Goal: Task Accomplishment & Management: Manage account settings

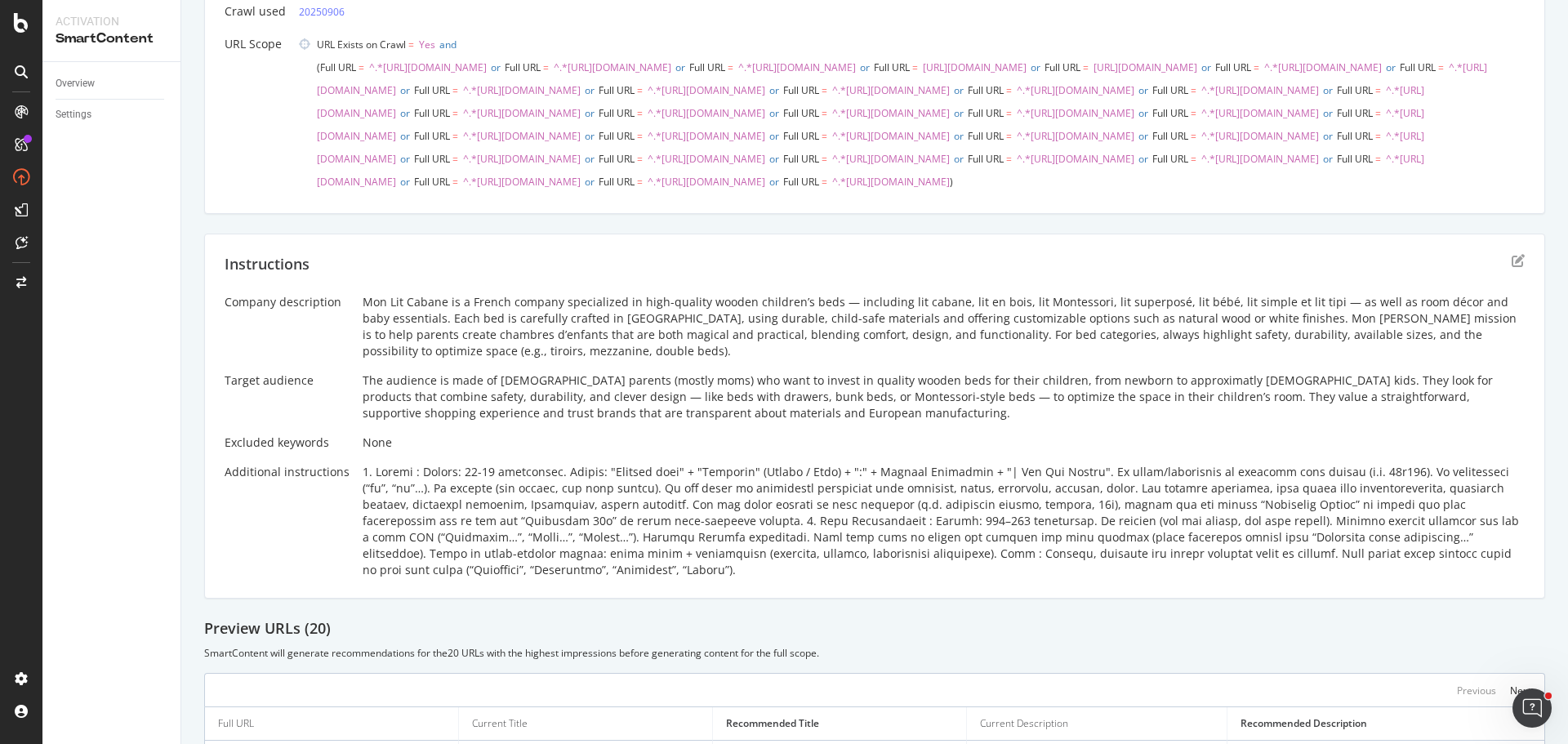
scroll to position [56, 0]
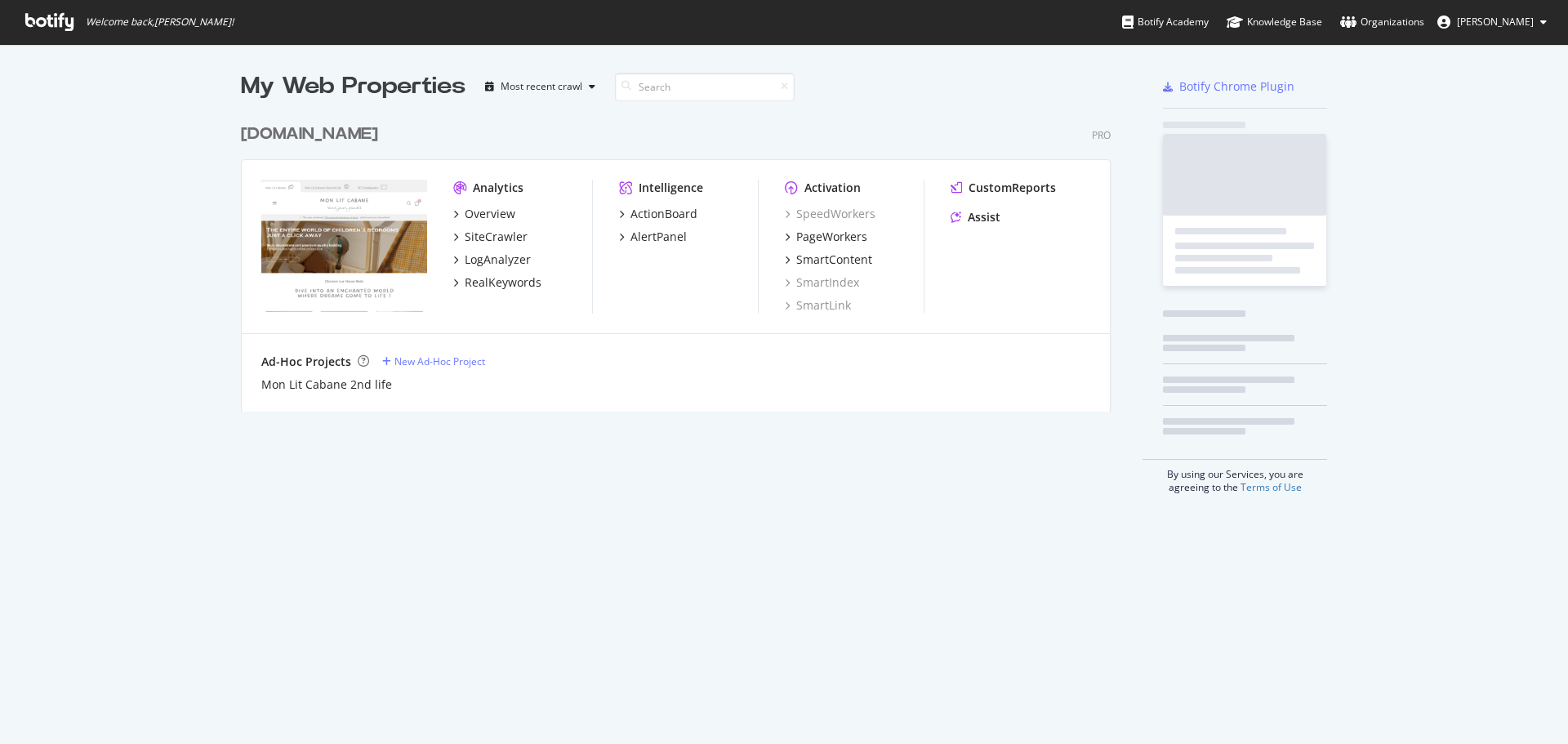
scroll to position [297, 870]
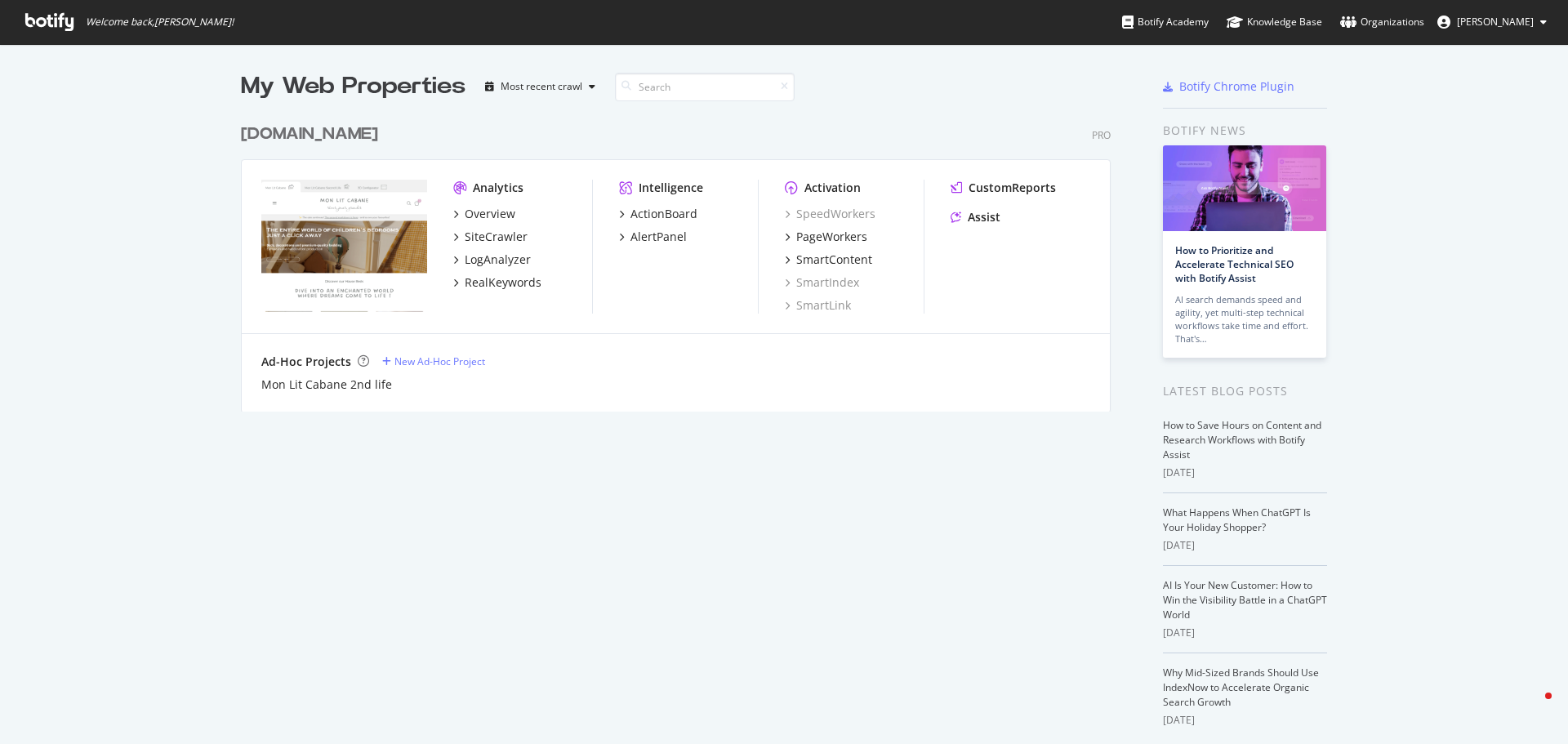
click at [307, 140] on div "[DOMAIN_NAME]" at bounding box center [309, 135] width 137 height 24
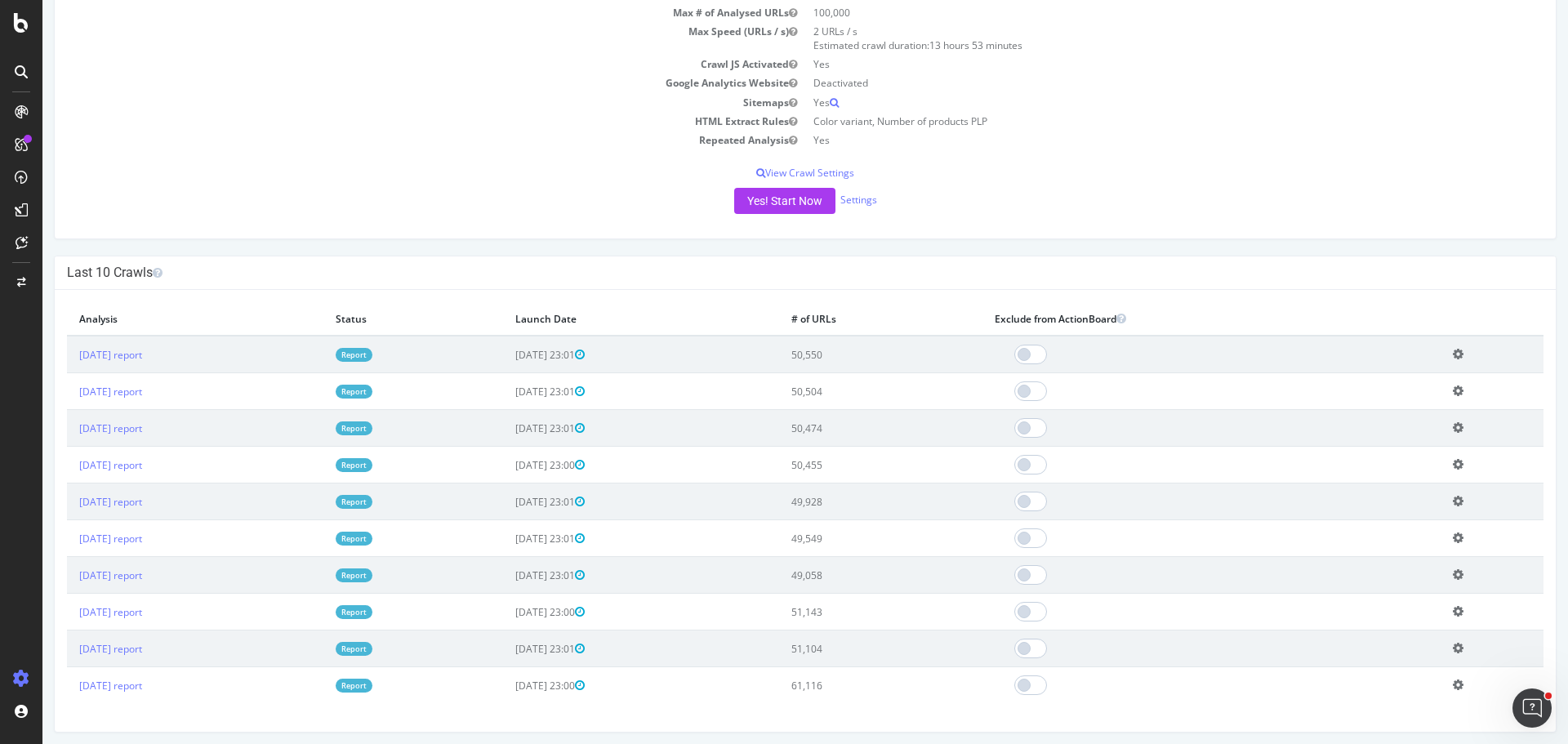
scroll to position [82, 0]
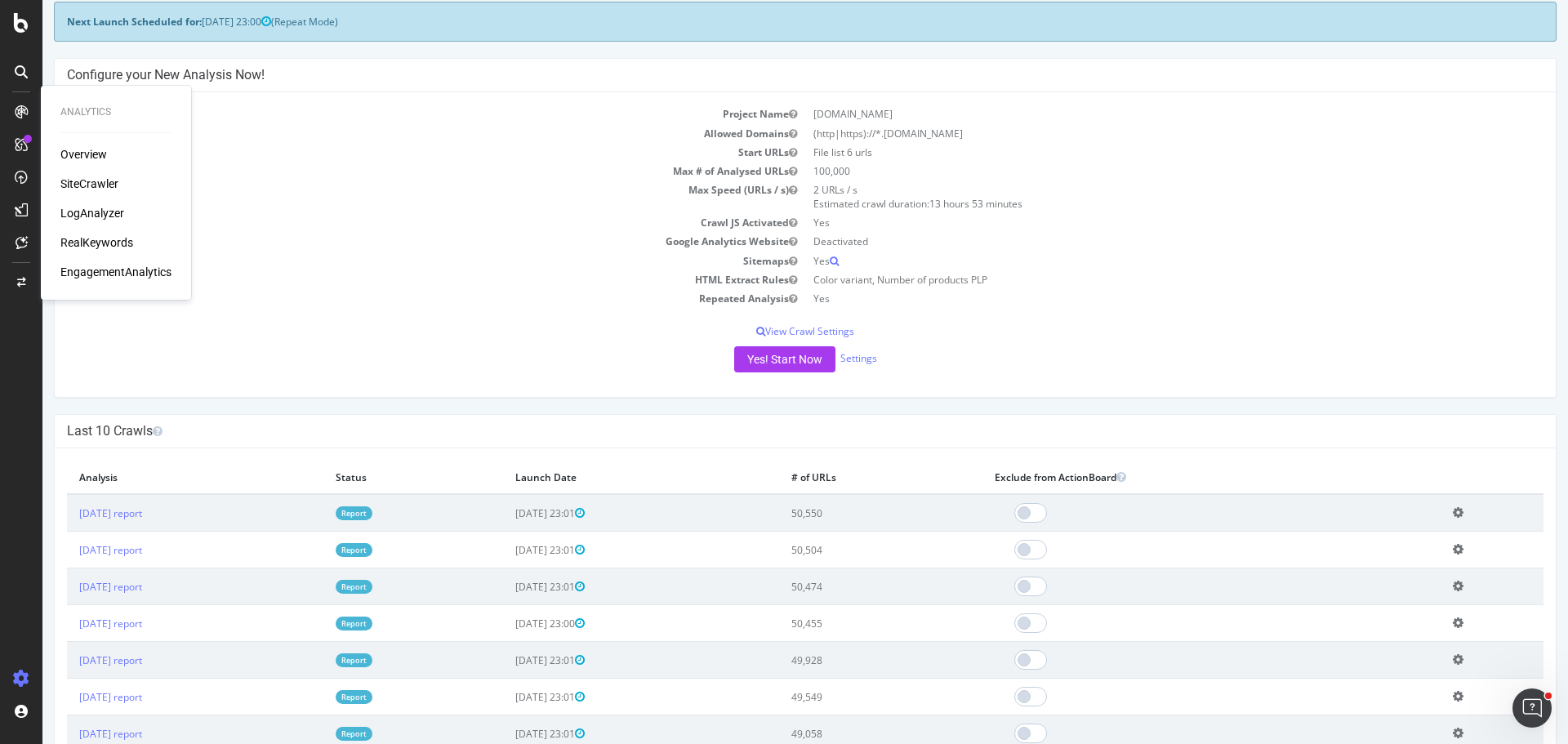
click at [94, 176] on div "SiteCrawler" at bounding box center [89, 184] width 58 height 16
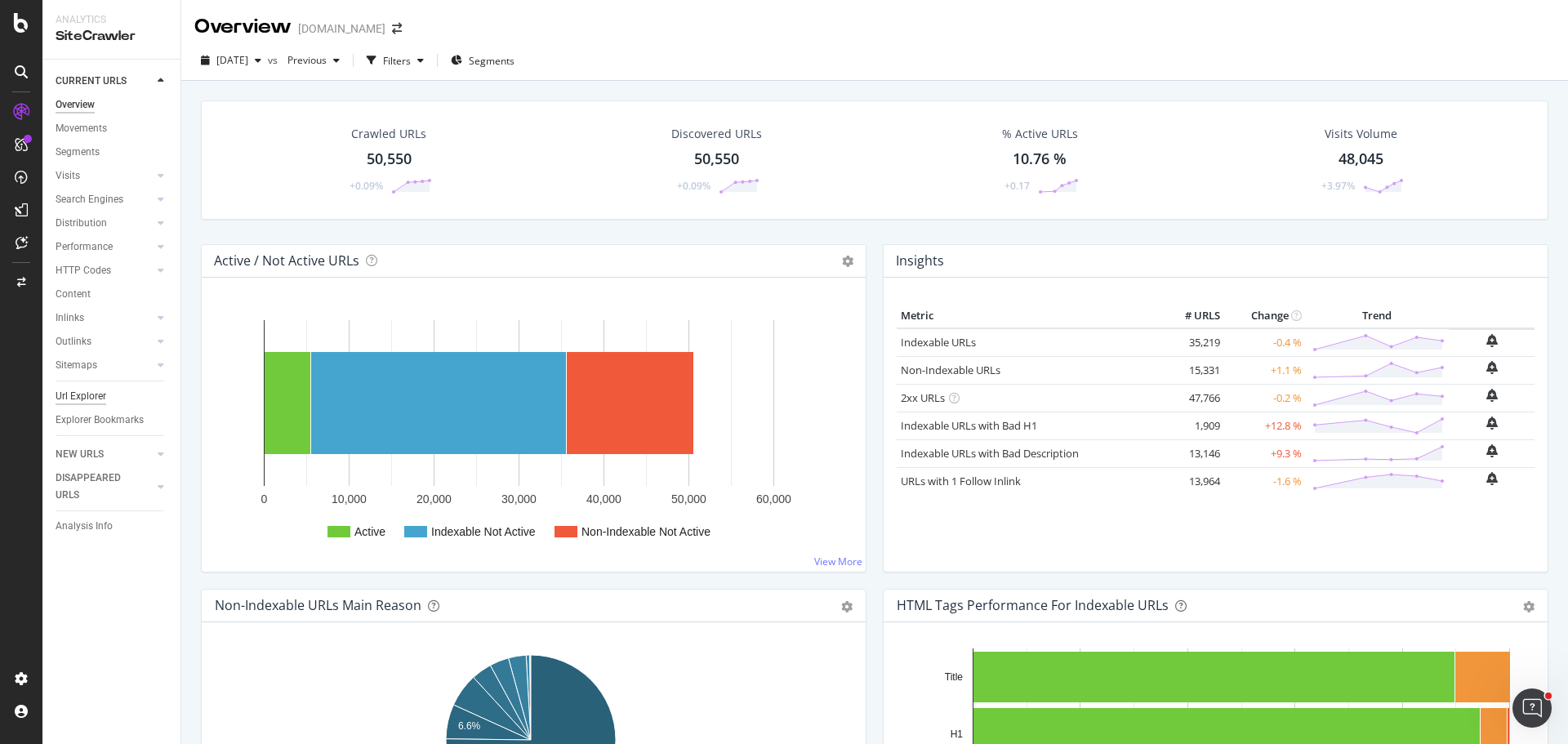
click at [78, 395] on div "Url Explorer" at bounding box center [81, 397] width 51 height 17
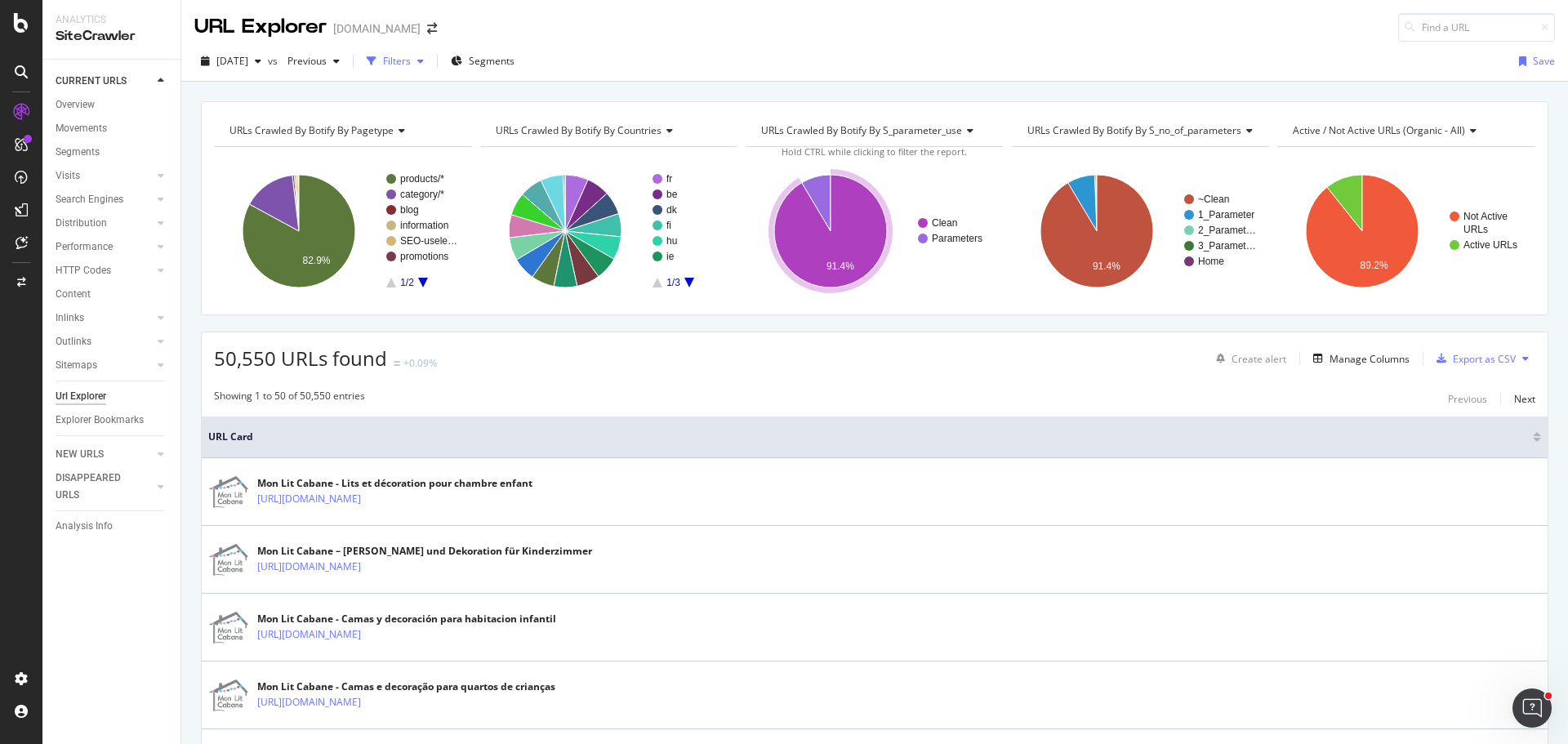
click at [430, 69] on div "Filters" at bounding box center [395, 61] width 70 height 25
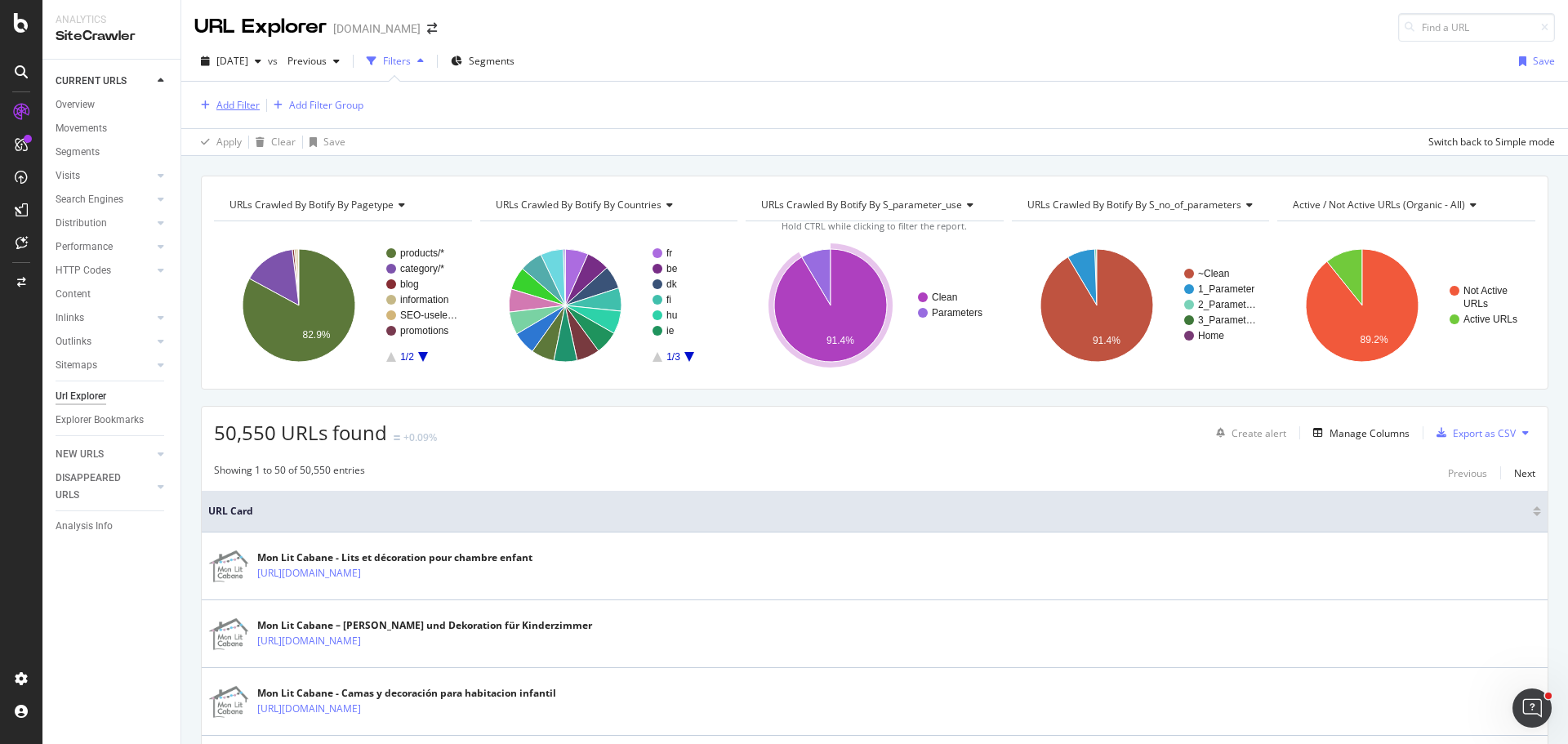
click at [226, 108] on div "Add Filter" at bounding box center [238, 105] width 44 height 14
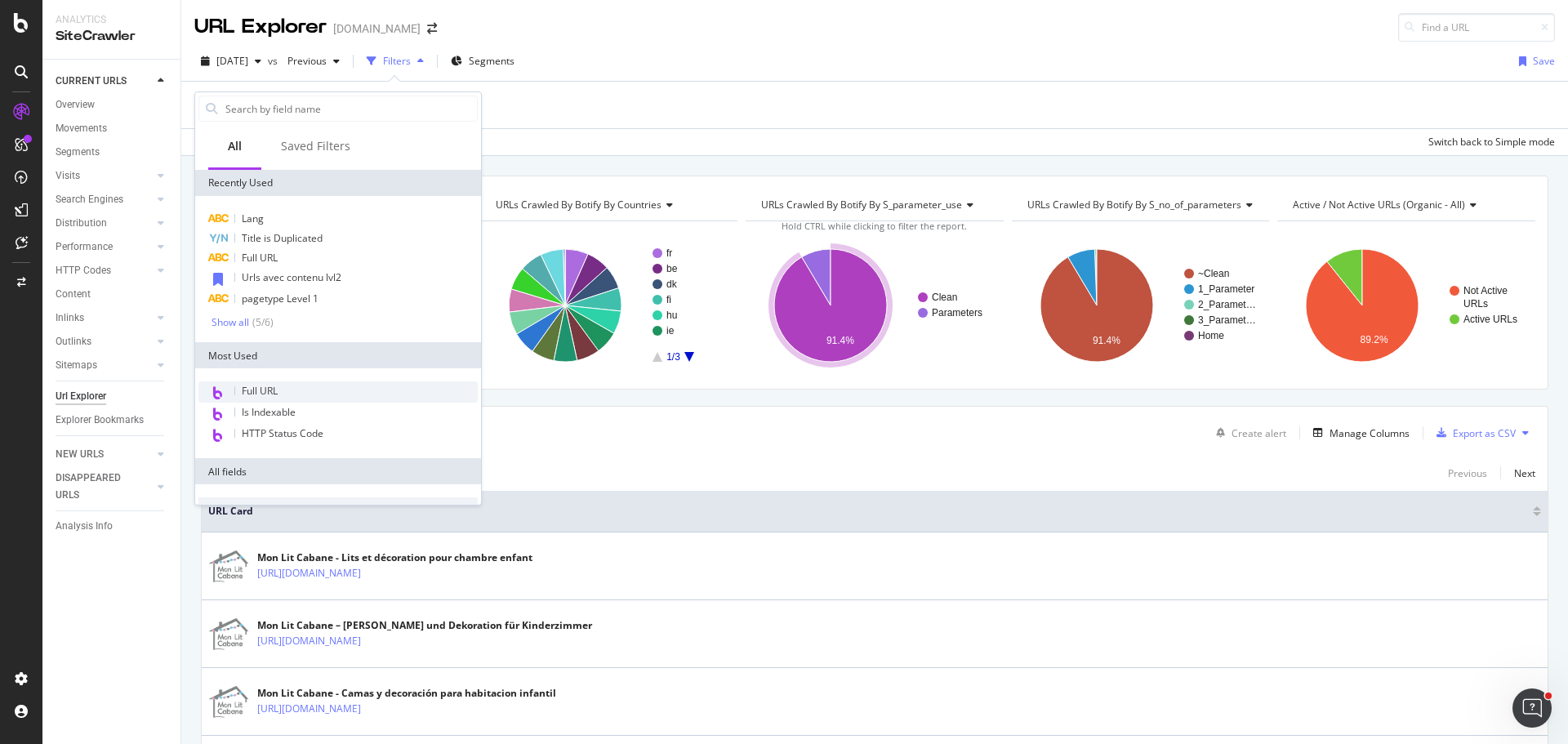
click at [281, 389] on div "Full URL" at bounding box center [337, 391] width 279 height 21
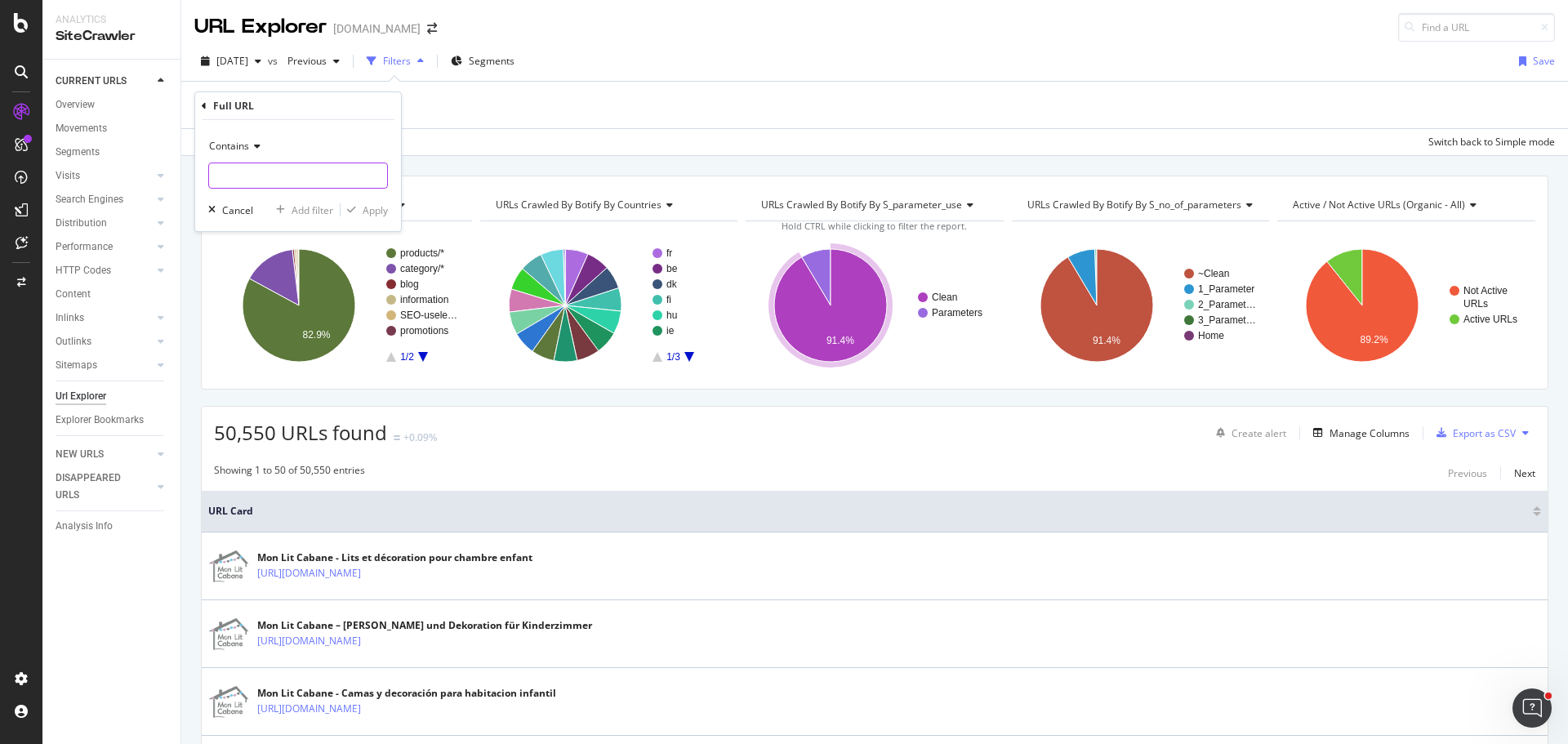
click at [265, 182] on input "text" at bounding box center [298, 176] width 178 height 26
click at [308, 175] on input "text" at bounding box center [298, 176] width 178 height 26
type input "u"
paste input "[URL][DOMAIN_NAME]"
type input "[URL][DOMAIN_NAME]"
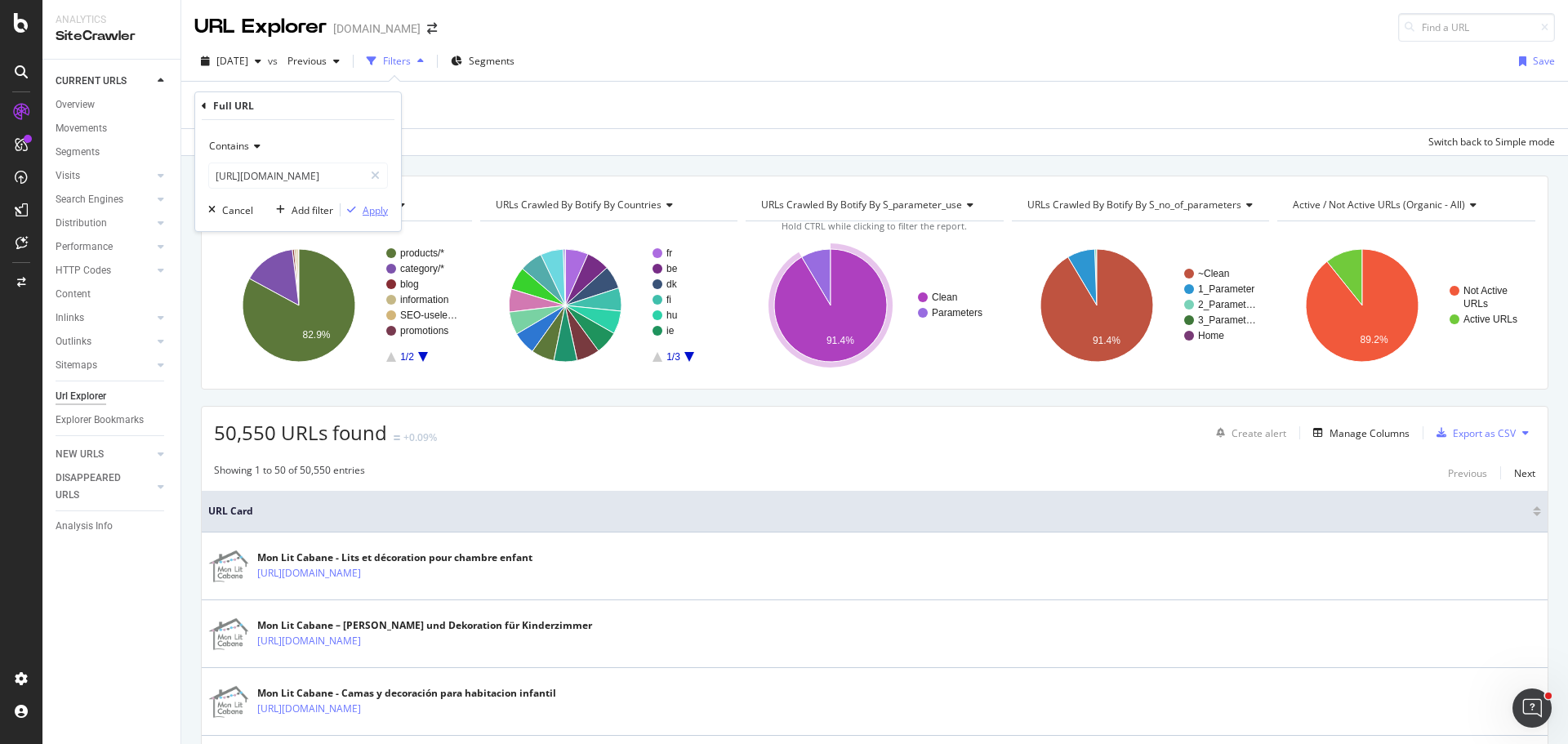
click at [349, 209] on icon "button" at bounding box center [352, 209] width 9 height 10
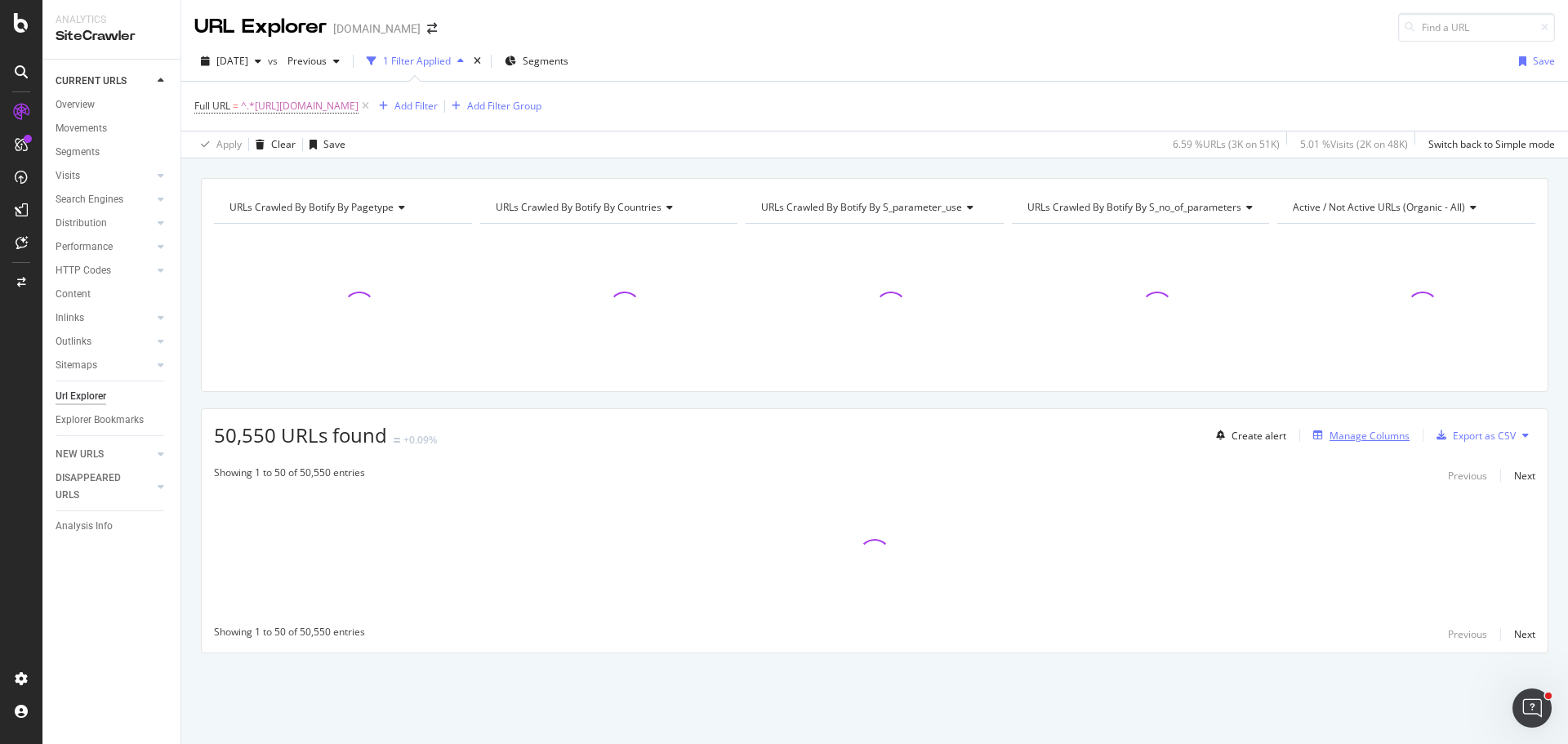
click at [1360, 429] on div "Manage Columns" at bounding box center [1370, 436] width 80 height 14
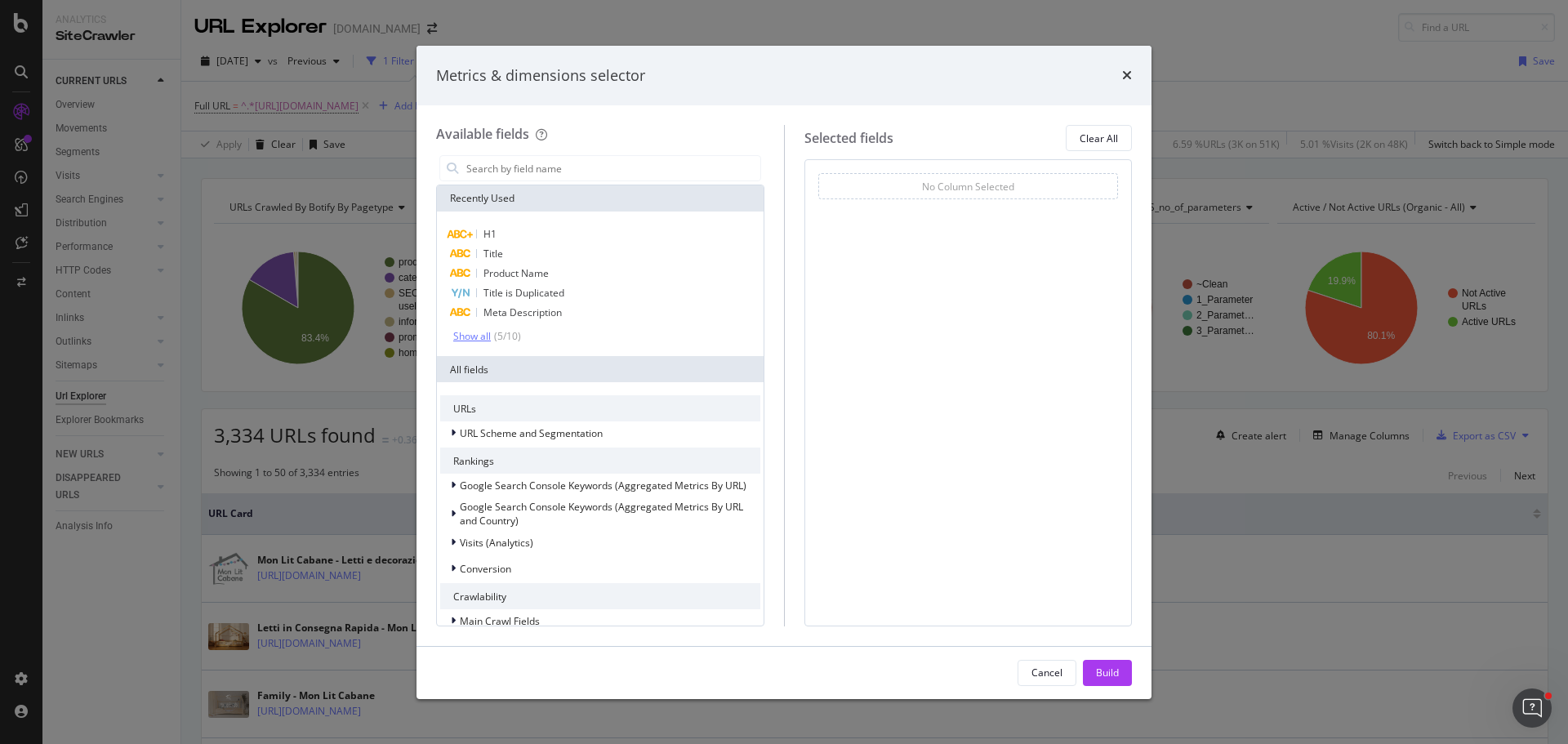
click at [494, 337] on div "( 5 / 10 )" at bounding box center [506, 336] width 30 height 14
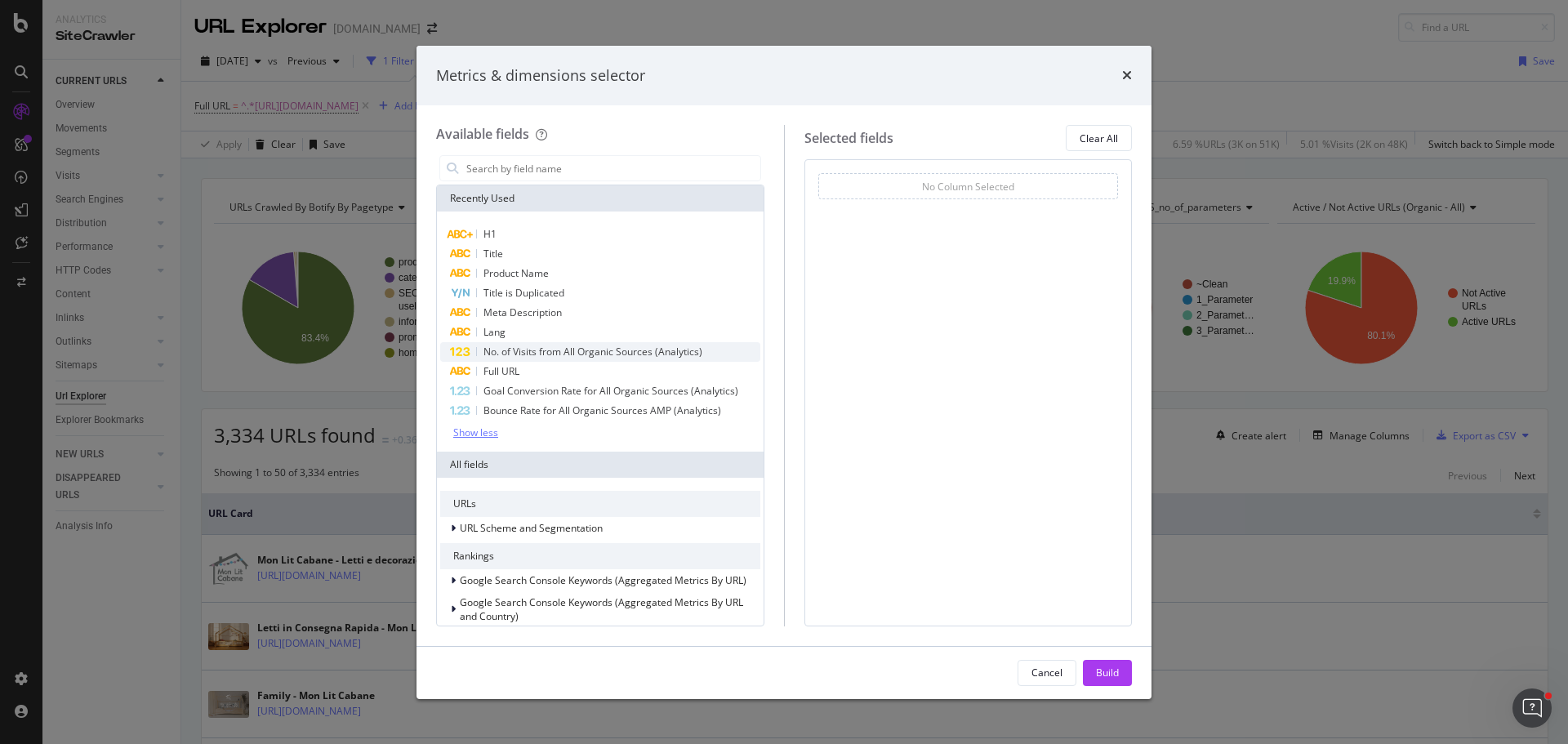
click at [581, 360] on div "No. of Visits from All Organic Sources (Analytics)" at bounding box center [600, 352] width 320 height 20
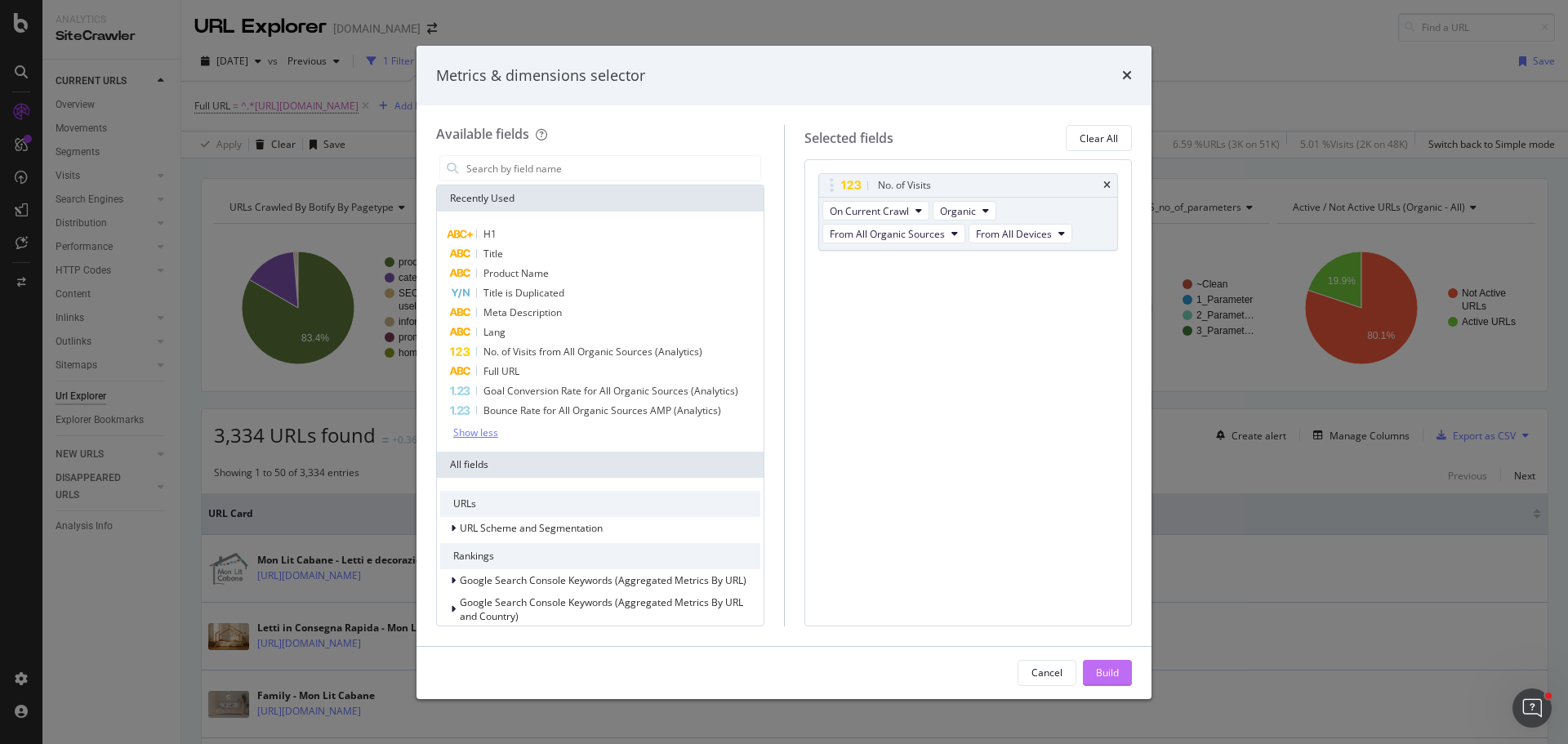
click at [1122, 680] on button "Build" at bounding box center [1108, 673] width 49 height 26
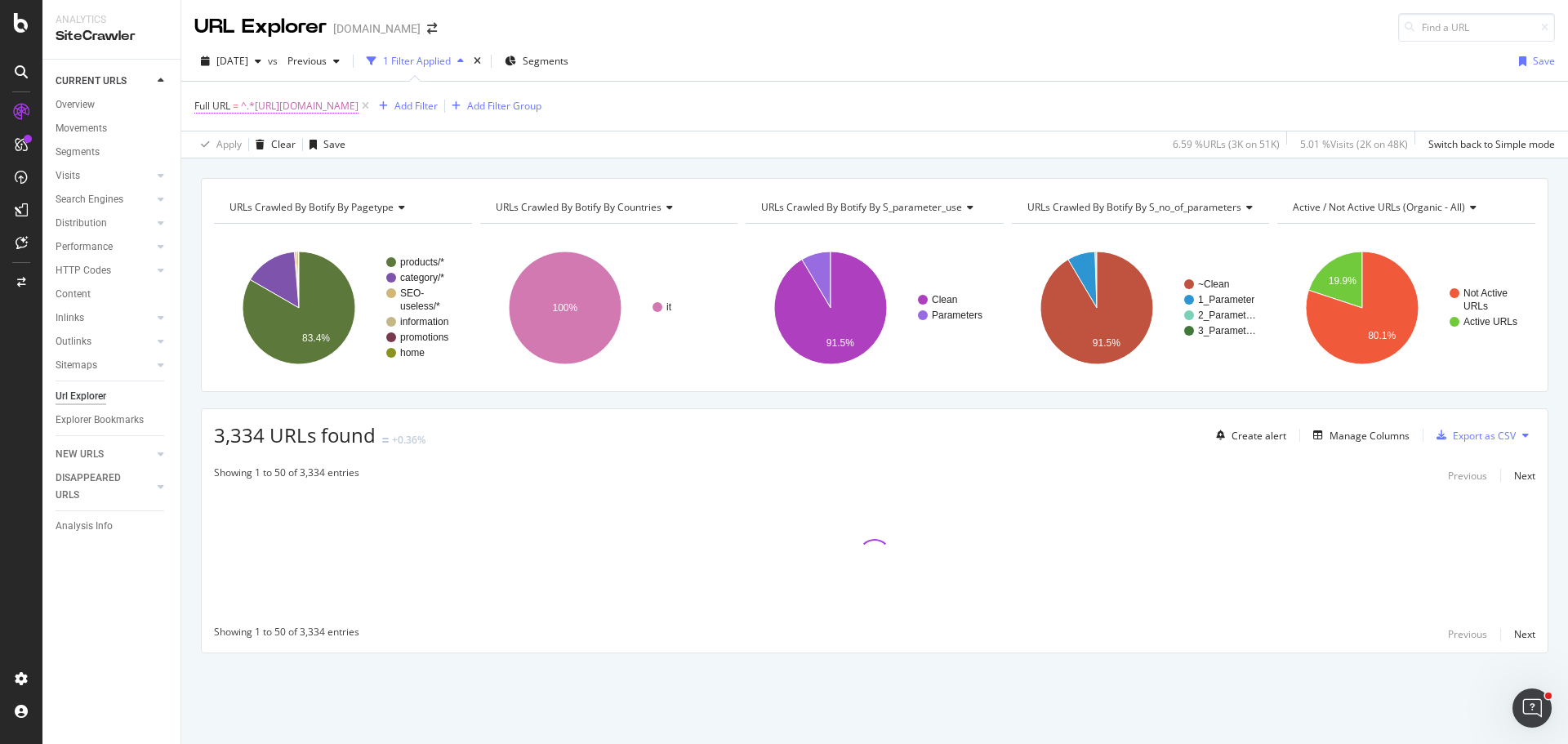
click at [285, 109] on span "^.*https://monlitcabane.com/it/.*$" at bounding box center [299, 106] width 117 height 23
click at [252, 142] on icon at bounding box center [255, 145] width 12 height 10
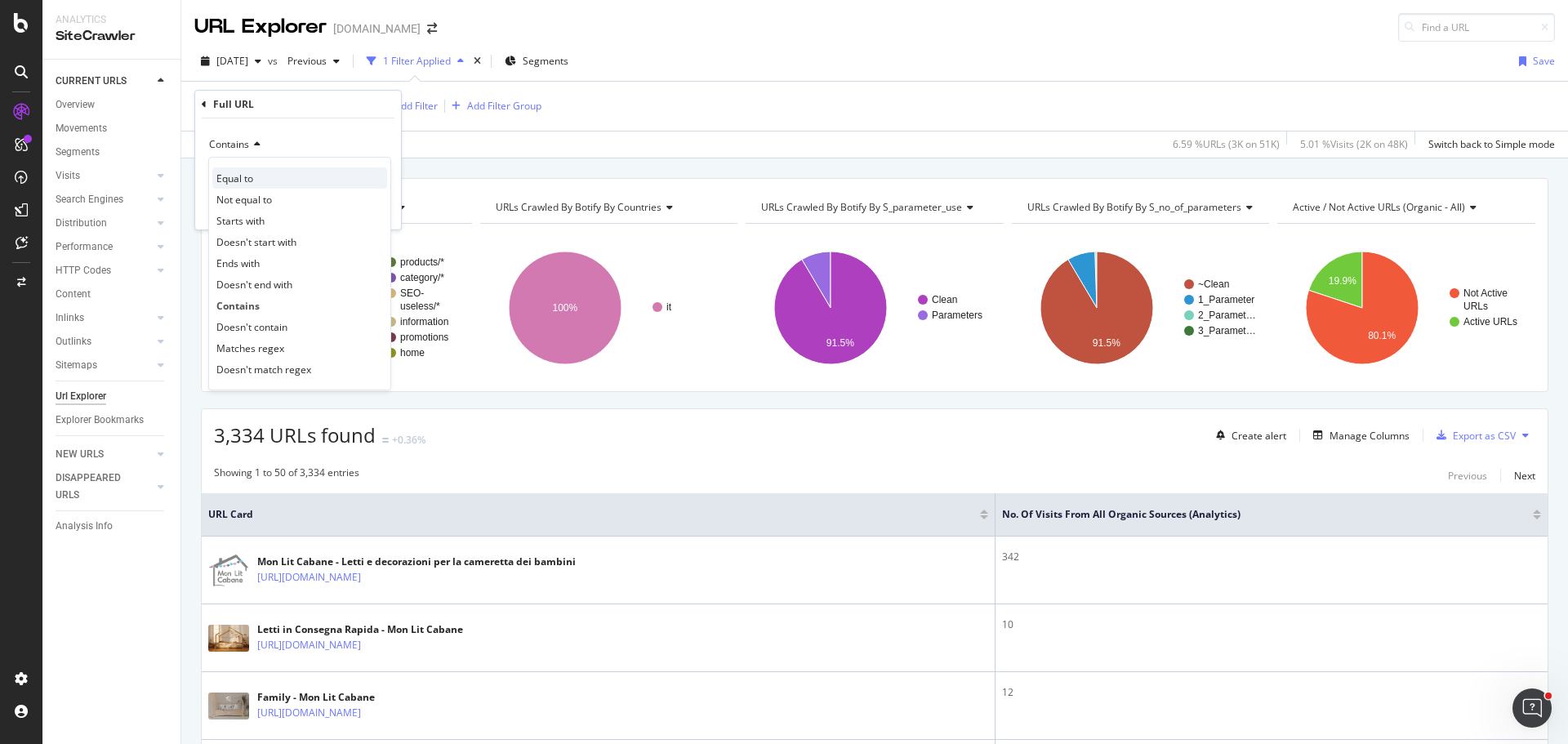
click at [289, 180] on div "Equal to" at bounding box center [300, 177] width 175 height 21
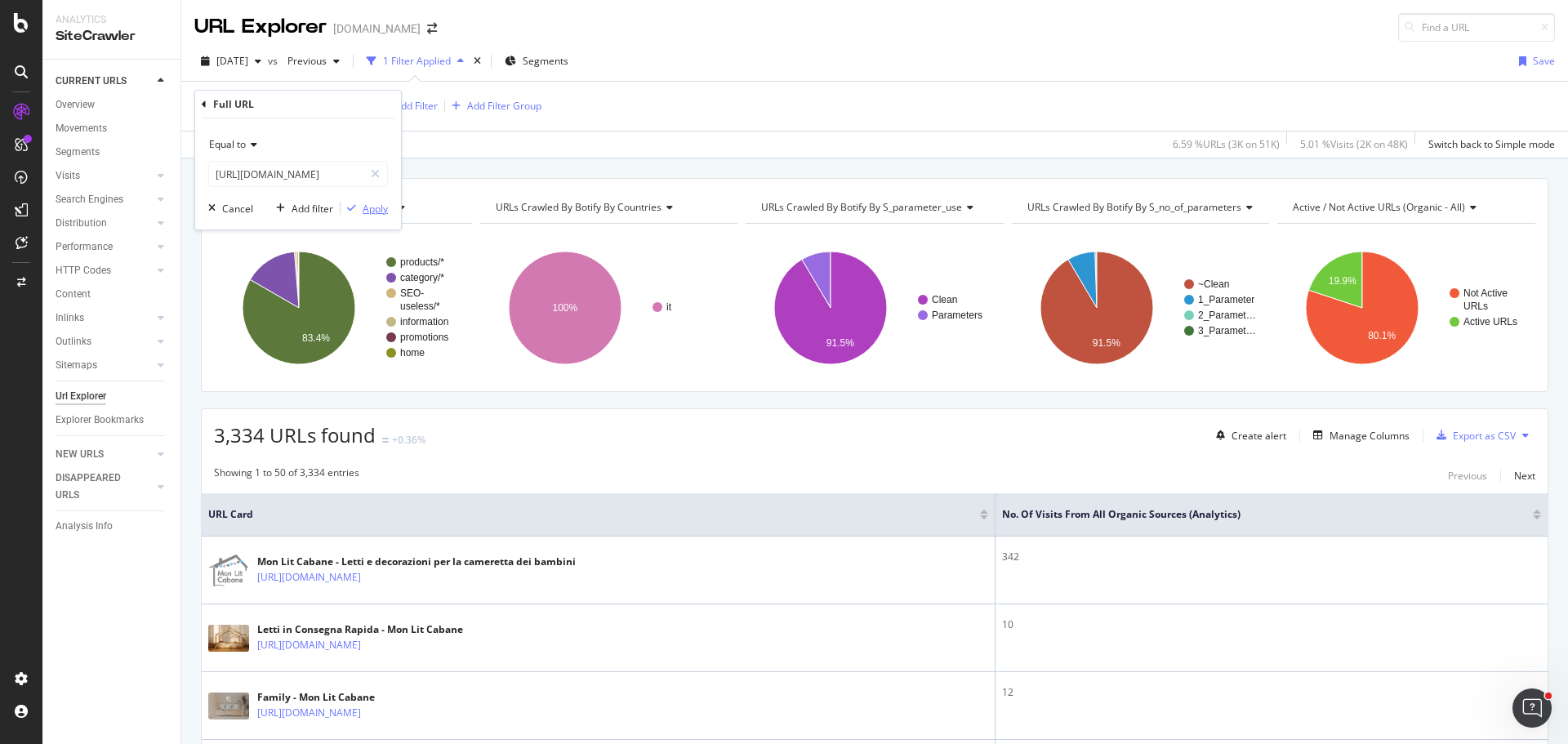
click at [358, 206] on div "button" at bounding box center [352, 208] width 22 height 10
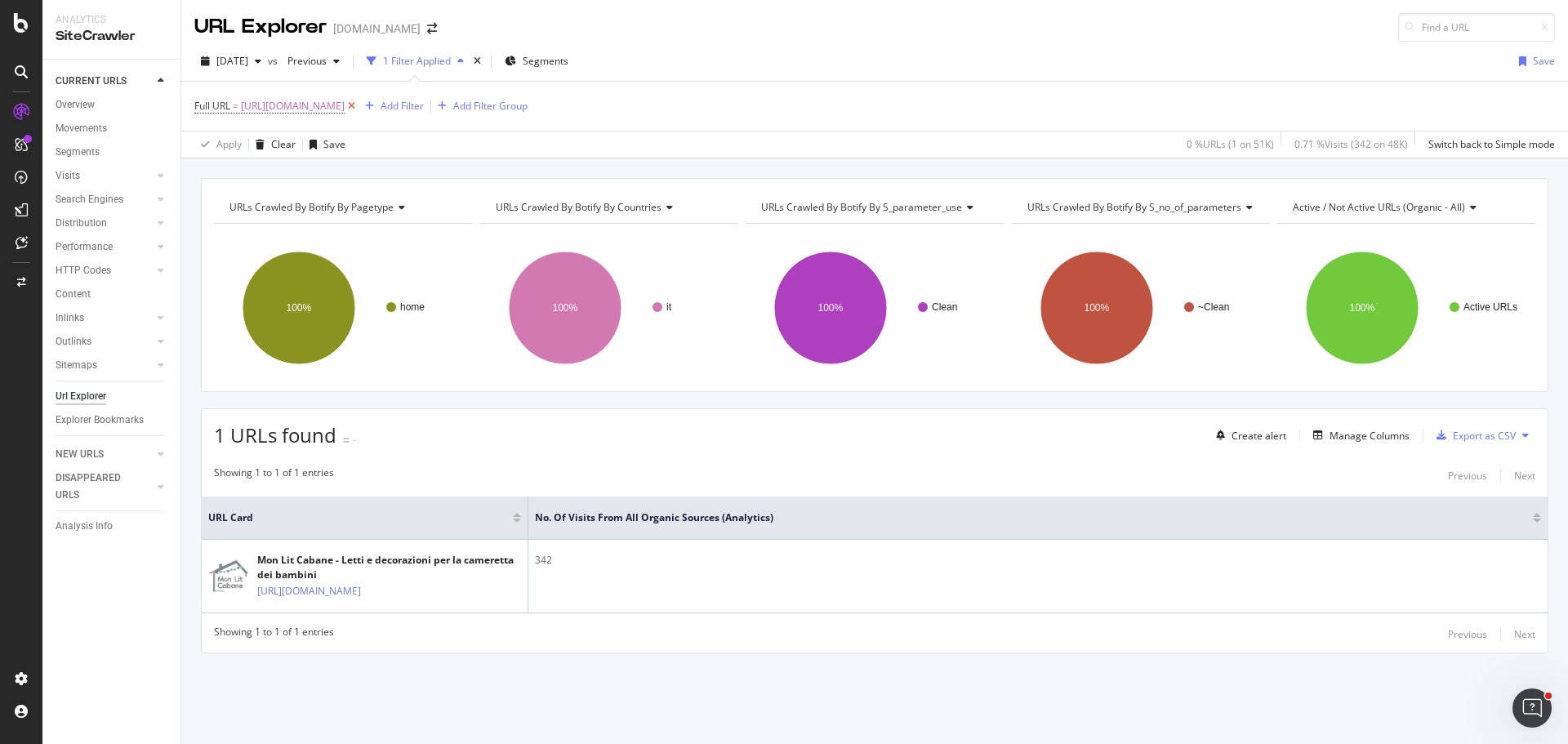
click at [358, 105] on icon at bounding box center [351, 106] width 14 height 16
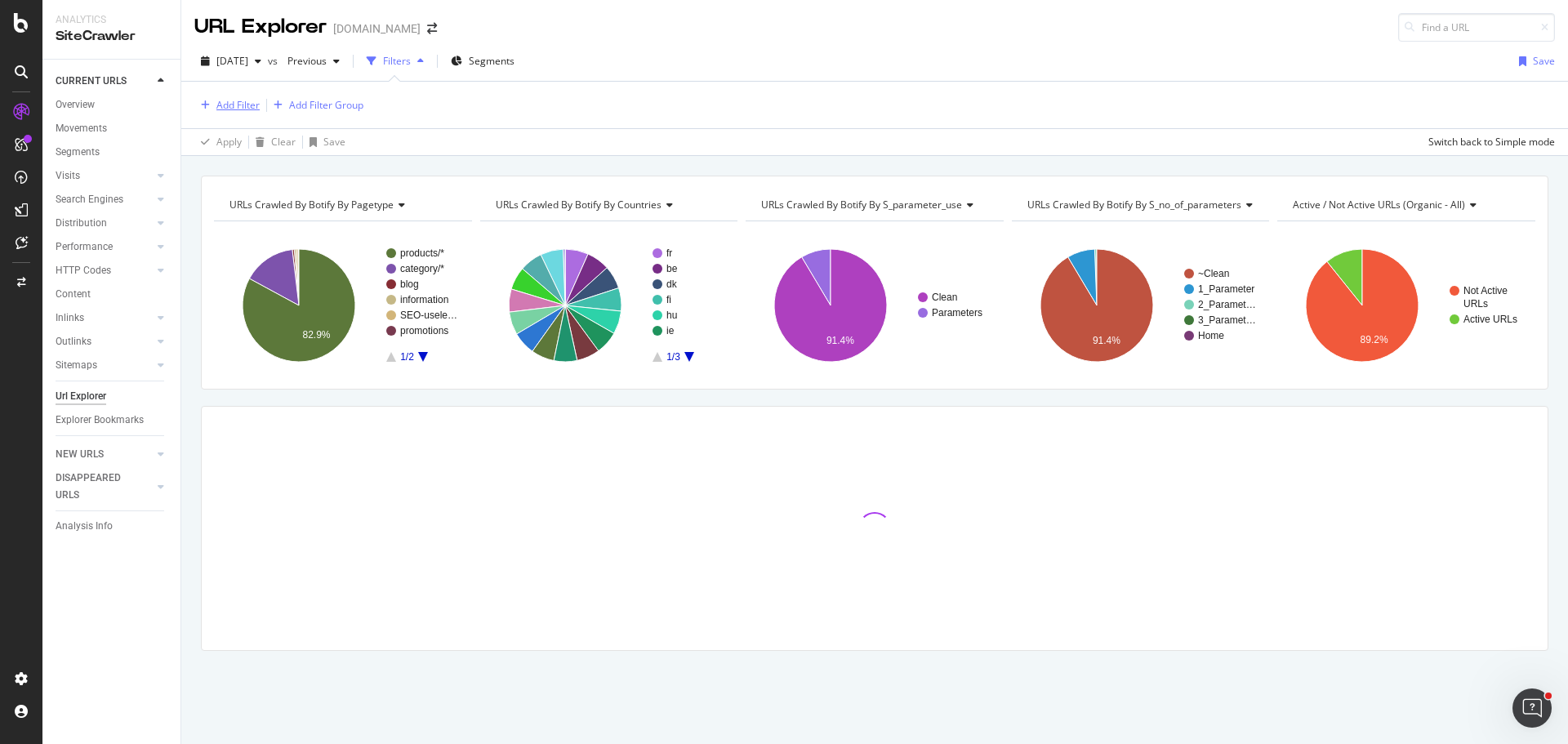
click at [247, 108] on div "Add Filter" at bounding box center [238, 105] width 44 height 14
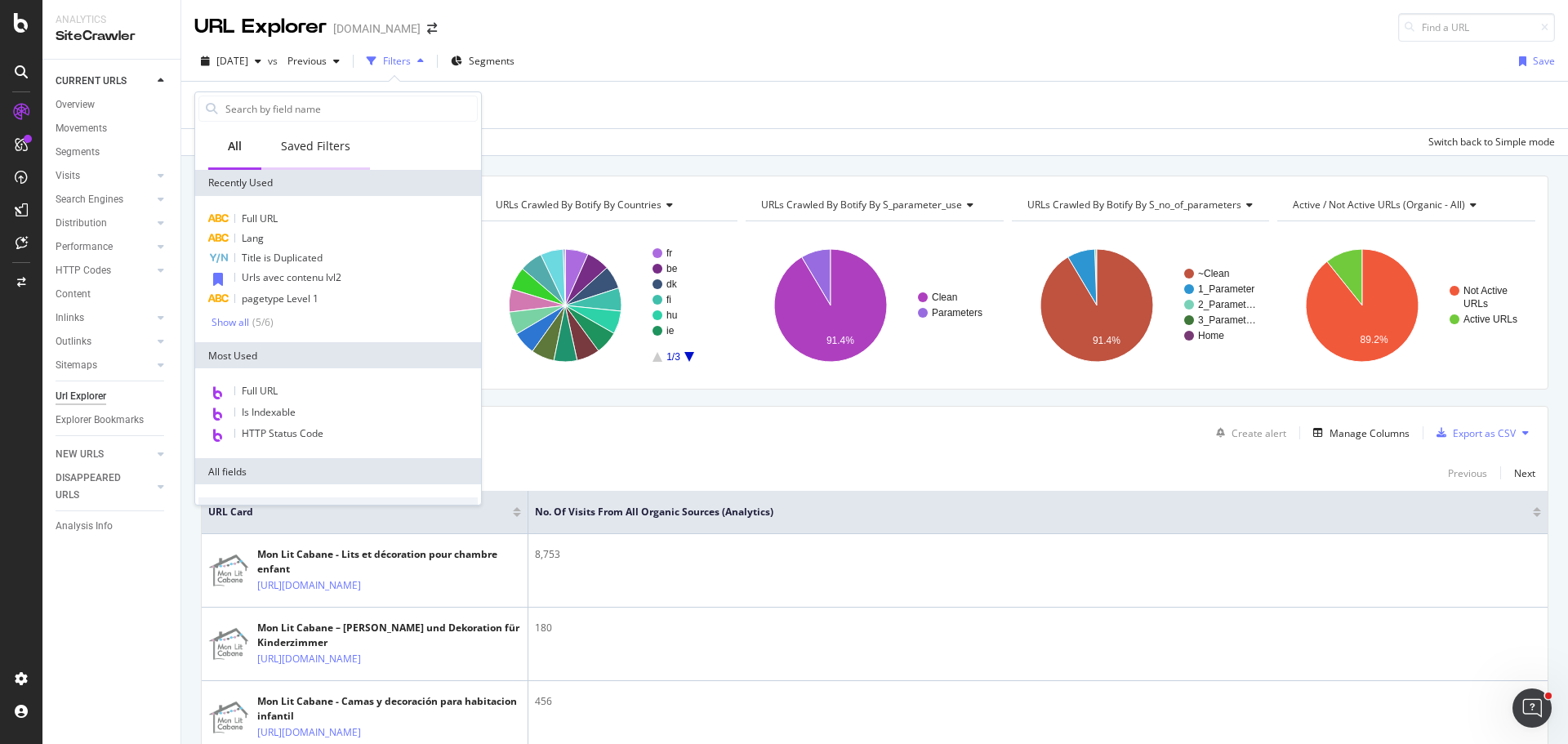
click at [307, 154] on div "Saved Filters" at bounding box center [316, 146] width 69 height 16
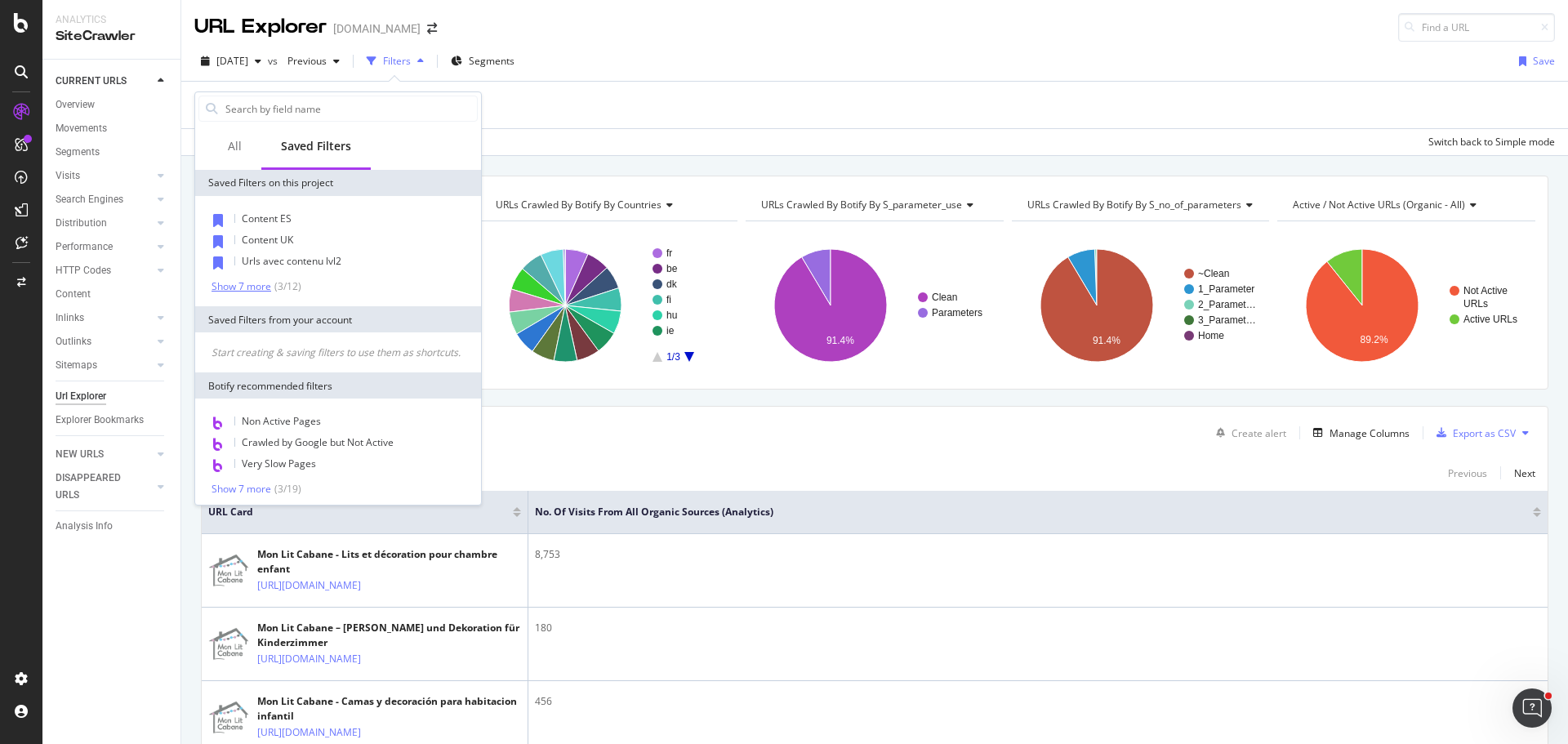
click at [269, 288] on div "Show 7 more" at bounding box center [242, 287] width 60 height 12
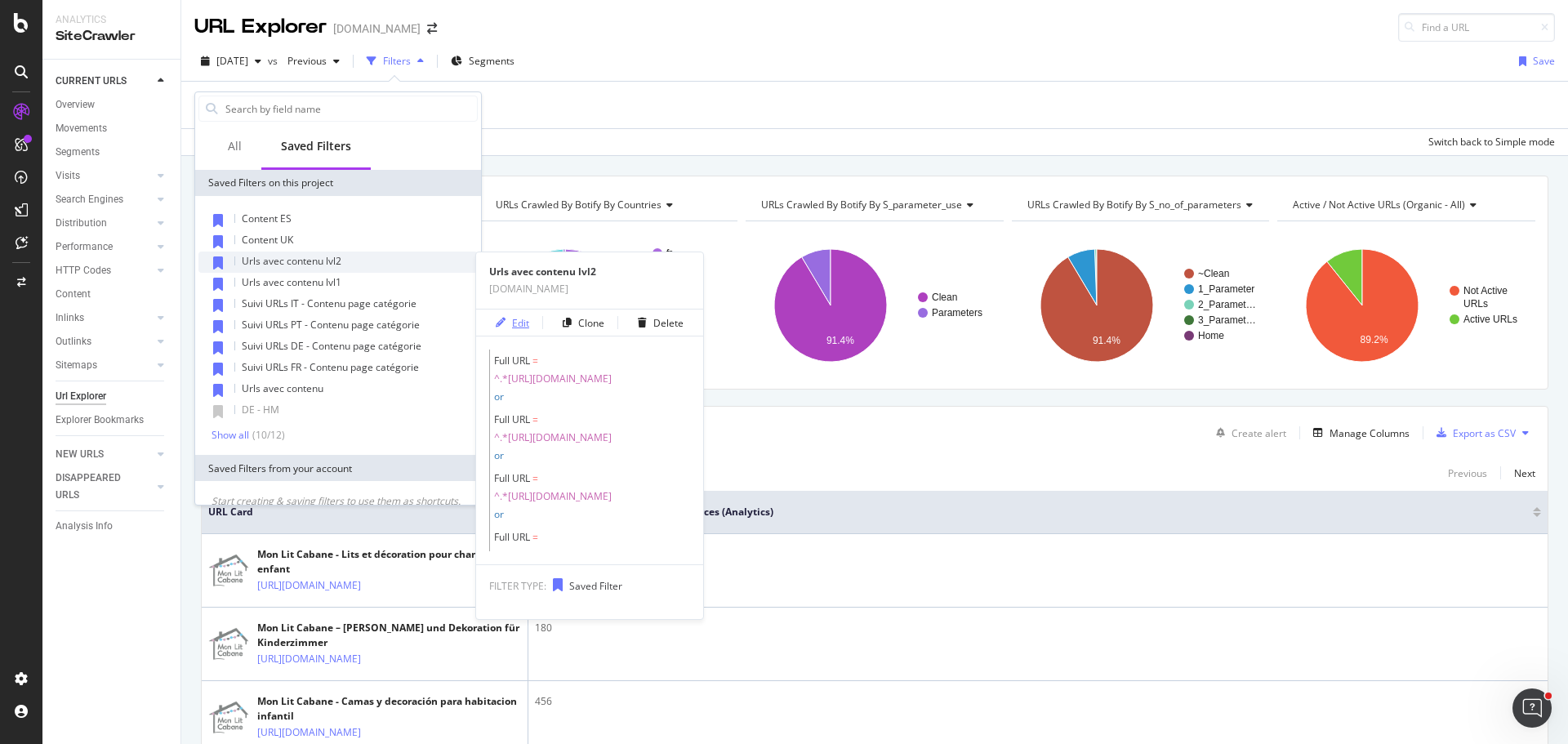
click at [503, 320] on icon "button" at bounding box center [500, 322] width 10 height 10
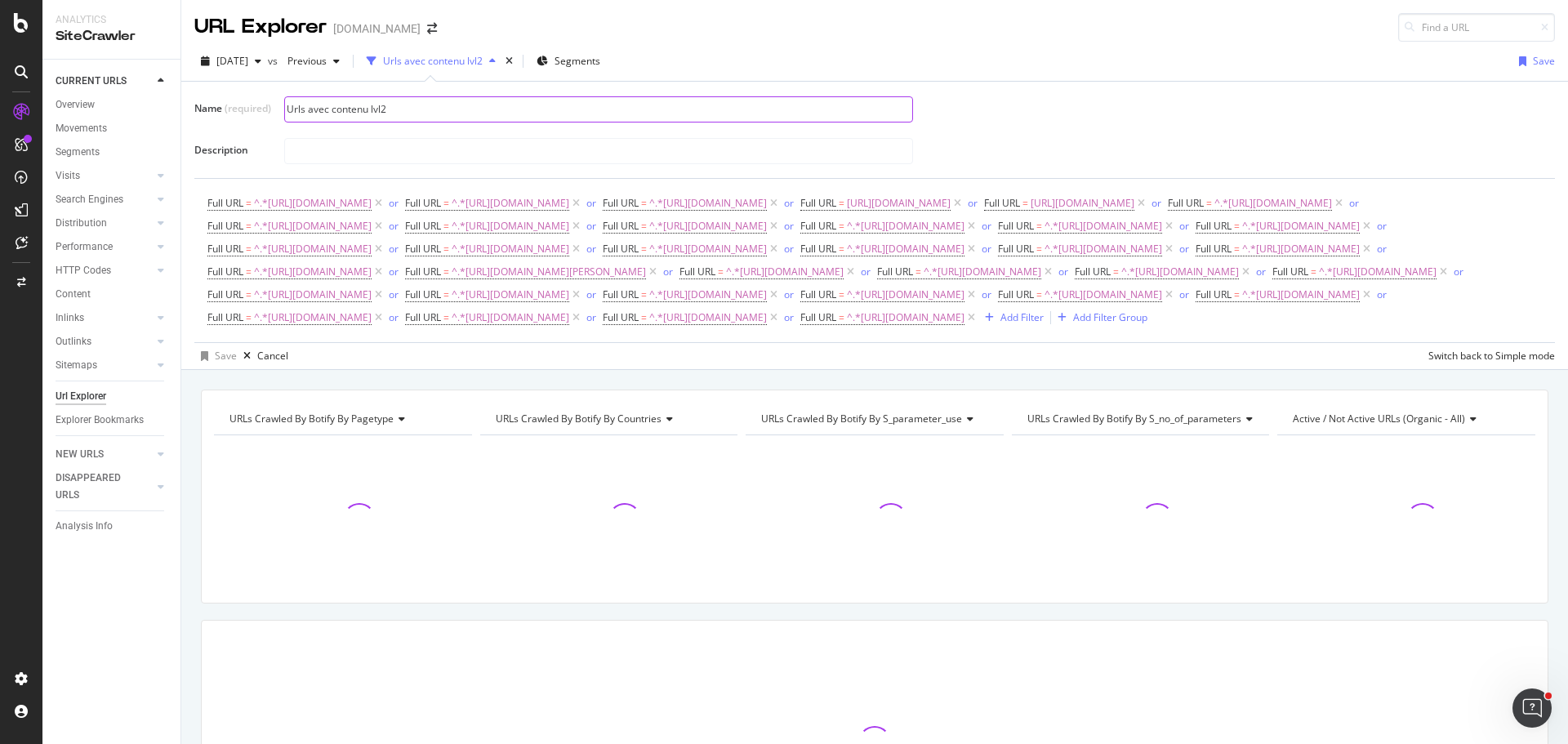
click at [421, 109] on input "Urls avec contenu lvl2" at bounding box center [598, 109] width 628 height 25
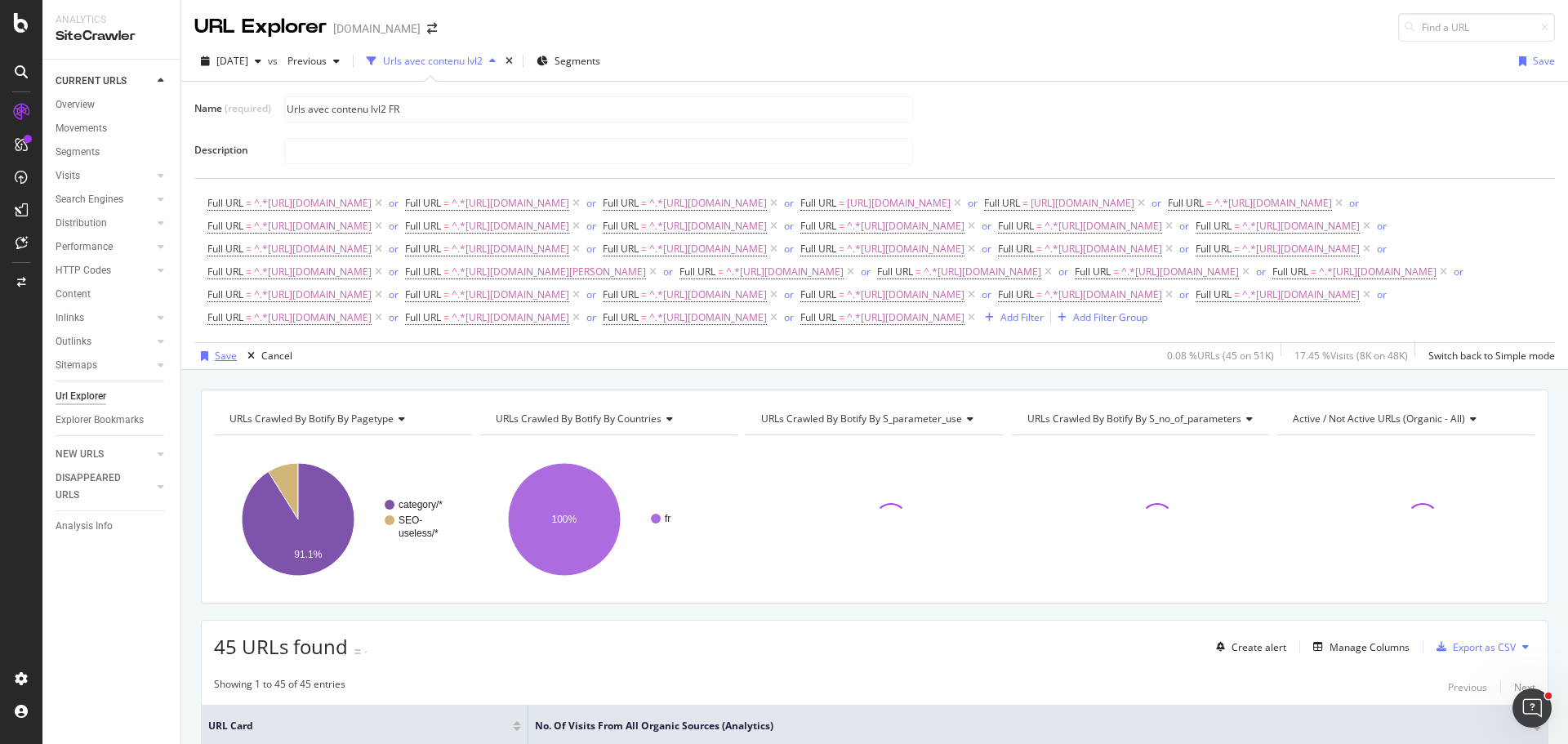
type input "Urls avec contenu lvl2 FR"
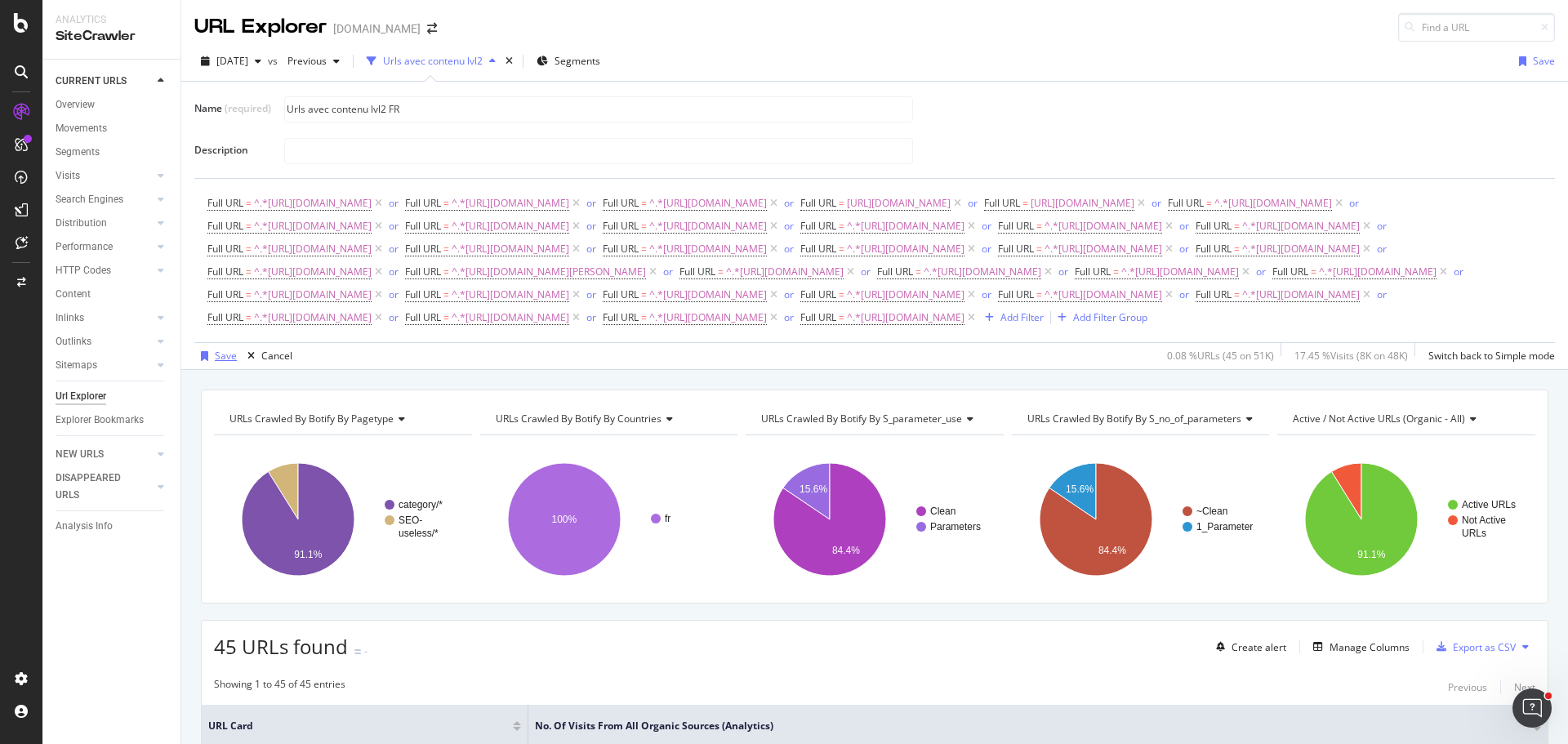
click at [226, 363] on div "Save" at bounding box center [226, 355] width 22 height 14
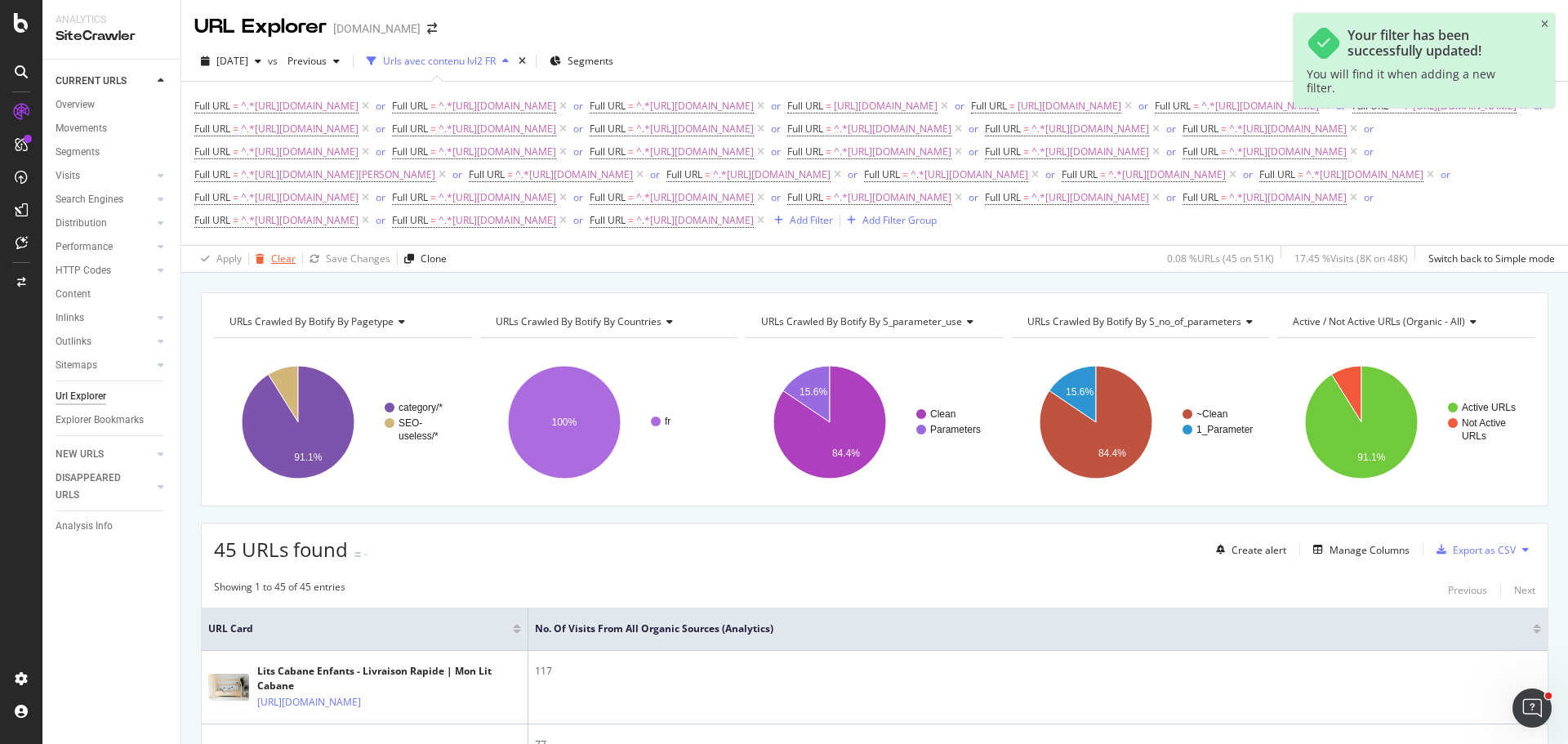
click at [273, 266] on div "Clear" at bounding box center [283, 258] width 25 height 14
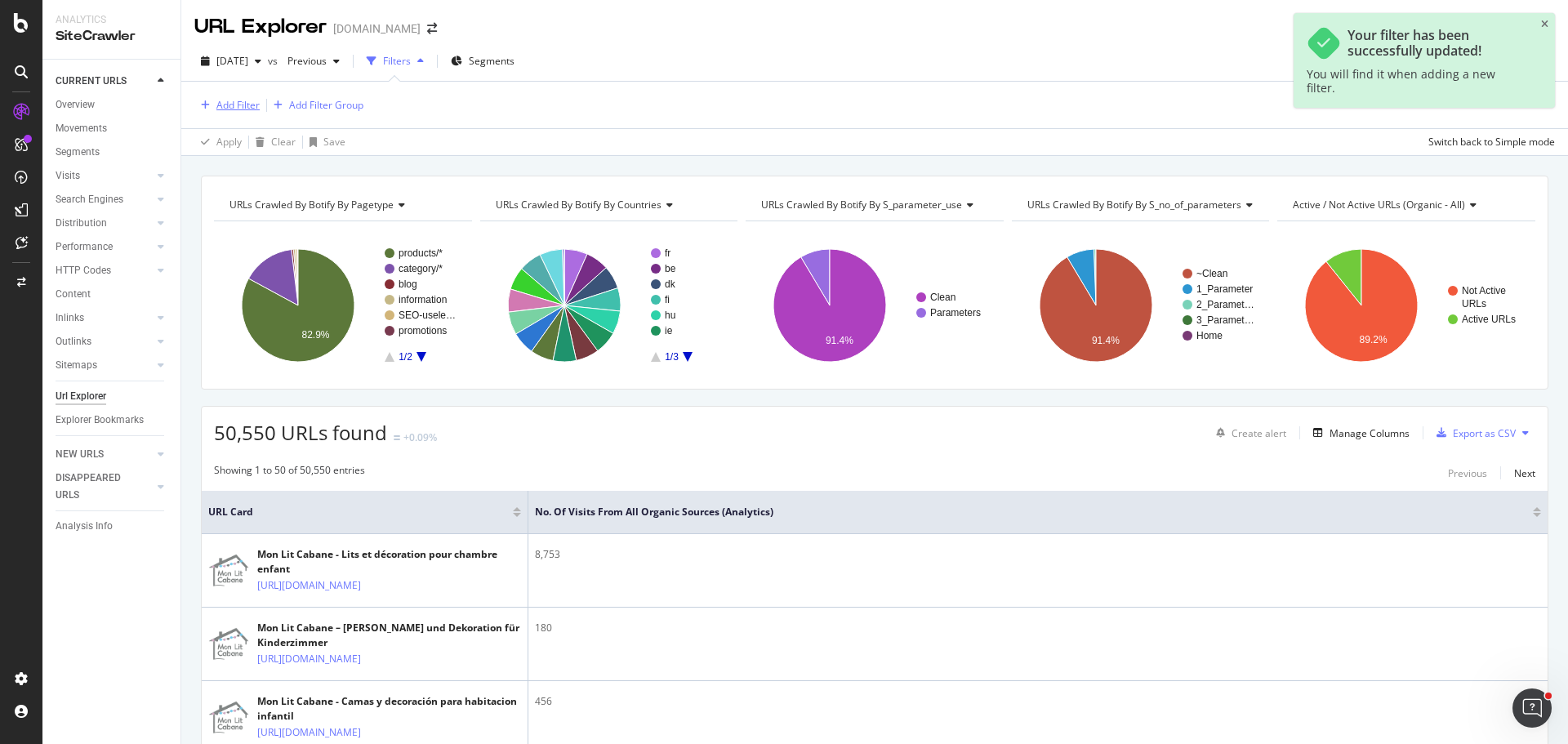
click at [235, 107] on div "Add Filter" at bounding box center [238, 105] width 44 height 14
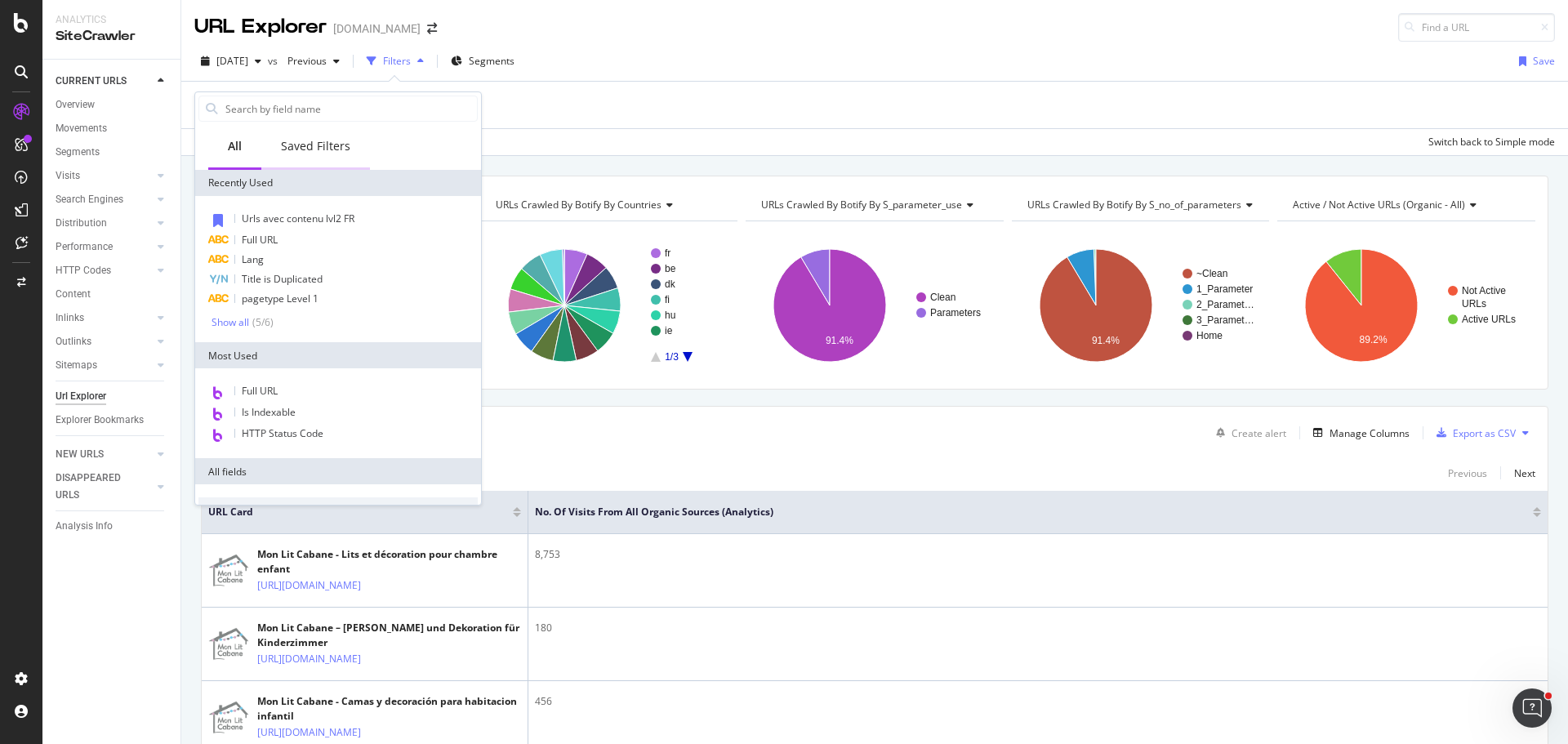
click at [296, 153] on div "Saved Filters" at bounding box center [316, 146] width 69 height 16
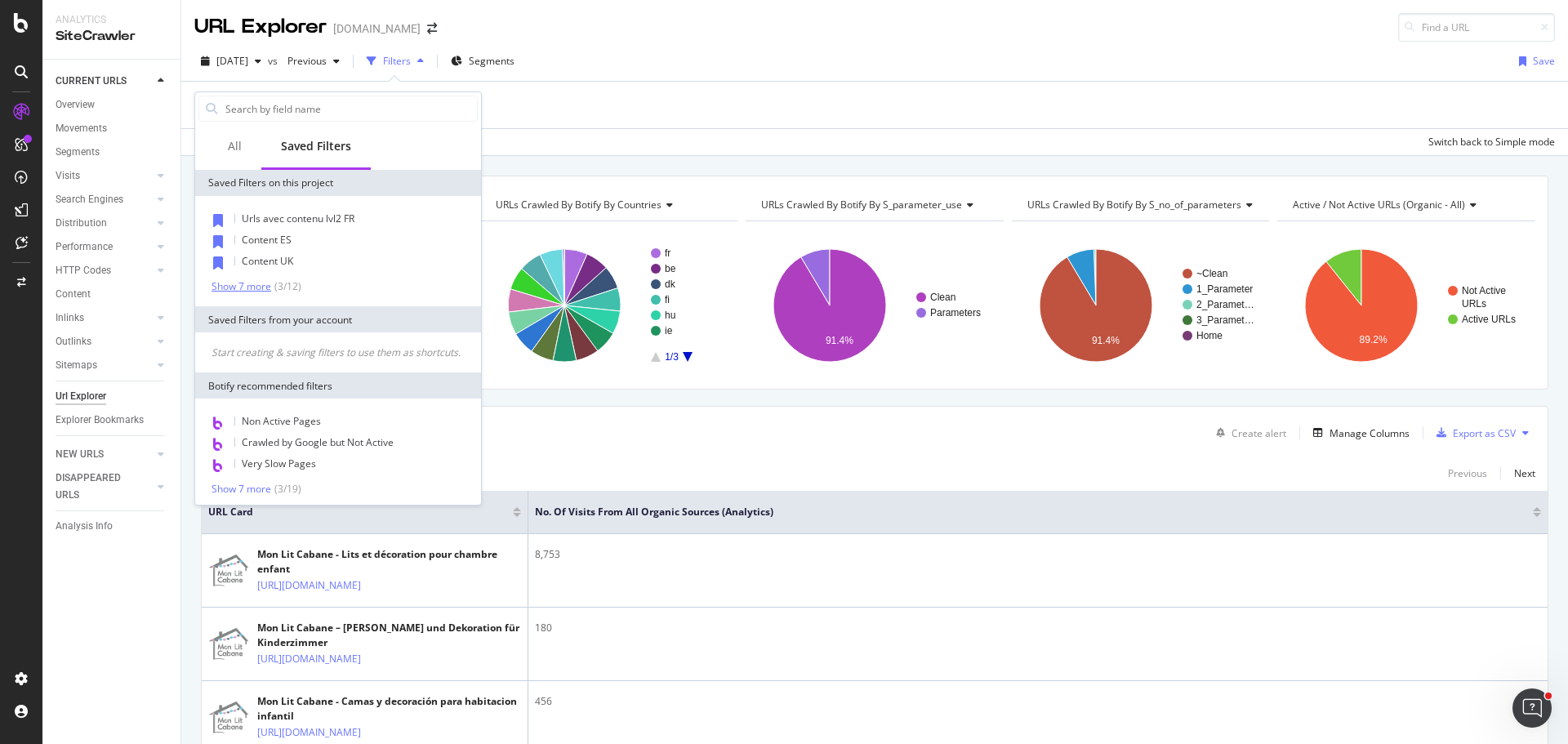
click at [265, 293] on div "Show 7 more ( 3 / 12 )" at bounding box center [256, 286] width 90 height 14
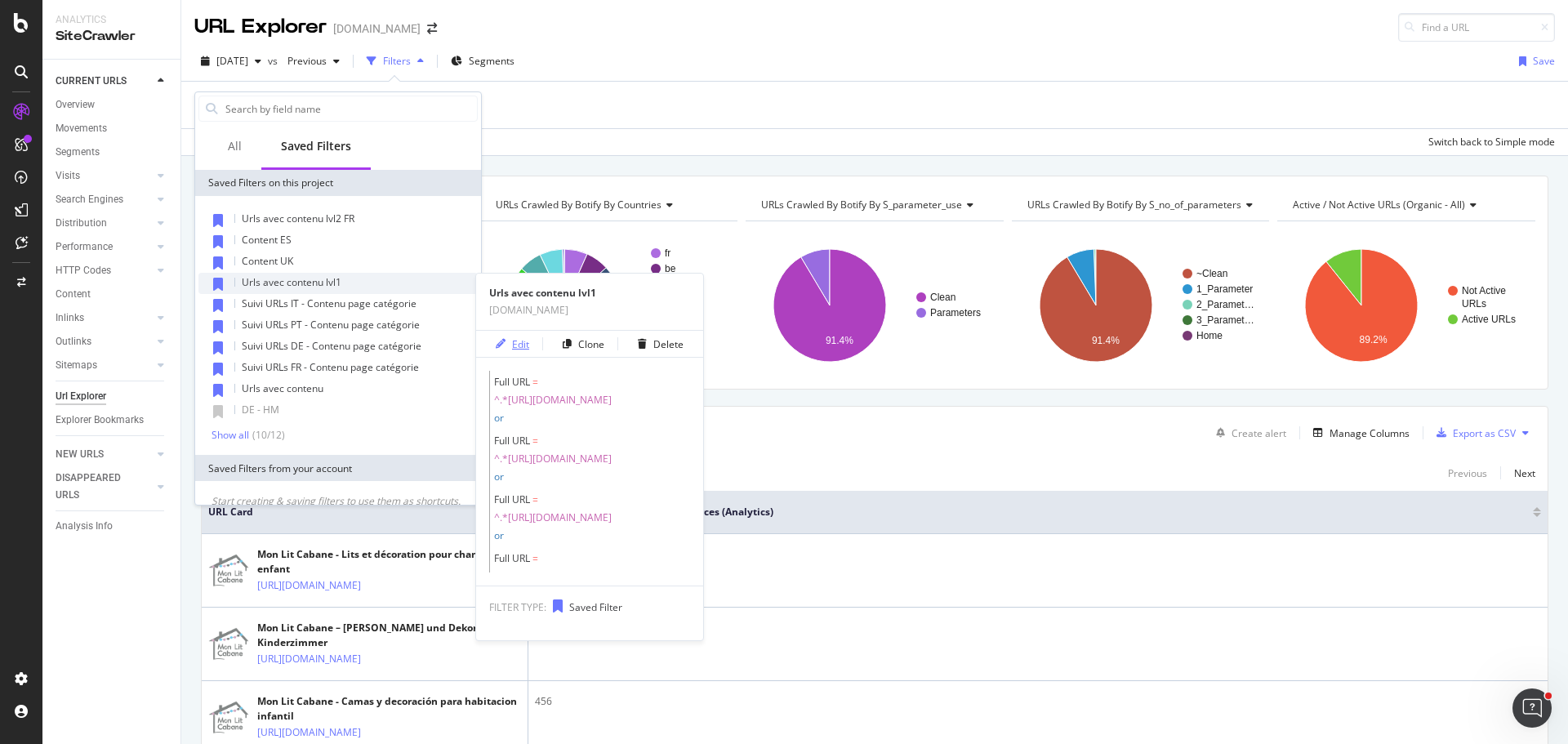
click at [505, 341] on icon "button" at bounding box center [500, 344] width 10 height 10
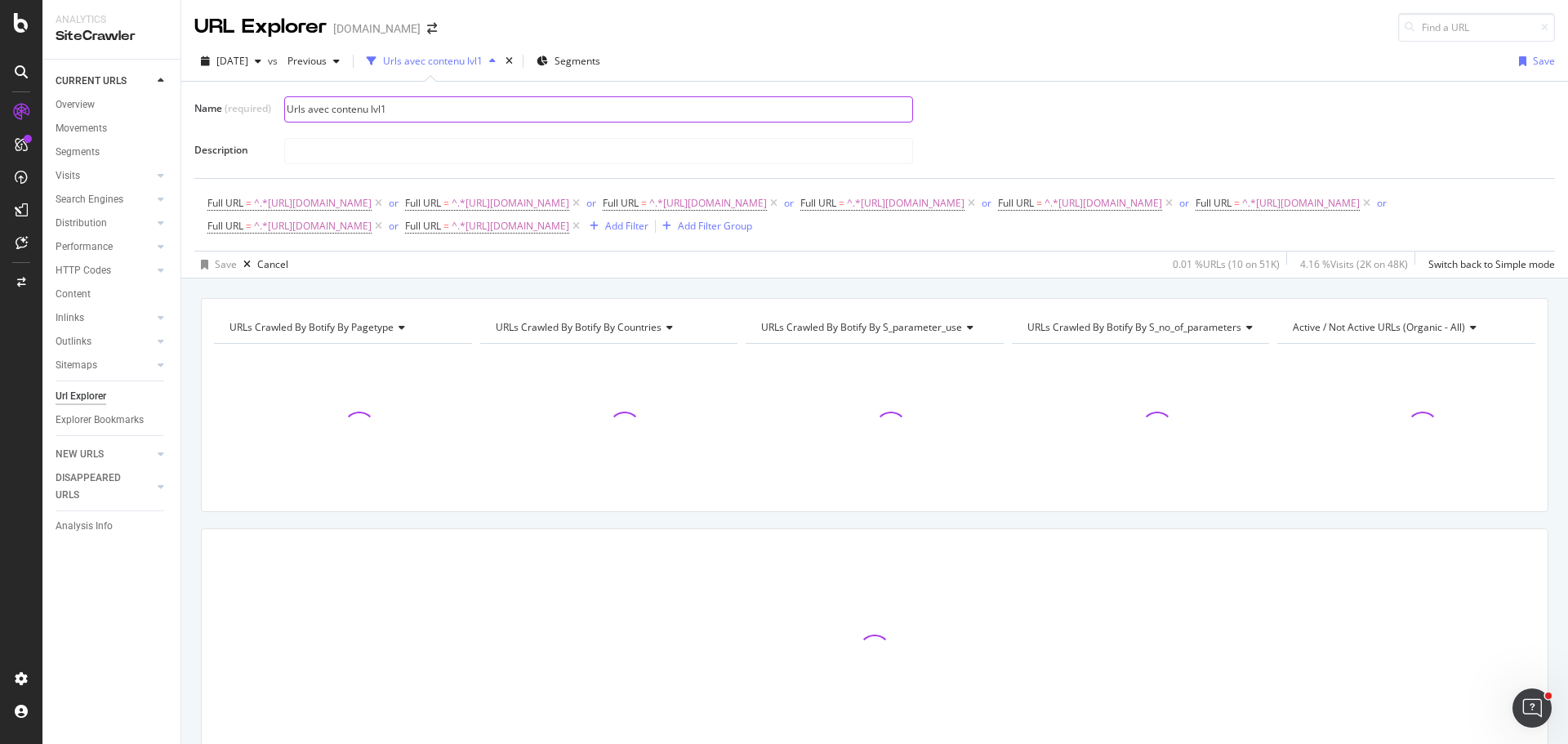
click at [382, 108] on input "Urls avec contenu lvl1" at bounding box center [598, 109] width 628 height 25
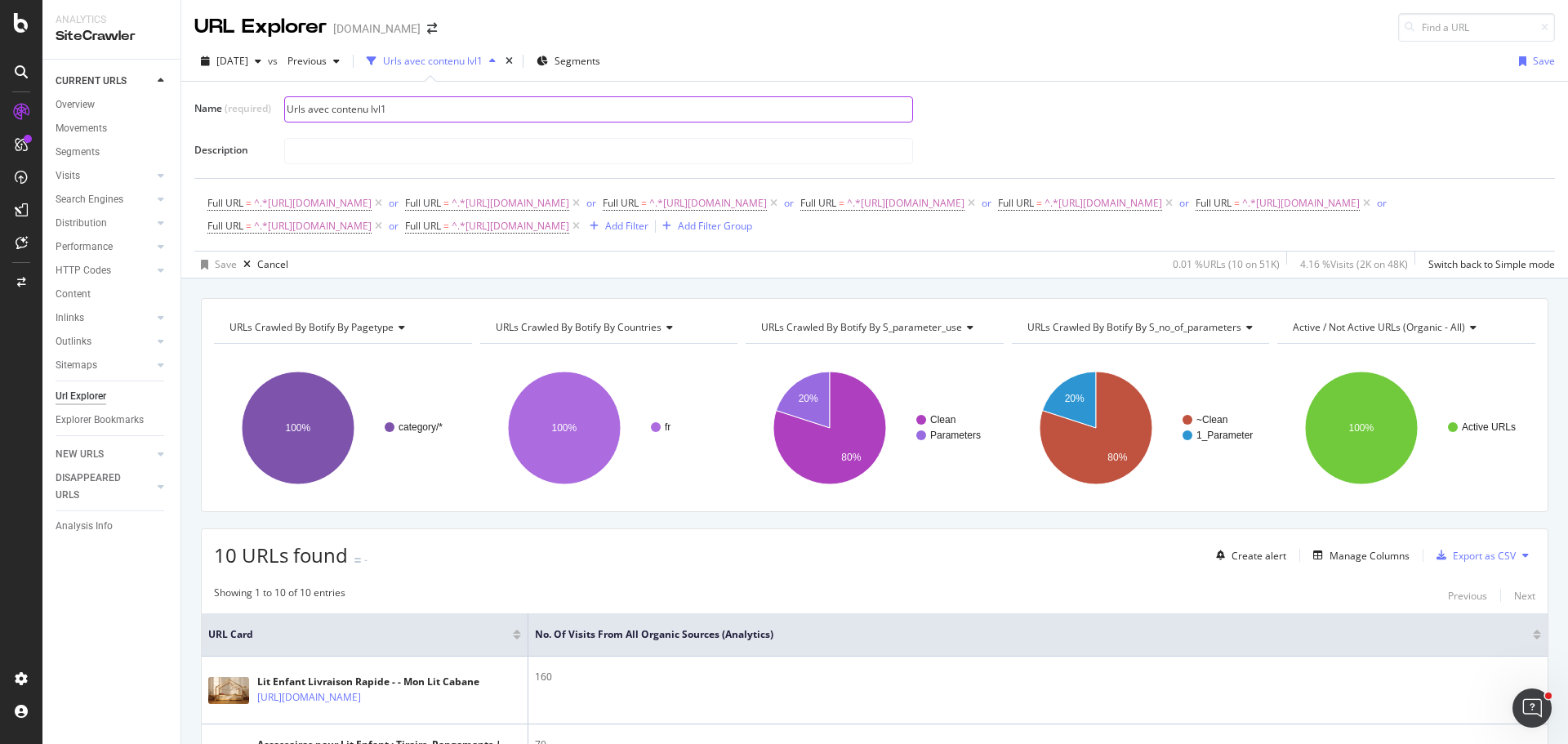
click at [397, 111] on input "Urls avec contenu lvl1" at bounding box center [598, 109] width 628 height 25
type input "Urls avec contenu lvl1 FR"
click at [223, 261] on div "Save" at bounding box center [226, 264] width 22 height 14
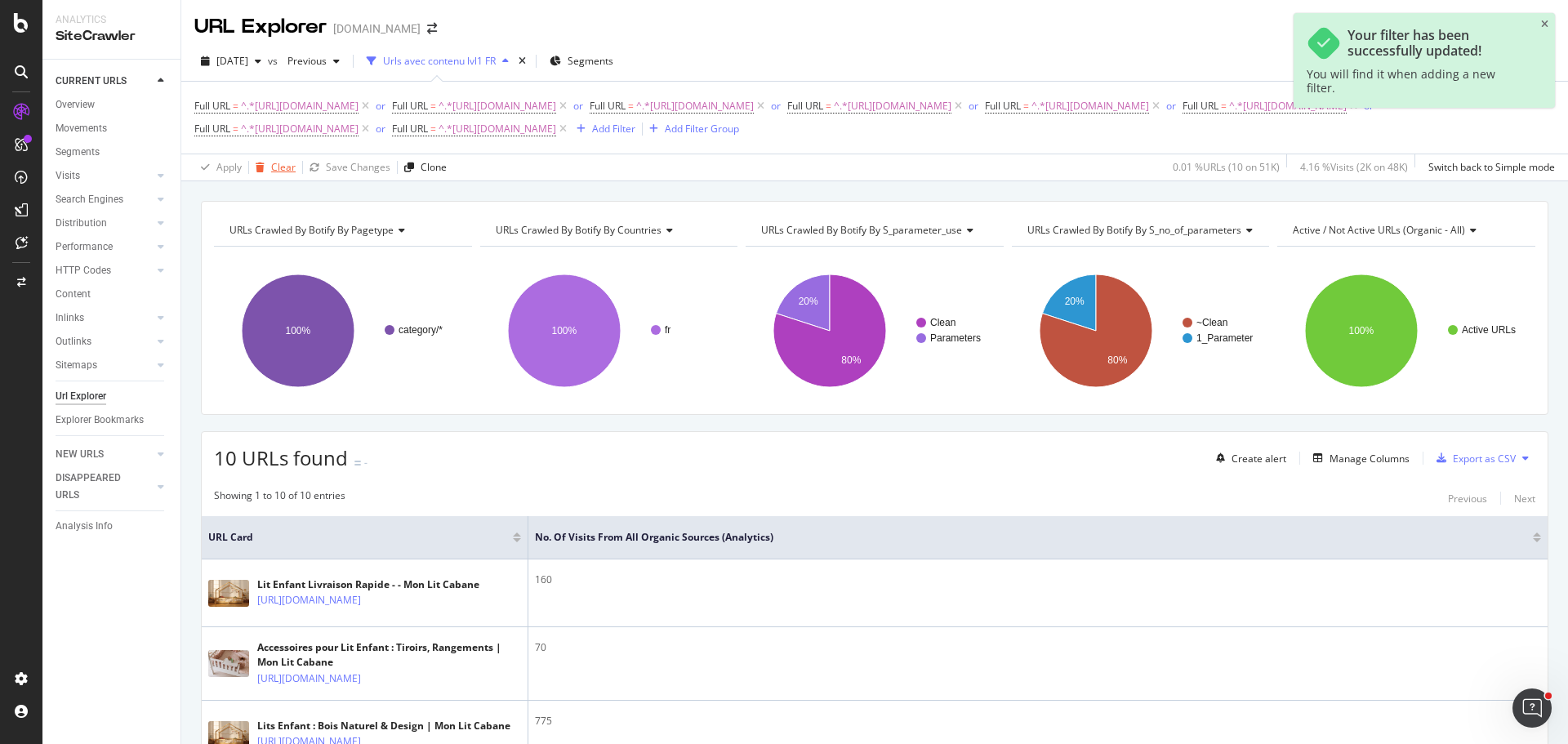
click at [273, 170] on div "Clear" at bounding box center [283, 166] width 25 height 14
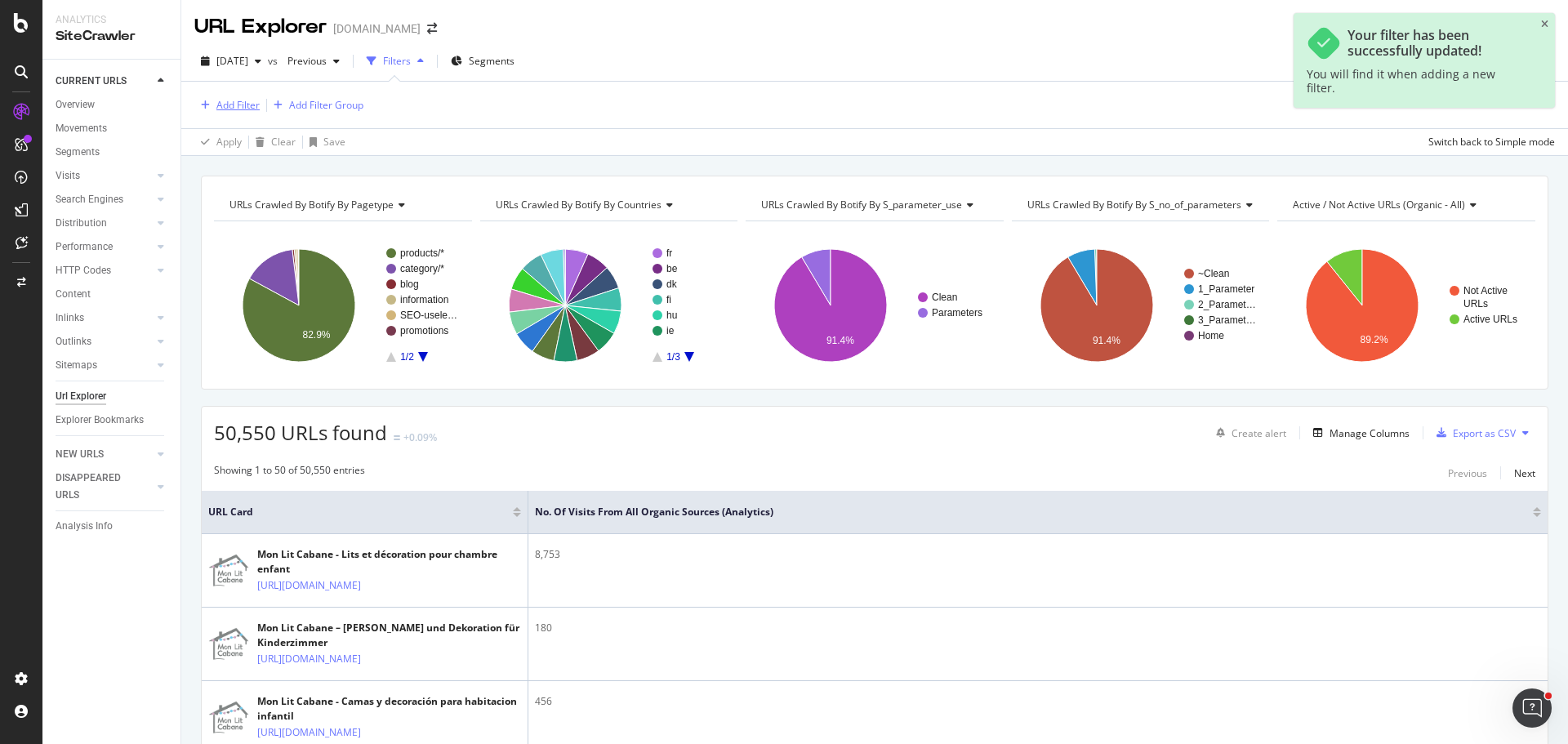
click at [237, 111] on div "Add Filter" at bounding box center [238, 105] width 44 height 14
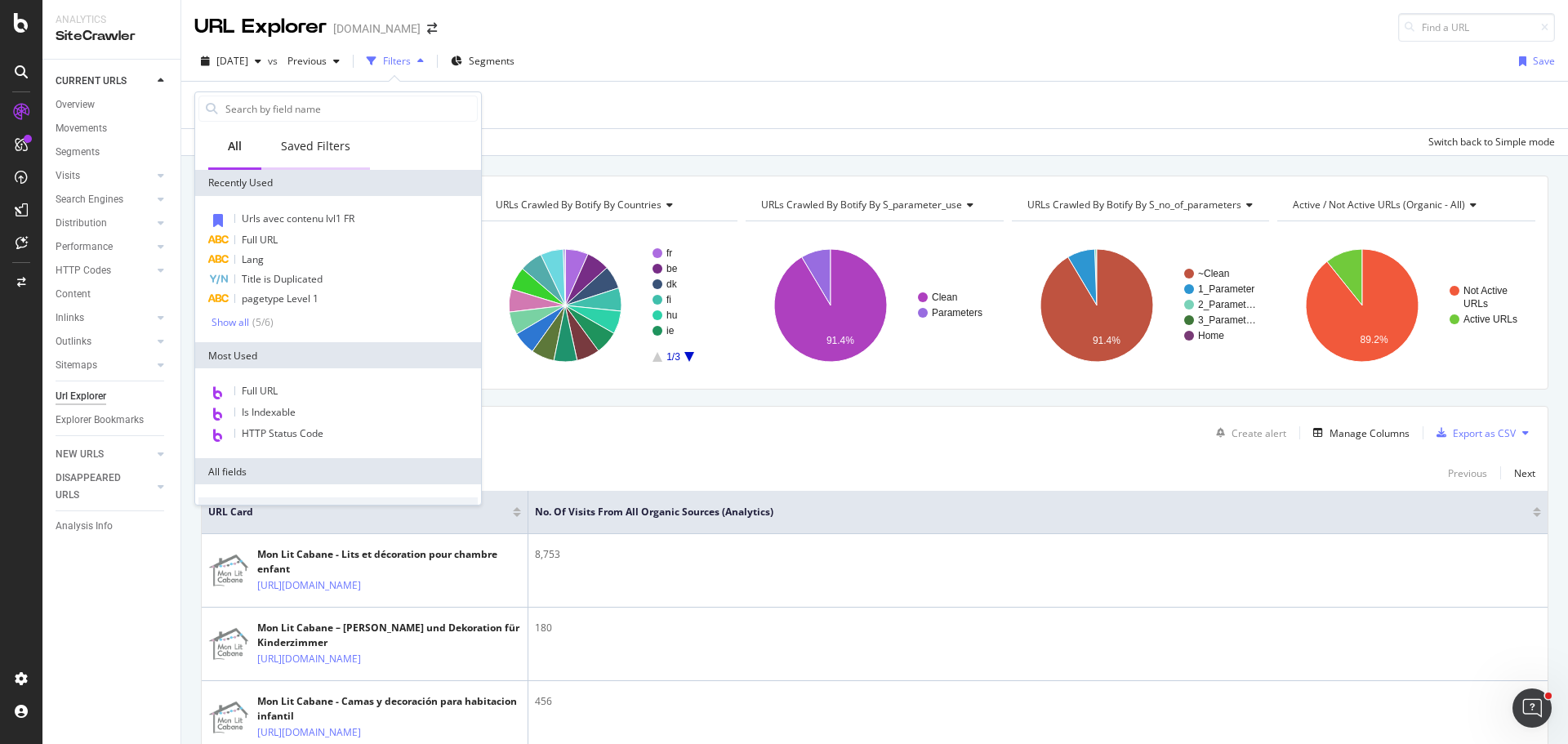
click at [312, 153] on div "Saved Filters" at bounding box center [316, 146] width 69 height 16
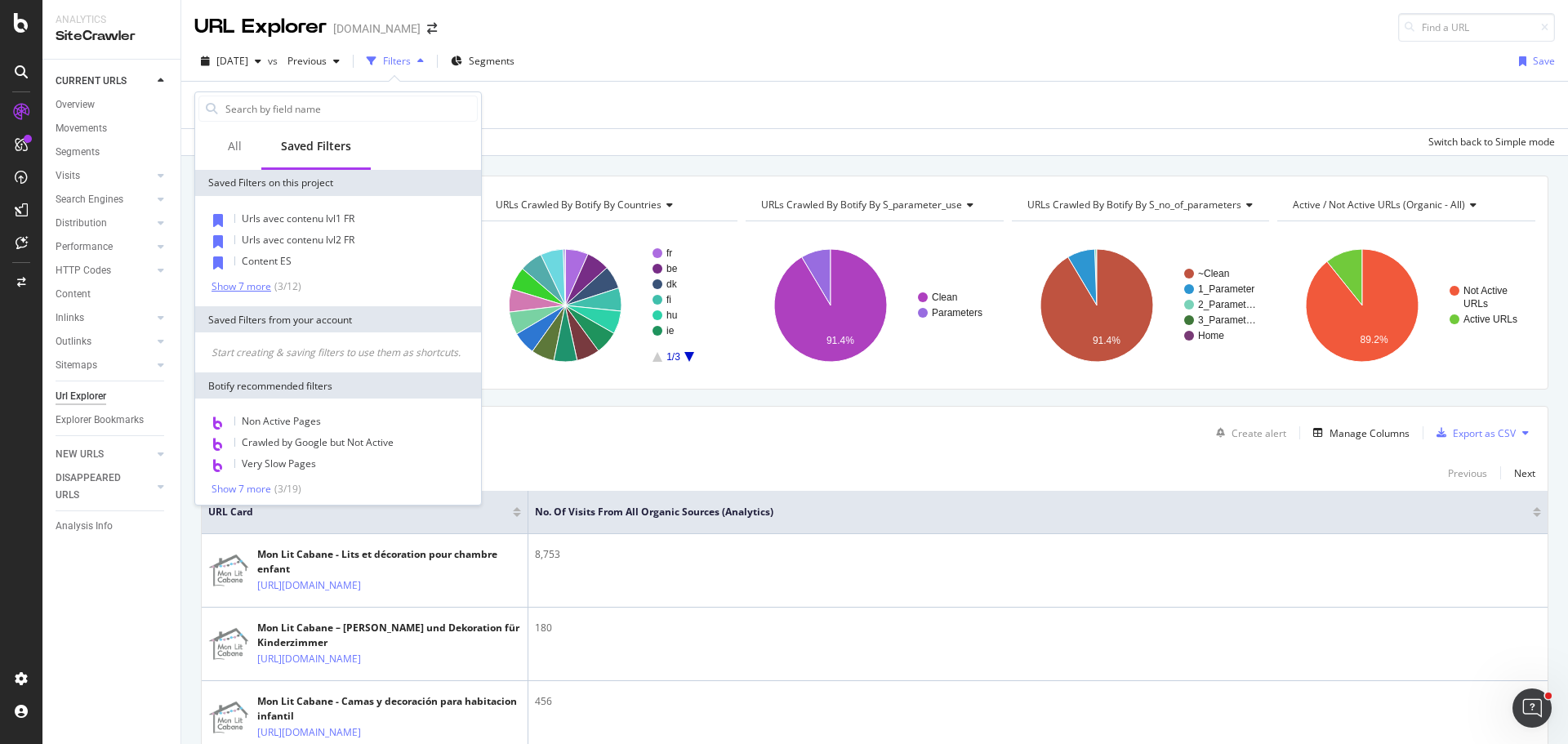
click at [253, 286] on div "Show 7 more" at bounding box center [242, 287] width 60 height 12
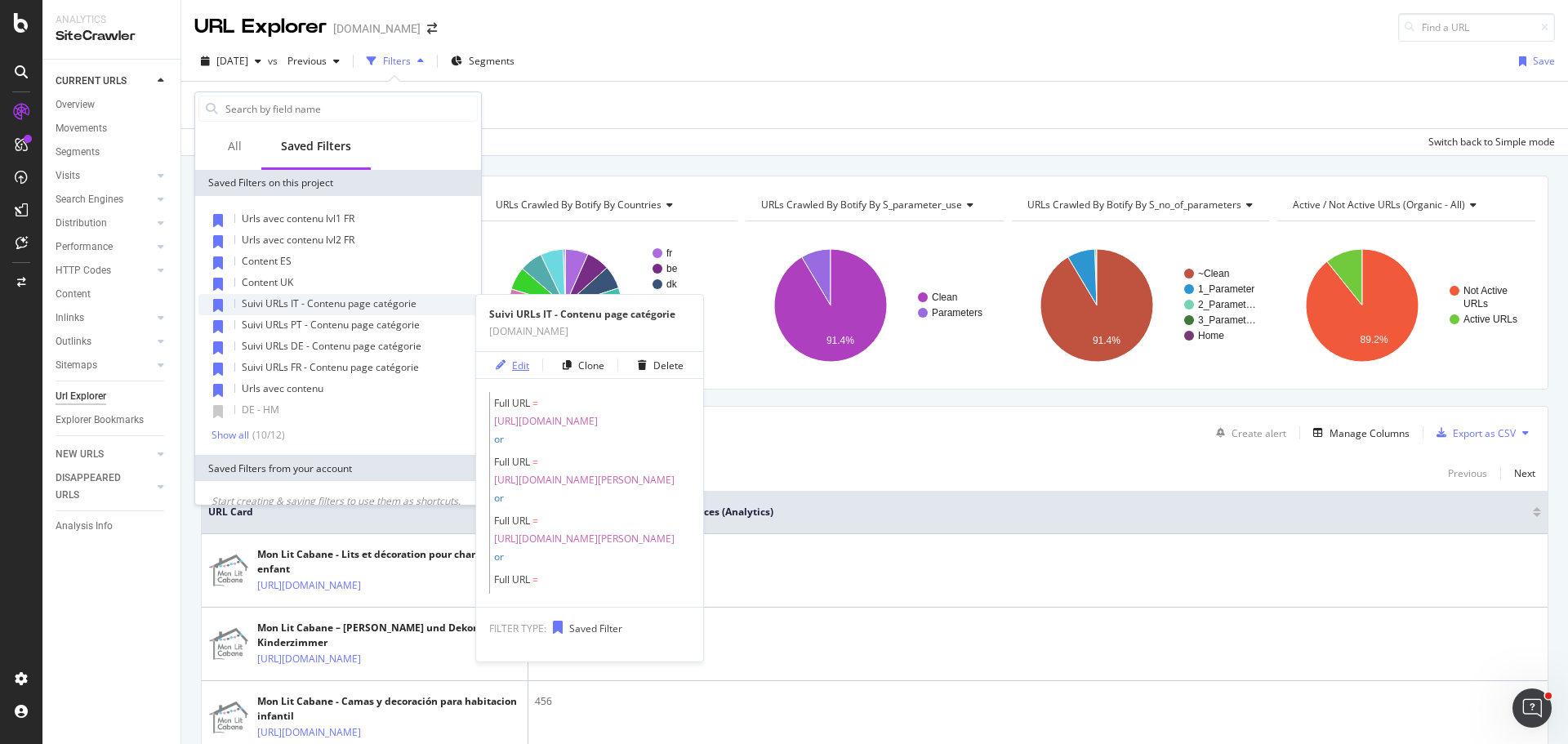
click at [512, 360] on div "Edit" at bounding box center [520, 365] width 17 height 14
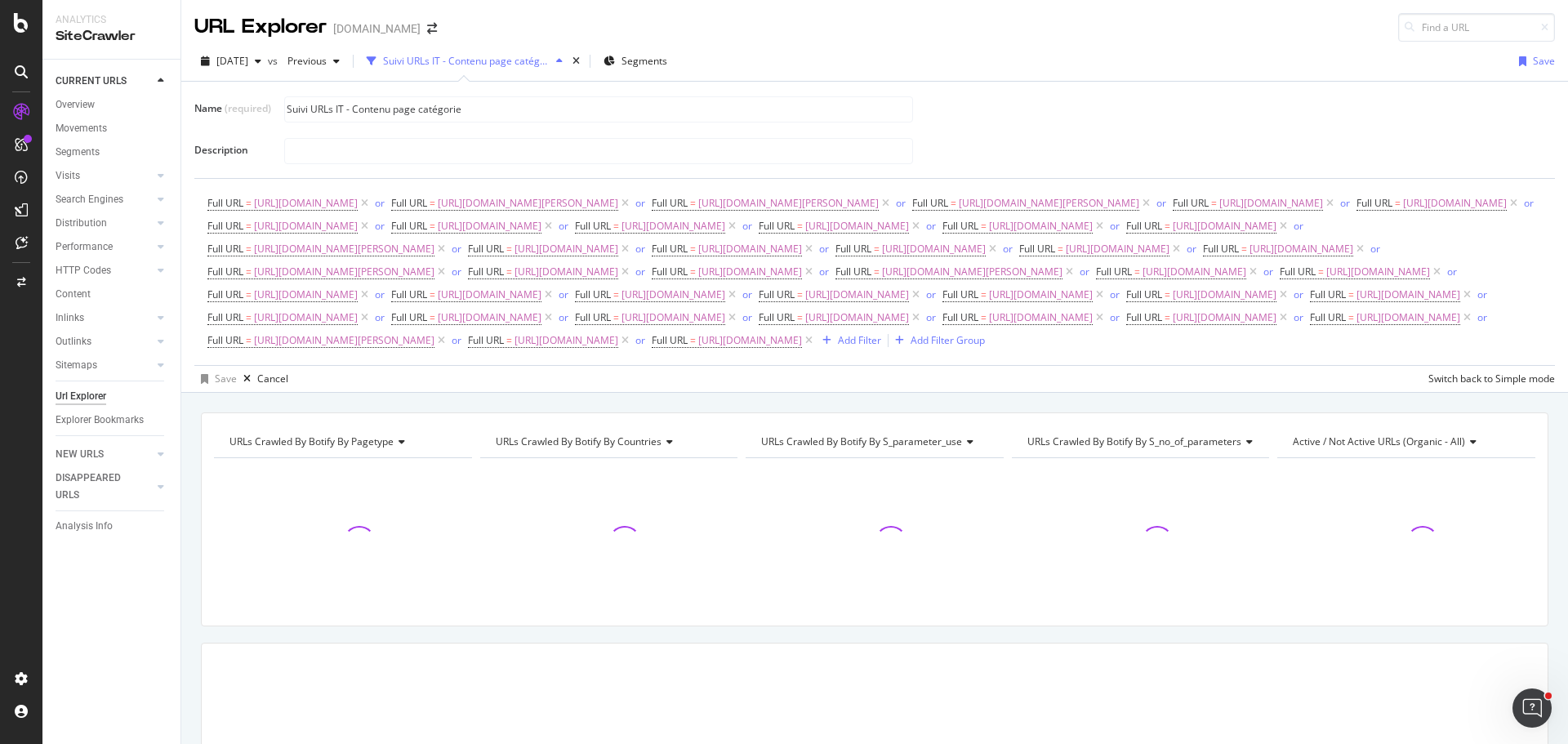
click at [478, 93] on div "Name (required) Suivi URLs IT - Contenu page catégorie Description Full URL = h…" at bounding box center [875, 236] width 1361 height 310
click at [480, 111] on input "Suivi URLs IT - Contenu page catégorie" at bounding box center [598, 109] width 628 height 25
click at [266, 386] on div "Cancel" at bounding box center [273, 378] width 31 height 14
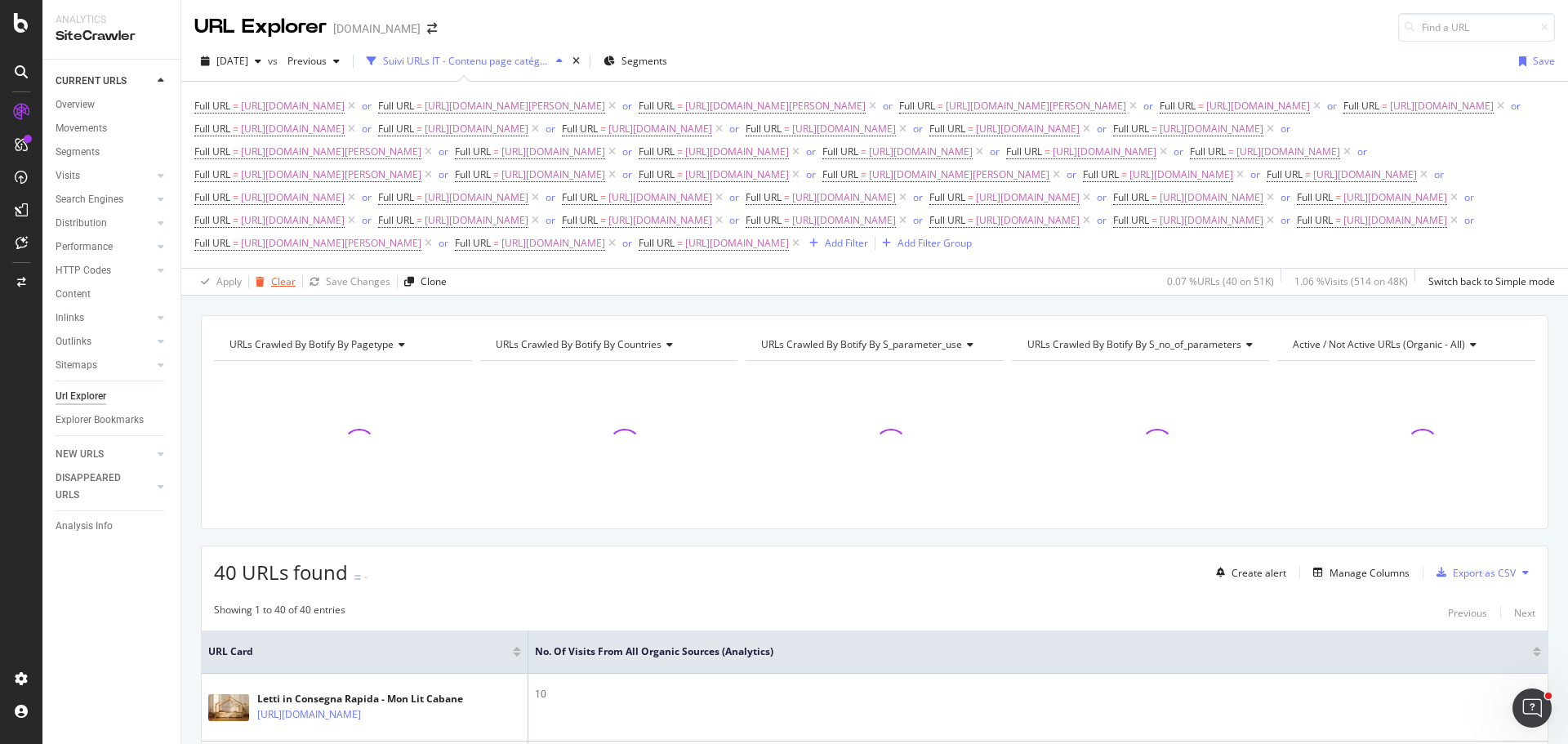
click at [269, 287] on div "button" at bounding box center [260, 281] width 22 height 10
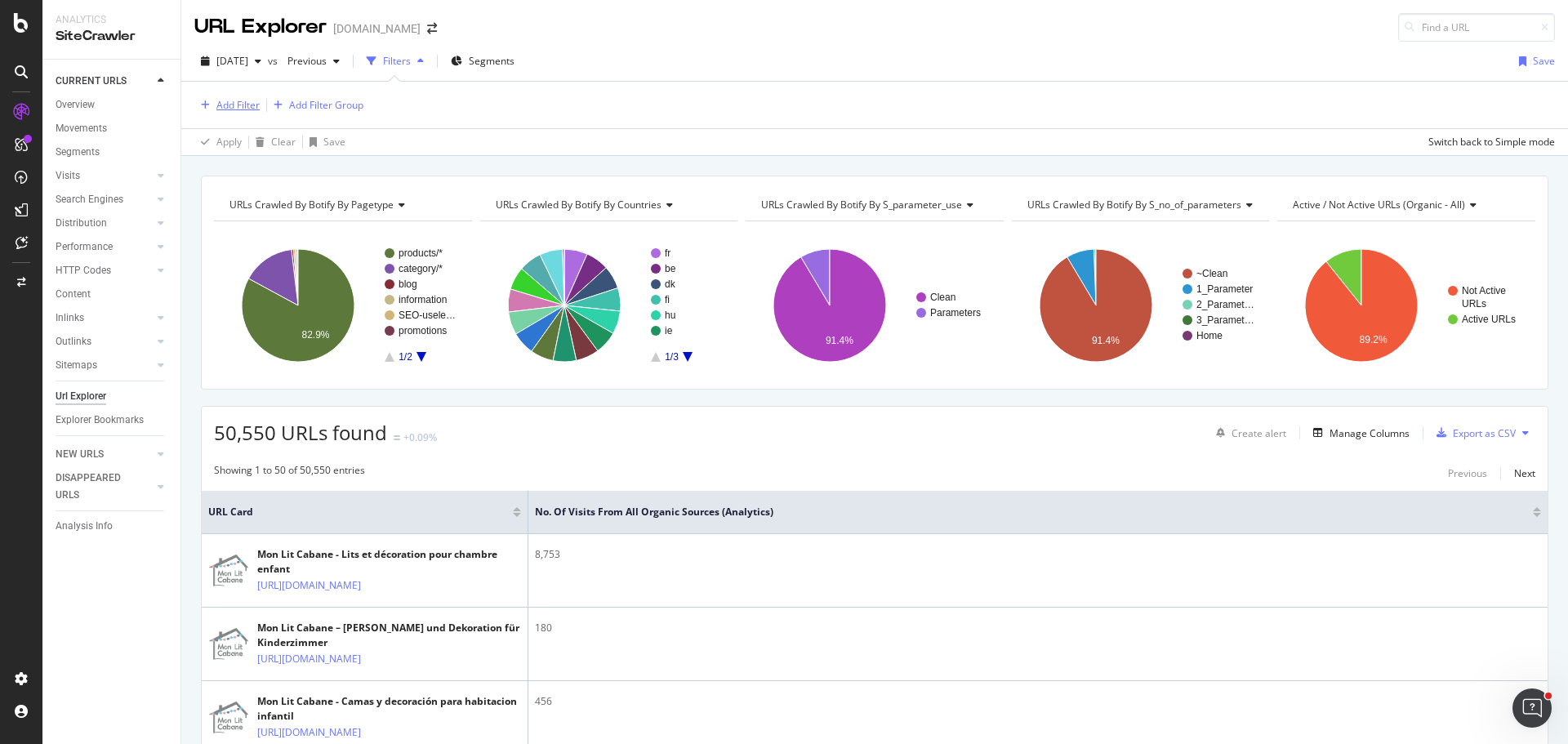
click at [240, 109] on div "Add Filter" at bounding box center [238, 105] width 44 height 14
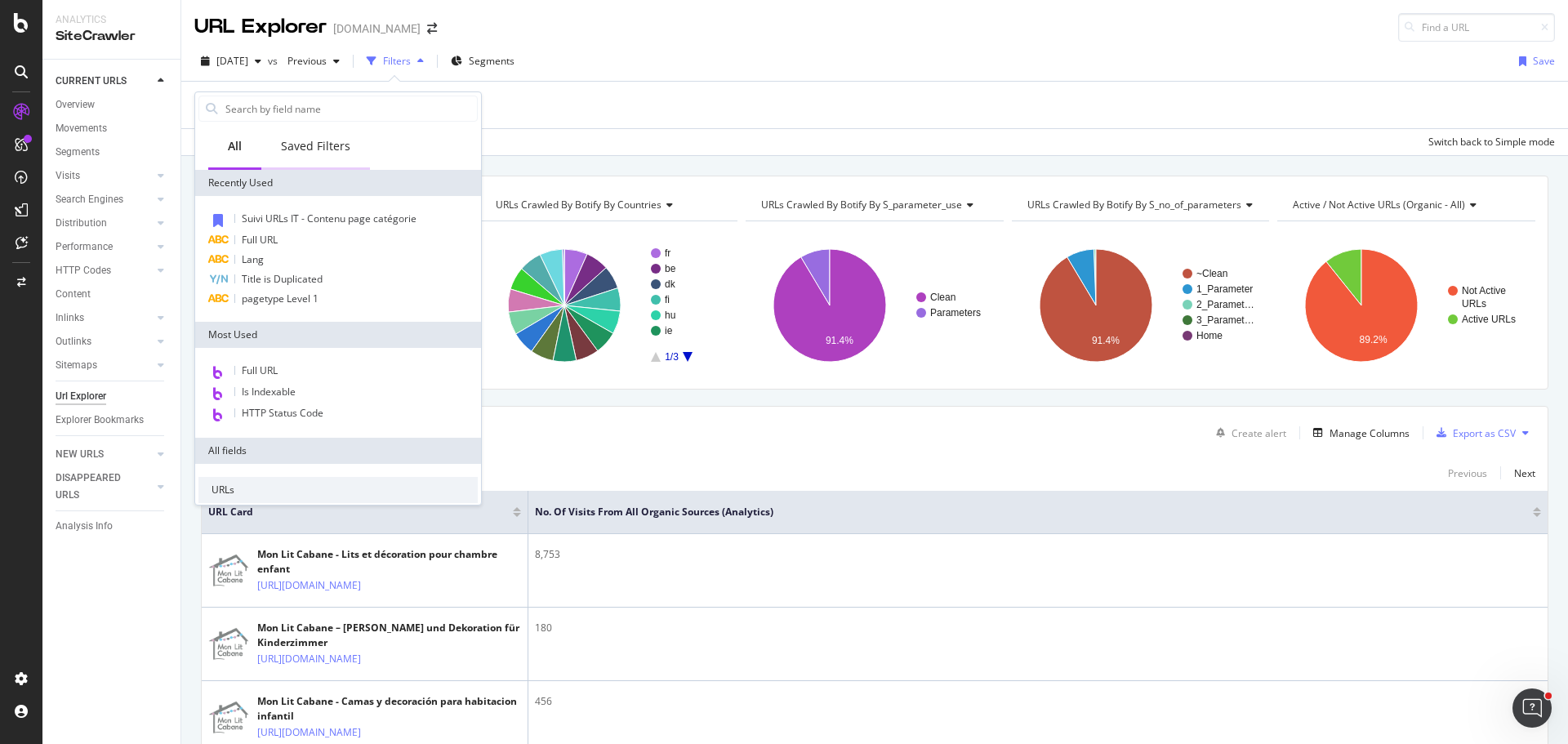
click at [319, 149] on div "Saved Filters" at bounding box center [316, 146] width 69 height 16
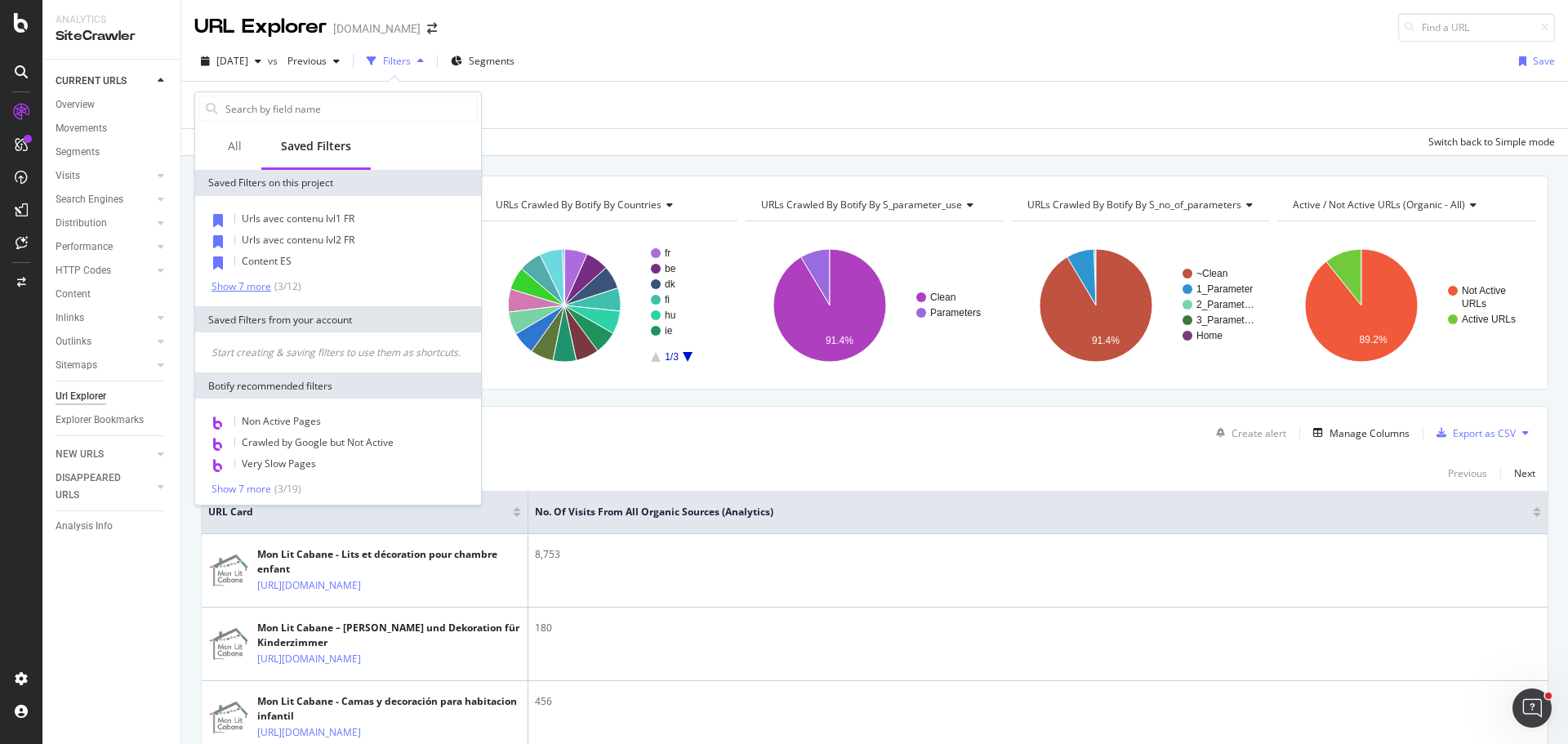
click at [252, 289] on div "Show 7 more" at bounding box center [242, 287] width 60 height 12
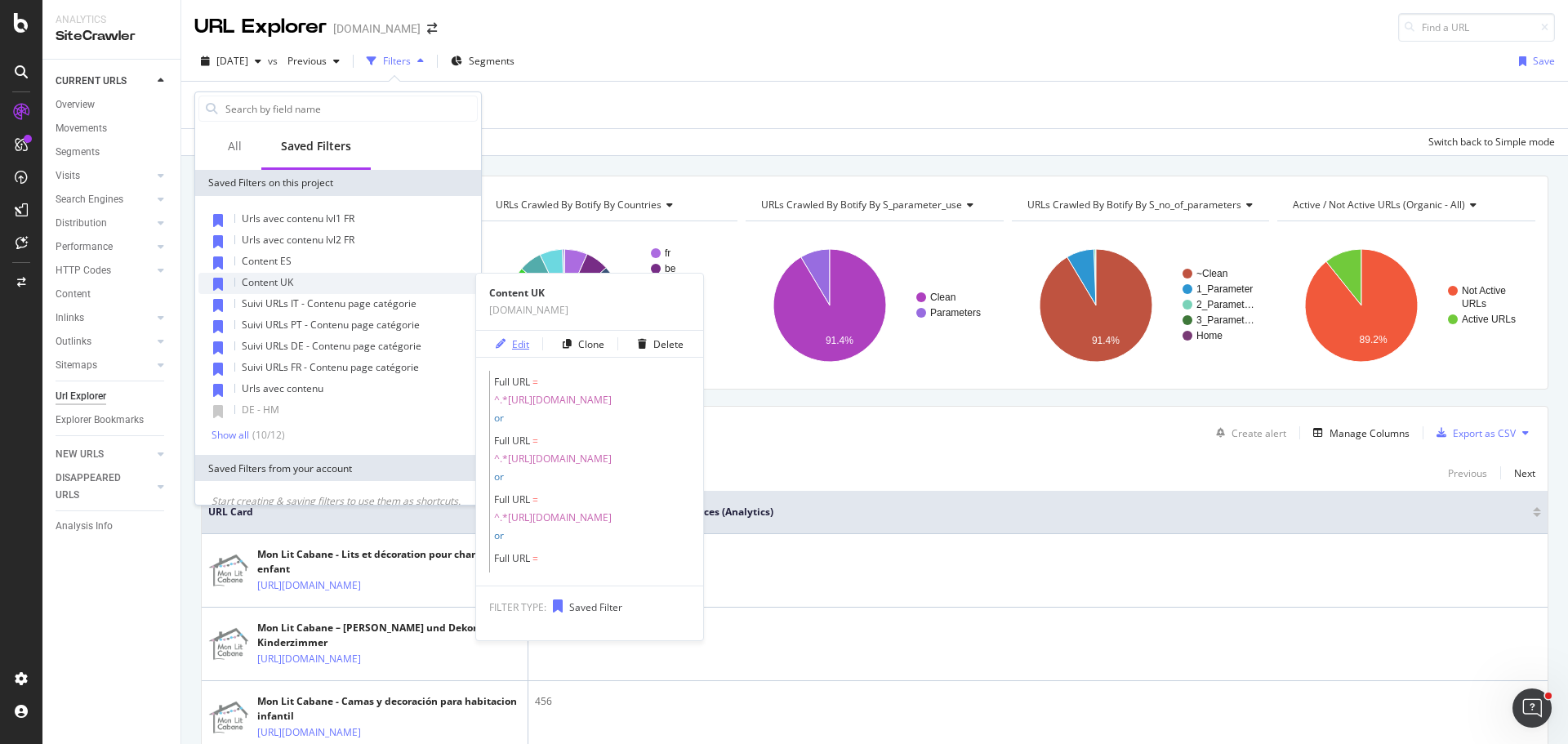
click at [512, 345] on div "Edit" at bounding box center [520, 344] width 17 height 14
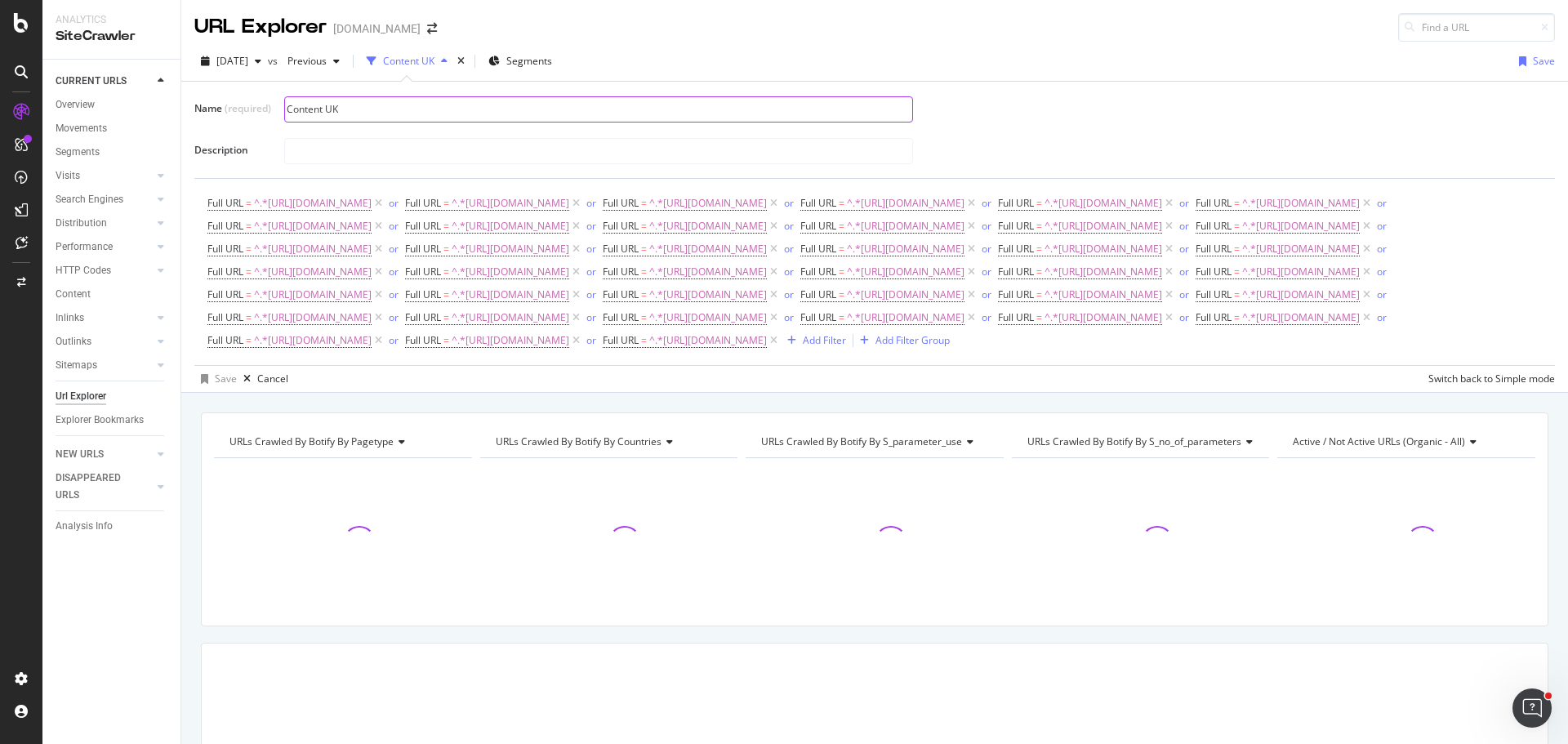
click at [343, 108] on input "Content UK" at bounding box center [598, 109] width 628 height 25
click at [339, 108] on input "Suivi URLs IT - Contenu page catégorie" at bounding box center [598, 109] width 628 height 25
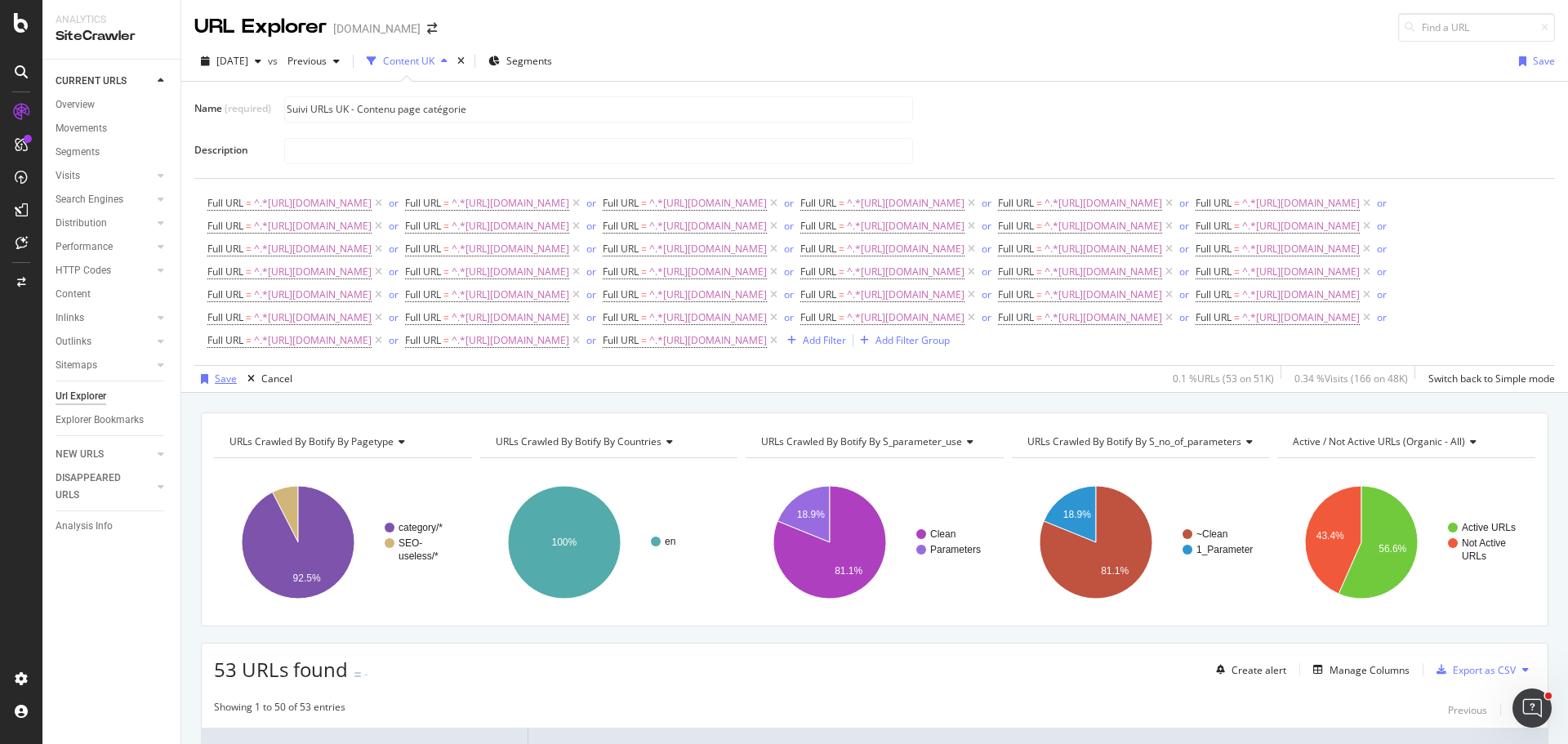
type input "Suivi URLs UK - Contenu page catégorie"
click at [226, 386] on div "Save" at bounding box center [226, 378] width 22 height 14
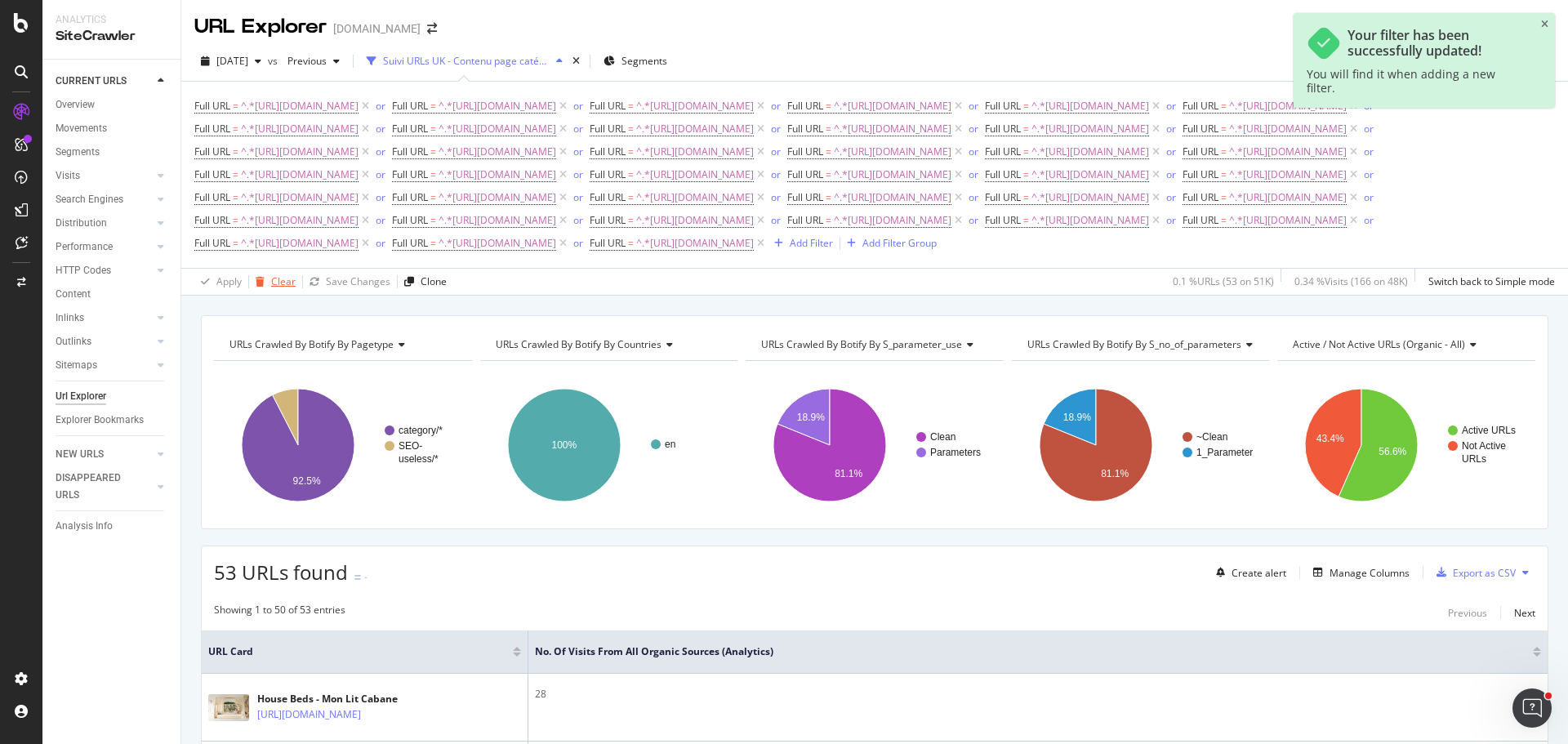
click at [277, 288] on div "Clear" at bounding box center [283, 281] width 25 height 14
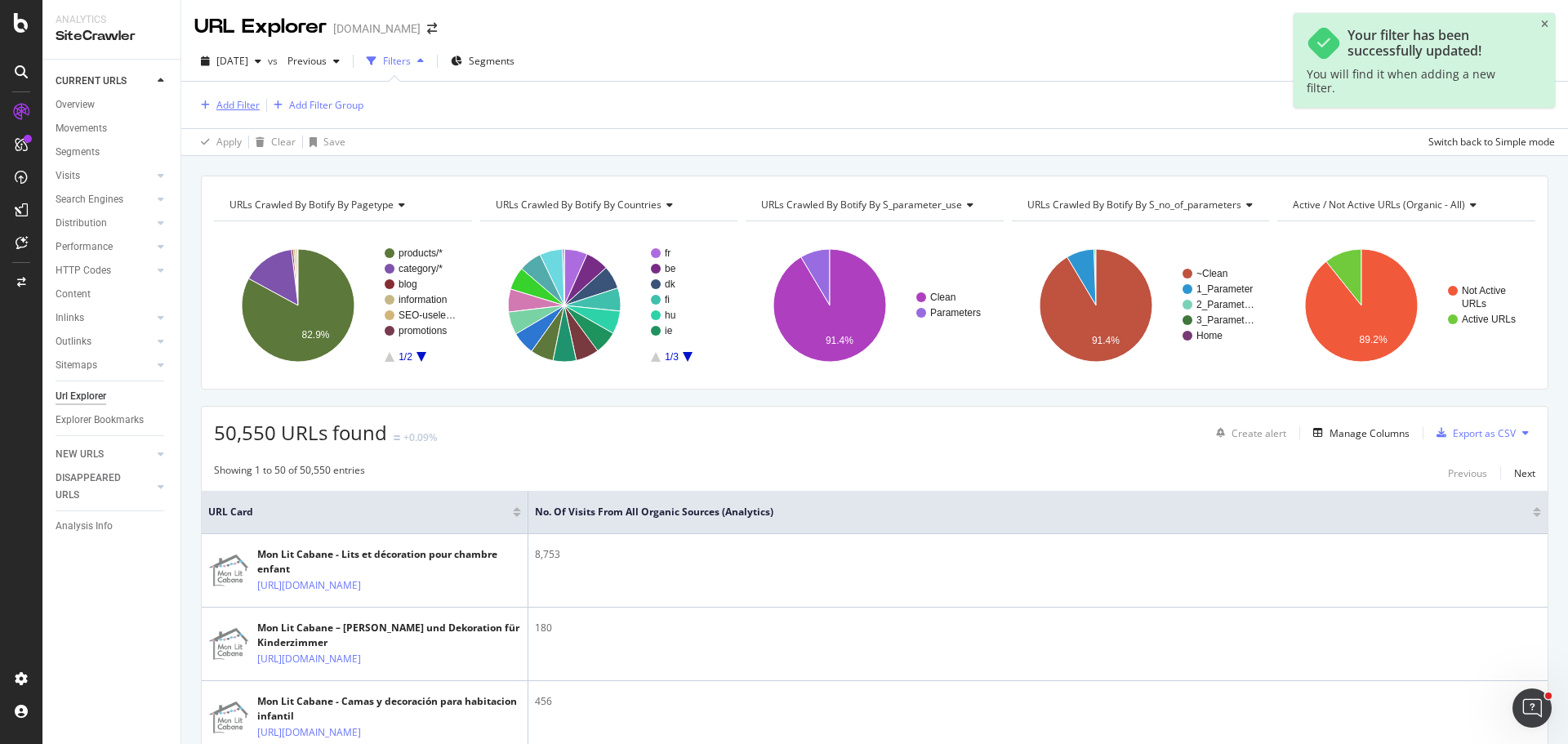
click at [240, 107] on div "Add Filter" at bounding box center [238, 105] width 44 height 14
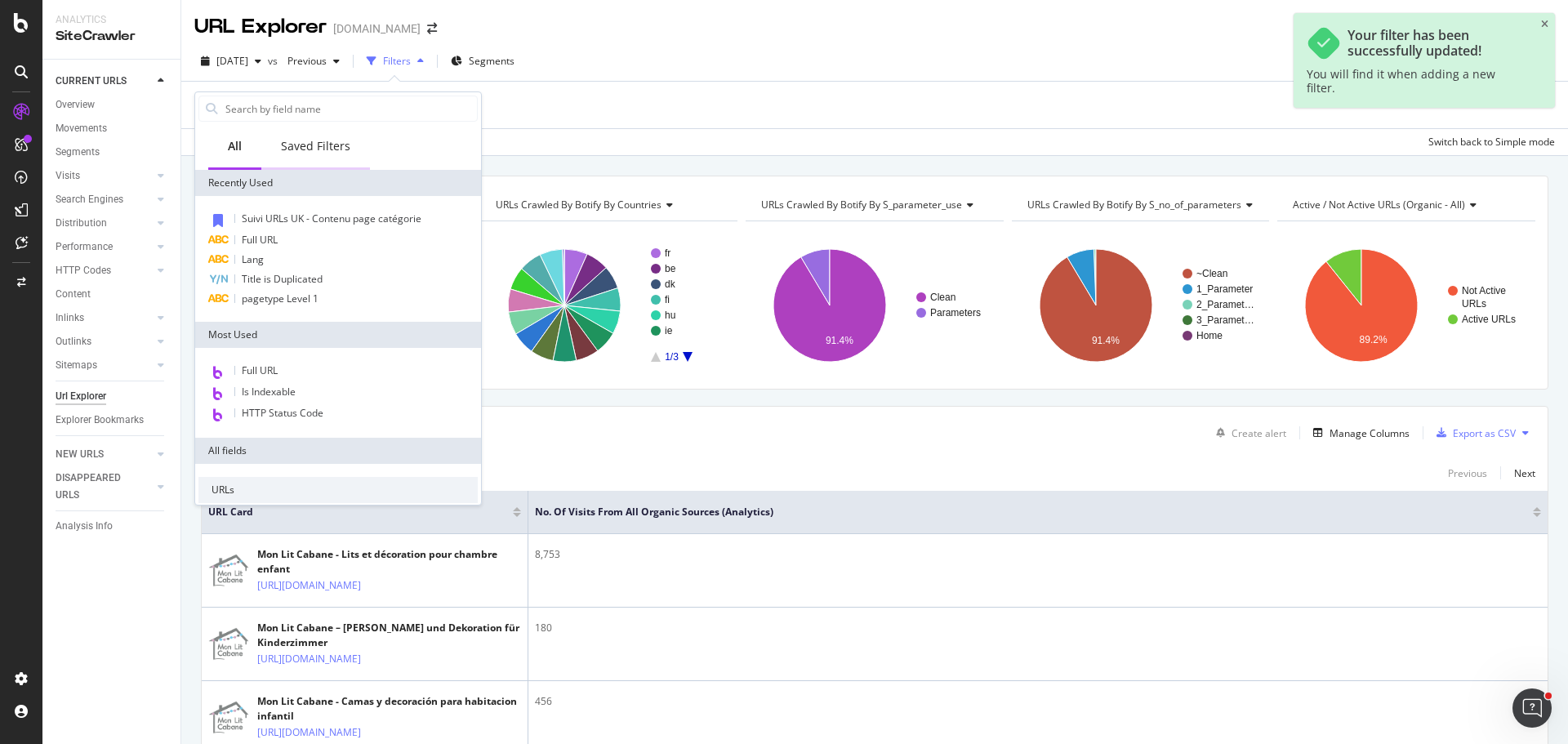
click at [351, 144] on div "Saved Filters" at bounding box center [315, 146] width 108 height 45
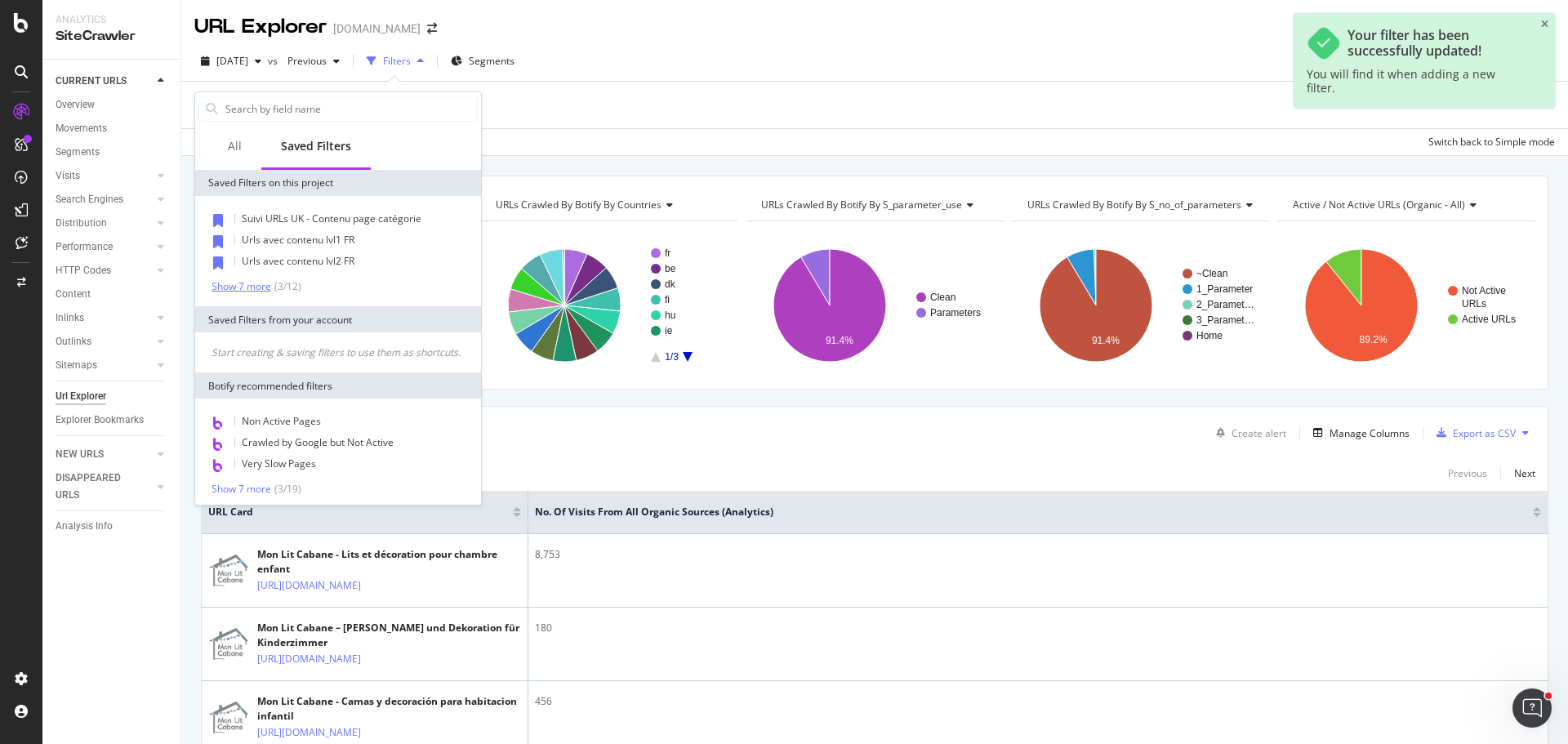
click at [248, 287] on div "Show 7 more" at bounding box center [242, 287] width 60 height 12
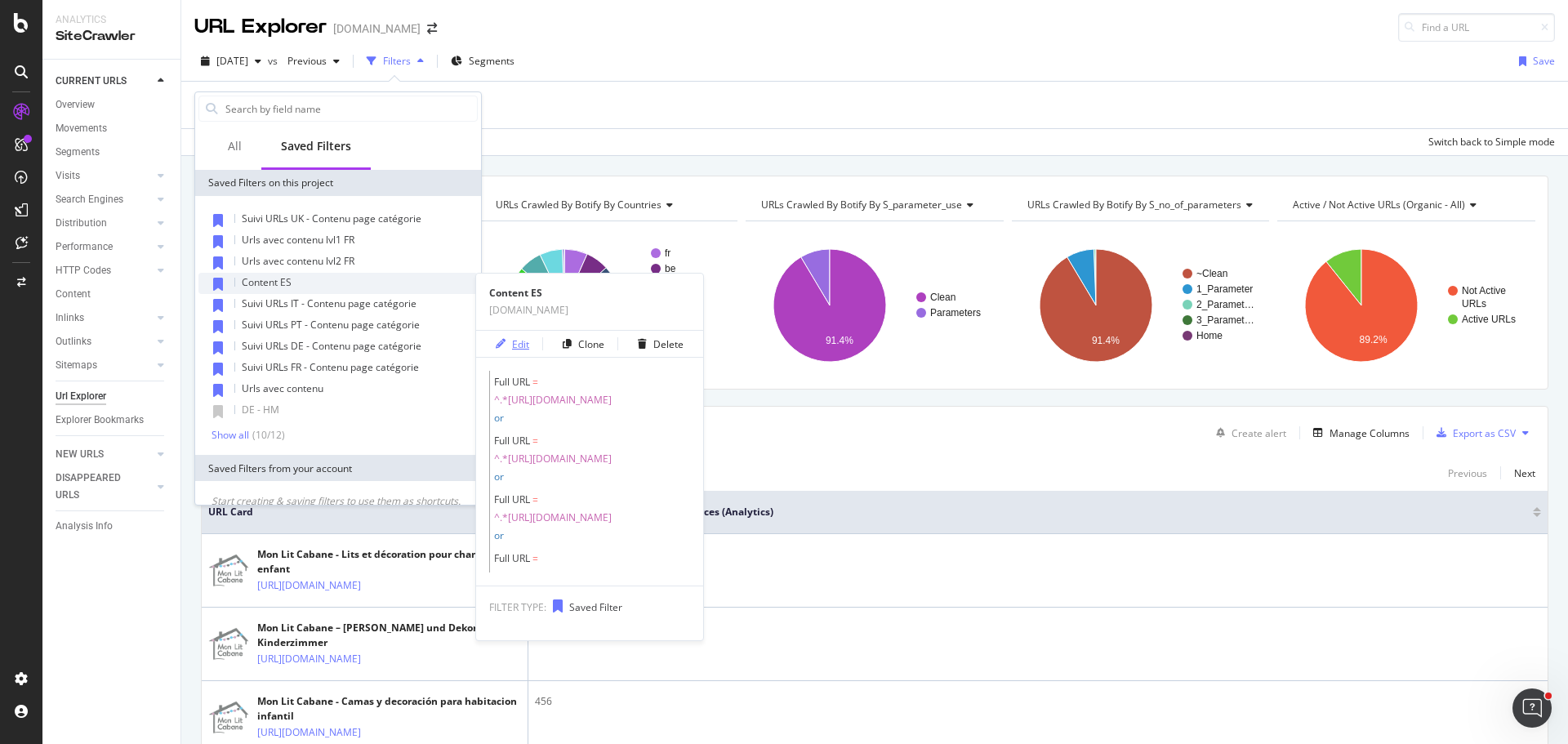
click at [511, 341] on div "button" at bounding box center [500, 344] width 23 height 10
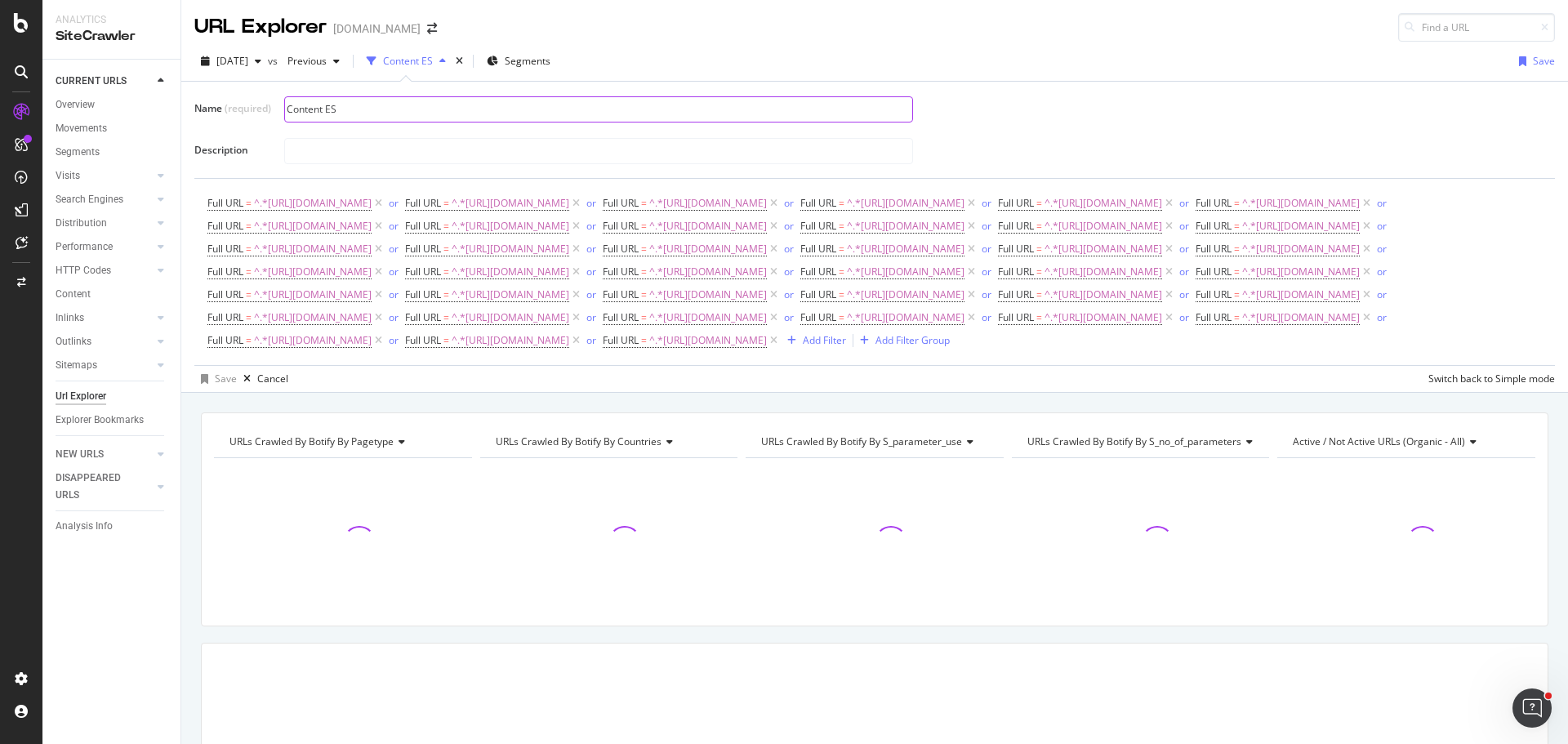
click at [341, 110] on input "Content ES" at bounding box center [598, 109] width 628 height 25
click at [339, 105] on input "Suivi URLs IT - Contenu page catégorie" at bounding box center [598, 109] width 628 height 25
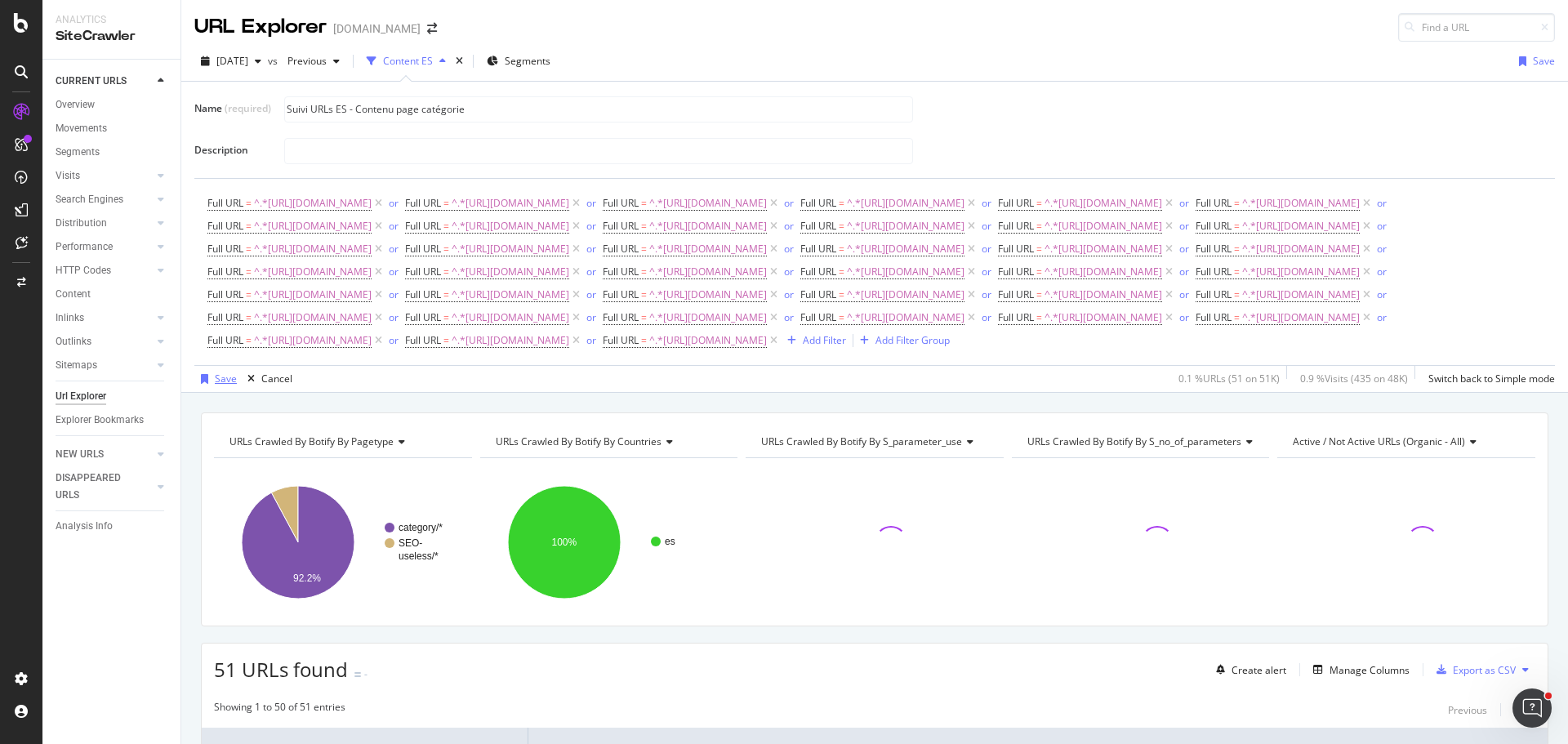
type input "Suivi URLs ES - Contenu page catégorie"
click at [216, 386] on div "Save" at bounding box center [226, 378] width 22 height 14
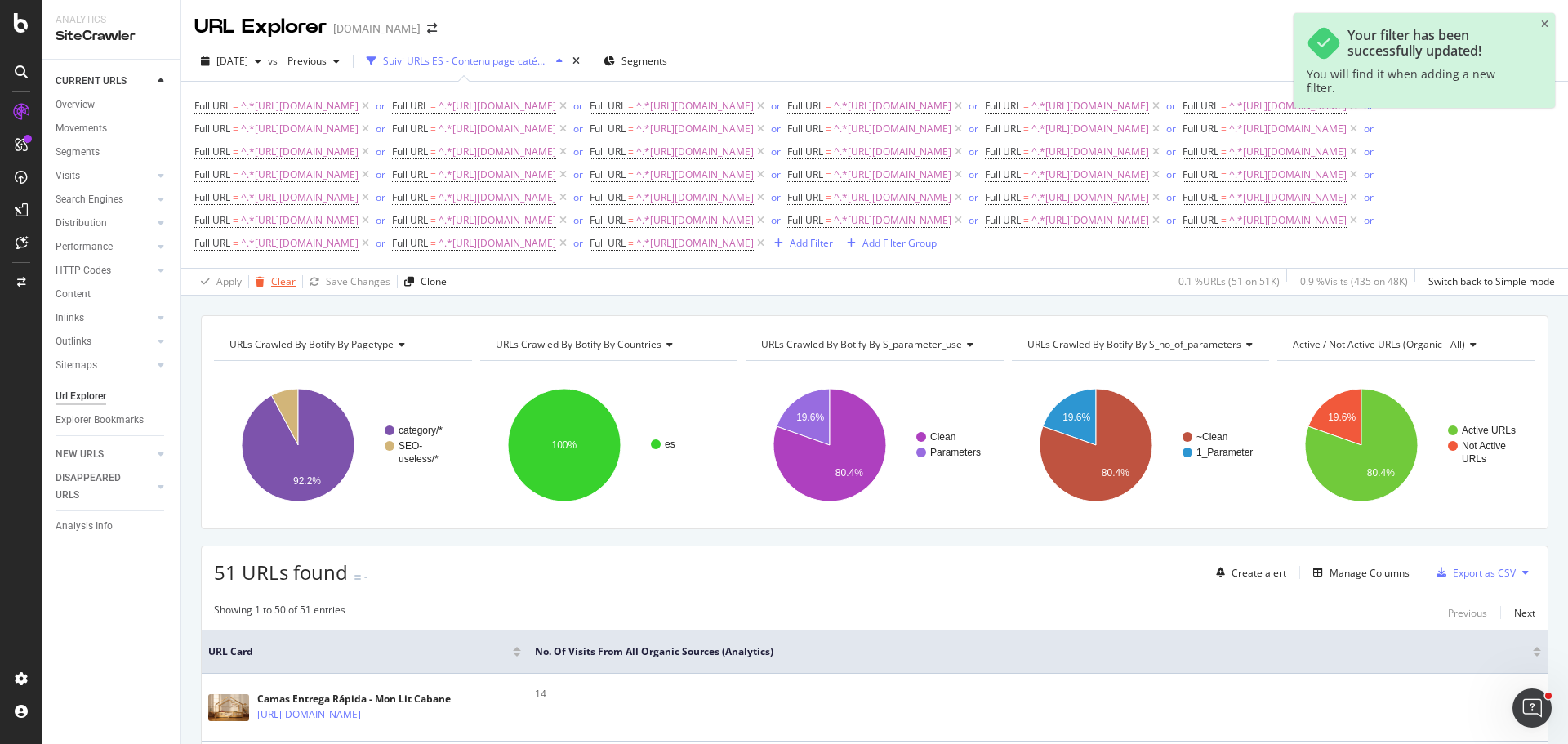
click at [292, 288] on div "Clear" at bounding box center [283, 281] width 25 height 14
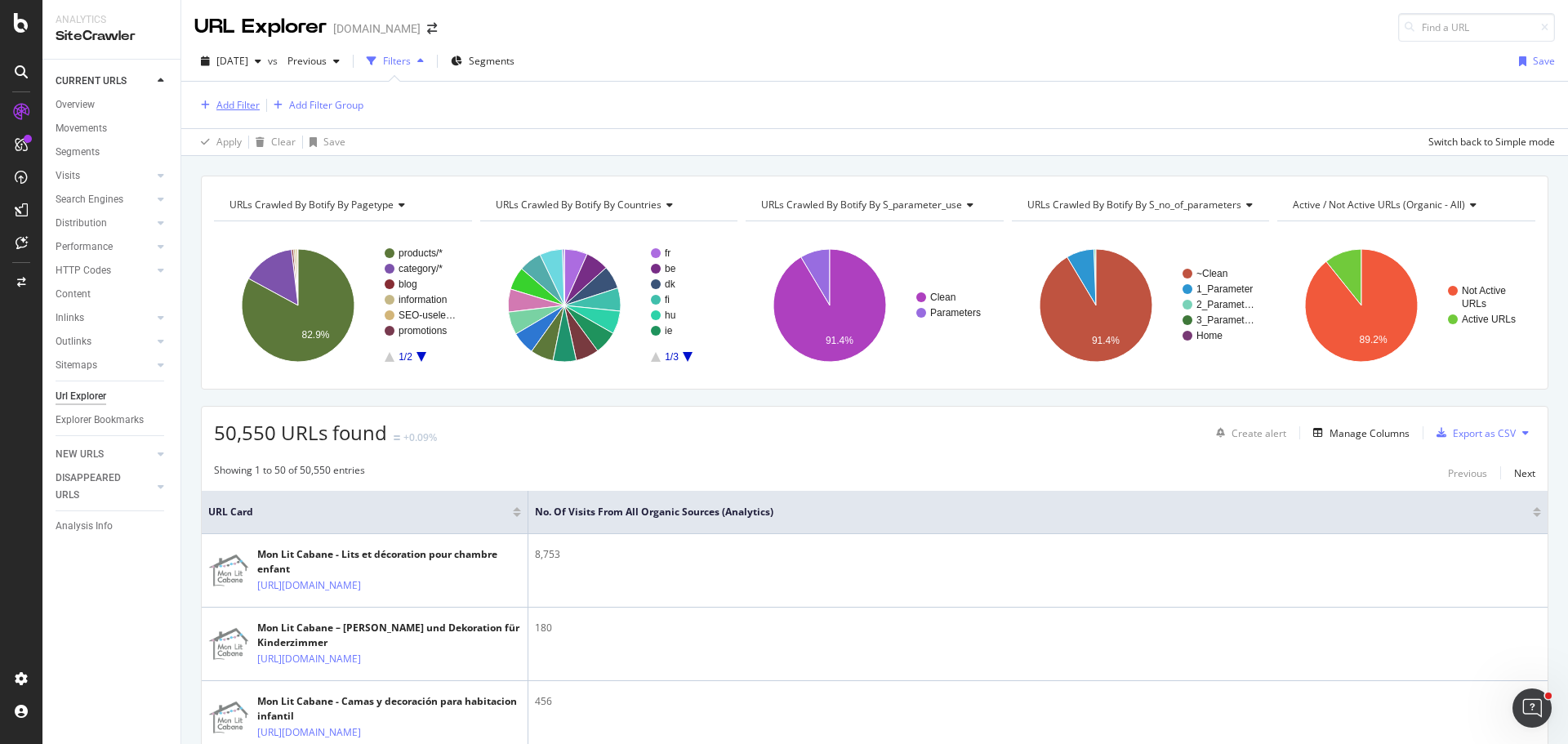
click at [245, 102] on div "Add Filter" at bounding box center [238, 105] width 44 height 14
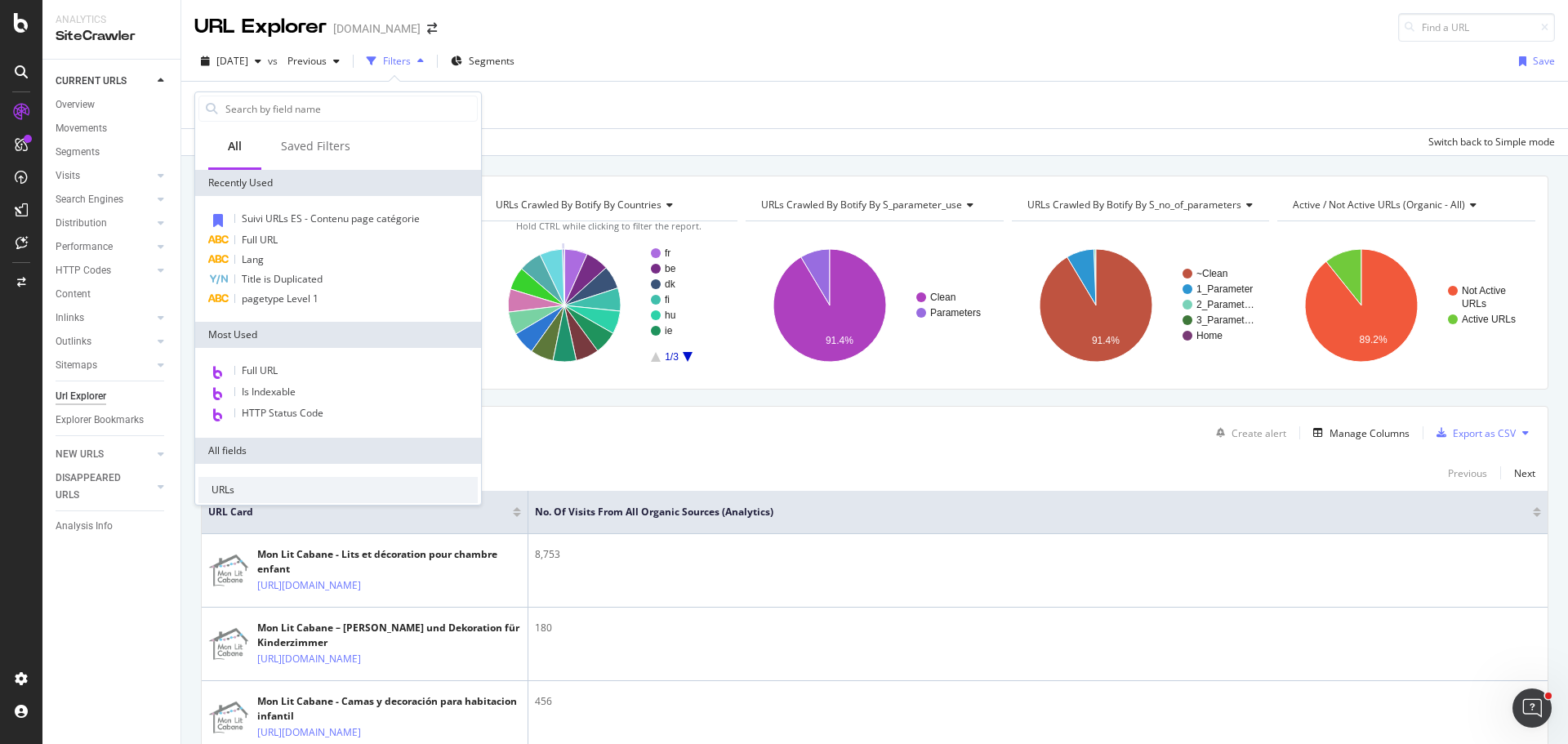
click at [646, 89] on div "Add Filter Add Filter Group" at bounding box center [875, 105] width 1361 height 46
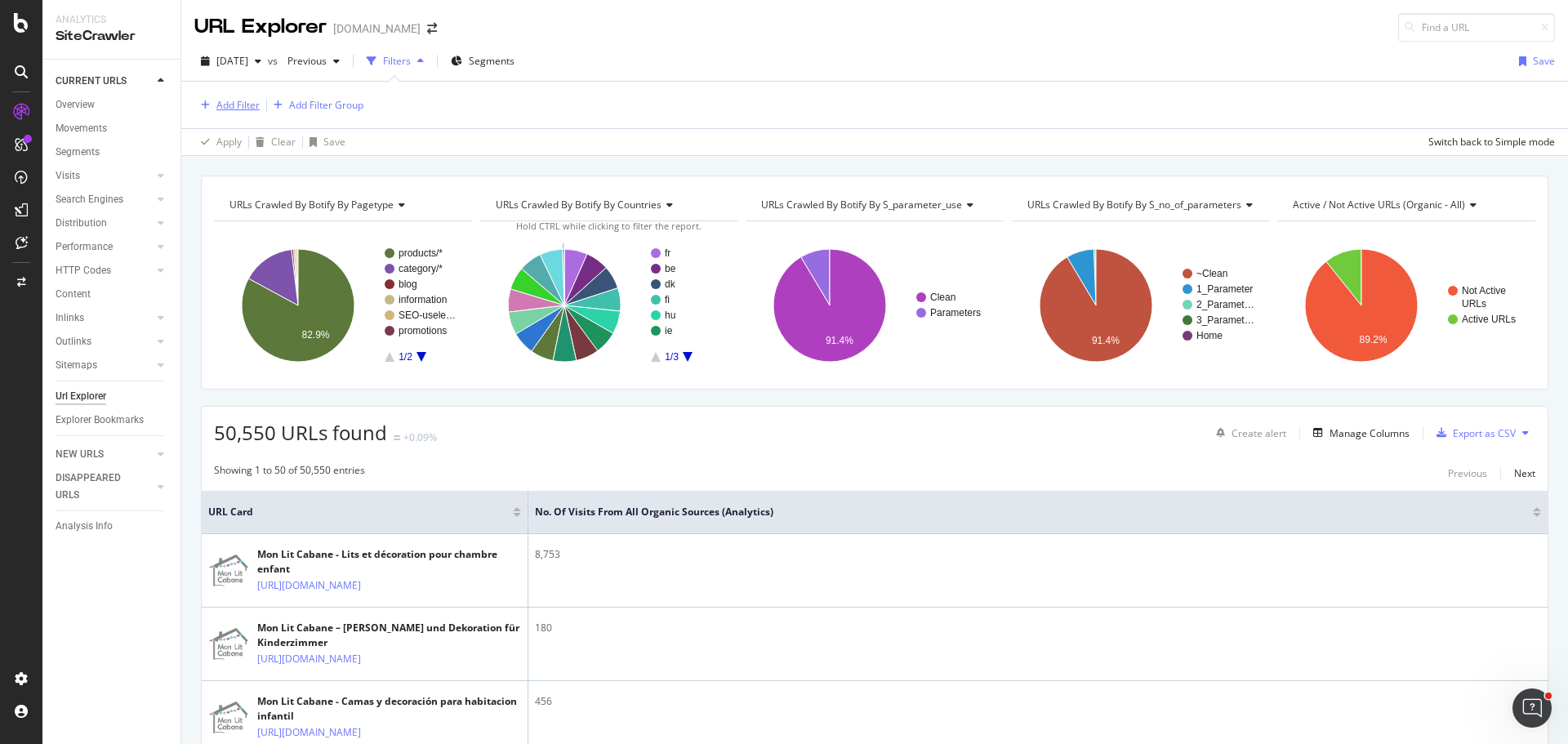
click at [228, 104] on div "Add Filter" at bounding box center [238, 105] width 44 height 14
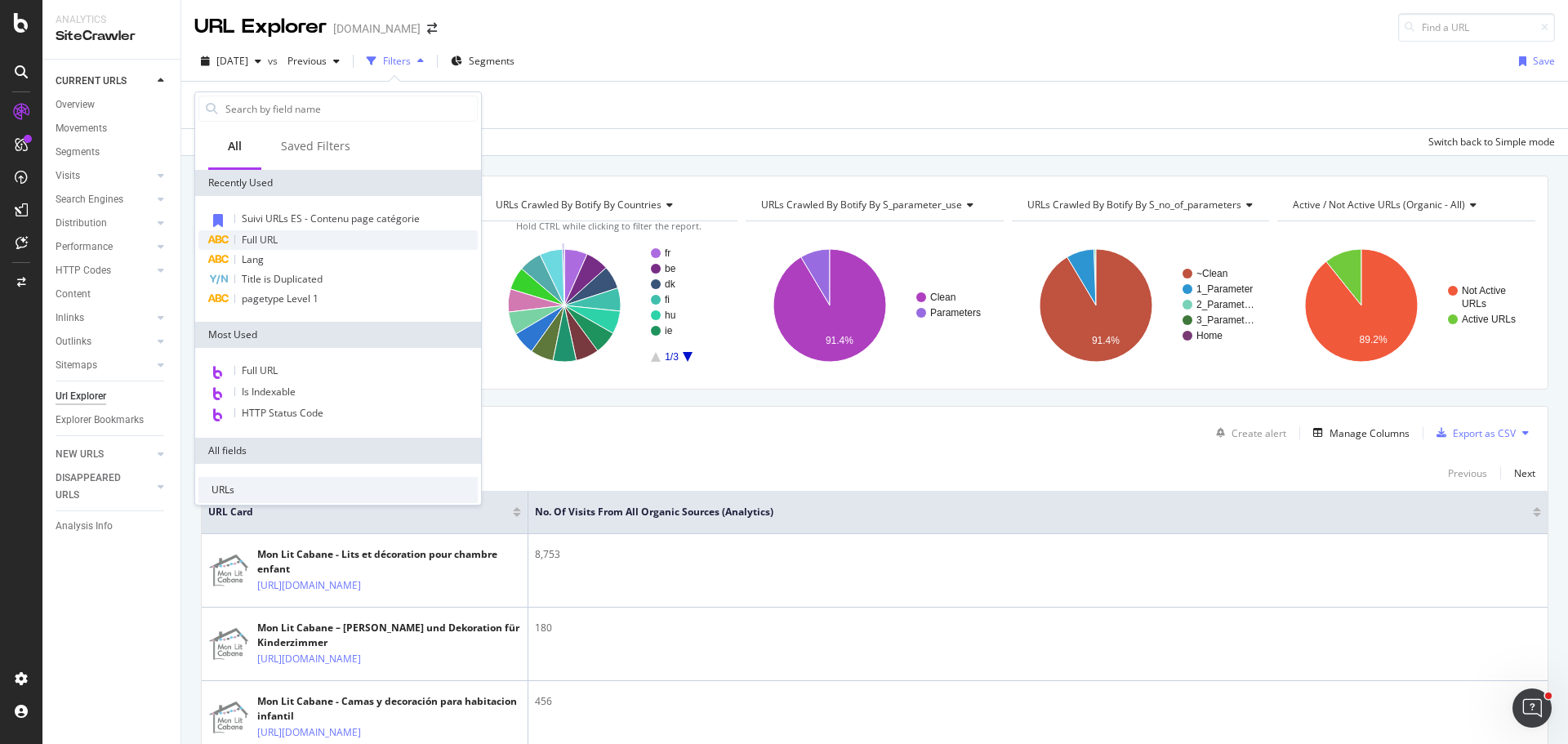
click at [274, 239] on span "Full URL" at bounding box center [260, 239] width 36 height 14
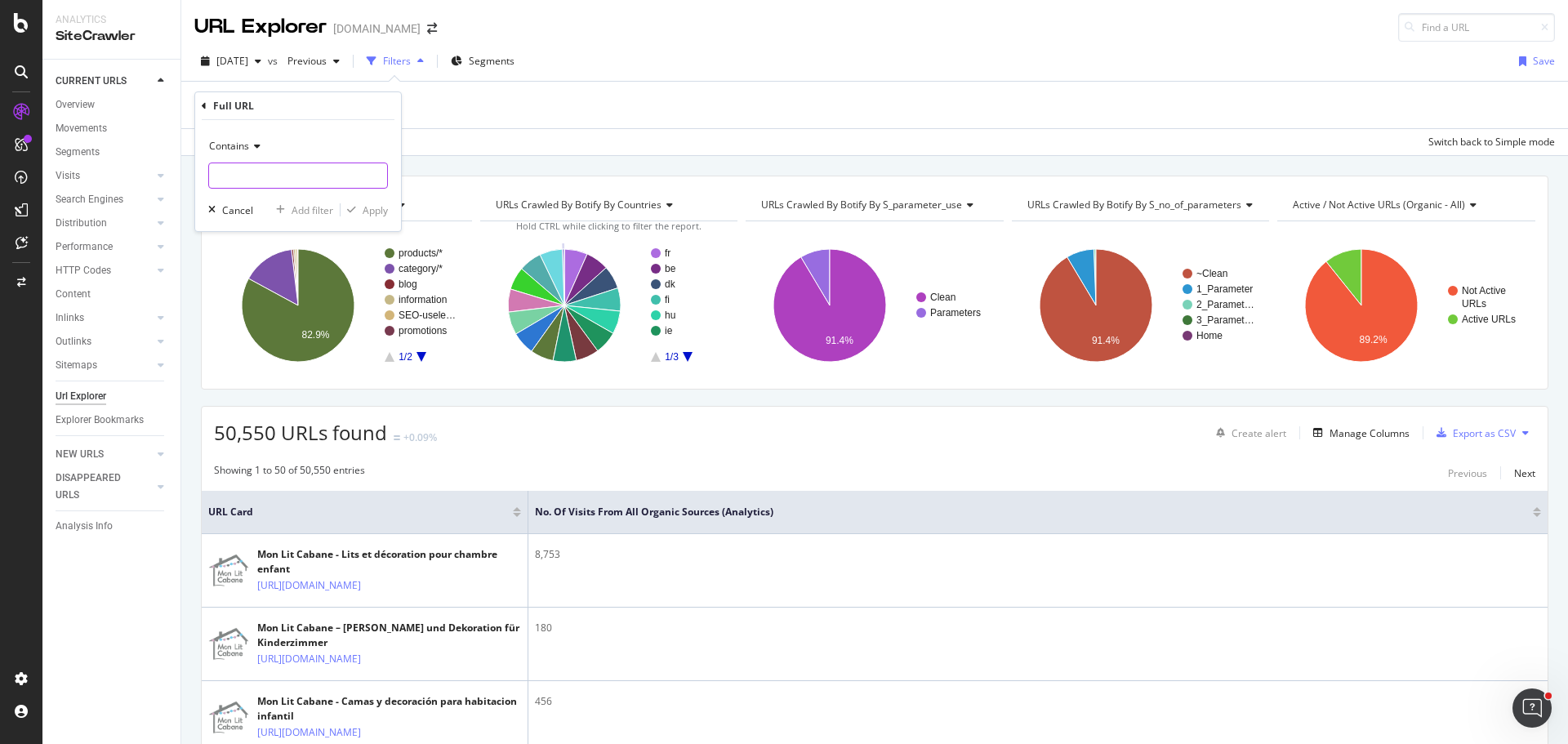
click at [293, 181] on input "text" at bounding box center [298, 176] width 178 height 26
paste input "[URL][DOMAIN_NAME]"
type input "[URL][DOMAIN_NAME]"
click at [360, 212] on div "button" at bounding box center [352, 209] width 22 height 10
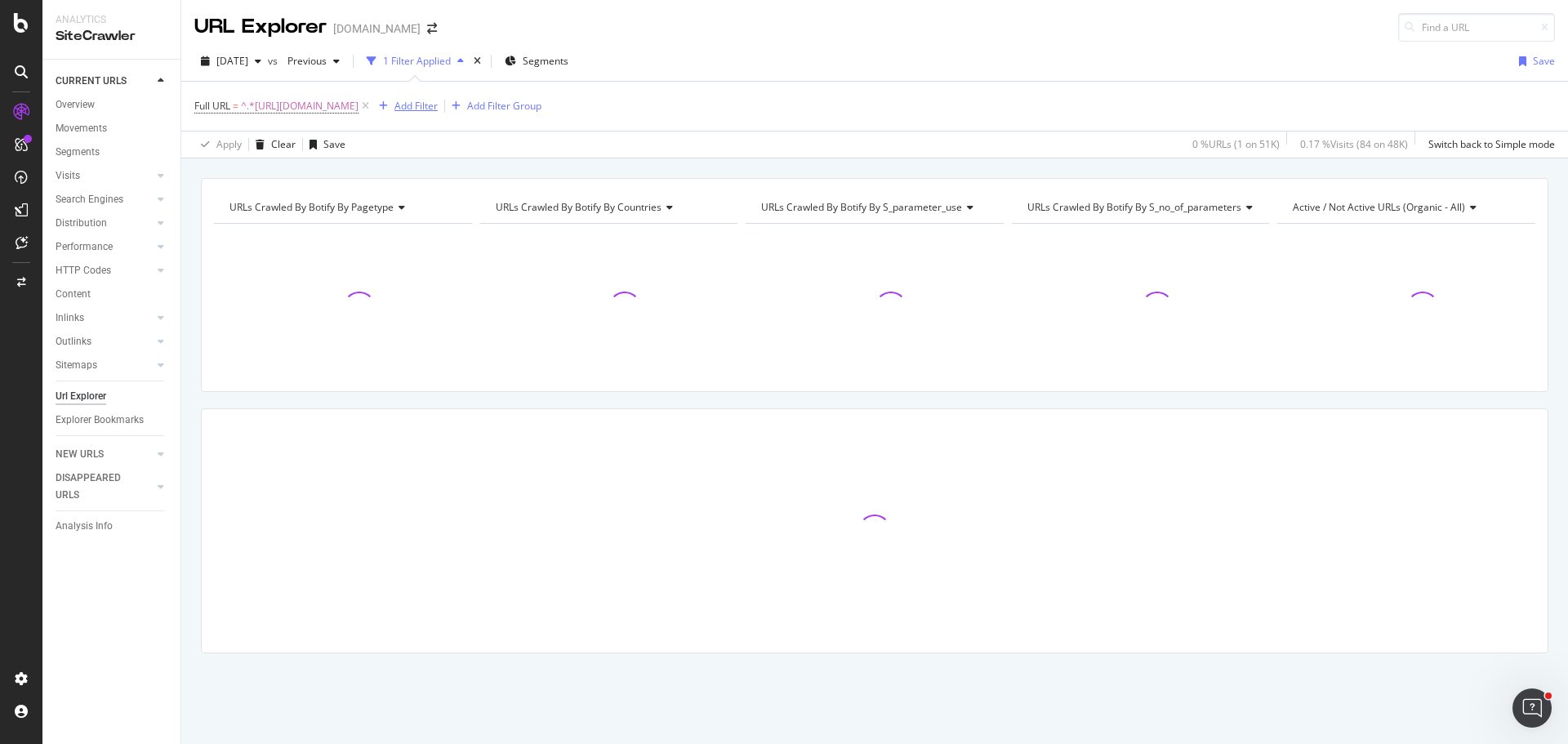
click at [437, 107] on div "Add Filter" at bounding box center [417, 106] width 44 height 14
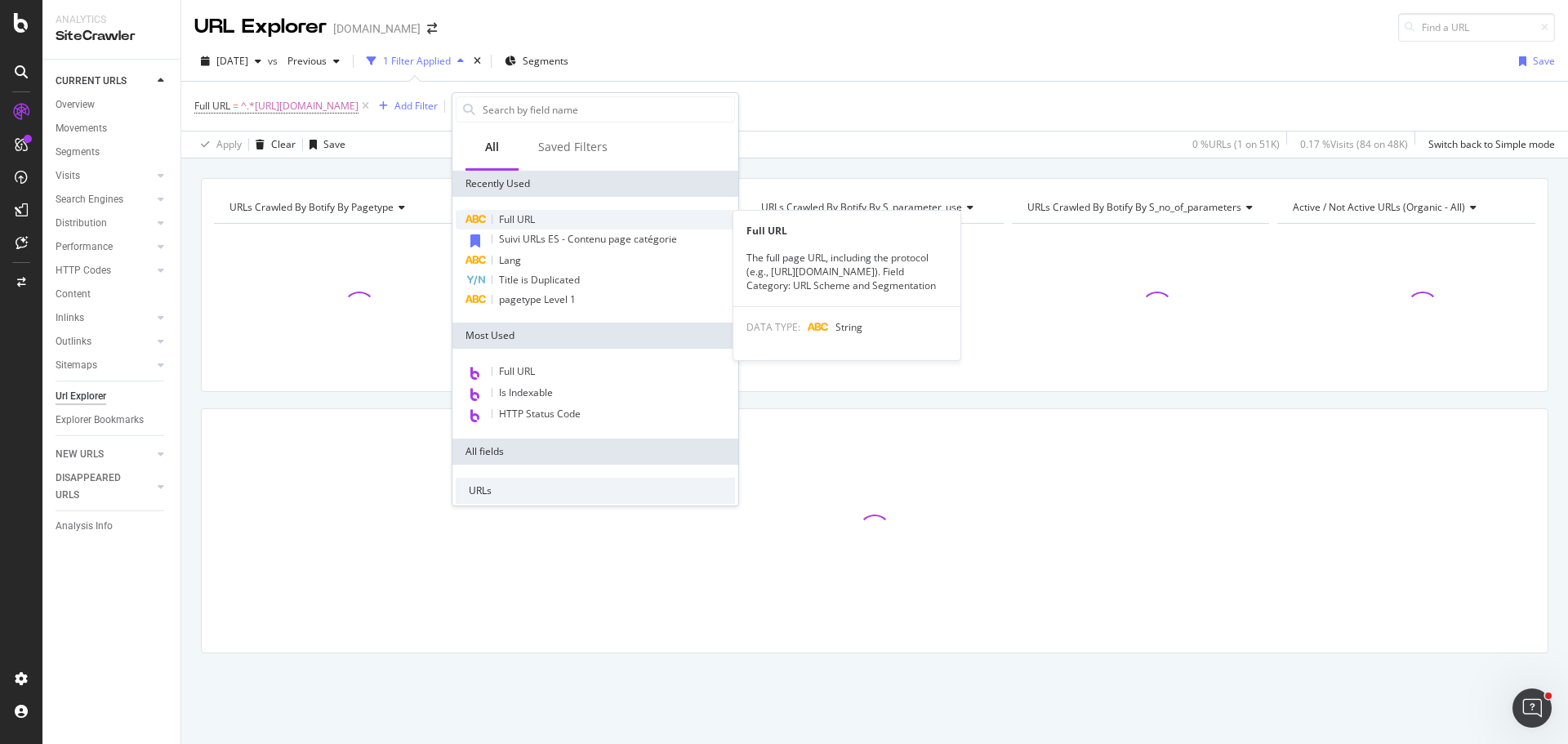
click at [532, 216] on span "Full URL" at bounding box center [518, 219] width 36 height 14
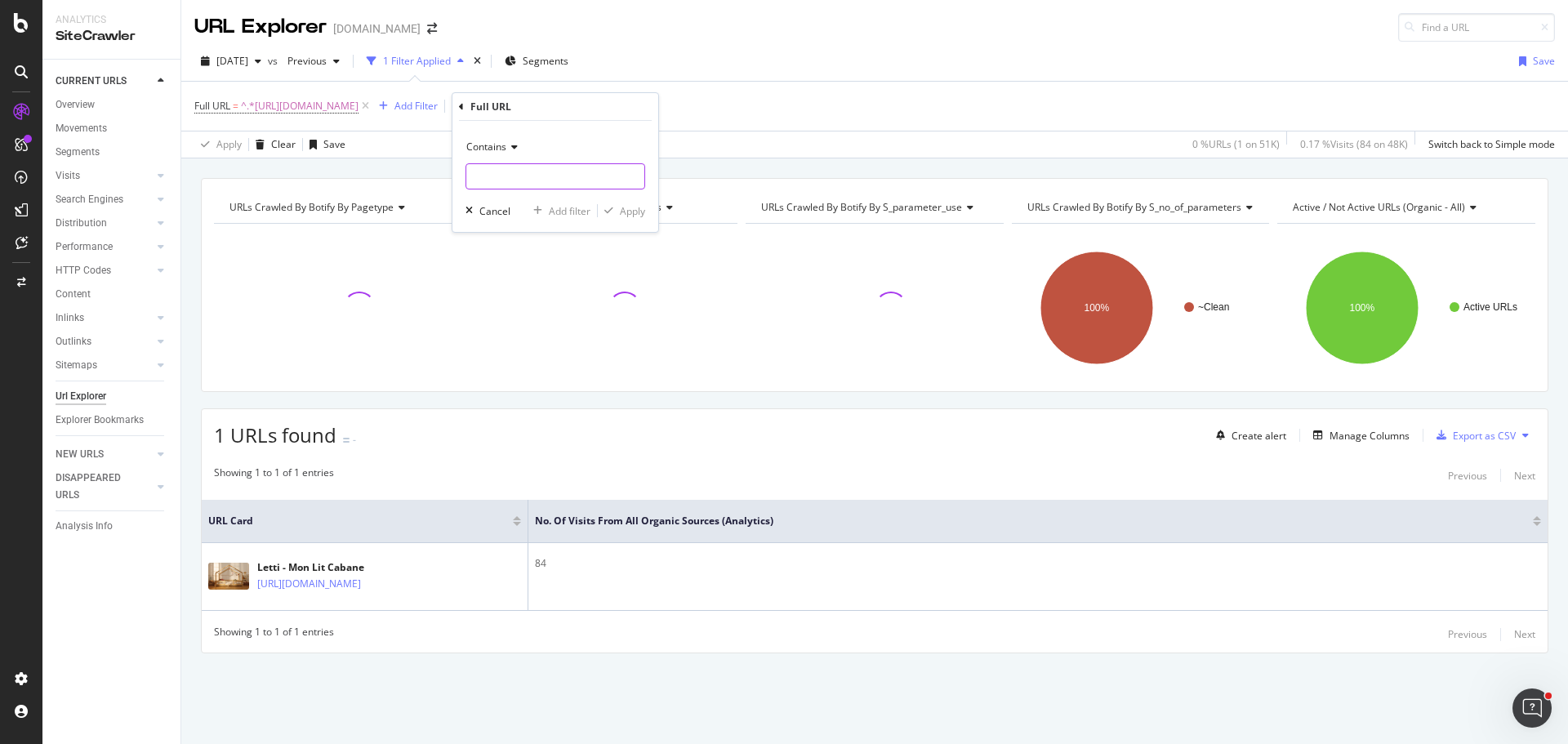
click at [540, 168] on input "text" at bounding box center [556, 176] width 178 height 26
paste input "[URL][DOMAIN_NAME]"
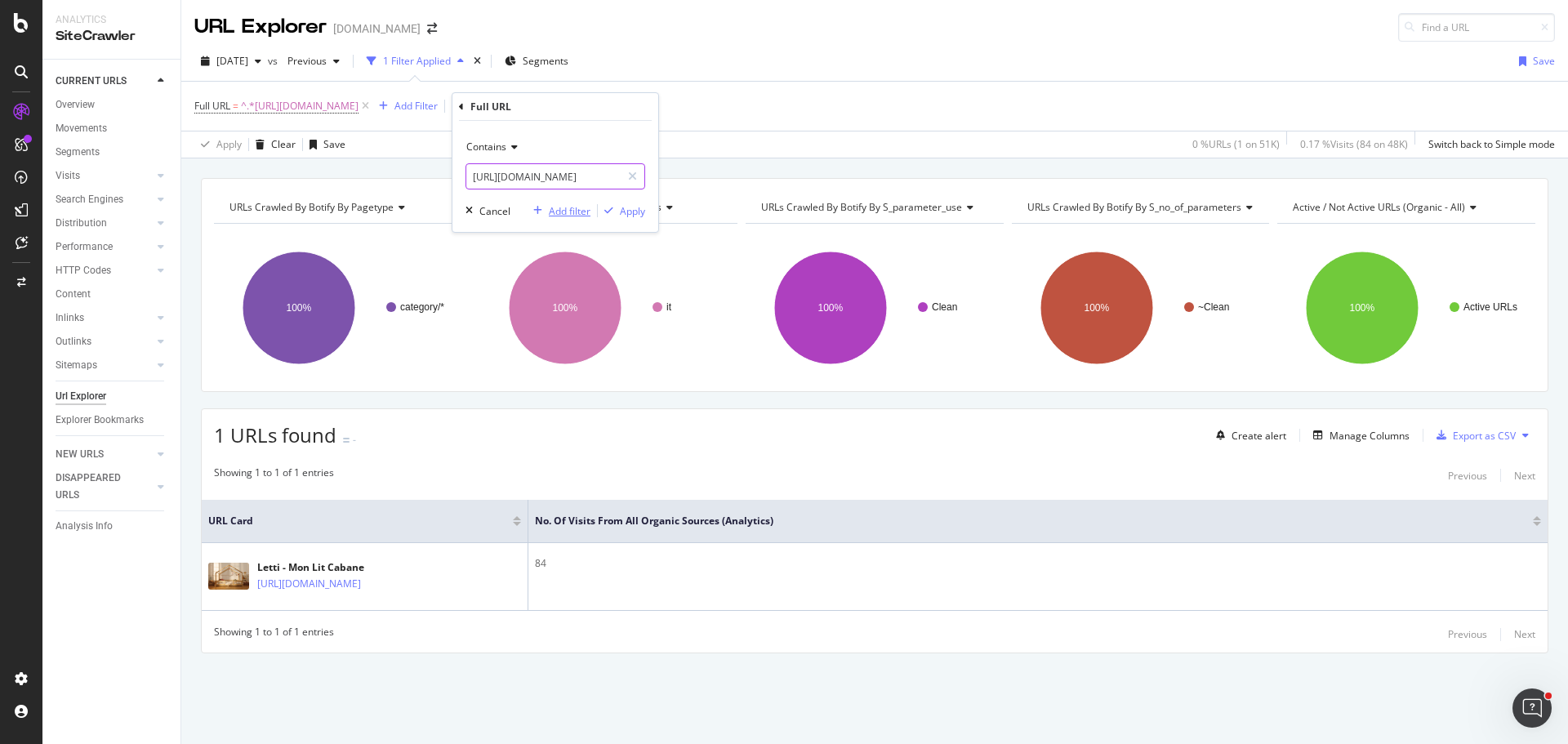
type input "[URL][DOMAIN_NAME]"
click at [571, 216] on div "Add filter" at bounding box center [570, 211] width 42 height 14
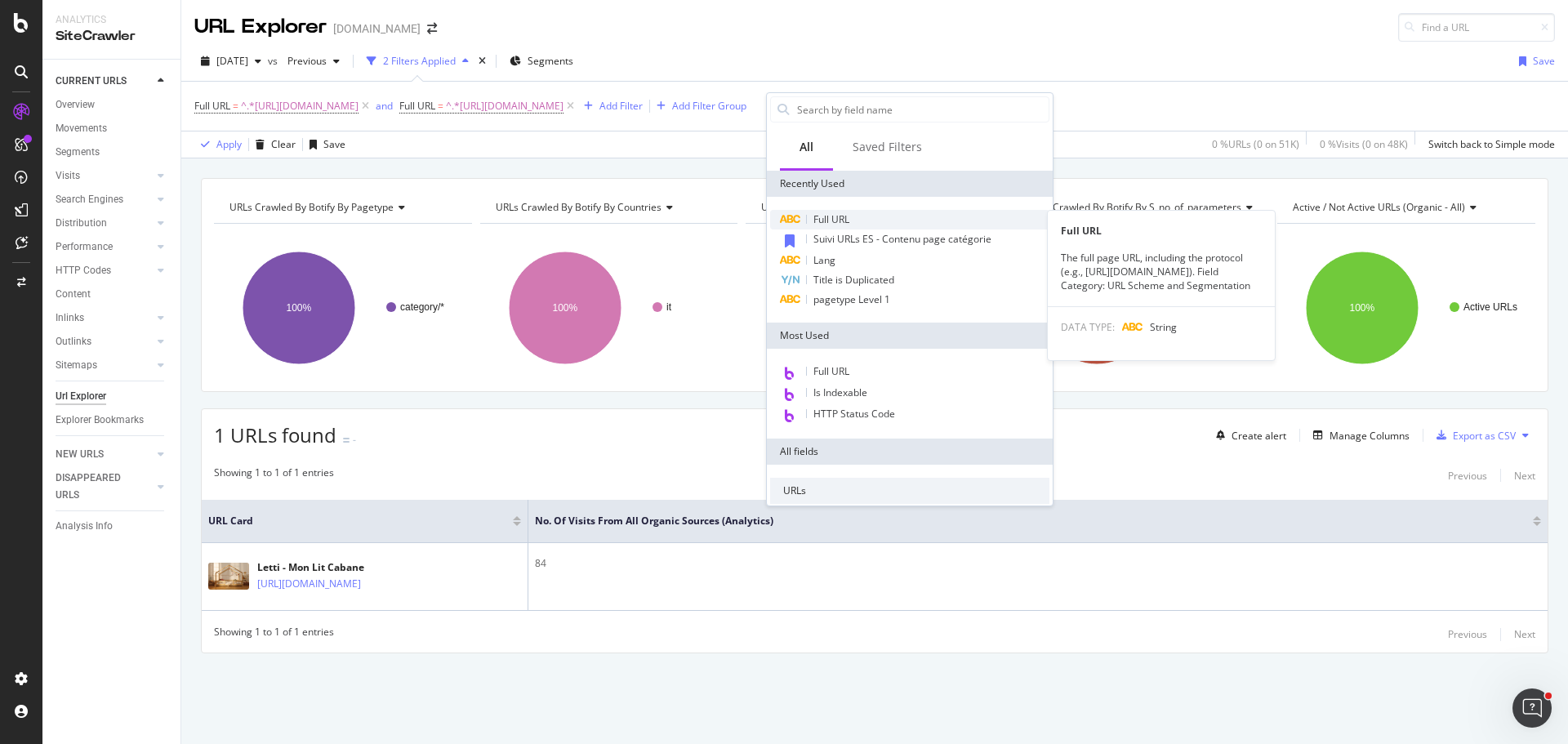
click at [852, 212] on div "Full URL" at bounding box center [910, 220] width 279 height 20
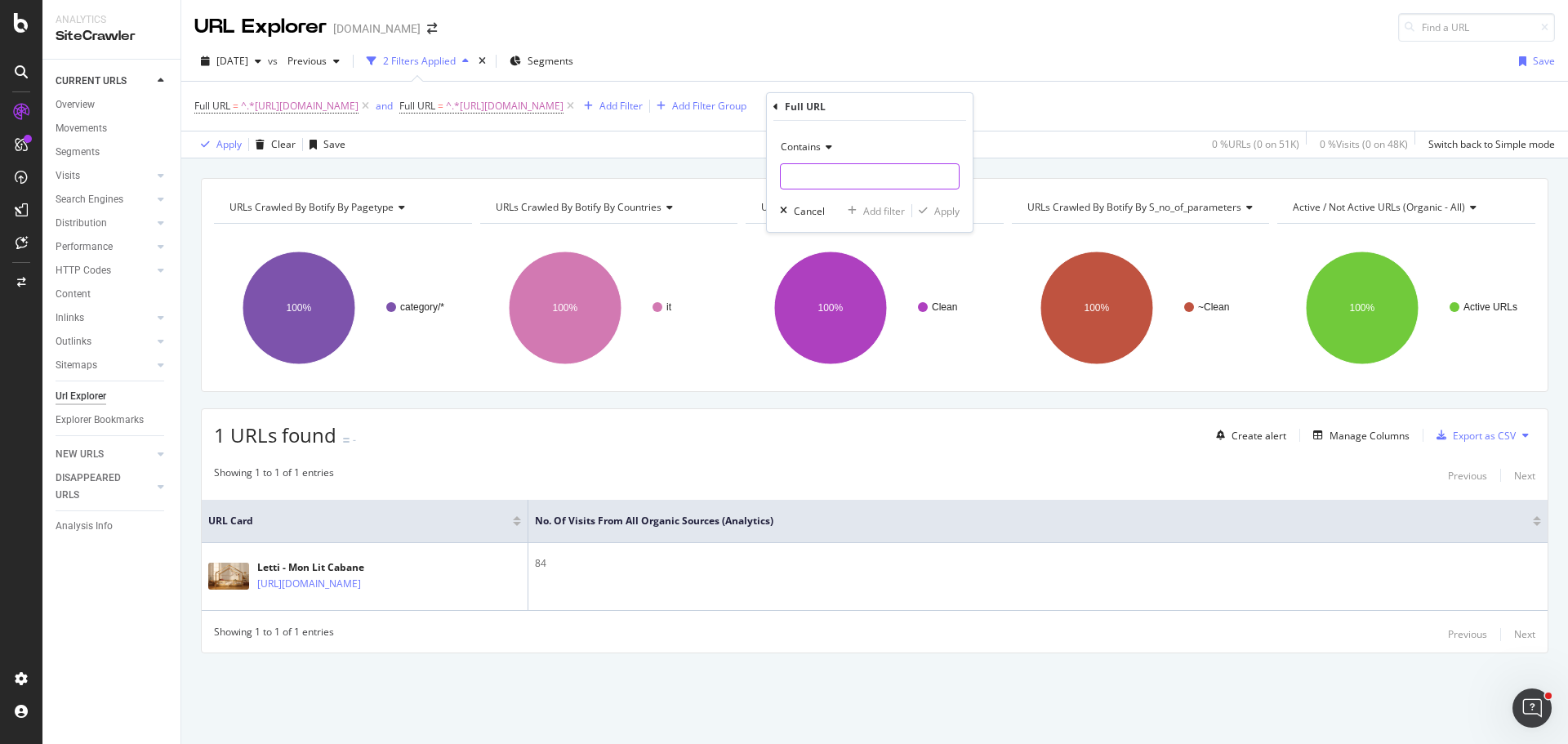
click at [833, 166] on input "text" at bounding box center [870, 176] width 178 height 26
paste input "[URL][DOMAIN_NAME]"
type input "[URL][DOMAIN_NAME]"
click at [867, 206] on div "Add filter" at bounding box center [884, 211] width 42 height 14
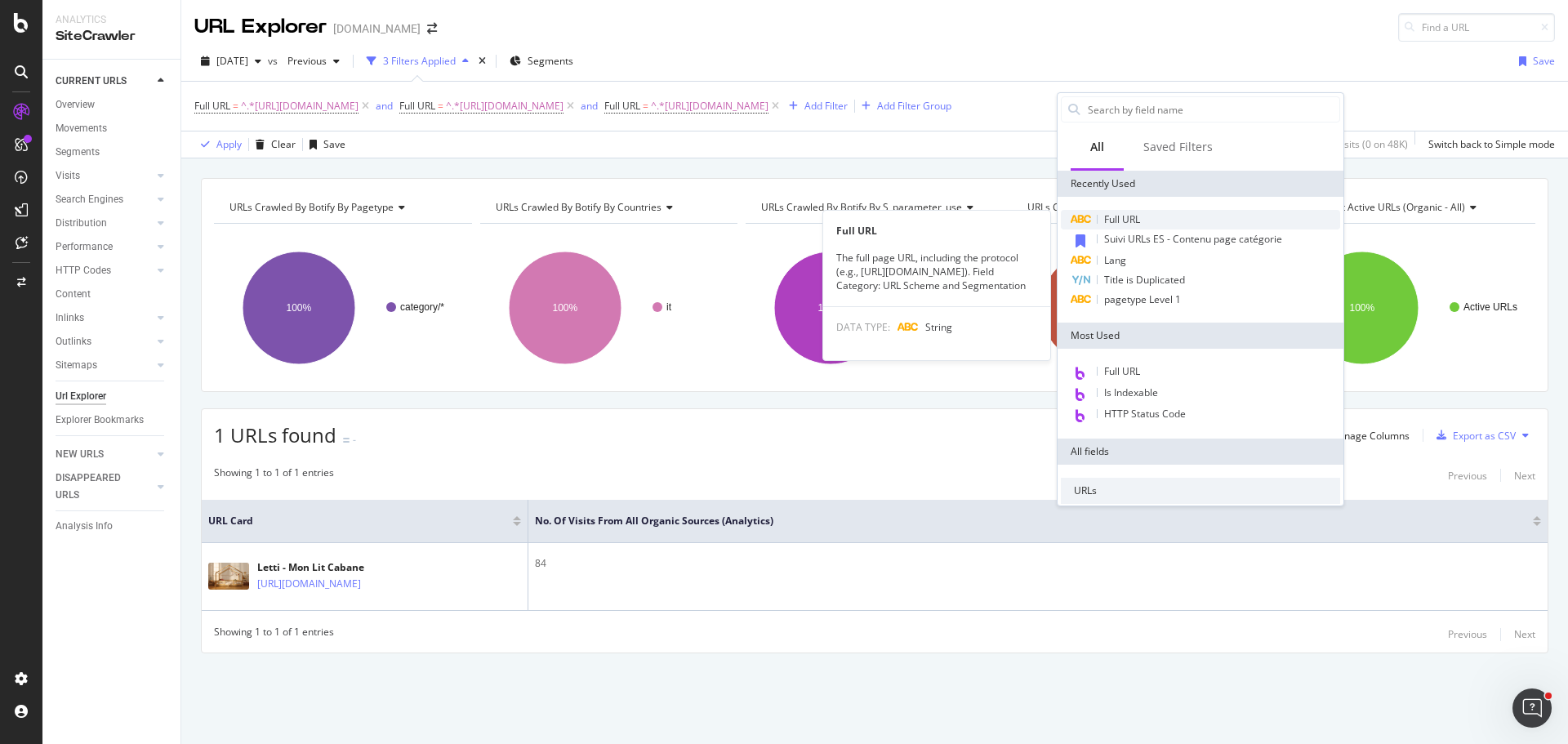
click at [1124, 211] on div "Full URL" at bounding box center [1201, 220] width 279 height 20
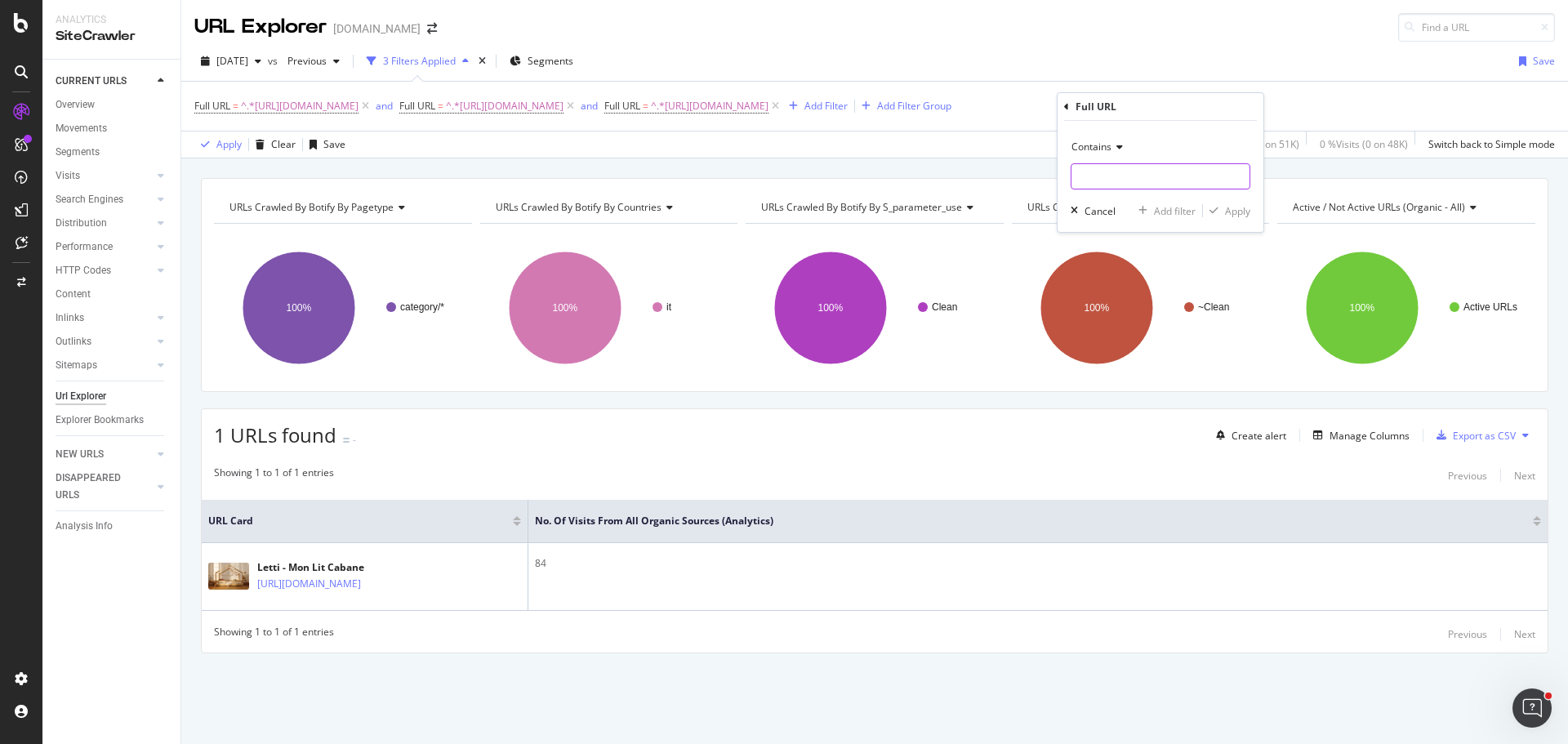
click at [1096, 179] on input "text" at bounding box center [1161, 176] width 178 height 26
paste input "[URL][DOMAIN_NAME]"
type input "[URL][DOMAIN_NAME]"
click at [1175, 207] on div "Add filter" at bounding box center [1175, 211] width 42 height 14
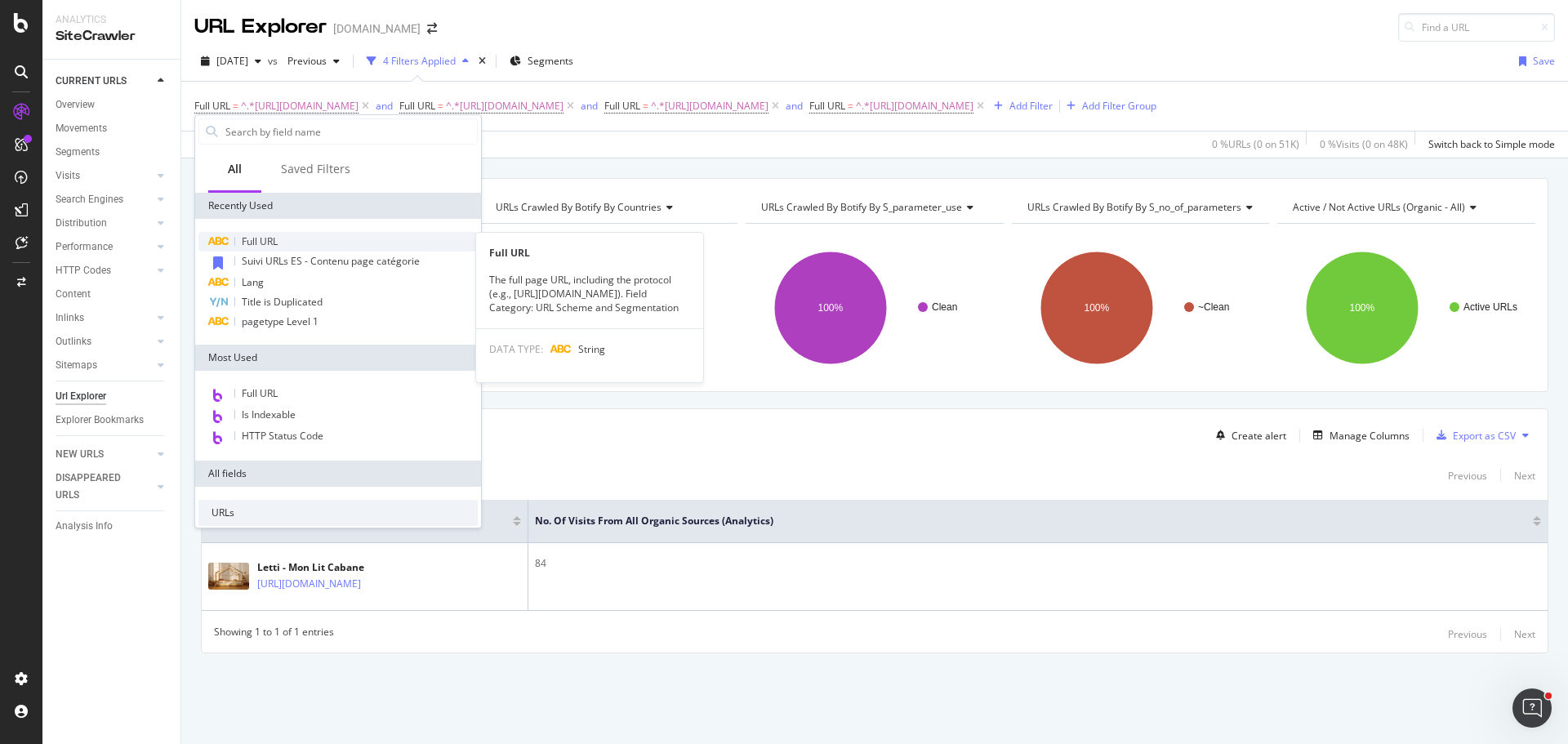
click at [253, 239] on span "Full URL" at bounding box center [260, 241] width 36 height 14
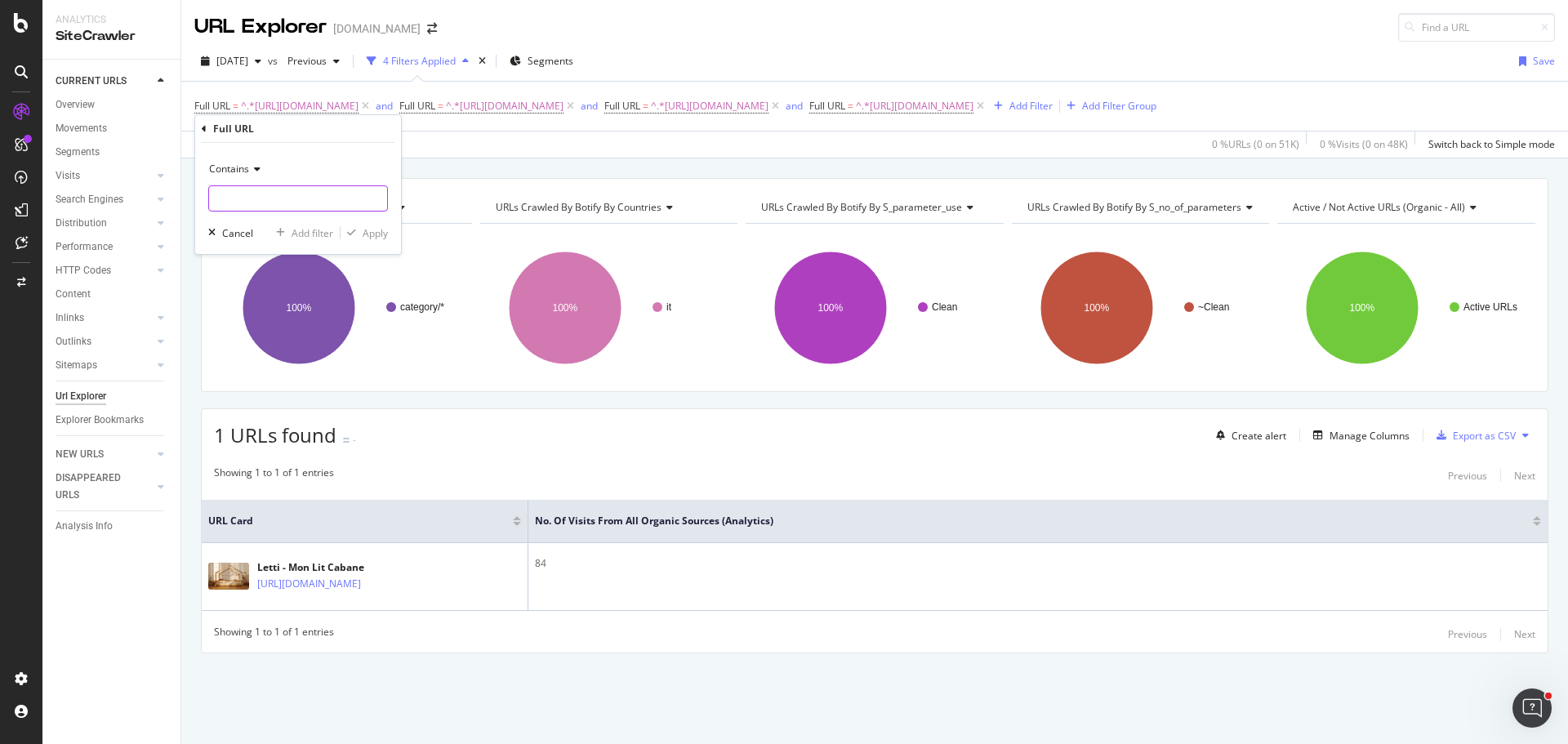
click at [284, 206] on input "text" at bounding box center [298, 198] width 178 height 26
paste input "[URL][DOMAIN_NAME]"
type input "[URL][DOMAIN_NAME]"
click at [321, 233] on div "Add filter" at bounding box center [313, 233] width 42 height 14
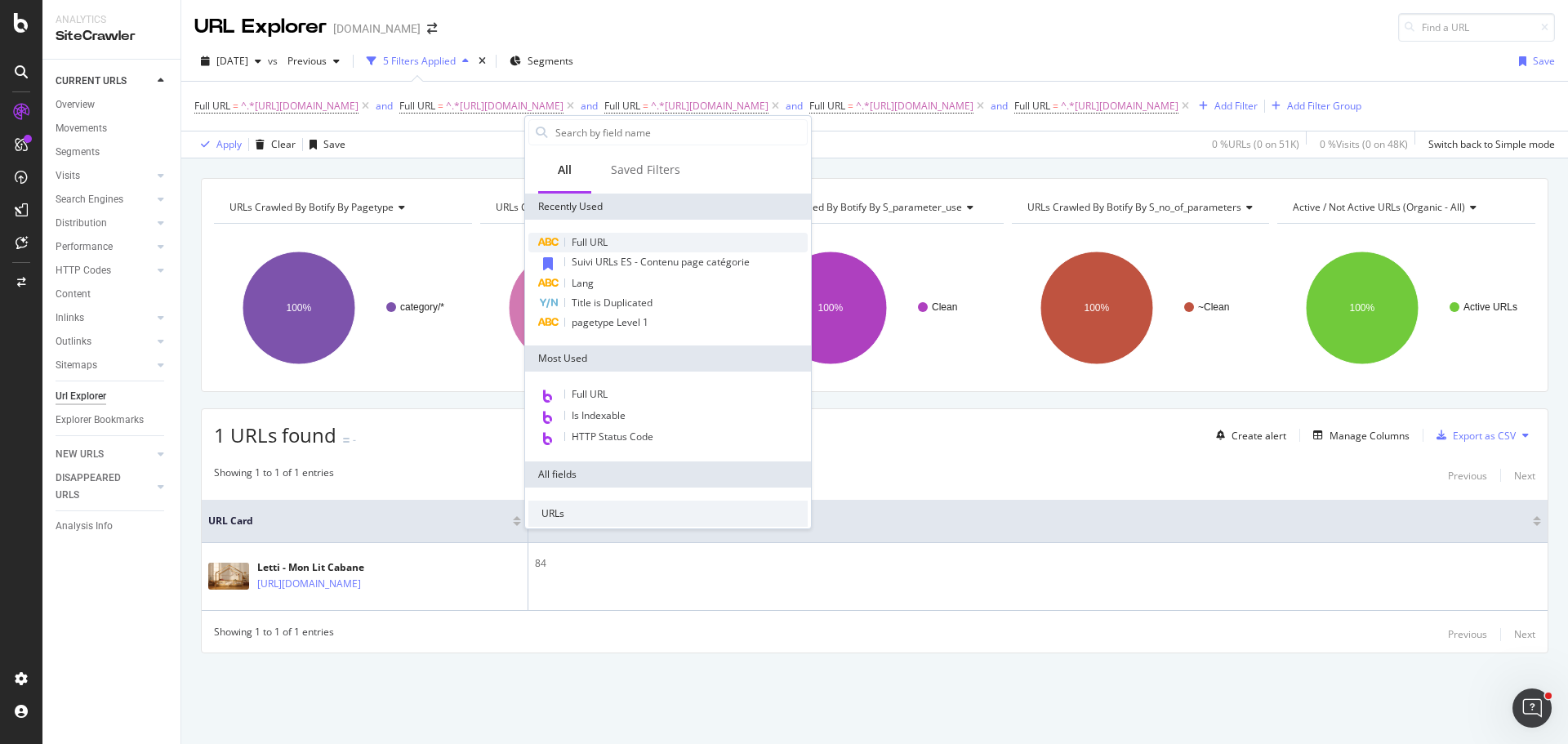
click at [608, 244] on span "Full URL" at bounding box center [590, 242] width 36 height 14
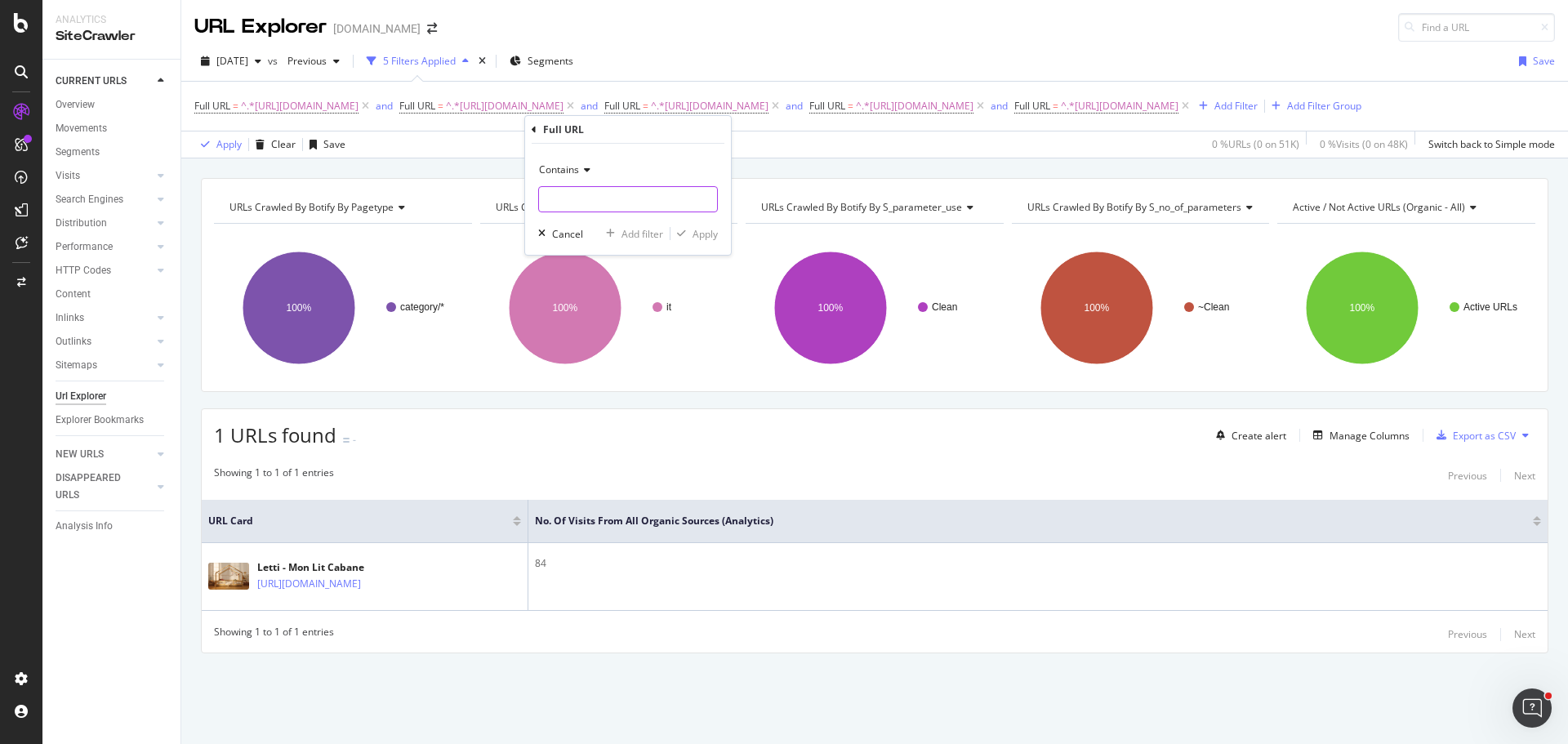
click at [612, 203] on input "text" at bounding box center [628, 199] width 178 height 26
paste input "[URL][DOMAIN_NAME]"
type input "[URL][DOMAIN_NAME]"
click at [638, 231] on div "Add filter" at bounding box center [642, 234] width 42 height 14
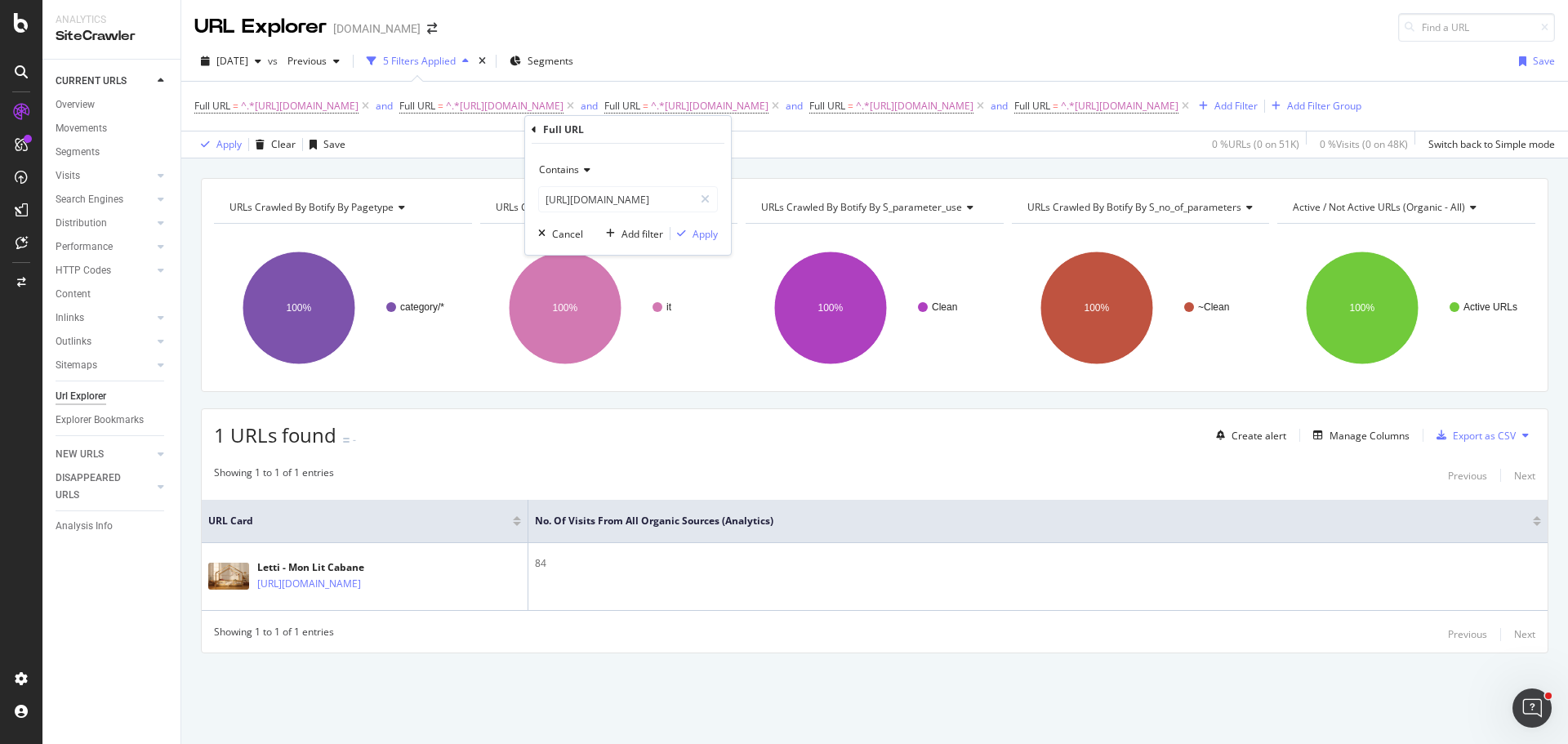
scroll to position [0, 0]
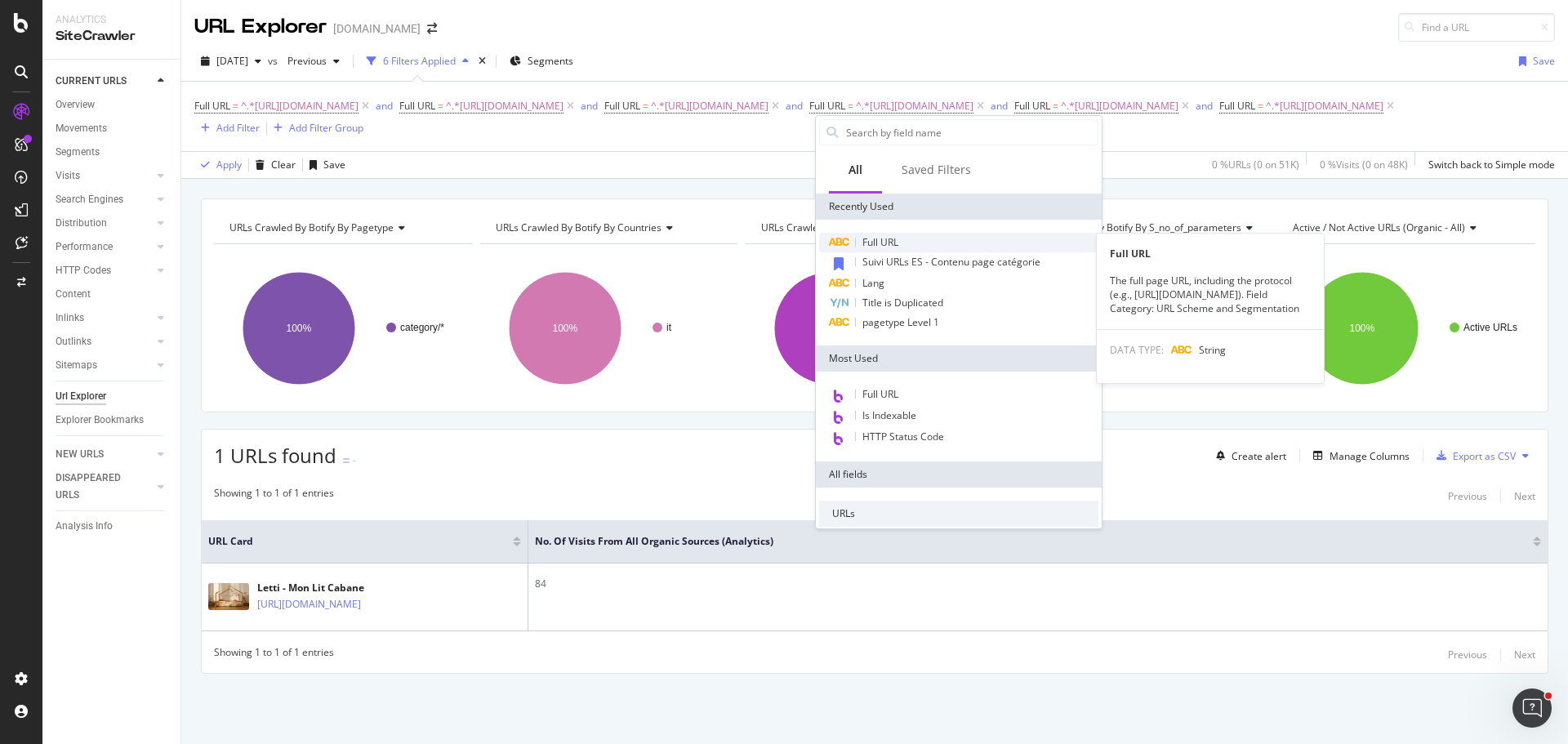
click at [882, 246] on span "Full URL" at bounding box center [880, 242] width 36 height 14
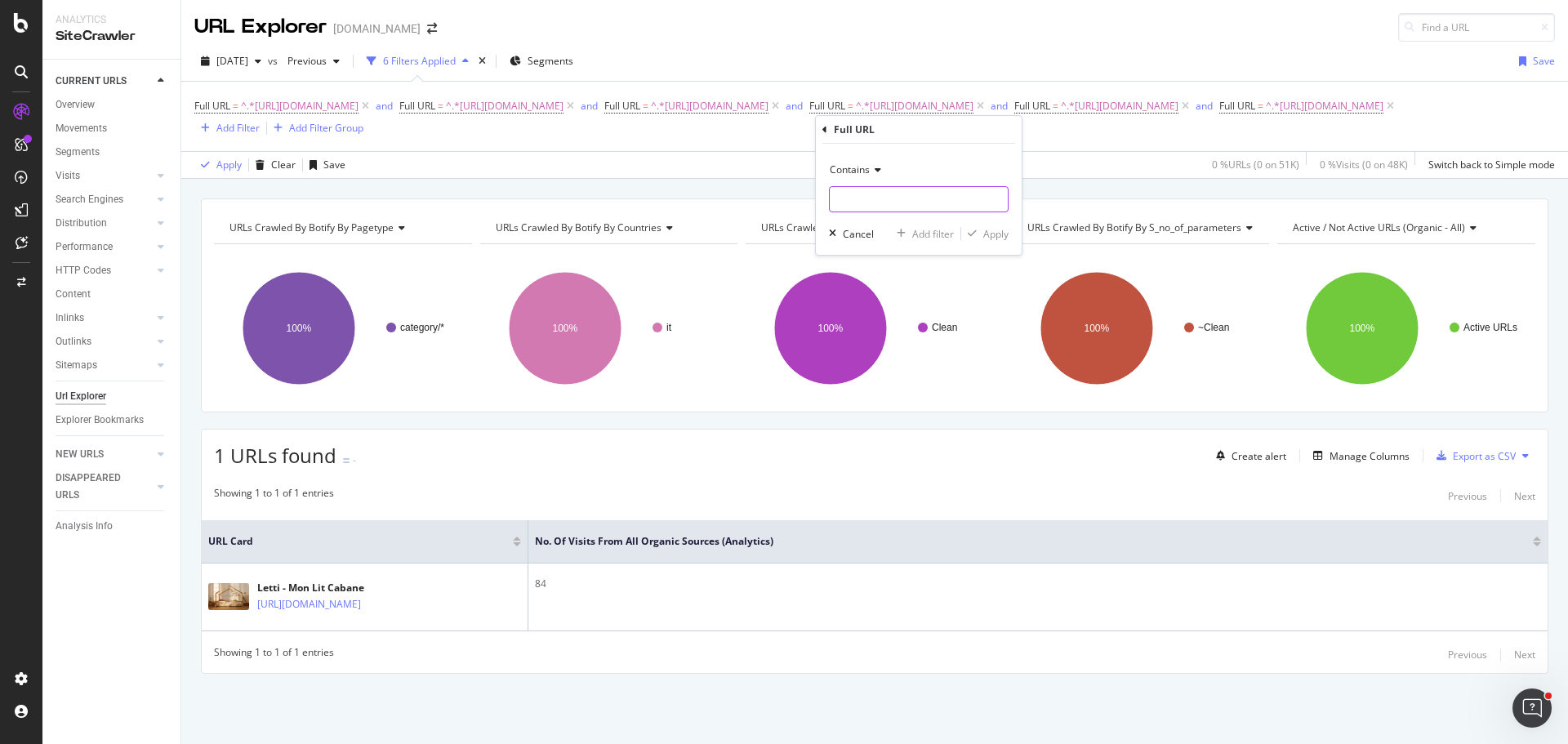
click at [881, 204] on input "text" at bounding box center [919, 199] width 178 height 26
paste input "[URL][DOMAIN_NAME]"
type input "[URL][DOMAIN_NAME]"
click at [930, 233] on div "Add filter" at bounding box center [933, 234] width 42 height 14
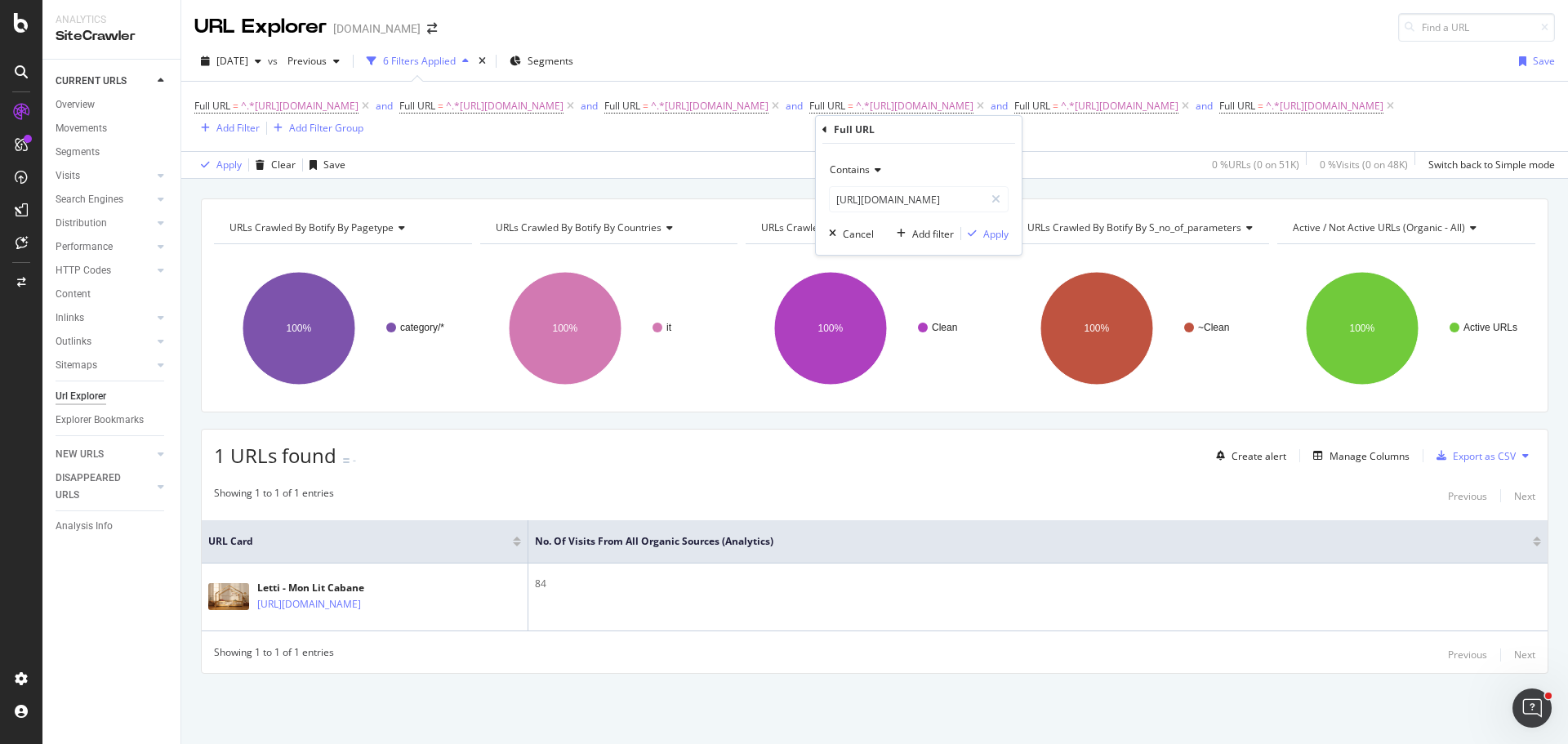
scroll to position [0, 0]
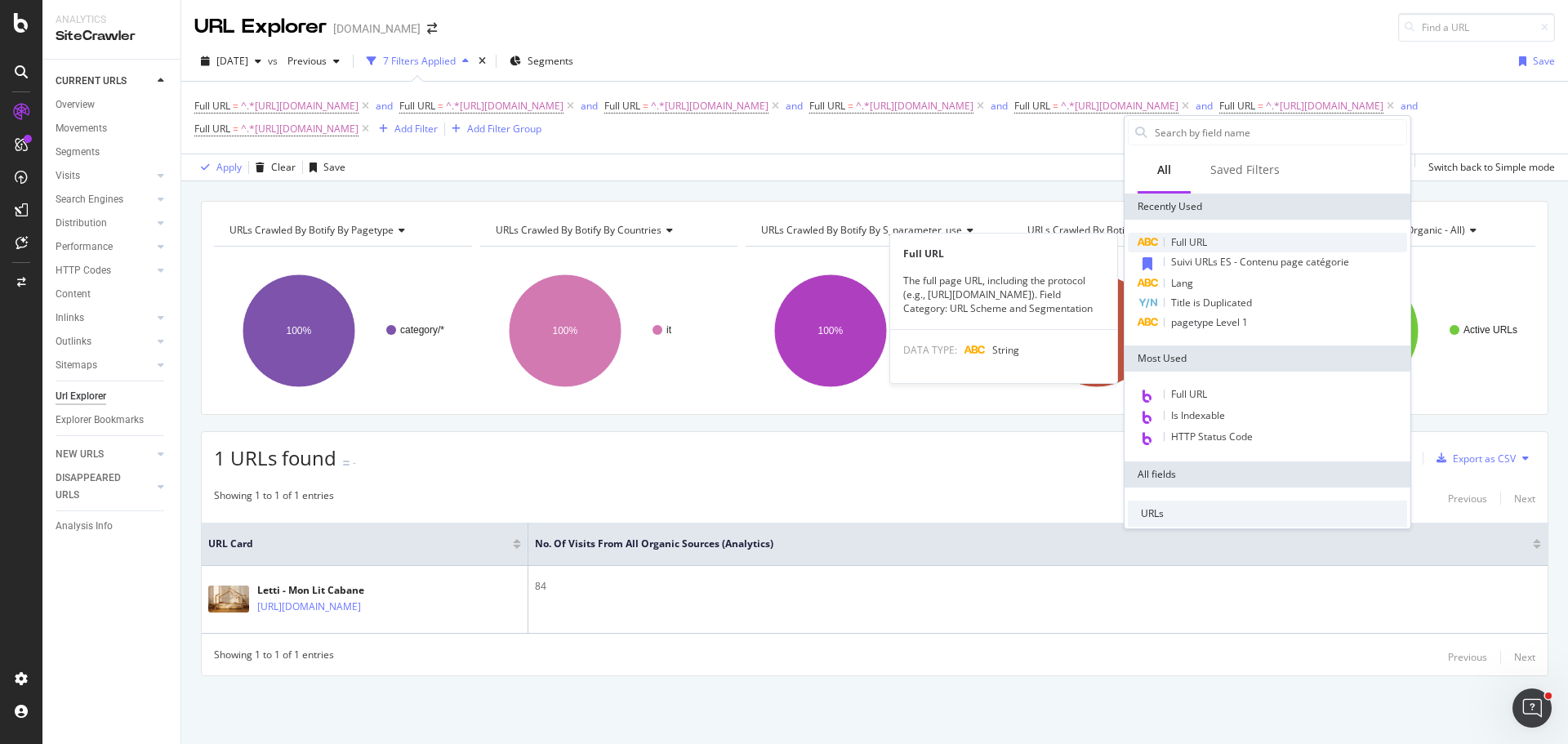
click at [1176, 242] on span "Full URL" at bounding box center [1190, 242] width 36 height 14
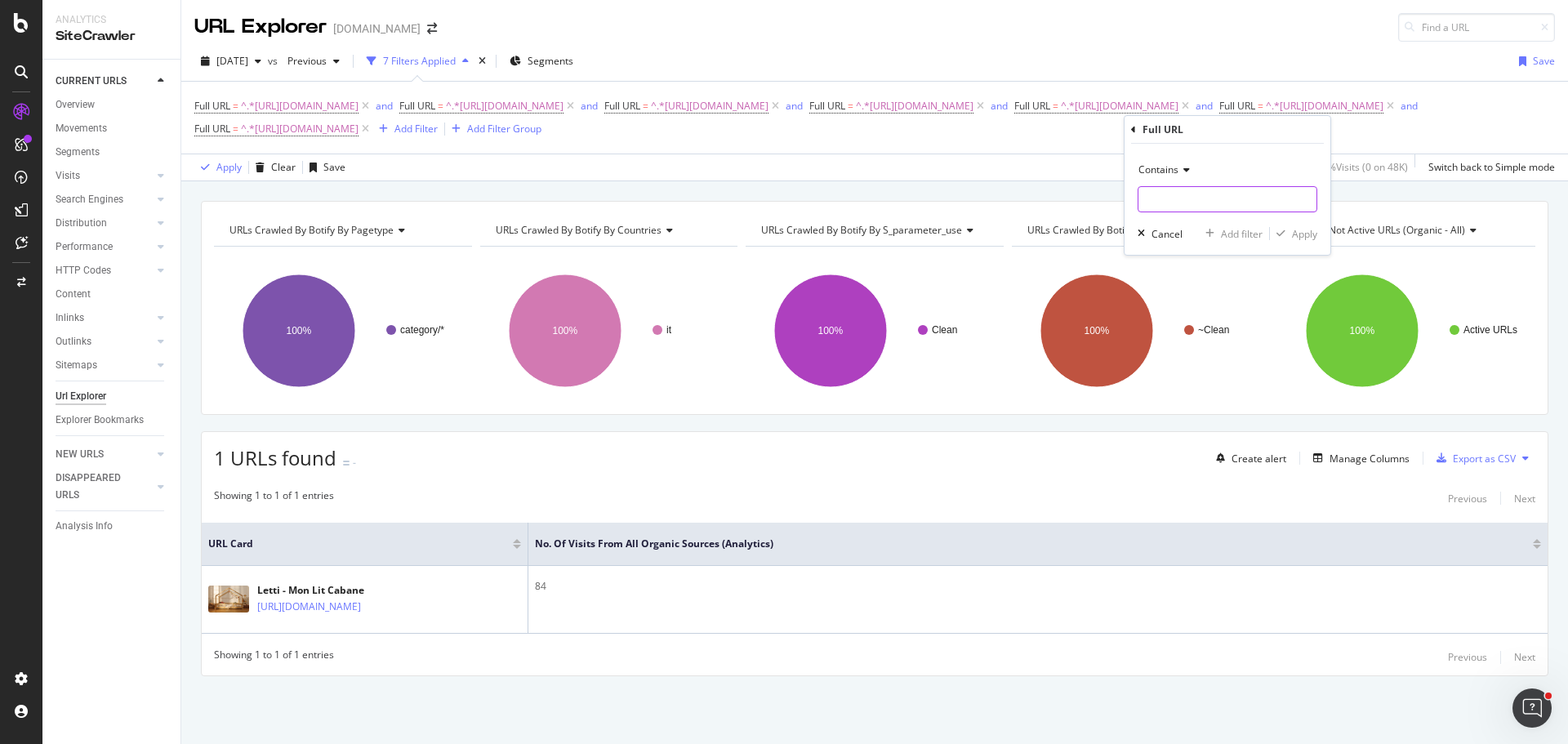
click at [1161, 193] on input "text" at bounding box center [1228, 199] width 178 height 26
paste input "[URL][DOMAIN_NAME]"
type input "[URL][DOMAIN_NAME]"
click at [1250, 231] on div "Add filter" at bounding box center [1242, 234] width 42 height 14
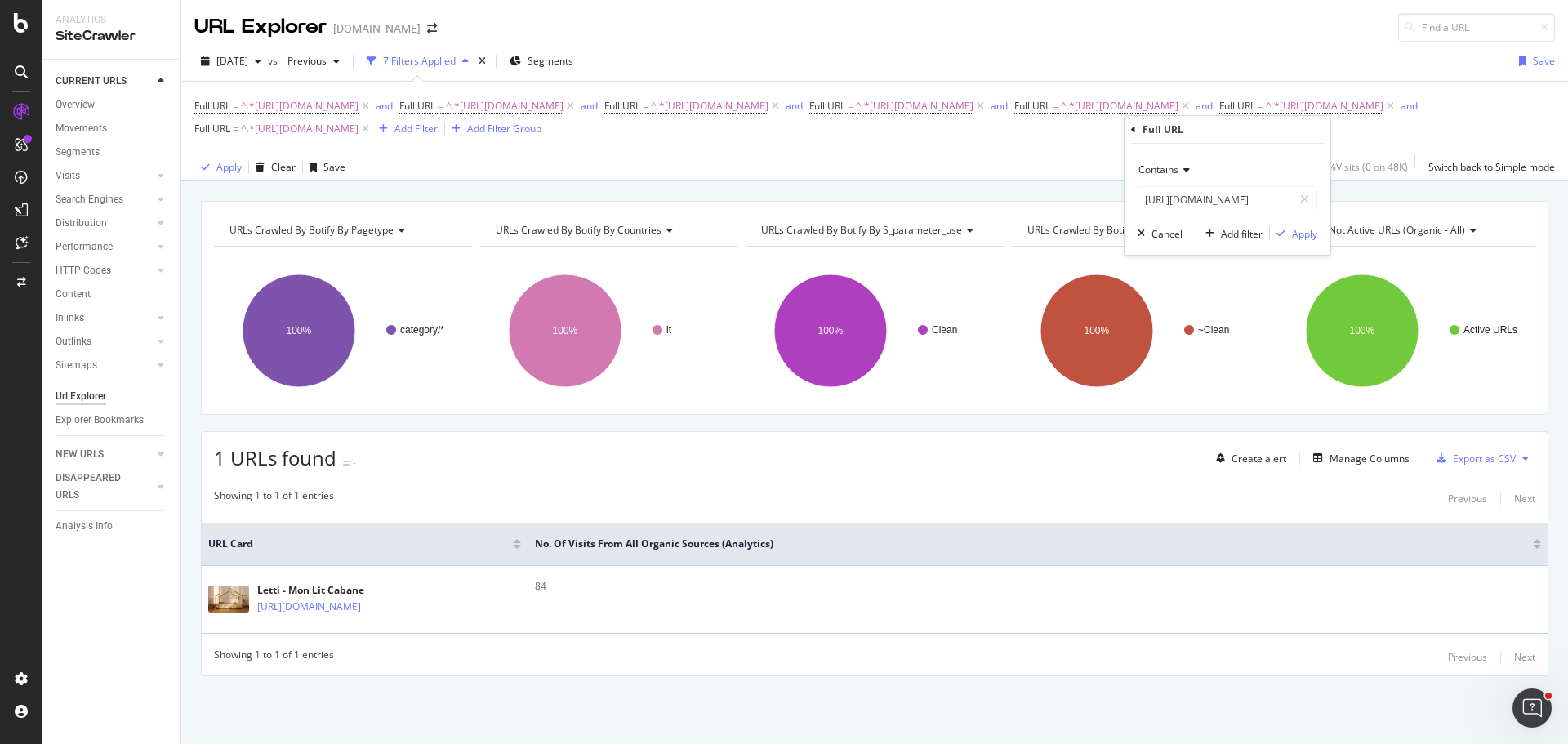
scroll to position [0, 0]
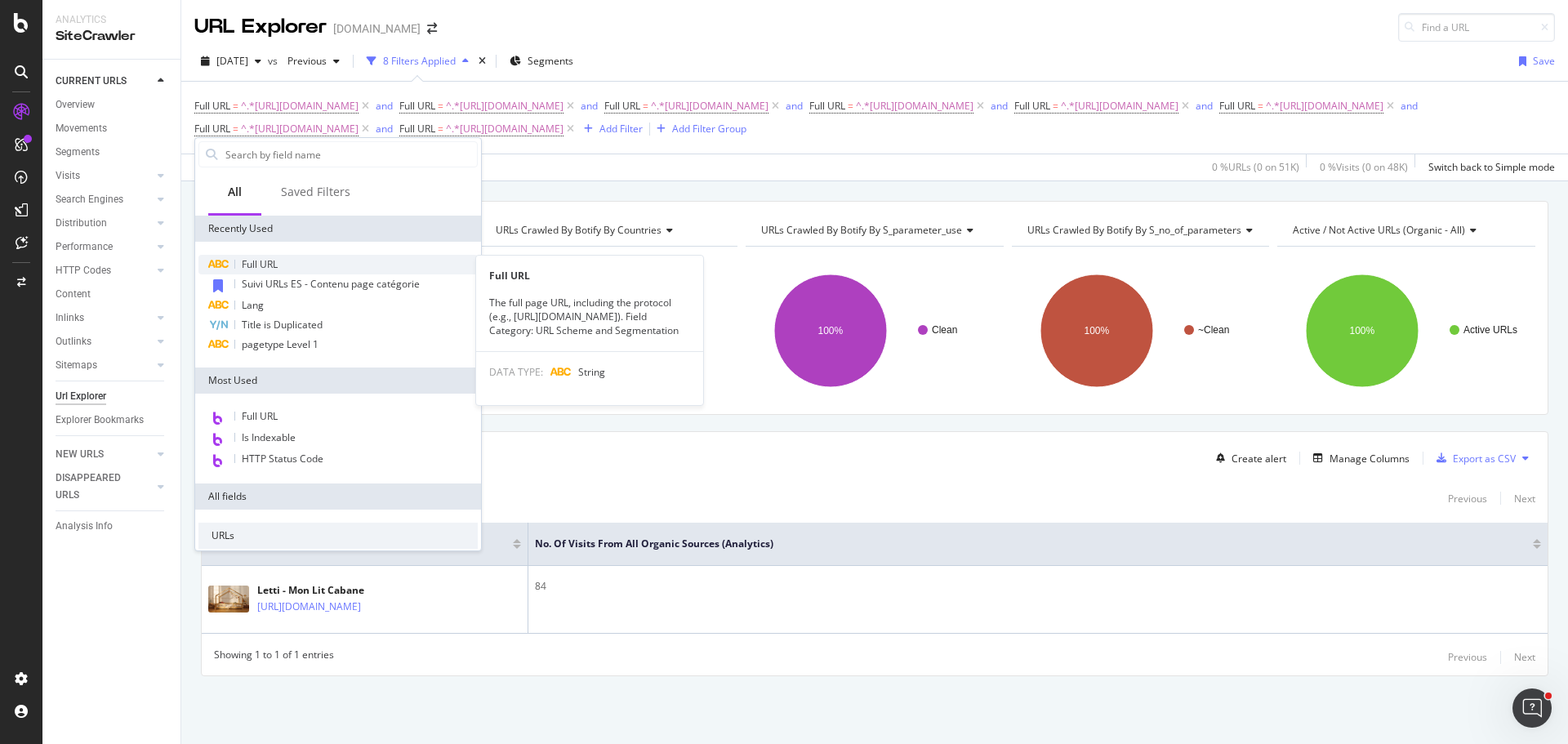
click at [304, 265] on div "Full URL" at bounding box center [337, 265] width 279 height 20
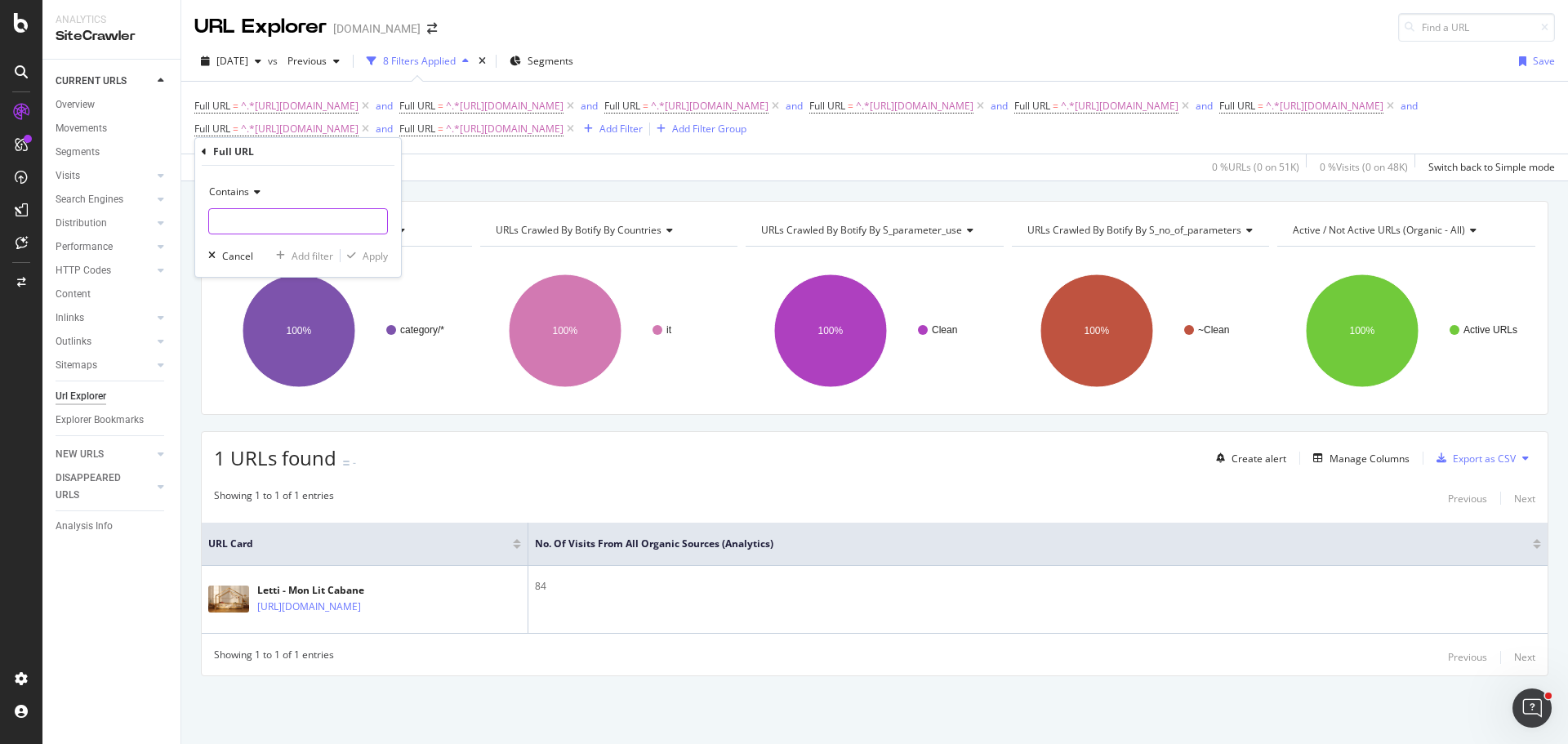
click at [265, 226] on input "text" at bounding box center [298, 221] width 178 height 26
paste input "[URL][DOMAIN_NAME]"
type input "[URL][DOMAIN_NAME]"
click at [367, 260] on div "Apply" at bounding box center [376, 256] width 25 height 14
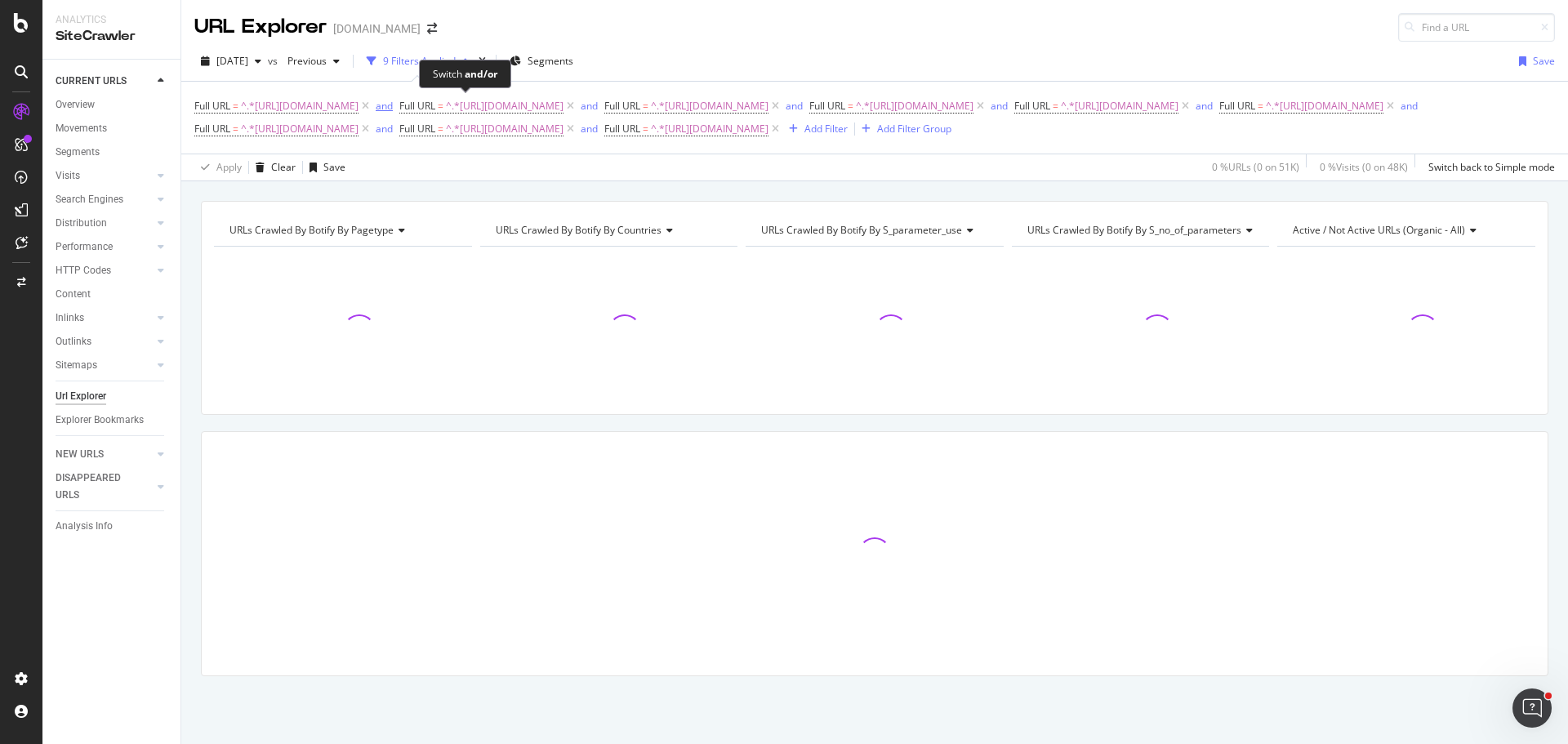
click at [393, 107] on div "and" at bounding box center [384, 106] width 17 height 14
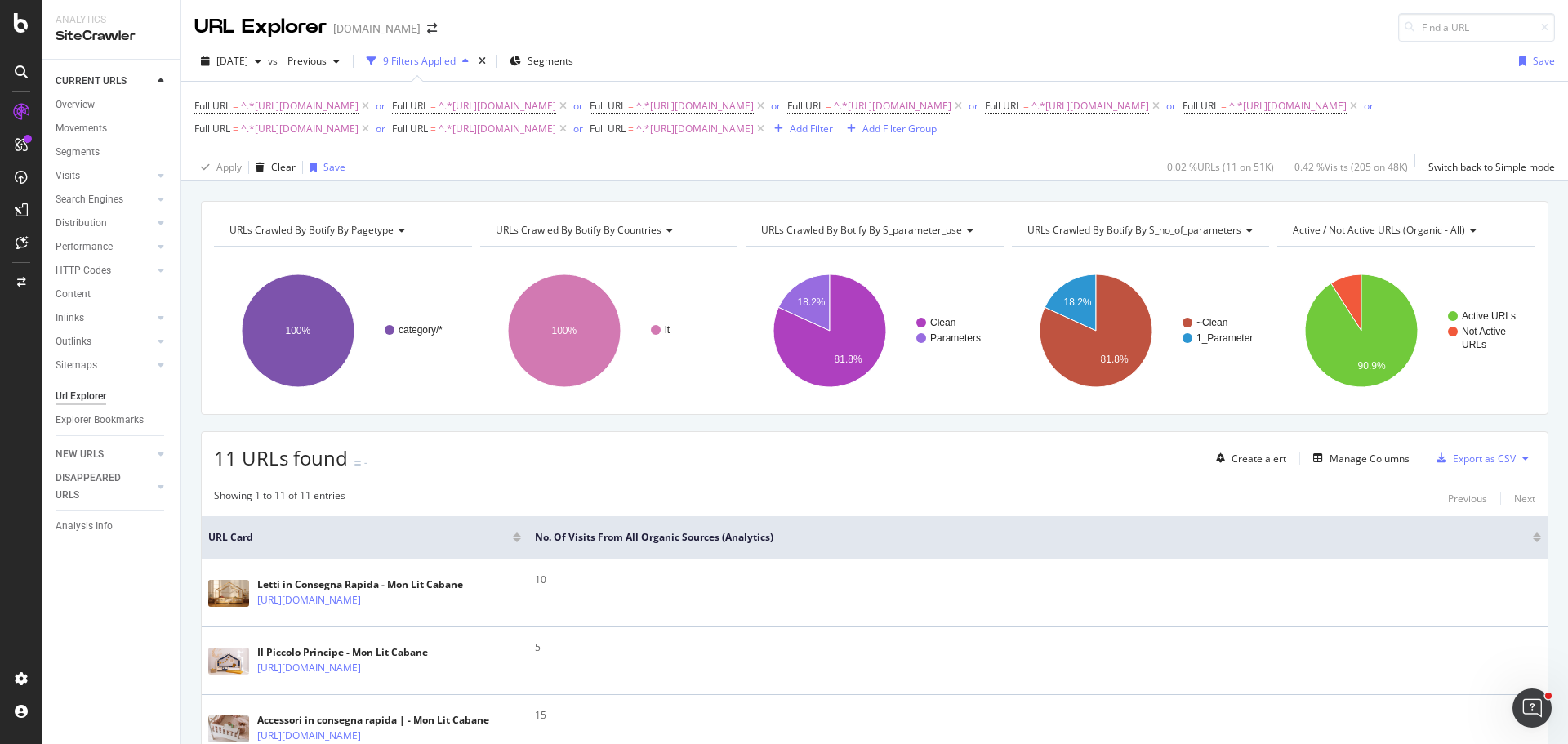
click at [337, 174] on div "Save" at bounding box center [335, 166] width 22 height 14
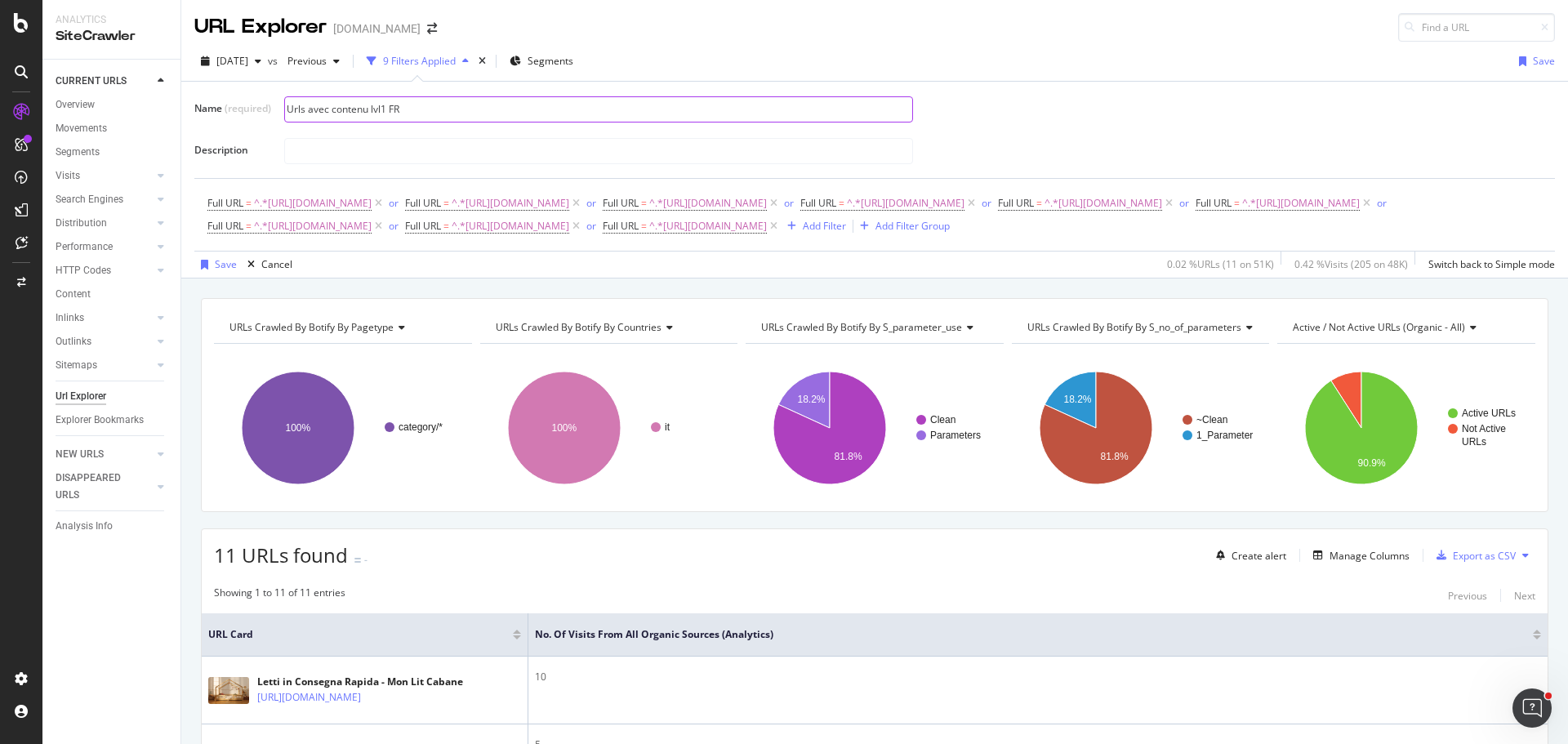
click at [397, 106] on input "Urls avec contenu lvl1 FR" at bounding box center [598, 109] width 628 height 25
click at [225, 271] on div "Save" at bounding box center [226, 264] width 22 height 14
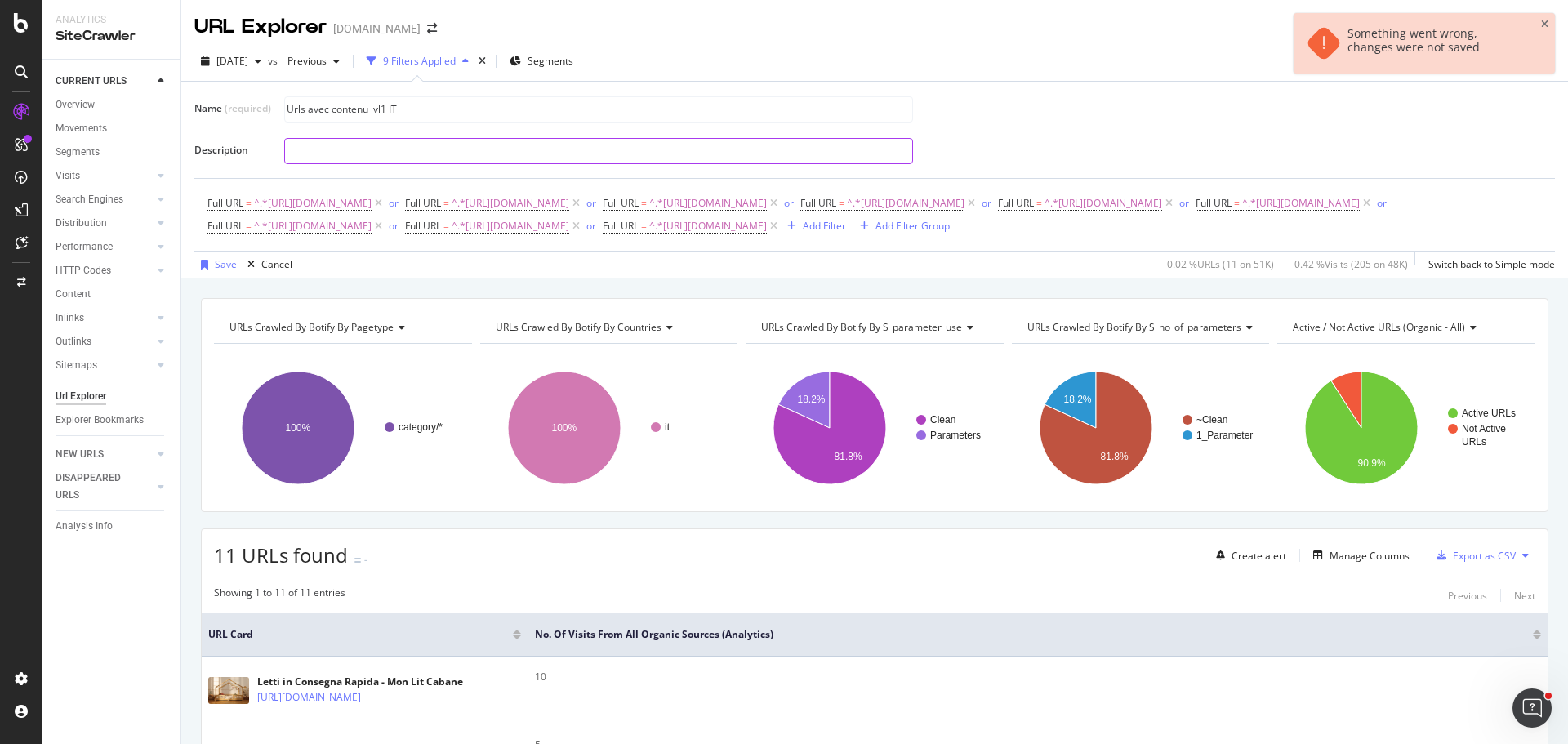
click at [606, 153] on input "text" at bounding box center [598, 151] width 628 height 25
click at [220, 271] on div "Save" at bounding box center [226, 264] width 22 height 14
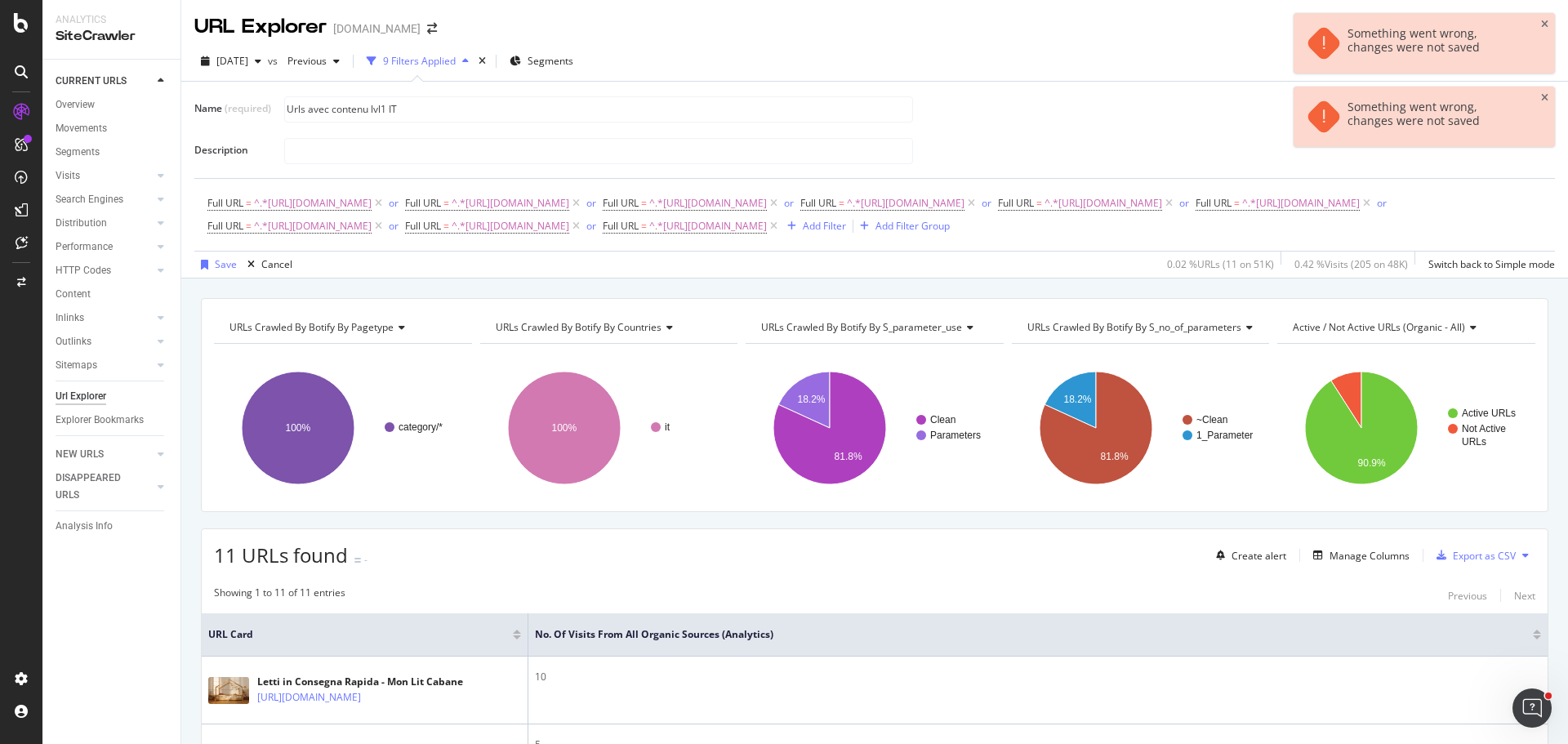
click at [713, 278] on div "2025 Sep. 13th vs Previous 9 Filters Applied Segments Save Name (required) Urls…" at bounding box center [874, 160] width 1387 height 236
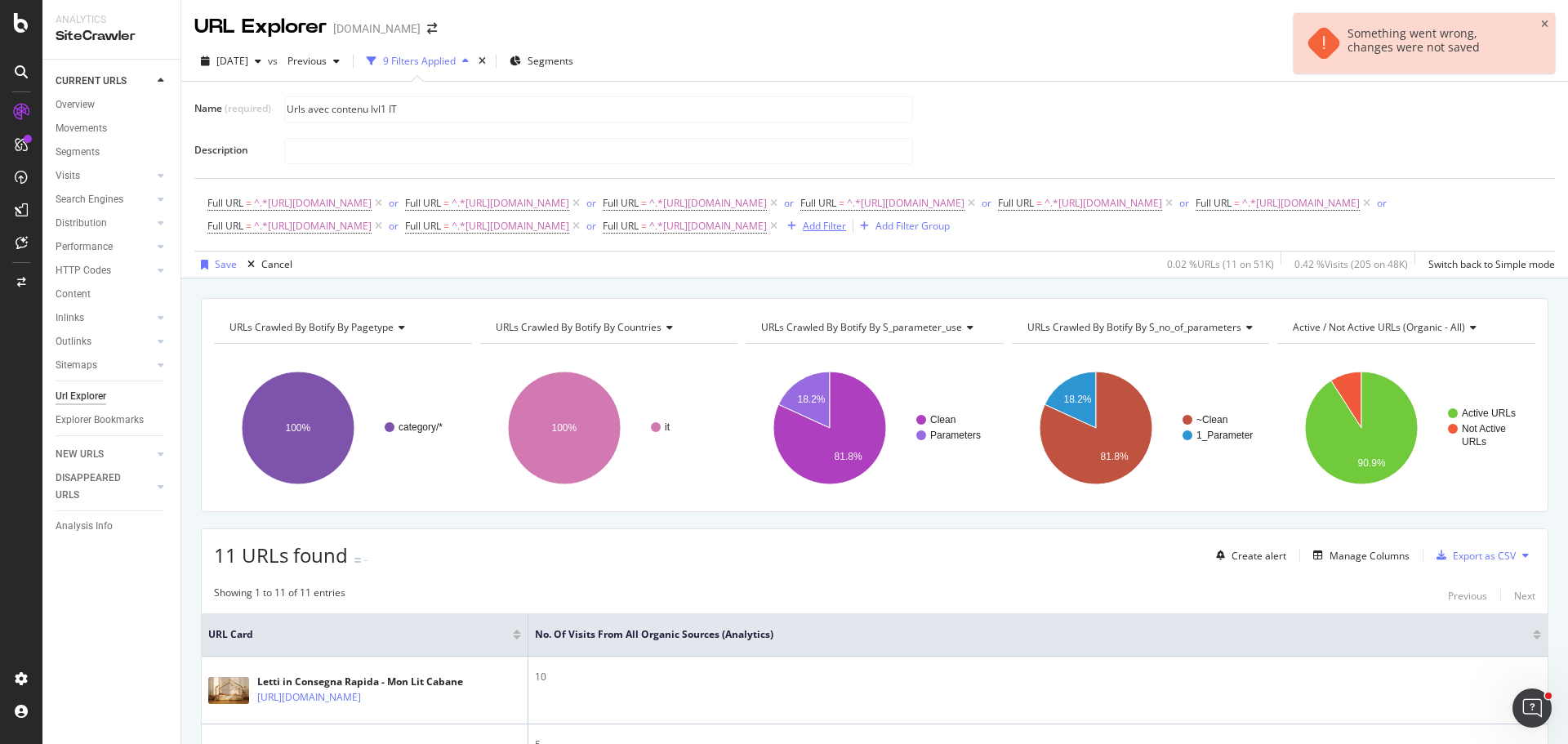
click at [803, 233] on div "Add Filter" at bounding box center [825, 226] width 44 height 14
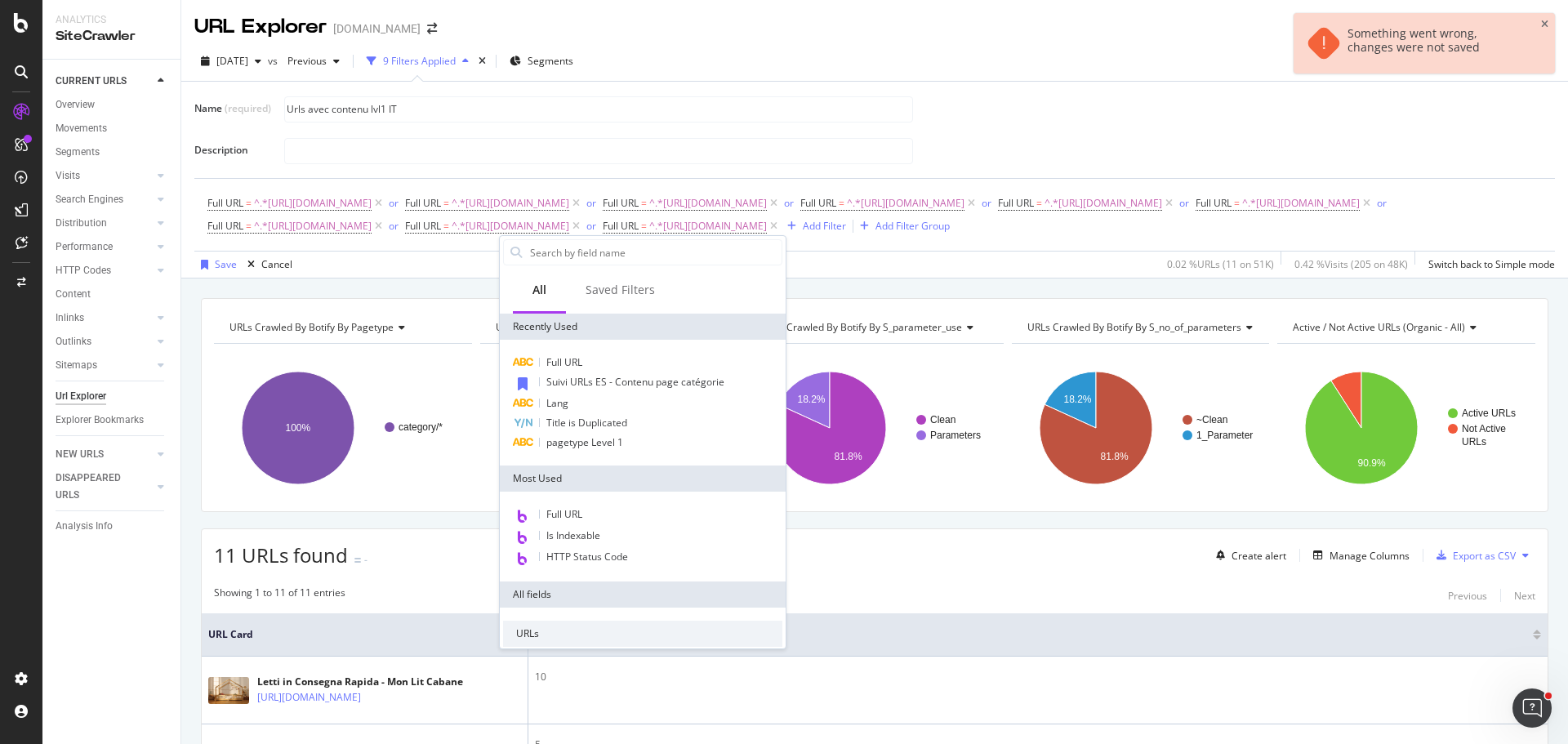
click at [939, 251] on div "Full URL = ^.*https://monlitcabane.com/it/121-letti.*$ or Full URL = ^.*https:/…" at bounding box center [874, 215] width 1334 height 72
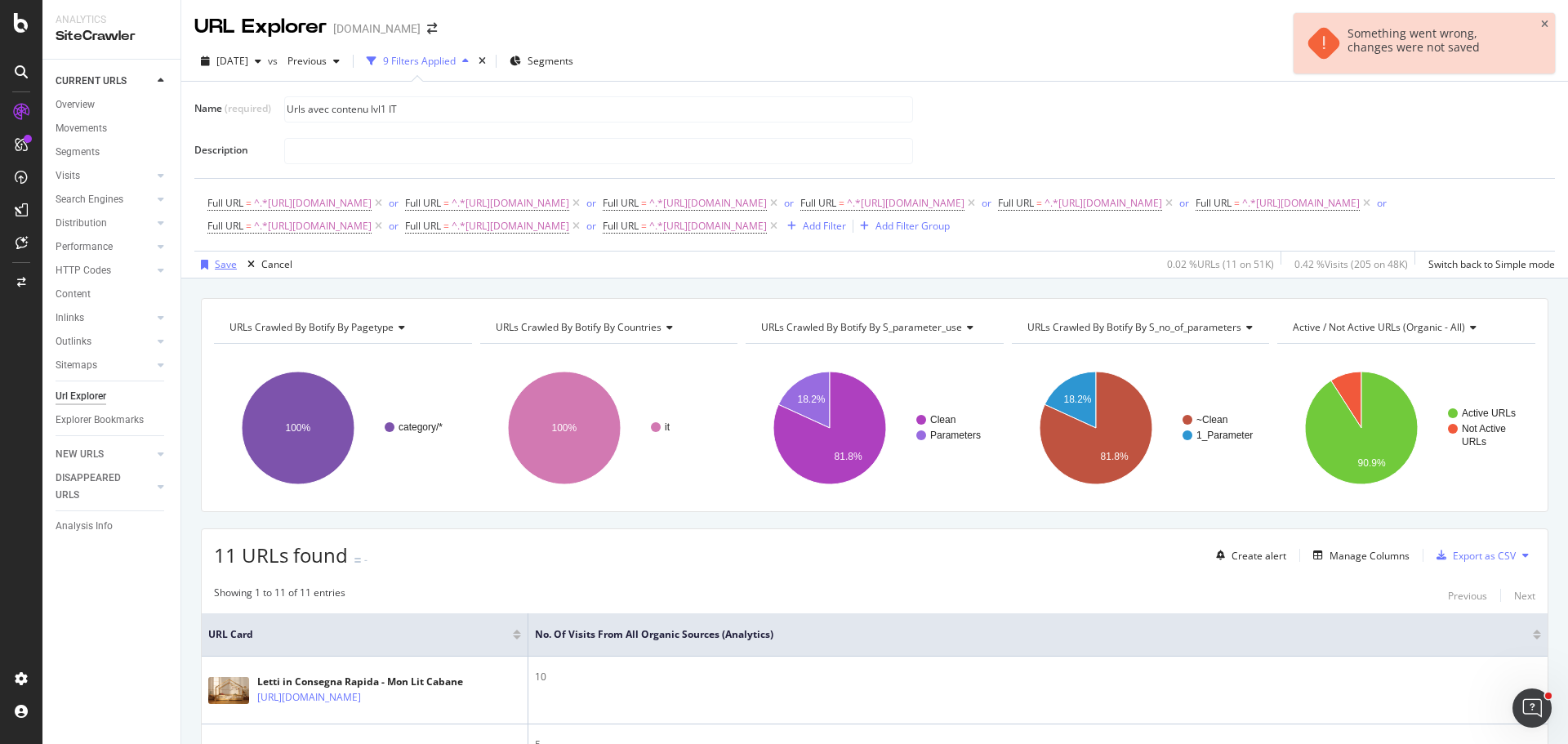
click at [220, 271] on div "Save" at bounding box center [226, 264] width 22 height 14
click at [451, 109] on input "Urls avec contenu lvl1 IT" at bounding box center [598, 109] width 628 height 25
click at [387, 104] on input "Urls avec contenu lvl1 IT" at bounding box center [598, 109] width 628 height 25
type input "Urls avec contenu lvl1 IT"
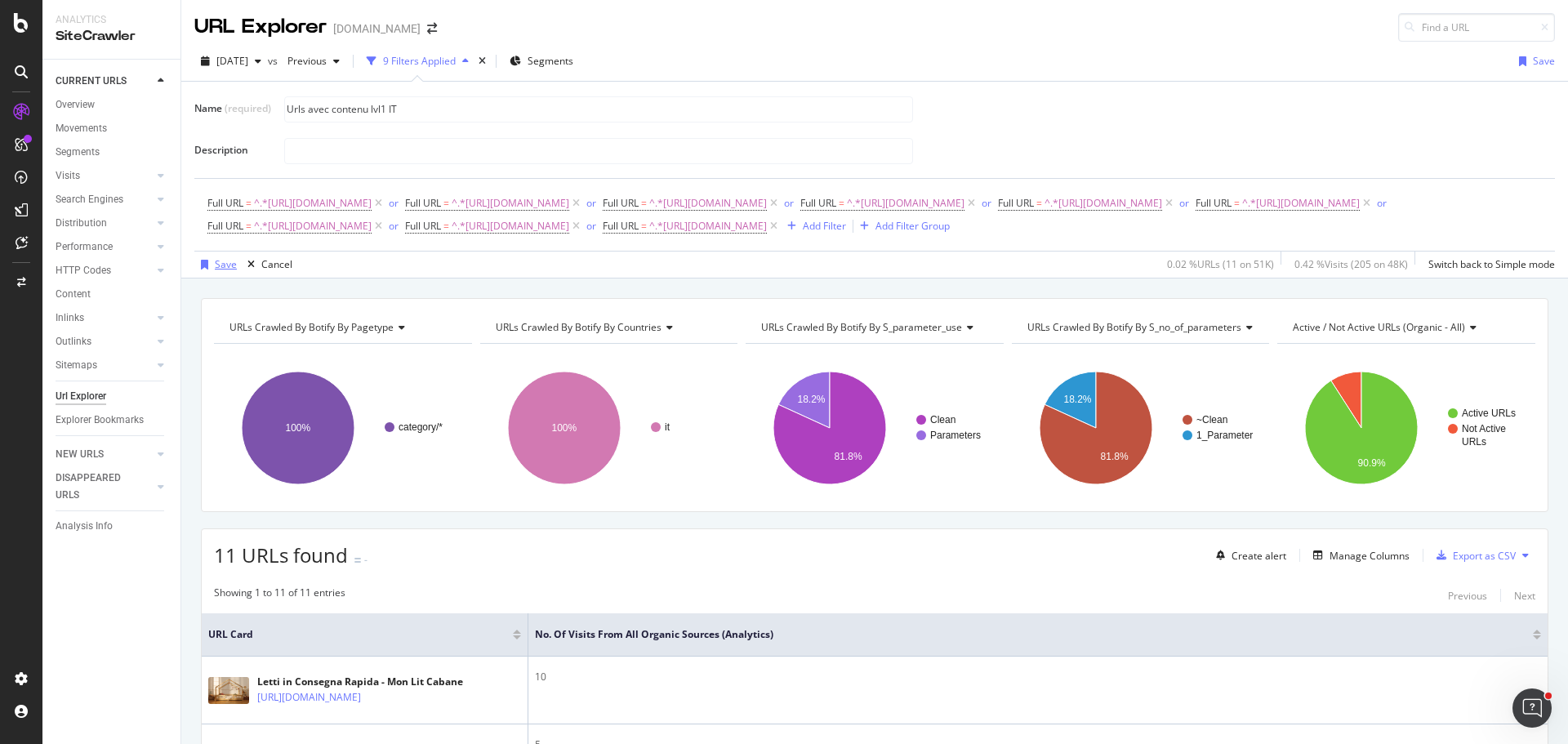
click at [217, 271] on div "Save" at bounding box center [226, 264] width 22 height 14
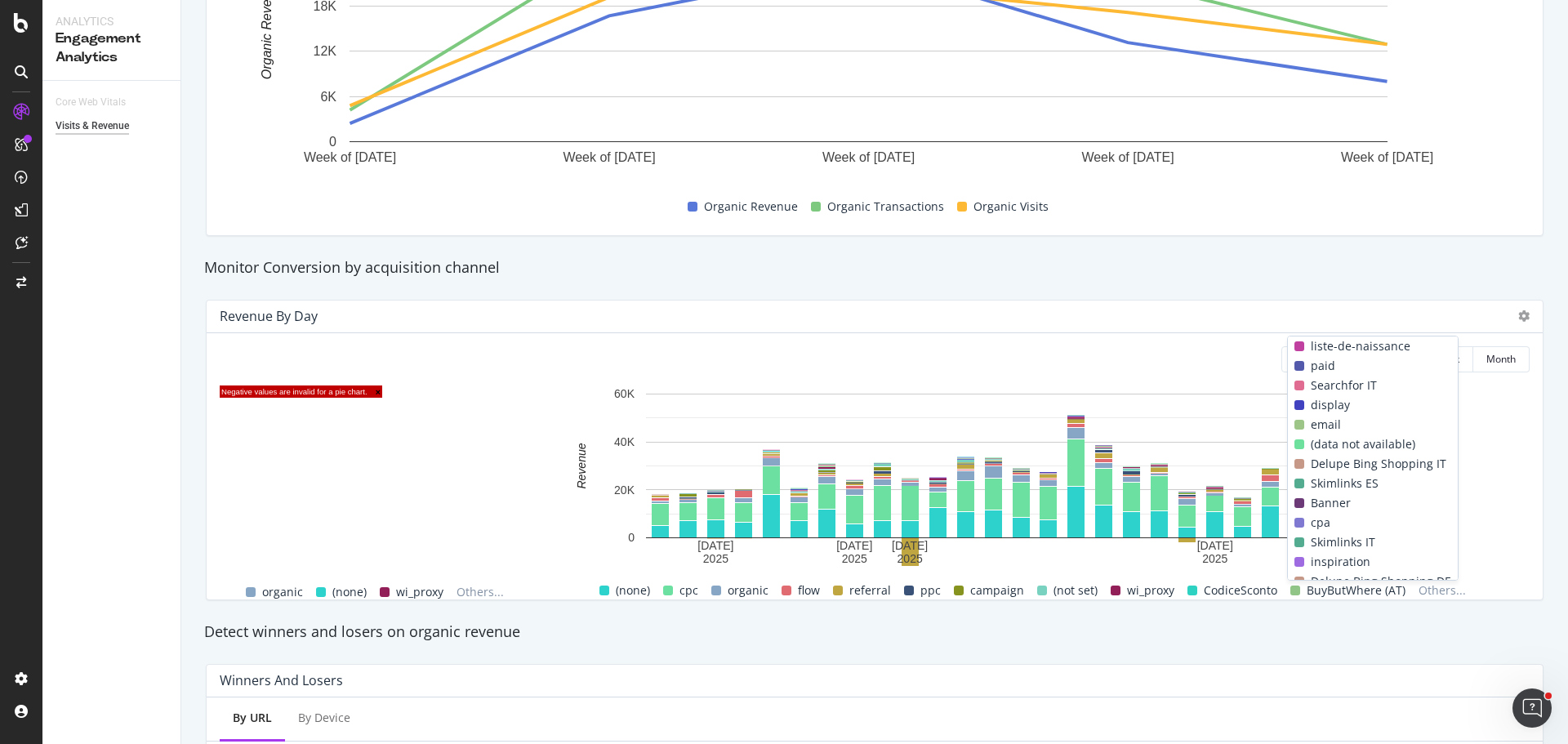
scroll to position [31, 0]
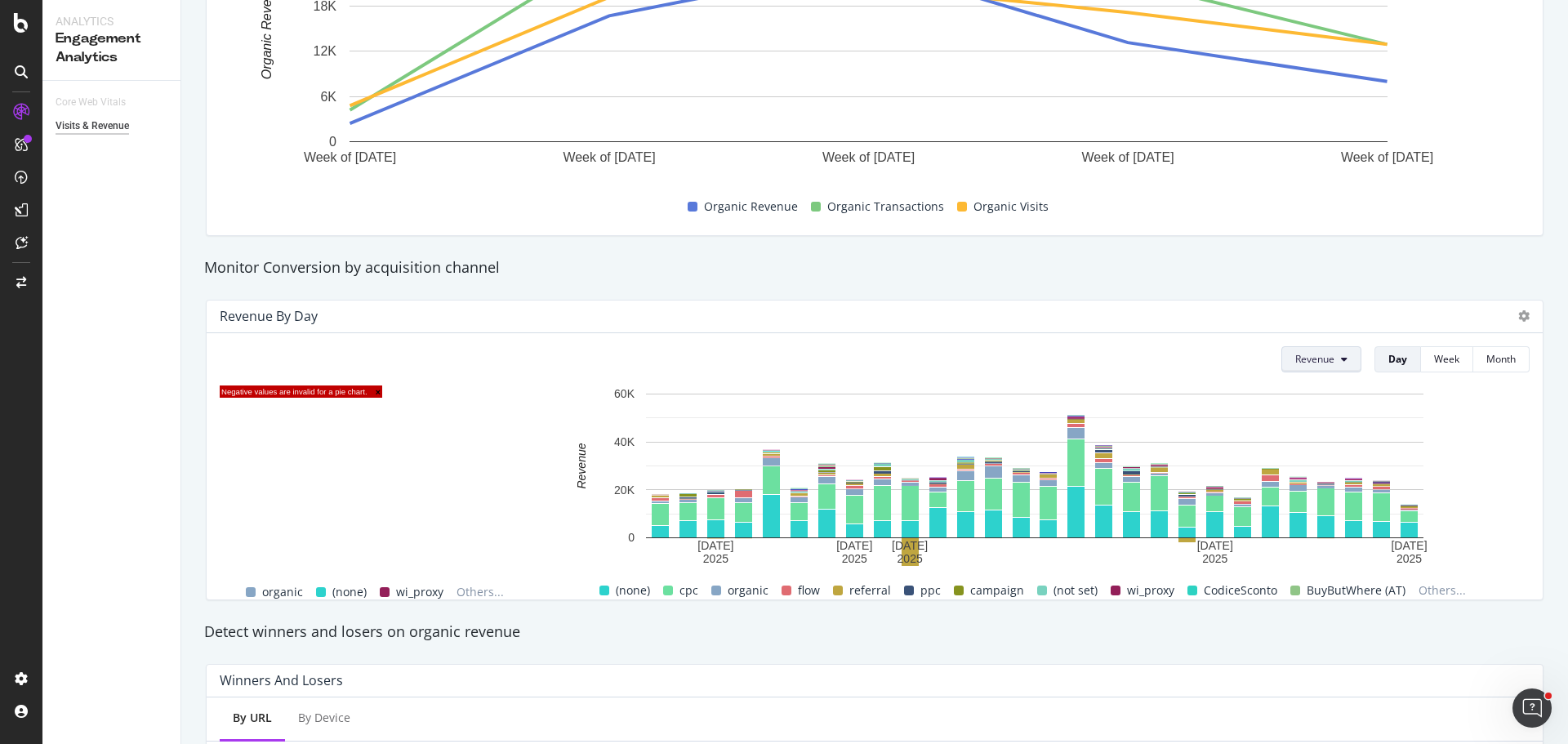
click at [1327, 363] on button "Revenue" at bounding box center [1322, 359] width 80 height 26
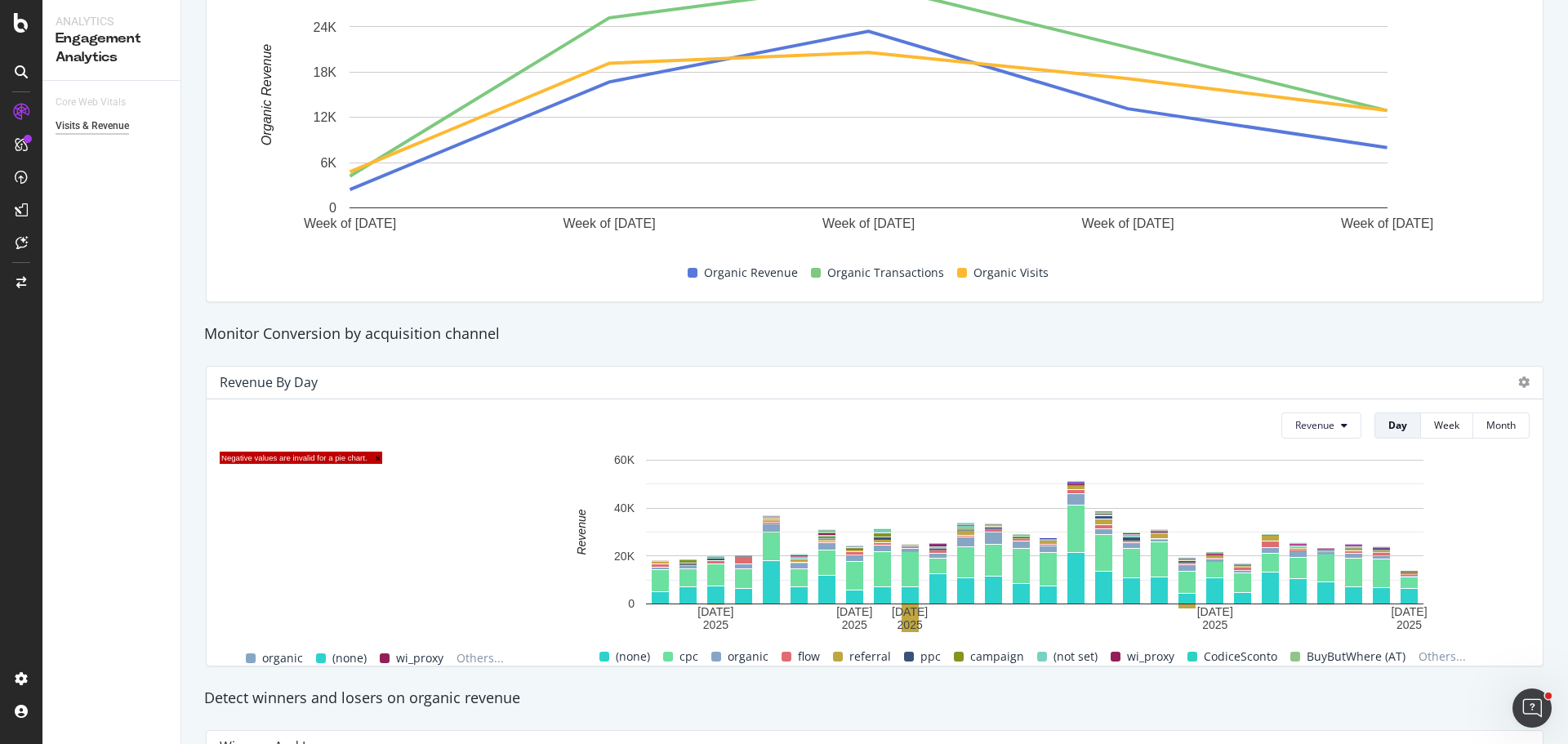
scroll to position [453, 0]
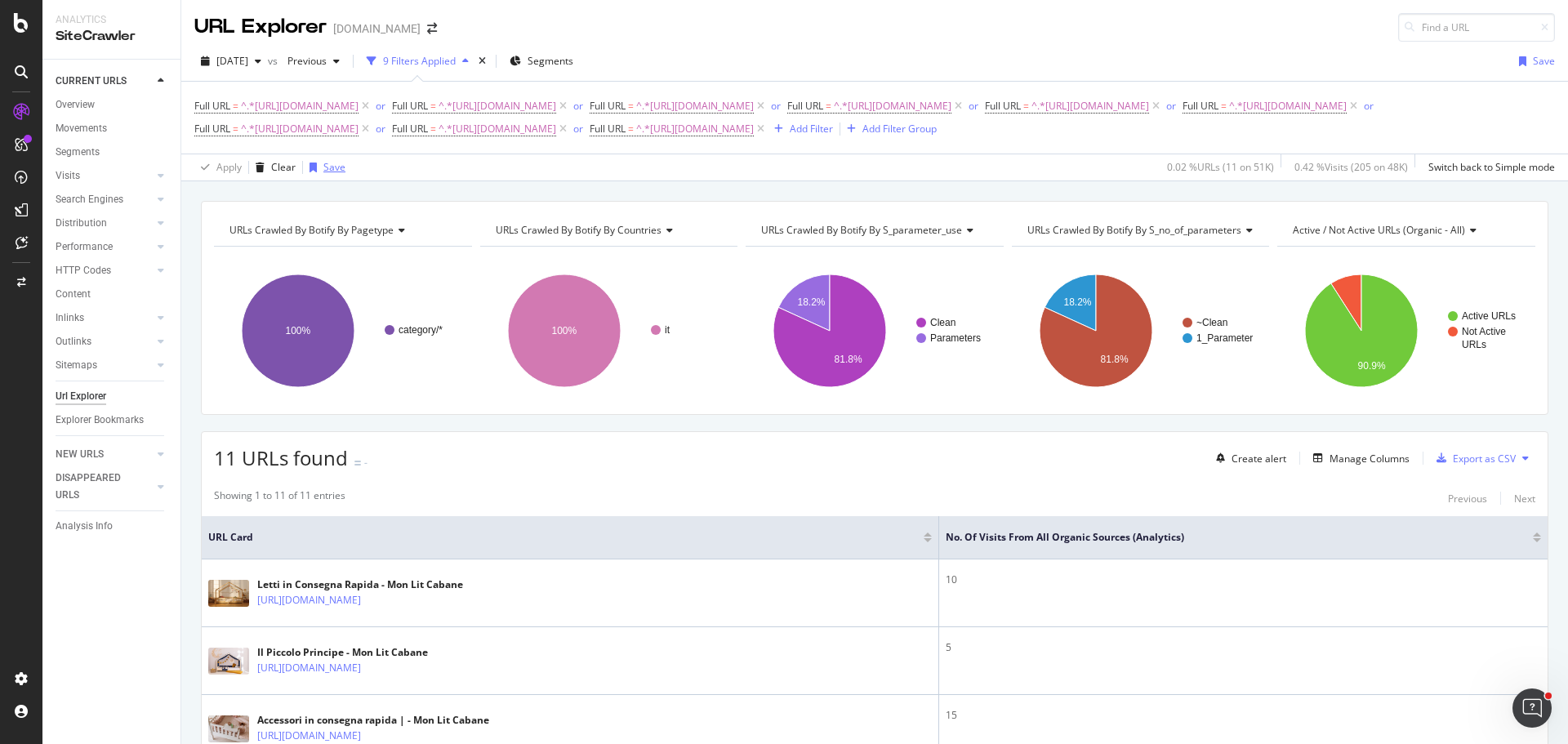
click at [335, 174] on div "Save" at bounding box center [335, 166] width 22 height 14
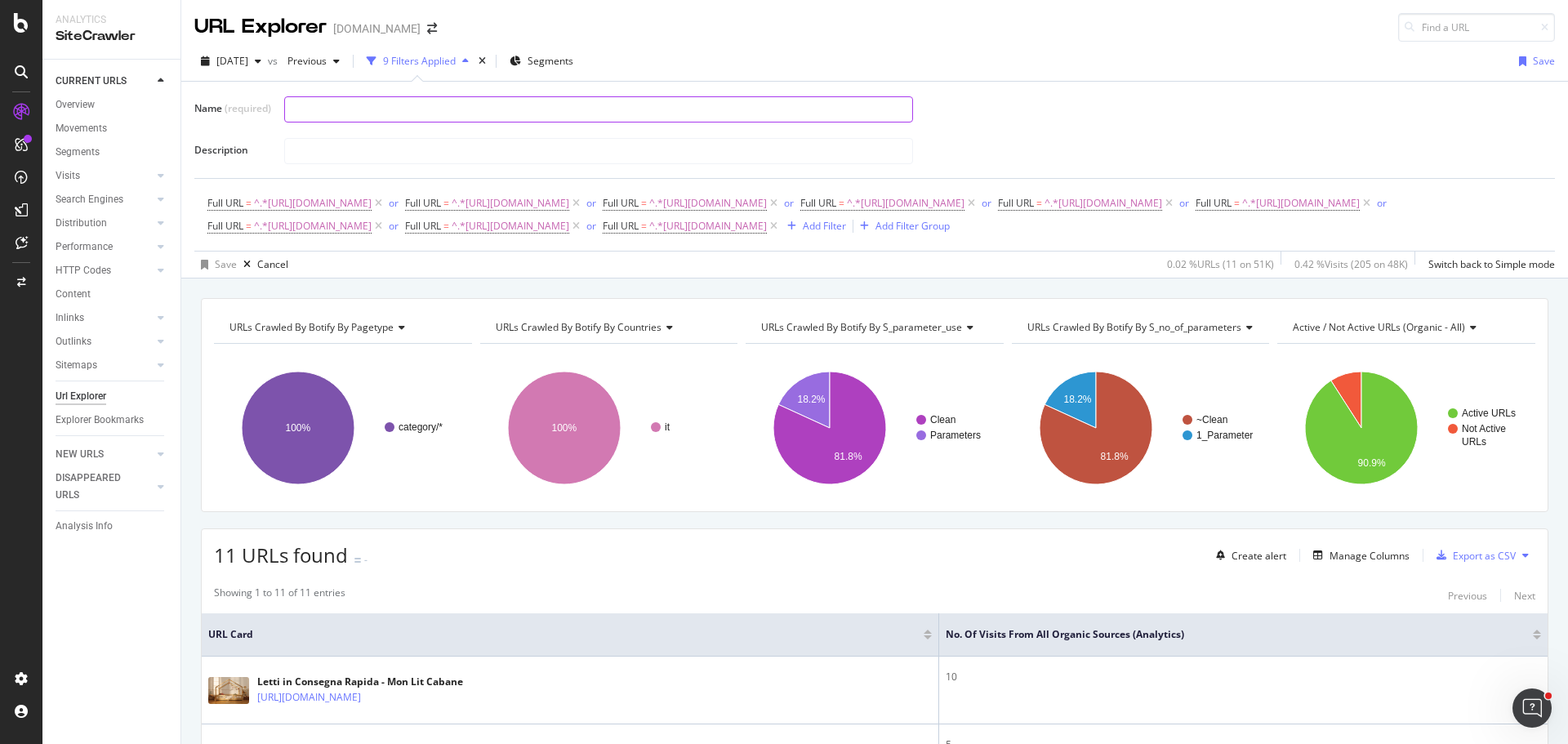
click at [356, 104] on input "text" at bounding box center [598, 109] width 628 height 25
click at [364, 108] on input "text" at bounding box center [598, 109] width 628 height 25
drag, startPoint x: 385, startPoint y: 108, endPoint x: 418, endPoint y: 108, distance: 33.0
click at [418, 108] on input "Urls avec contenu lvl2 FR" at bounding box center [598, 109] width 628 height 25
type input "Urls avec contenu lvl1 IT"
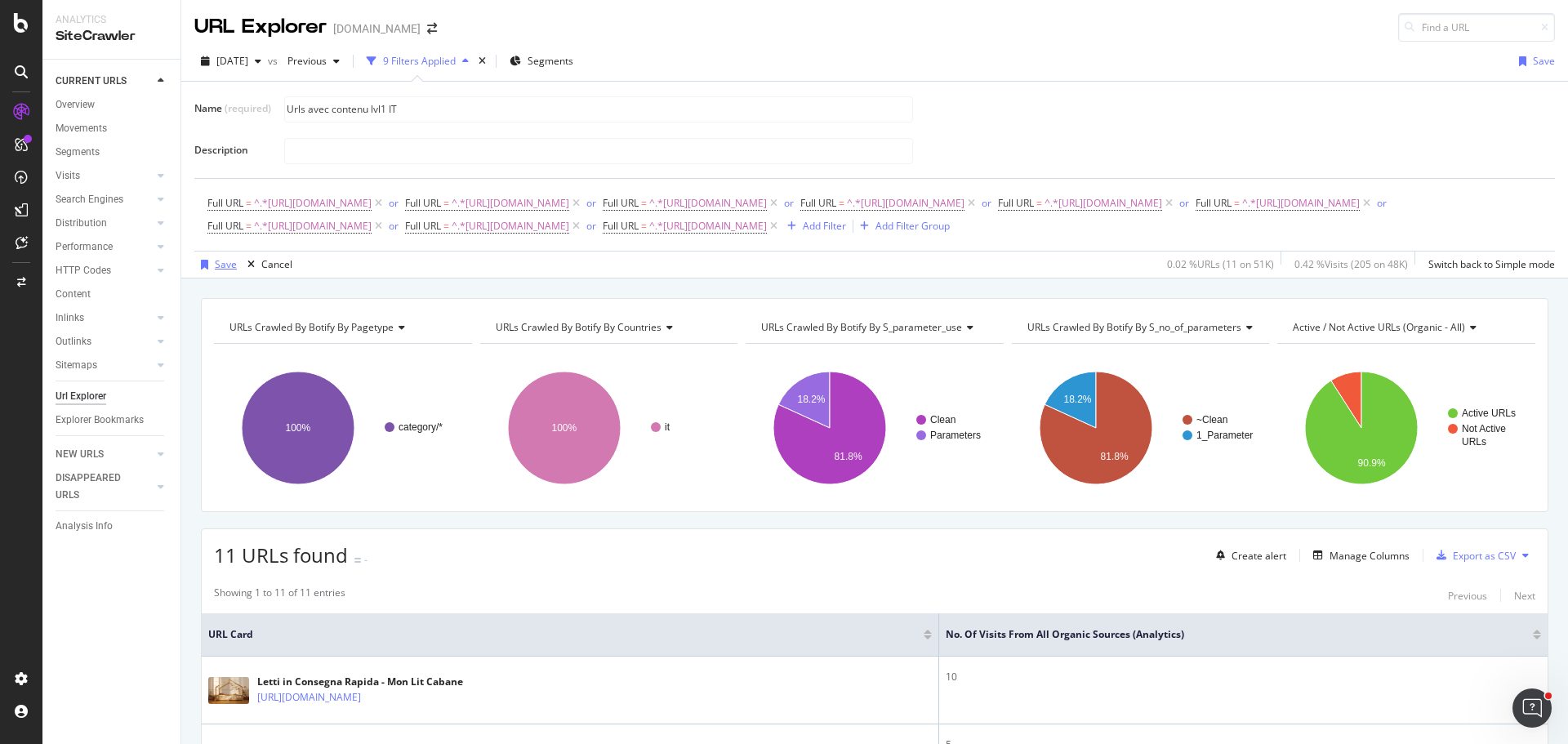
click at [226, 271] on div "Save" at bounding box center [226, 264] width 22 height 14
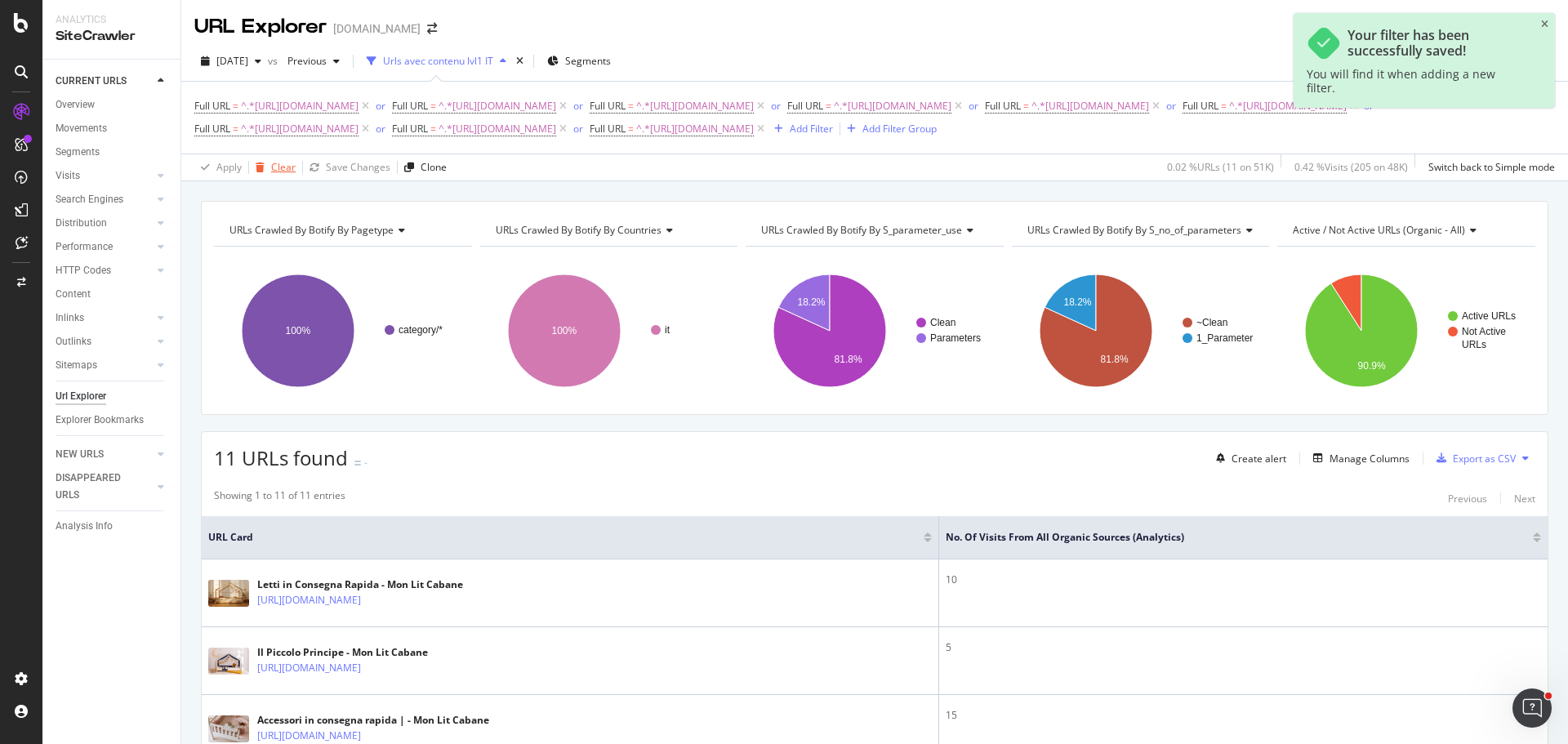
click at [282, 174] on div "Clear" at bounding box center [283, 166] width 25 height 14
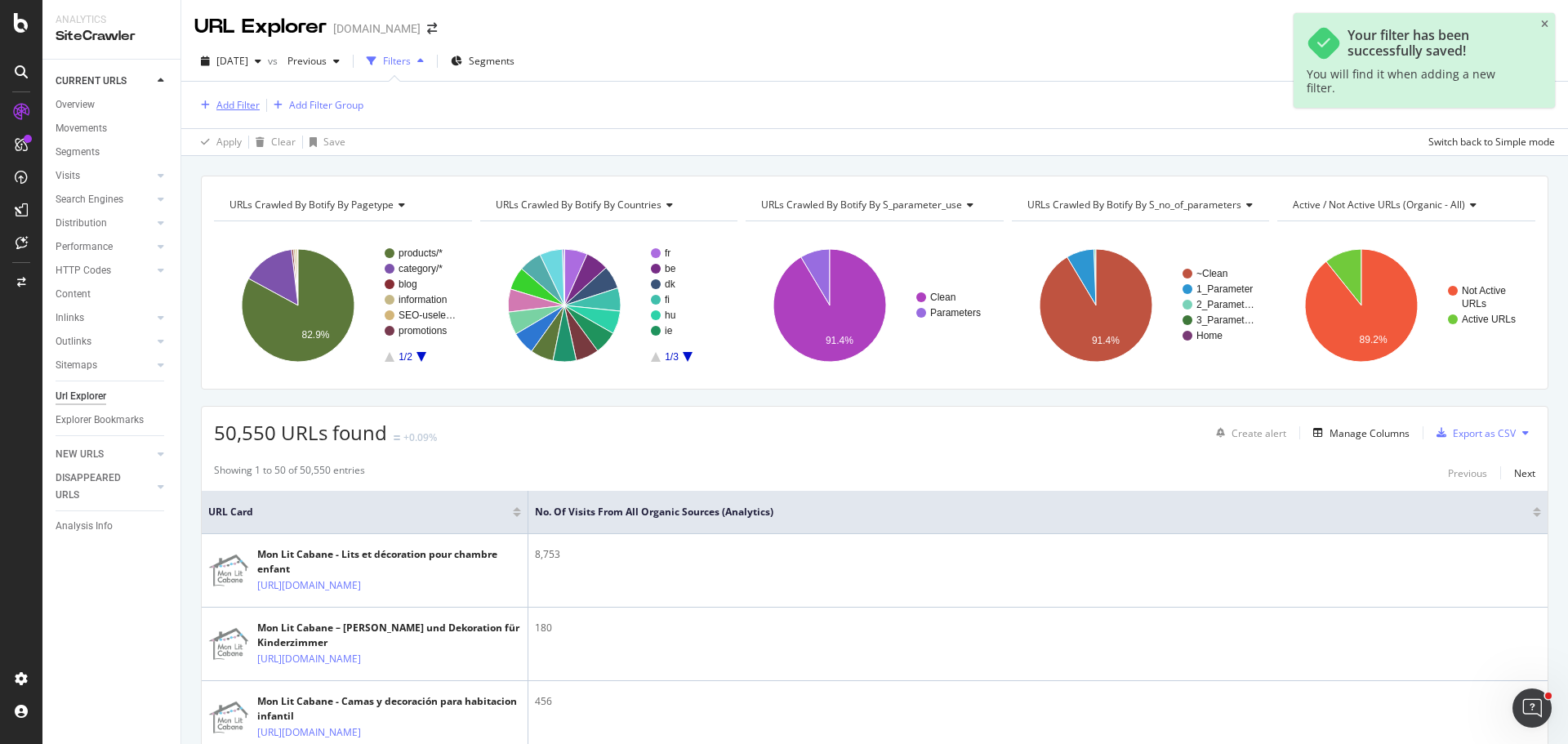
click at [241, 110] on div "Add Filter" at bounding box center [238, 105] width 44 height 14
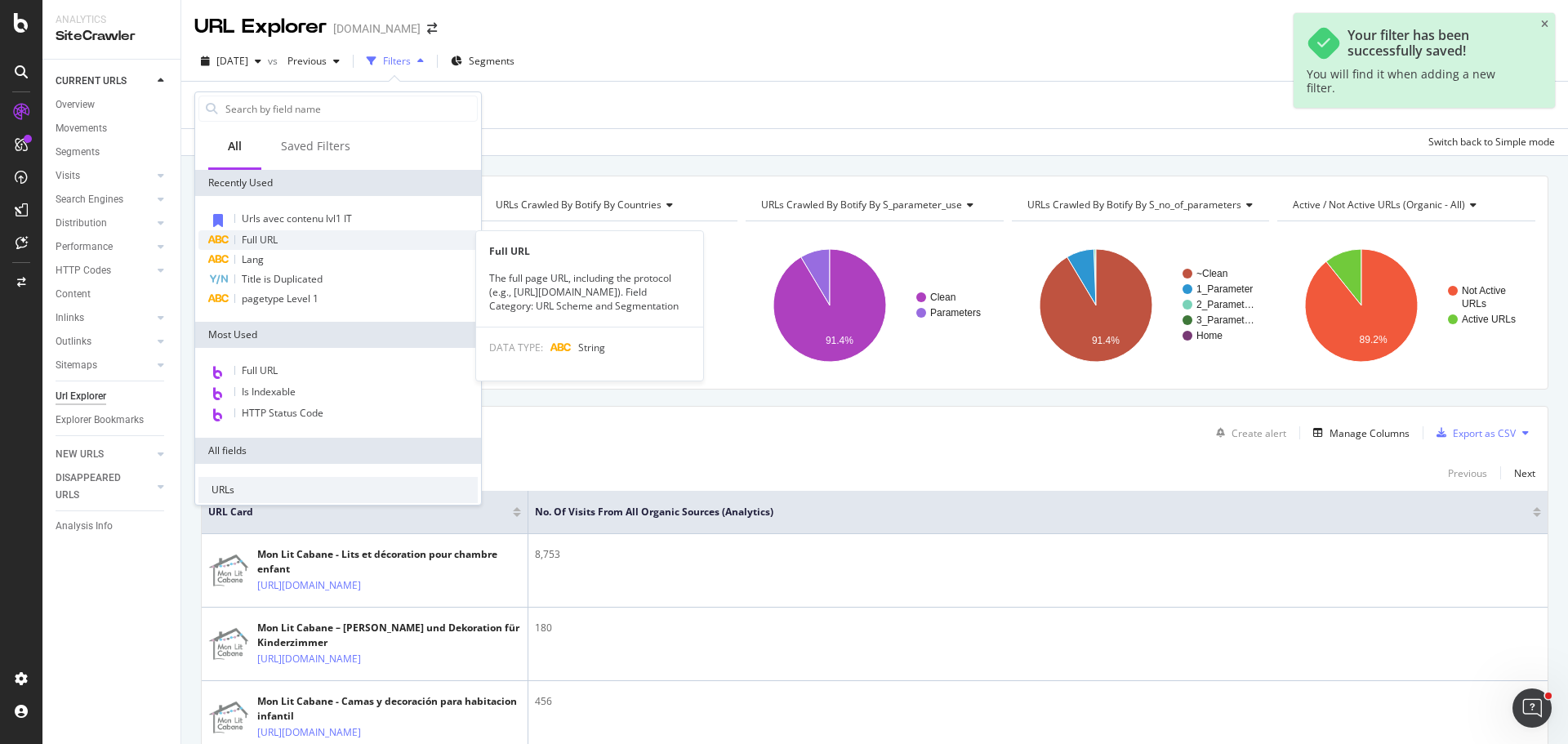
click at [277, 246] on div "Full URL" at bounding box center [337, 240] width 279 height 20
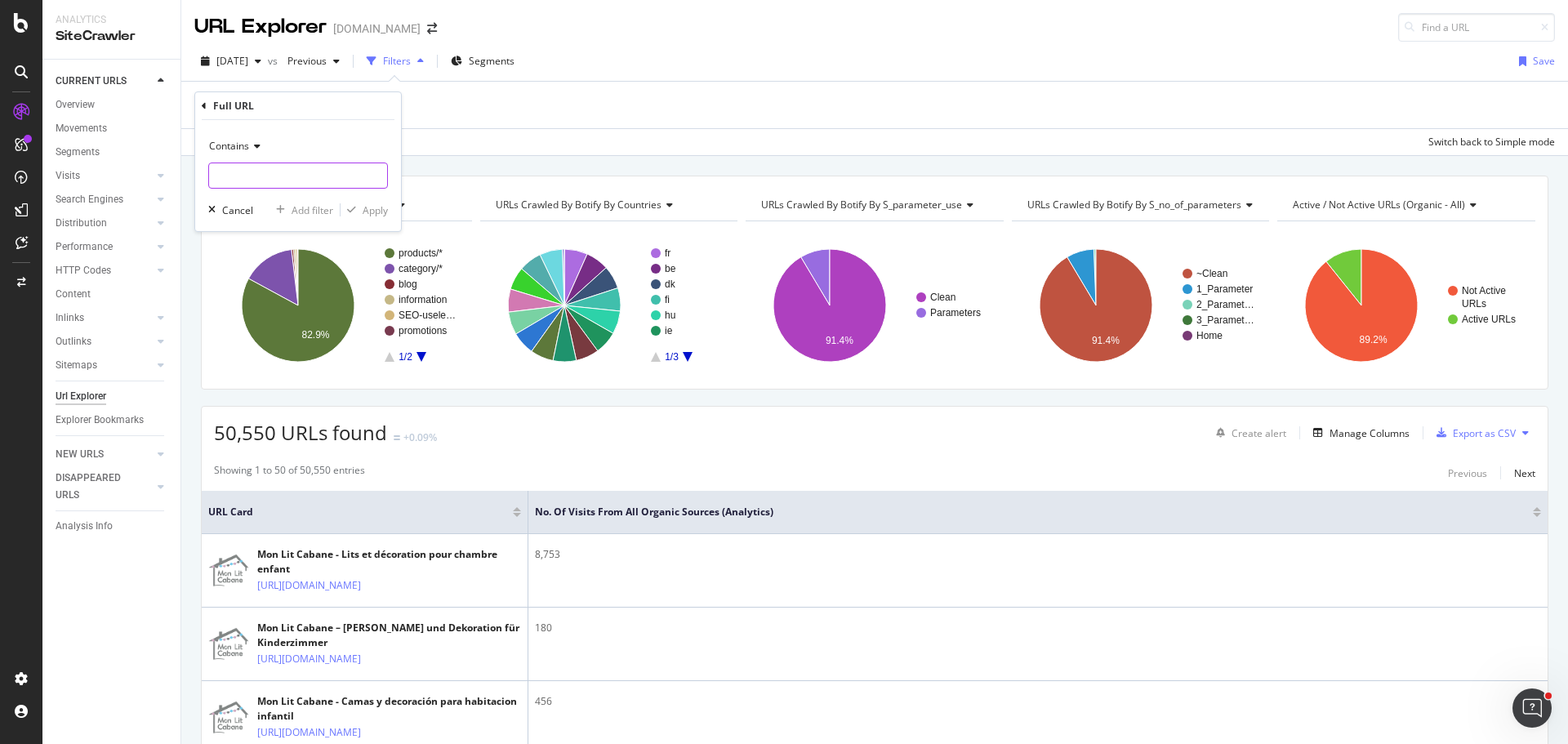
click at [316, 169] on input "text" at bounding box center [298, 176] width 178 height 26
click at [260, 175] on input "text" at bounding box center [298, 176] width 178 height 26
click at [266, 180] on input "text" at bounding box center [298, 176] width 178 height 26
paste input "[URL][DOMAIN_NAME]"
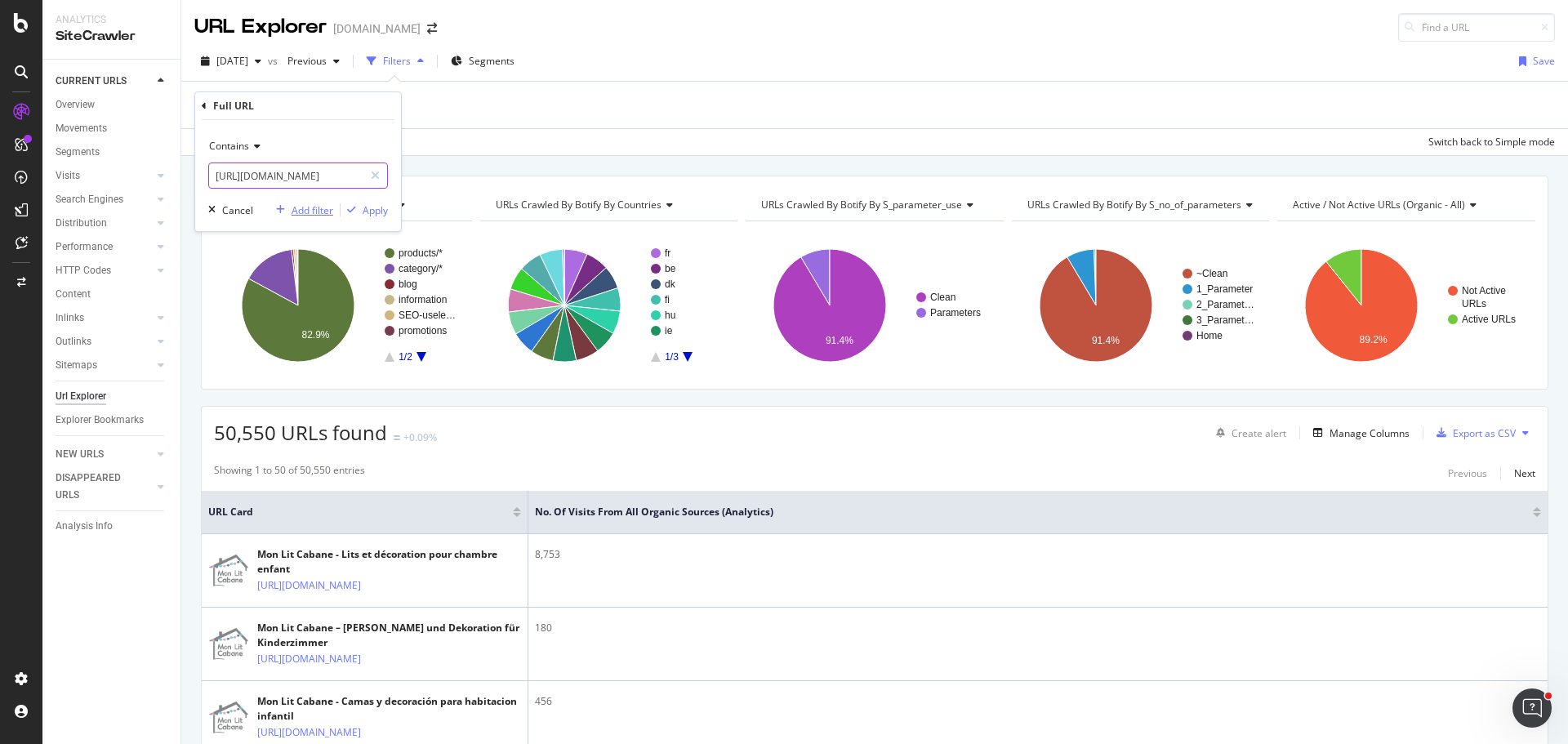
type input "[URL][DOMAIN_NAME]"
click at [325, 211] on div "Add filter" at bounding box center [313, 210] width 42 height 14
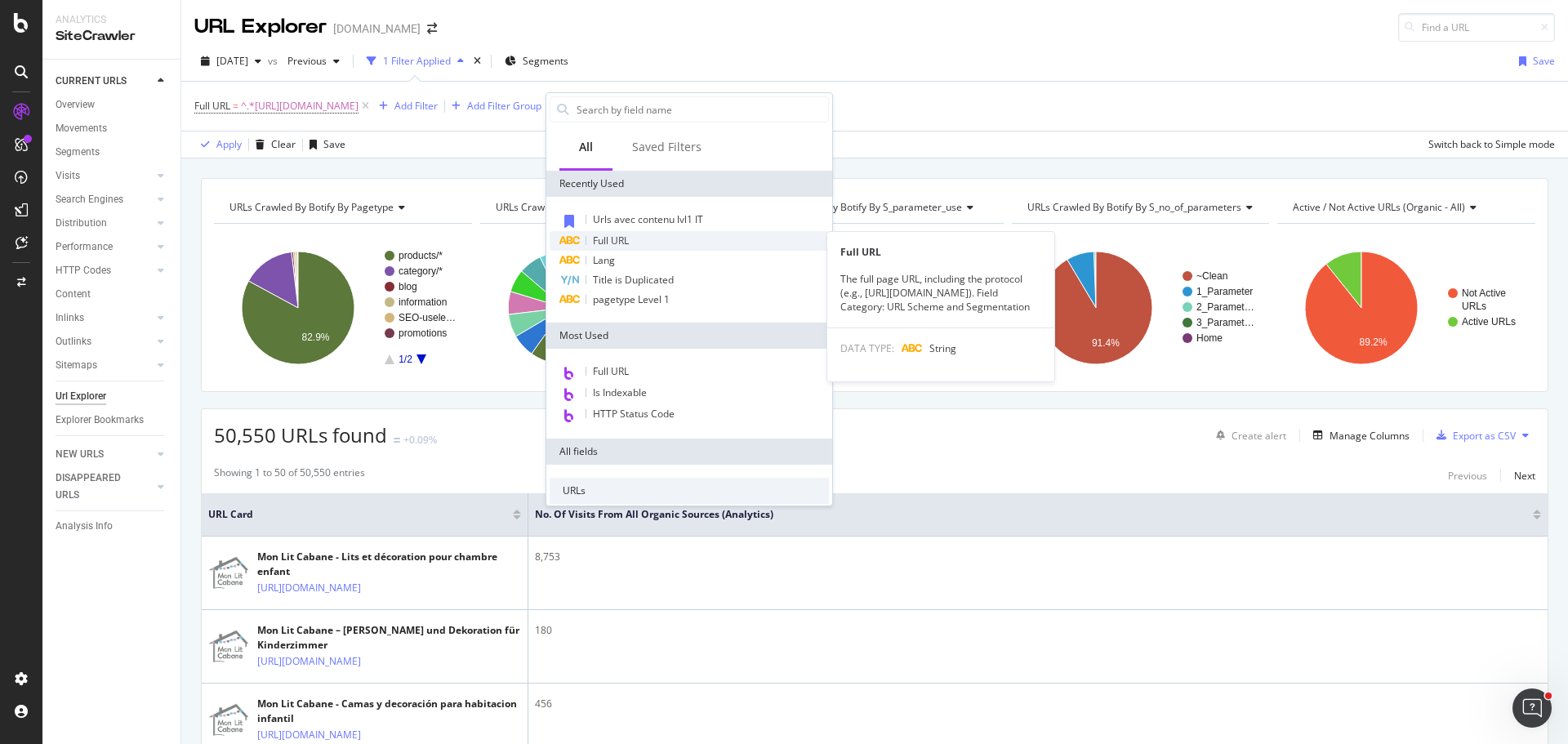
click at [622, 236] on span "Full URL" at bounding box center [611, 240] width 36 height 14
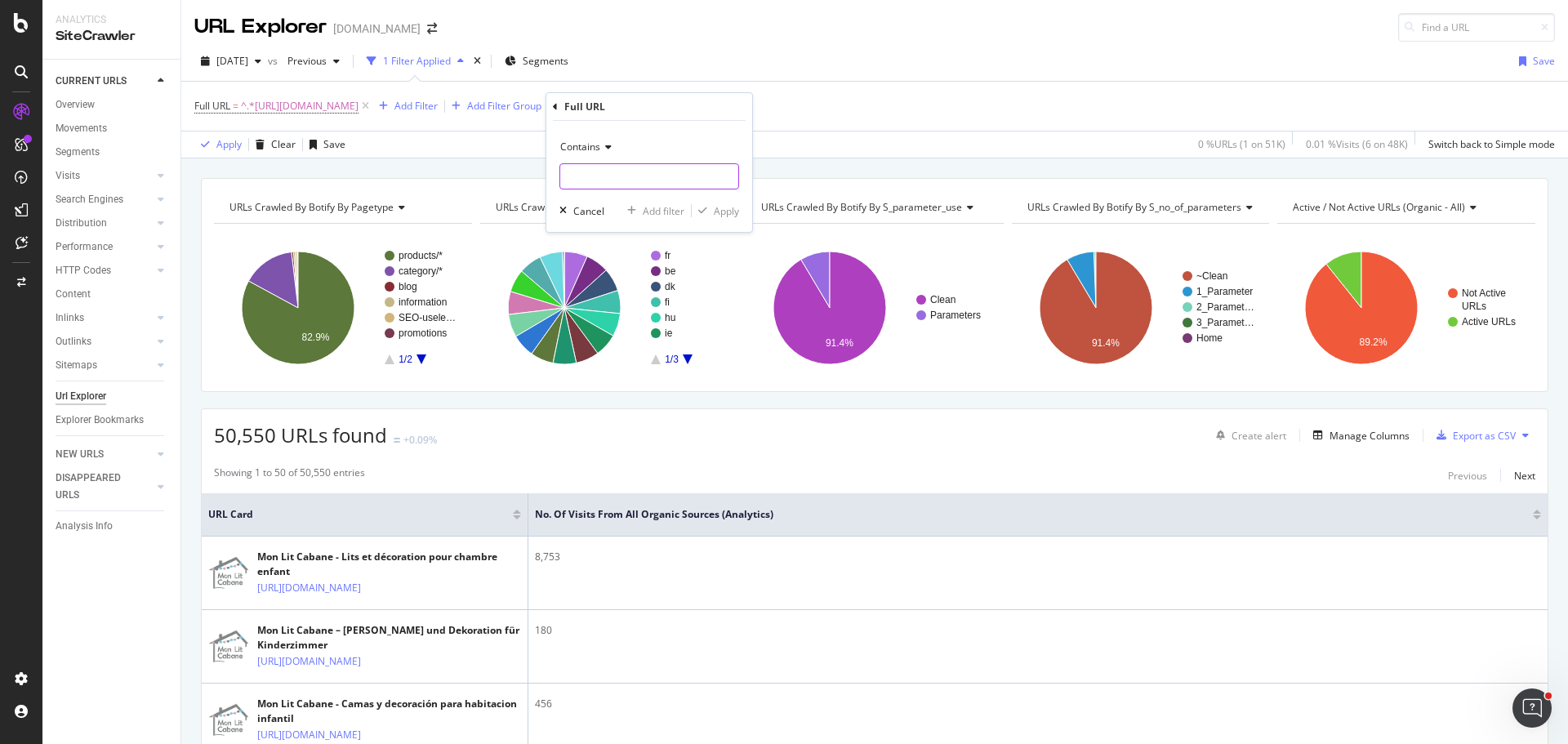
click at [618, 181] on input "text" at bounding box center [649, 176] width 178 height 26
paste input "[URL][DOMAIN_NAME]"
type input "[URL][DOMAIN_NAME]"
click at [647, 205] on div "Add filter" at bounding box center [664, 211] width 42 height 14
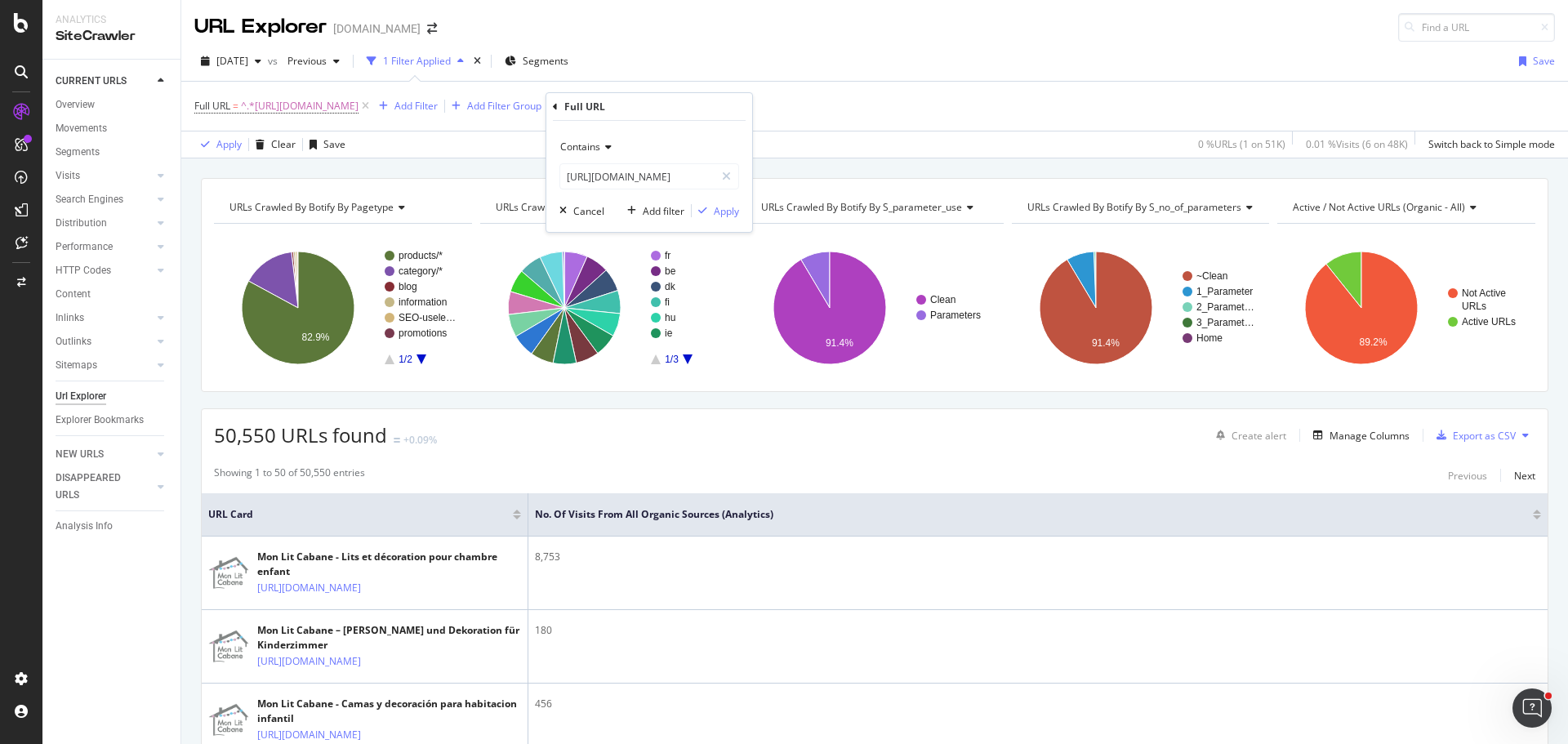
scroll to position [0, 0]
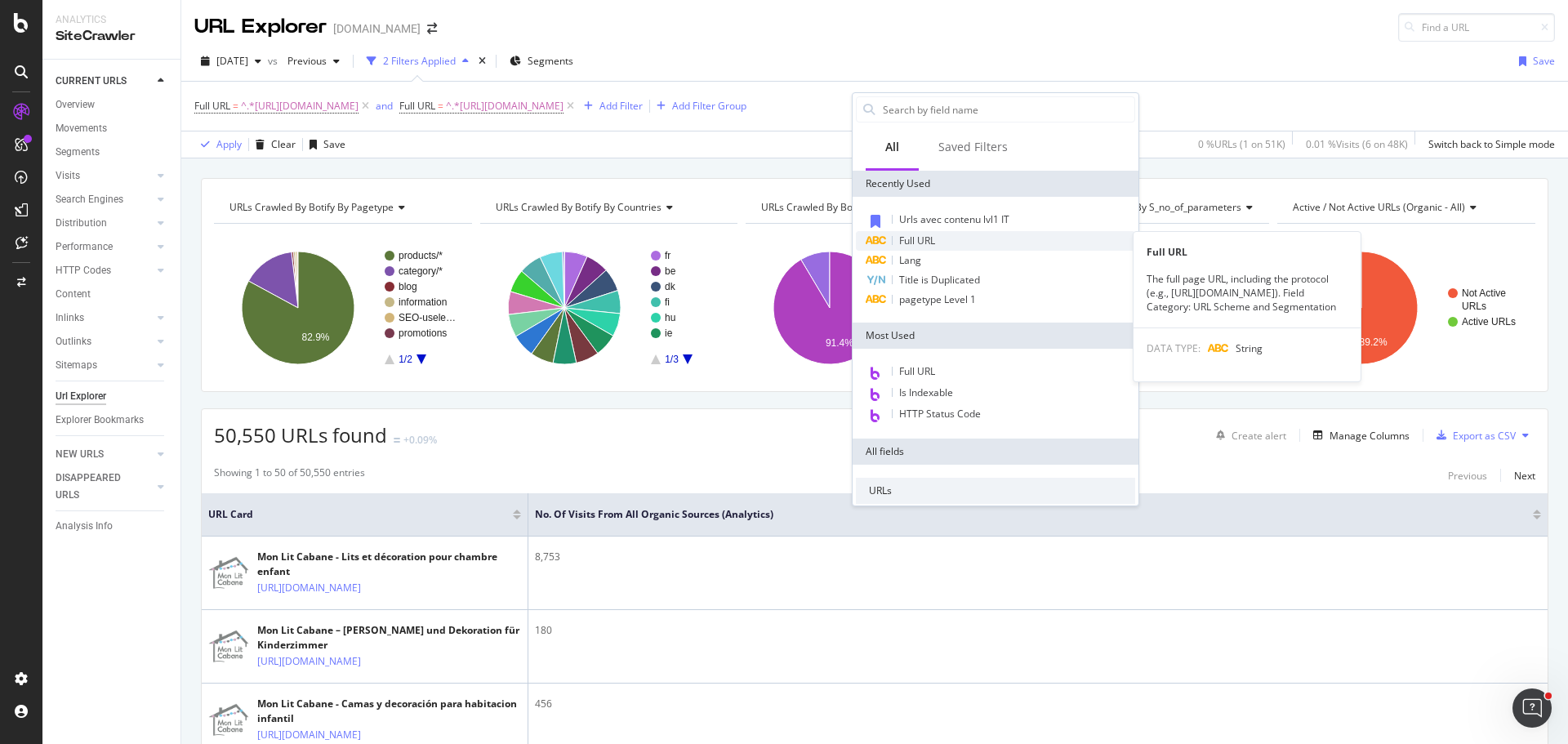
click at [917, 240] on span "Full URL" at bounding box center [918, 240] width 36 height 14
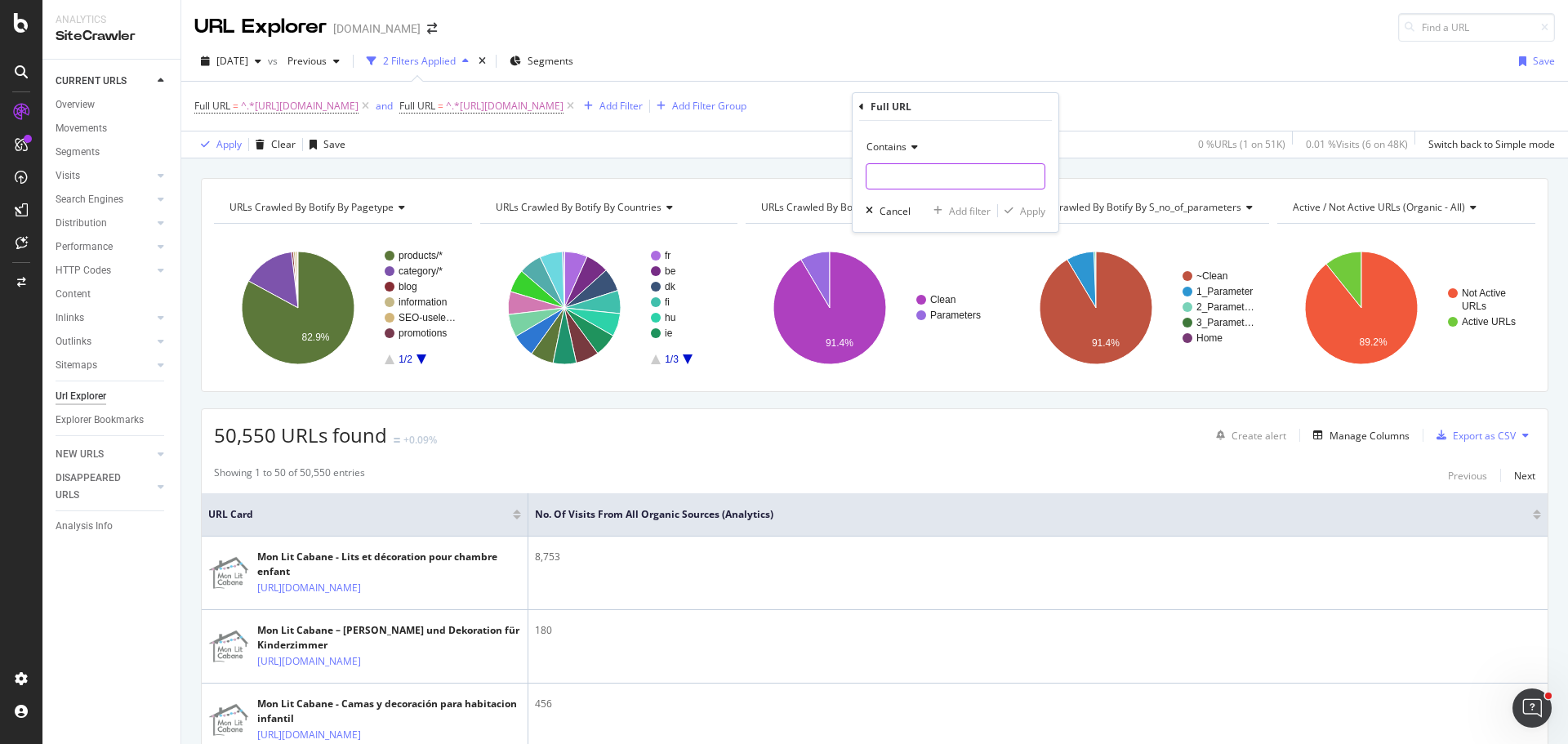
click at [903, 173] on input "text" at bounding box center [956, 176] width 178 height 26
paste input "[URL][DOMAIN_NAME]"
type input "[URL][DOMAIN_NAME]"
click at [980, 209] on div "Add filter" at bounding box center [970, 211] width 42 height 14
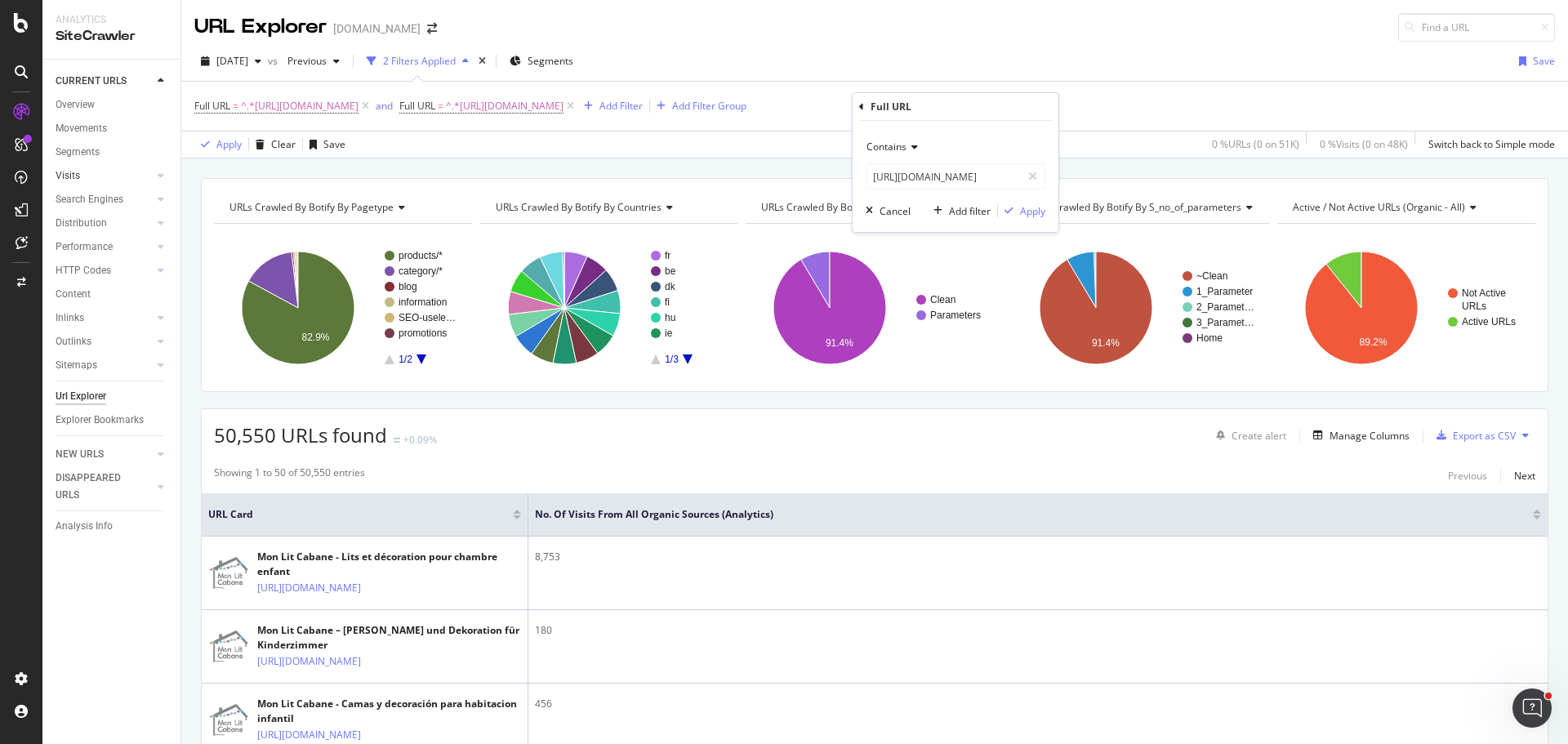
scroll to position [0, 0]
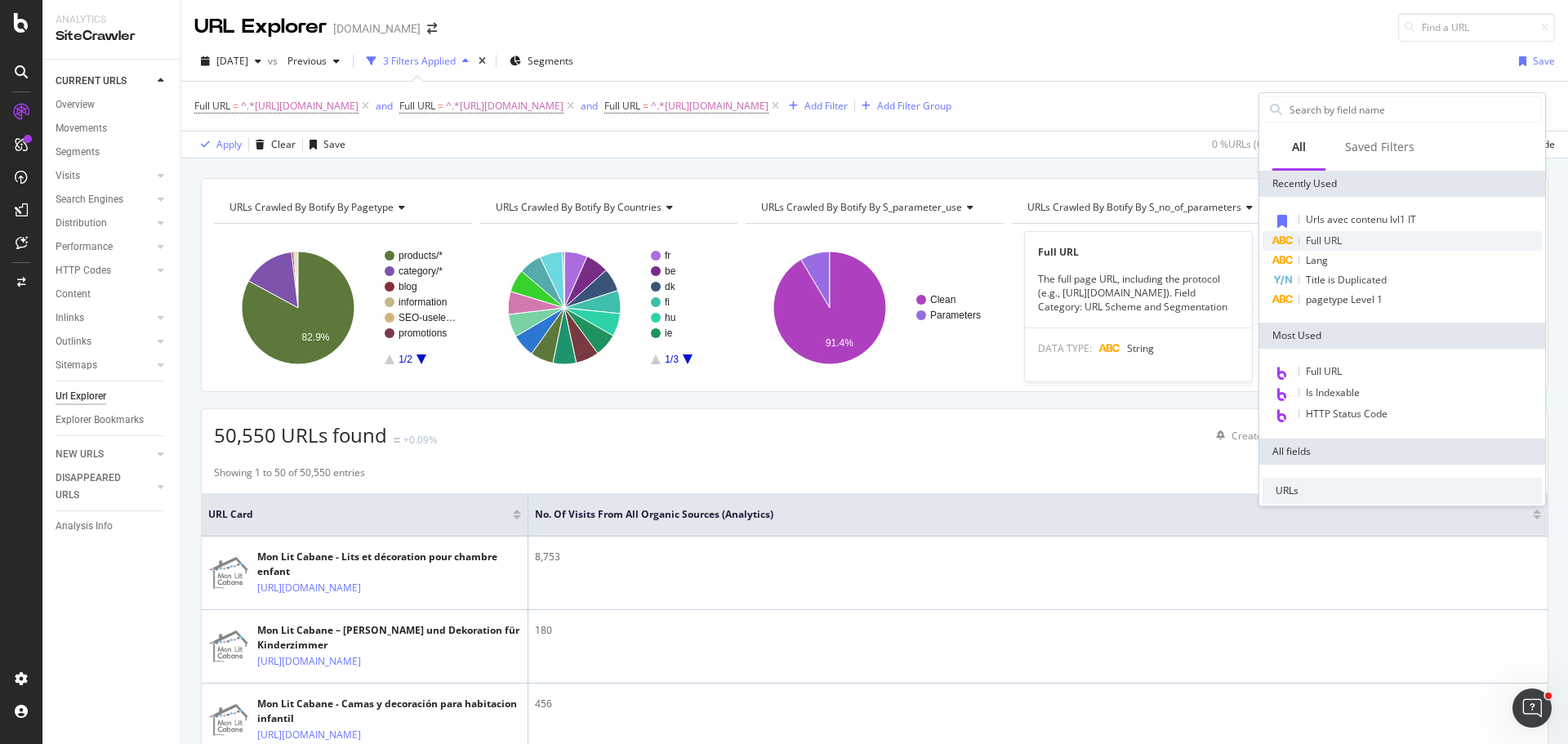
click at [1315, 241] on span "Full URL" at bounding box center [1324, 240] width 36 height 14
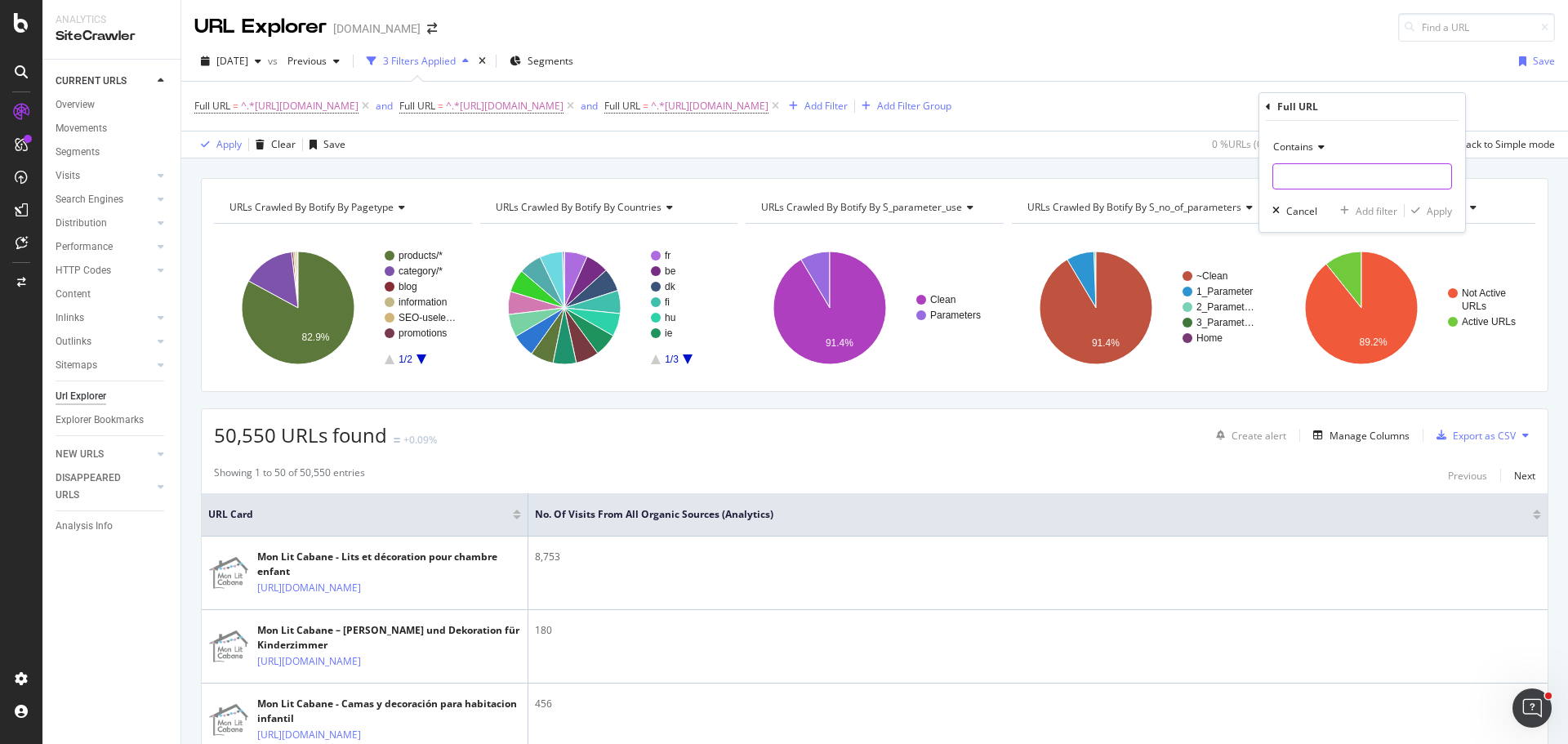
click at [1312, 180] on input "text" at bounding box center [1362, 176] width 178 height 26
paste input "[URL][DOMAIN_NAME]"
type input "[URL][DOMAIN_NAME]"
click at [1372, 206] on div "Add filter" at bounding box center [1377, 211] width 42 height 14
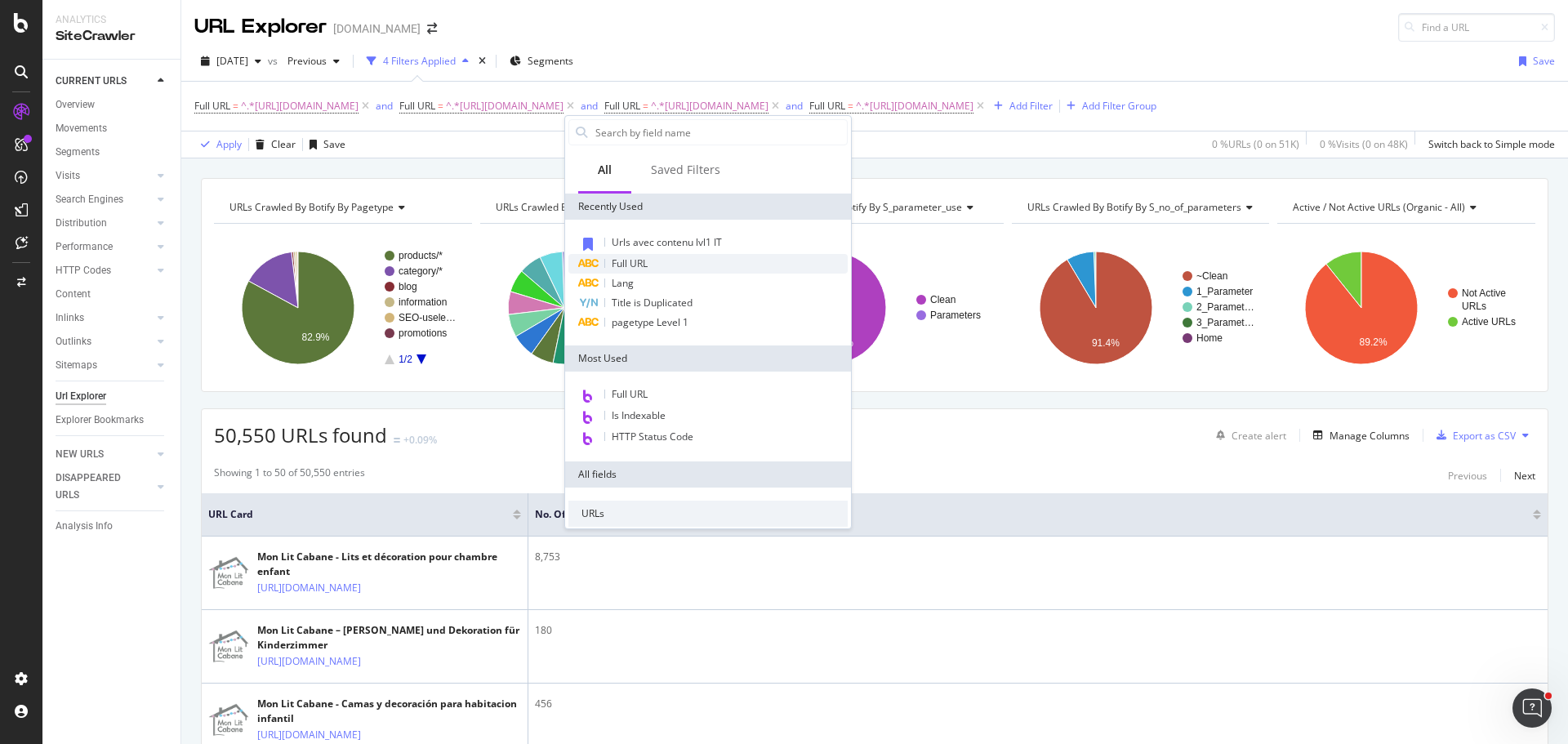
click at [688, 268] on div "Full URL" at bounding box center [708, 264] width 279 height 20
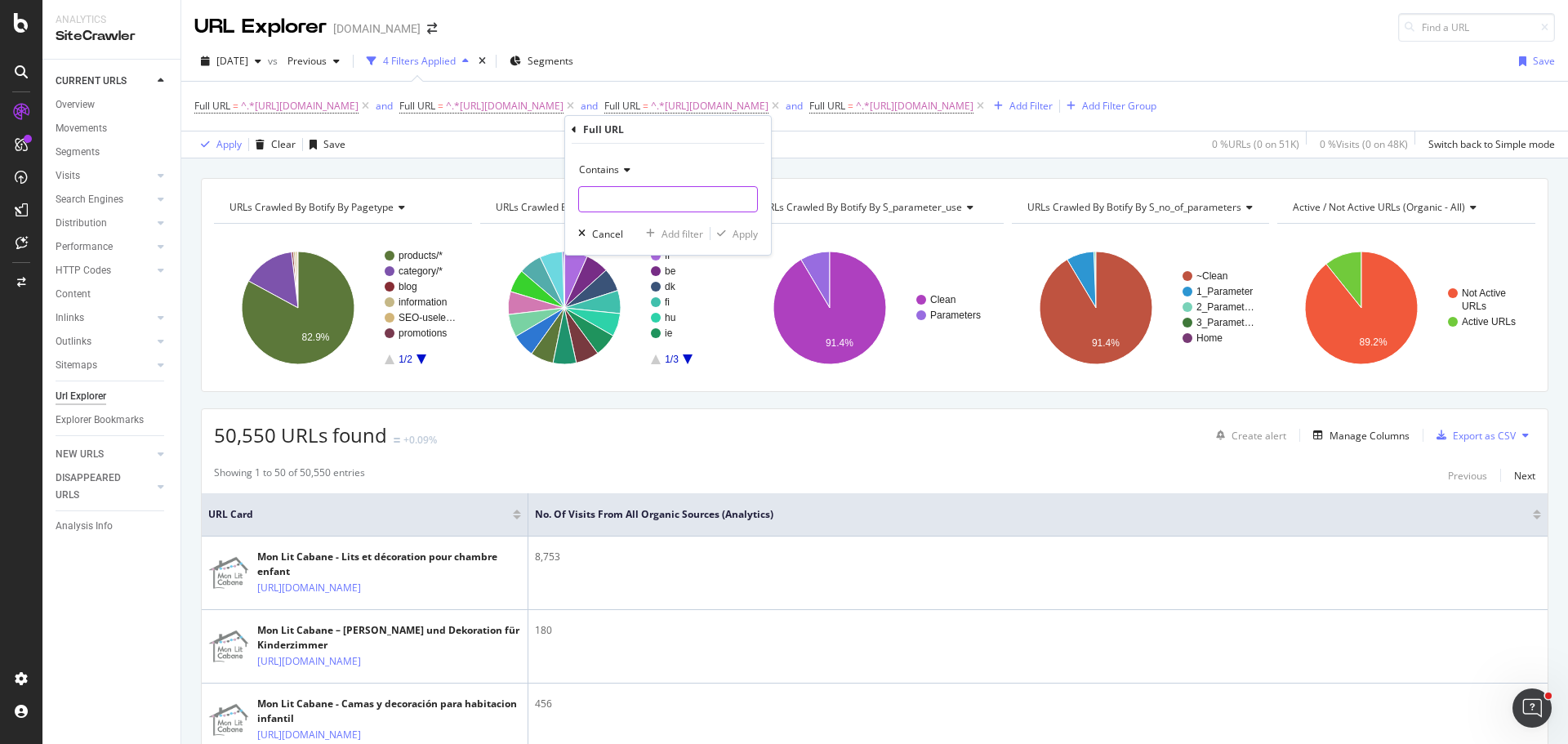
click at [658, 204] on input "text" at bounding box center [668, 199] width 178 height 26
paste input "[URL][DOMAIN_NAME]"
type input "[URL][DOMAIN_NAME]"
click at [685, 233] on div "Add filter" at bounding box center [682, 234] width 42 height 14
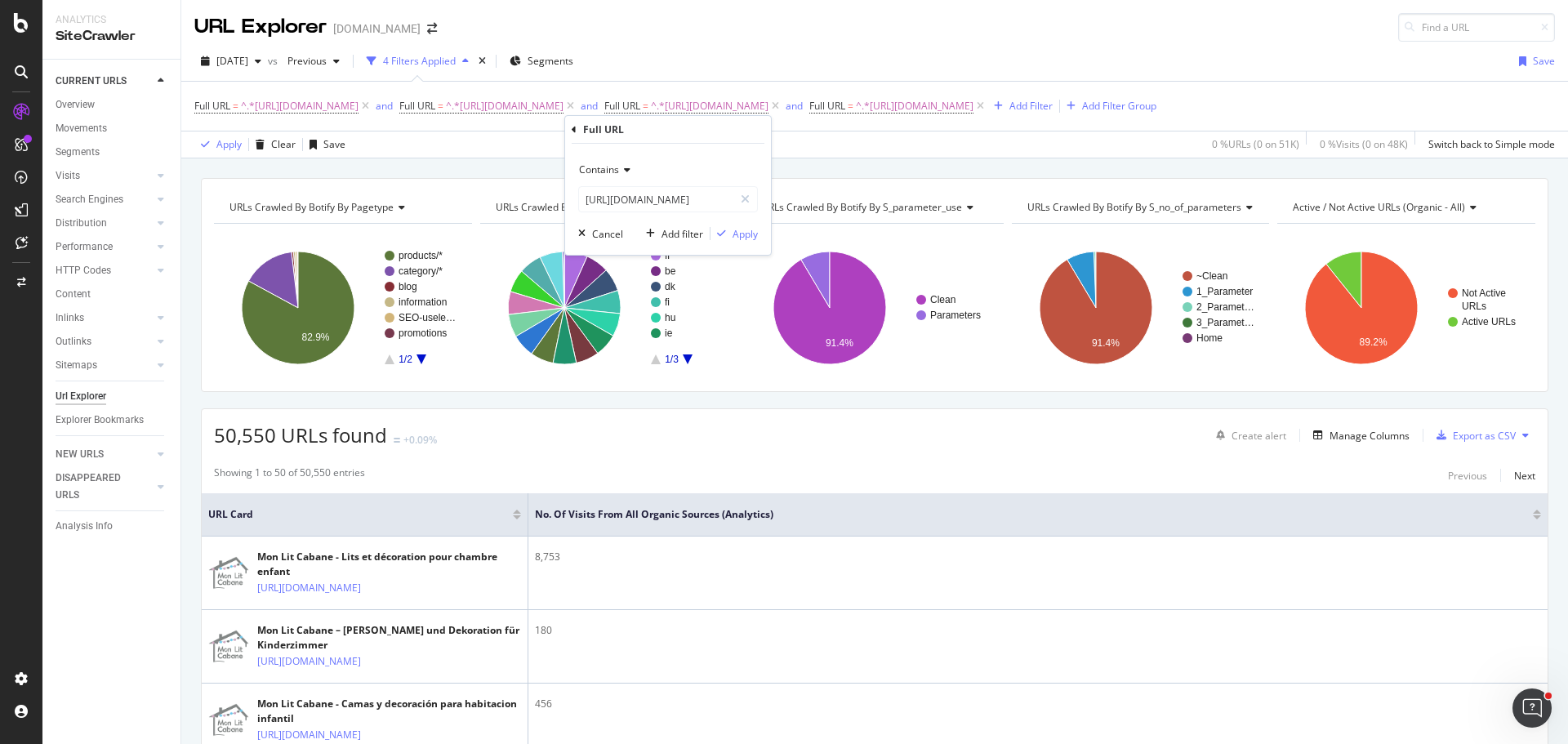
scroll to position [0, 0]
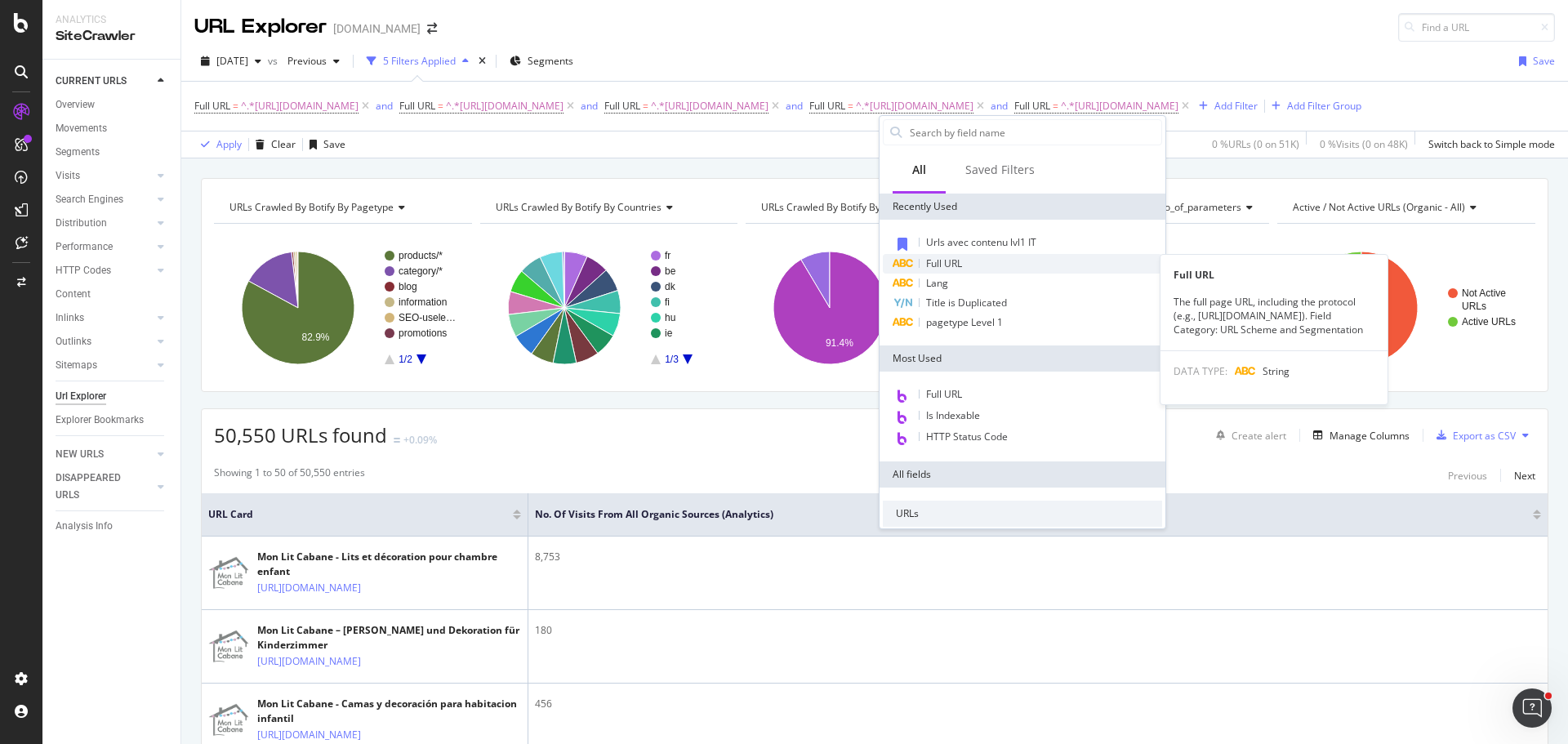
click at [1018, 268] on div "Full URL" at bounding box center [1022, 264] width 279 height 20
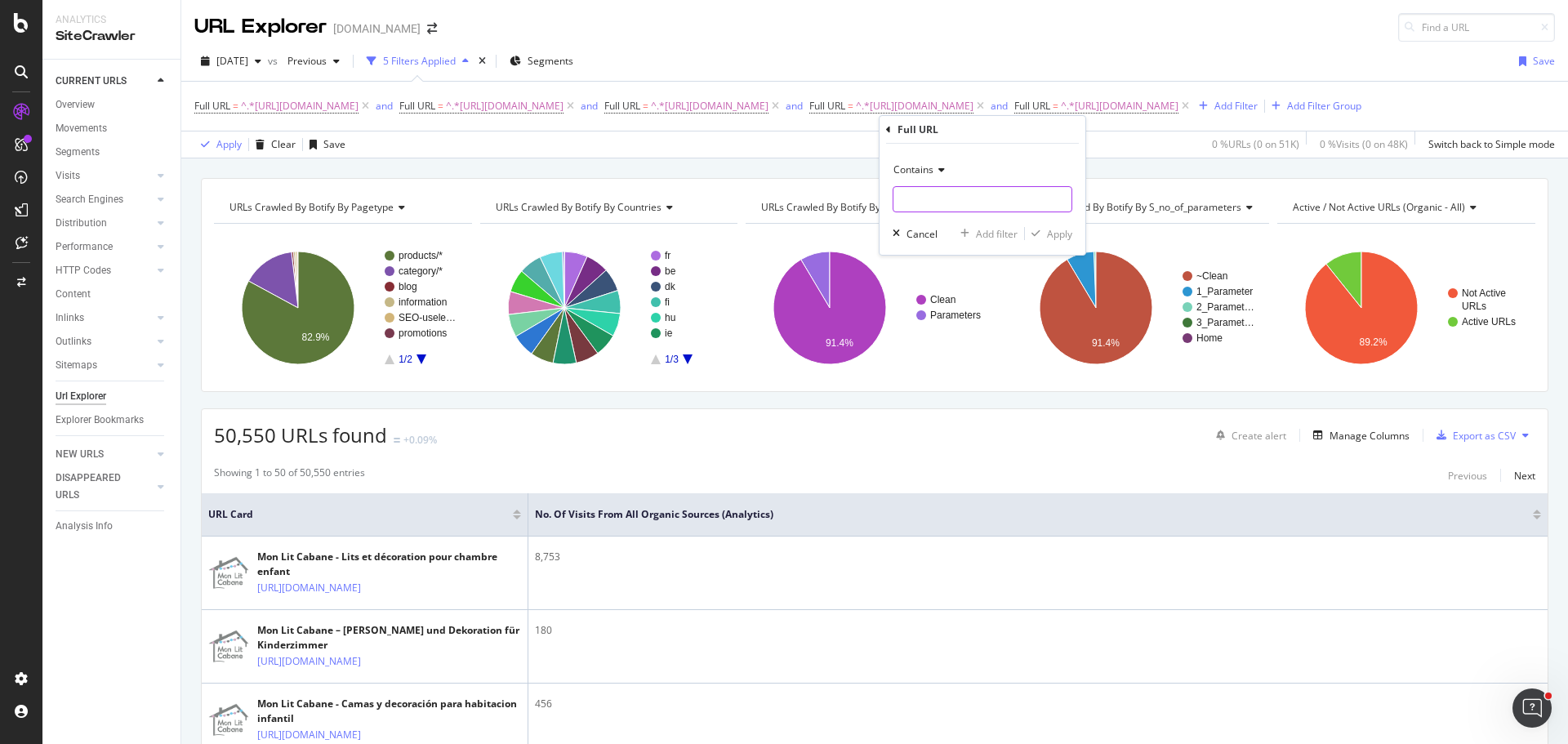
click at [982, 199] on input "text" at bounding box center [983, 199] width 178 height 26
paste input "[URL][DOMAIN_NAME][PERSON_NAME]"
type input "[URL][DOMAIN_NAME][PERSON_NAME]"
click at [1000, 242] on button "Add filter" at bounding box center [986, 234] width 64 height 16
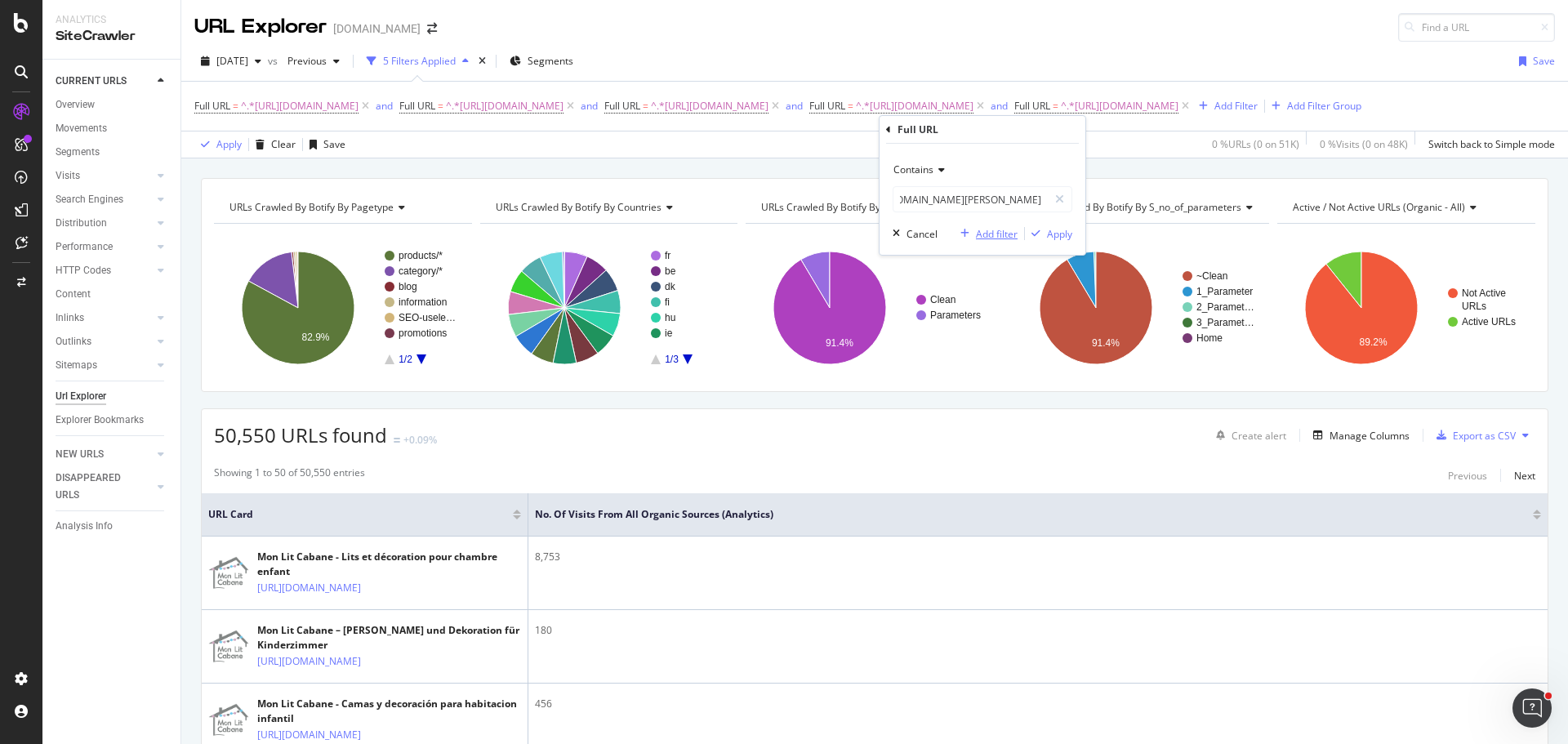
scroll to position [0, 0]
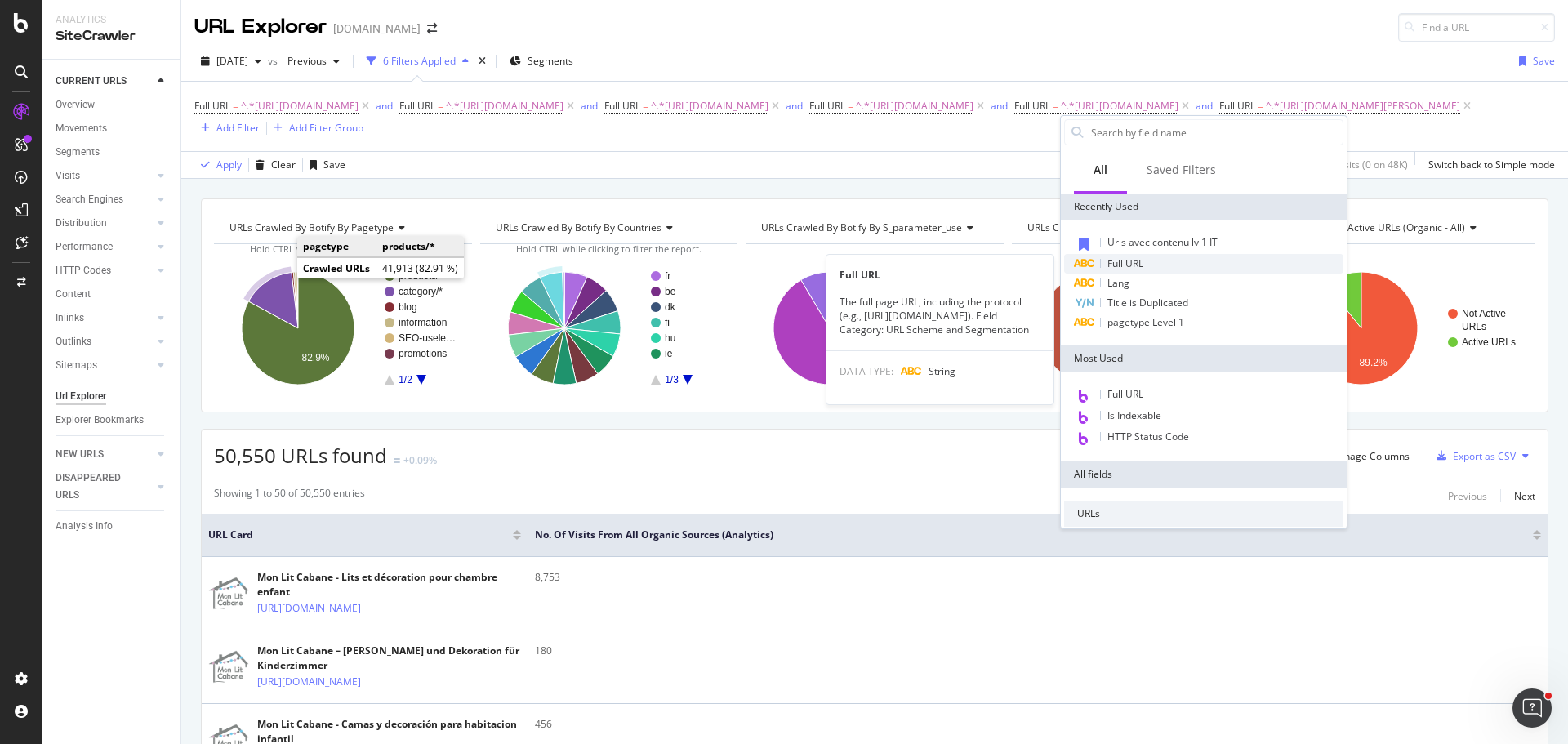
click at [1171, 270] on div "Full URL" at bounding box center [1203, 264] width 279 height 20
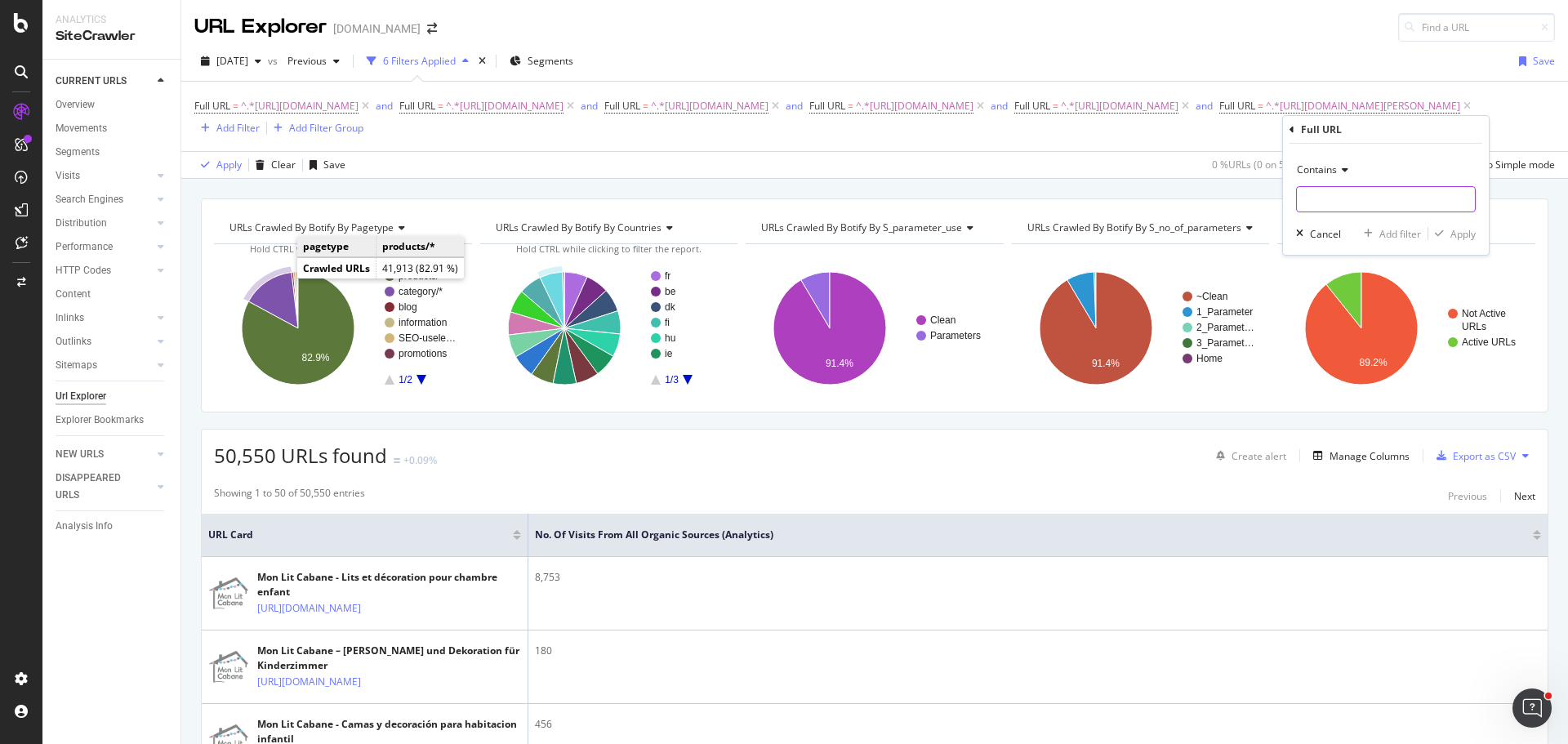
click at [1366, 195] on input "text" at bounding box center [1386, 199] width 178 height 26
paste input "[URL][DOMAIN_NAME][PERSON_NAME]"
type input "[URL][DOMAIN_NAME][PERSON_NAME]"
click at [1383, 235] on div "Add filter" at bounding box center [1401, 234] width 42 height 14
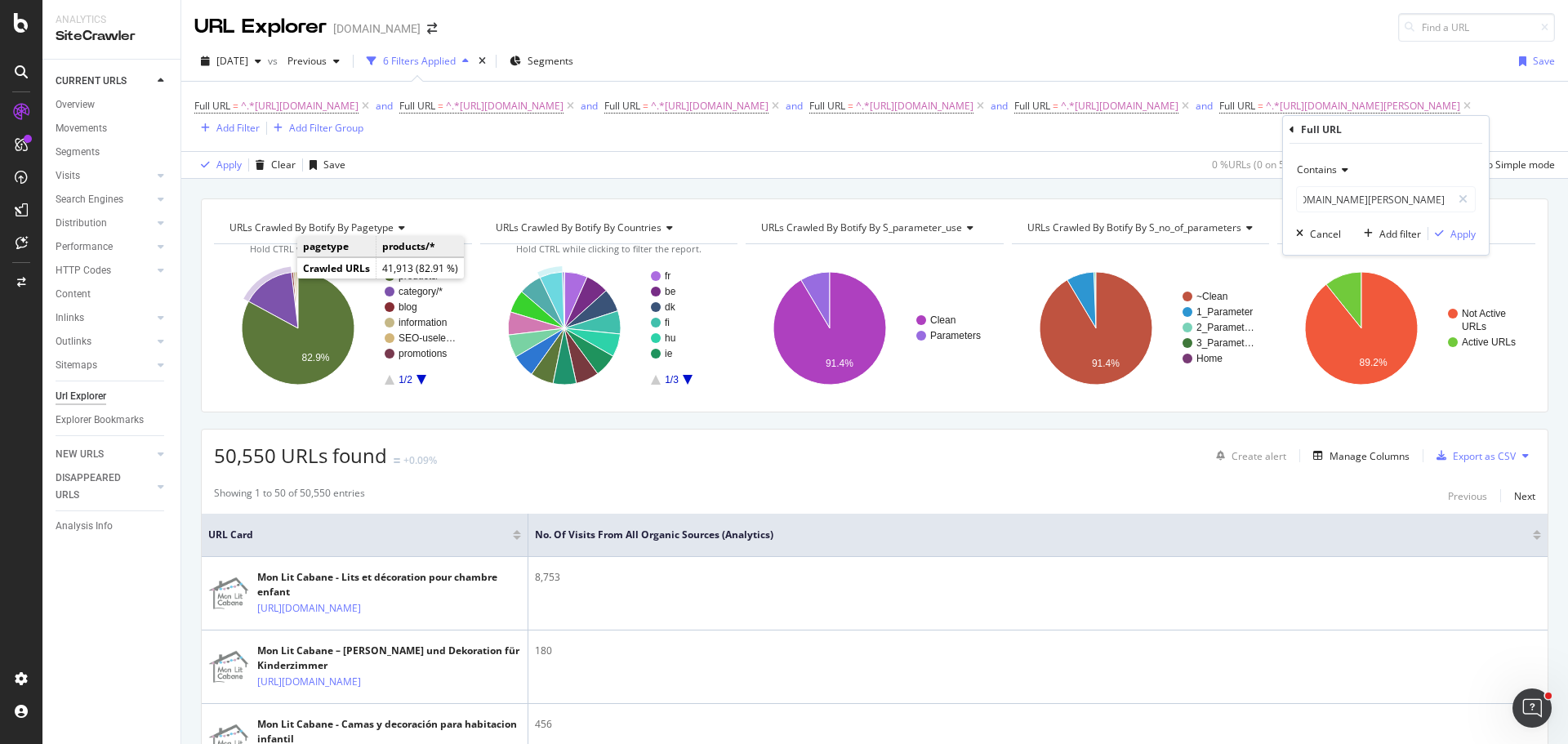
scroll to position [0, 0]
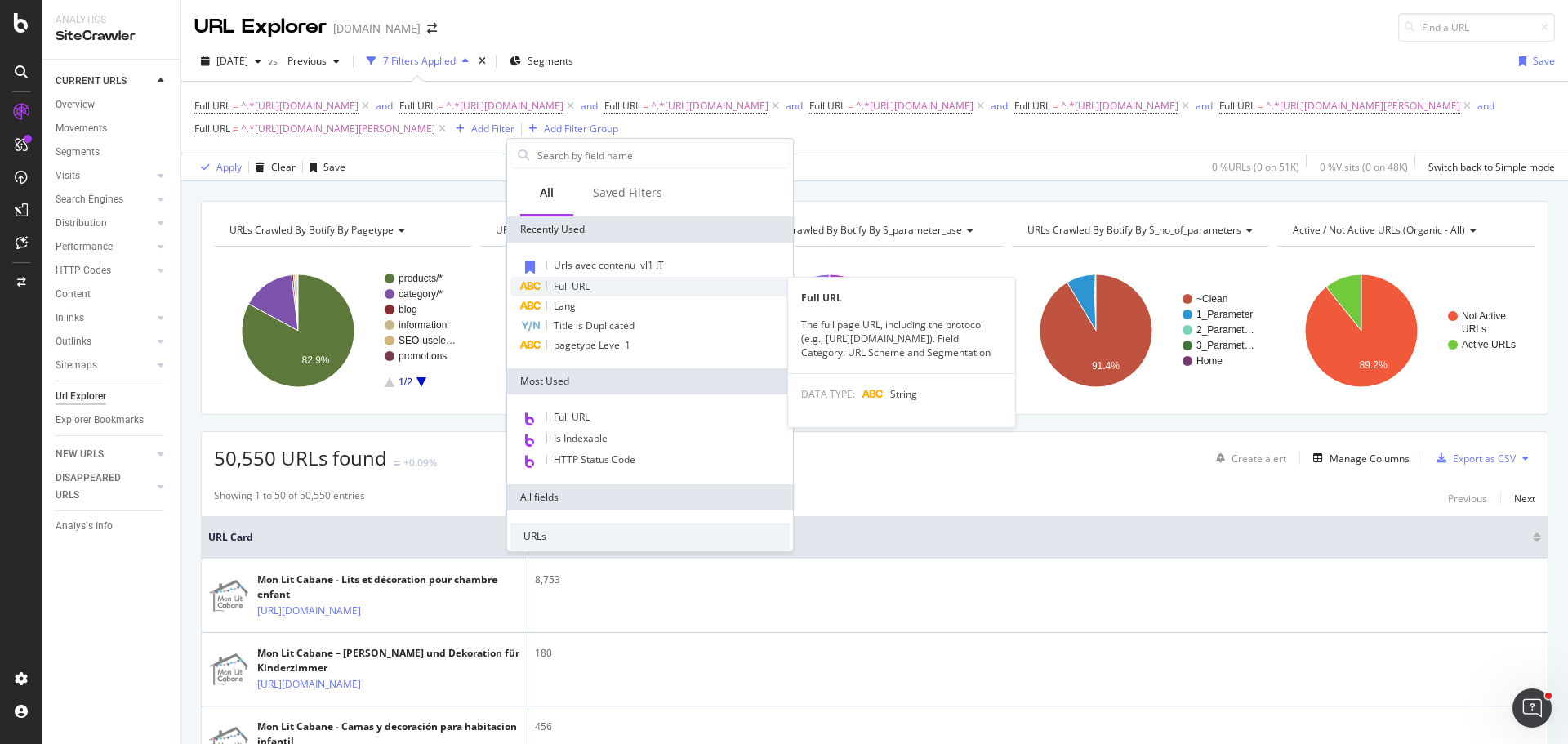
click at [592, 282] on div "Full URL" at bounding box center [649, 287] width 279 height 20
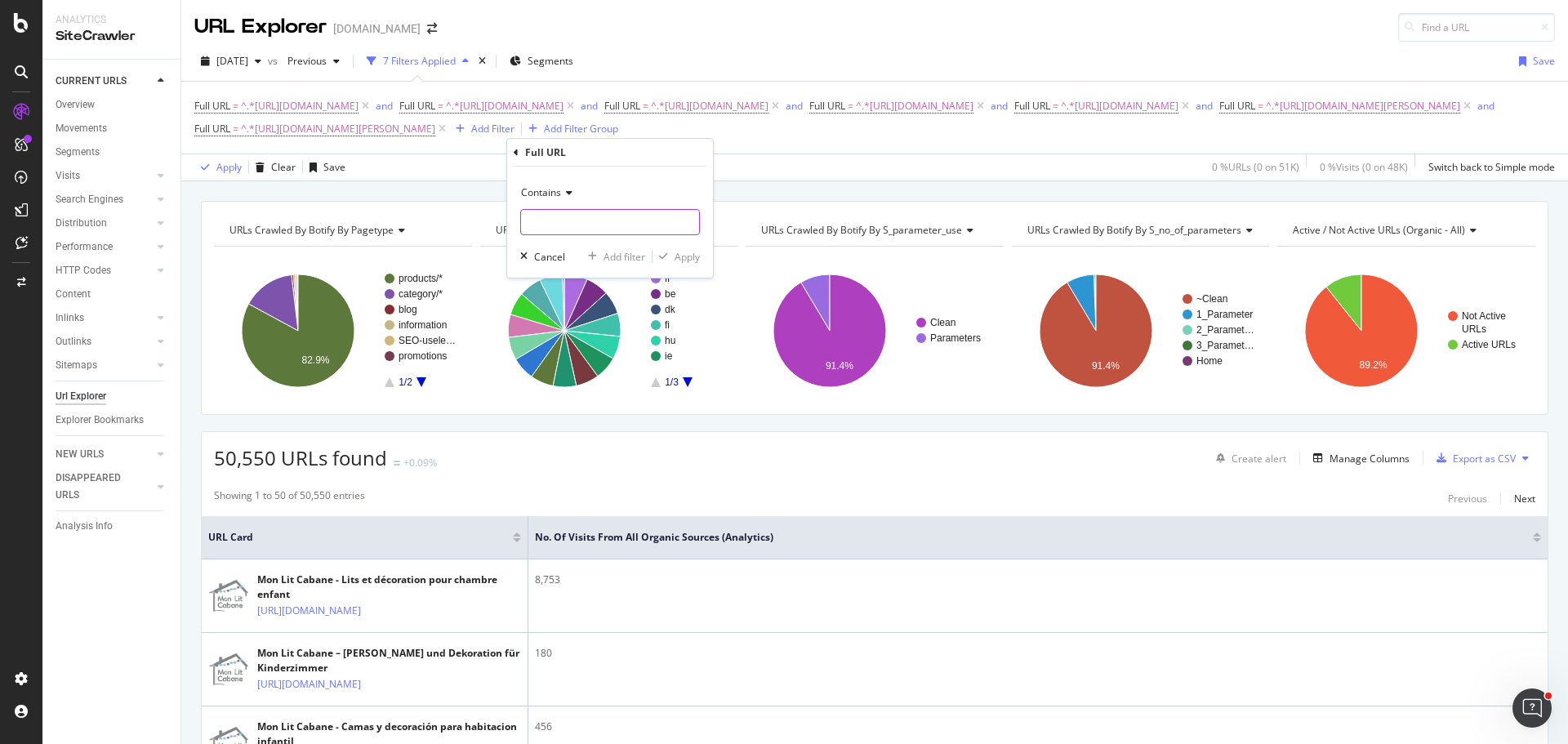
click at [599, 232] on input "text" at bounding box center [610, 222] width 178 height 26
paste input "[URL][DOMAIN_NAME]"
type input "[URL][DOMAIN_NAME]"
click at [628, 260] on div "Add filter" at bounding box center [625, 256] width 42 height 14
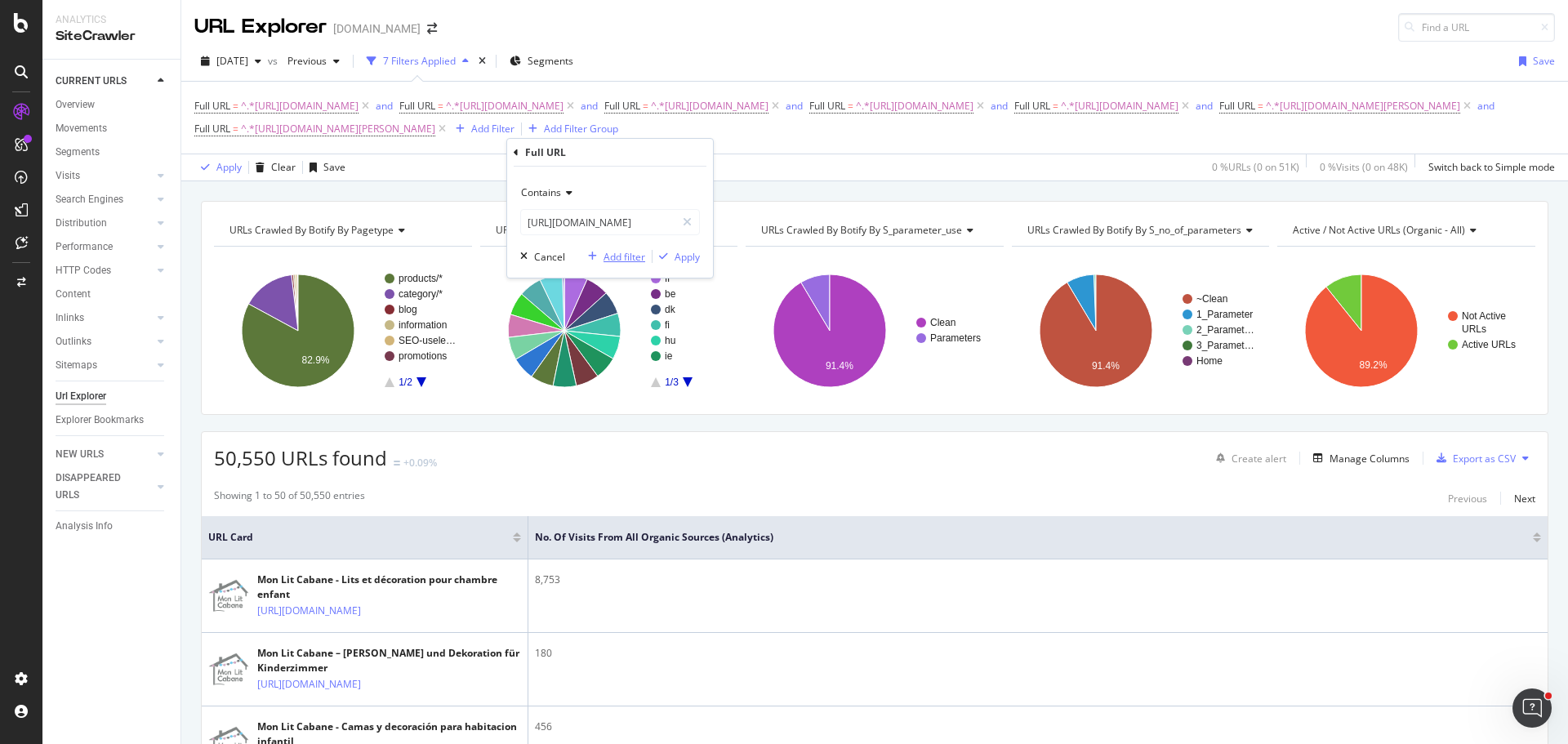
scroll to position [0, 0]
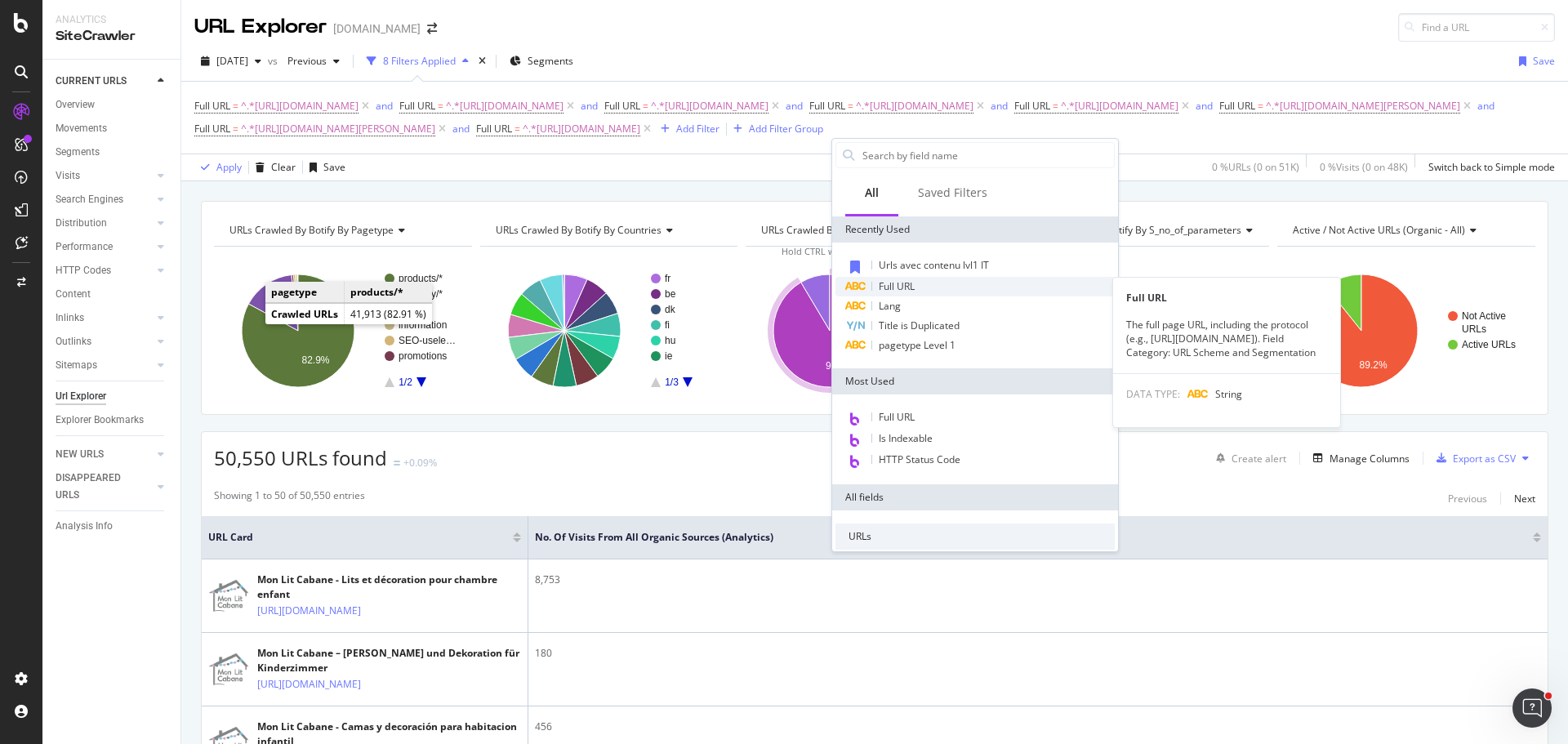
click at [912, 290] on span "Full URL" at bounding box center [897, 286] width 36 height 14
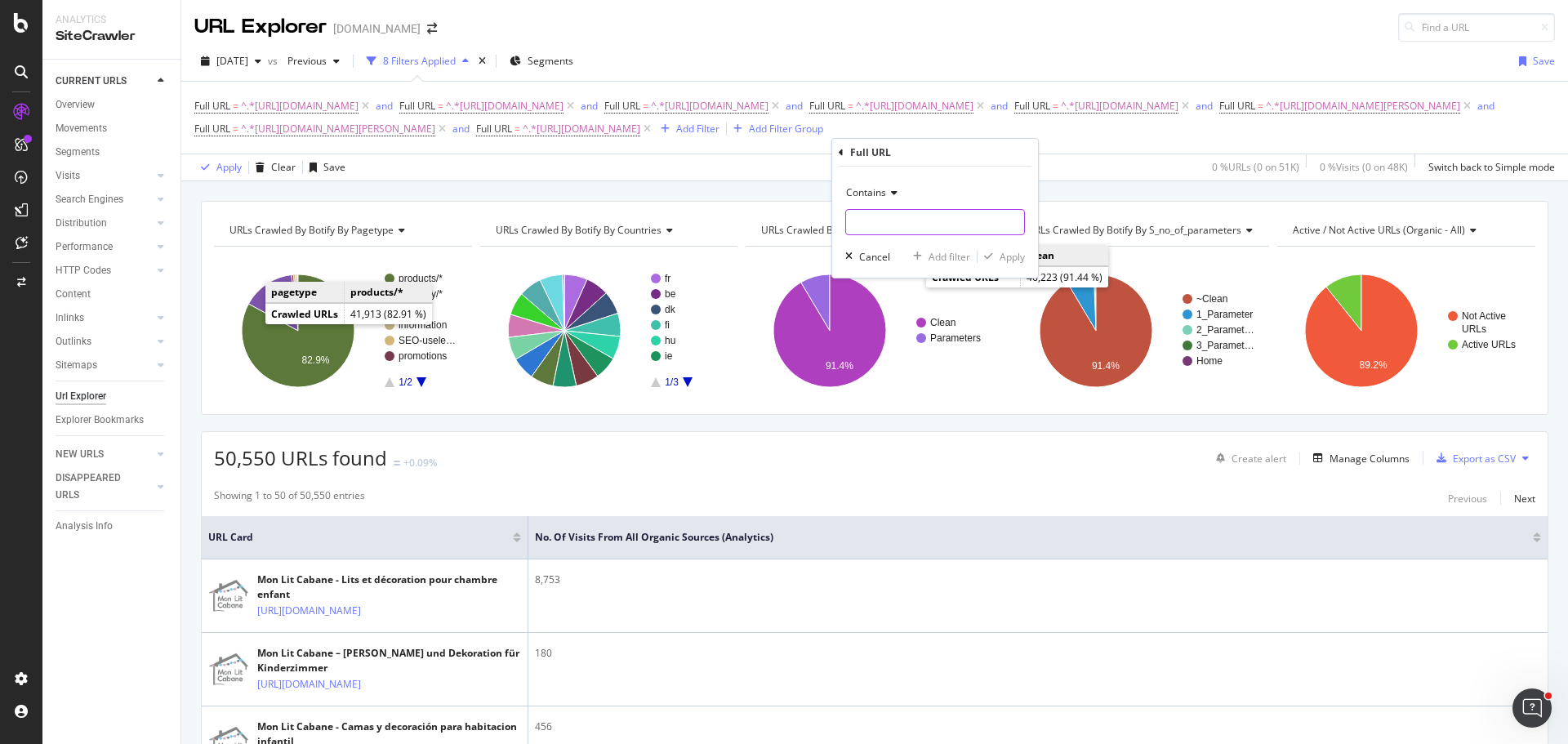
click at [898, 226] on input "text" at bounding box center [935, 222] width 178 height 26
paste input "[URL][DOMAIN_NAME][PERSON_NAME]"
type input "[URL][DOMAIN_NAME][PERSON_NAME]"
click at [951, 251] on div "Add filter" at bounding box center [950, 256] width 42 height 14
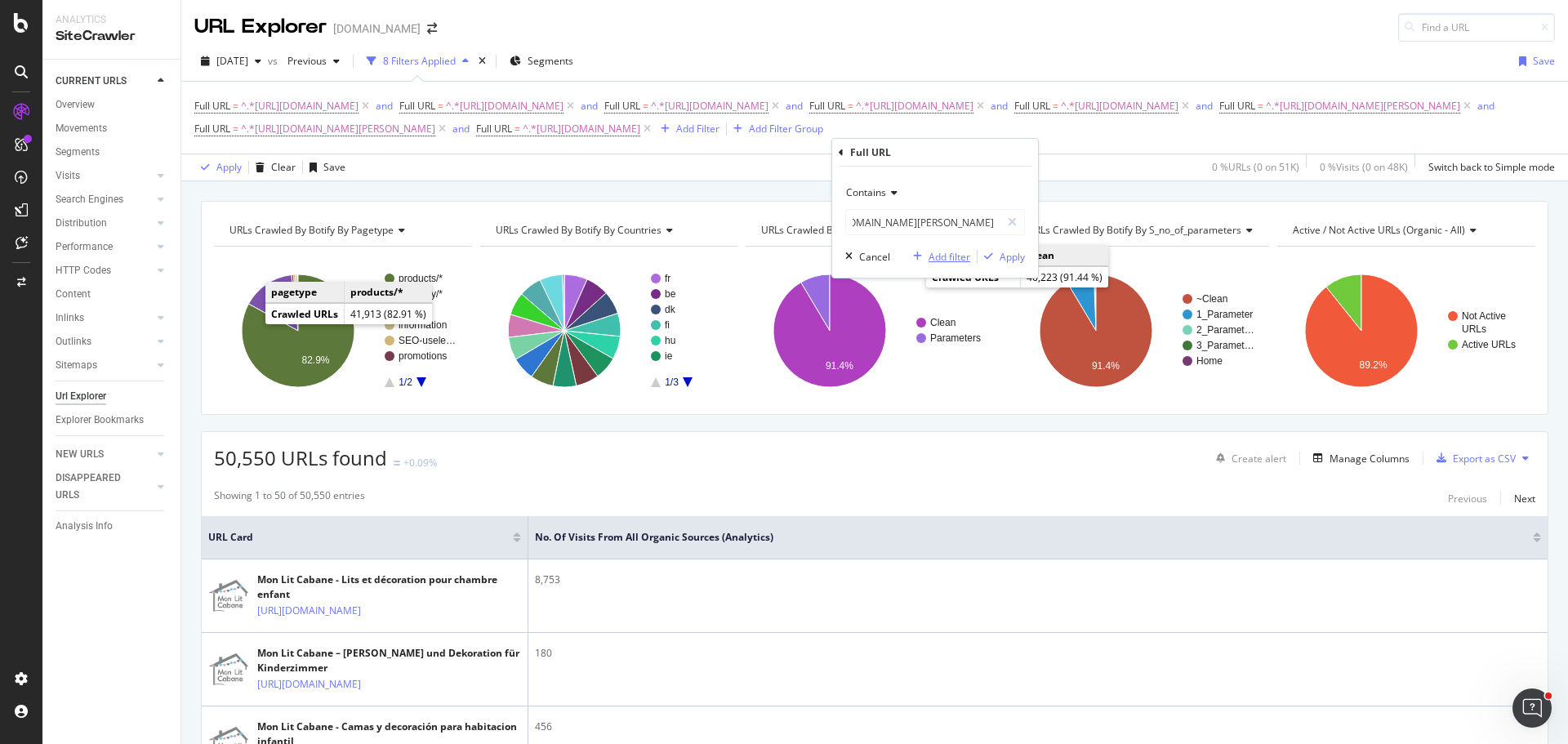
scroll to position [0, 0]
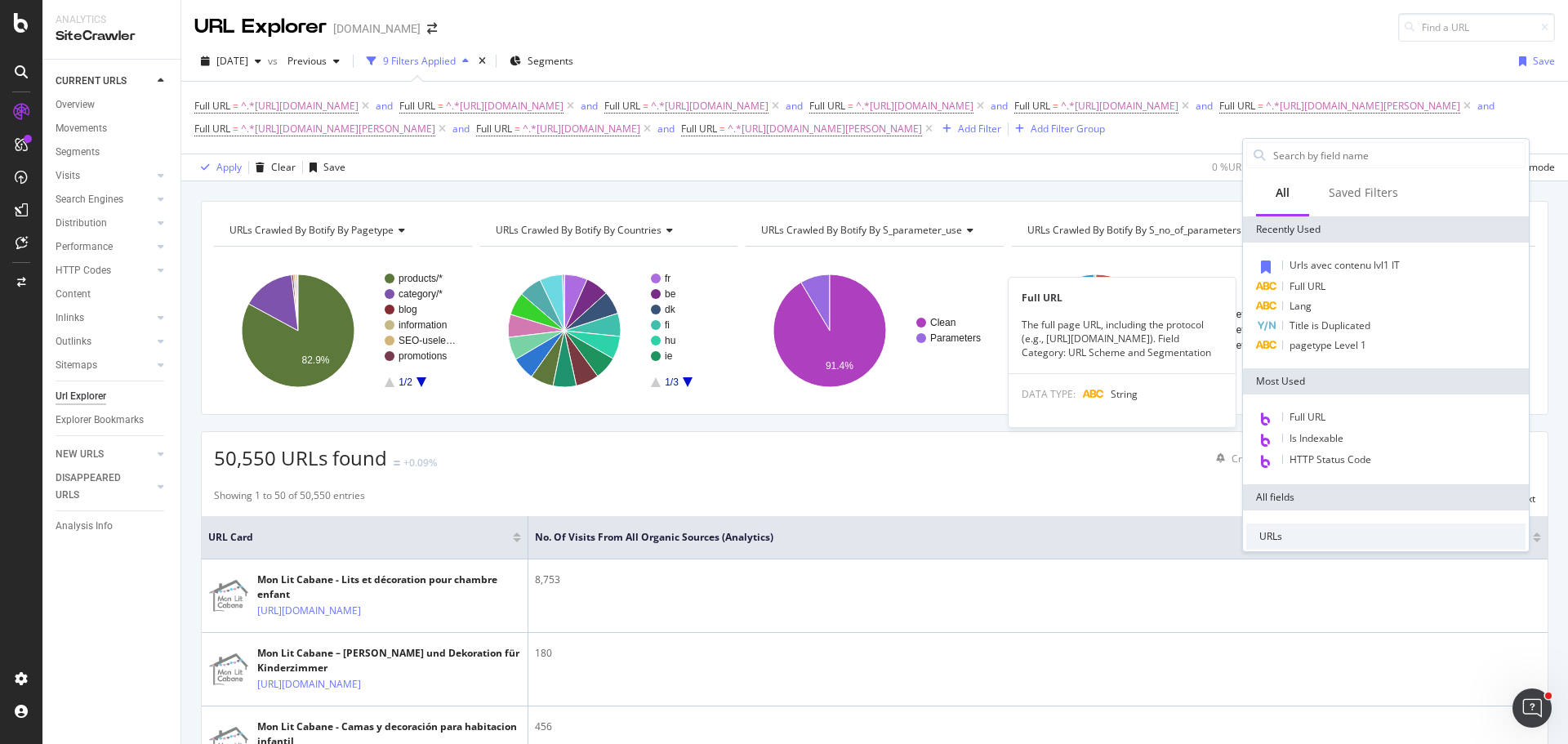
click at [1308, 283] on span "Full URL" at bounding box center [1308, 286] width 36 height 14
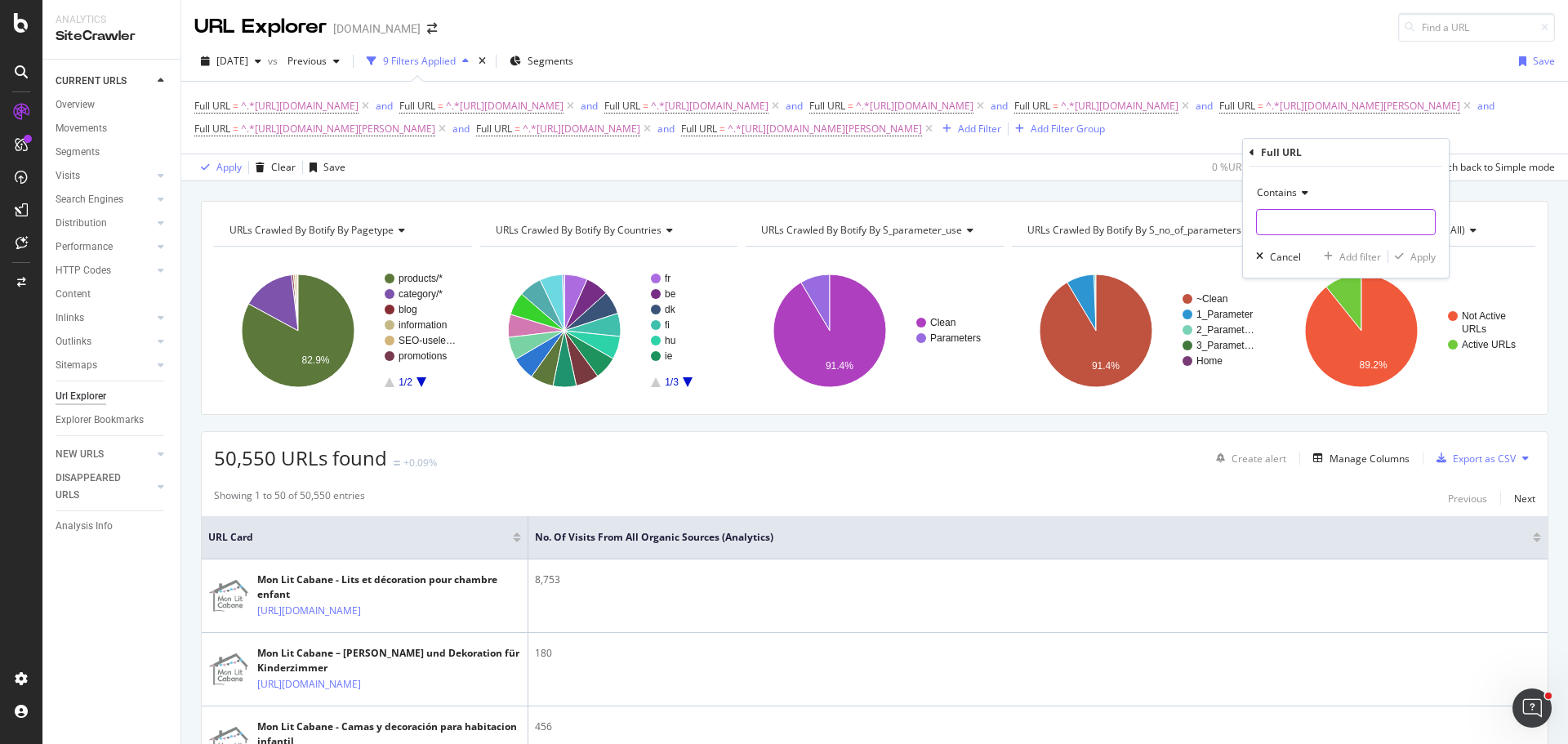
click at [1309, 227] on input "text" at bounding box center [1346, 222] width 178 height 26
paste input "[URL][DOMAIN_NAME]"
type input "[URL][DOMAIN_NAME]"
click at [1340, 254] on div "Add filter" at bounding box center [1361, 256] width 42 height 14
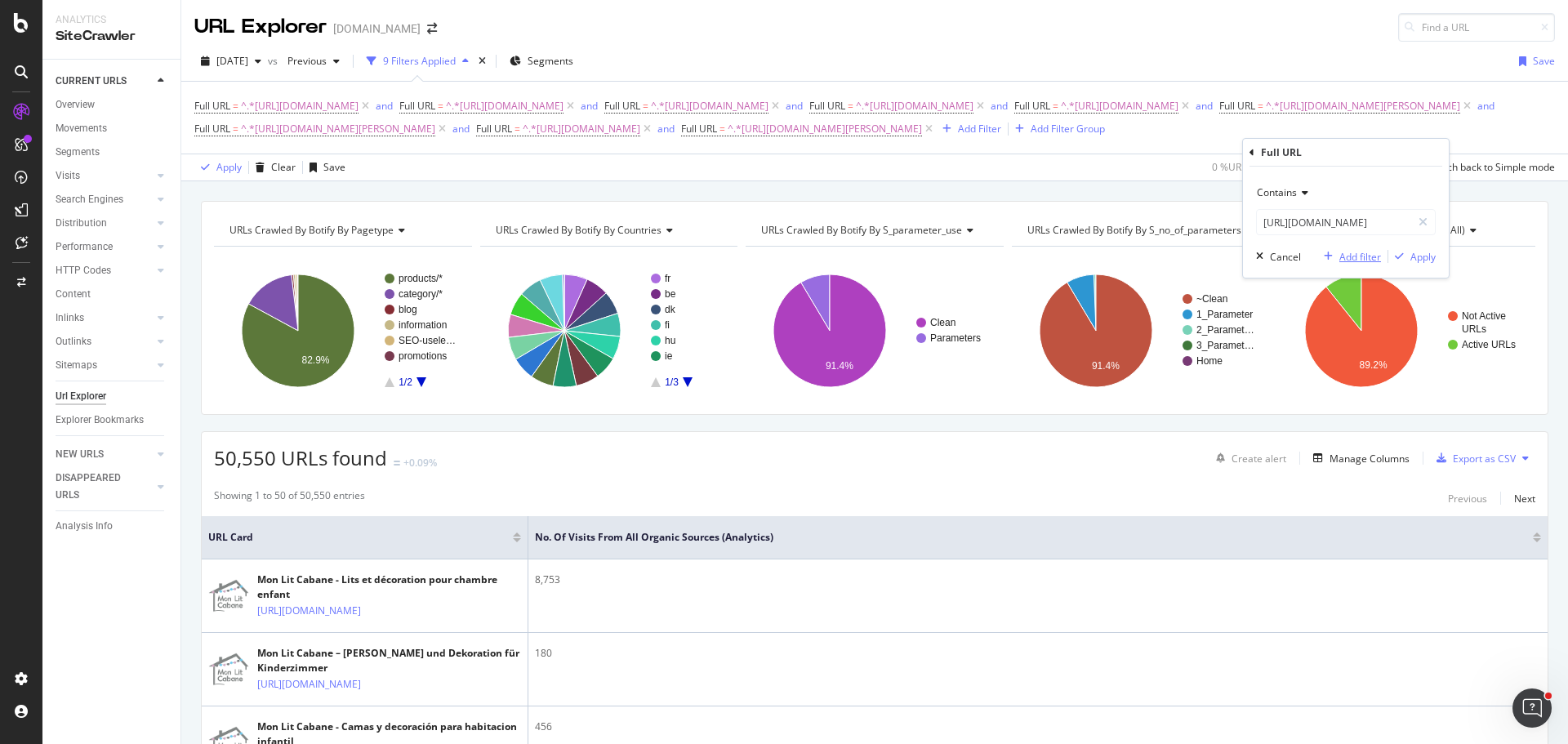
scroll to position [0, 0]
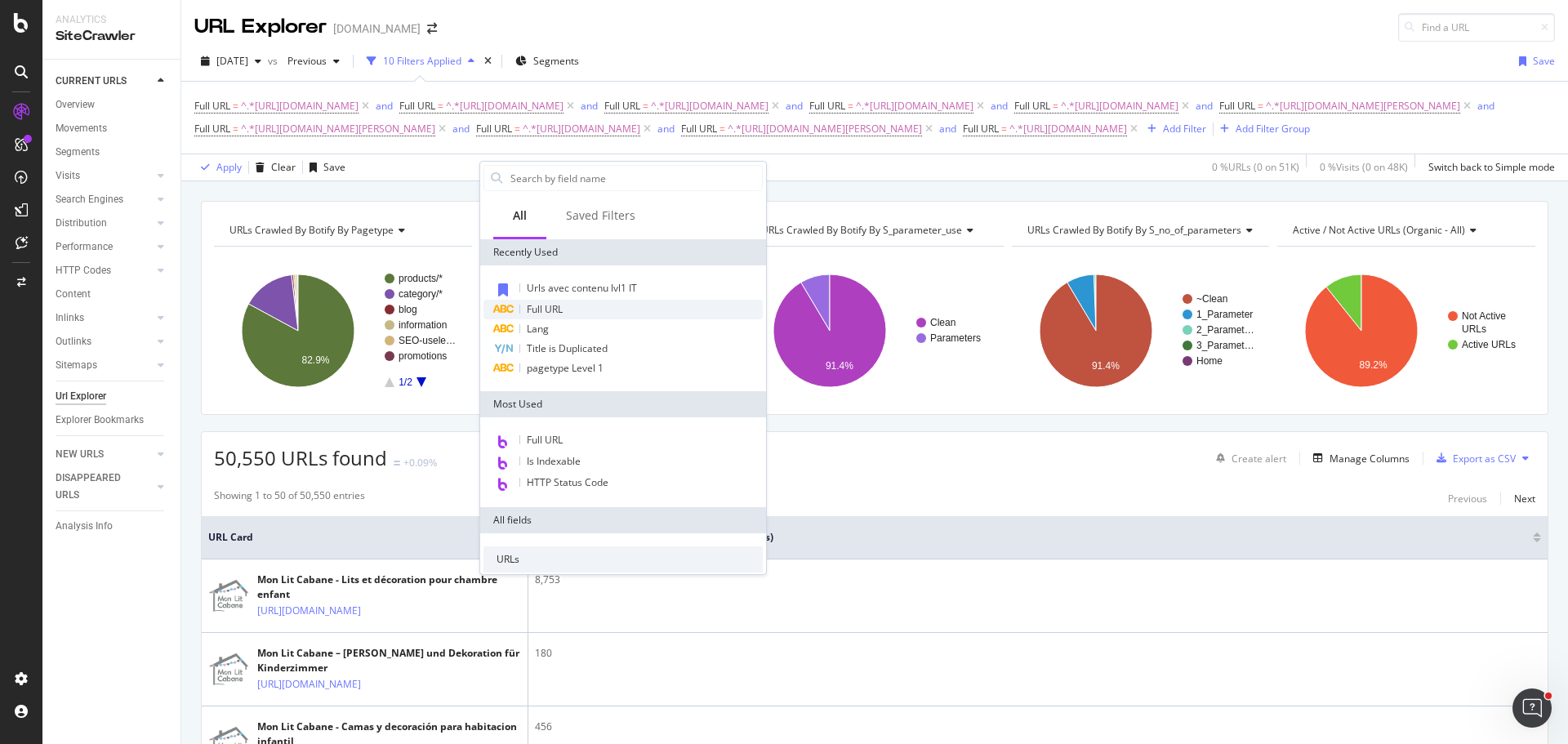
click at [571, 310] on div "Full URL" at bounding box center [623, 310] width 279 height 20
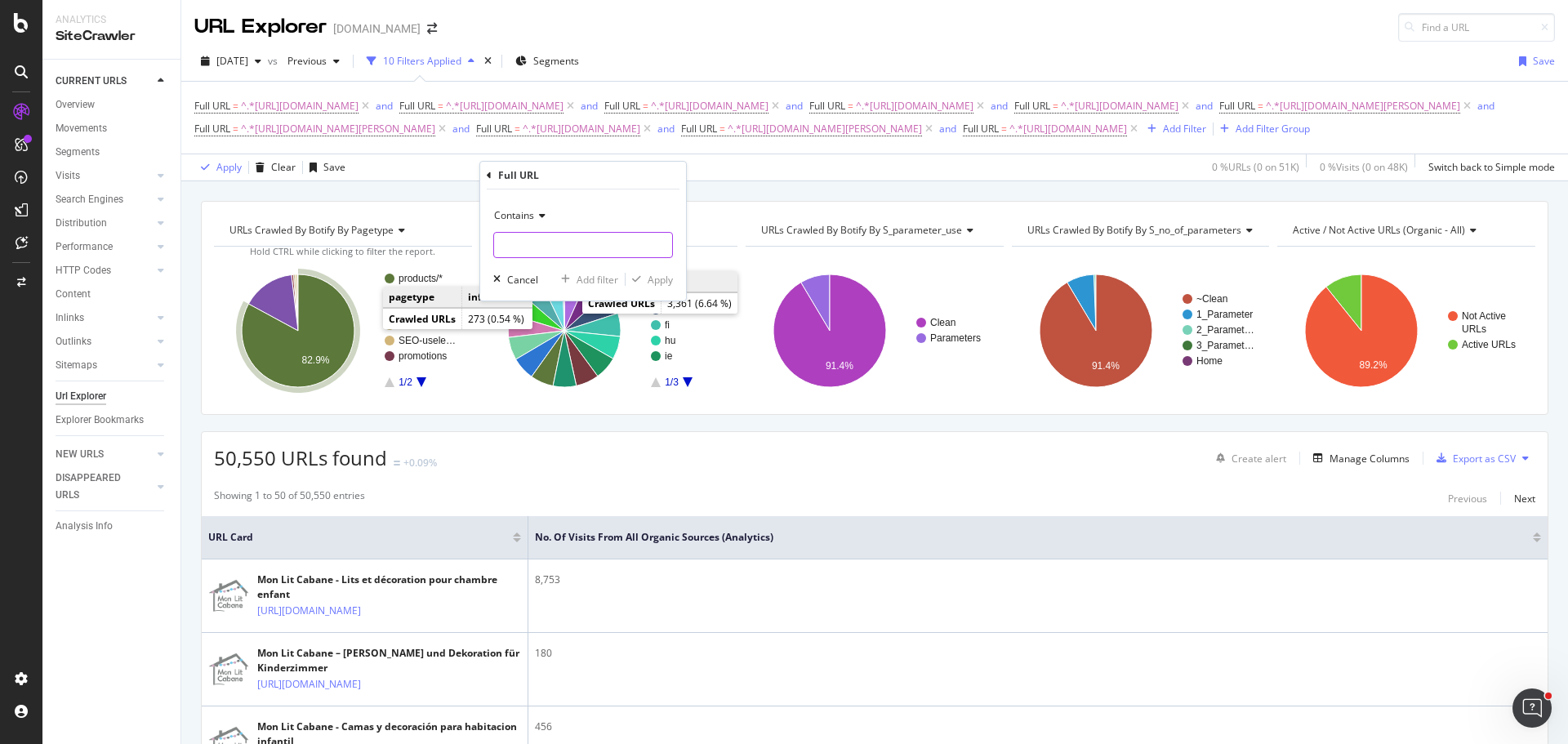
click at [653, 245] on input "text" at bounding box center [583, 245] width 178 height 26
paste input "[URL][DOMAIN_NAME][PERSON_NAME]"
type input "[URL][DOMAIN_NAME][PERSON_NAME]"
click at [595, 280] on div "Add filter" at bounding box center [598, 279] width 42 height 14
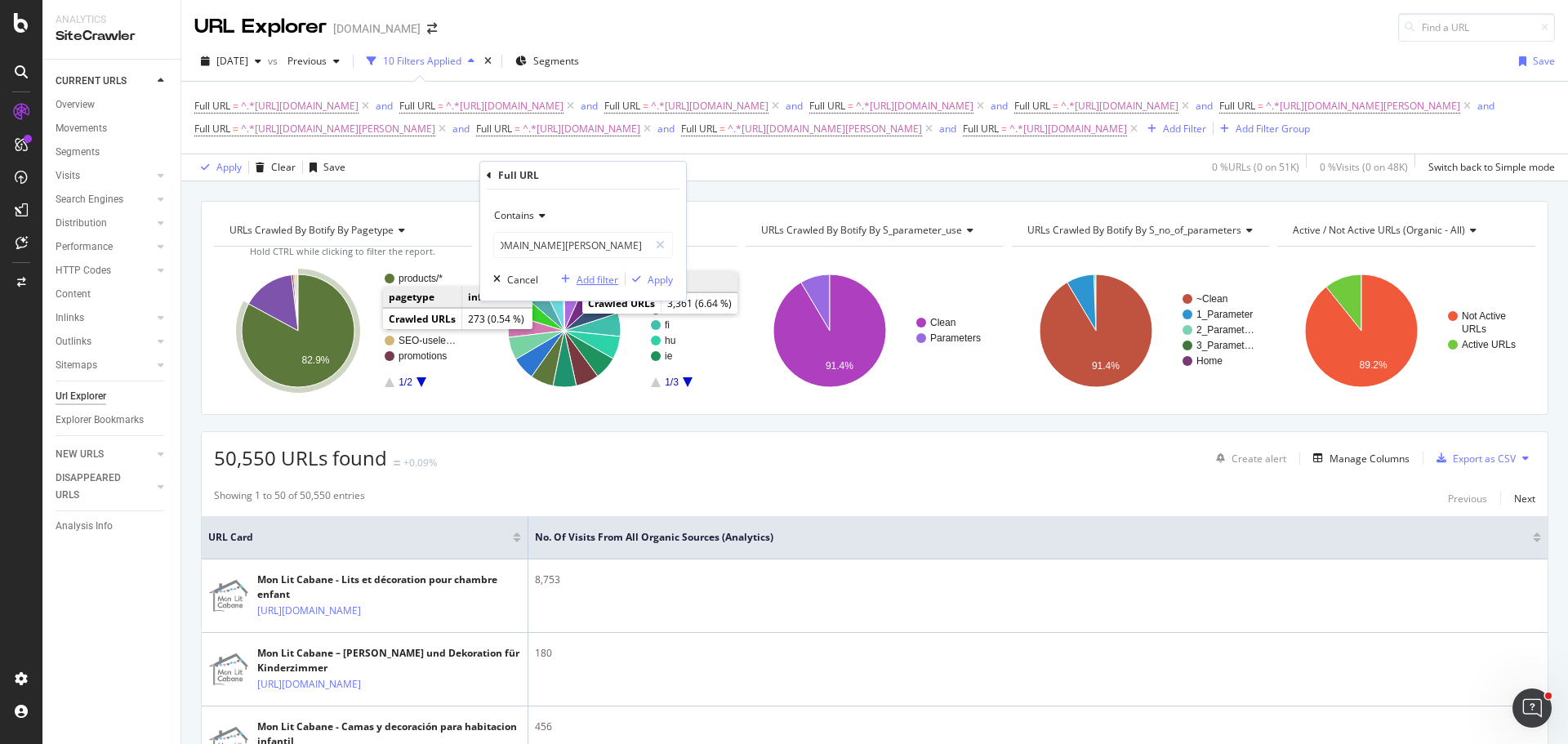
scroll to position [0, 0]
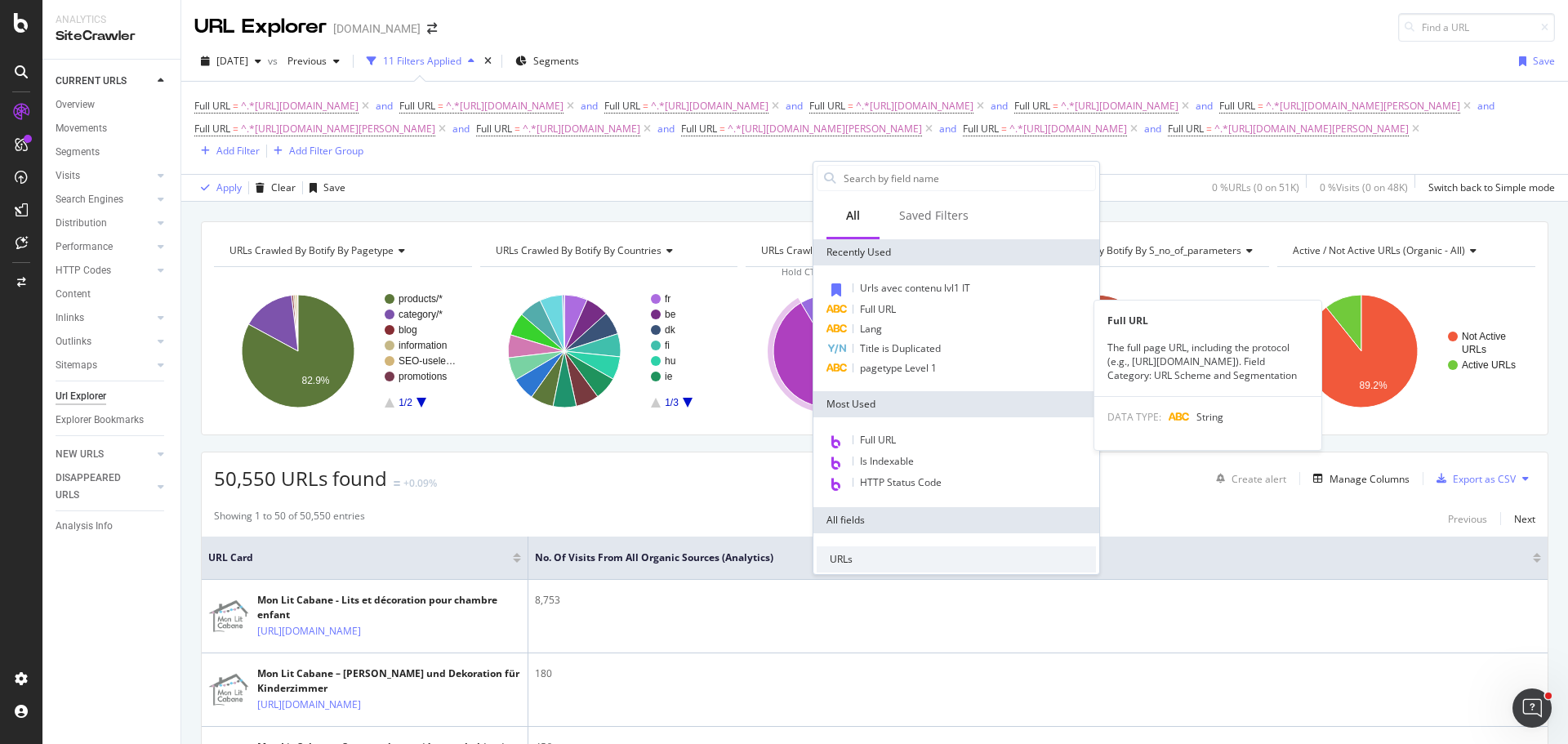
click at [900, 307] on div "Full URL" at bounding box center [956, 310] width 279 height 20
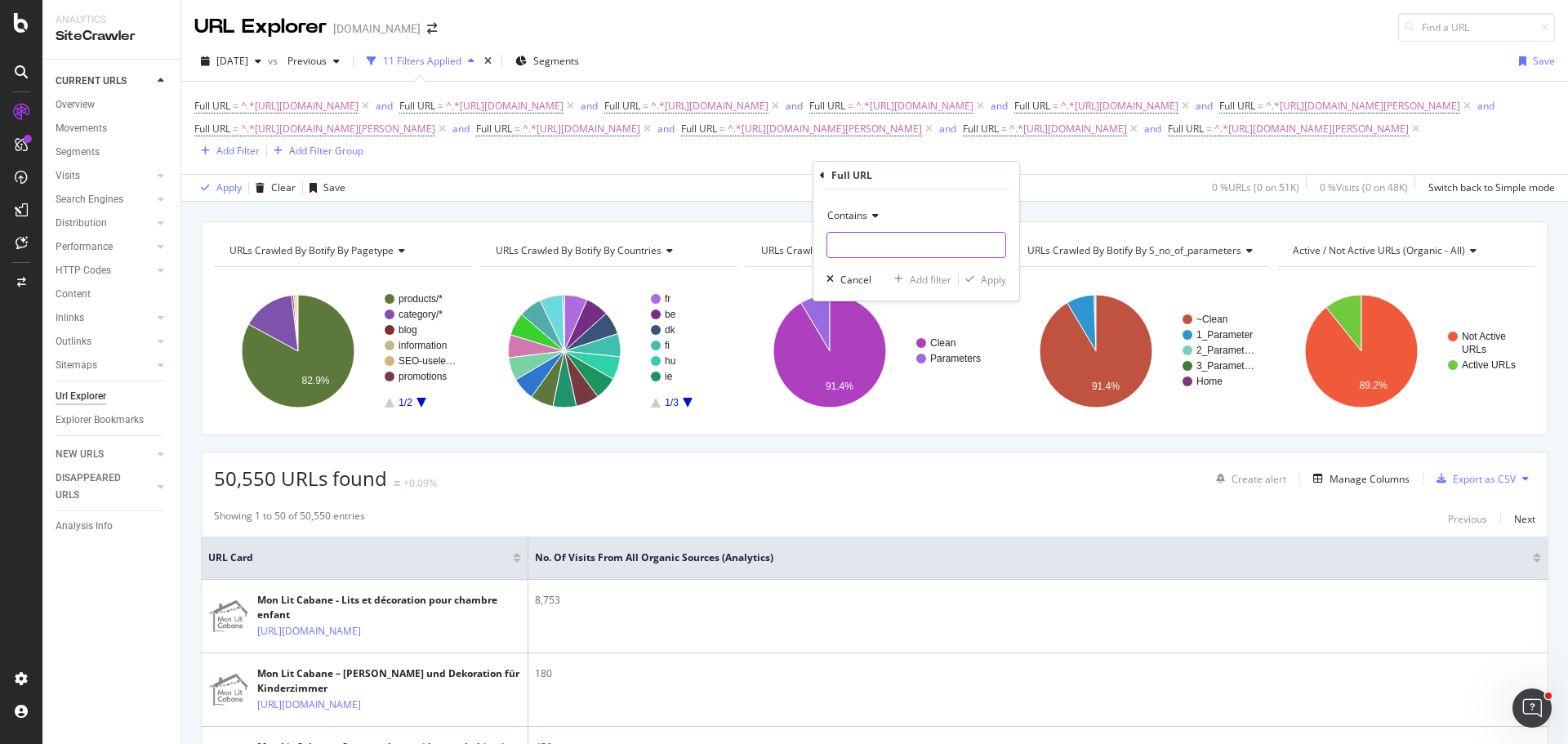
click at [888, 246] on input "text" at bounding box center [917, 245] width 178 height 26
paste input "[URL][DOMAIN_NAME][PERSON_NAME]"
type input "[URL][DOMAIN_NAME][PERSON_NAME]"
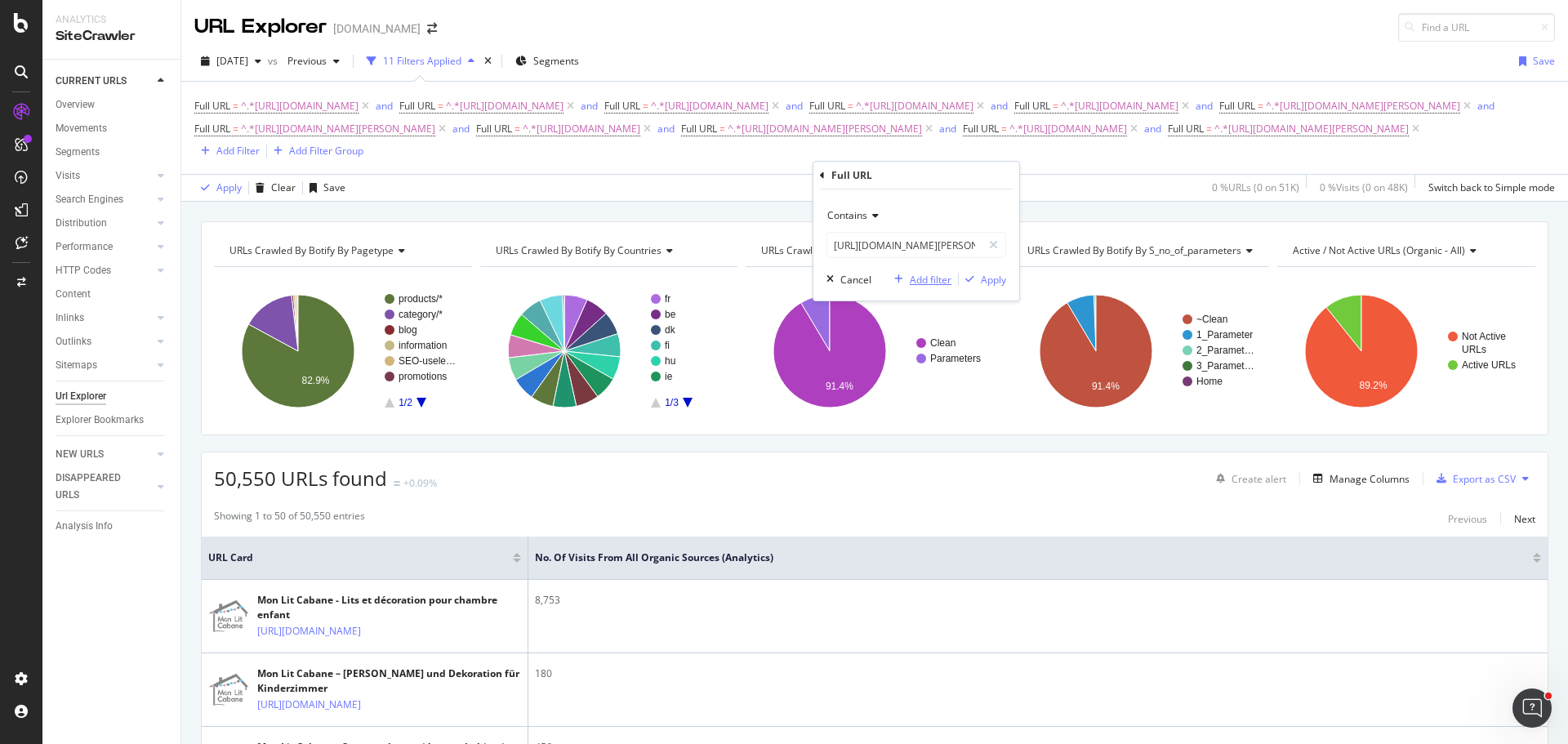
click at [936, 273] on div "Add filter" at bounding box center [930, 279] width 42 height 14
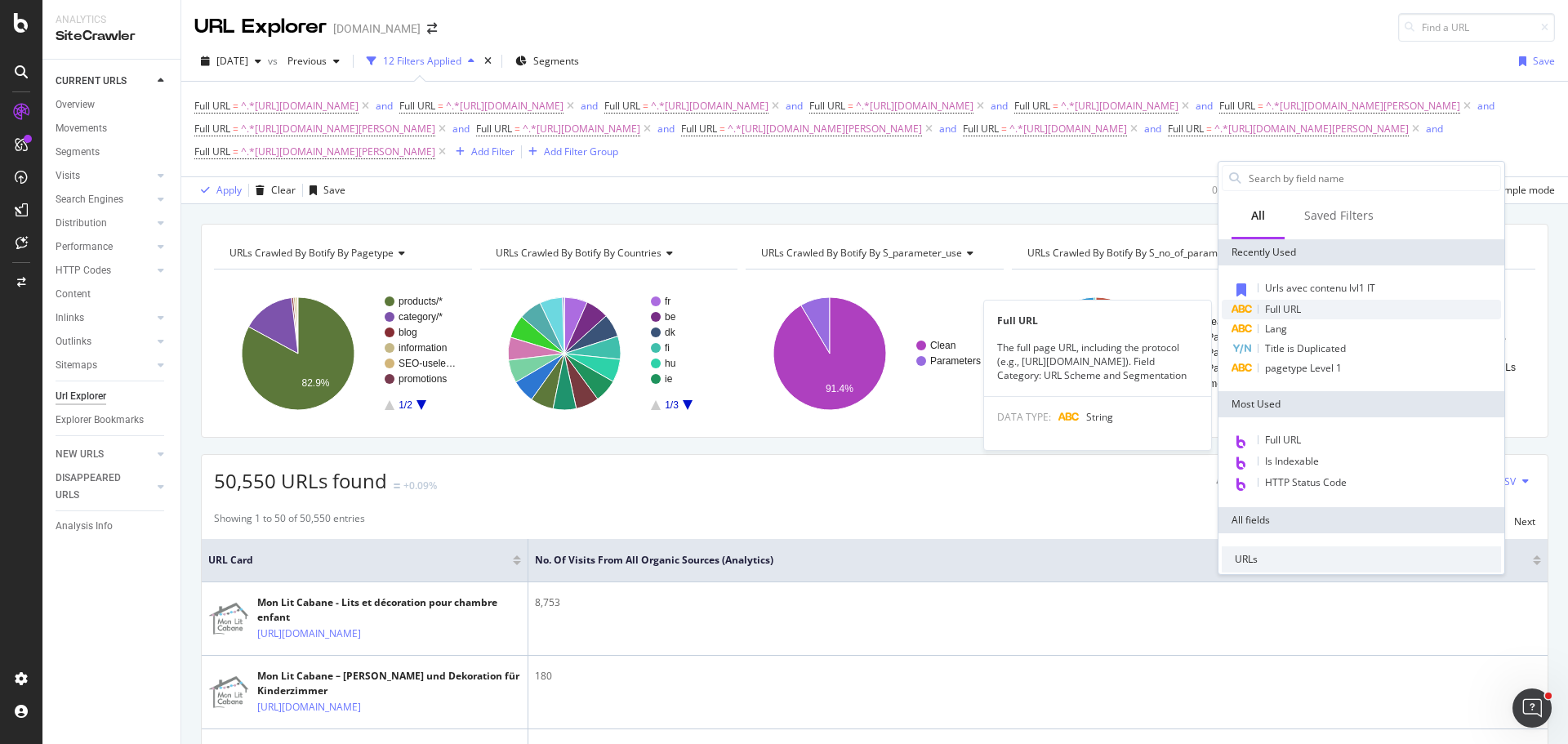
click at [1279, 305] on span "Full URL" at bounding box center [1283, 308] width 36 height 14
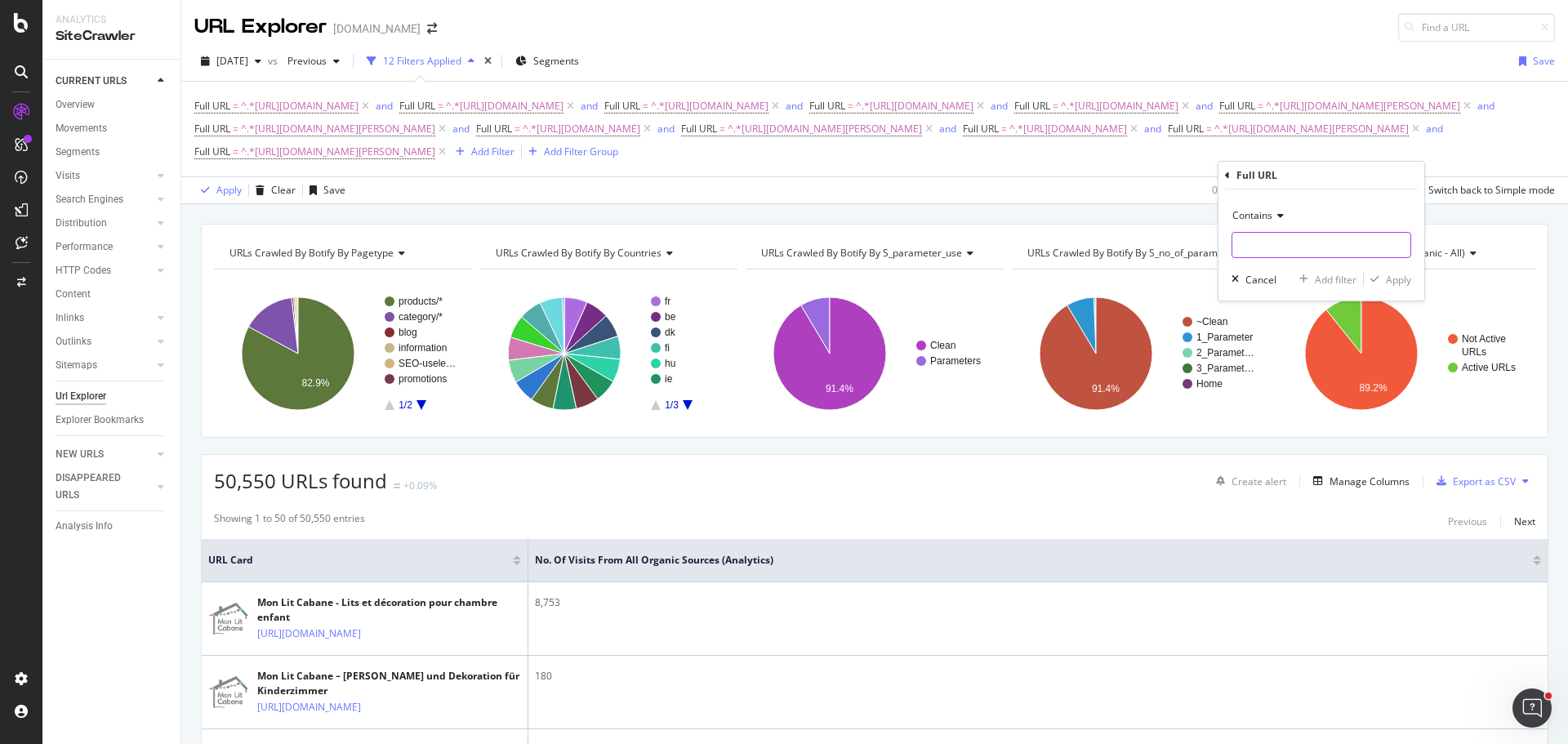
click at [1246, 251] on input "text" at bounding box center [1322, 245] width 178 height 26
paste input "[URL][DOMAIN_NAME]"
type input "[URL][DOMAIN_NAME]"
click at [1345, 276] on div "Add filter" at bounding box center [1336, 279] width 42 height 14
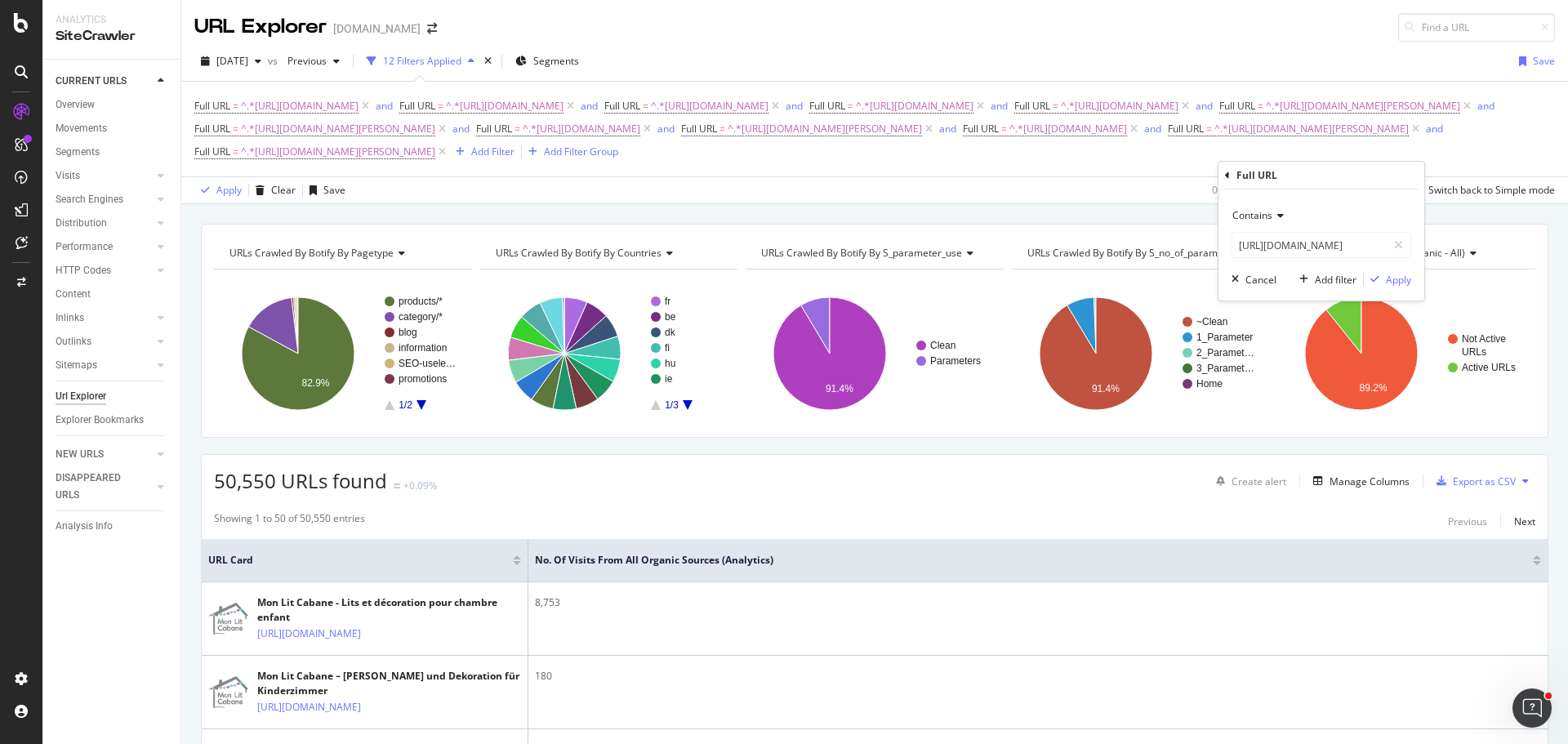
scroll to position [0, 0]
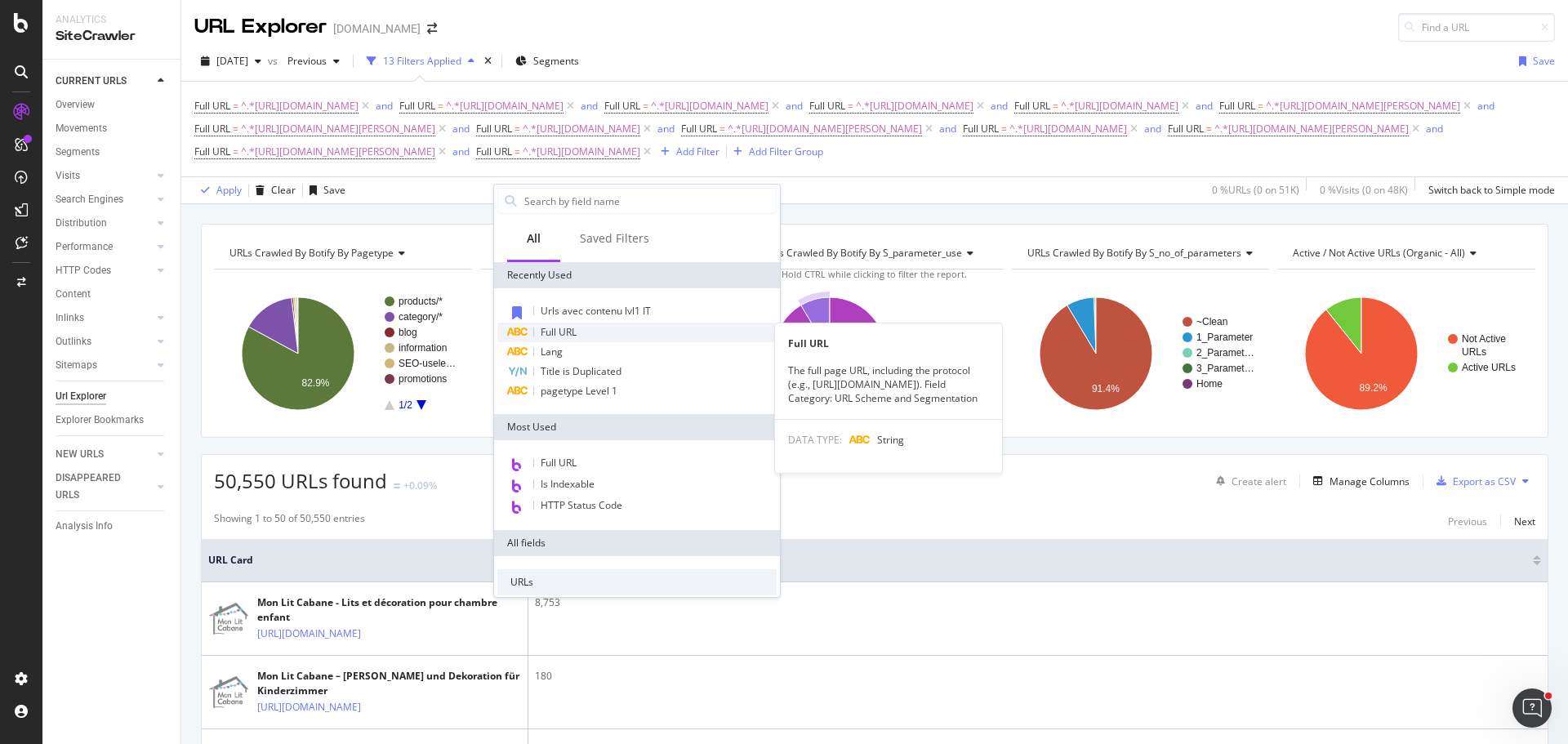
click at [627, 336] on div "Full URL" at bounding box center [637, 333] width 279 height 20
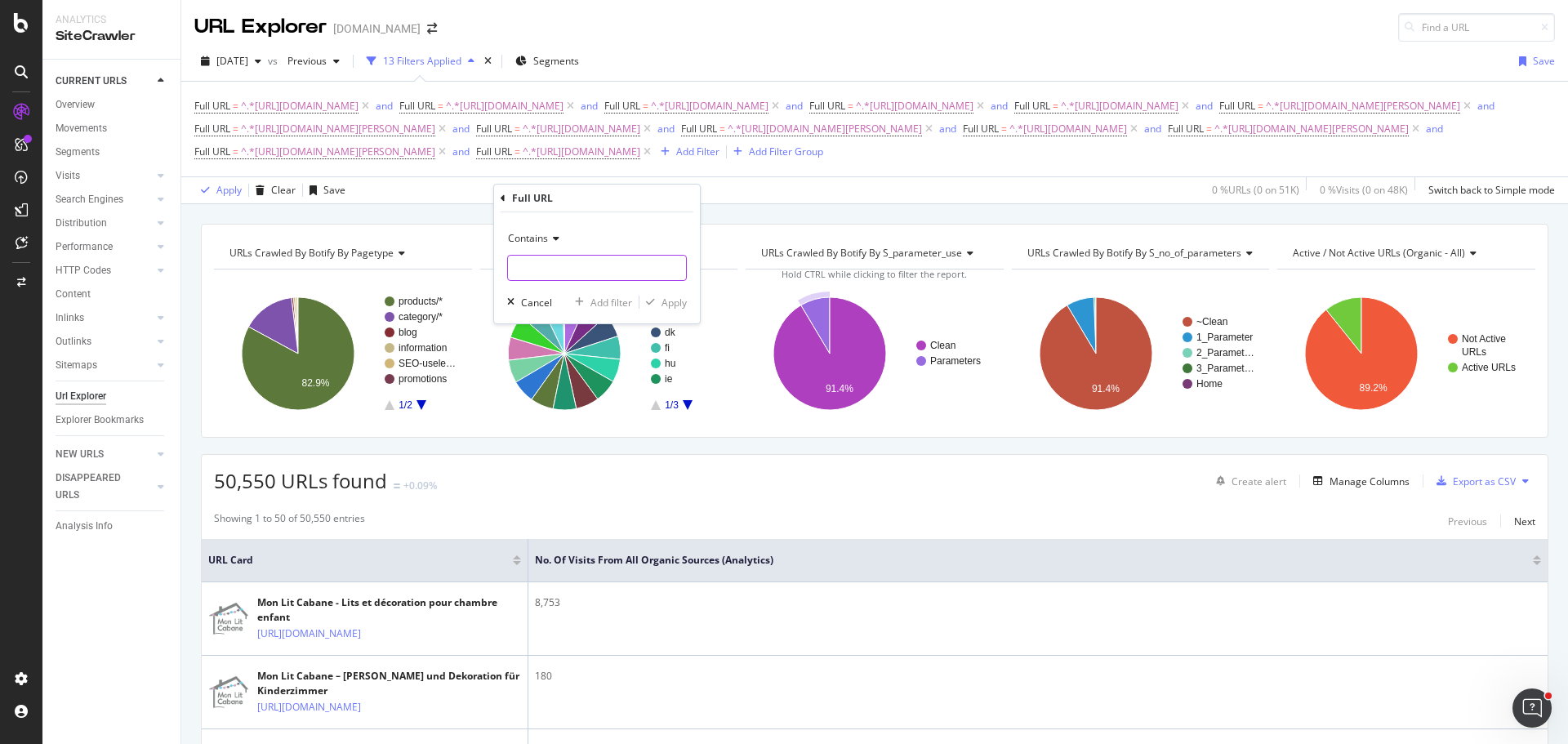
click at [598, 270] on input "text" at bounding box center [598, 267] width 178 height 26
paste input "[URL][DOMAIN_NAME]"
type input "[URL][DOMAIN_NAME]"
click at [608, 298] on div "Add filter" at bounding box center [611, 302] width 42 height 14
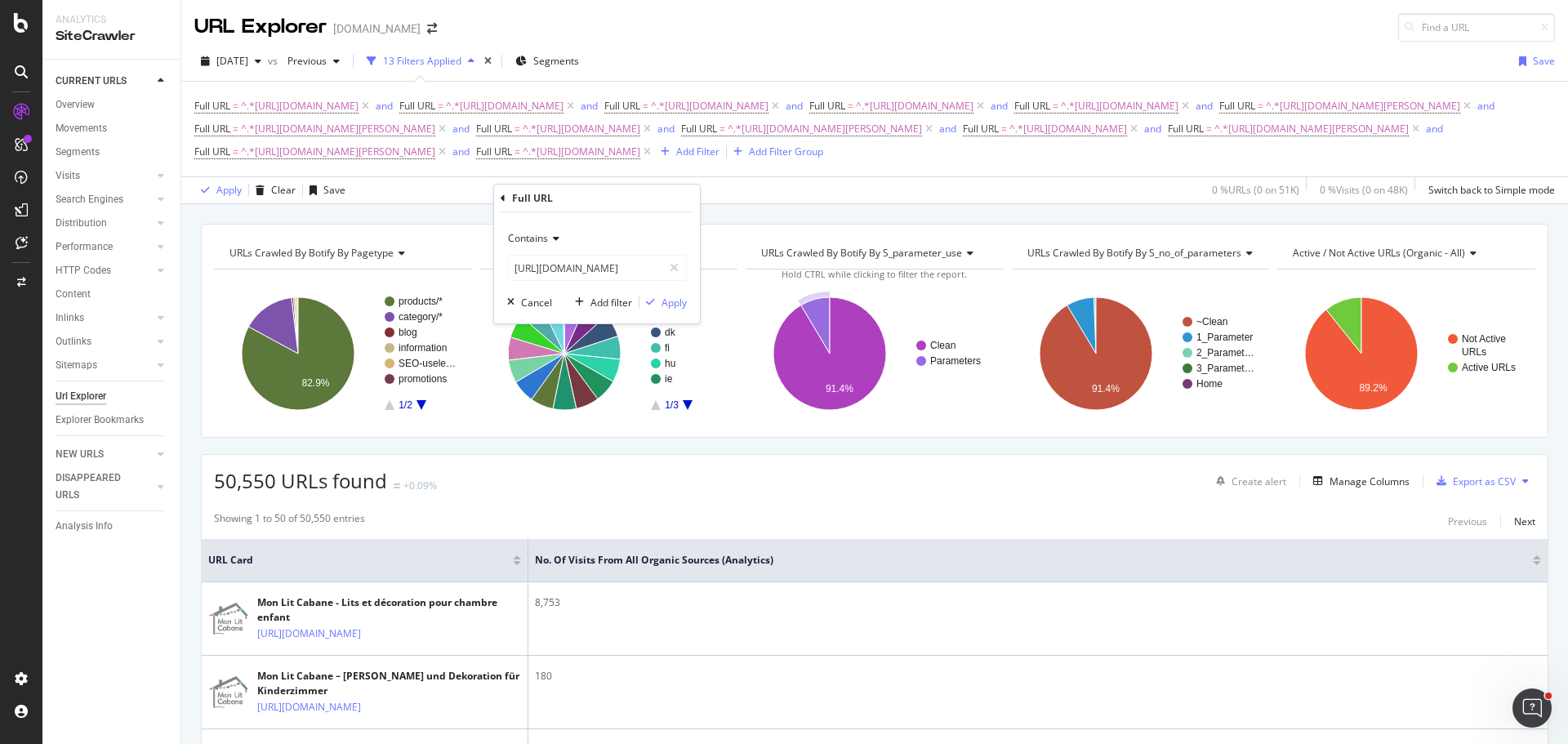
scroll to position [0, 0]
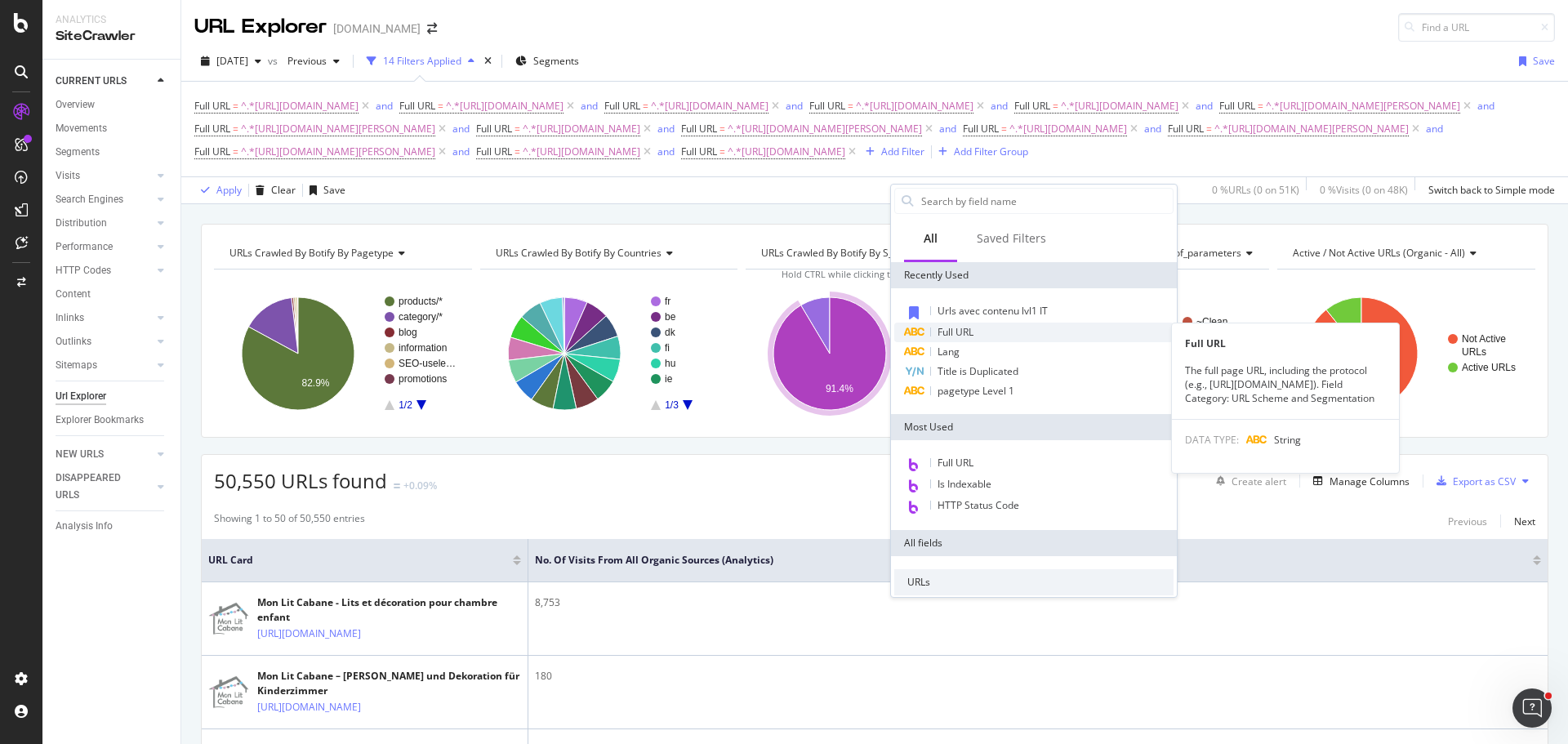
click at [980, 334] on div "Full URL" at bounding box center [1033, 333] width 279 height 20
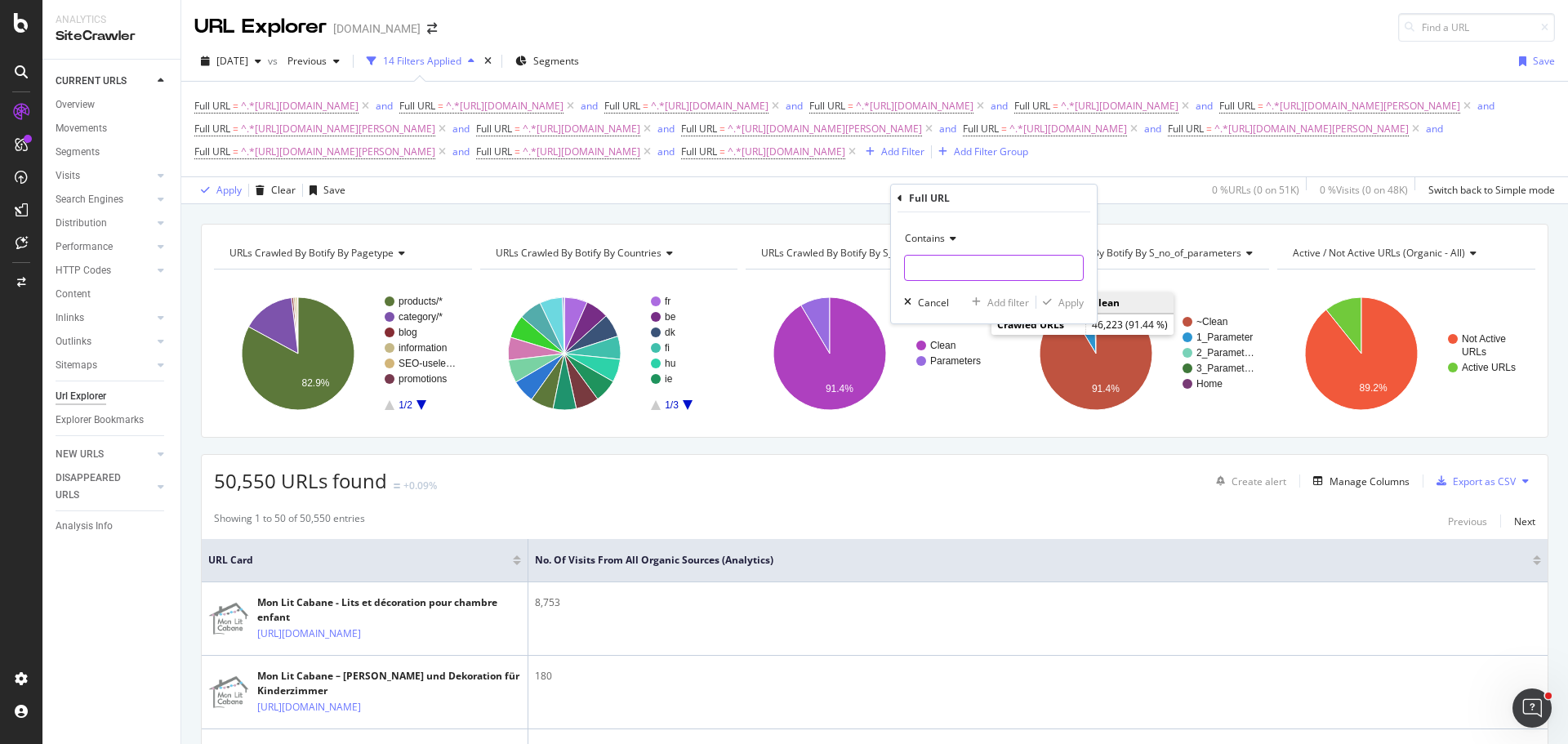
click at [950, 275] on input "text" at bounding box center [994, 267] width 178 height 26
paste input "[URL][DOMAIN_NAME]"
type input "[URL][DOMAIN_NAME]"
click at [1008, 302] on div "Add filter" at bounding box center [1009, 302] width 42 height 14
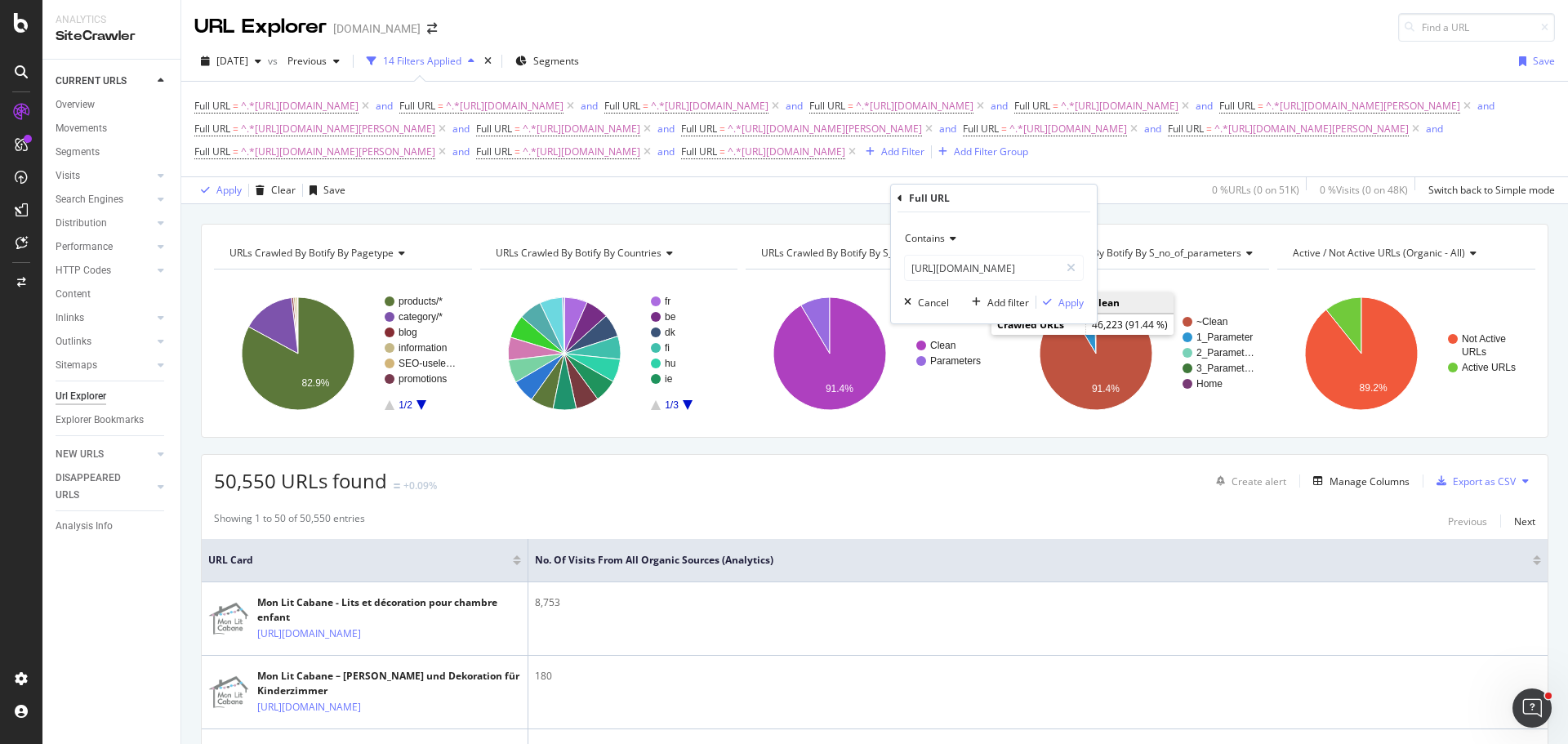
scroll to position [0, 0]
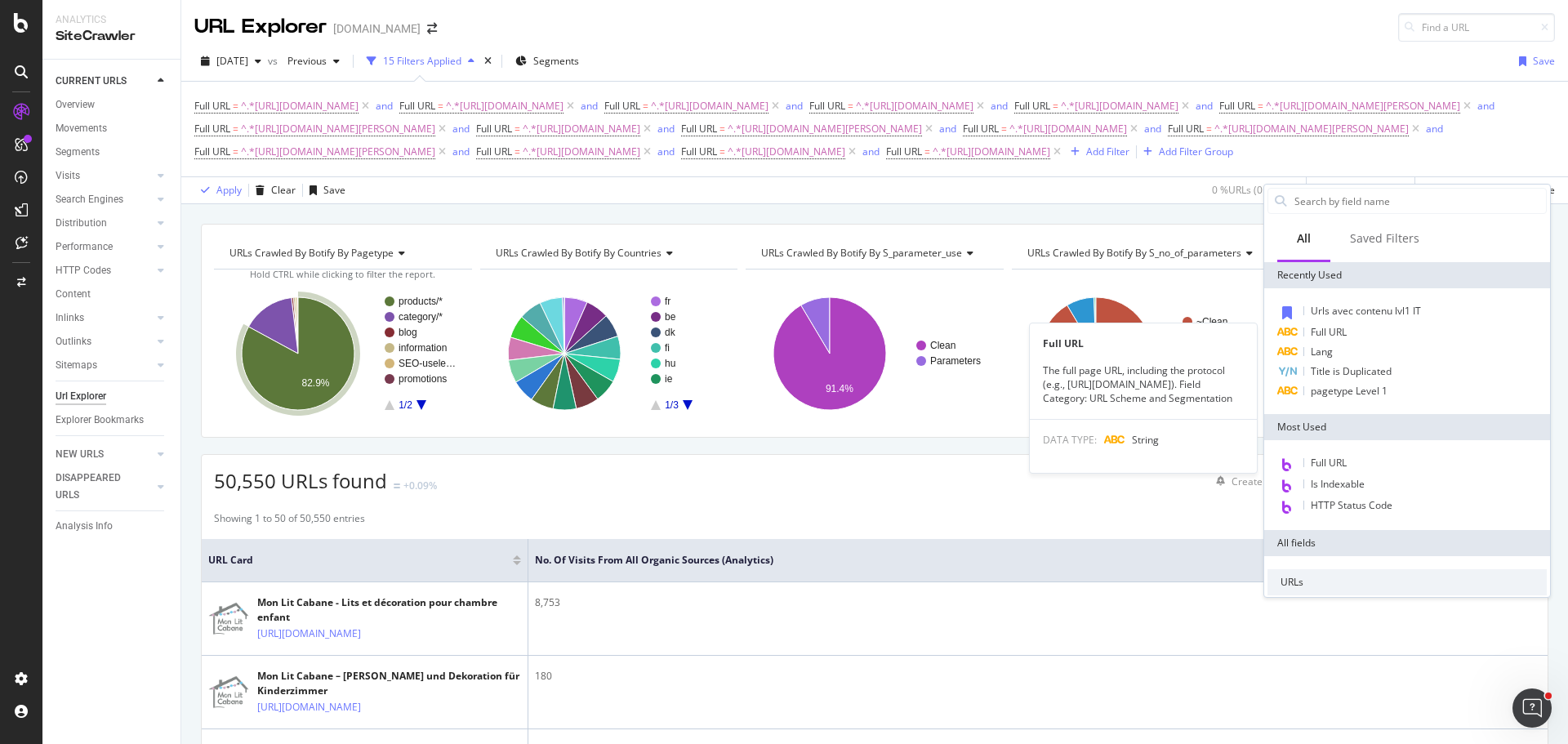
click at [1337, 335] on span "Full URL" at bounding box center [1329, 331] width 36 height 14
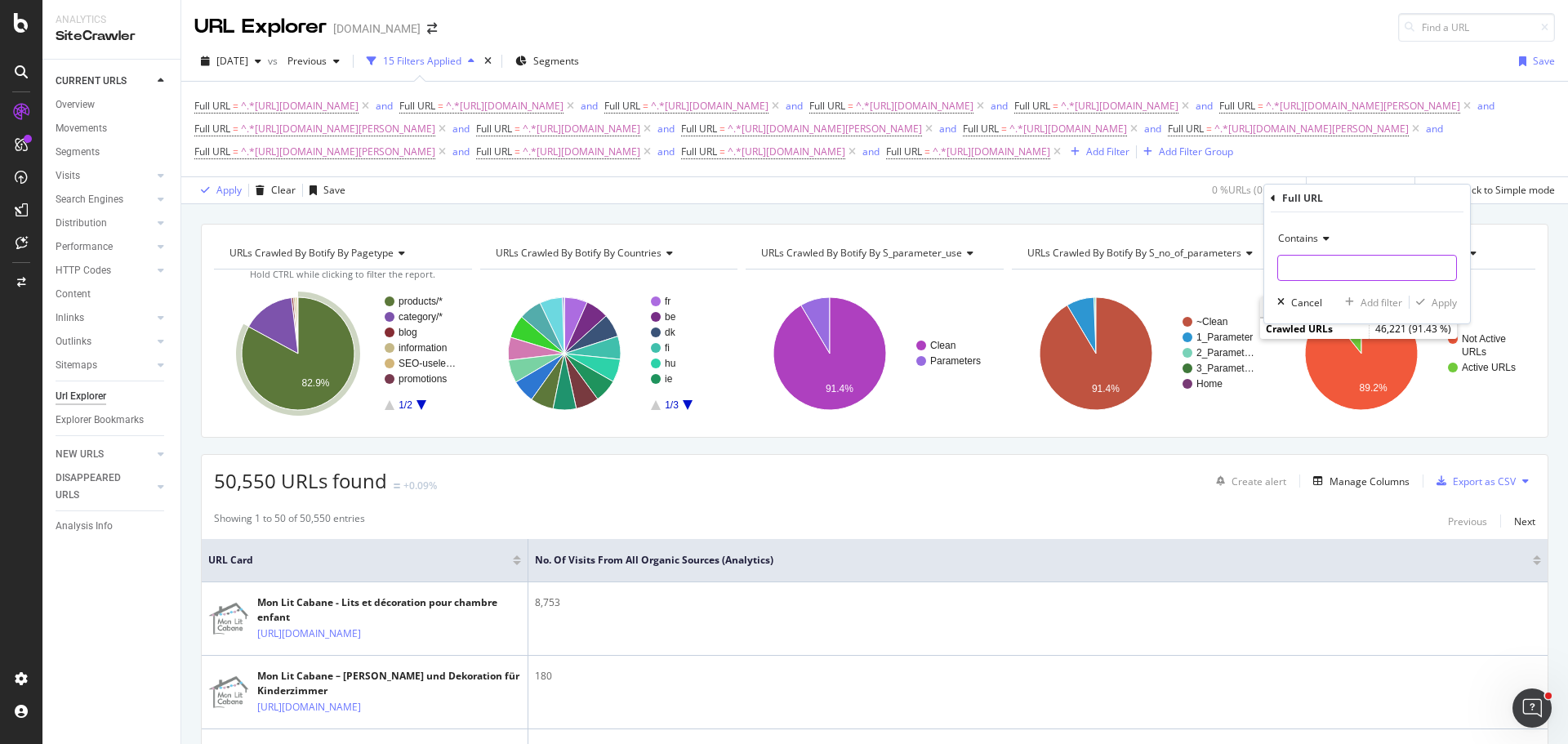
click at [1357, 268] on input "text" at bounding box center [1368, 267] width 178 height 26
paste input "[URL][DOMAIN_NAME]"
type input "[URL][DOMAIN_NAME]"
click at [1361, 301] on div "Add filter" at bounding box center [1382, 302] width 42 height 14
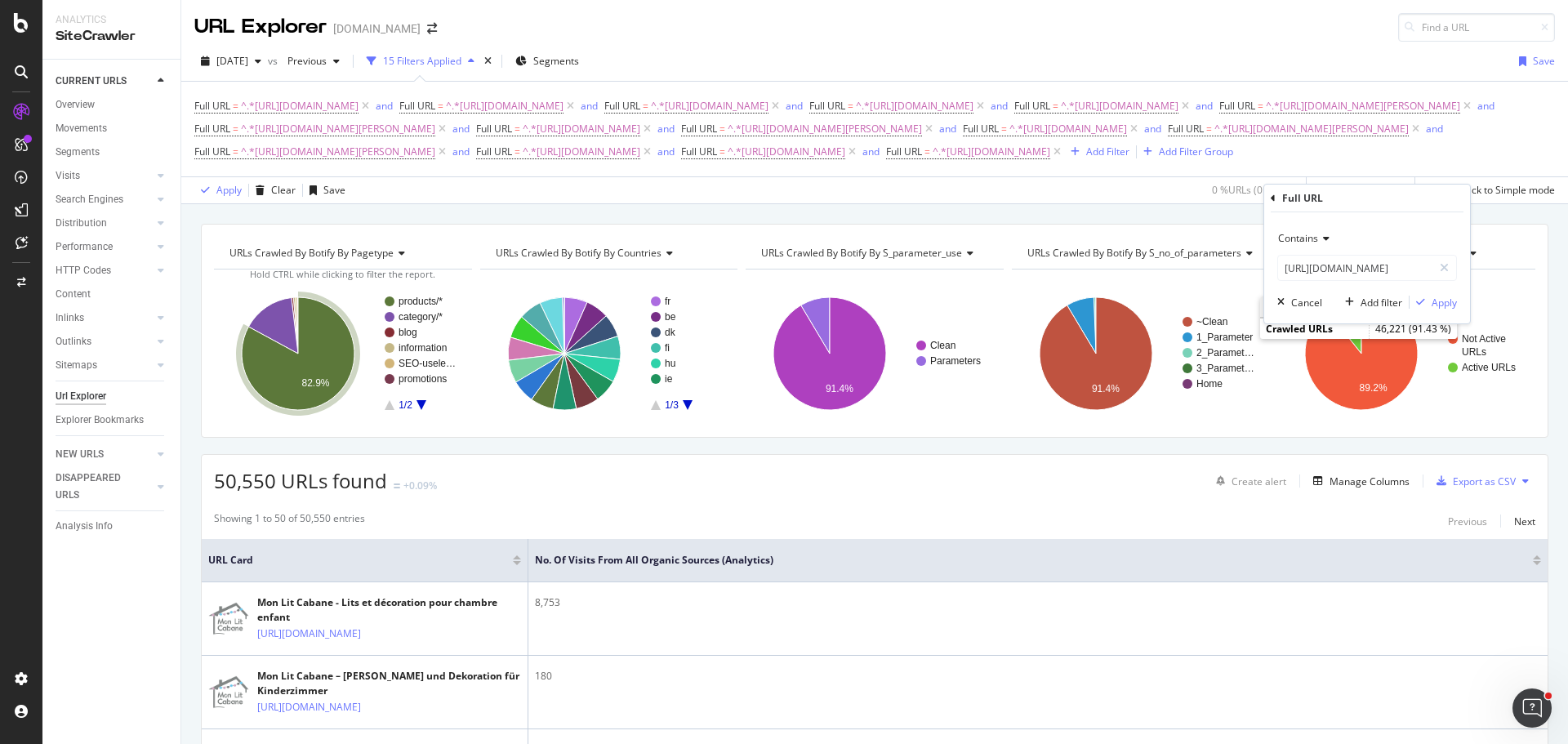
scroll to position [0, 0]
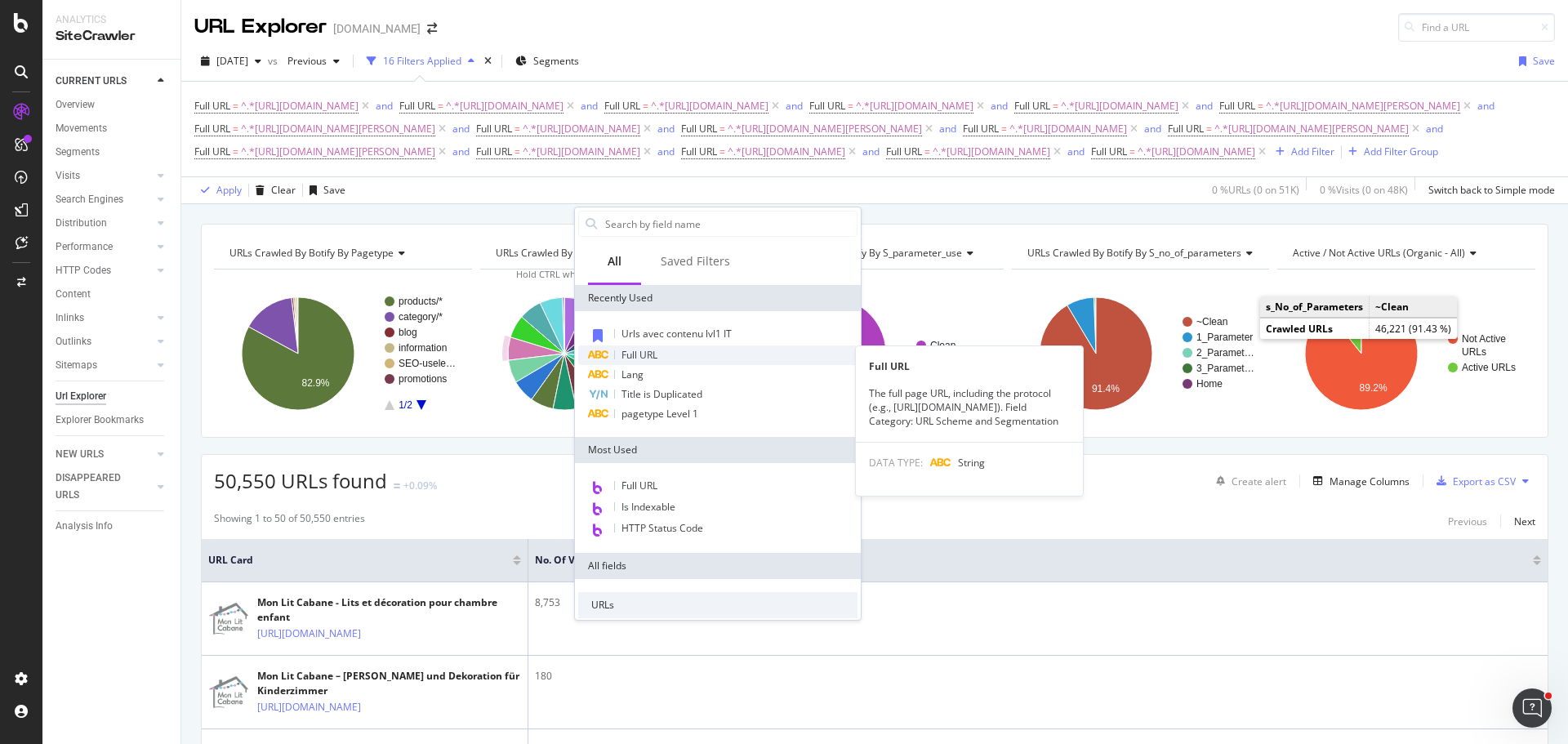
click at [715, 357] on div "Full URL" at bounding box center [718, 356] width 279 height 20
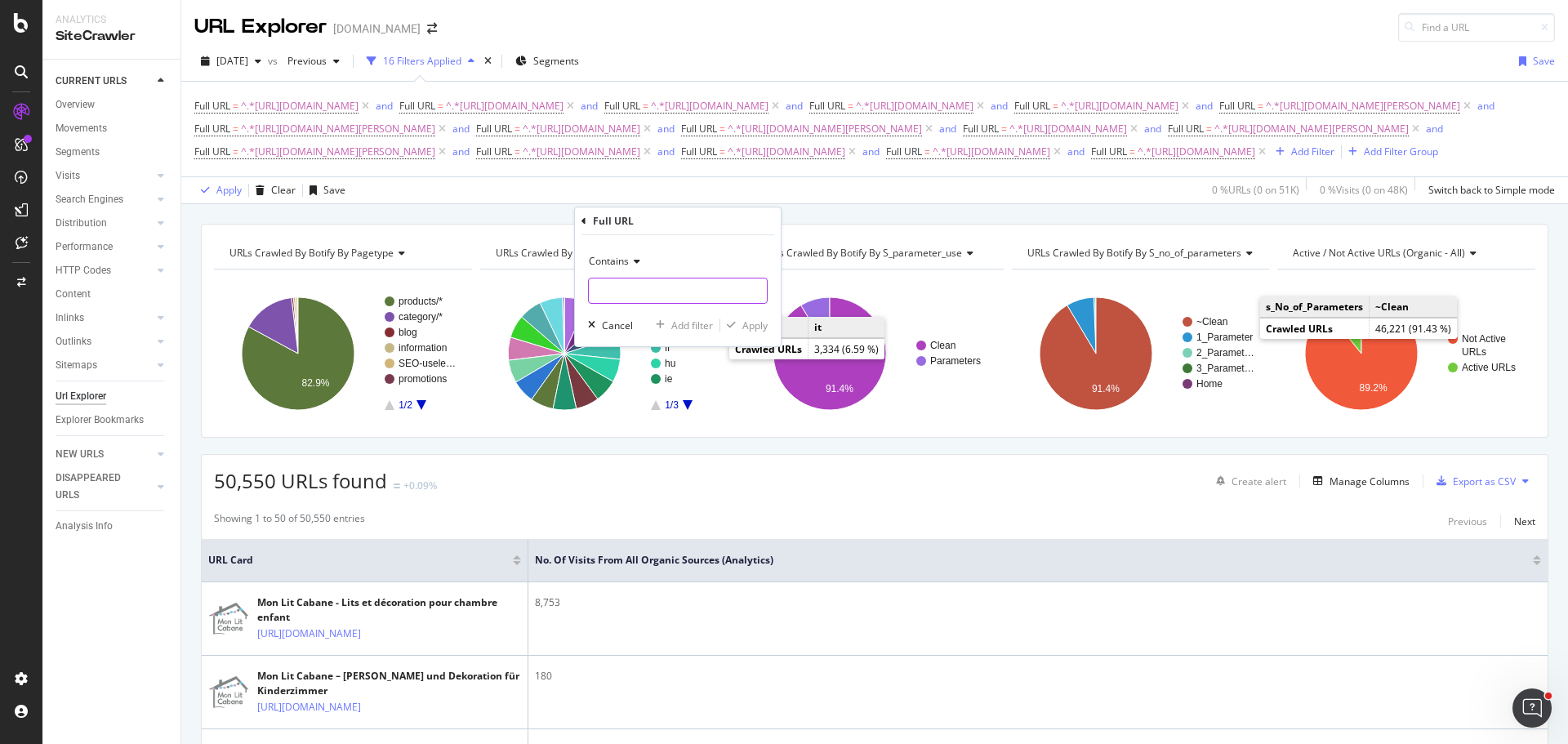
click at [699, 291] on input "text" at bounding box center [678, 290] width 178 height 26
paste input "[URL][DOMAIN_NAME]"
type input "[URL][DOMAIN_NAME]"
click at [684, 330] on div "Add filter" at bounding box center [692, 325] width 42 height 14
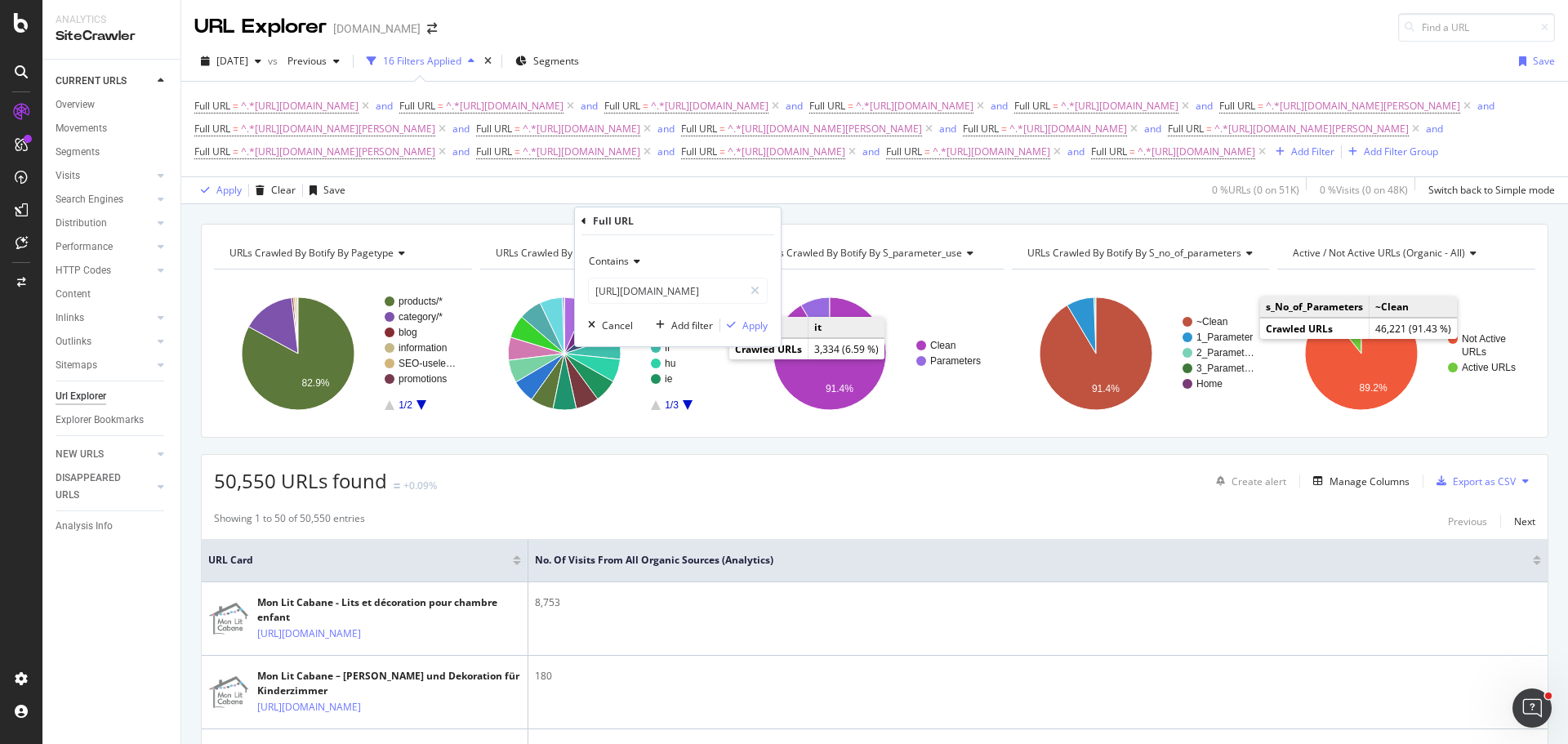
scroll to position [0, 0]
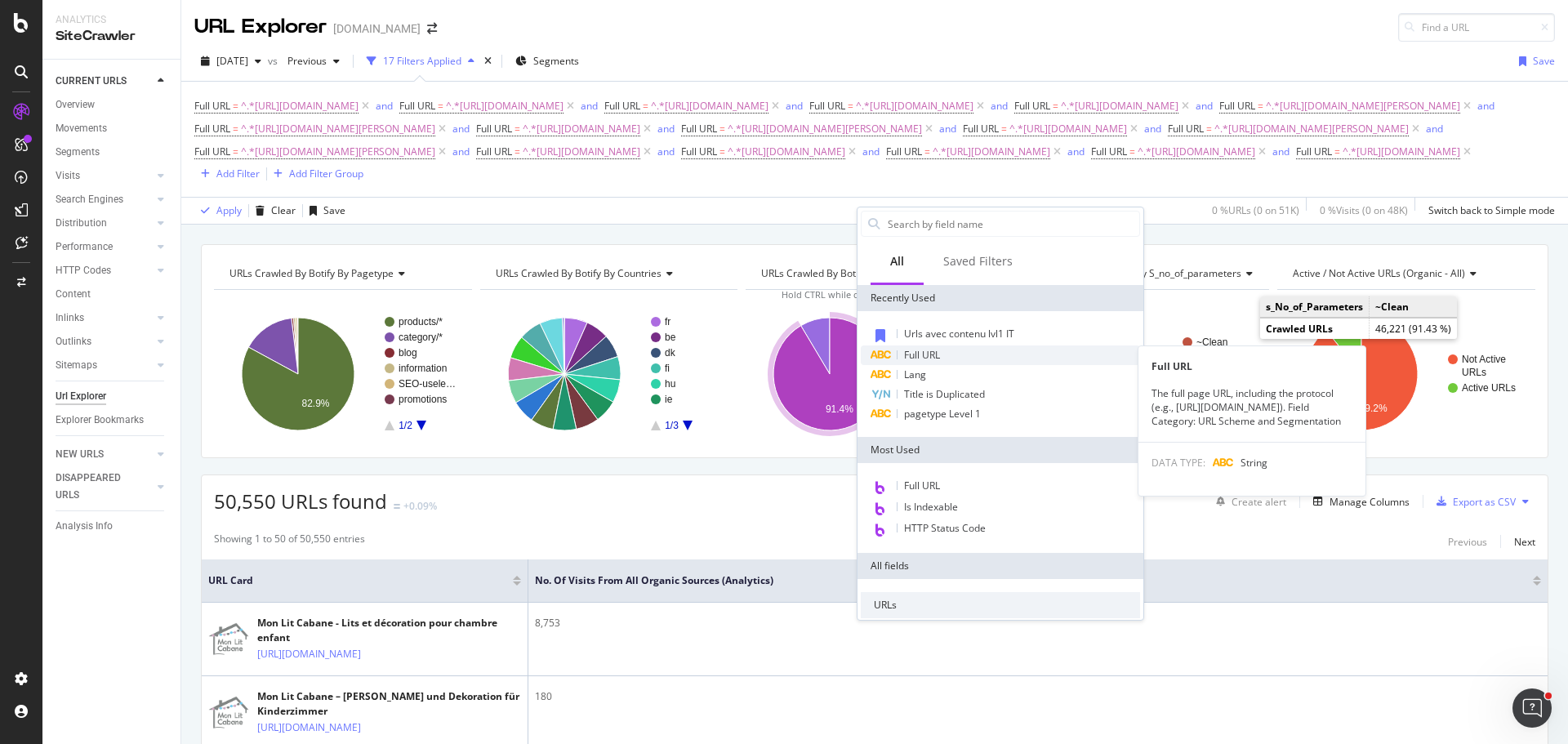
click at [950, 353] on div "Full URL" at bounding box center [1000, 356] width 279 height 20
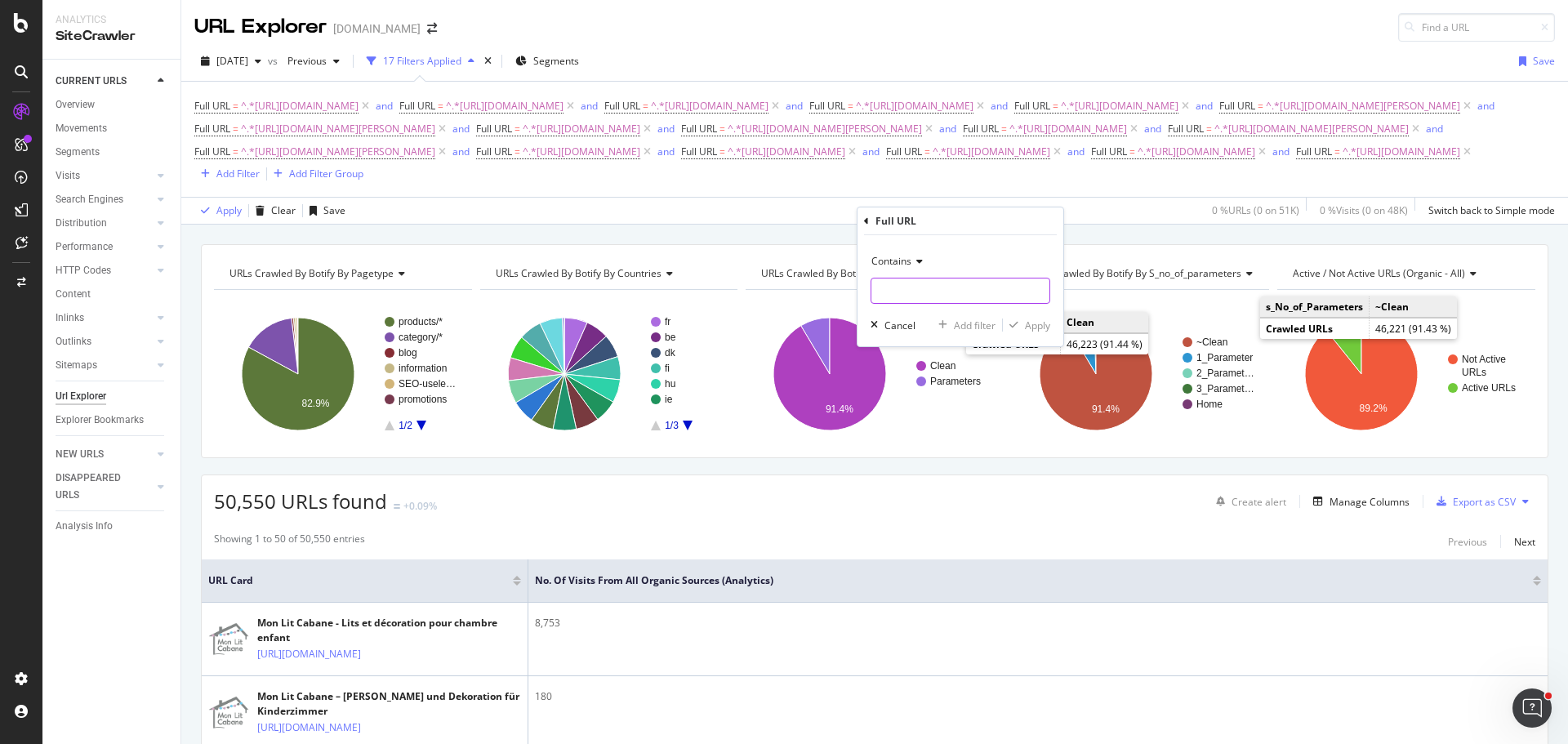
click at [944, 298] on input "text" at bounding box center [960, 290] width 178 height 26
paste input "[URL][DOMAIN_NAME][PERSON_NAME]"
type input "[URL][DOMAIN_NAME][PERSON_NAME]"
drag, startPoint x: 971, startPoint y: 331, endPoint x: 565, endPoint y: 405, distance: 412.7
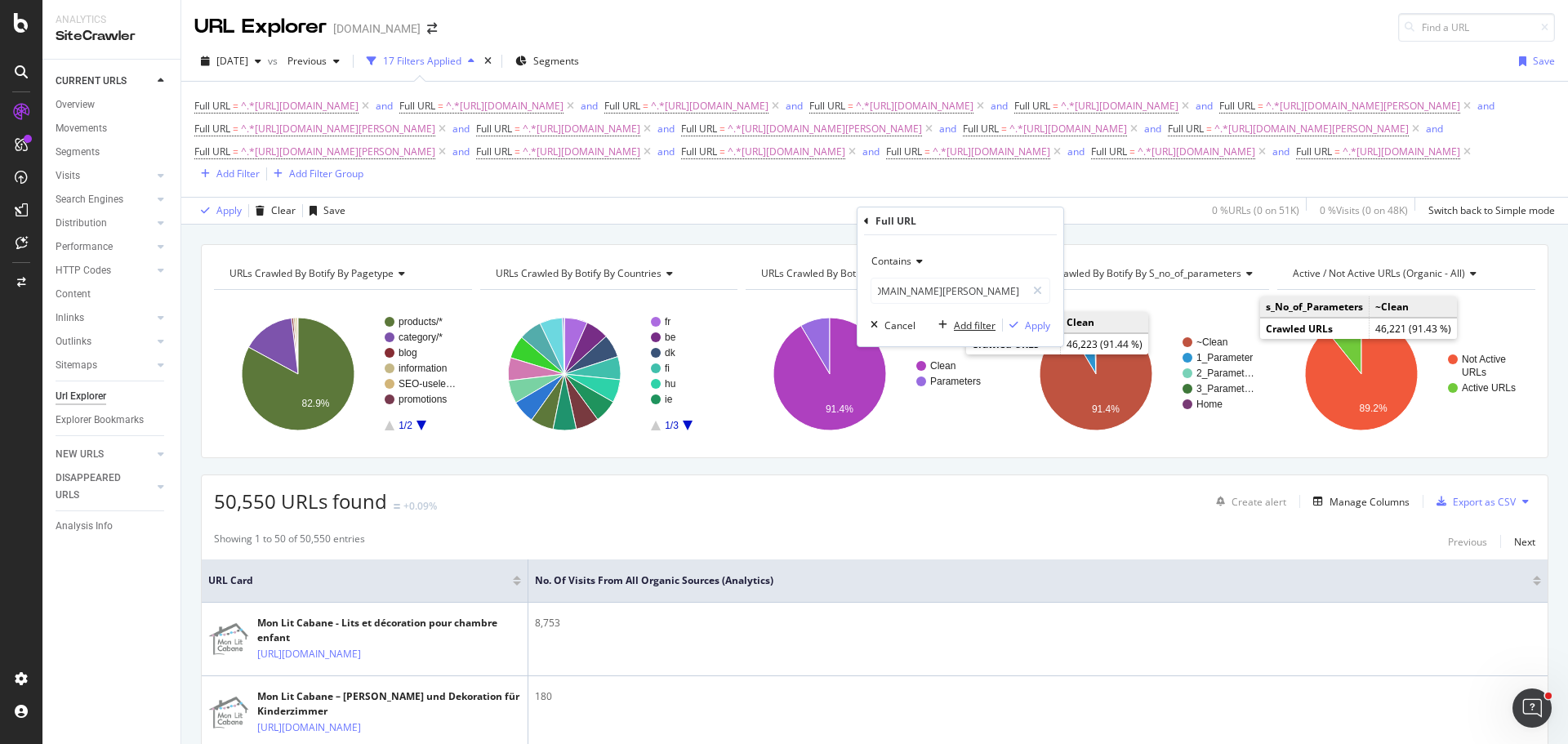
click at [971, 332] on div "Add filter" at bounding box center [975, 325] width 42 height 14
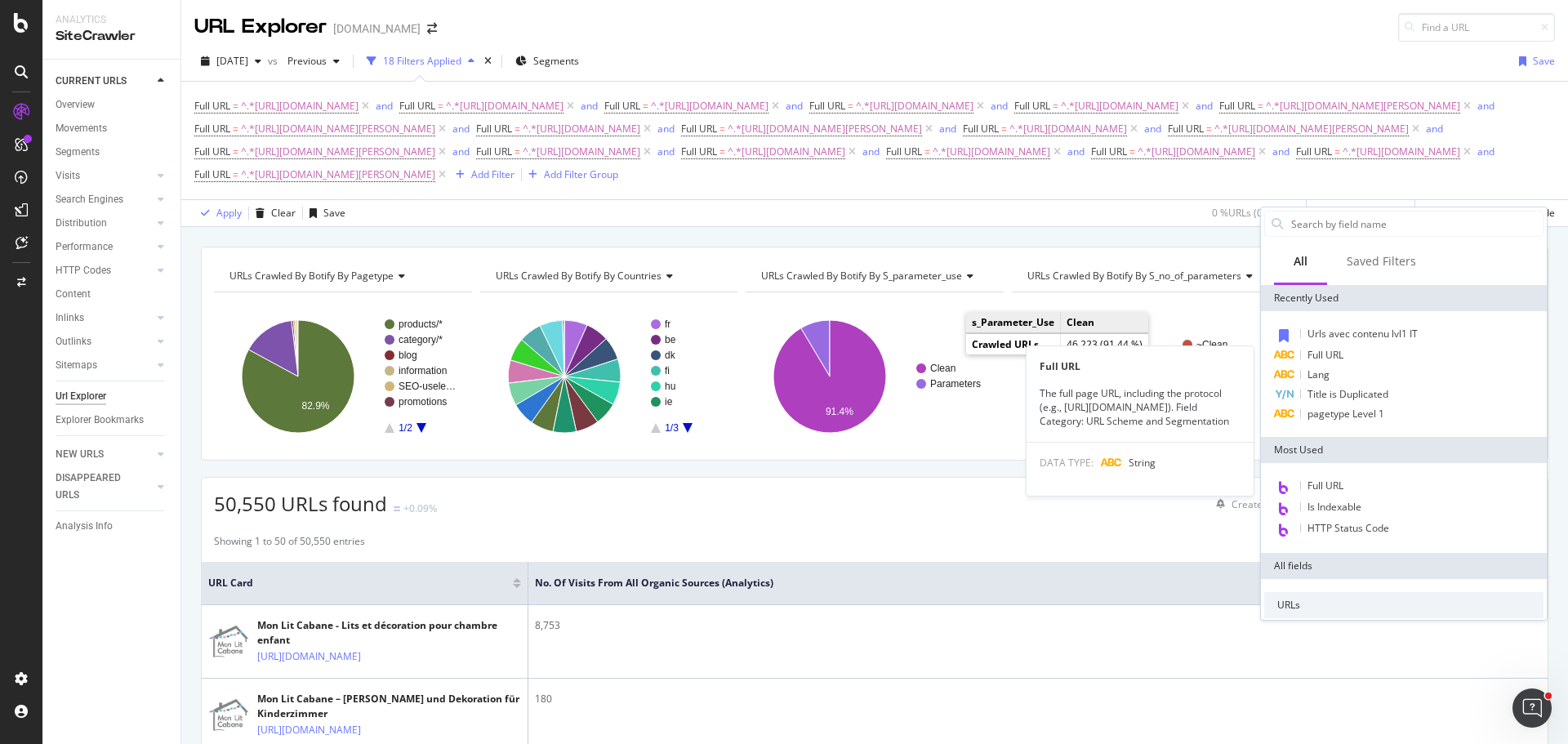
drag, startPoint x: 1311, startPoint y: 352, endPoint x: 1269, endPoint y: 357, distance: 42.3
click at [1311, 352] on span "Full URL" at bounding box center [1326, 355] width 36 height 14
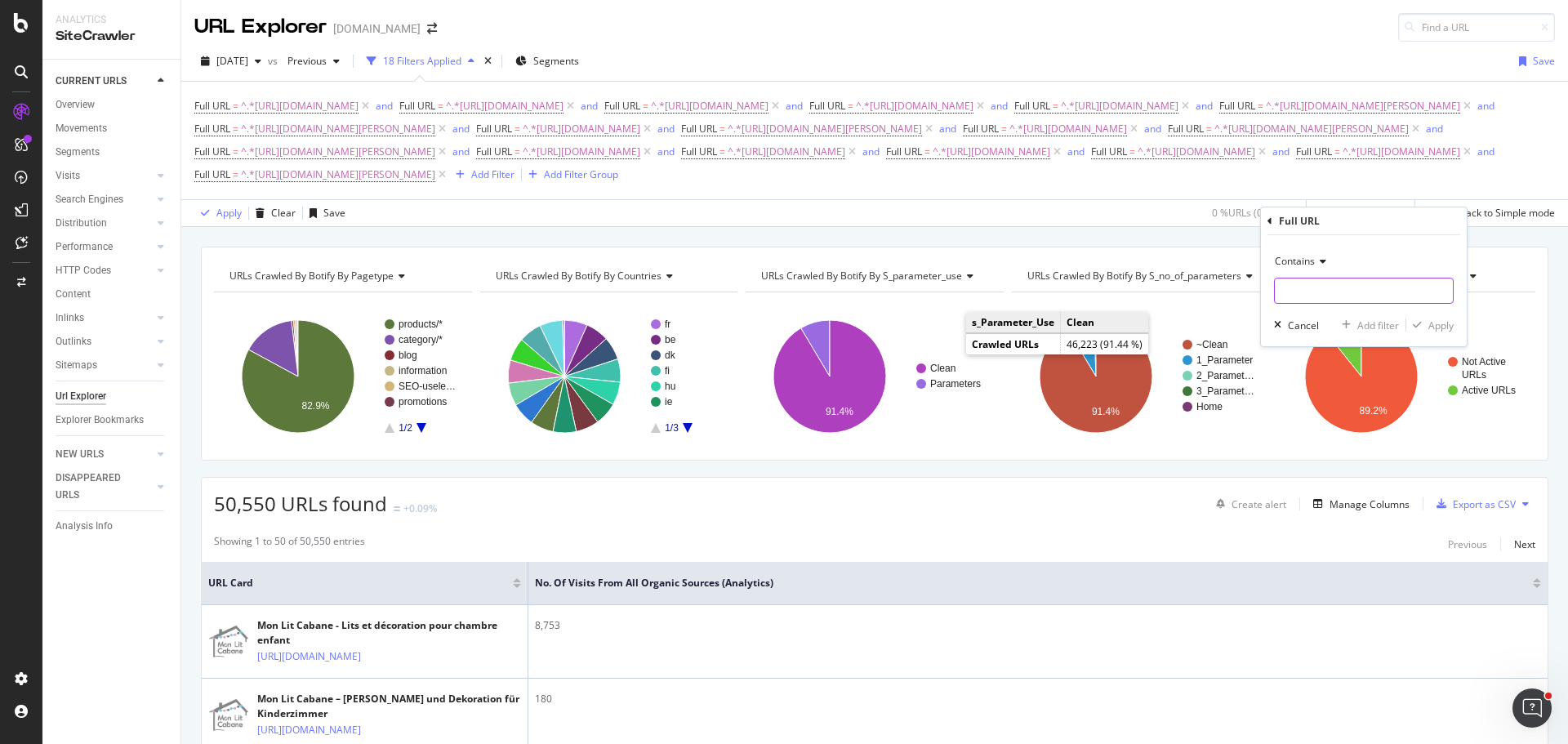
click at [1323, 284] on input "text" at bounding box center [1364, 290] width 178 height 26
paste input "[URL][DOMAIN_NAME]"
type input "[URL][DOMAIN_NAME]"
click at [1355, 319] on div "Add filter" at bounding box center [1367, 325] width 64 height 15
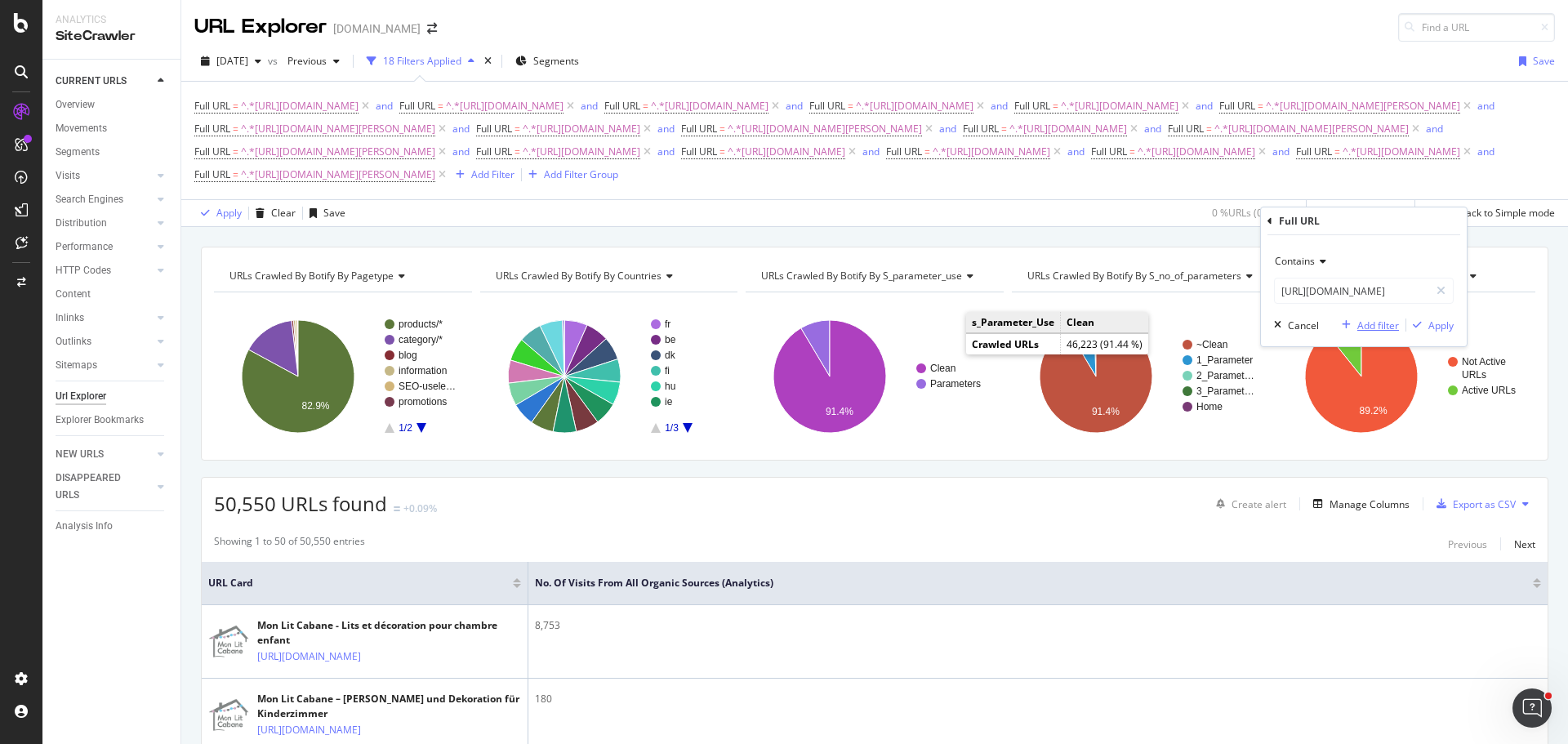
scroll to position [0, 0]
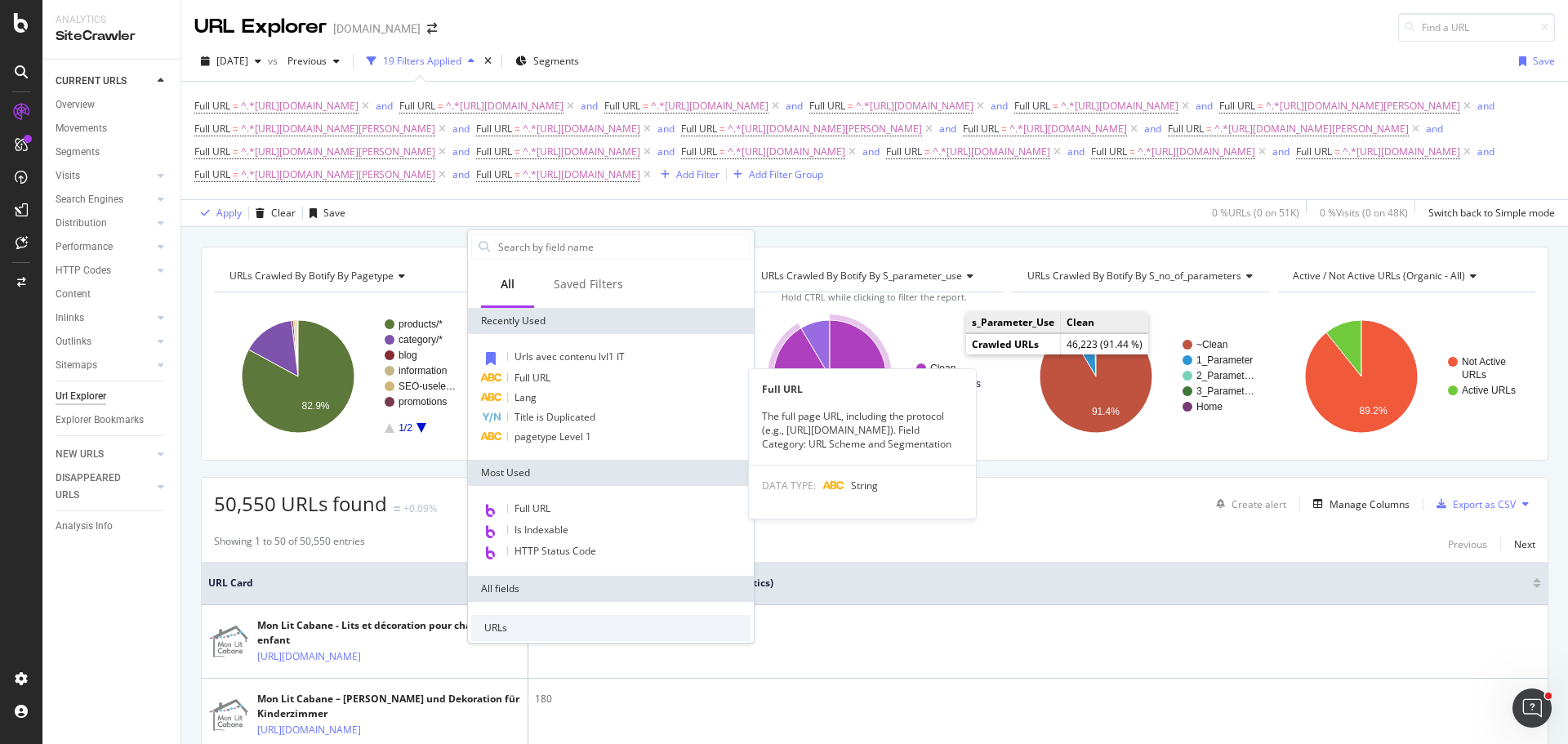
drag, startPoint x: 565, startPoint y: 376, endPoint x: 578, endPoint y: 376, distance: 13.0
click at [565, 376] on div "Full URL" at bounding box center [610, 378] width 279 height 20
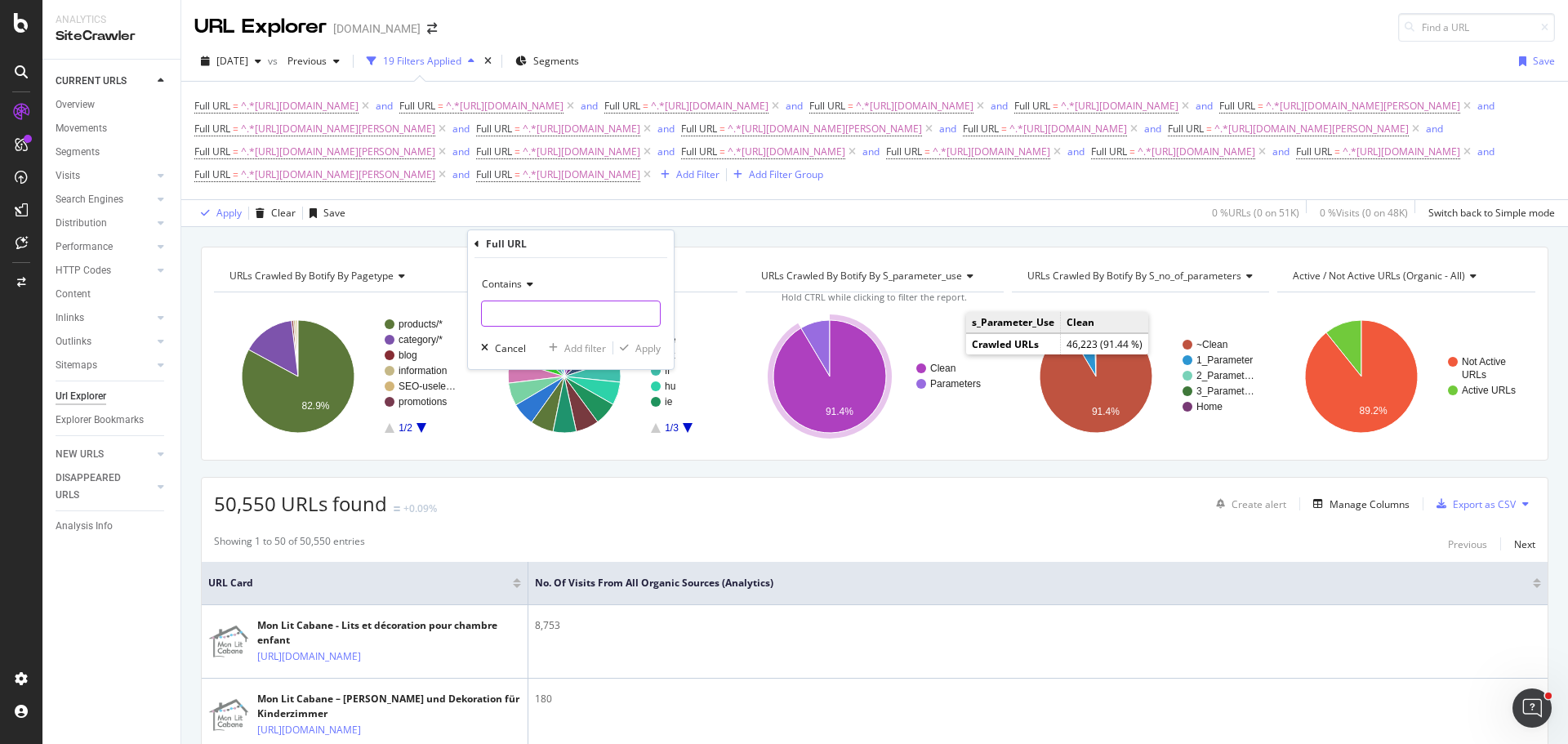
click at [578, 310] on input "text" at bounding box center [571, 313] width 178 height 26
paste input "[URL][DOMAIN_NAME][PERSON_NAME]"
type input "[URL][DOMAIN_NAME][PERSON_NAME]"
click at [578, 349] on div "Add filter" at bounding box center [586, 347] width 42 height 14
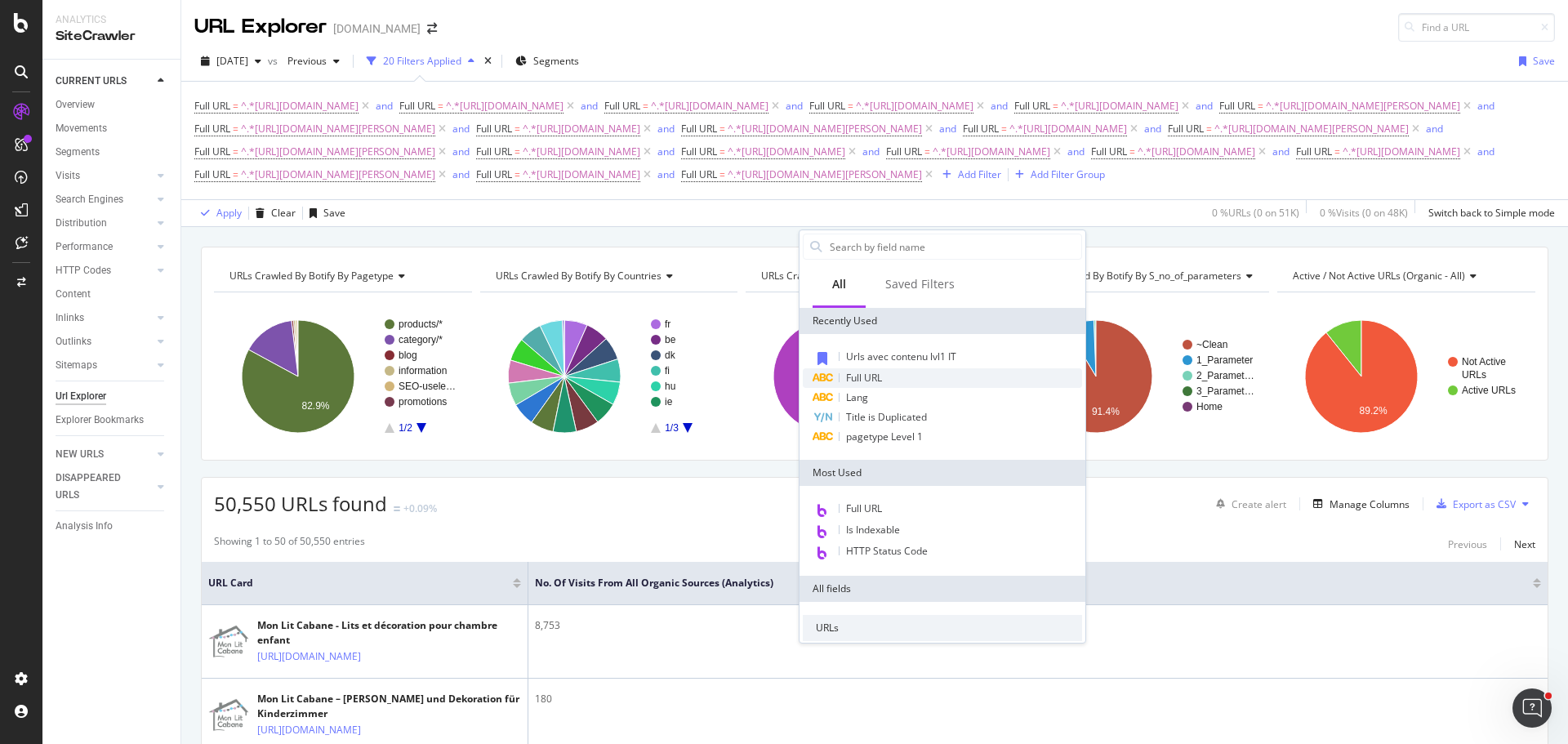
click at [866, 377] on span "Full URL" at bounding box center [864, 377] width 36 height 14
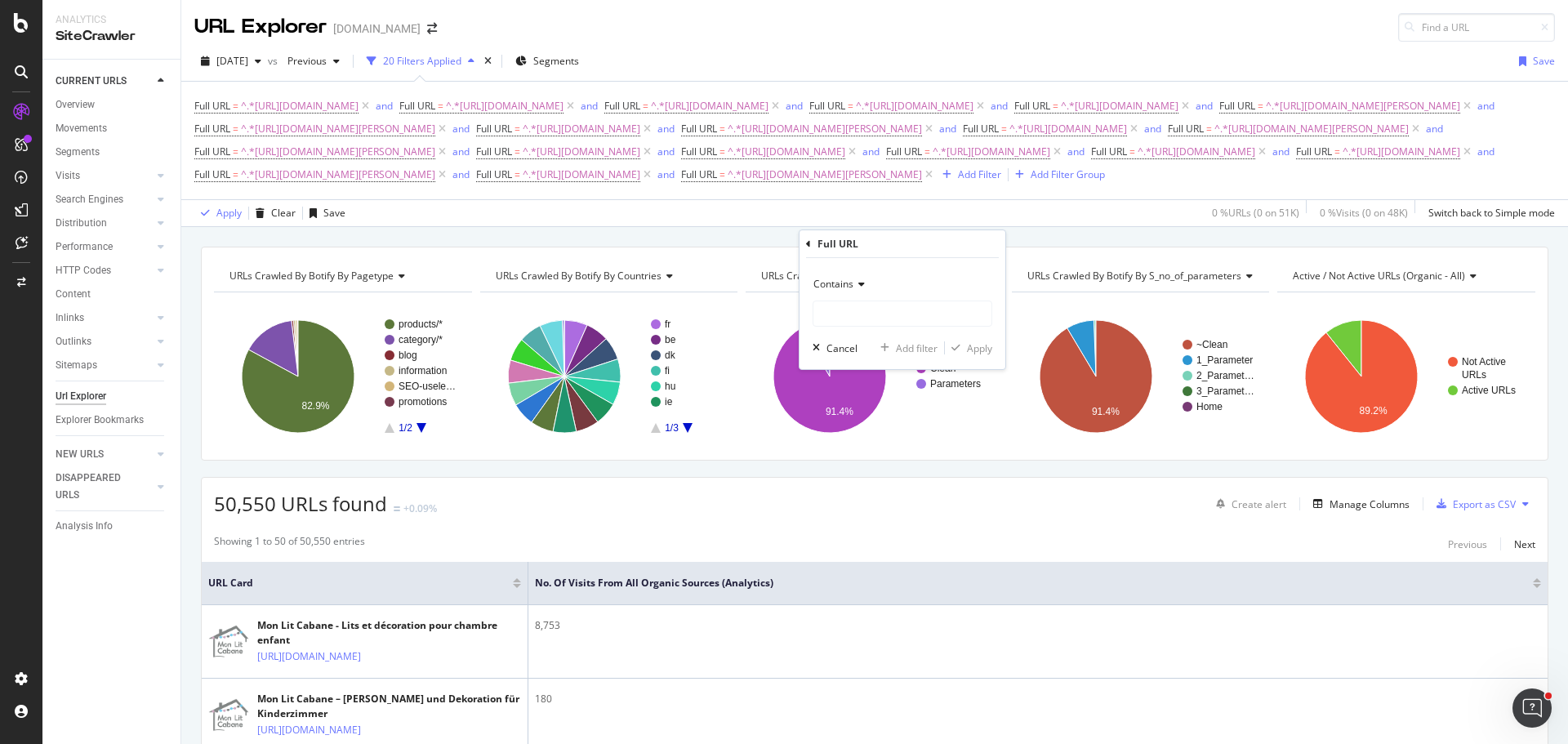
click at [873, 328] on div "Contains Cancel Add filter Apply" at bounding box center [902, 314] width 206 height 111
click at [879, 322] on input "text" at bounding box center [903, 313] width 178 height 26
paste input "[URL][DOMAIN_NAME]"
type input "[URL][DOMAIN_NAME]"
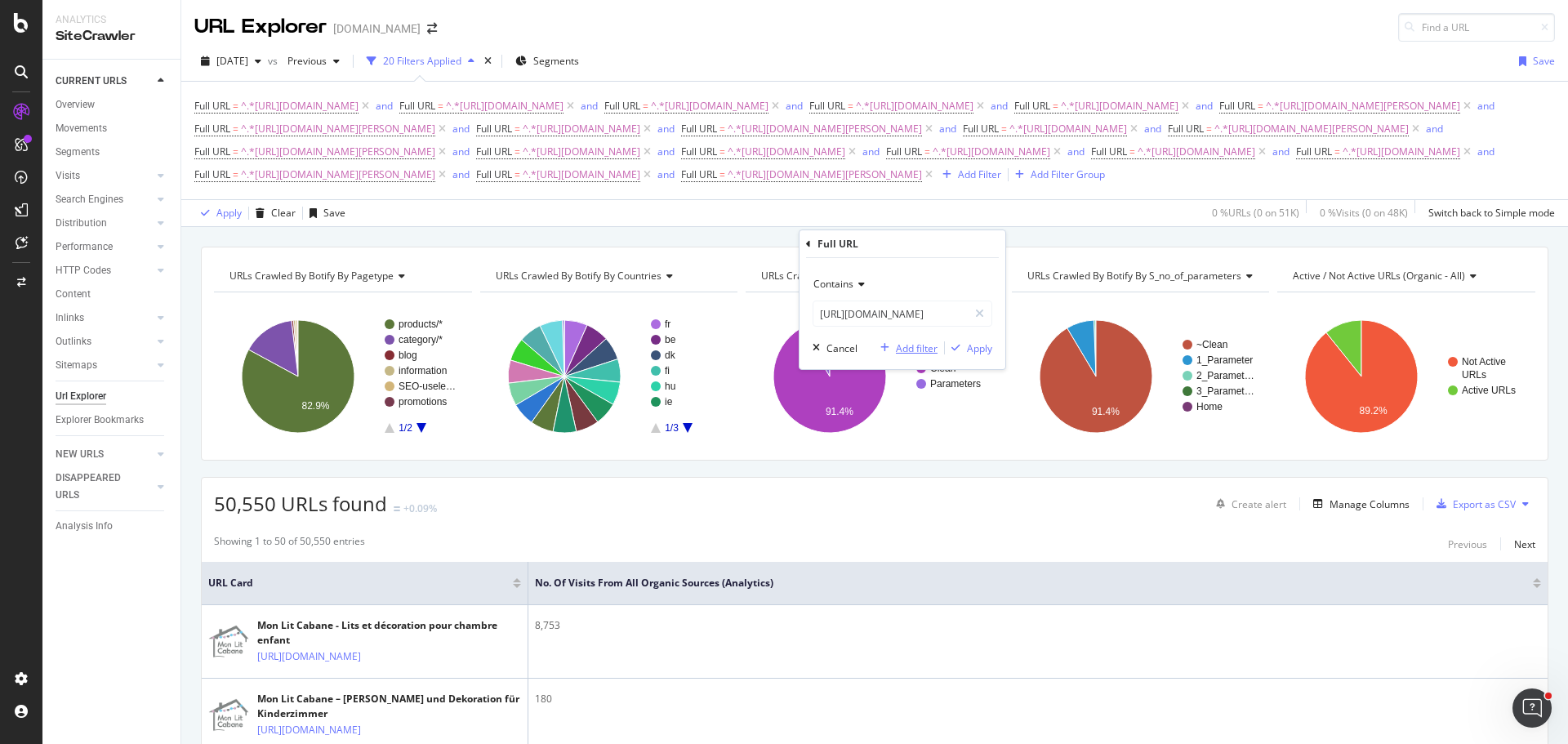
click at [910, 348] on div "Add filter" at bounding box center [917, 347] width 42 height 14
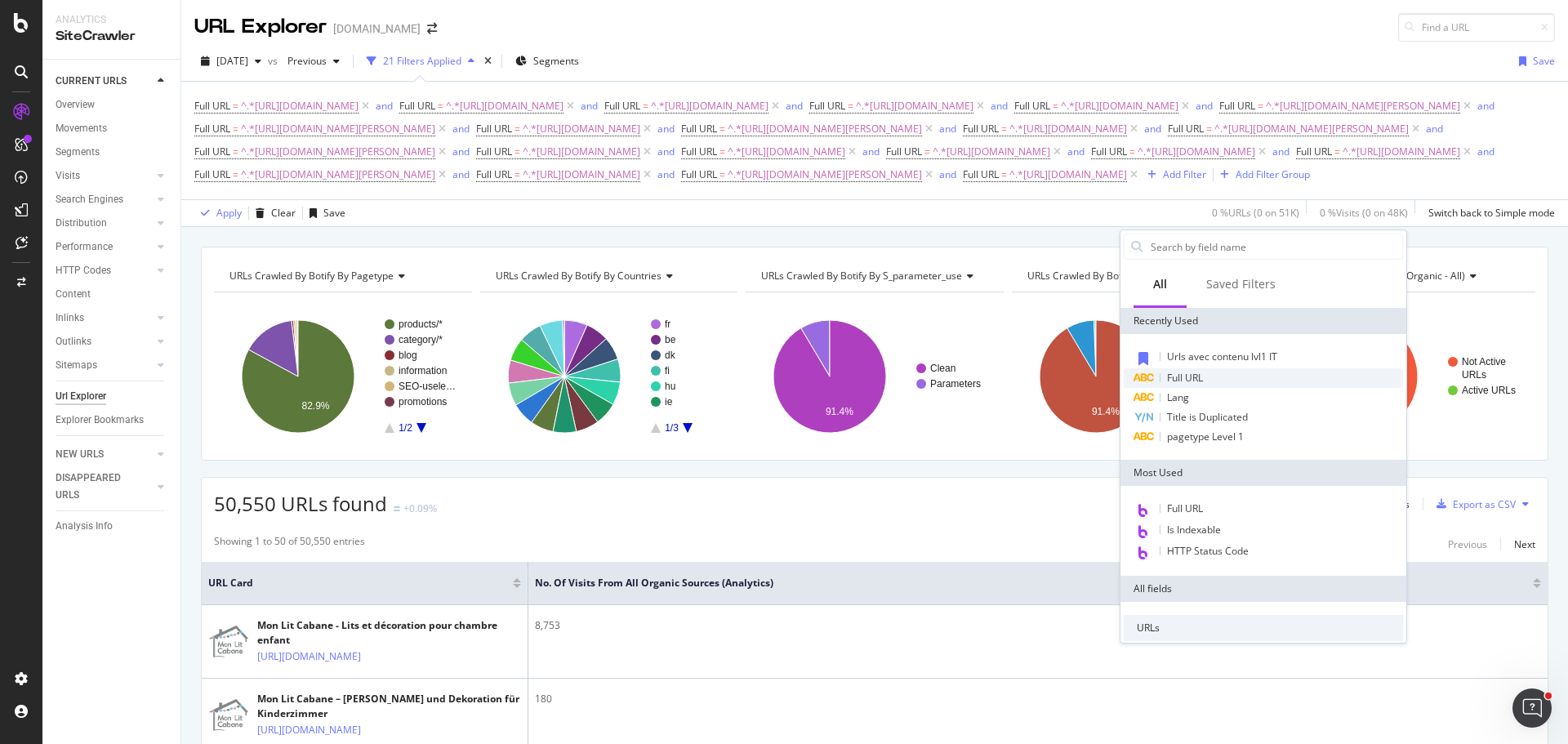
click at [1193, 376] on span "Full URL" at bounding box center [1185, 377] width 36 height 14
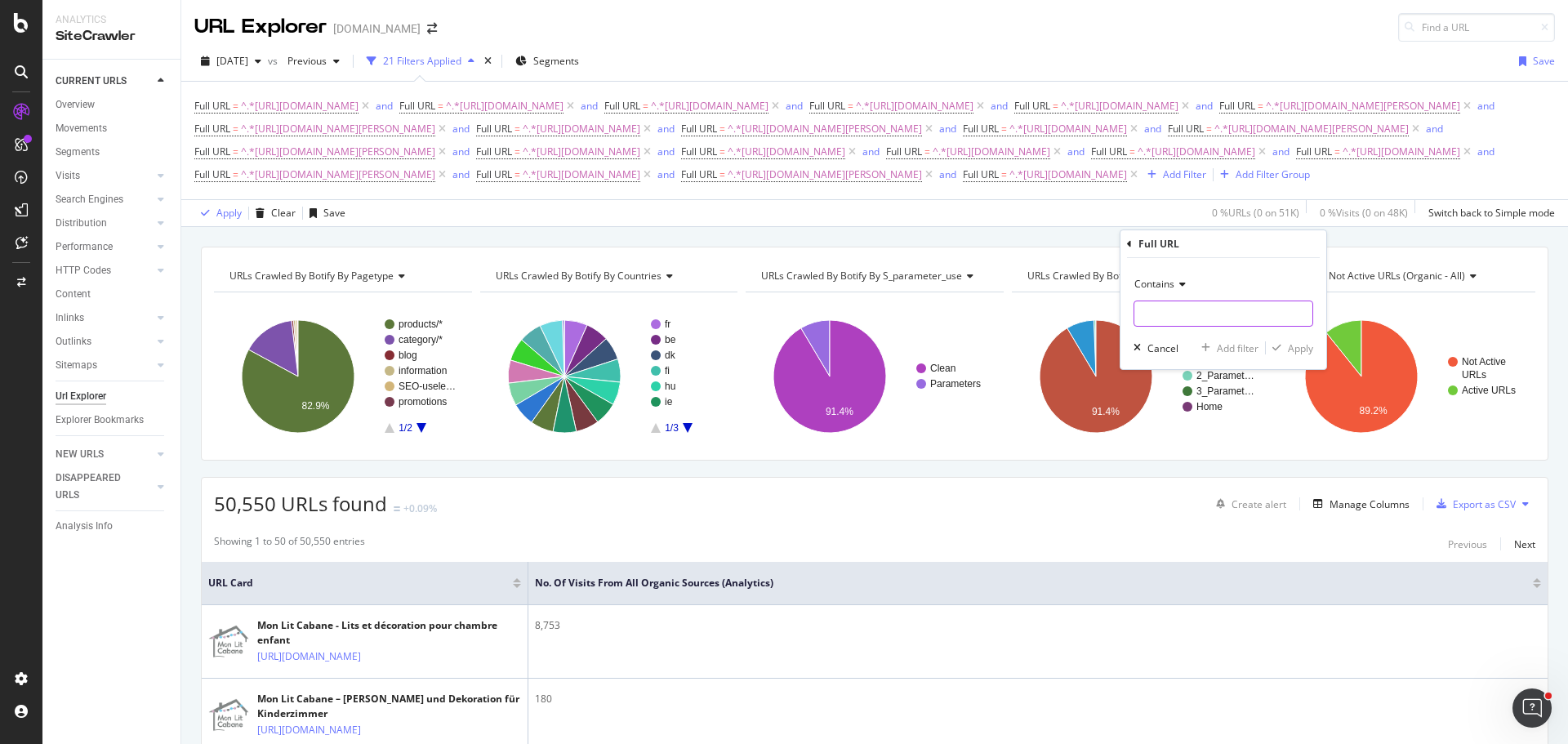
click at [1174, 312] on input "text" at bounding box center [1223, 313] width 178 height 26
paste input "[URL][DOMAIN_NAME]"
type input "[URL][DOMAIN_NAME]"
click at [1219, 353] on div "Add filter" at bounding box center [1238, 347] width 42 height 14
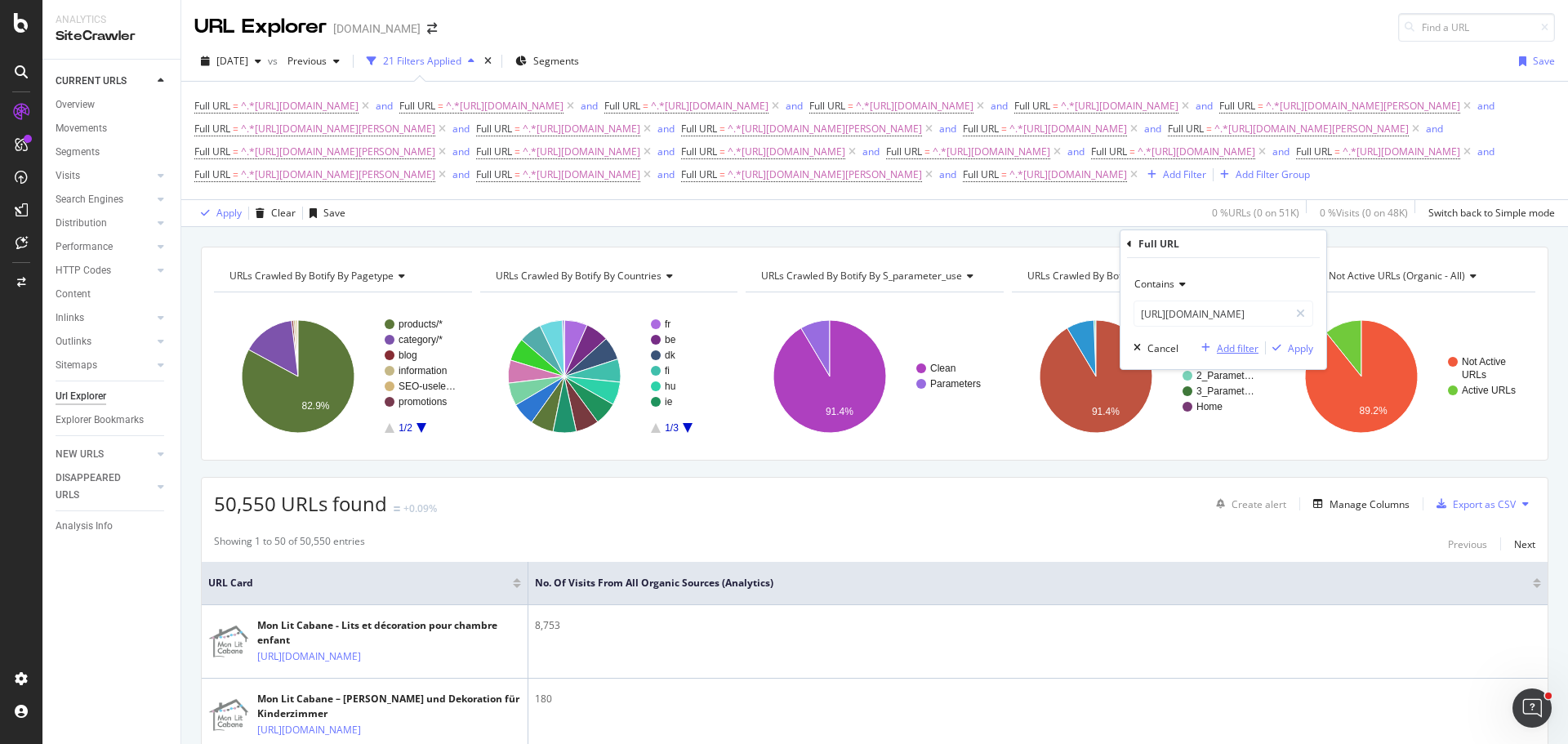
scroll to position [0, 0]
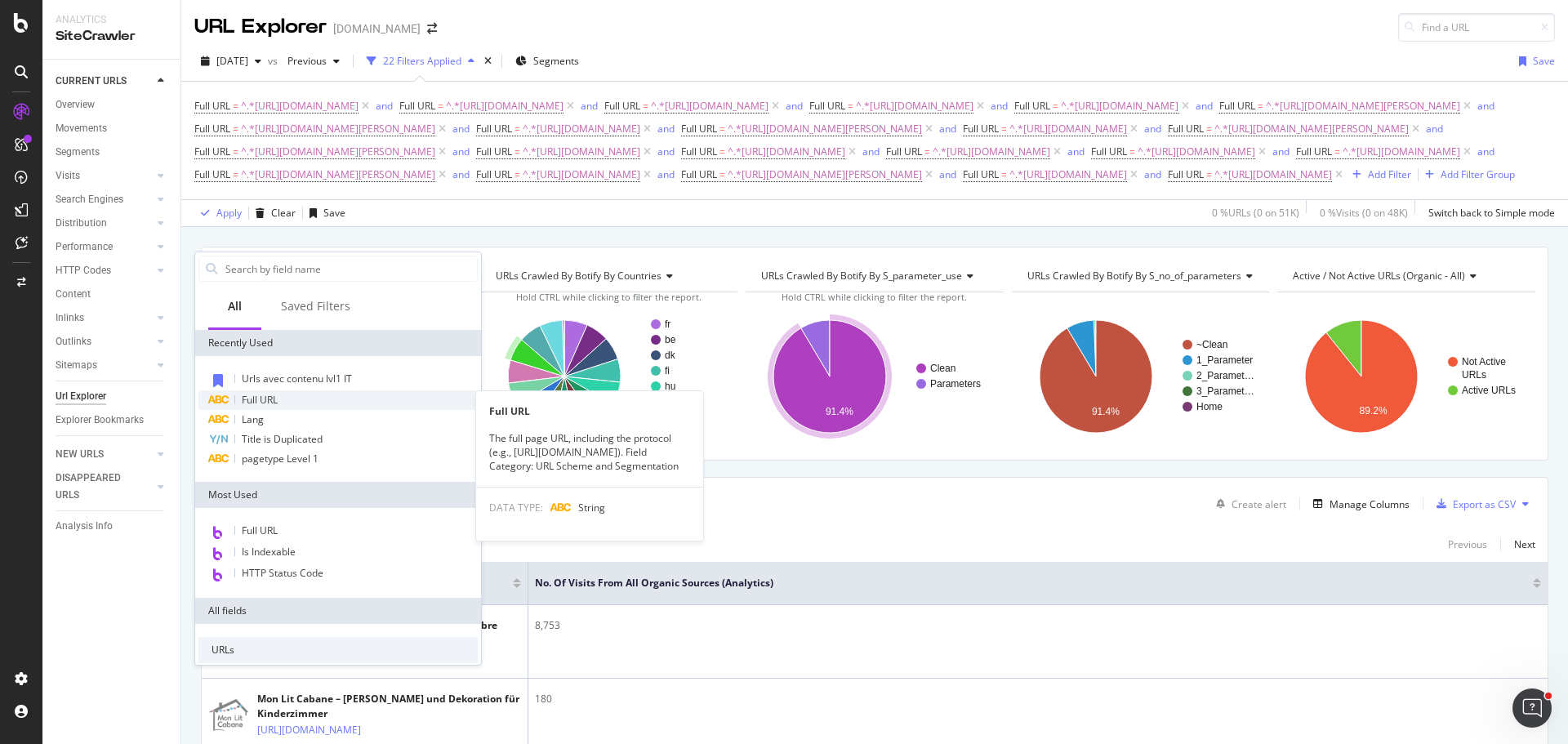
click at [291, 405] on div "Full URL" at bounding box center [337, 400] width 279 height 20
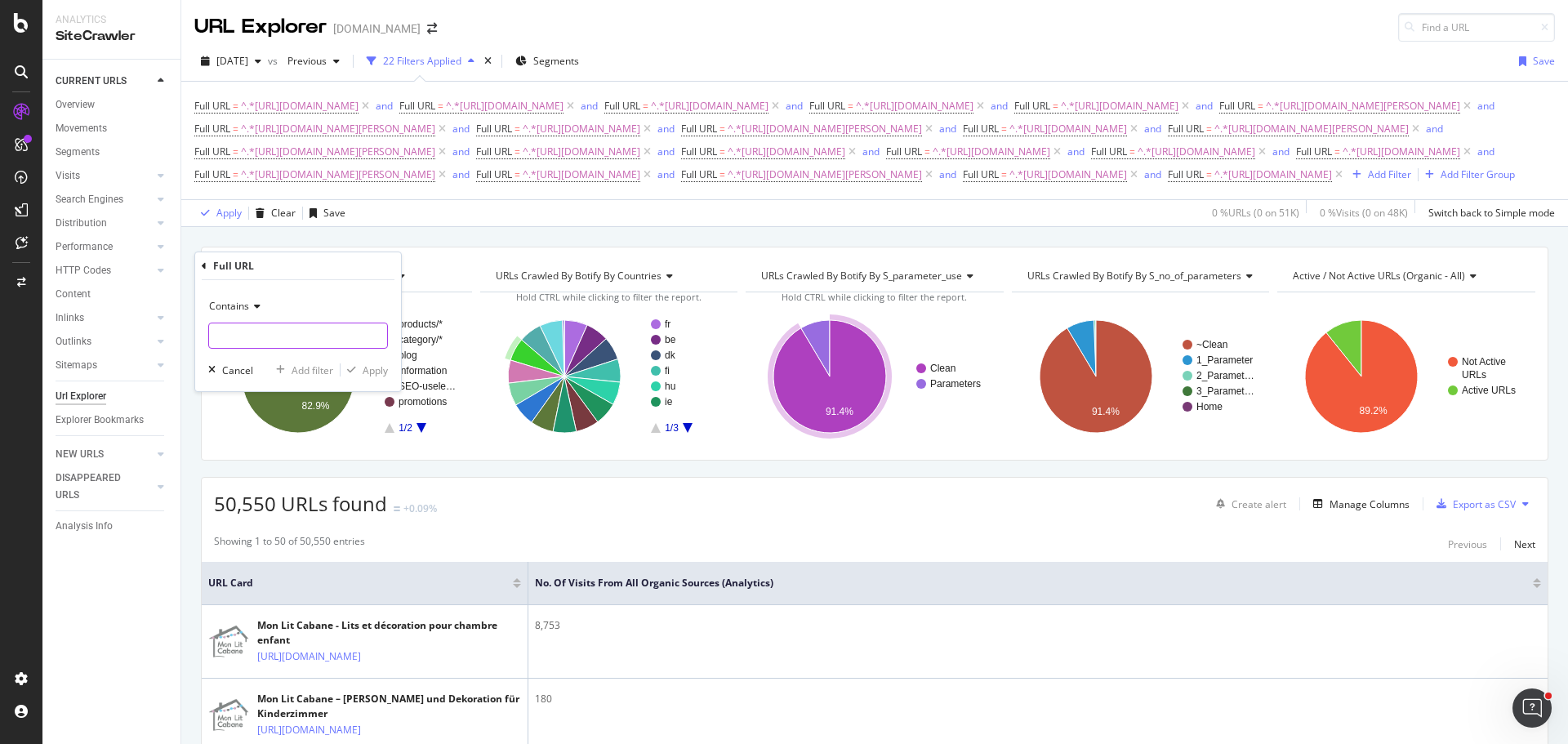
click at [327, 336] on input "text" at bounding box center [298, 336] width 178 height 26
paste input "[URL][DOMAIN_NAME]"
type input "[URL][DOMAIN_NAME]"
click at [315, 365] on div "Add filter" at bounding box center [313, 370] width 42 height 14
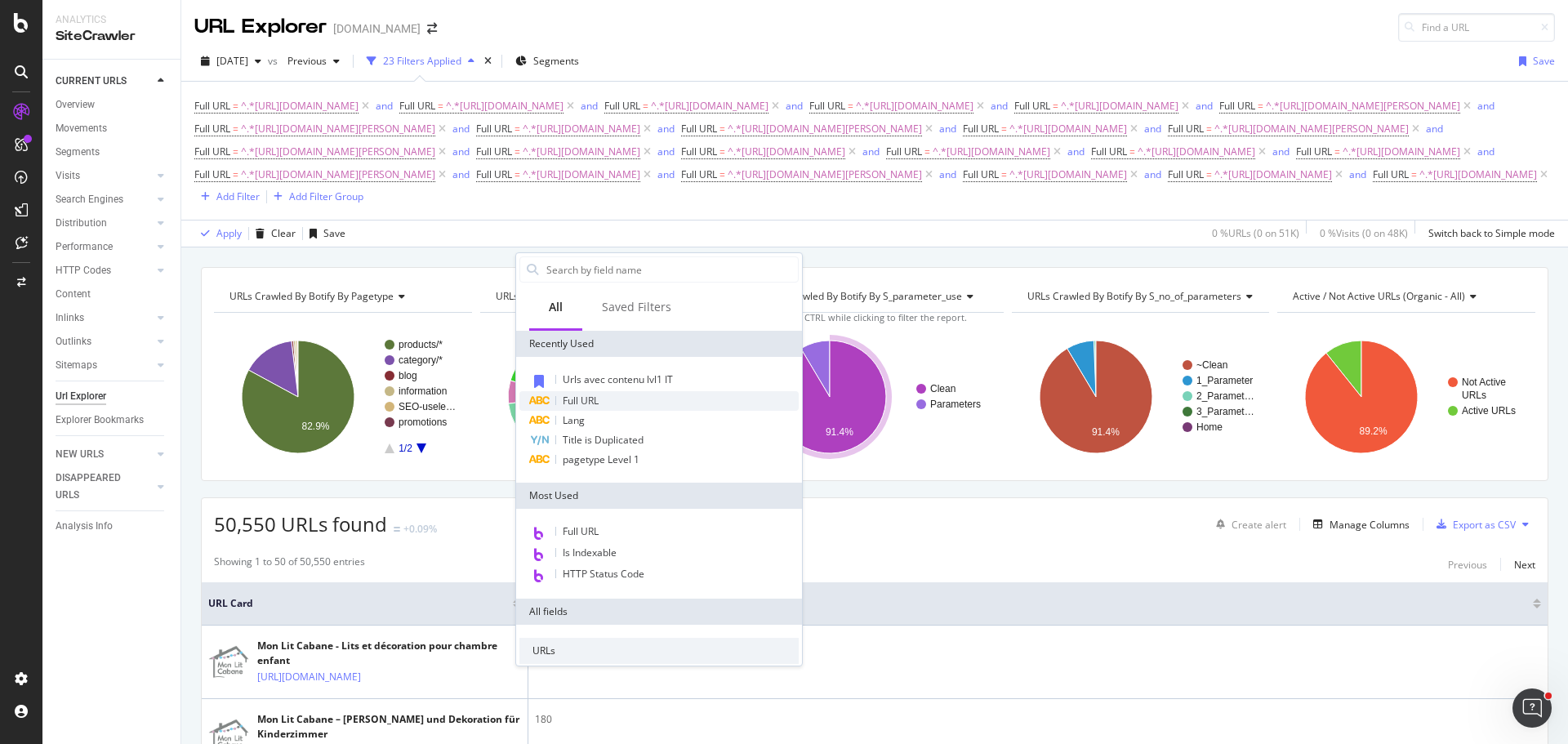
click at [622, 402] on div "Full URL" at bounding box center [658, 401] width 279 height 20
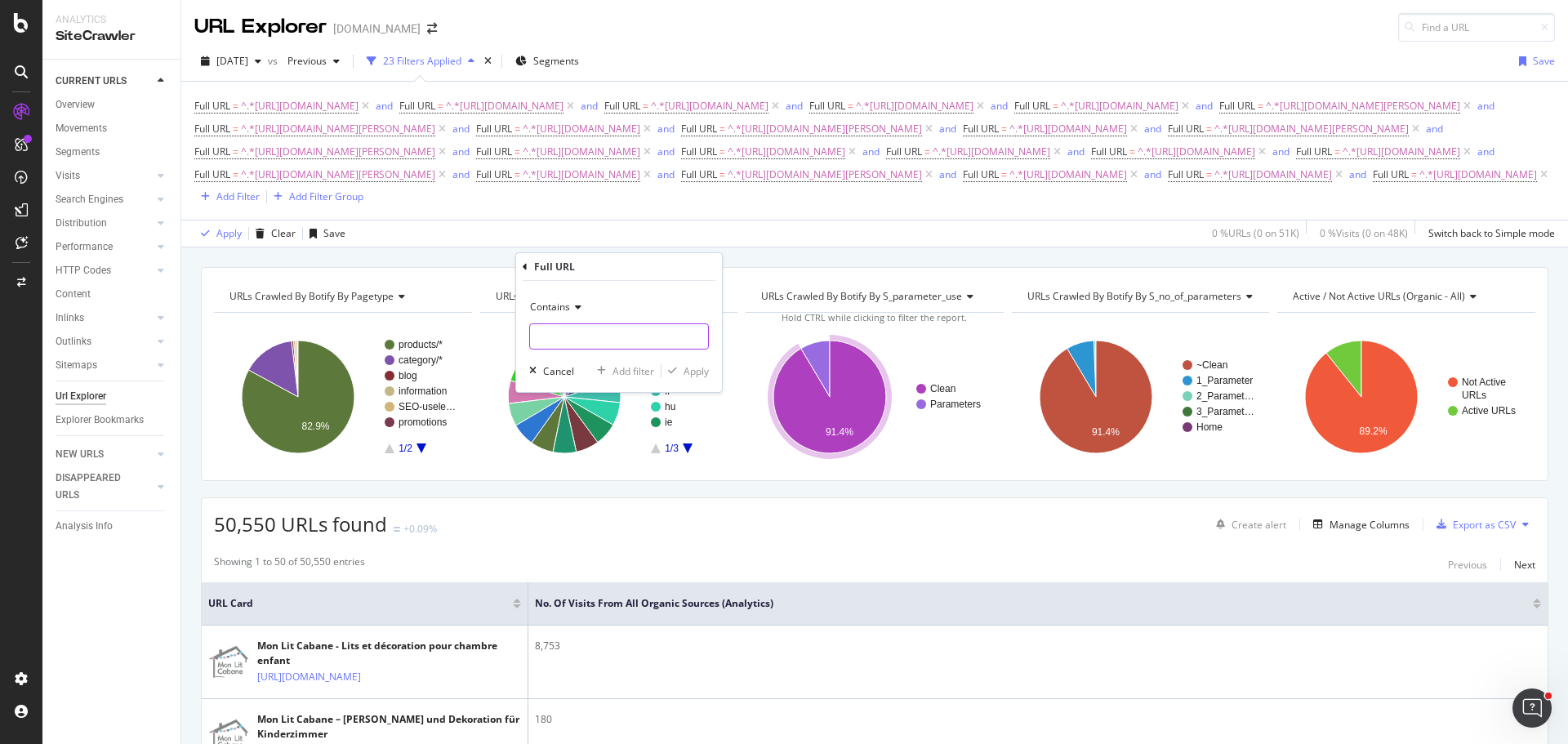
click at [609, 346] on input "text" at bounding box center [619, 337] width 178 height 26
paste input "[URL][DOMAIN_NAME]"
type input "[URL][DOMAIN_NAME]"
click at [625, 367] on div "Add filter" at bounding box center [634, 371] width 42 height 14
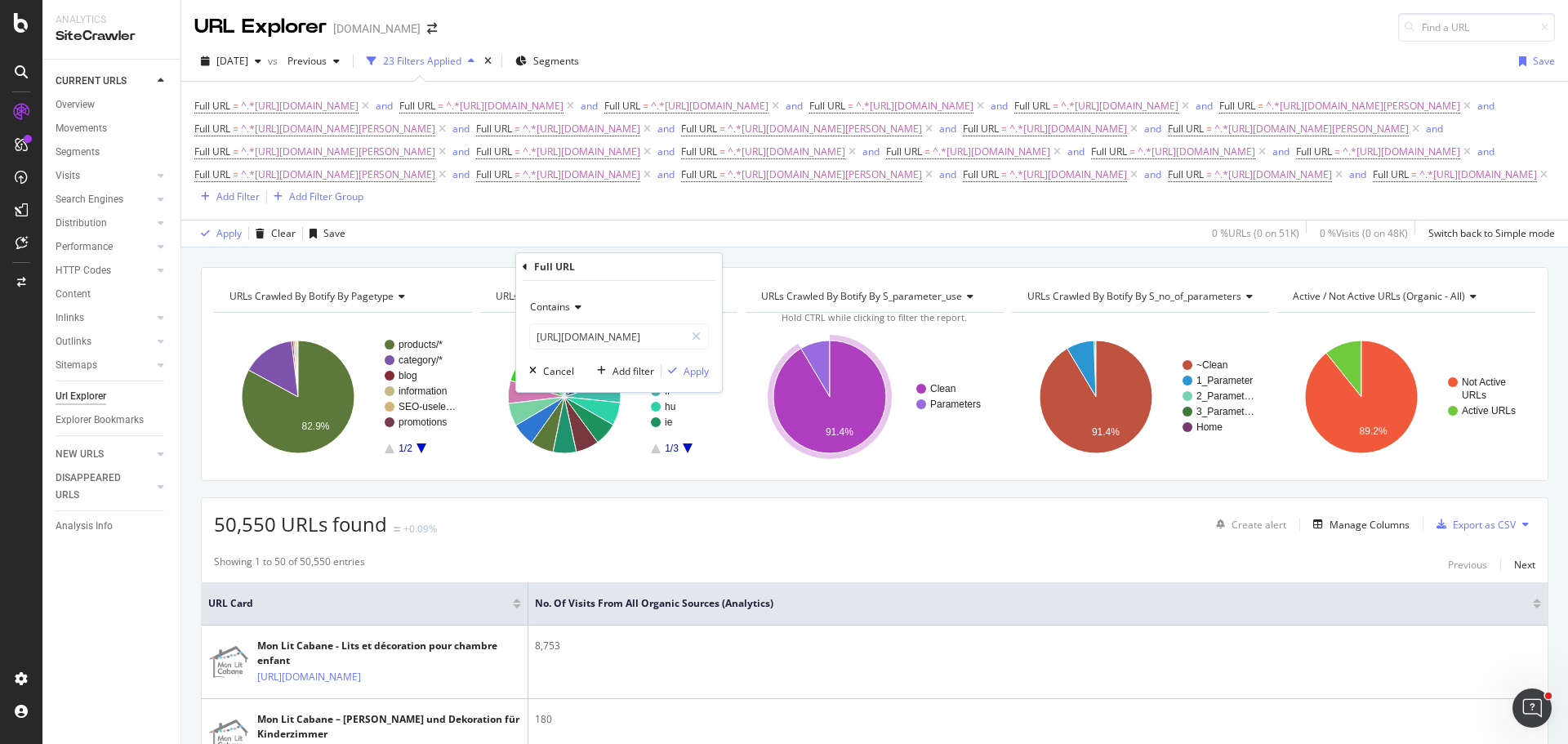
scroll to position [0, 0]
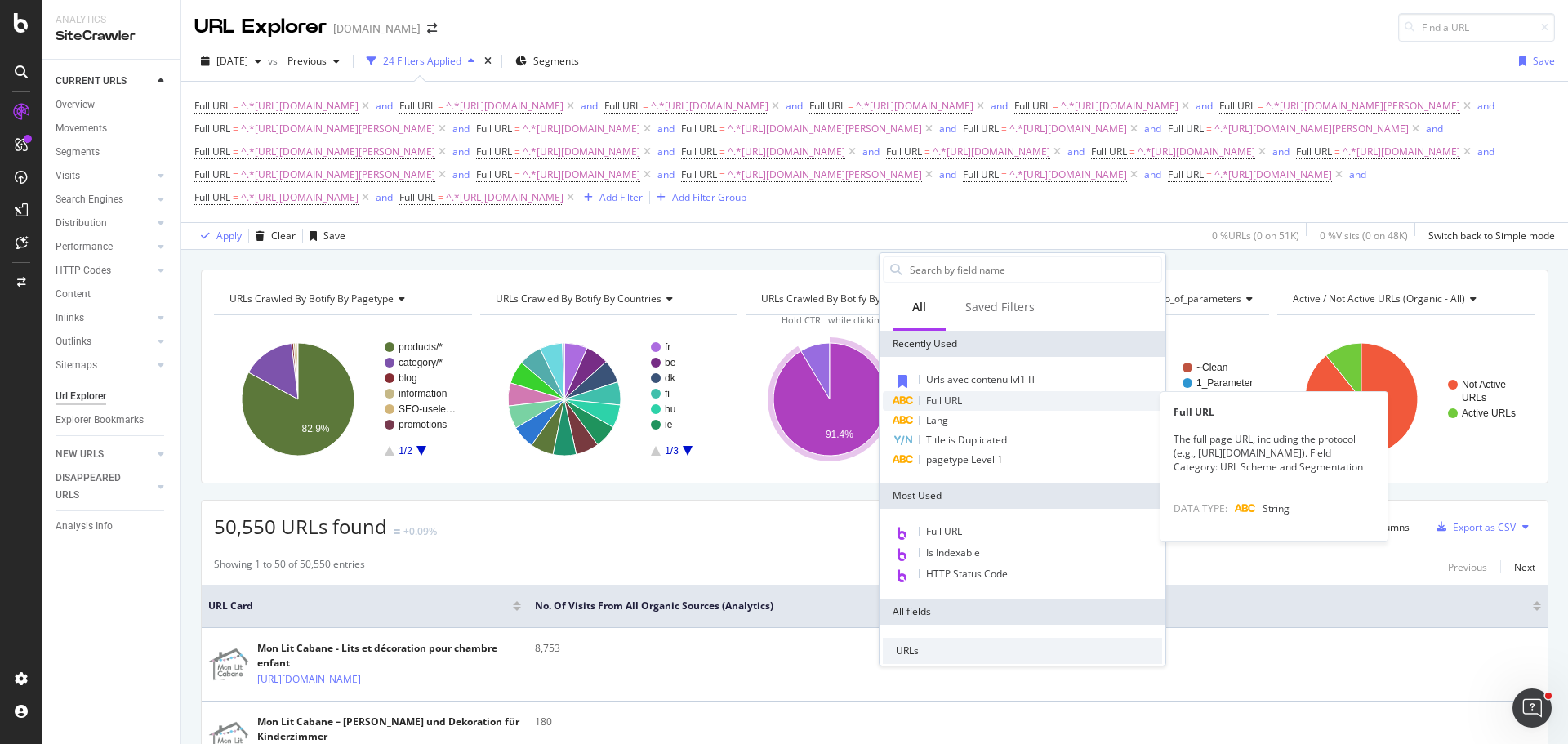
click at [995, 405] on div "Full URL" at bounding box center [1022, 401] width 279 height 20
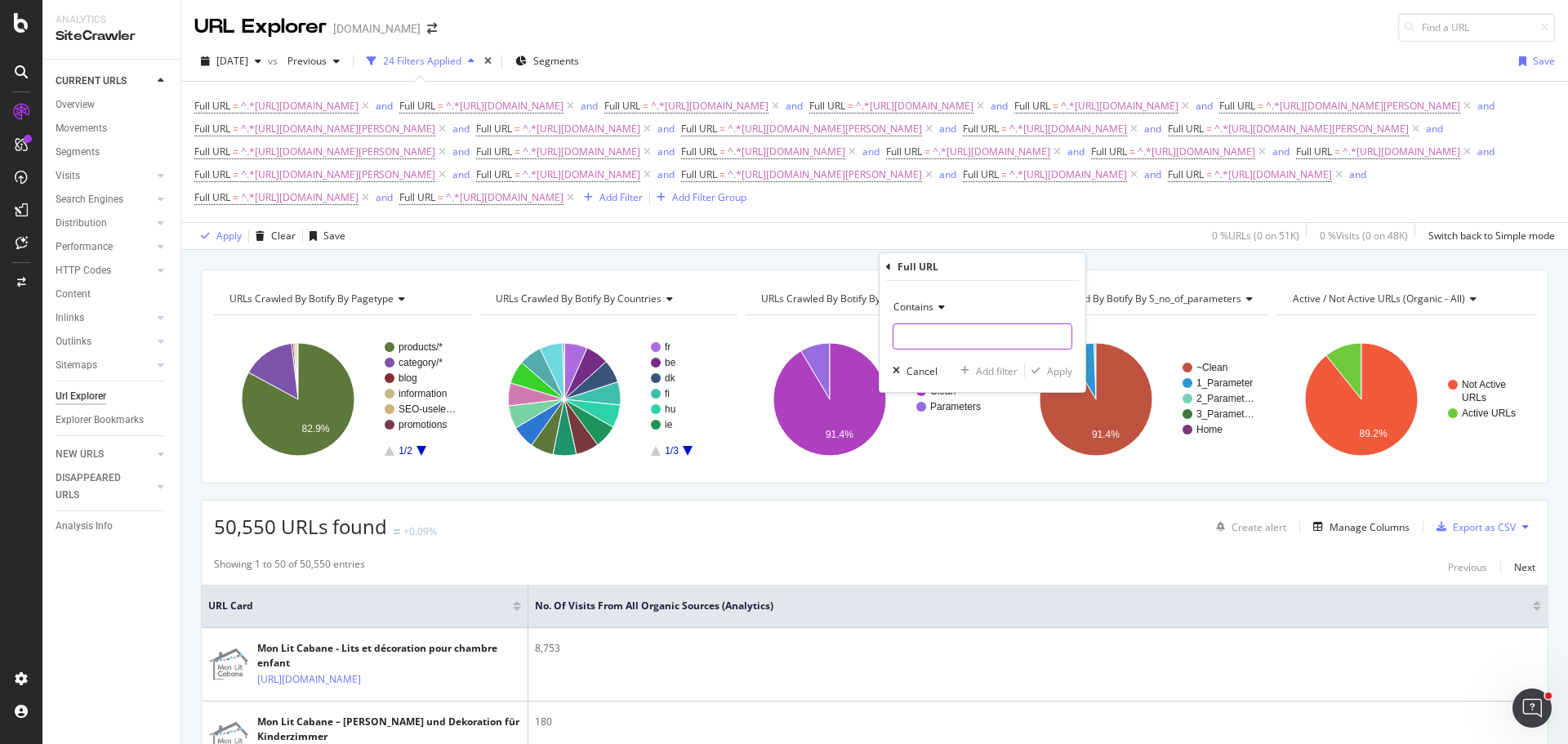
click at [968, 338] on input "text" at bounding box center [983, 337] width 178 height 26
paste input "[URL][DOMAIN_NAME]"
type input "[URL][DOMAIN_NAME]"
drag, startPoint x: 990, startPoint y: 373, endPoint x: 879, endPoint y: 406, distance: 115.8
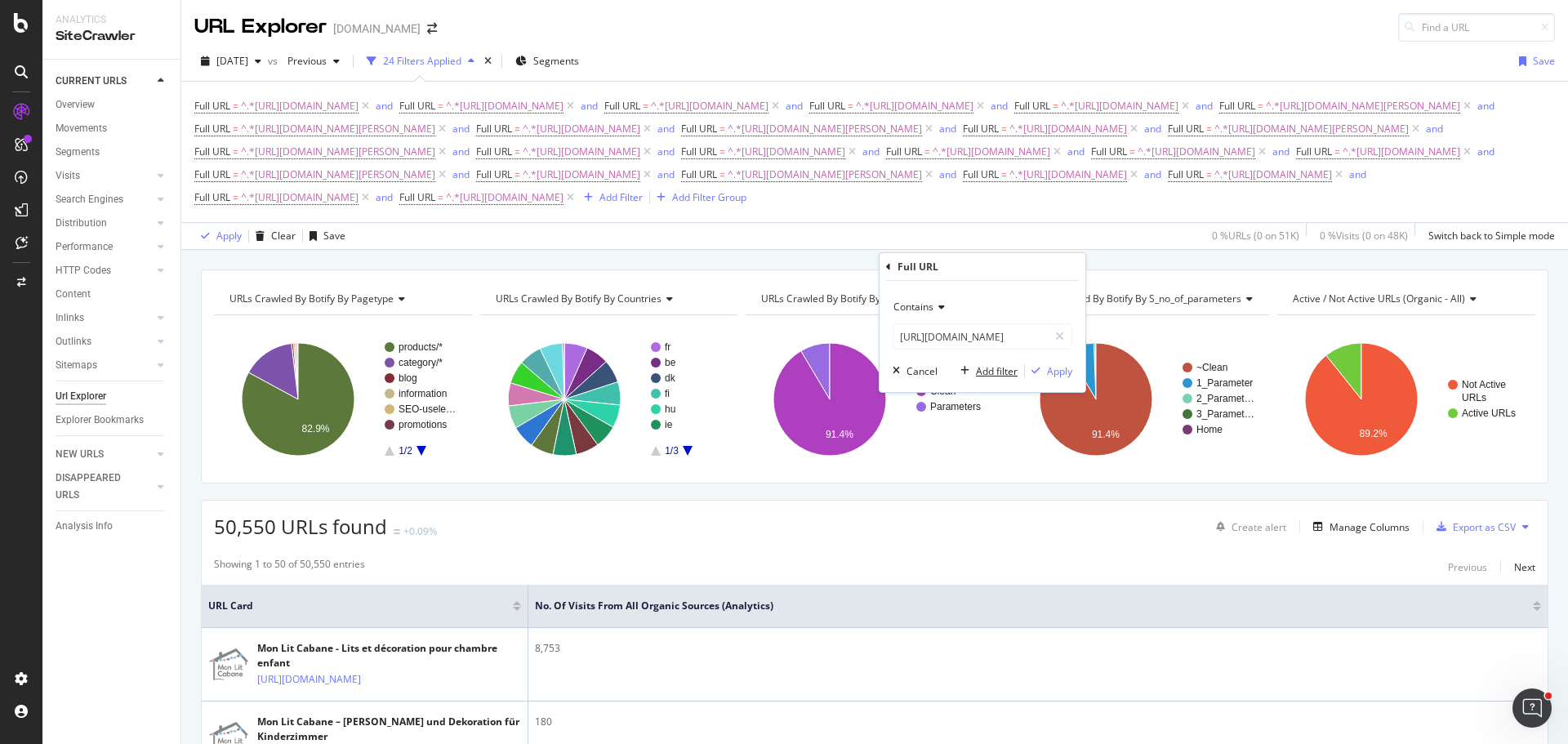
click at [990, 374] on div "Add filter" at bounding box center [997, 371] width 42 height 14
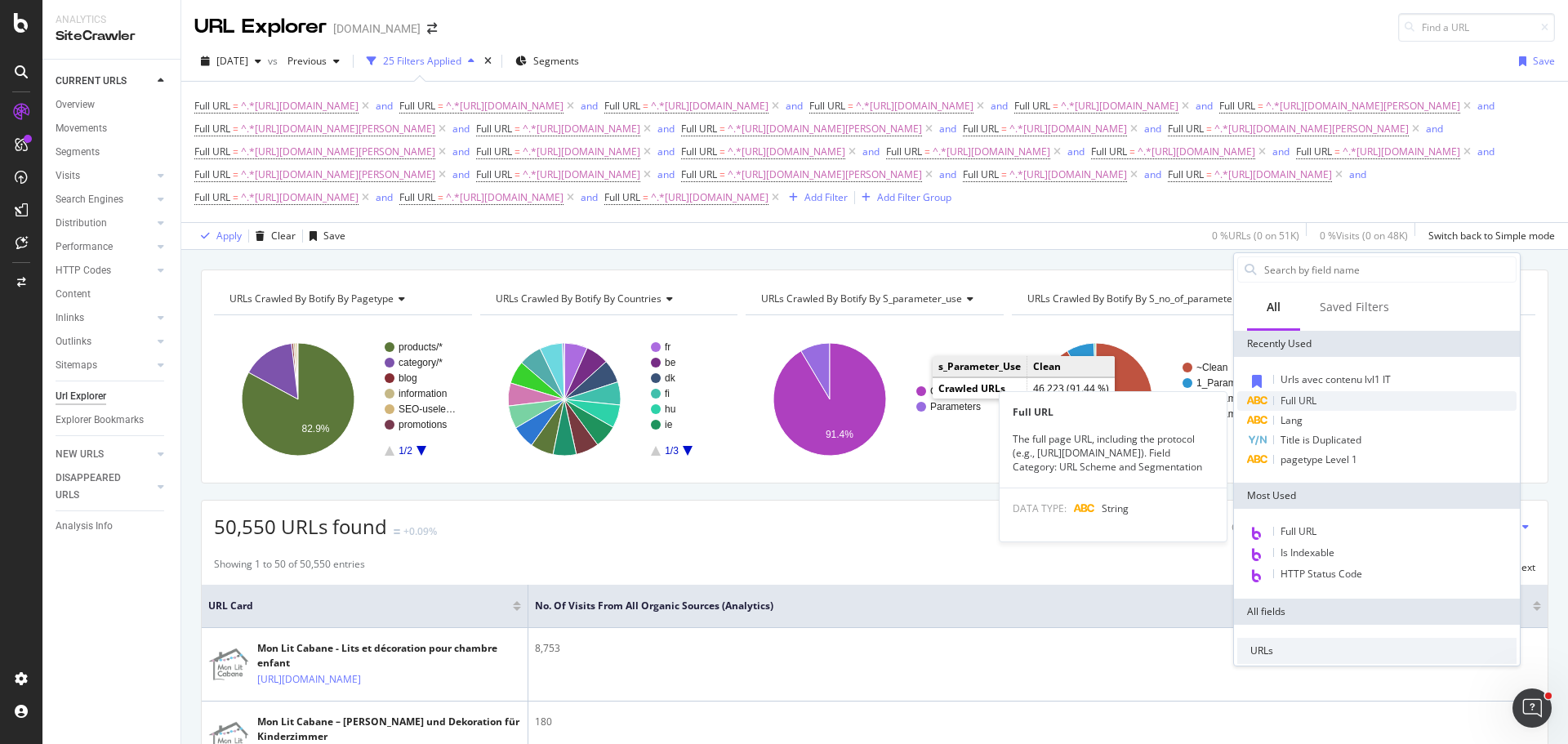
click at [1312, 402] on span "Full URL" at bounding box center [1299, 400] width 36 height 14
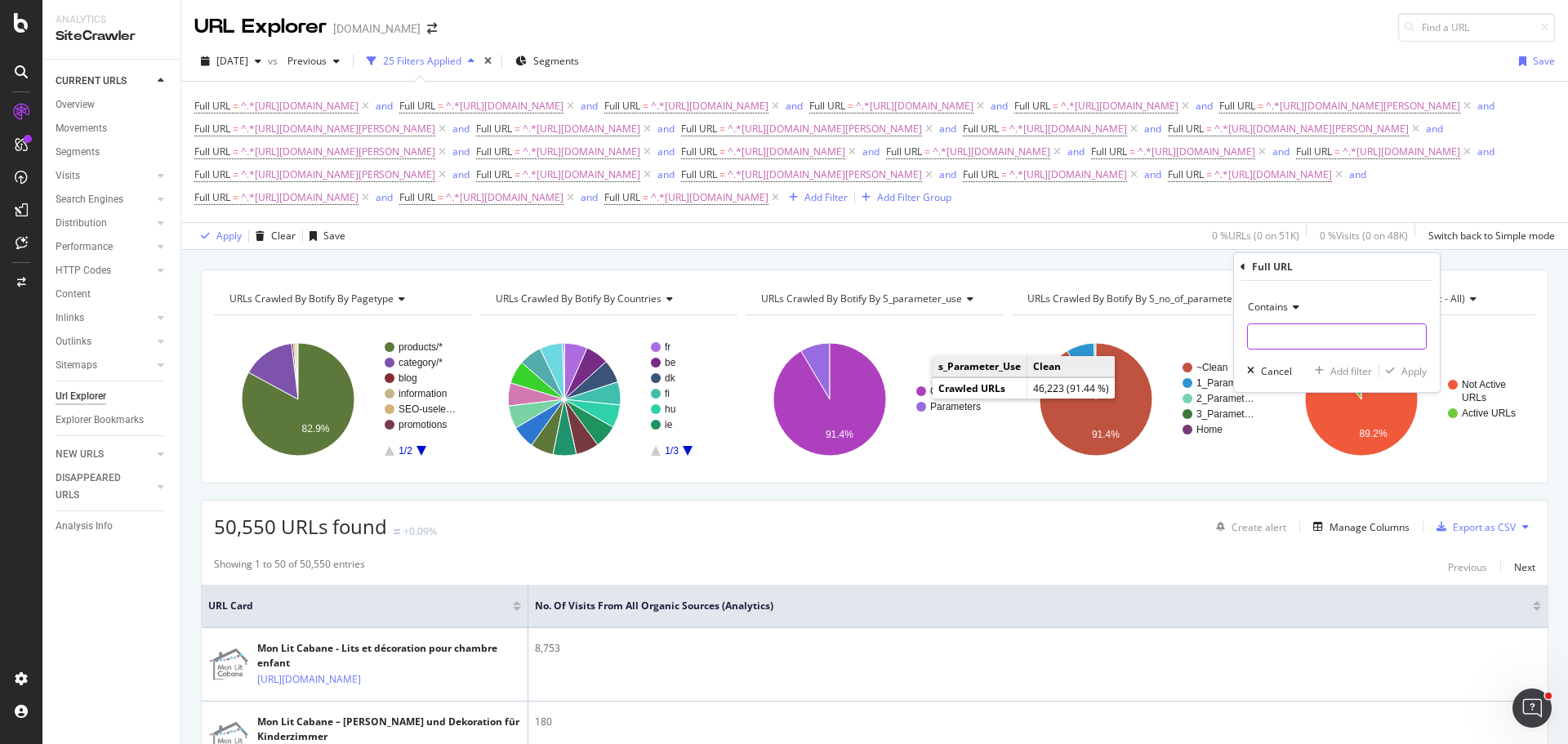
click at [1265, 332] on input "text" at bounding box center [1337, 337] width 178 height 26
paste input "[URL][DOMAIN_NAME]"
type input "[URL][DOMAIN_NAME]"
click at [1348, 365] on div "Add filter" at bounding box center [1352, 371] width 42 height 14
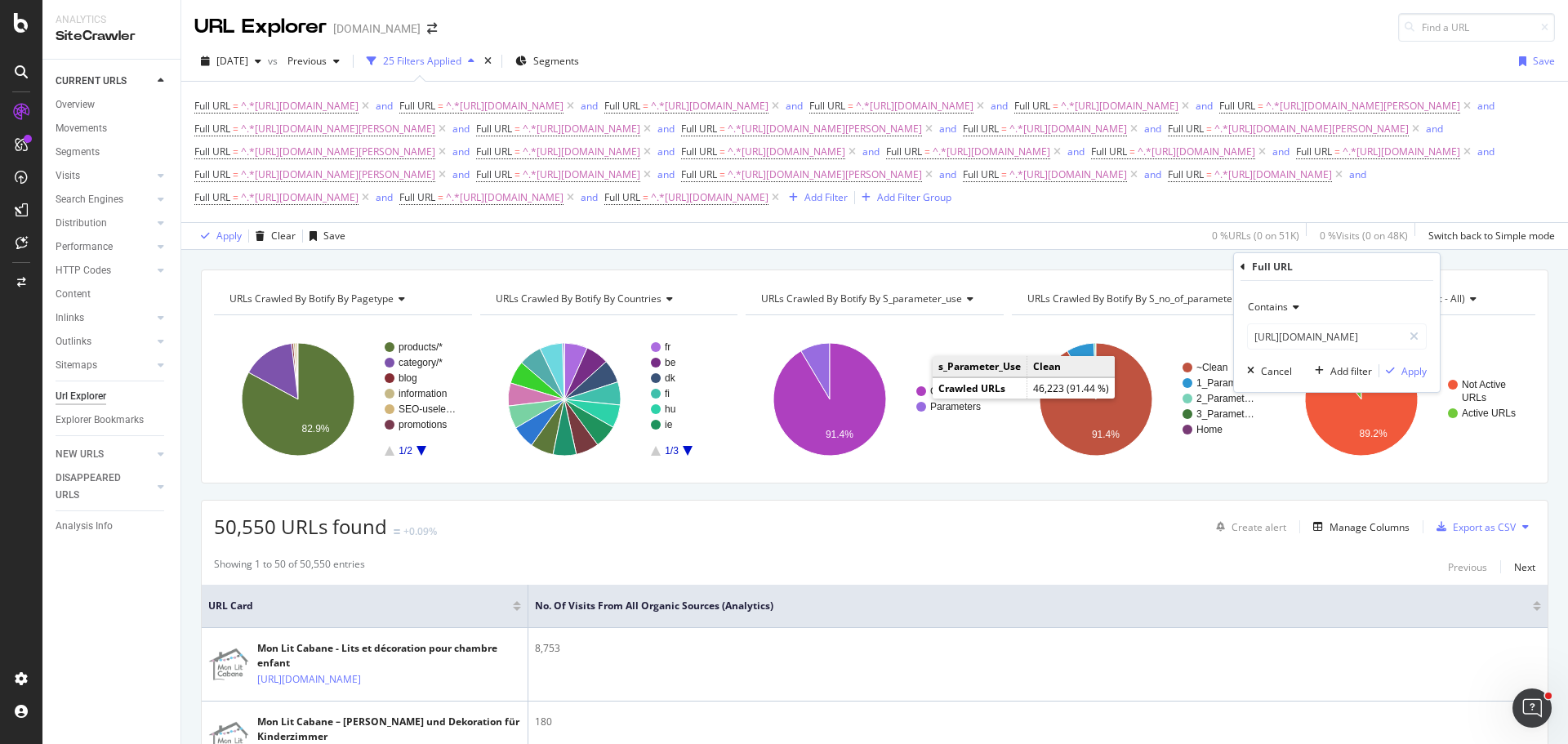
scroll to position [0, 0]
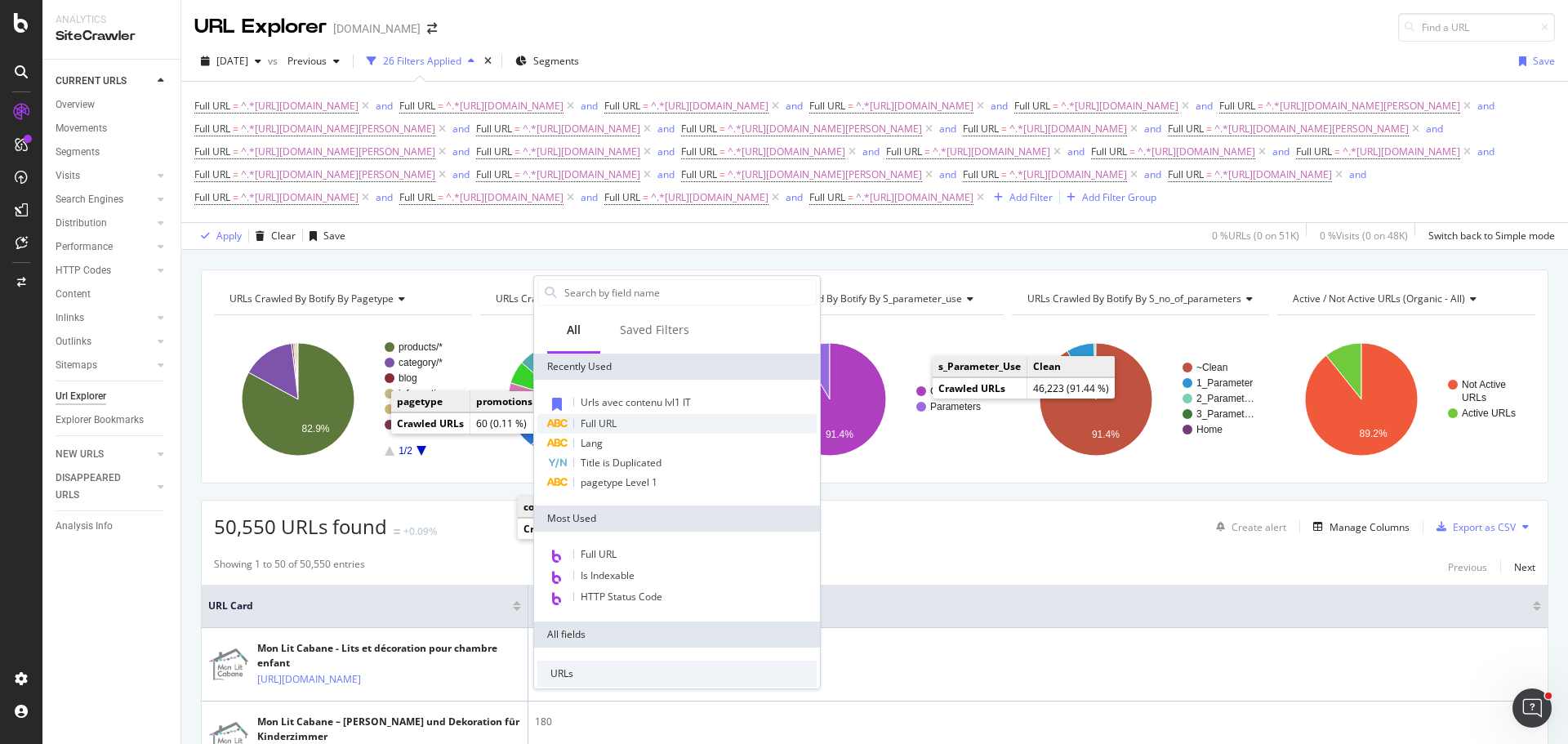
click at [605, 428] on span "Full URL" at bounding box center [599, 423] width 36 height 14
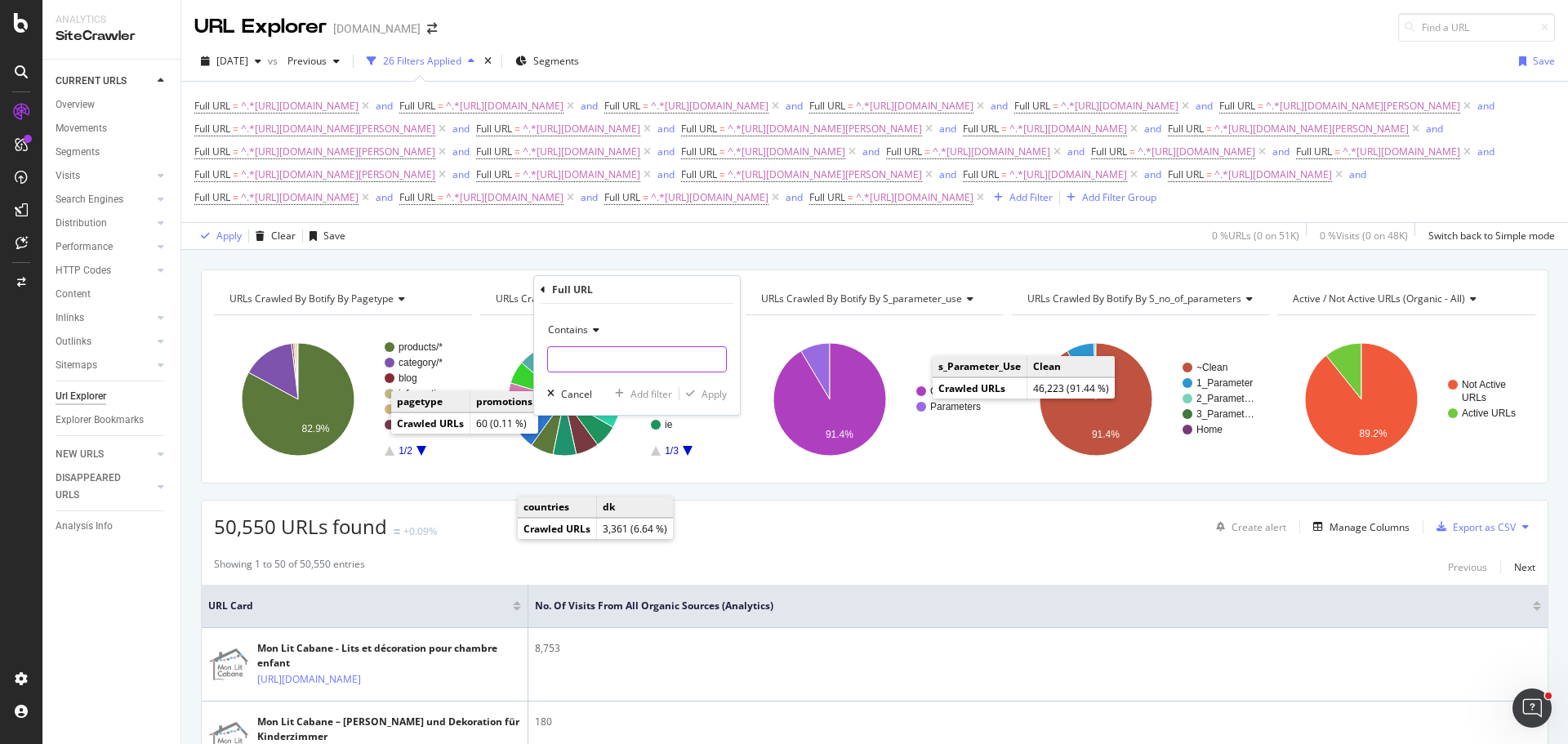
click at [647, 365] on input "text" at bounding box center [638, 359] width 178 height 26
paste input "[URL][DOMAIN_NAME]"
type input "[URL][DOMAIN_NAME]"
click at [640, 390] on div "Add filter" at bounding box center [651, 394] width 42 height 14
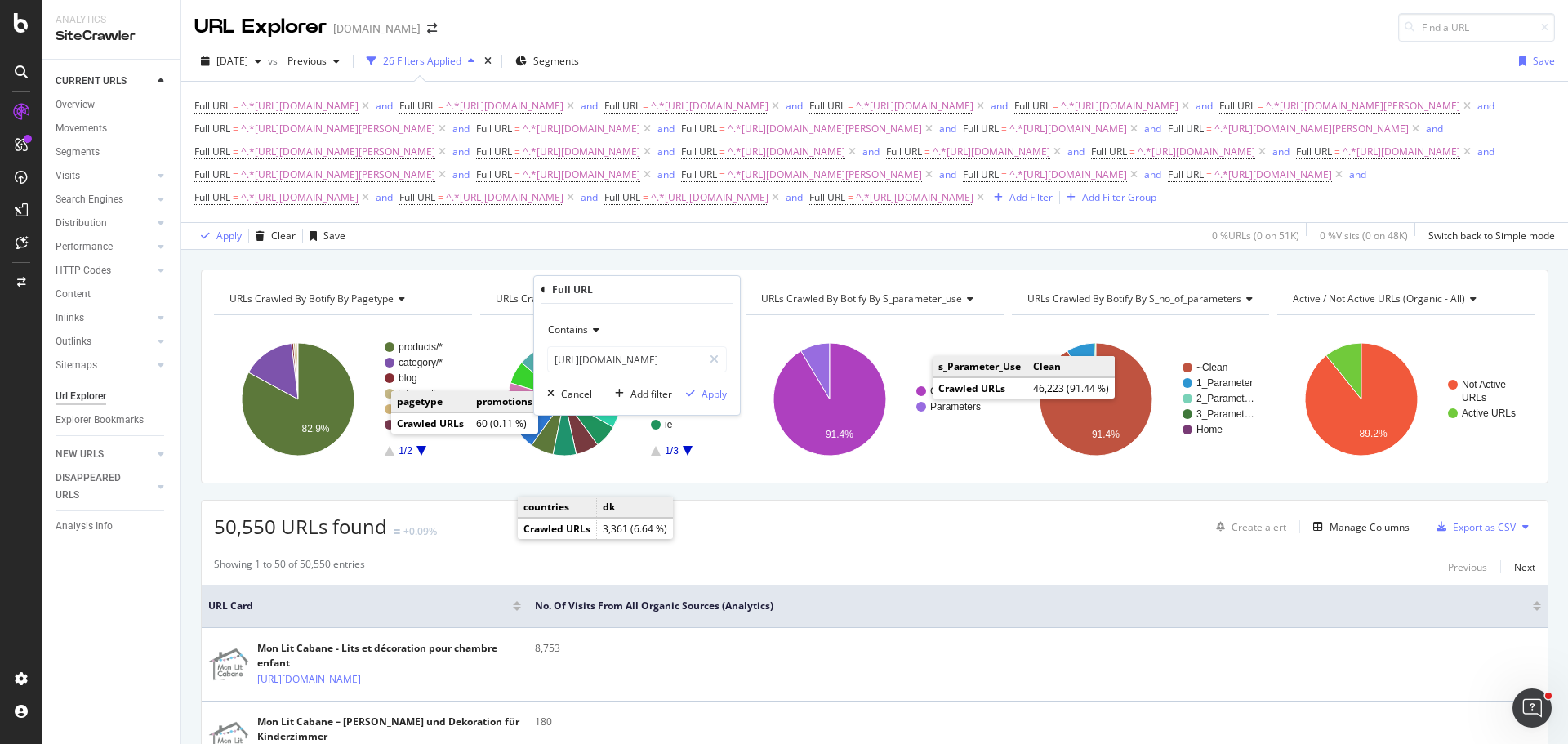
scroll to position [0, 0]
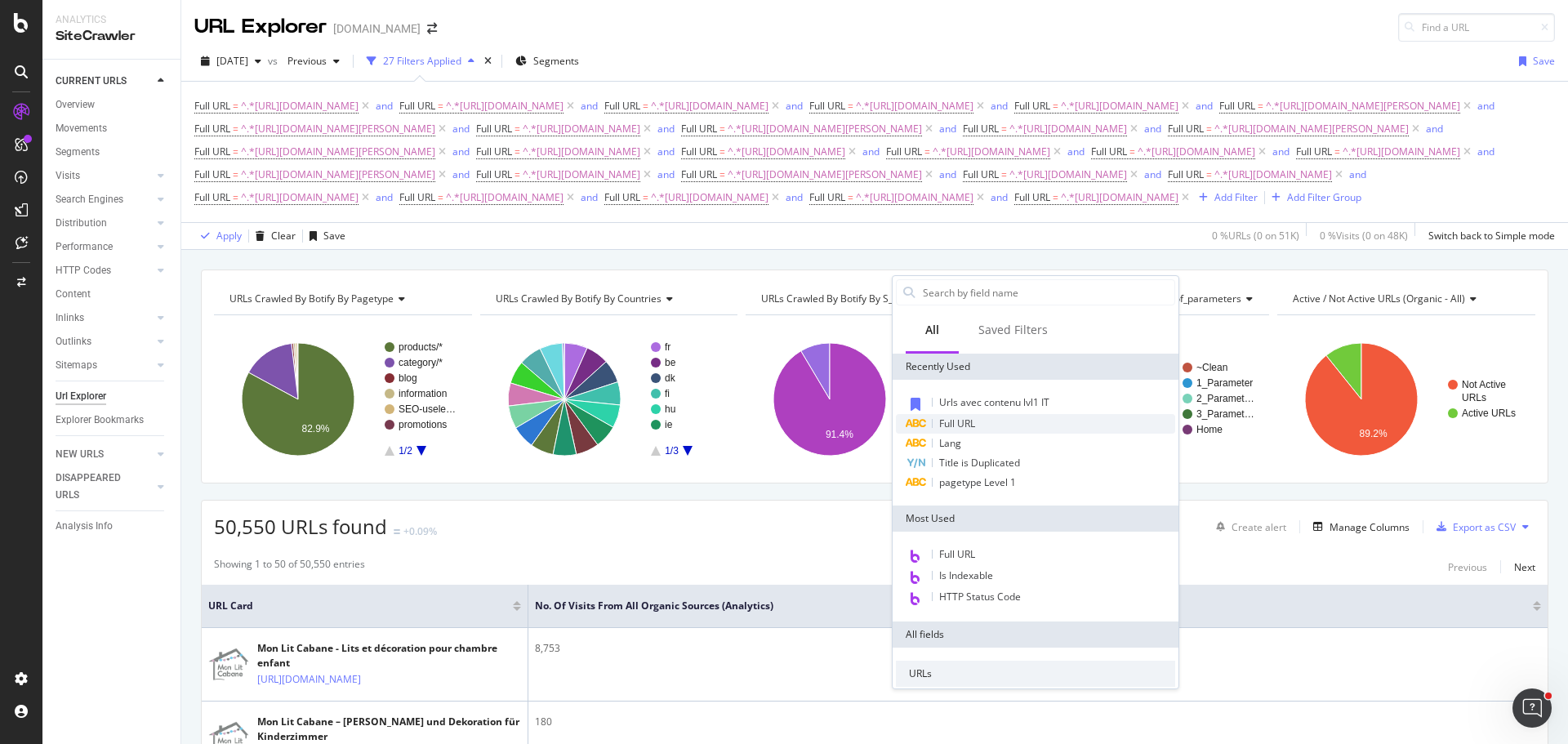
click at [967, 425] on span "Full URL" at bounding box center [958, 423] width 36 height 14
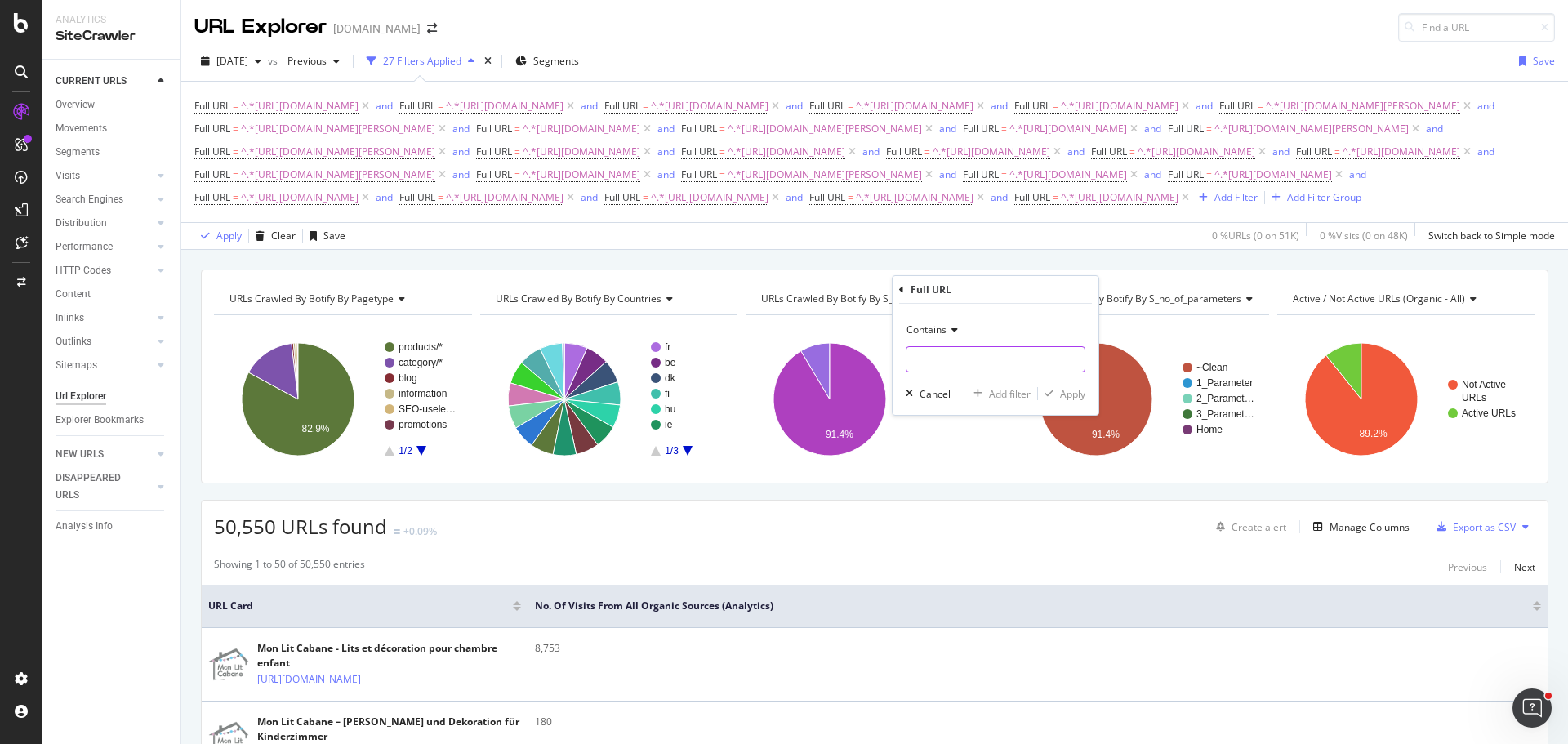
click at [969, 368] on input "text" at bounding box center [996, 359] width 178 height 26
paste input "[URL][DOMAIN_NAME]"
type input "[URL][DOMAIN_NAME]"
click at [990, 392] on div "Add filter" at bounding box center [1010, 394] width 42 height 14
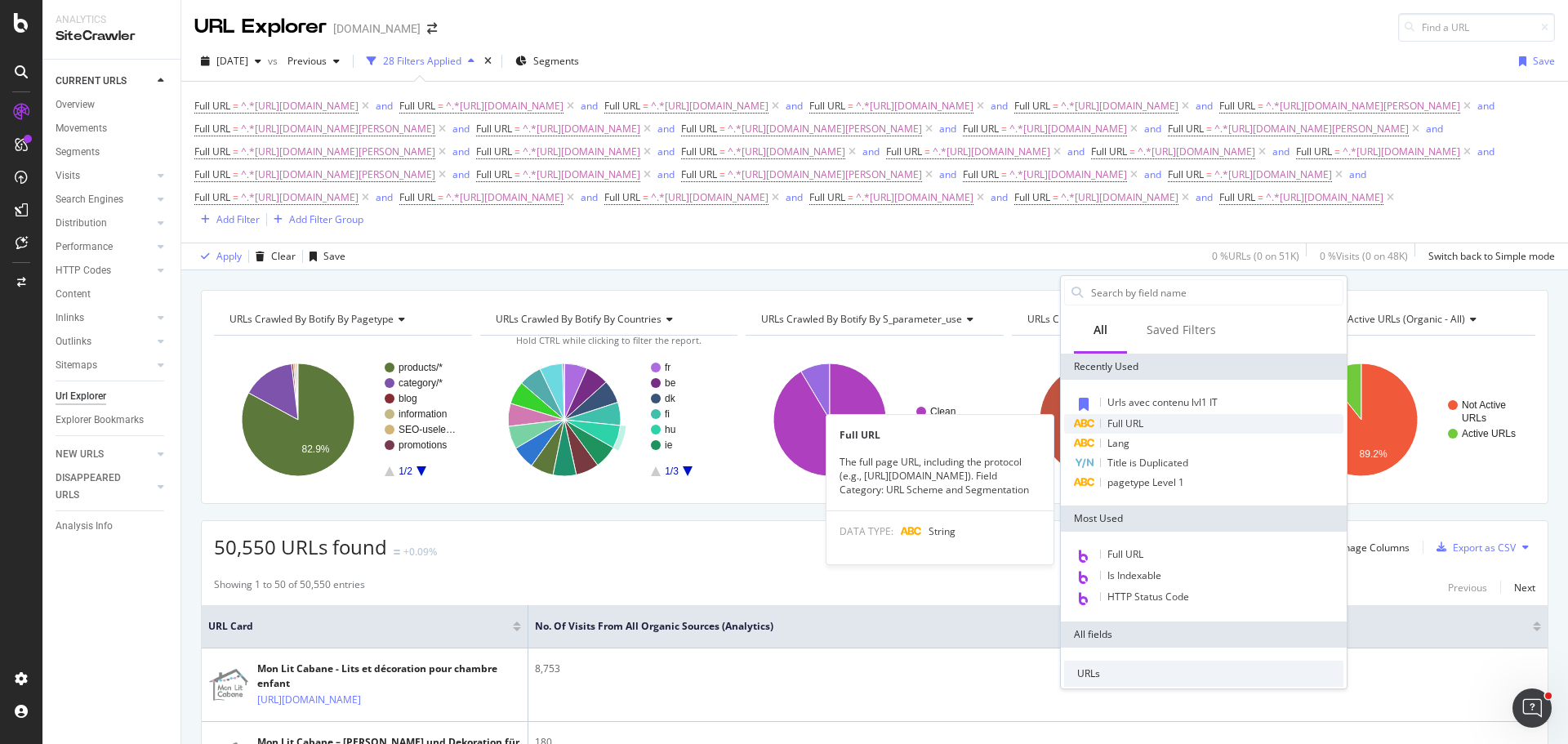
click at [1156, 424] on div "Full URL" at bounding box center [1203, 424] width 279 height 20
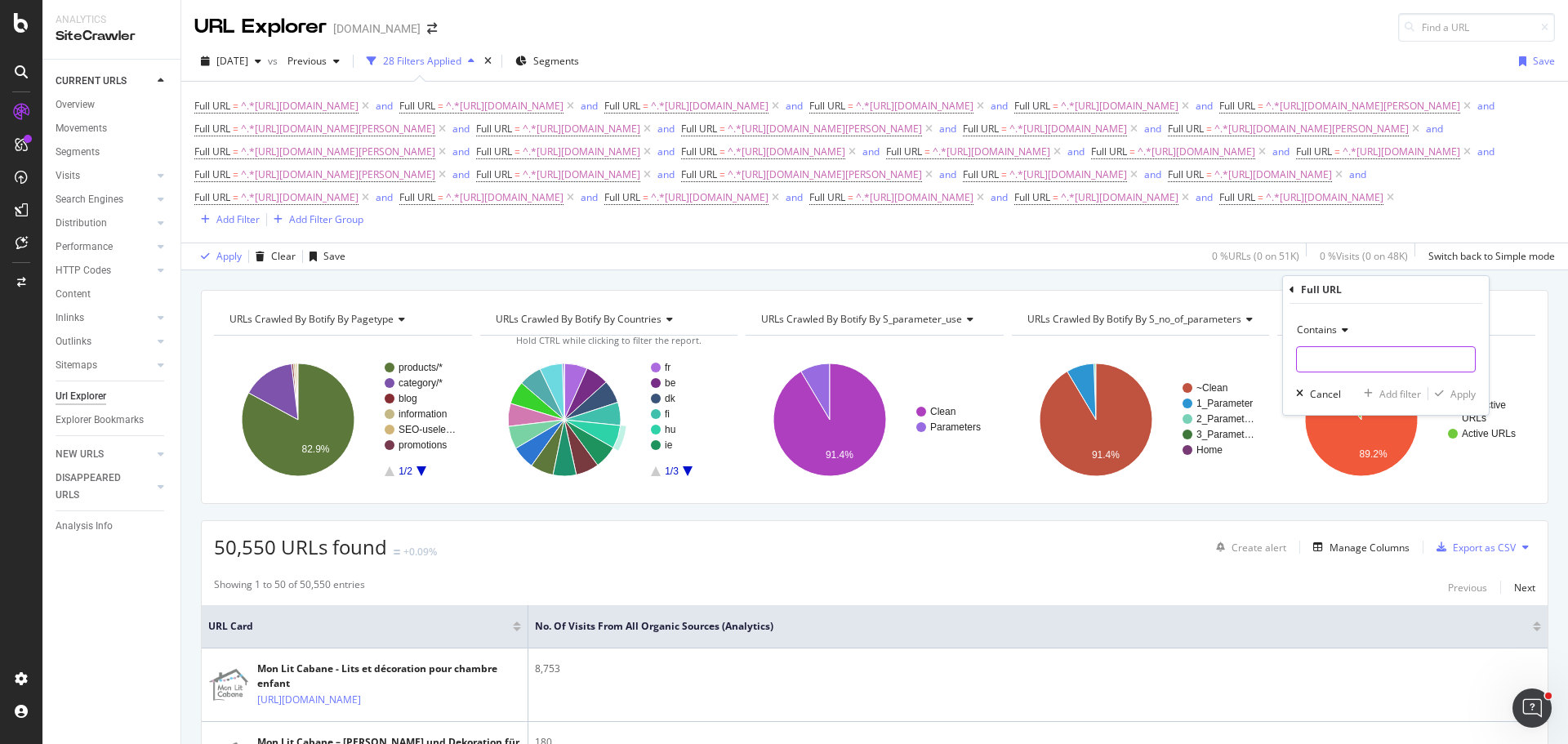
click at [1340, 357] on input "text" at bounding box center [1386, 359] width 178 height 26
paste input "[URL][DOMAIN_NAME]"
type input "[URL][DOMAIN_NAME]"
drag, startPoint x: 1397, startPoint y: 388, endPoint x: 1157, endPoint y: 429, distance: 243.5
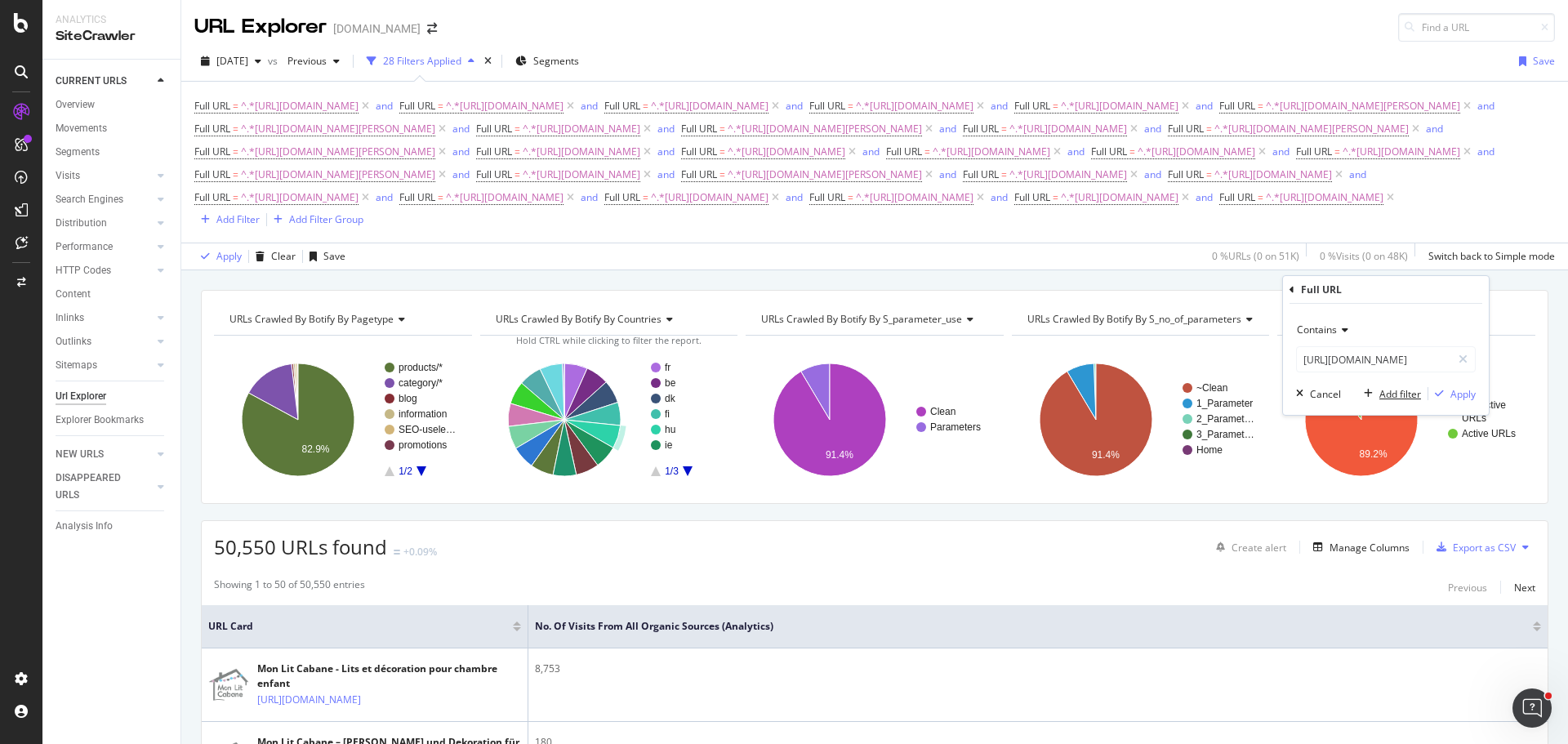
click at [1393, 388] on div "Add filter" at bounding box center [1401, 394] width 42 height 14
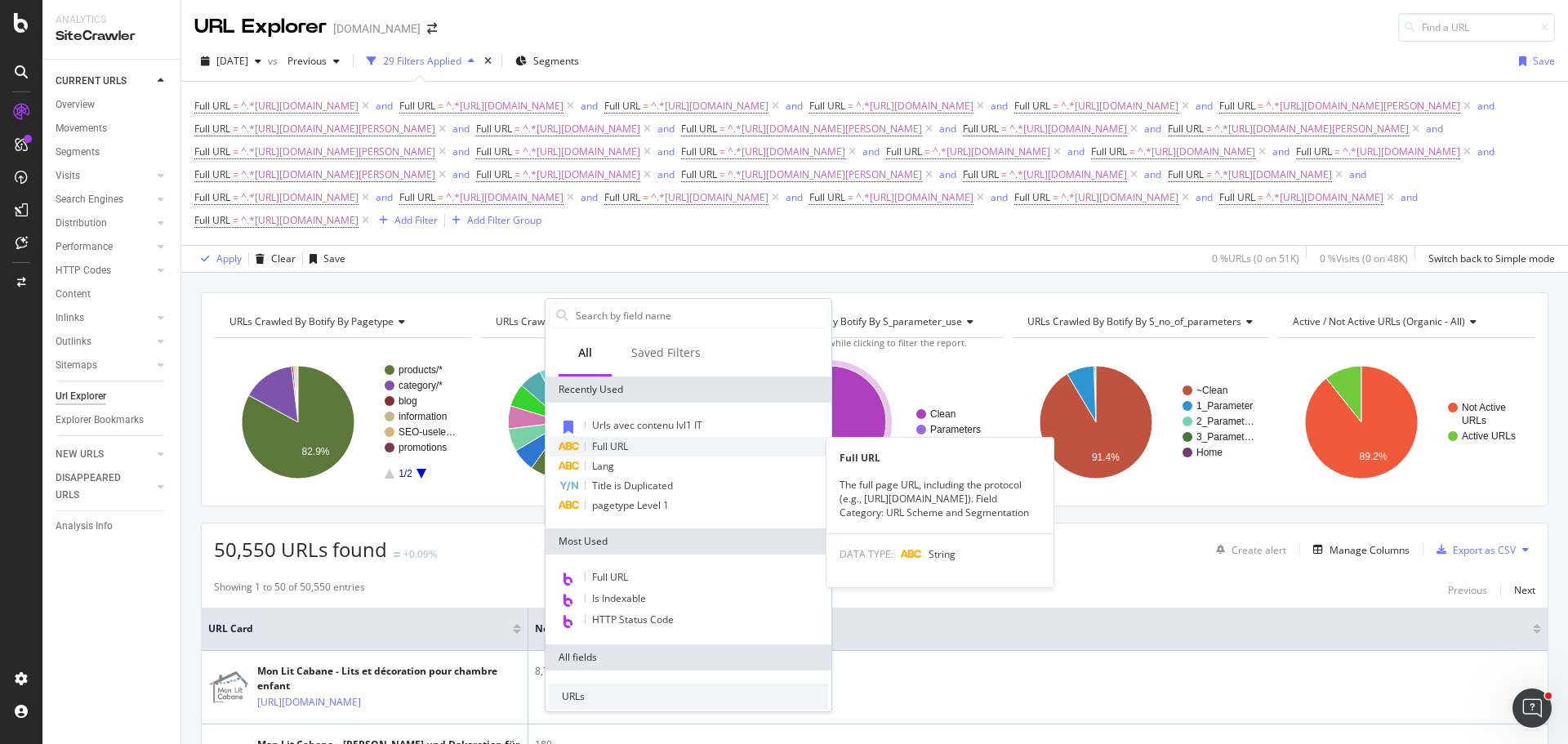
click at [660, 452] on div "Full URL" at bounding box center [689, 447] width 279 height 20
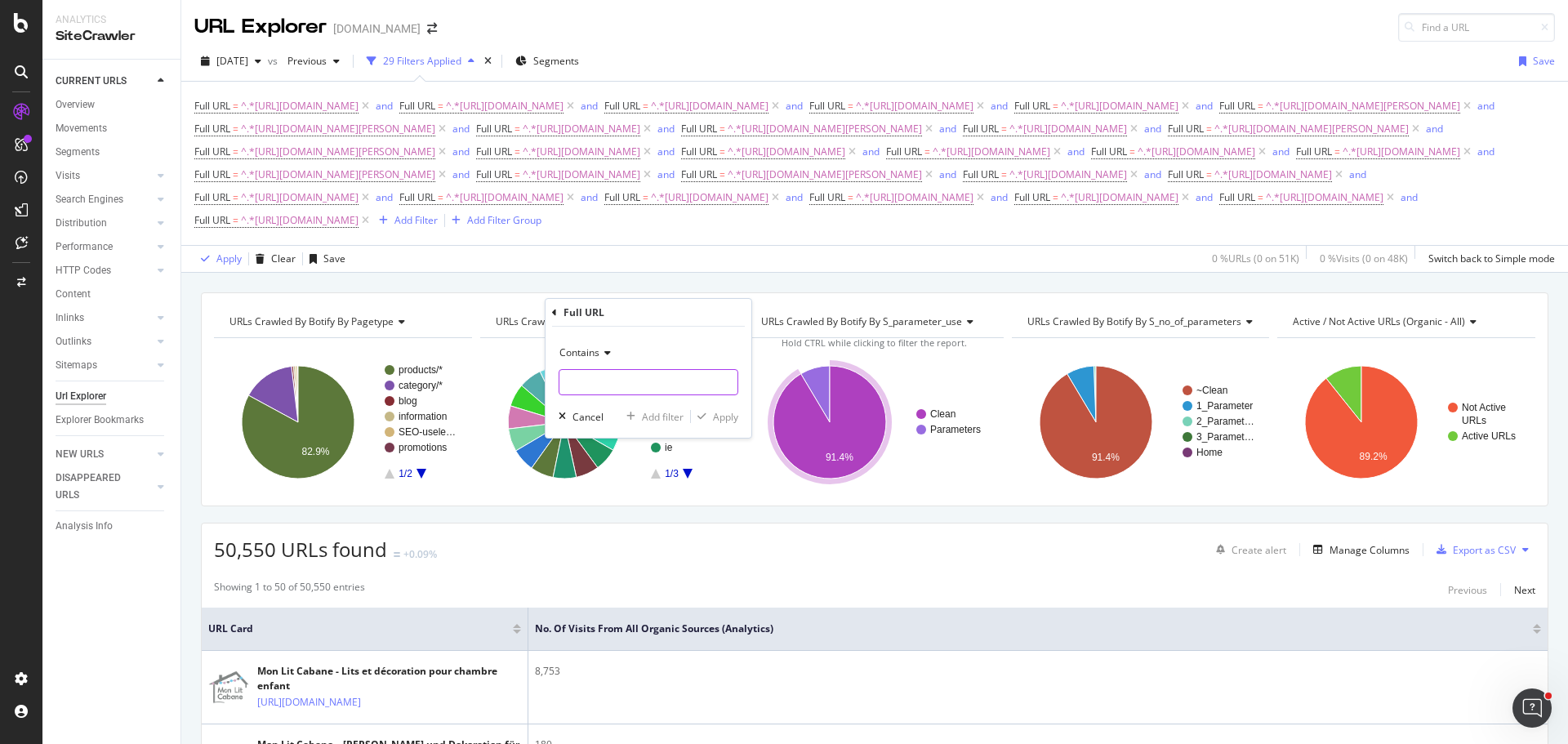
click at [668, 383] on input "text" at bounding box center [648, 382] width 178 height 26
paste input "[URL][DOMAIN_NAME]"
type input "[URL][DOMAIN_NAME]"
click at [655, 421] on div "Add filter" at bounding box center [663, 417] width 42 height 14
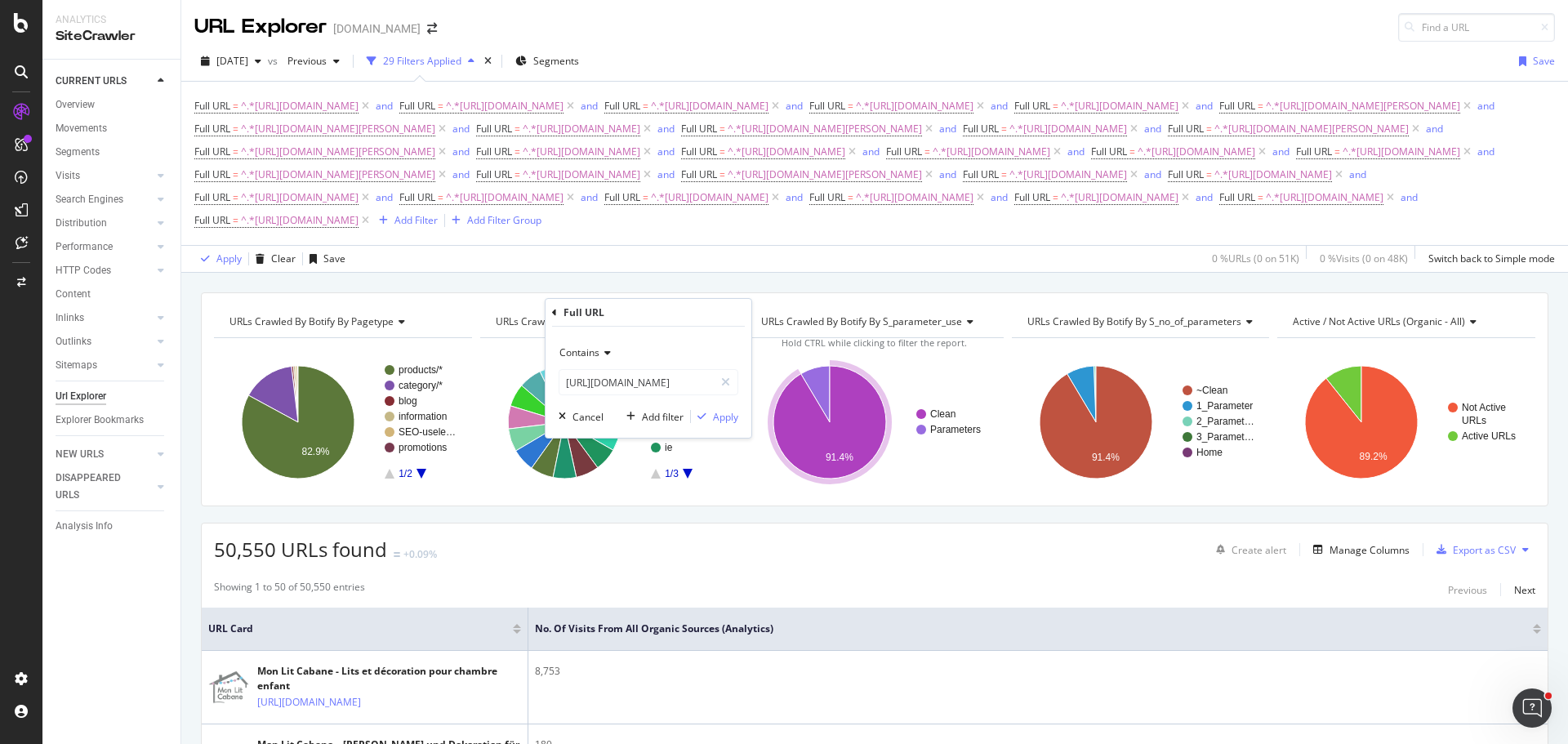
scroll to position [0, 0]
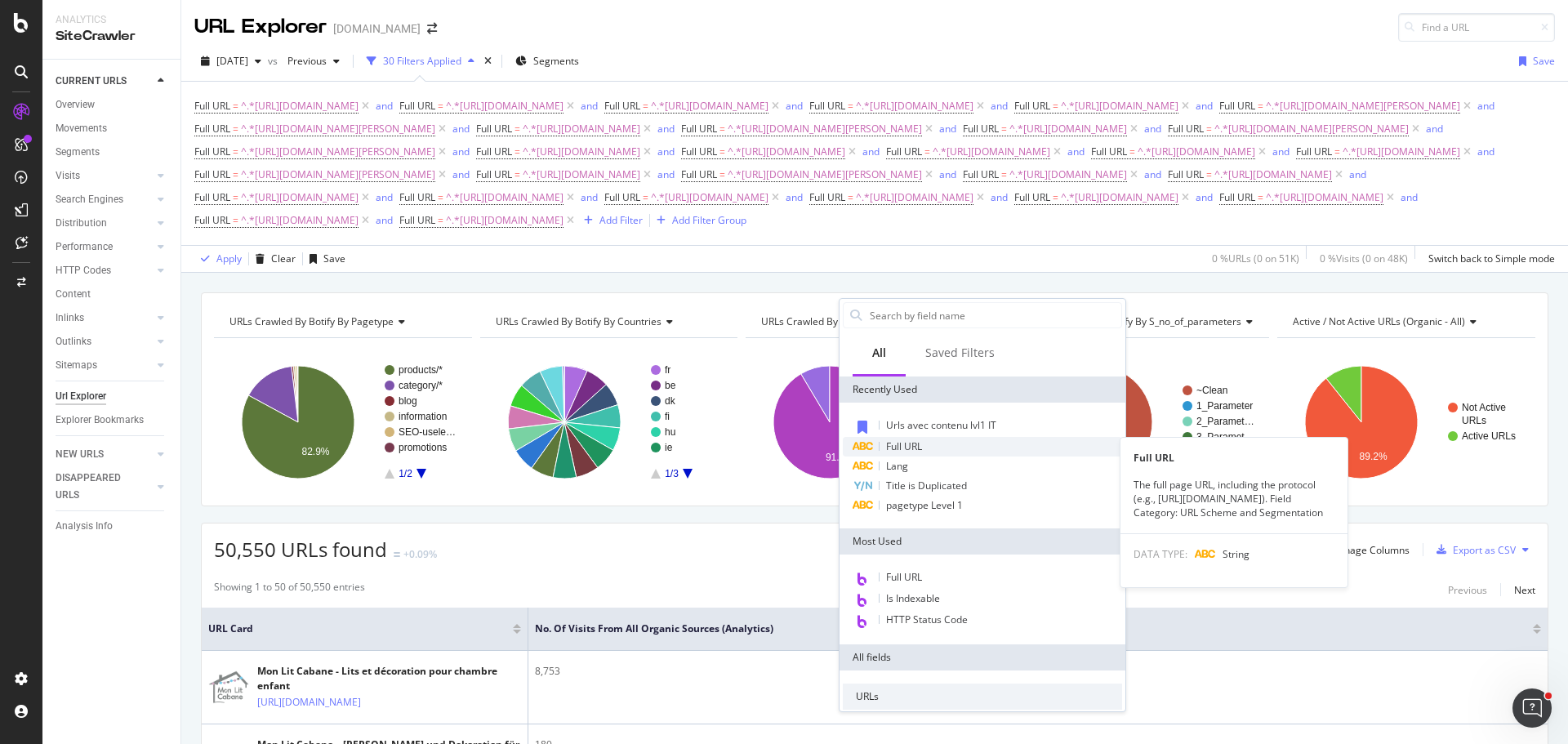
click at [975, 449] on div "Full URL" at bounding box center [982, 447] width 279 height 20
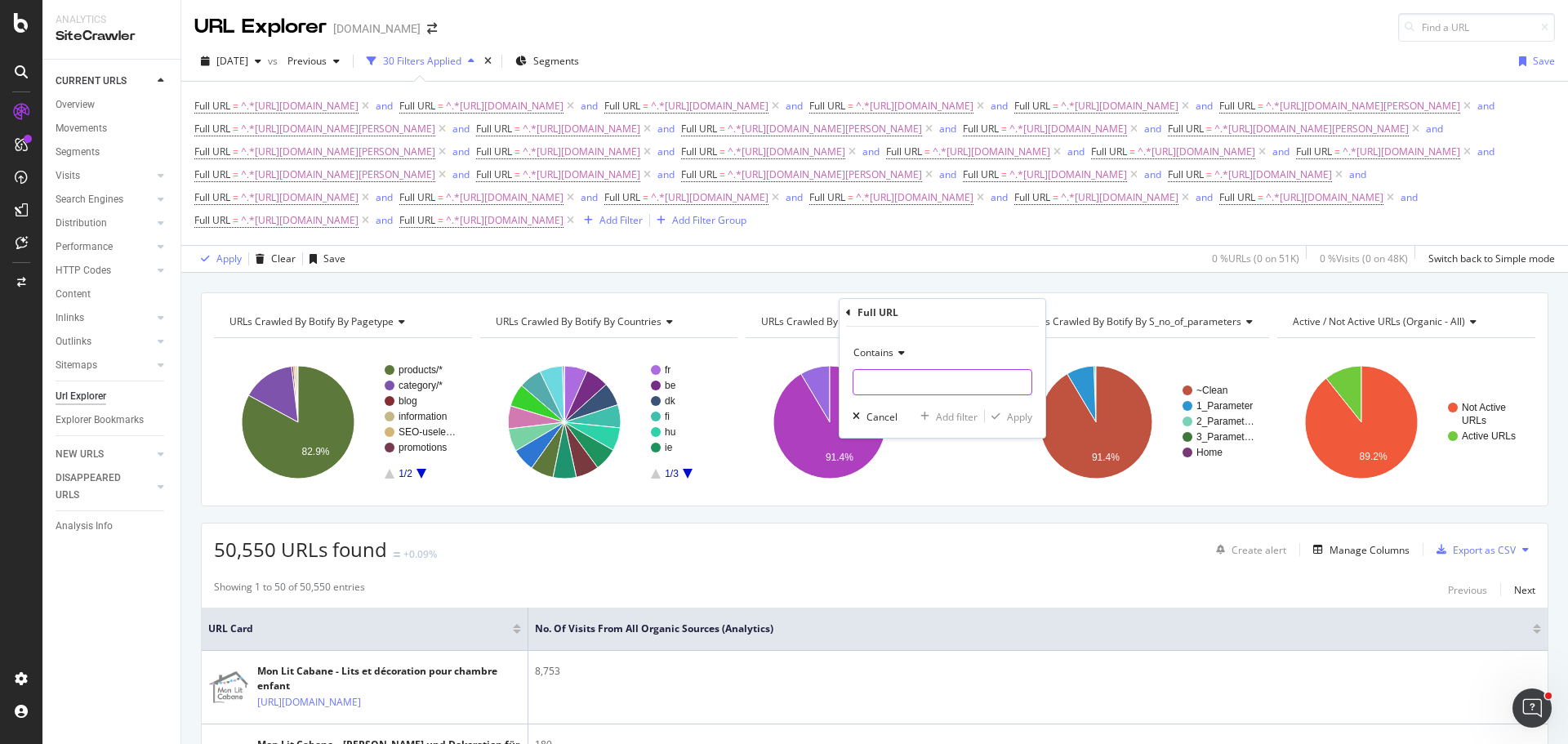
click at [909, 383] on input "text" at bounding box center [943, 382] width 178 height 26
paste input "[URL][DOMAIN_NAME]"
type input "[URL][DOMAIN_NAME]"
click at [960, 414] on div "Add filter" at bounding box center [957, 417] width 42 height 14
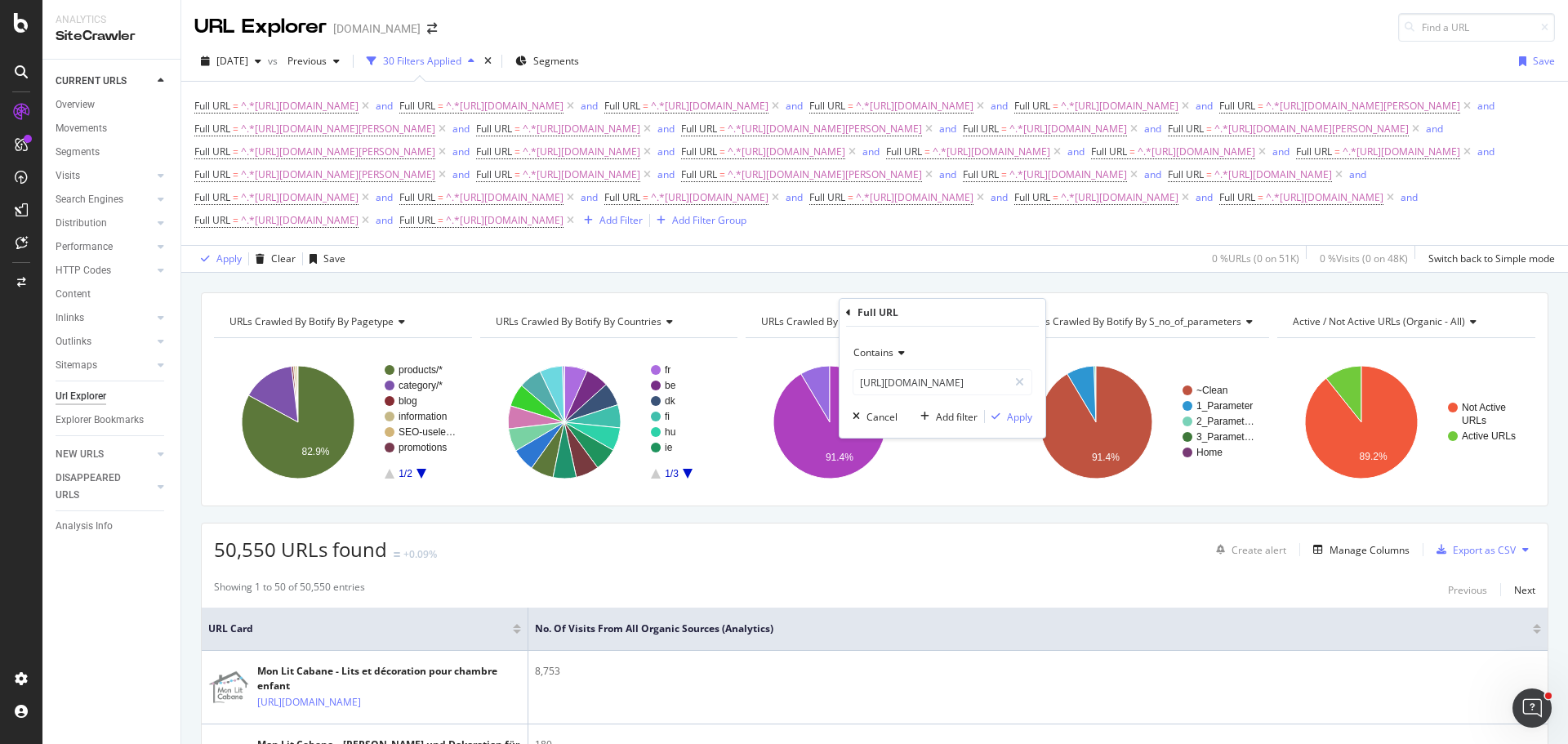
scroll to position [0, 0]
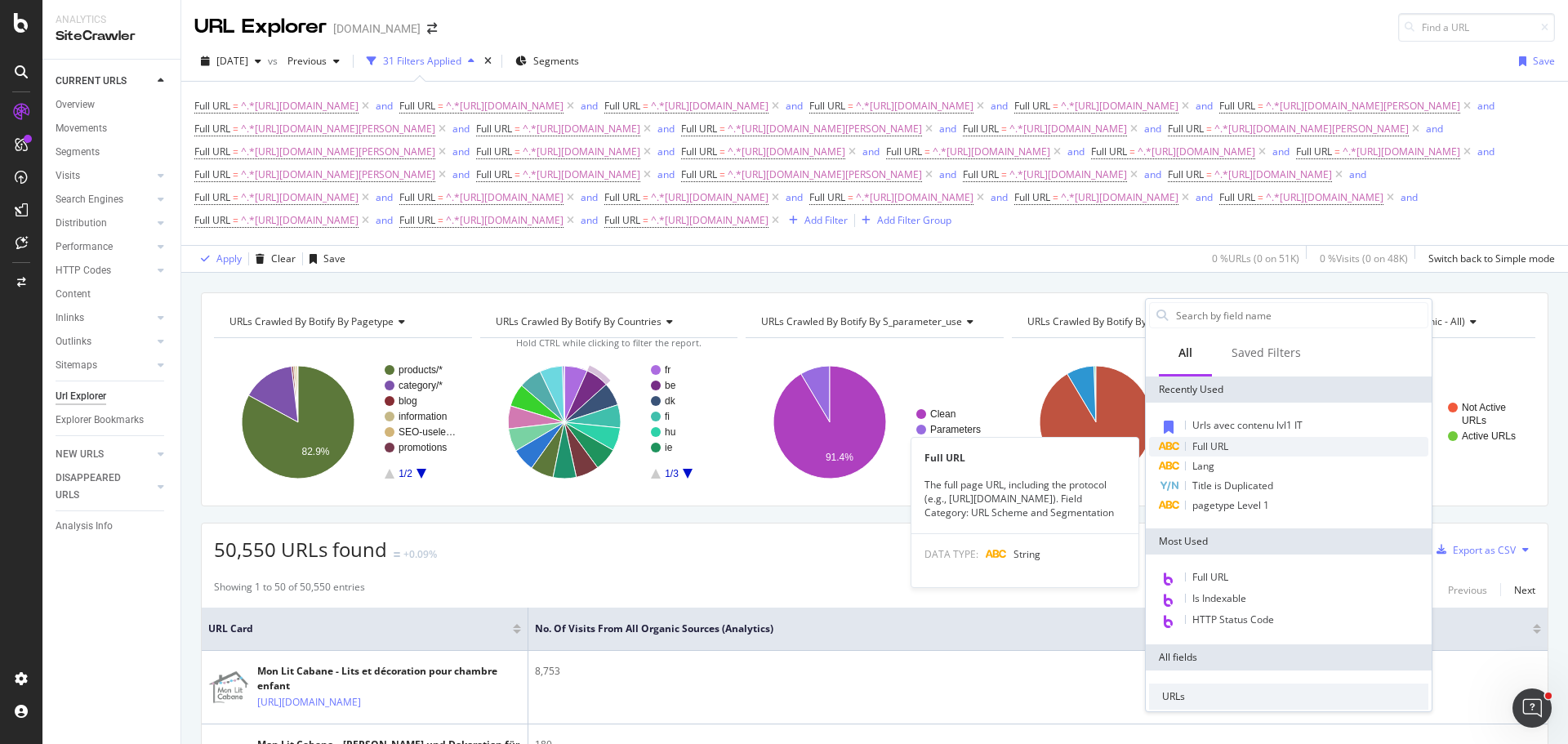
click at [1213, 440] on span "Full URL" at bounding box center [1211, 446] width 36 height 14
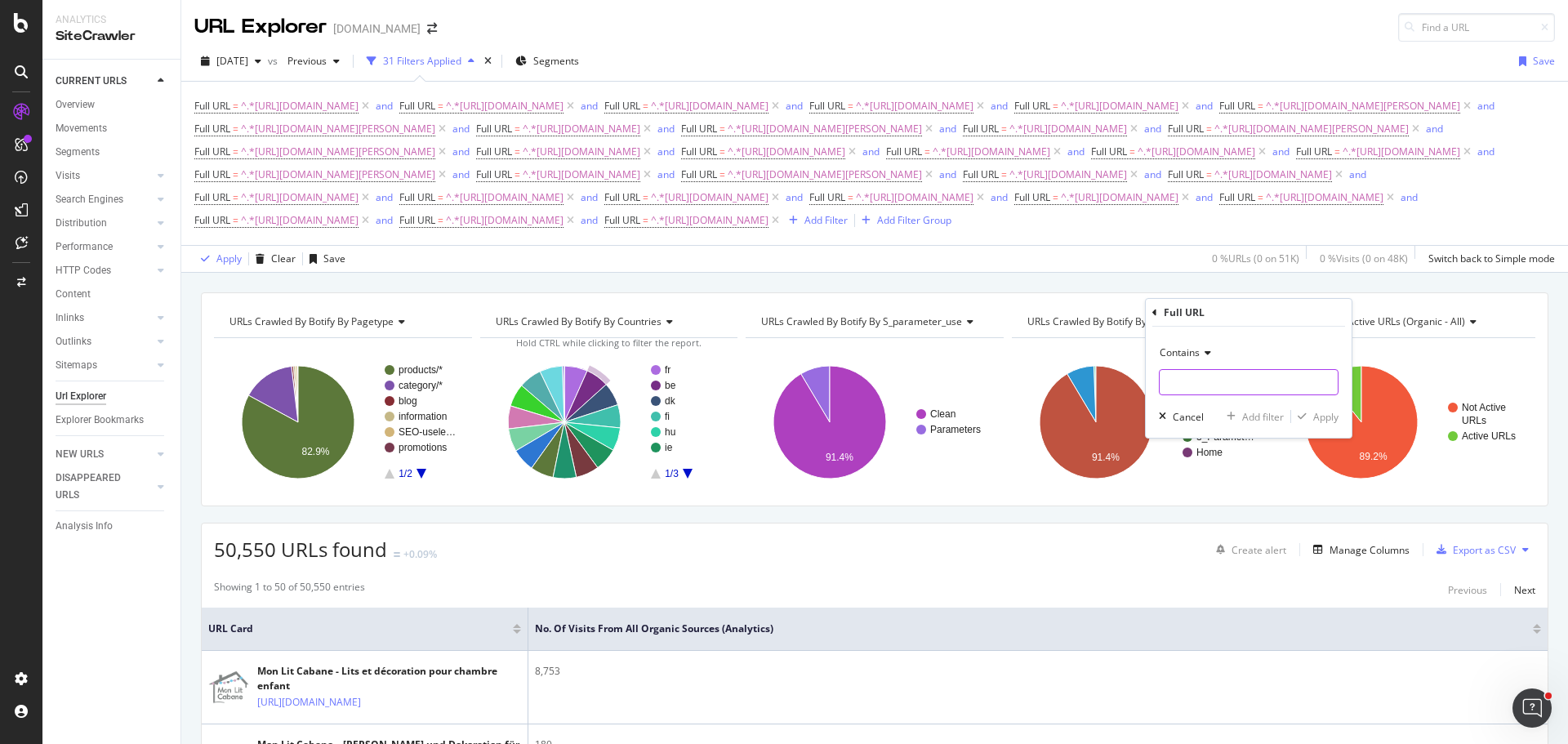
click at [1230, 392] on input "text" at bounding box center [1249, 382] width 178 height 26
paste input "[URL][DOMAIN_NAME]"
type input "[URL][DOMAIN_NAME]"
click at [1260, 410] on div "Add filter" at bounding box center [1263, 417] width 42 height 14
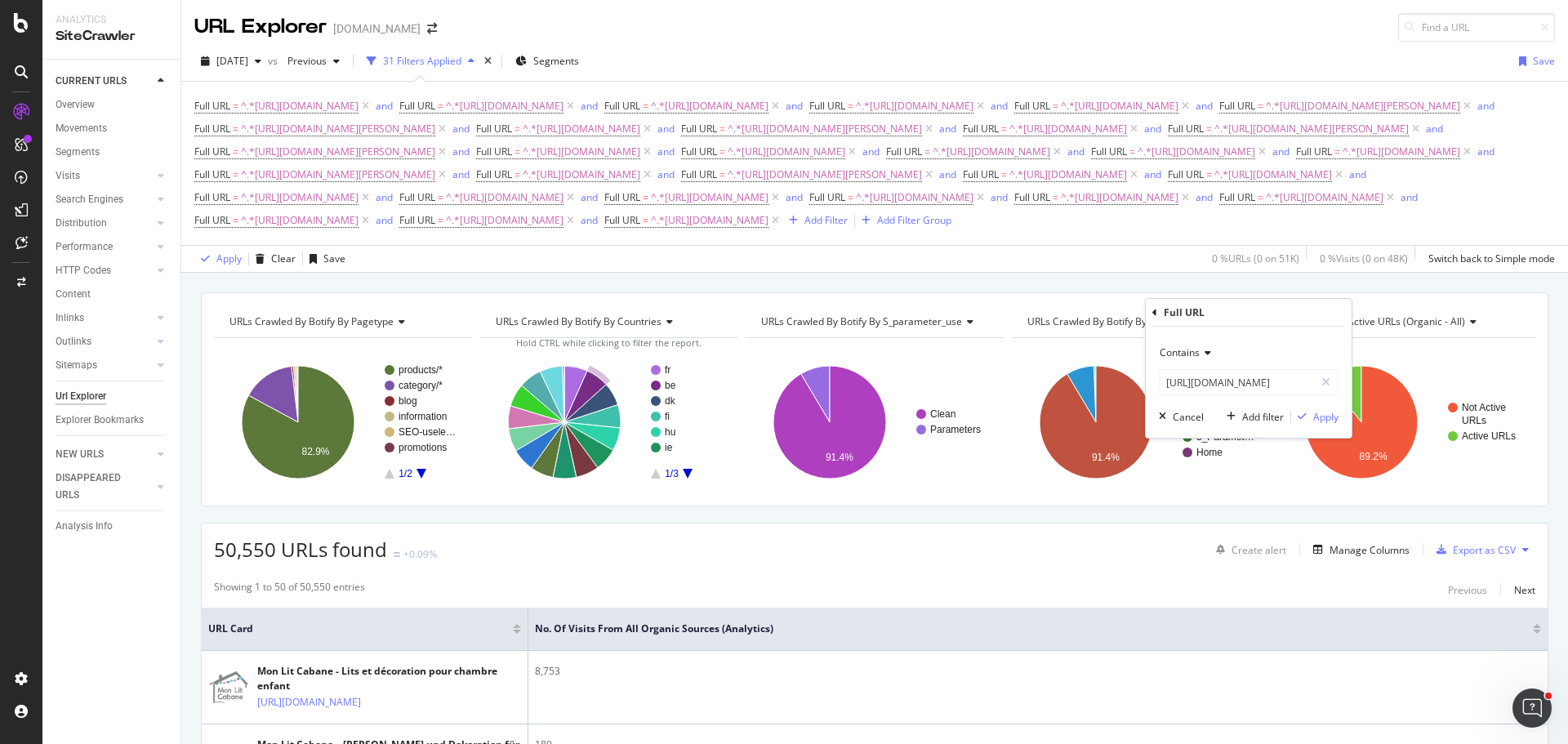
scroll to position [0, 0]
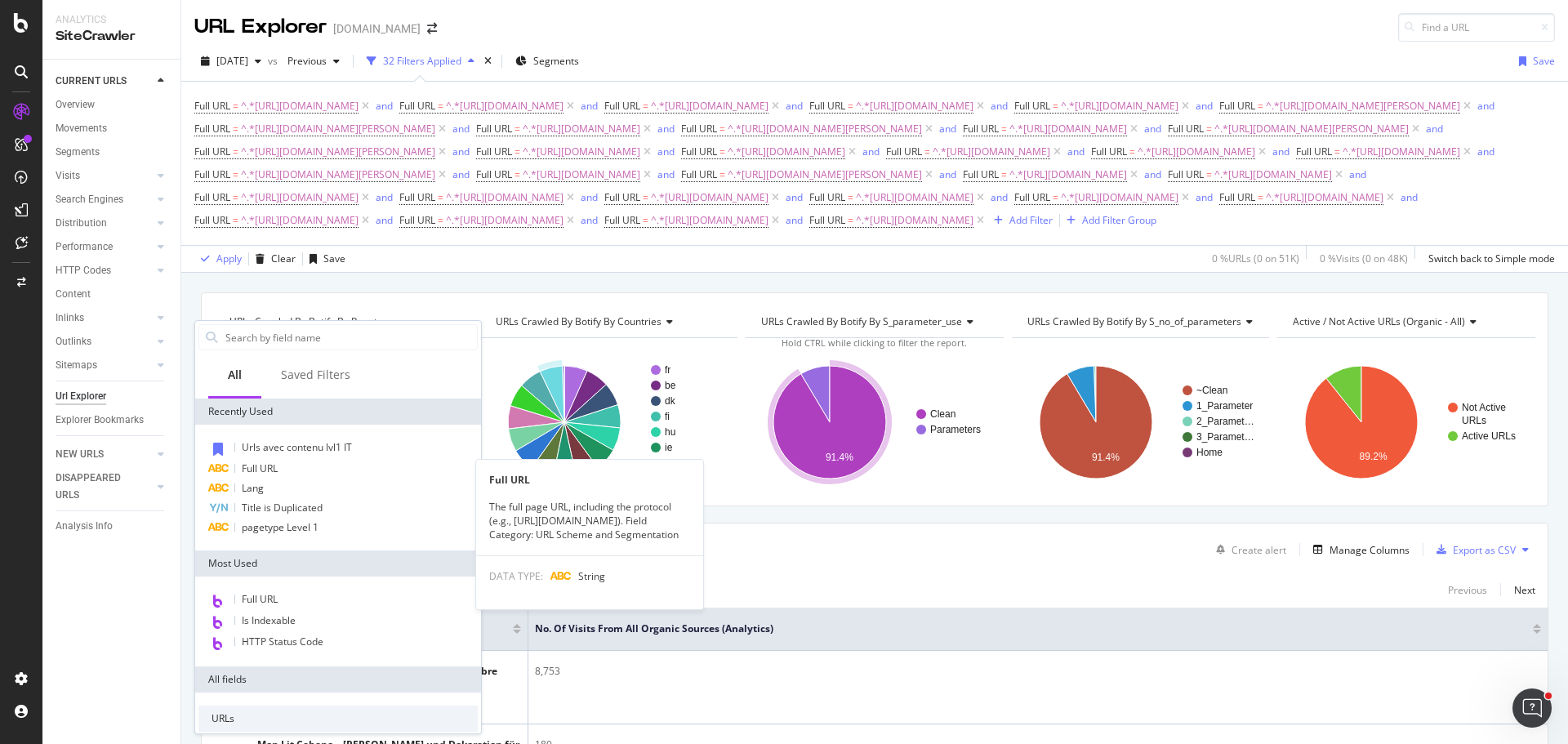
drag, startPoint x: 263, startPoint y: 475, endPoint x: 270, endPoint y: 470, distance: 8.6
click at [263, 475] on span "Full URL" at bounding box center [260, 468] width 36 height 14
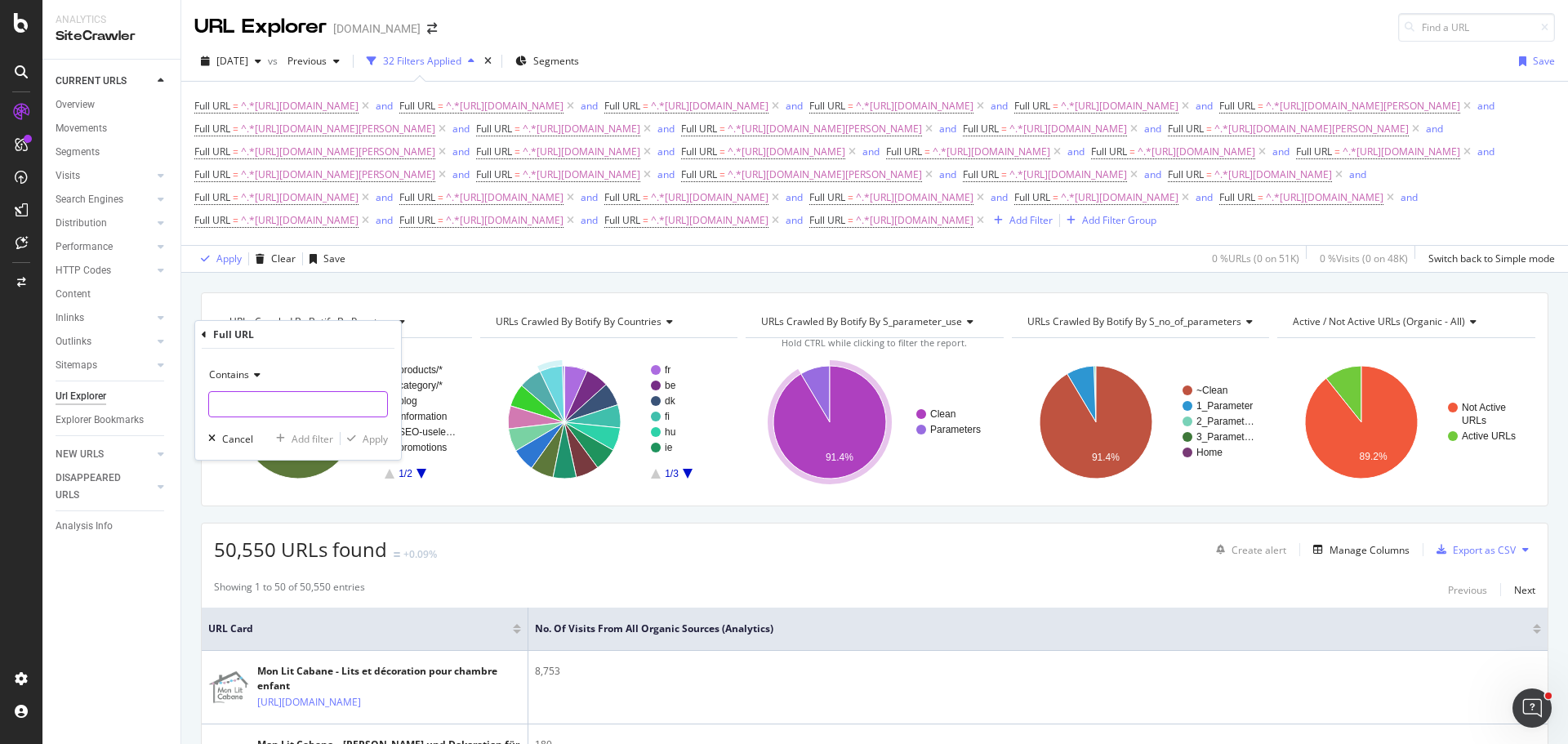
click at [297, 401] on input "text" at bounding box center [298, 404] width 178 height 26
paste input "[URL][DOMAIN_NAME][PERSON_NAME]"
type input "[URL][DOMAIN_NAME][PERSON_NAME]"
click at [308, 432] on div "Add filter" at bounding box center [313, 438] width 42 height 14
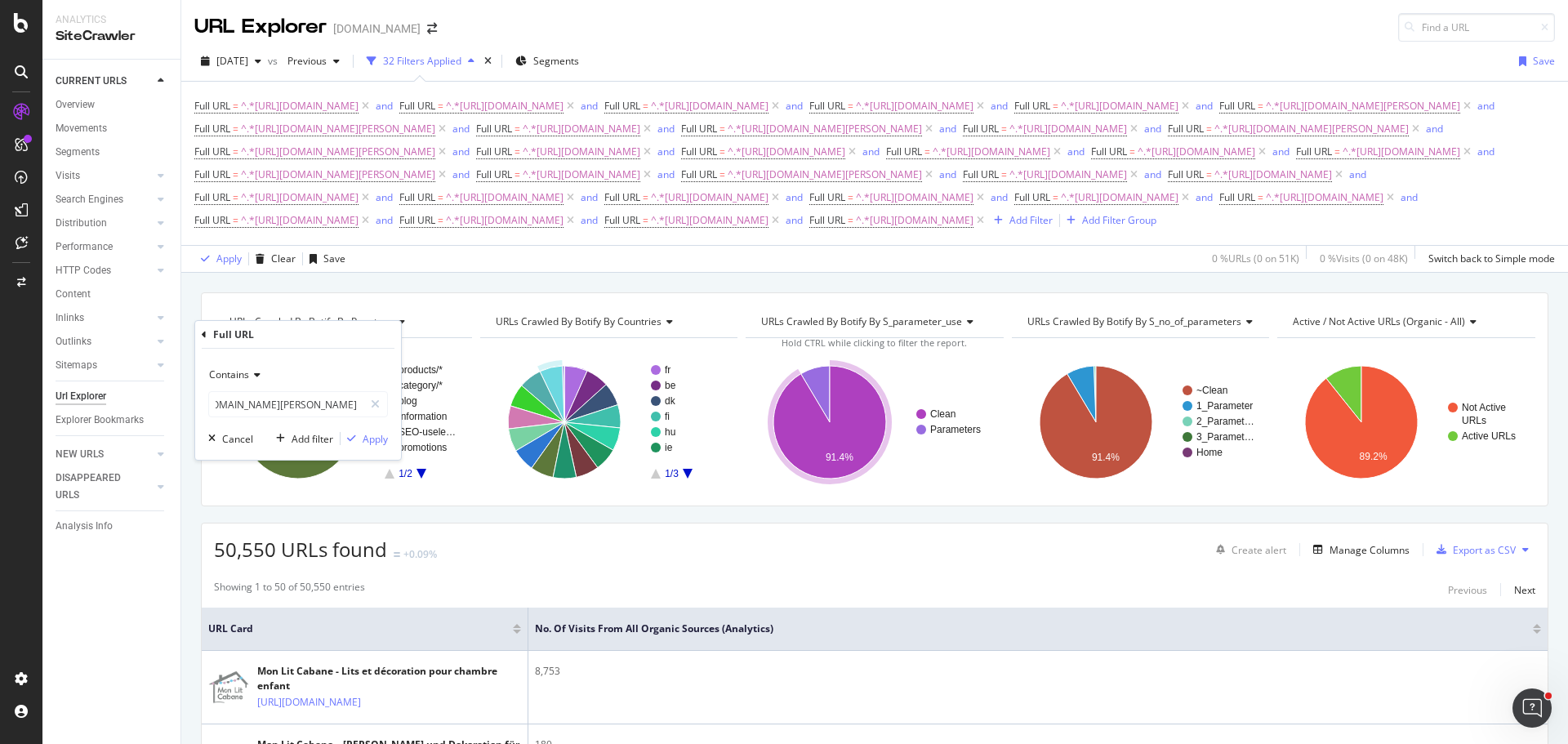
scroll to position [0, 0]
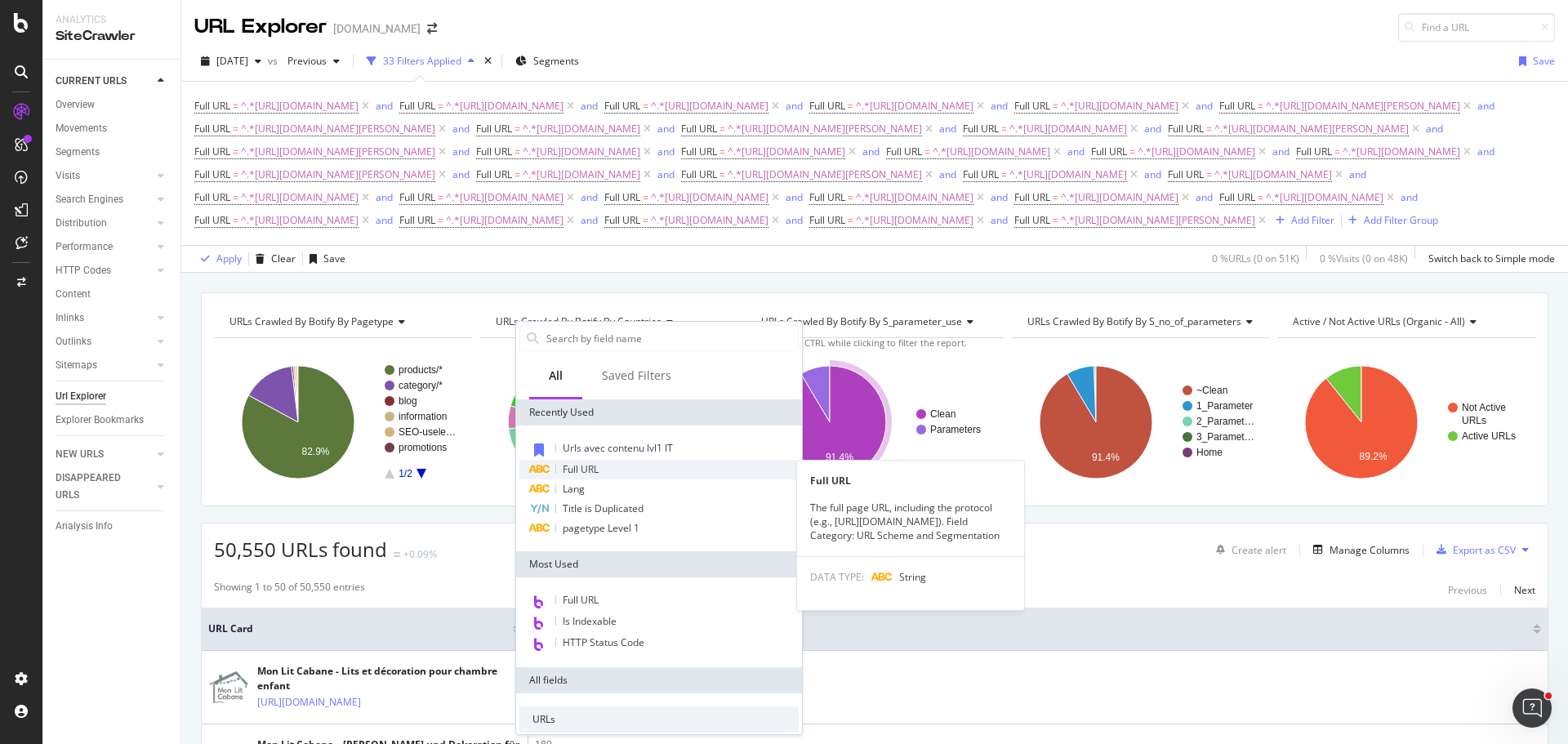
click at [600, 470] on div "Full URL" at bounding box center [658, 470] width 279 height 20
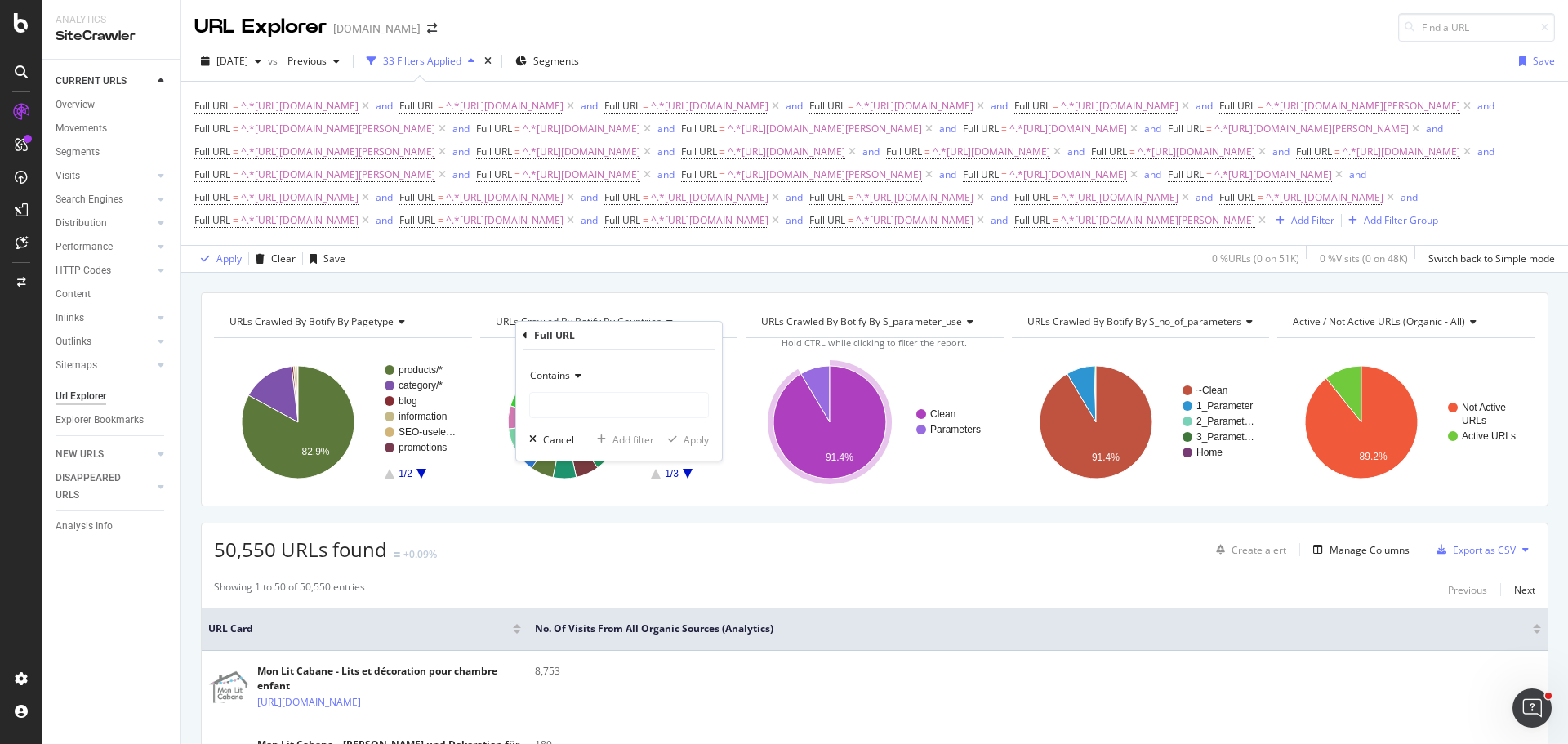
click at [600, 419] on div "Contains Cancel Add filter Apply" at bounding box center [619, 405] width 206 height 111
click at [604, 410] on input "text" at bounding box center [619, 405] width 178 height 26
paste input "[URL][DOMAIN_NAME]"
type input "[URL][DOMAIN_NAME]"
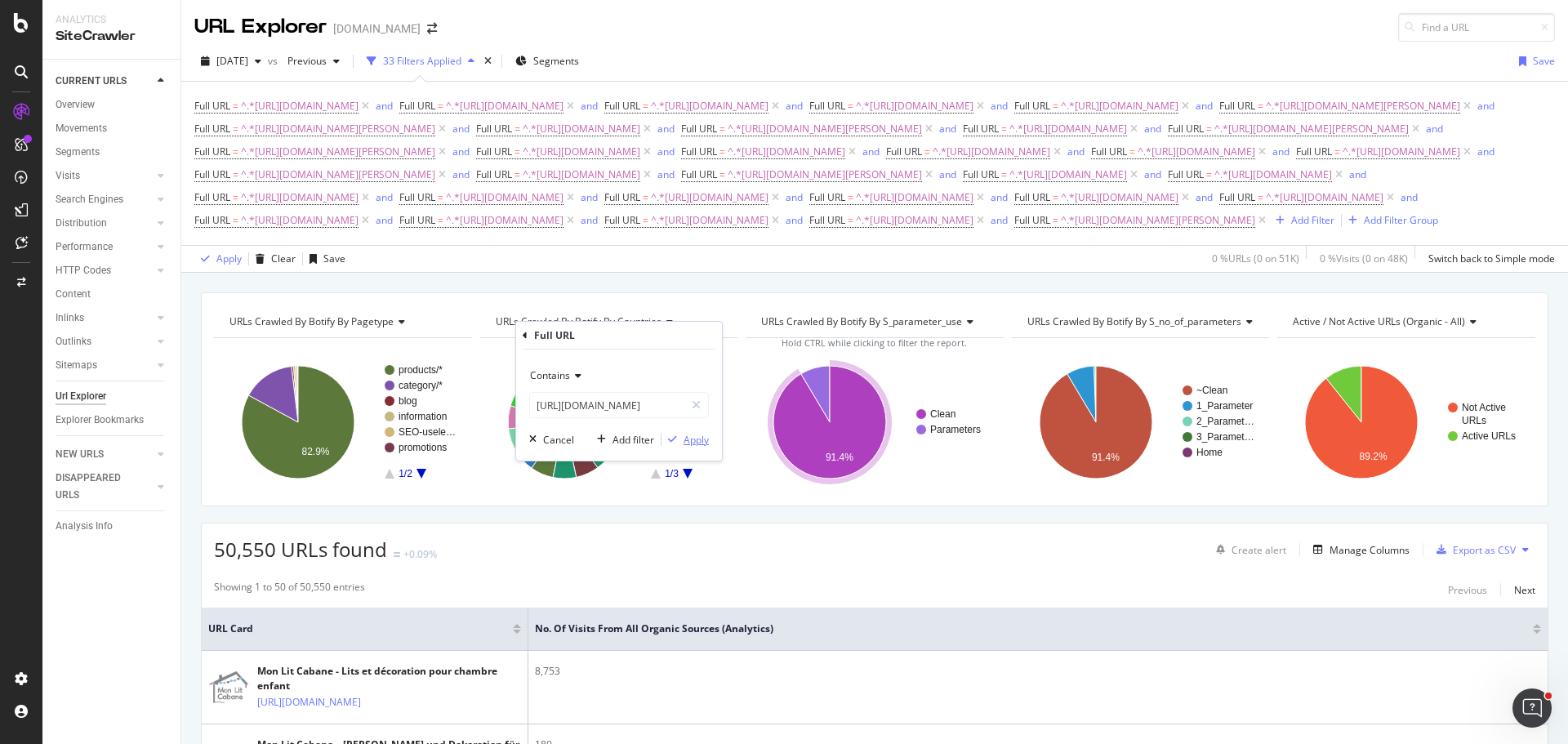
click at [686, 436] on div "Apply" at bounding box center [697, 439] width 25 height 14
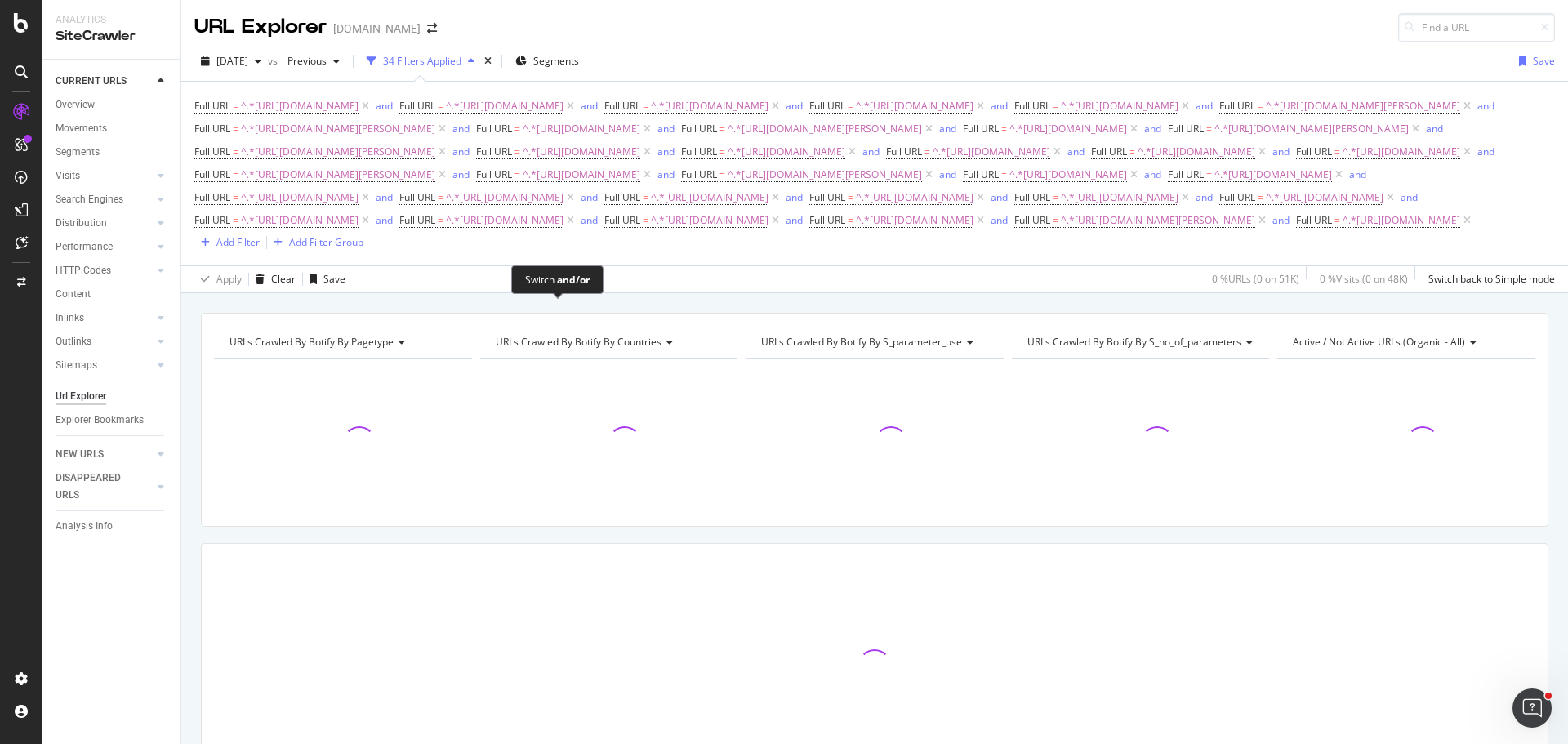
click at [393, 227] on div "and" at bounding box center [384, 219] width 17 height 14
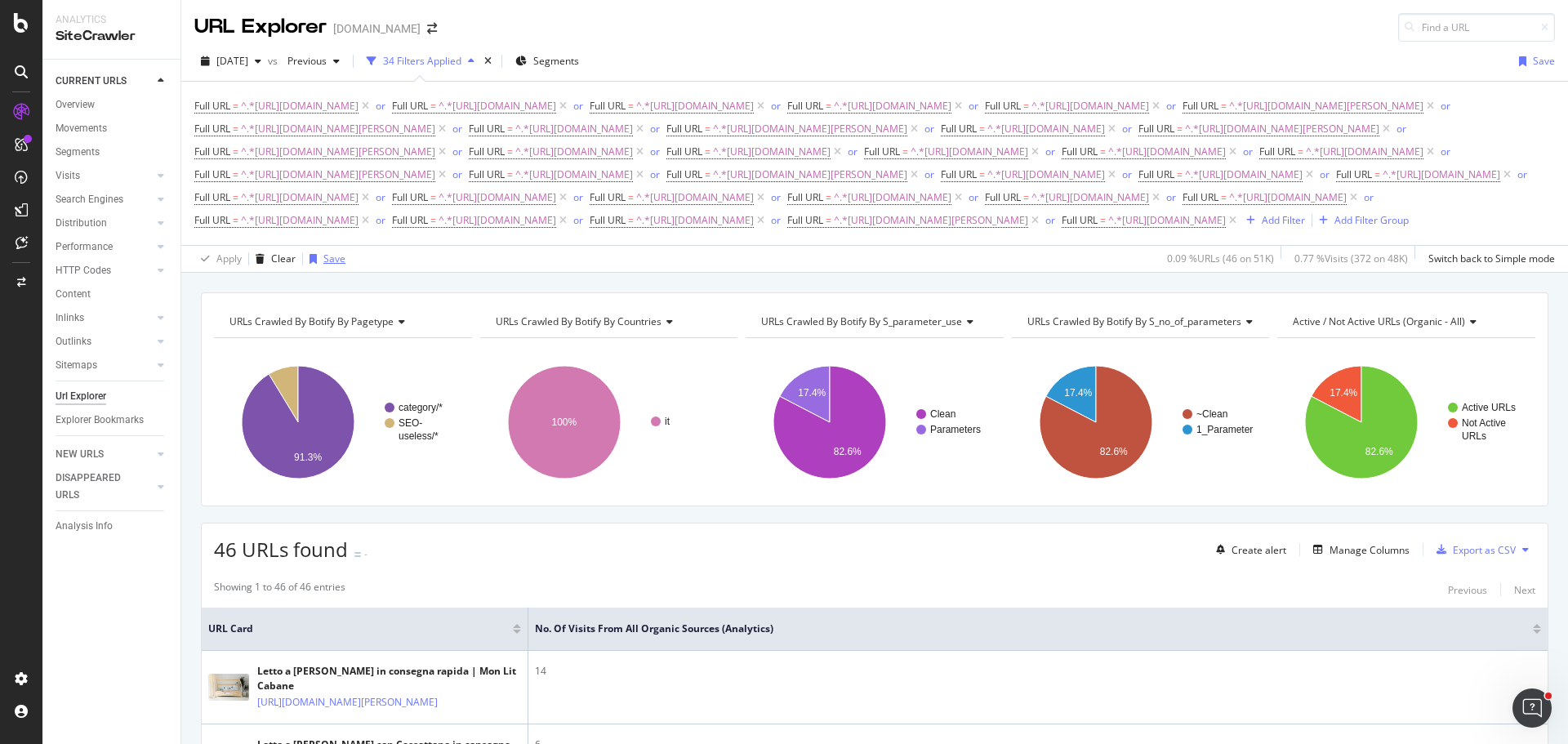
click at [328, 266] on div "Save" at bounding box center [335, 258] width 22 height 14
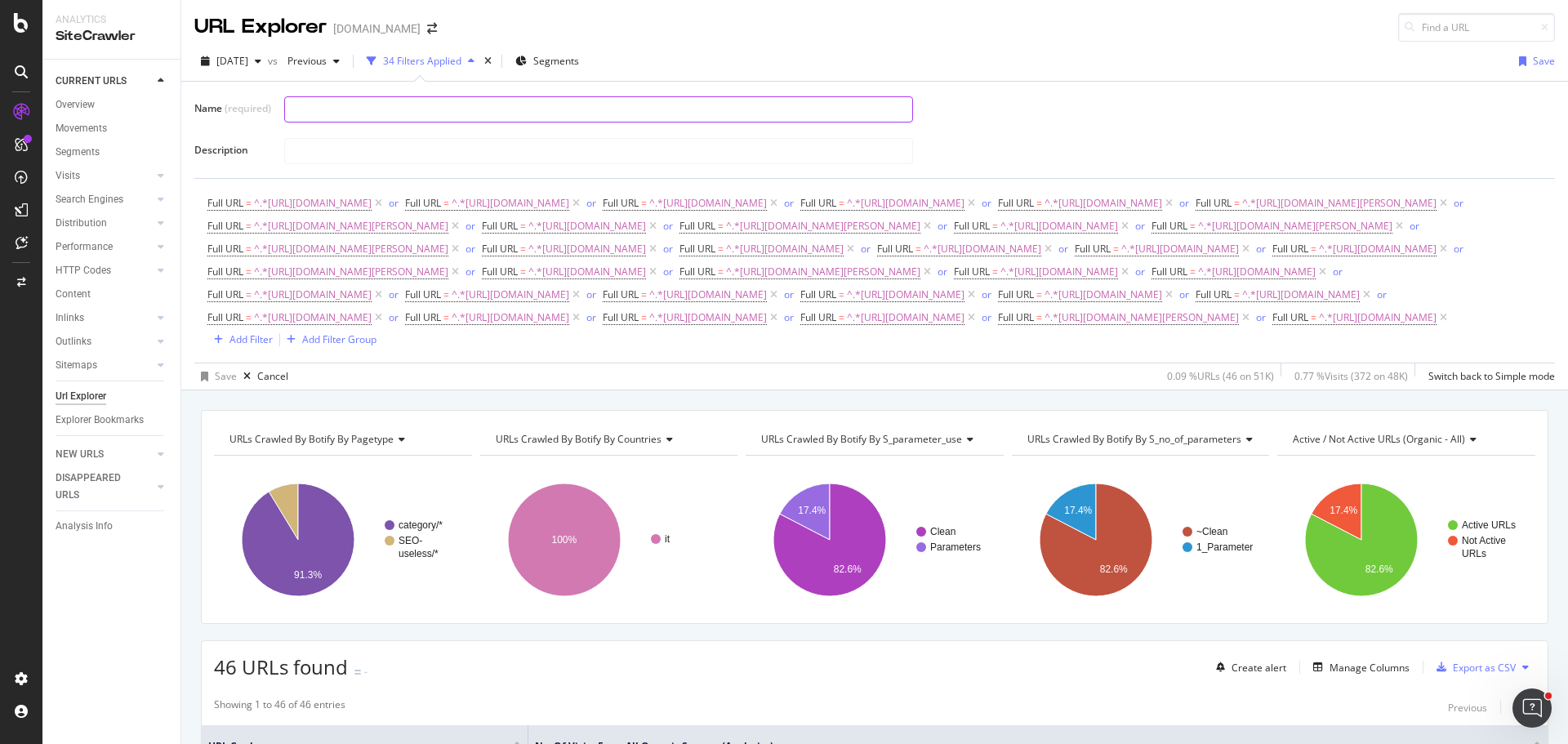
click at [367, 106] on input "text" at bounding box center [598, 109] width 628 height 25
click at [386, 105] on input "Urls avec contenu lvl1 IT" at bounding box center [598, 109] width 628 height 25
type input "Urls avec contenu lvl2 IT"
click at [1038, 149] on div at bounding box center [913, 150] width 1258 height 28
click at [220, 383] on div "Save" at bounding box center [226, 376] width 22 height 14
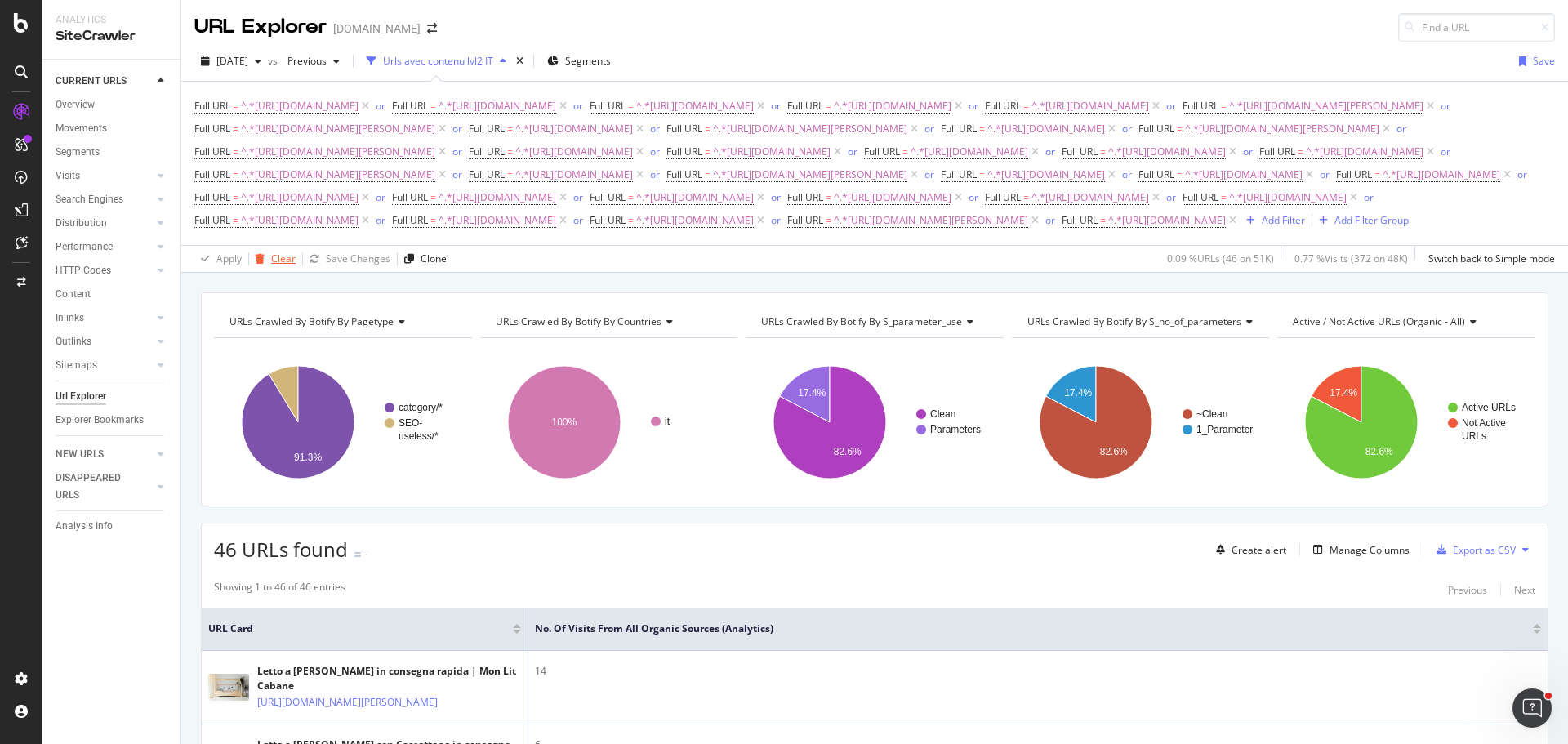
click at [286, 266] on div "Clear" at bounding box center [283, 258] width 25 height 14
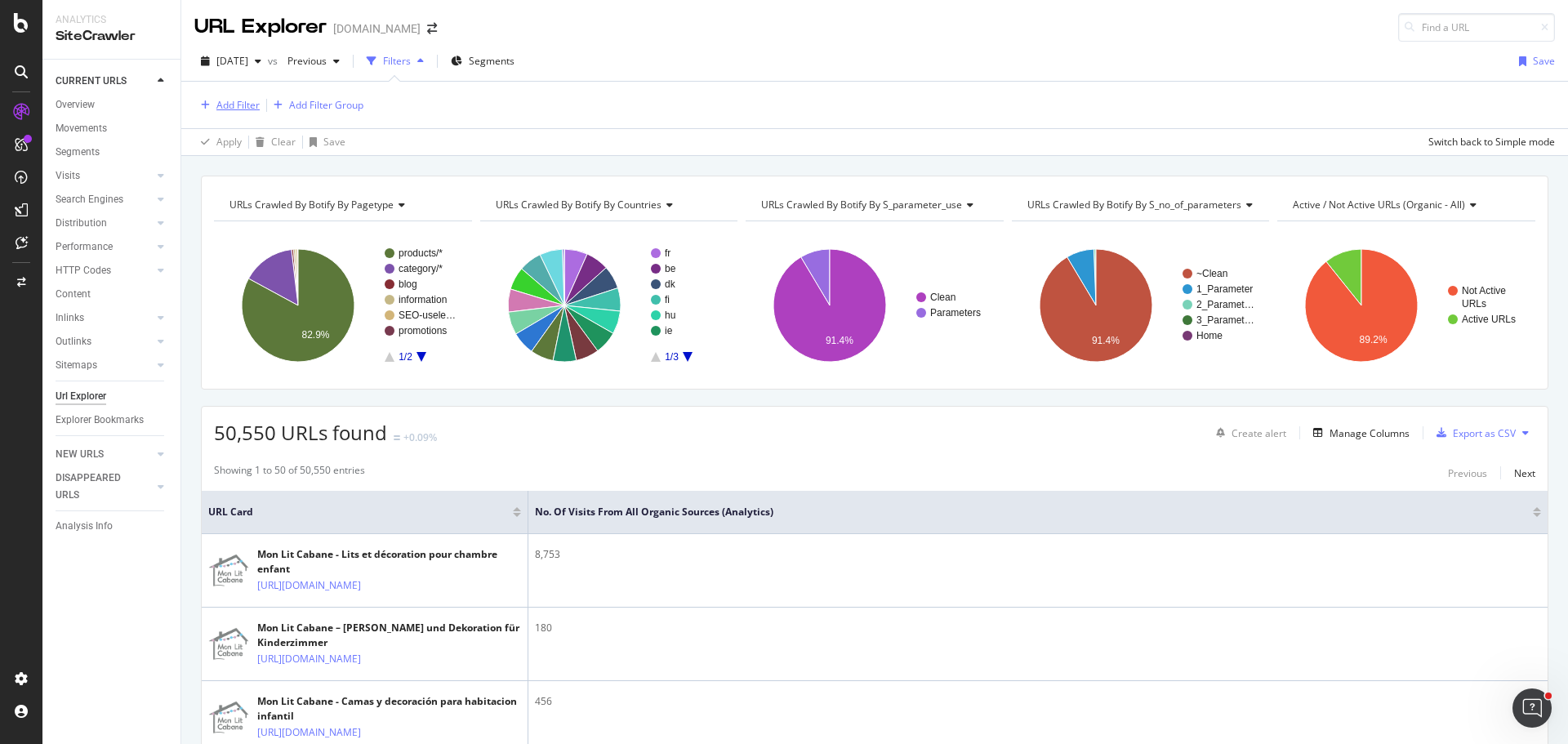
click at [242, 106] on div "Add Filter" at bounding box center [238, 105] width 44 height 14
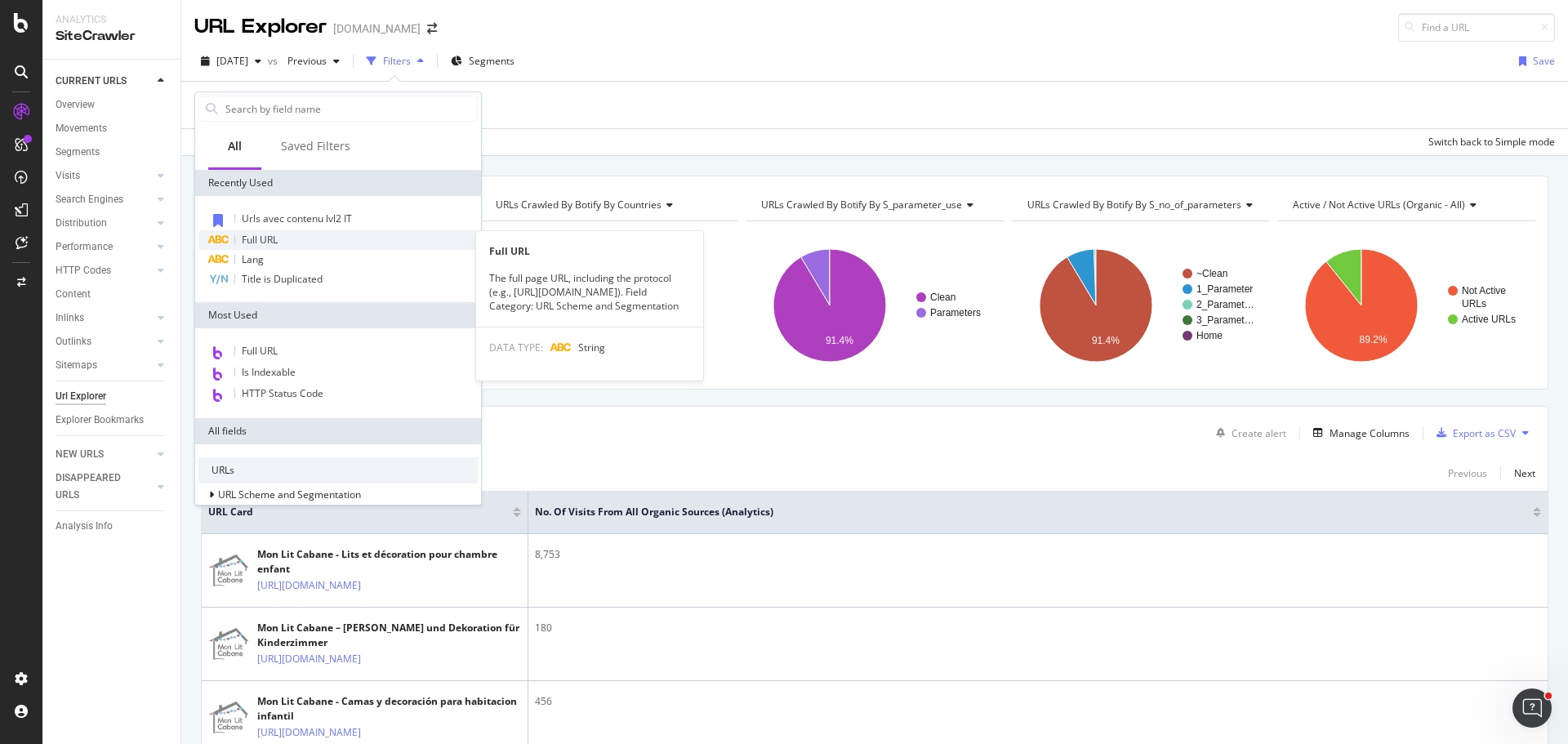
click at [252, 236] on span "Full URL" at bounding box center [260, 239] width 36 height 14
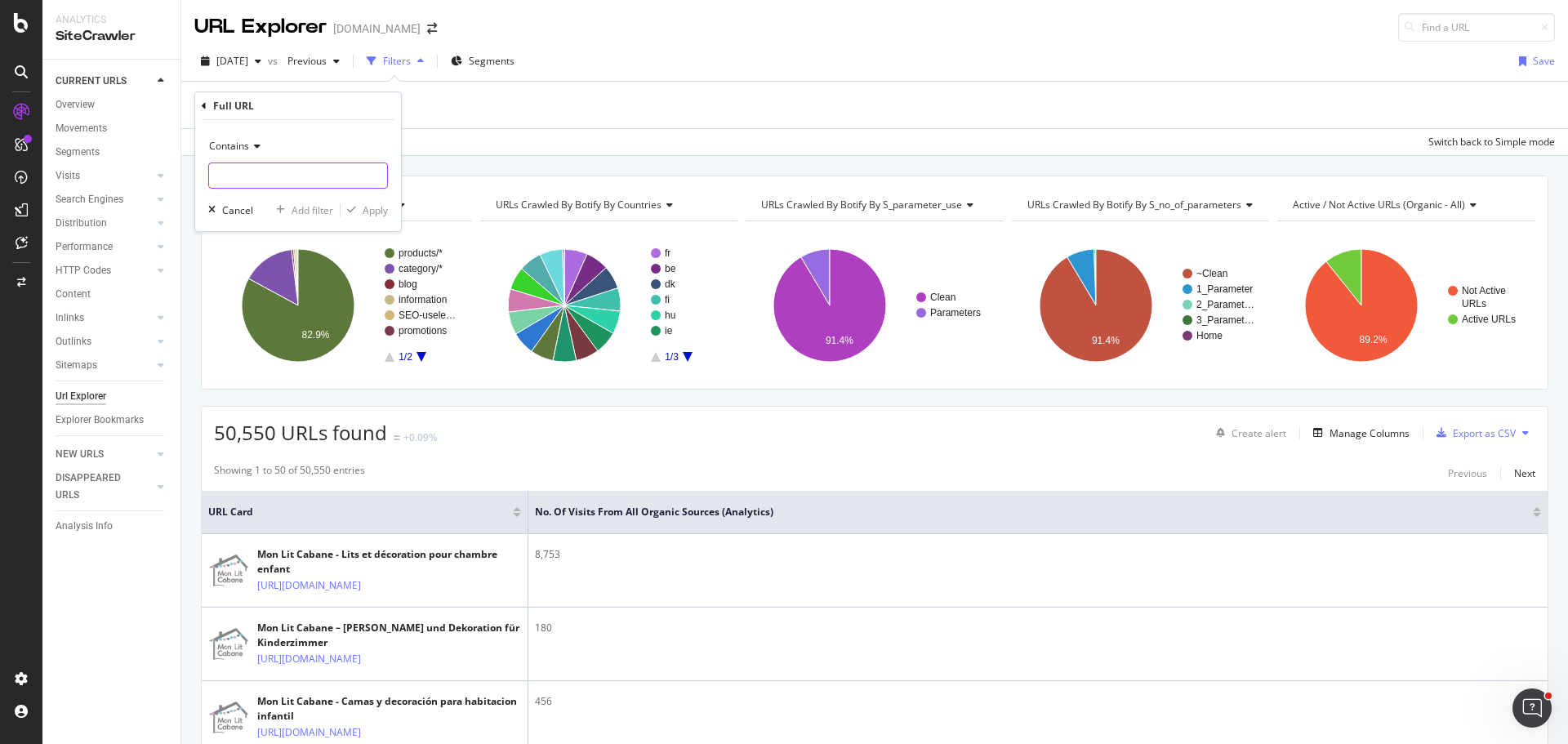
click at [281, 176] on input "text" at bounding box center [298, 176] width 178 height 26
paste input "[URL][DOMAIN_NAME]"
type input "[URL][DOMAIN_NAME]"
click at [368, 204] on div "Apply" at bounding box center [376, 210] width 25 height 14
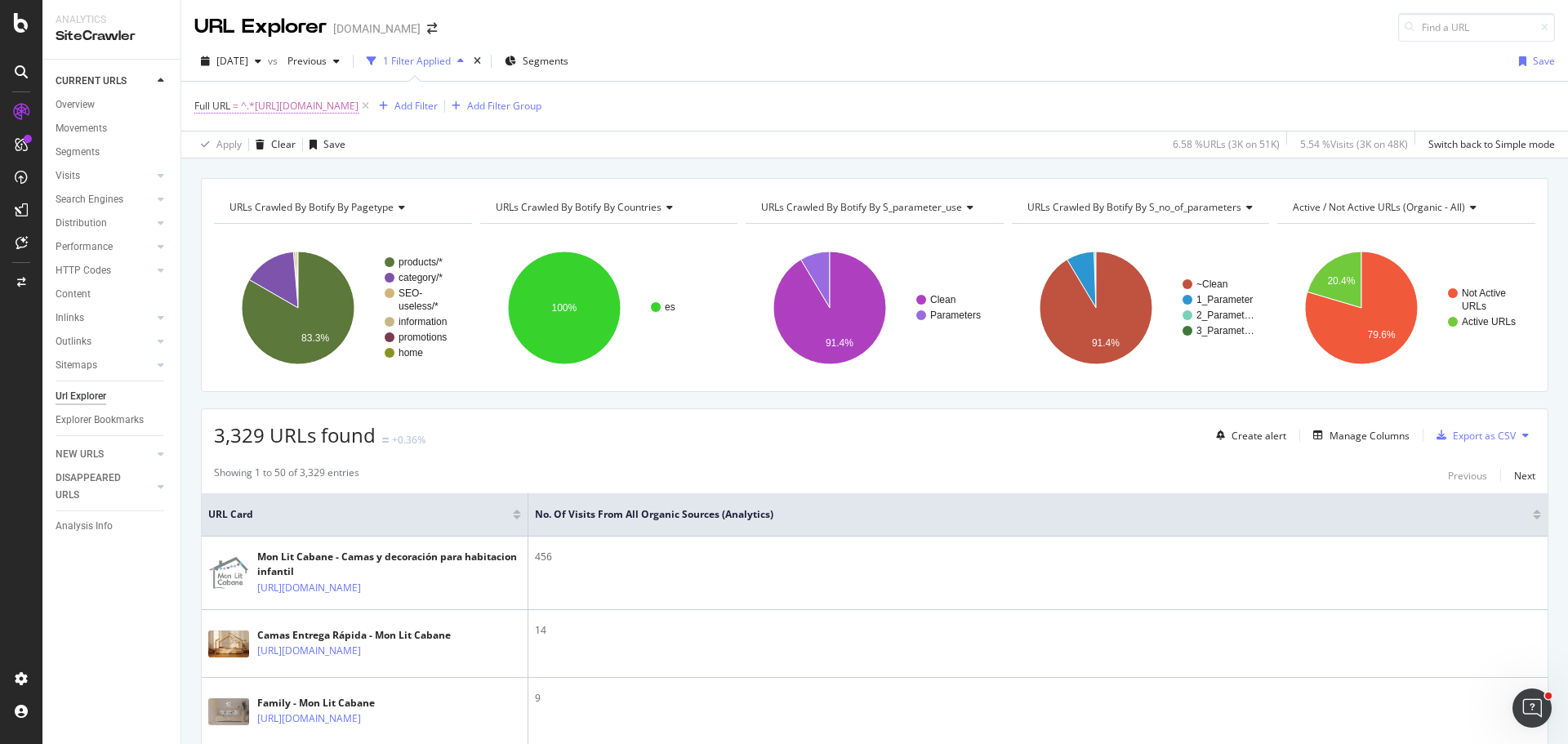
click at [214, 104] on span "Full URL" at bounding box center [213, 106] width 36 height 14
click at [250, 148] on icon at bounding box center [255, 145] width 12 height 10
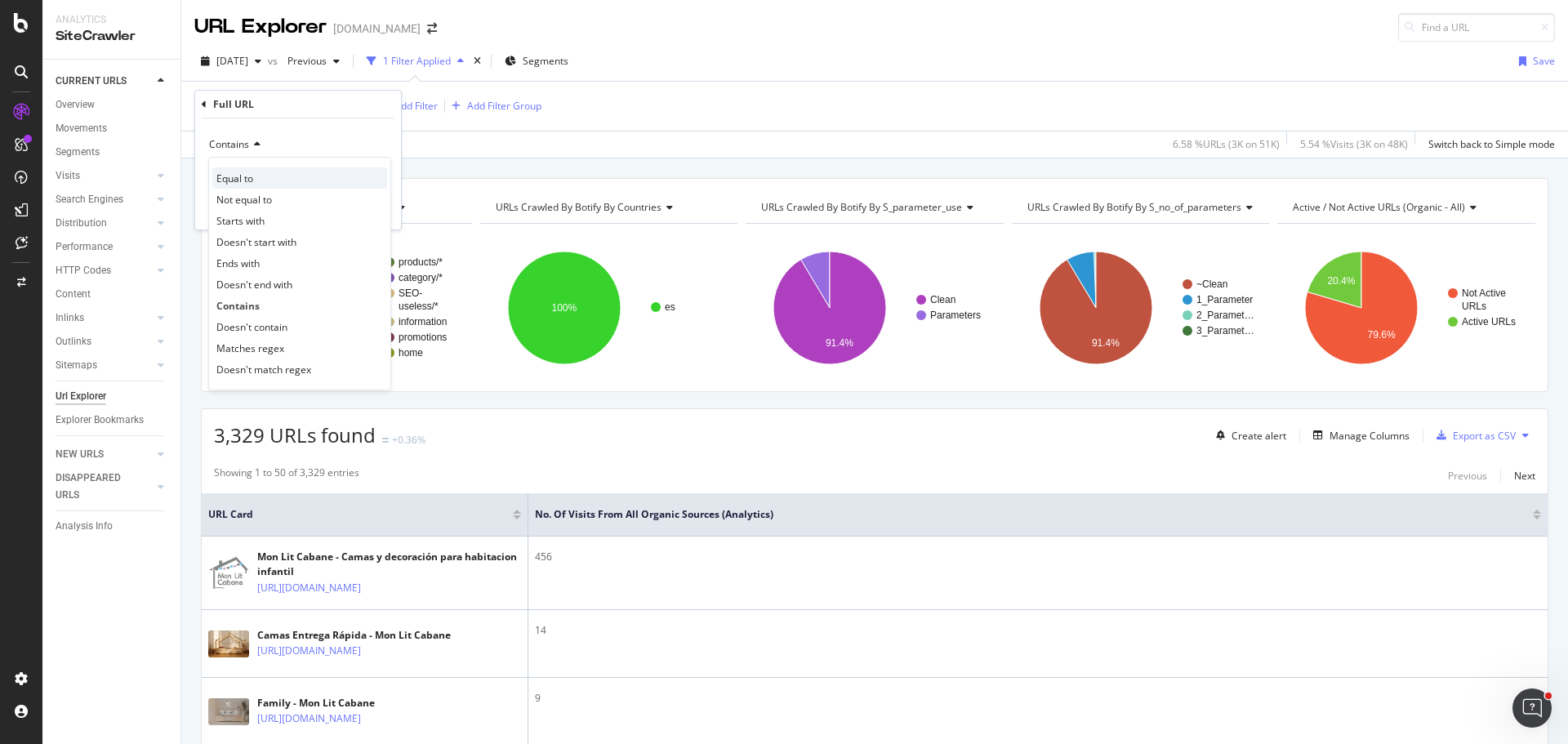
click at [275, 184] on div "Equal to" at bounding box center [300, 177] width 175 height 21
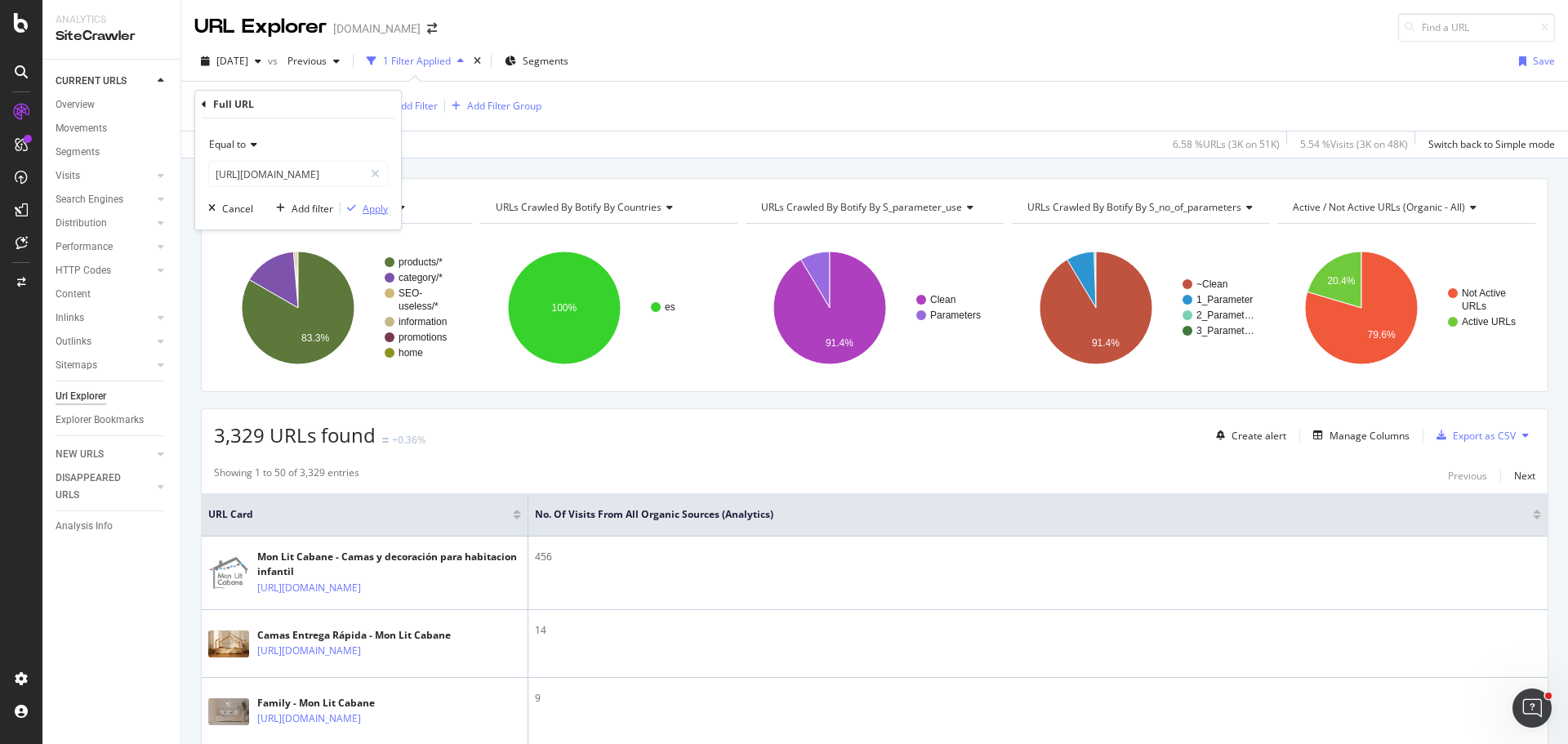
click at [363, 205] on div "Apply" at bounding box center [376, 208] width 25 height 14
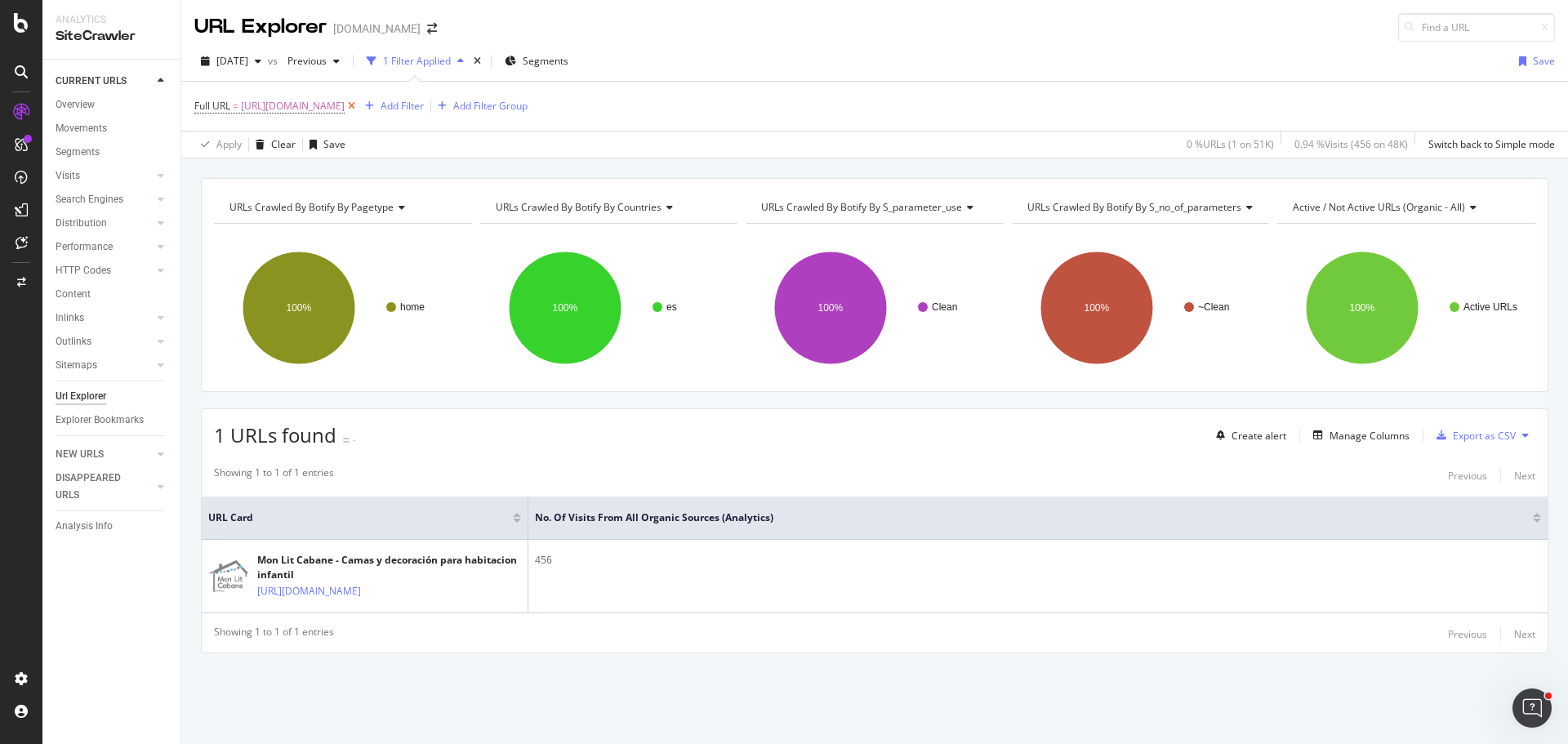
click at [358, 106] on icon at bounding box center [351, 106] width 14 height 16
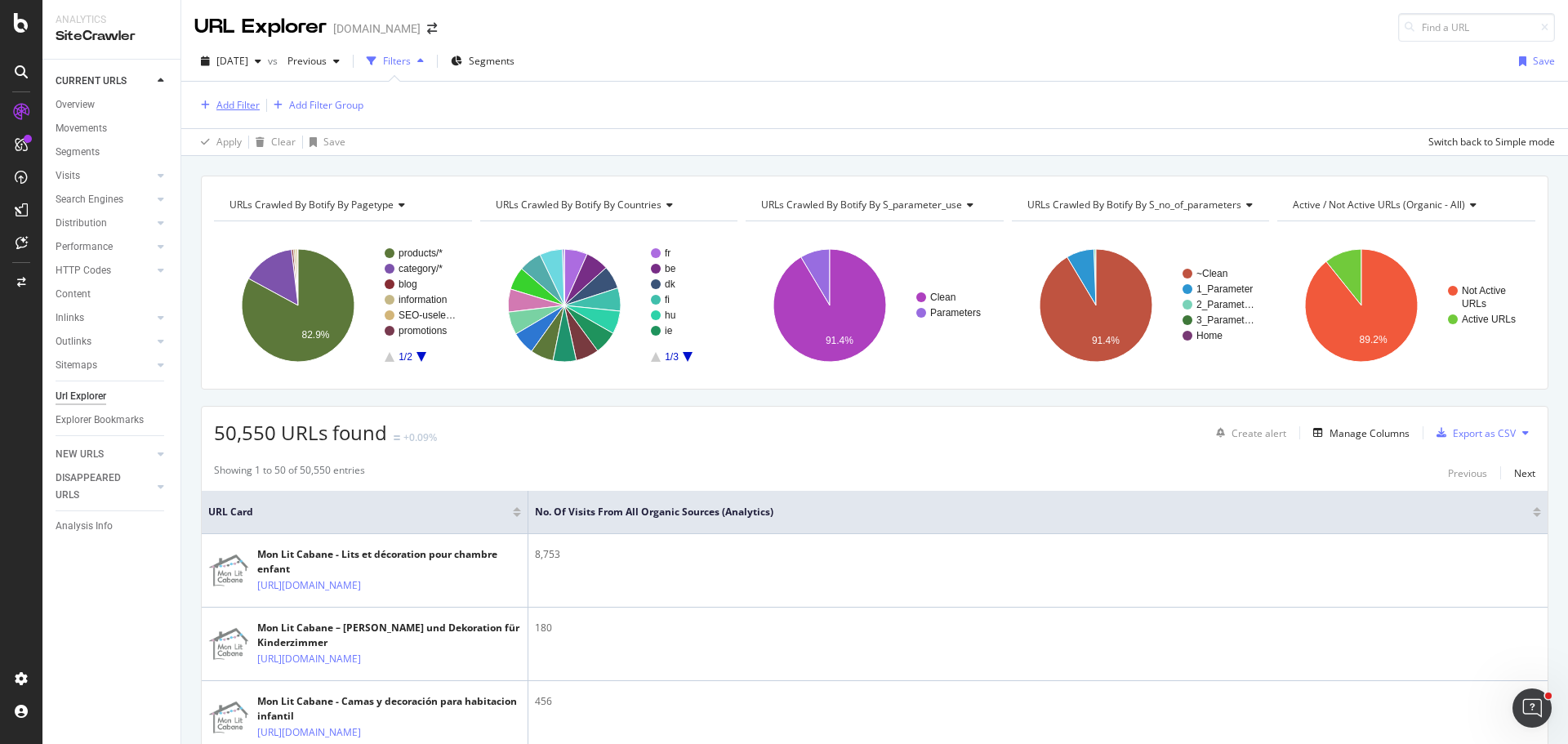
click at [246, 107] on div "Add Filter" at bounding box center [238, 105] width 44 height 14
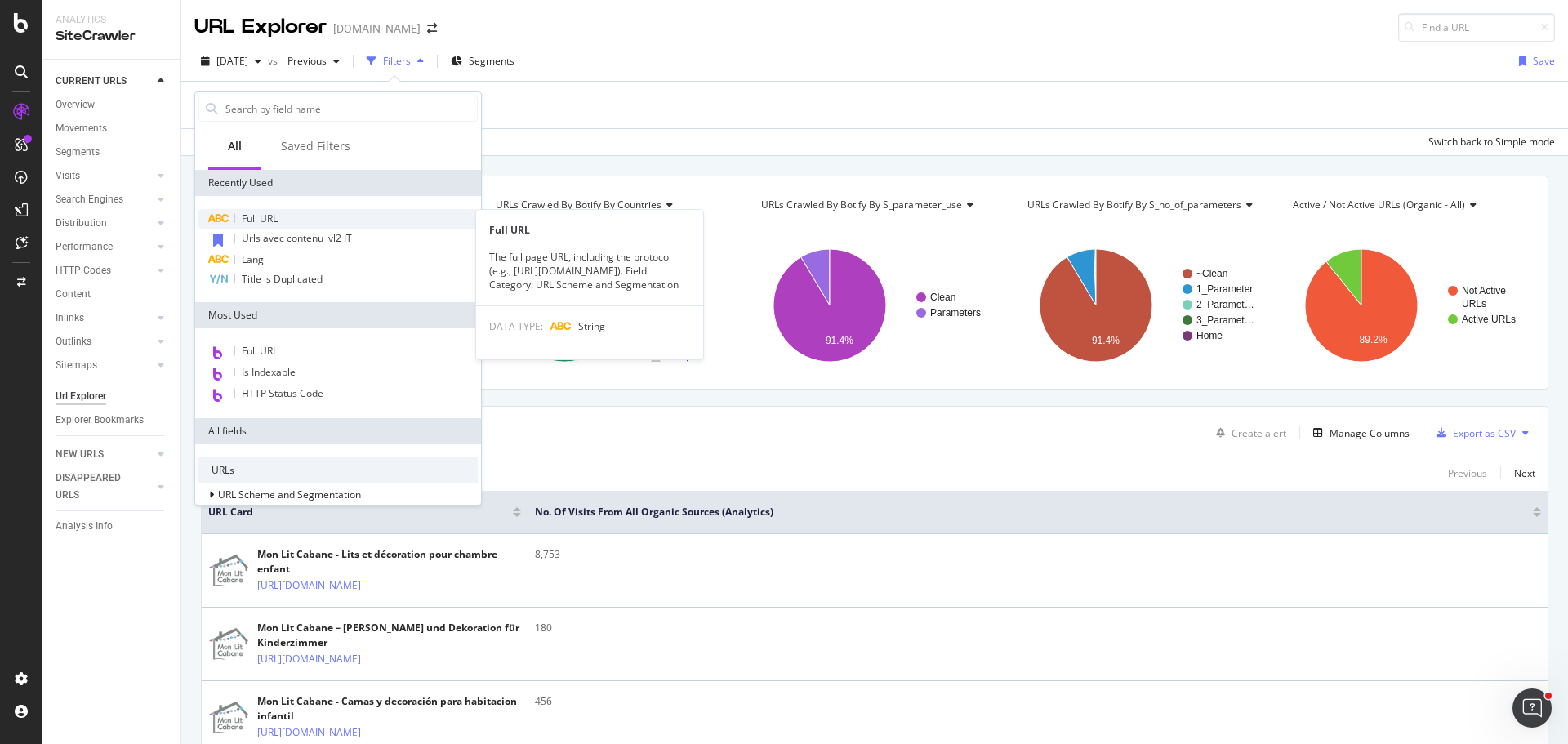
click at [277, 214] on span "Full URL" at bounding box center [260, 218] width 36 height 14
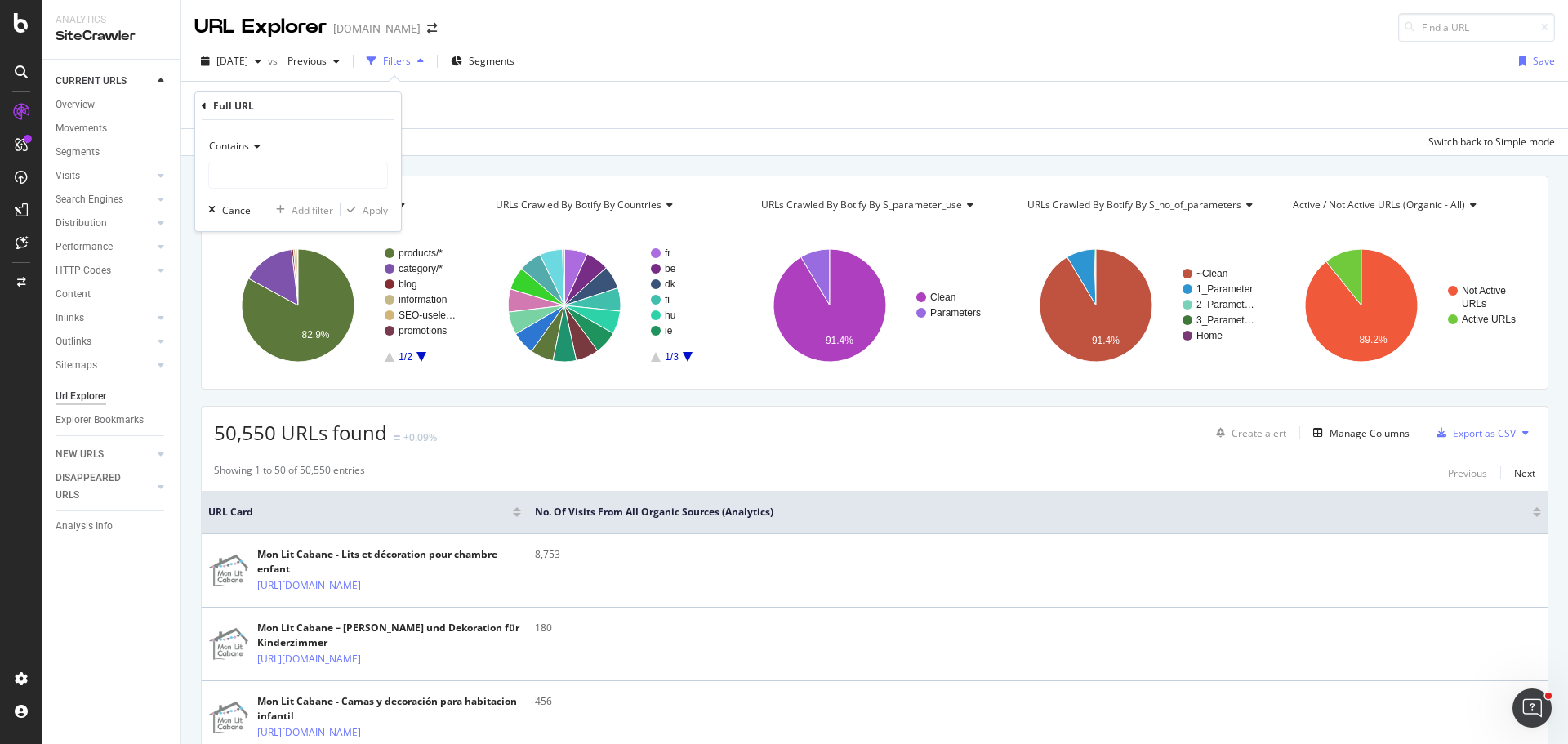
drag, startPoint x: 297, startPoint y: 138, endPoint x: 293, endPoint y: 147, distance: 9.8
click at [294, 144] on div "Contains" at bounding box center [298, 146] width 180 height 26
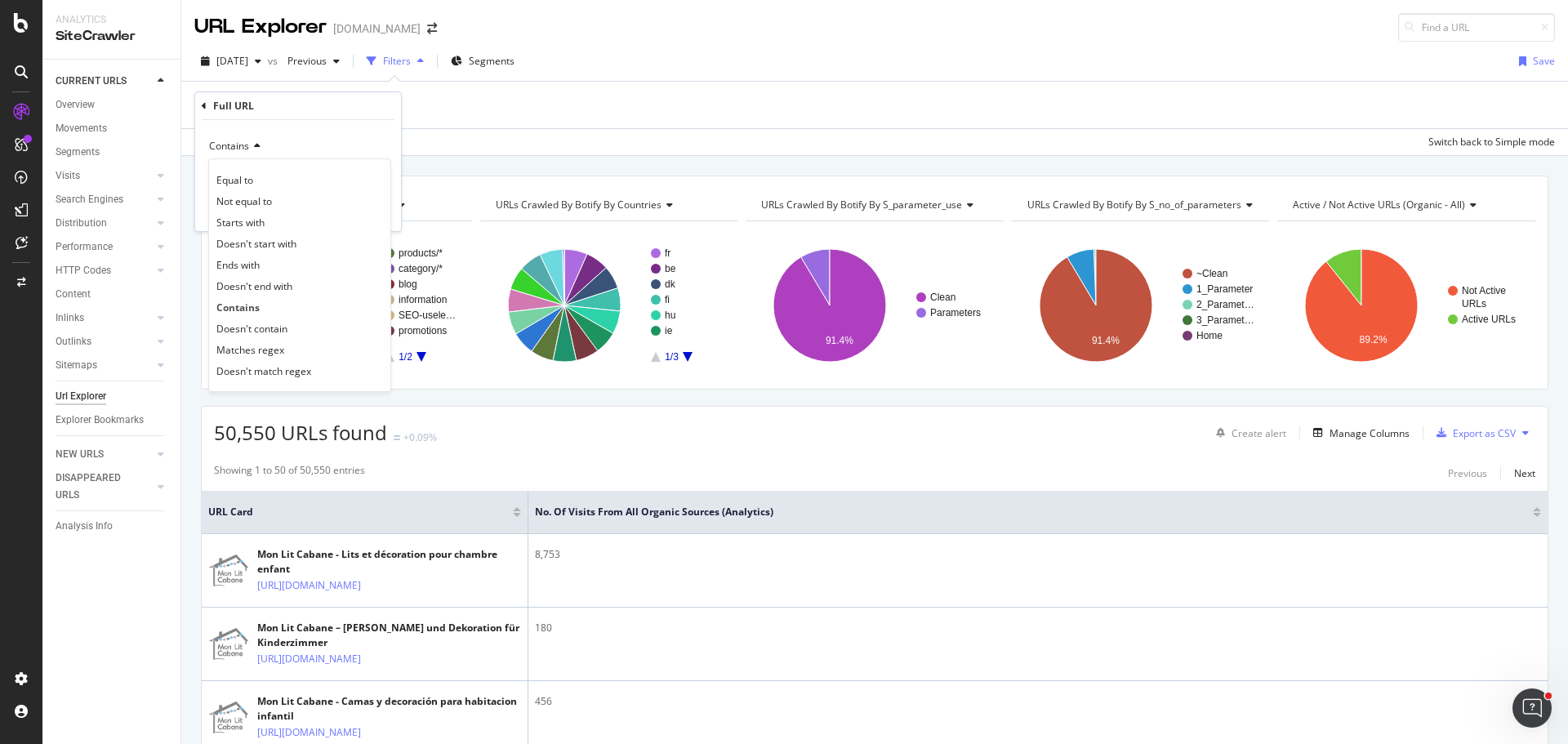
click at [332, 139] on div "Contains" at bounding box center [298, 146] width 180 height 26
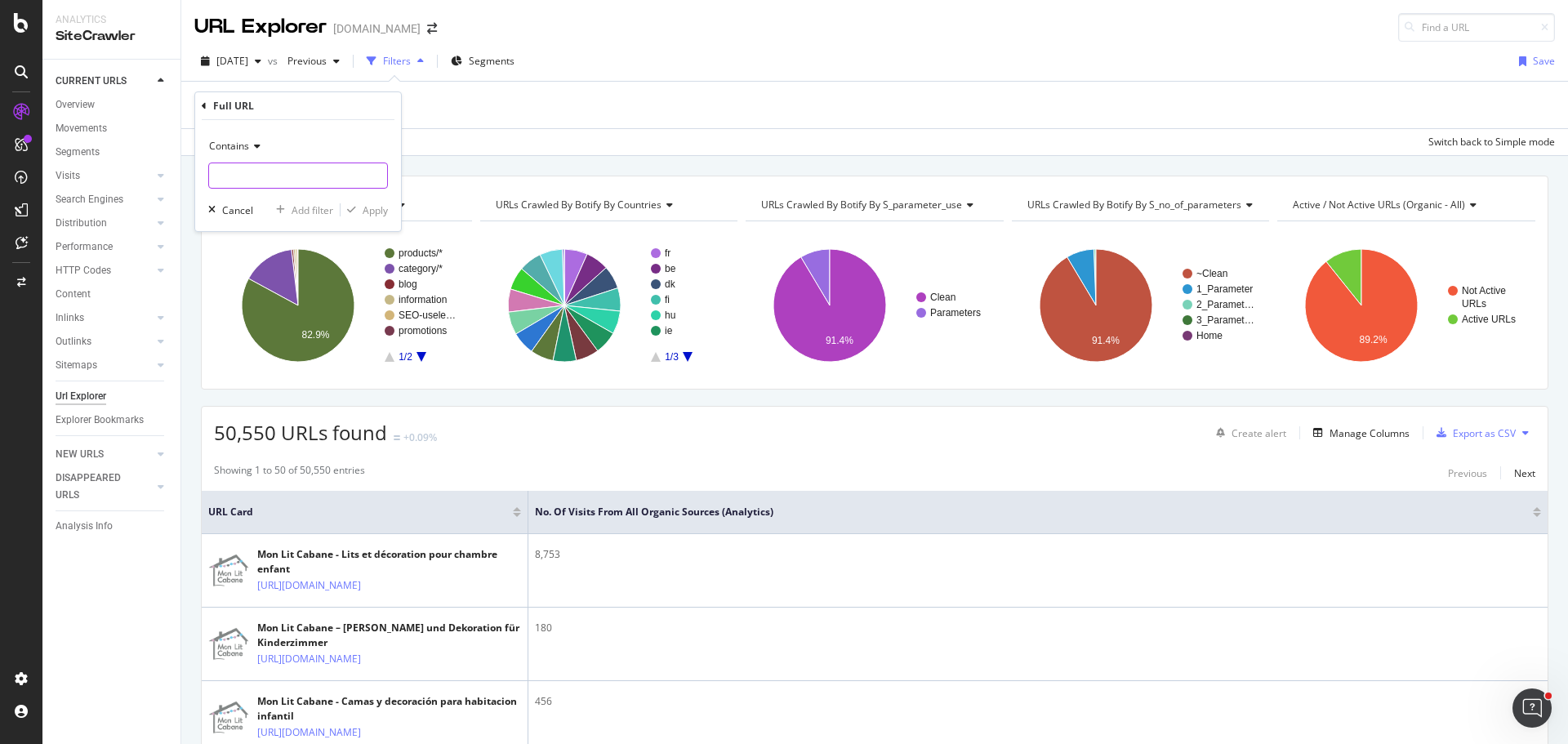
click at [317, 175] on input "text" at bounding box center [298, 176] width 178 height 26
paste input "[URL][DOMAIN_NAME]"
type input "[URL][DOMAIN_NAME]"
drag, startPoint x: 327, startPoint y: 215, endPoint x: 138, endPoint y: 225, distance: 189.3
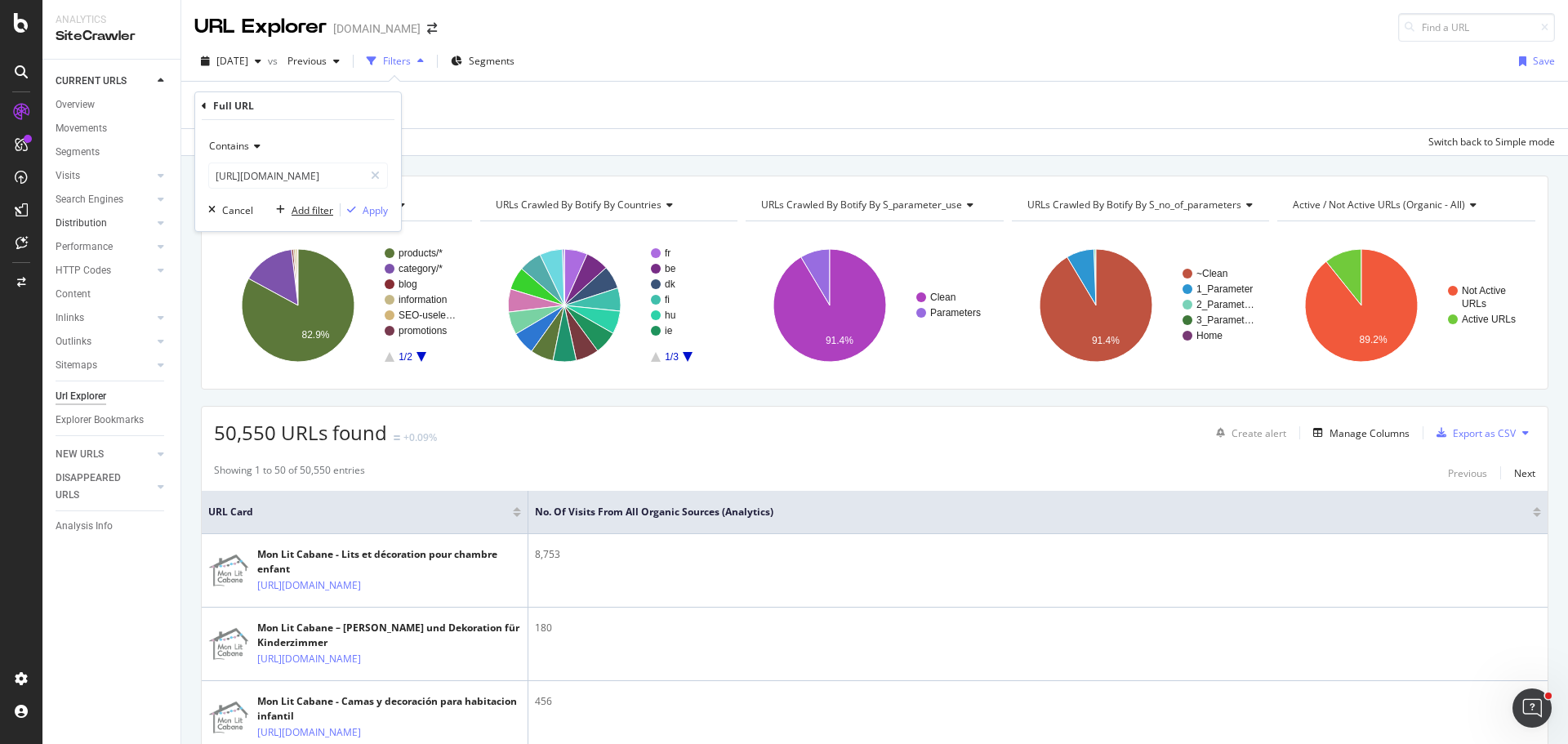
click at [327, 215] on div "Add filter" at bounding box center [313, 210] width 42 height 14
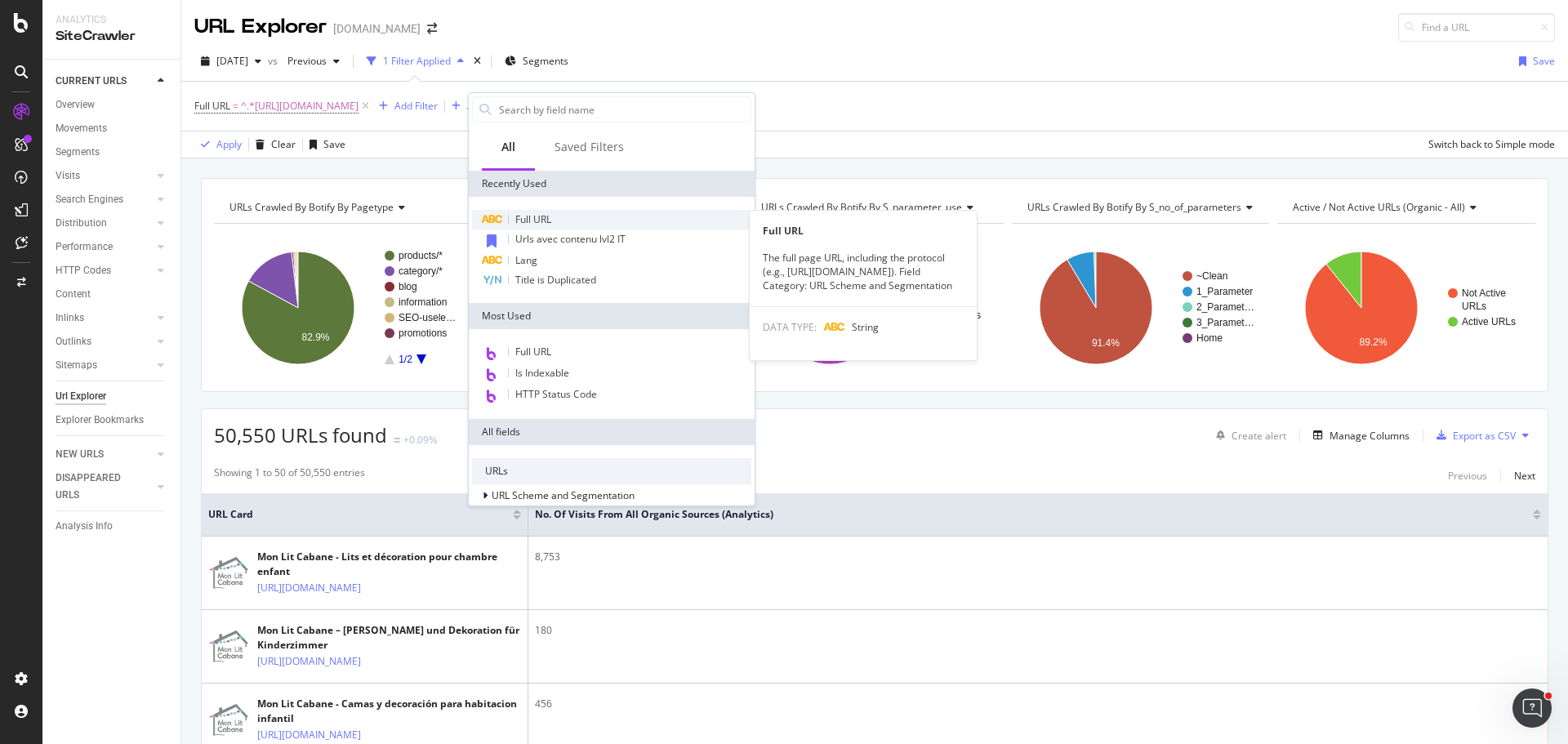
click at [528, 223] on span "Full URL" at bounding box center [534, 219] width 36 height 14
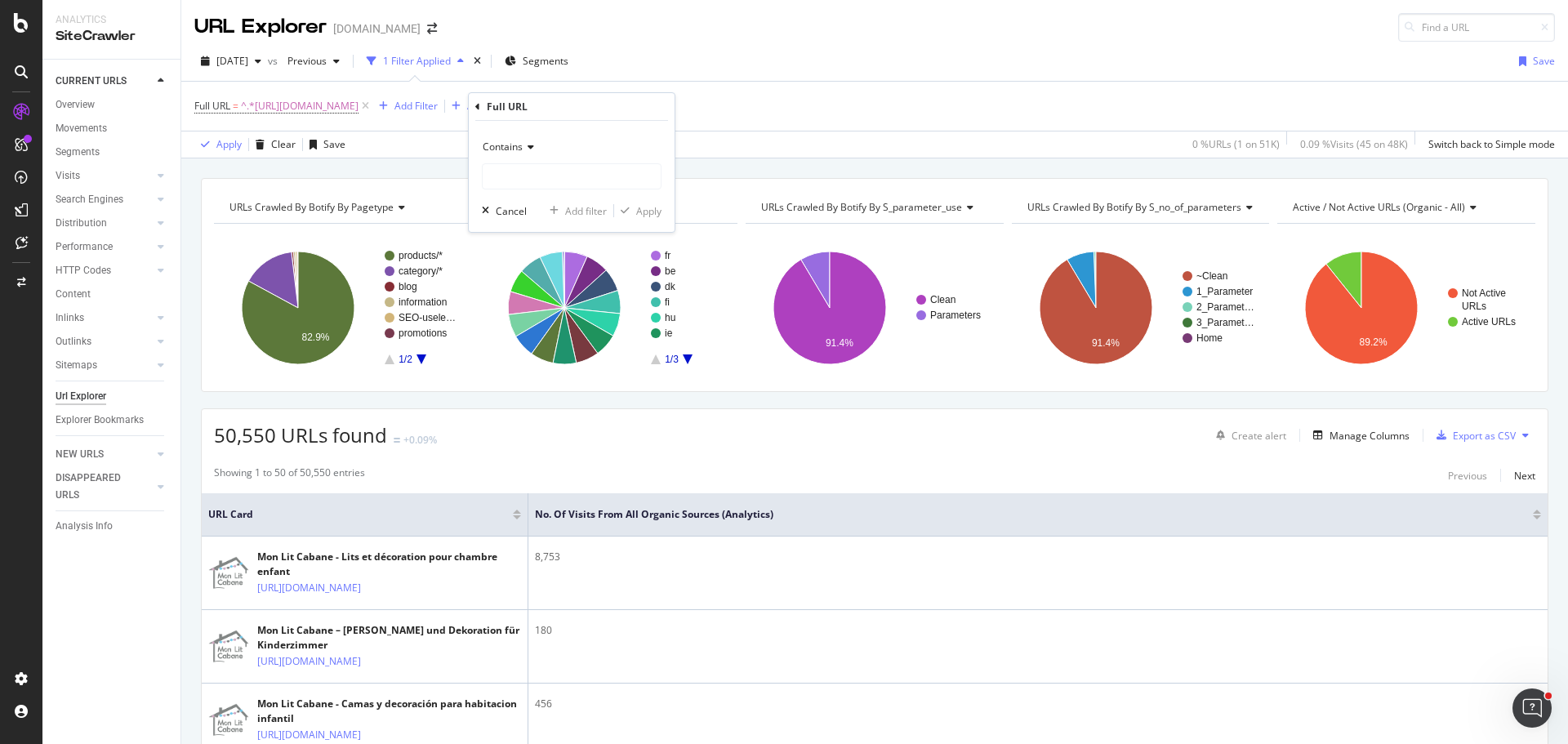
click at [538, 156] on div "Contains" at bounding box center [572, 146] width 180 height 26
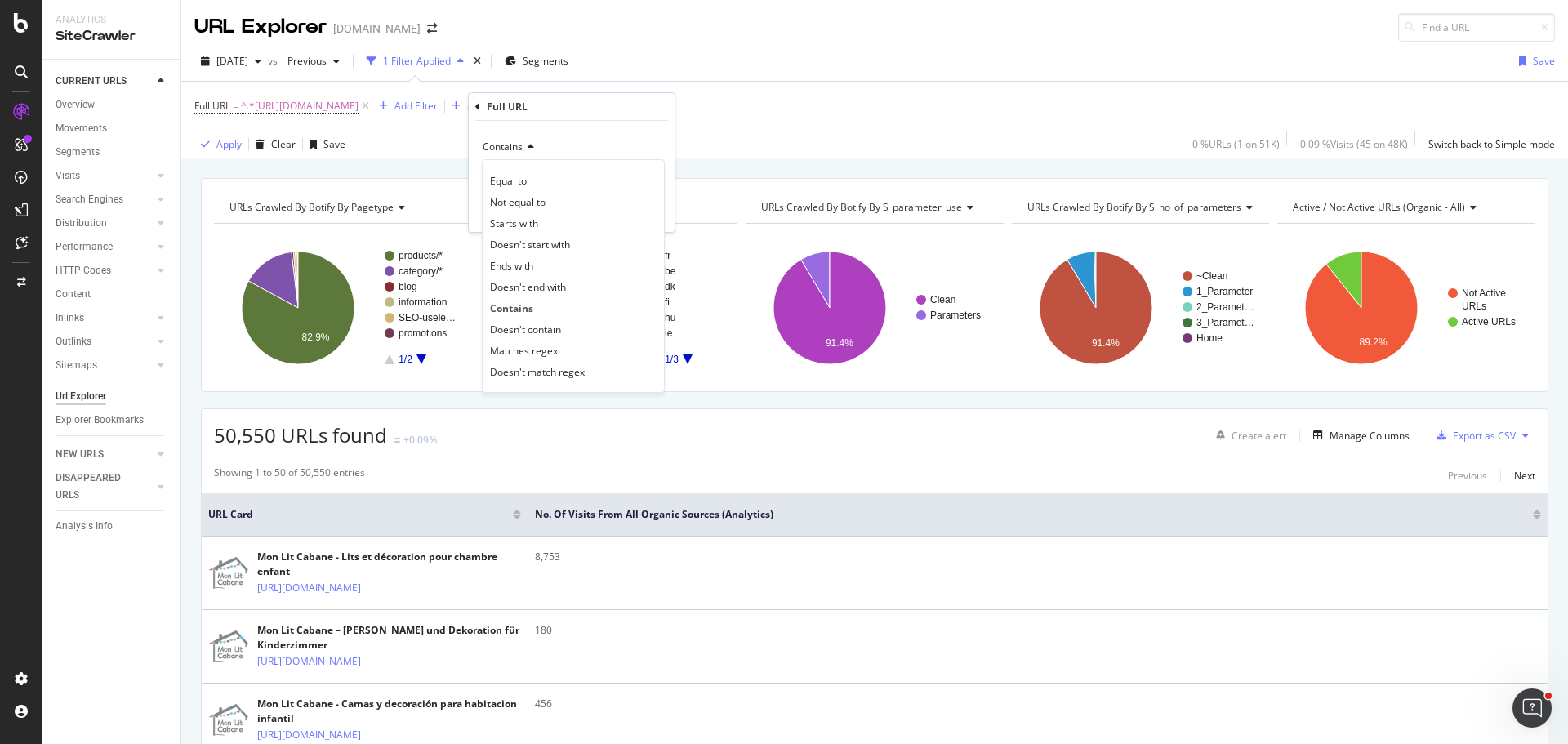
click at [601, 136] on div "Contains" at bounding box center [572, 146] width 180 height 26
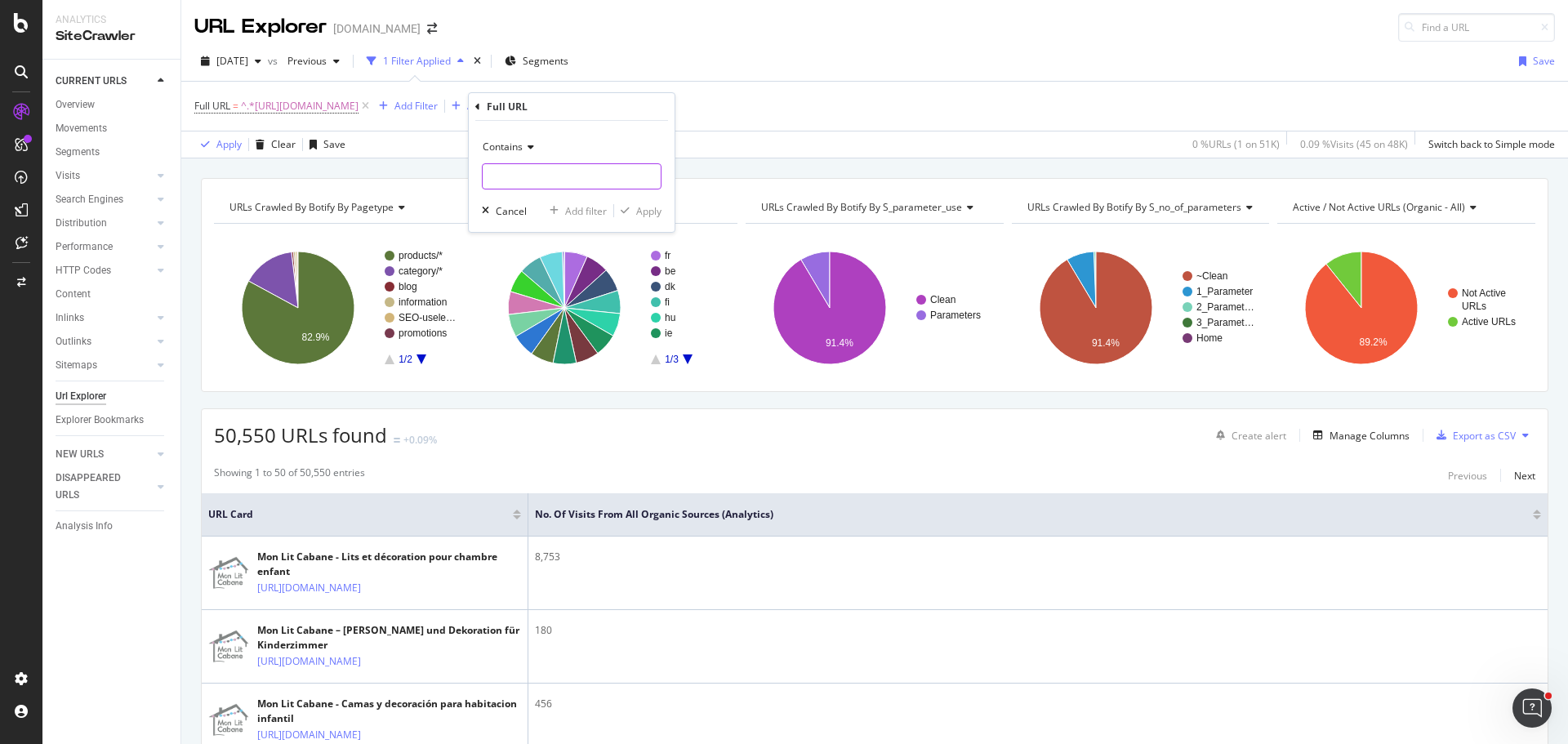
click at [574, 182] on input "text" at bounding box center [572, 176] width 178 height 26
paste input "[URL][DOMAIN_NAME]"
type input "[URL][DOMAIN_NAME]"
click at [588, 206] on div "Add filter" at bounding box center [586, 211] width 42 height 14
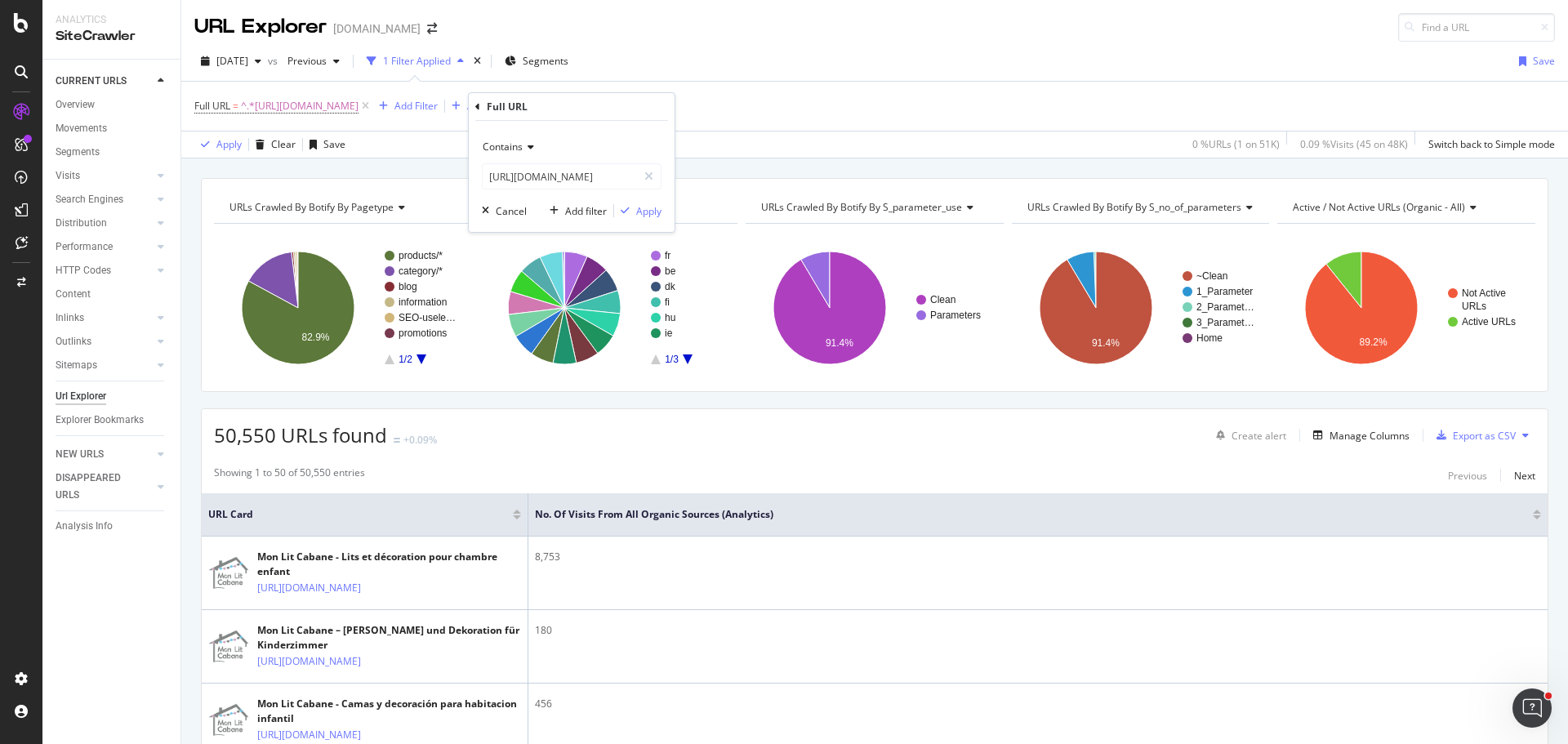
scroll to position [0, 0]
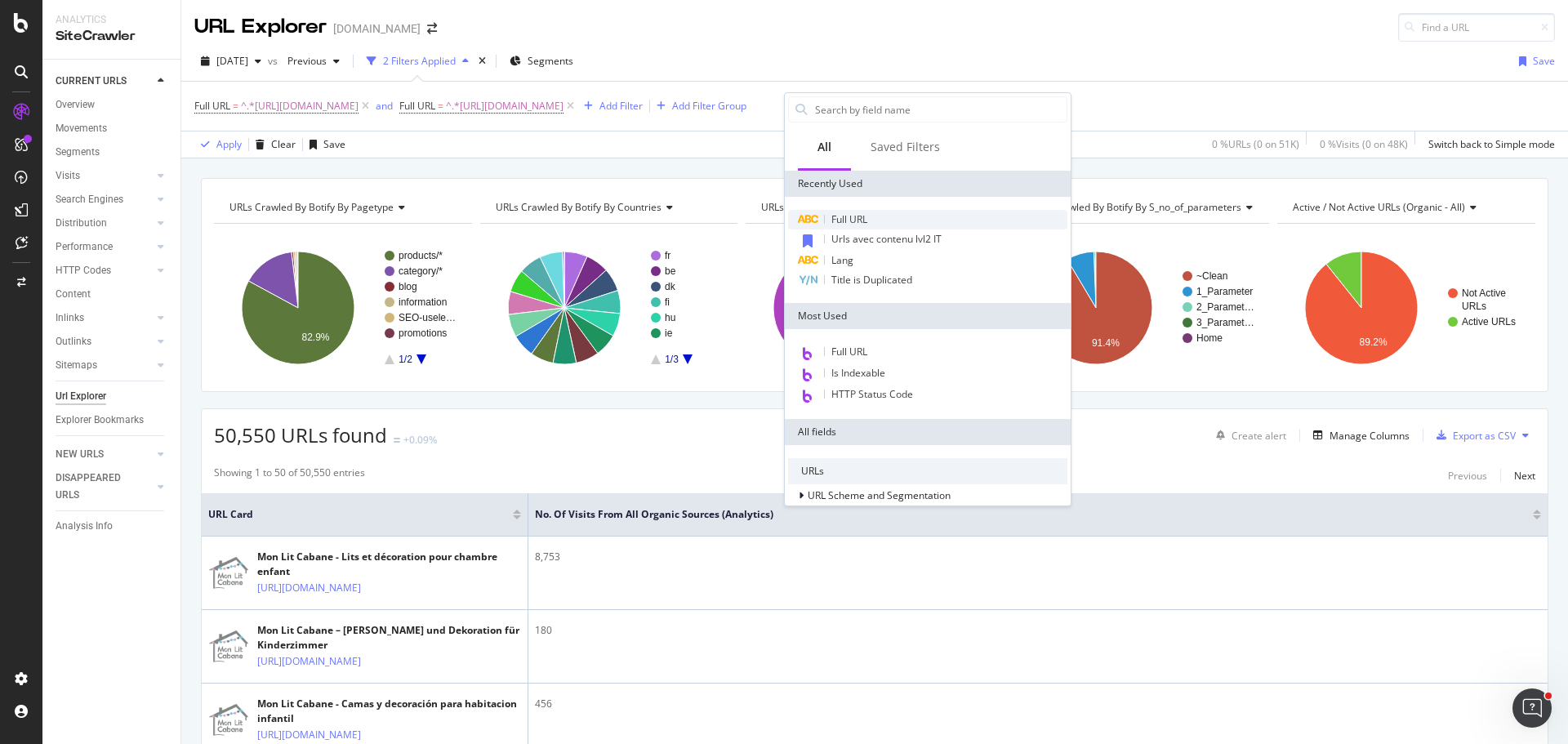
click at [868, 224] on span "Full URL" at bounding box center [849, 219] width 36 height 14
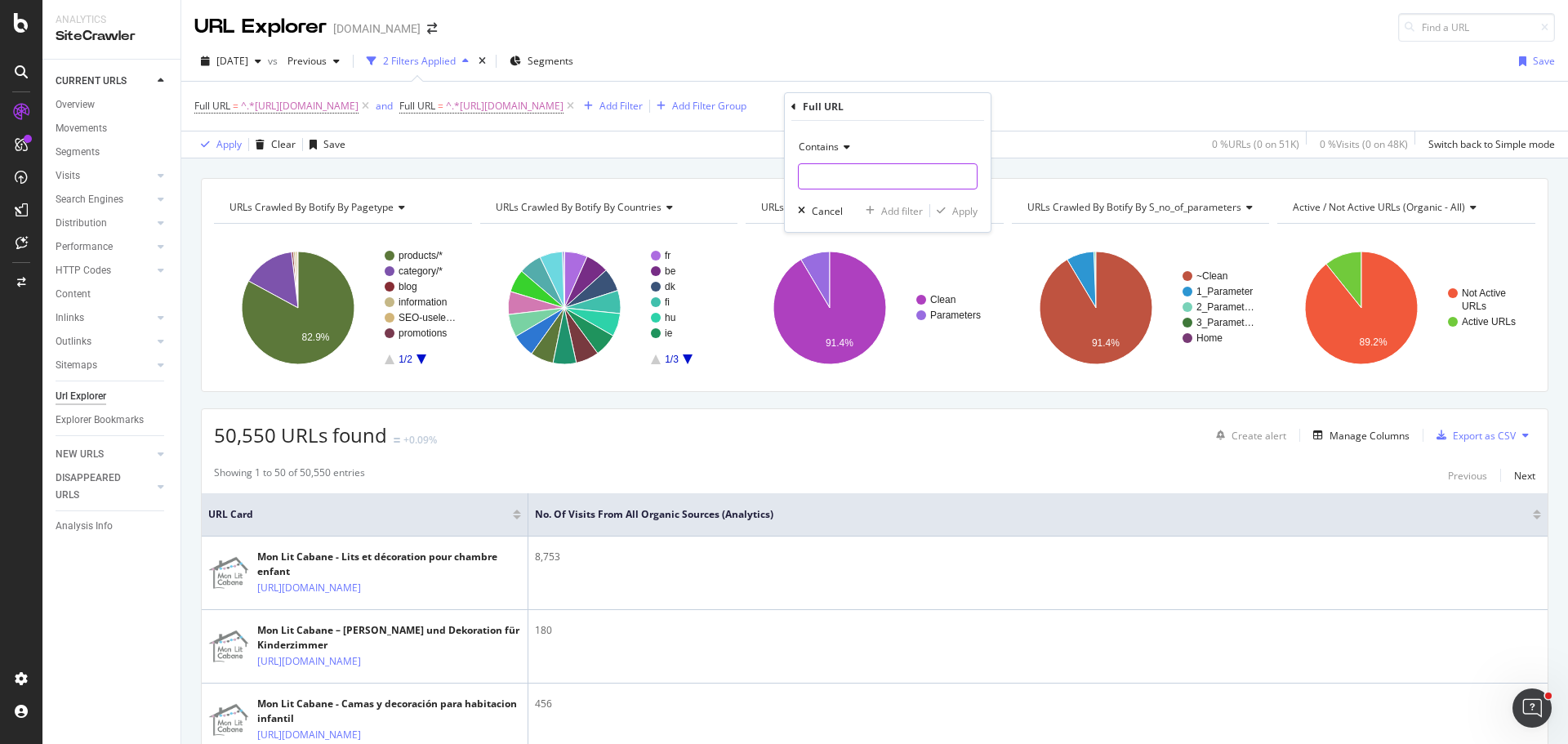
click at [852, 186] on input "text" at bounding box center [888, 176] width 178 height 26
paste input "[URL][DOMAIN_NAME]"
type input "[URL][DOMAIN_NAME]"
click at [899, 215] on div "Add filter" at bounding box center [902, 211] width 42 height 14
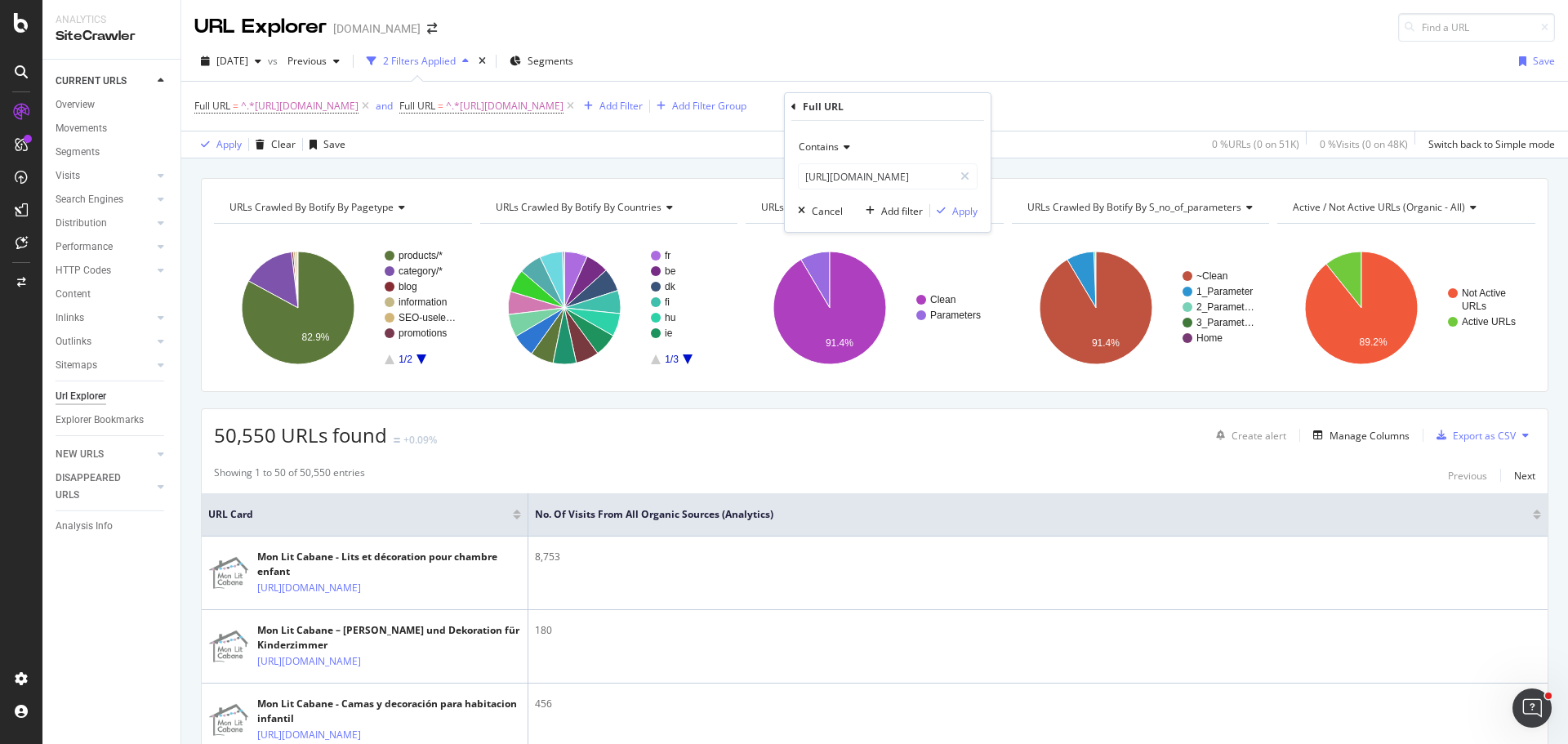
scroll to position [0, 0]
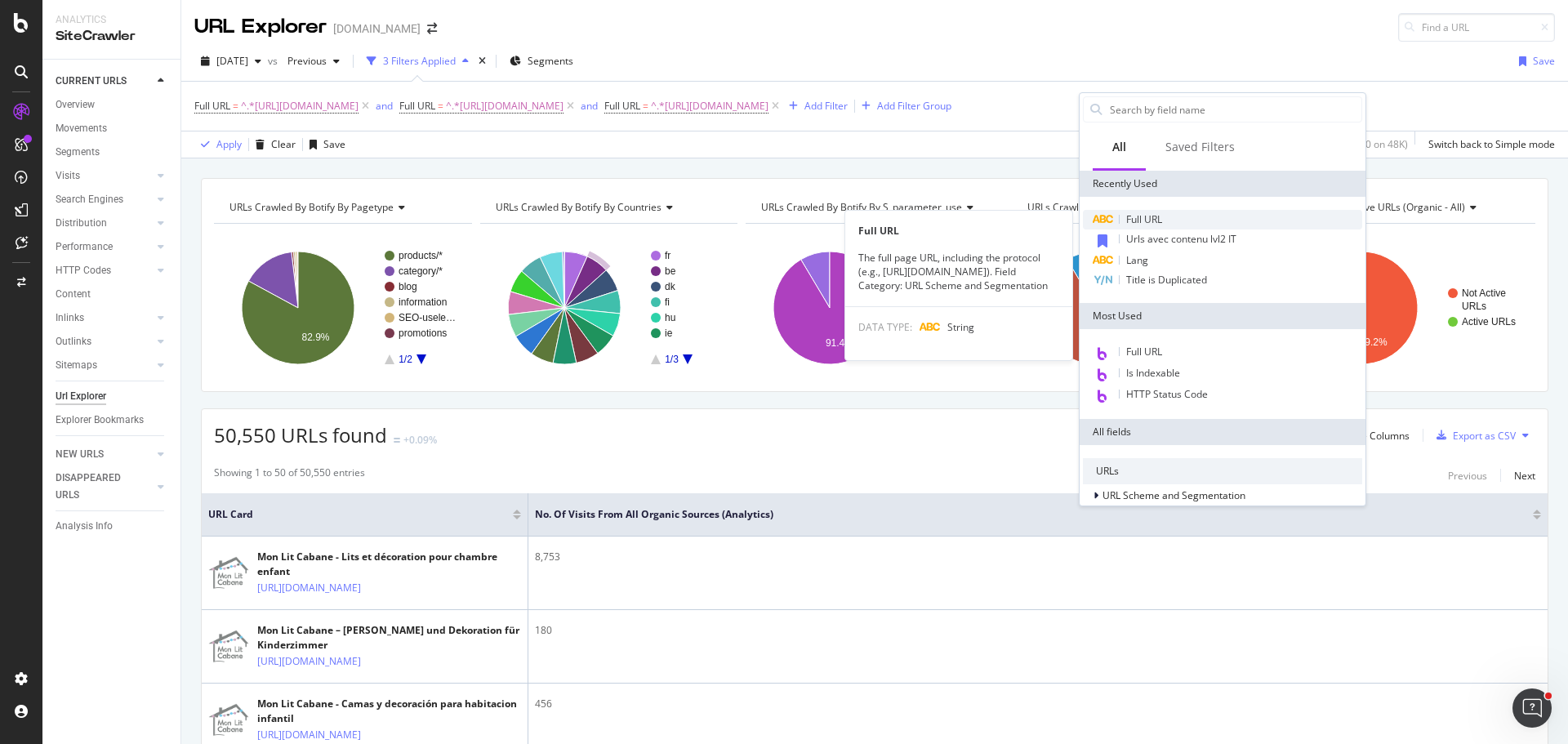
click at [1138, 226] on span "Full URL" at bounding box center [1144, 219] width 36 height 14
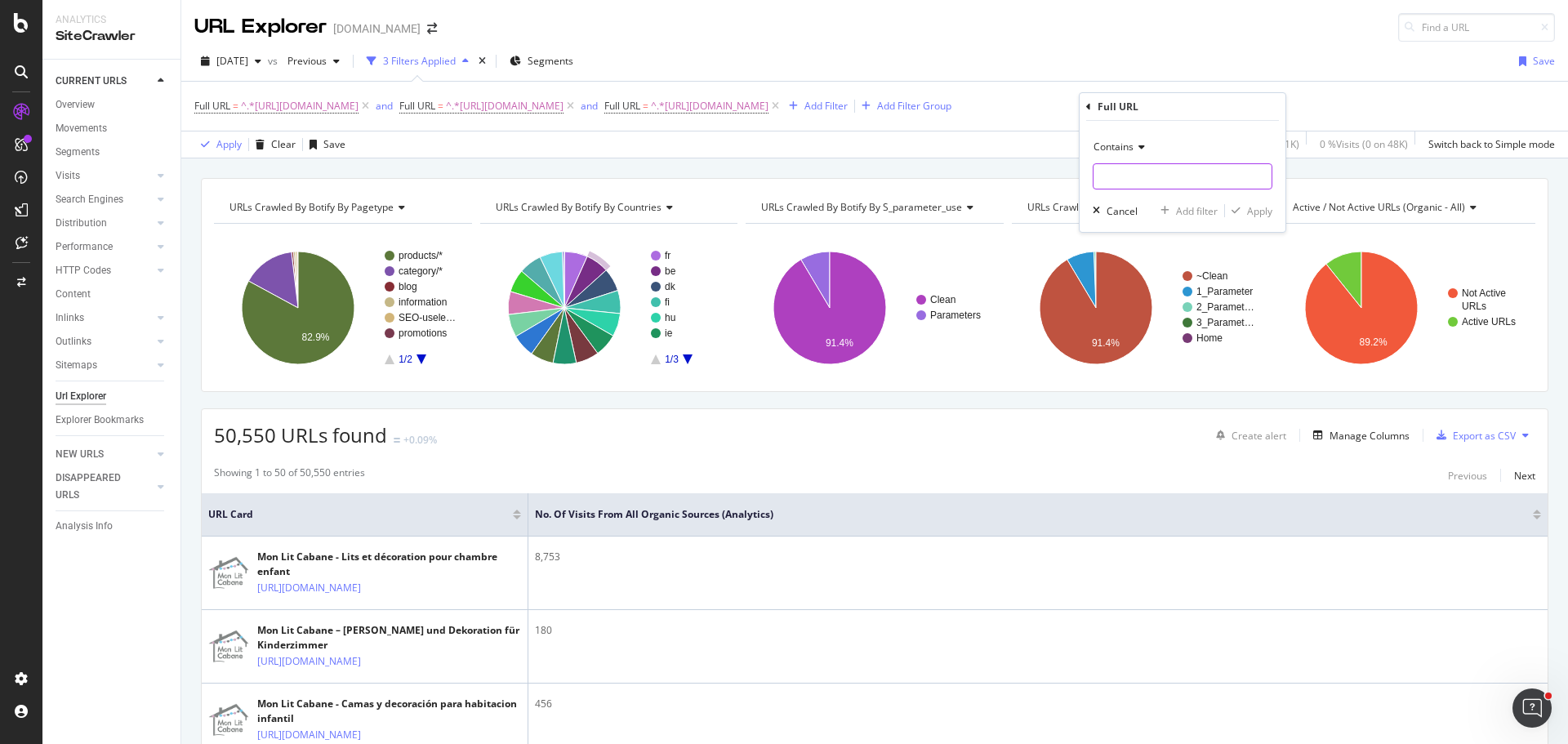
click at [1100, 180] on input "text" at bounding box center [1183, 176] width 178 height 26
paste input "[URL][DOMAIN_NAME]"
type input "[URL][DOMAIN_NAME]"
click at [1204, 213] on div "Add filter" at bounding box center [1197, 211] width 42 height 14
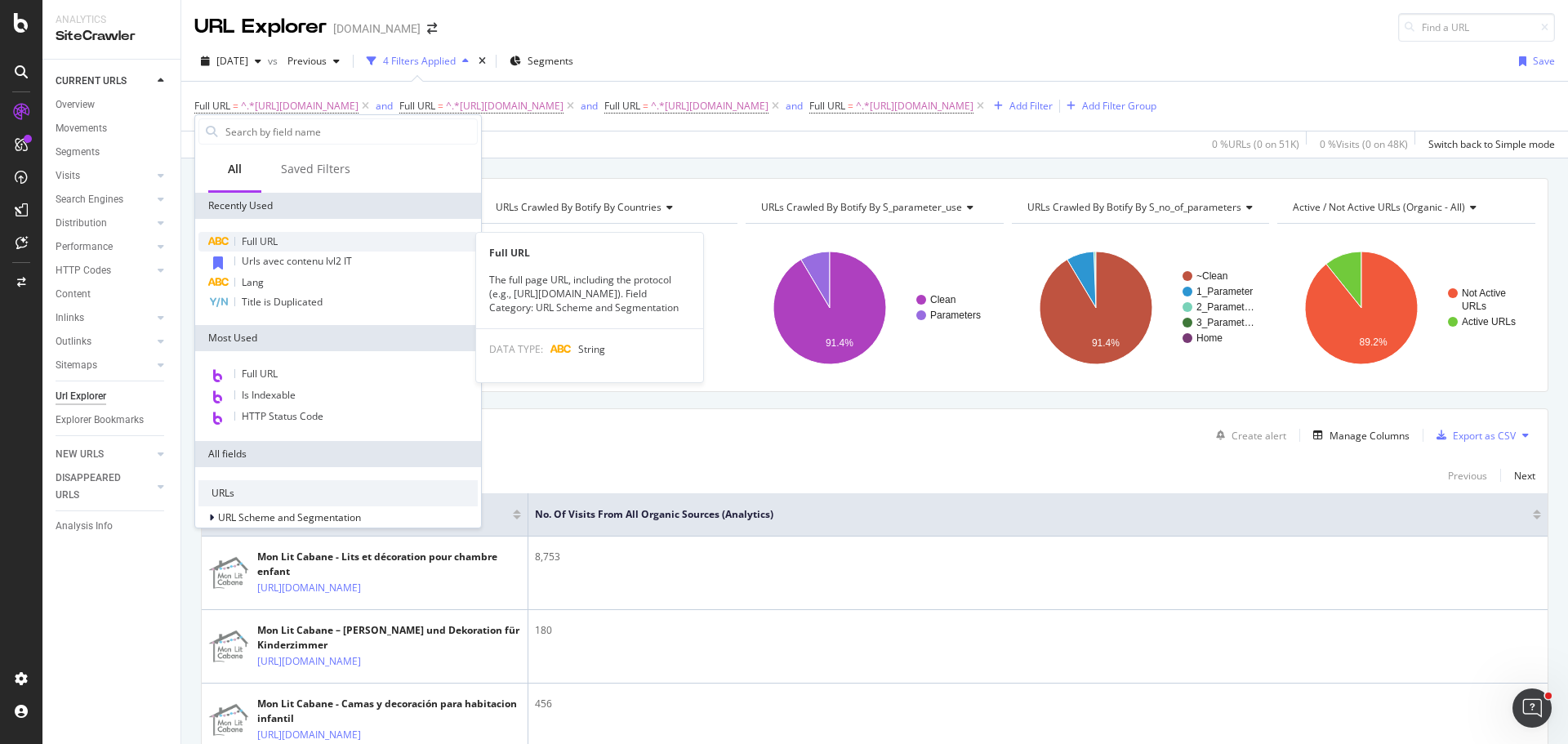
click at [260, 243] on span "Full URL" at bounding box center [260, 241] width 36 height 14
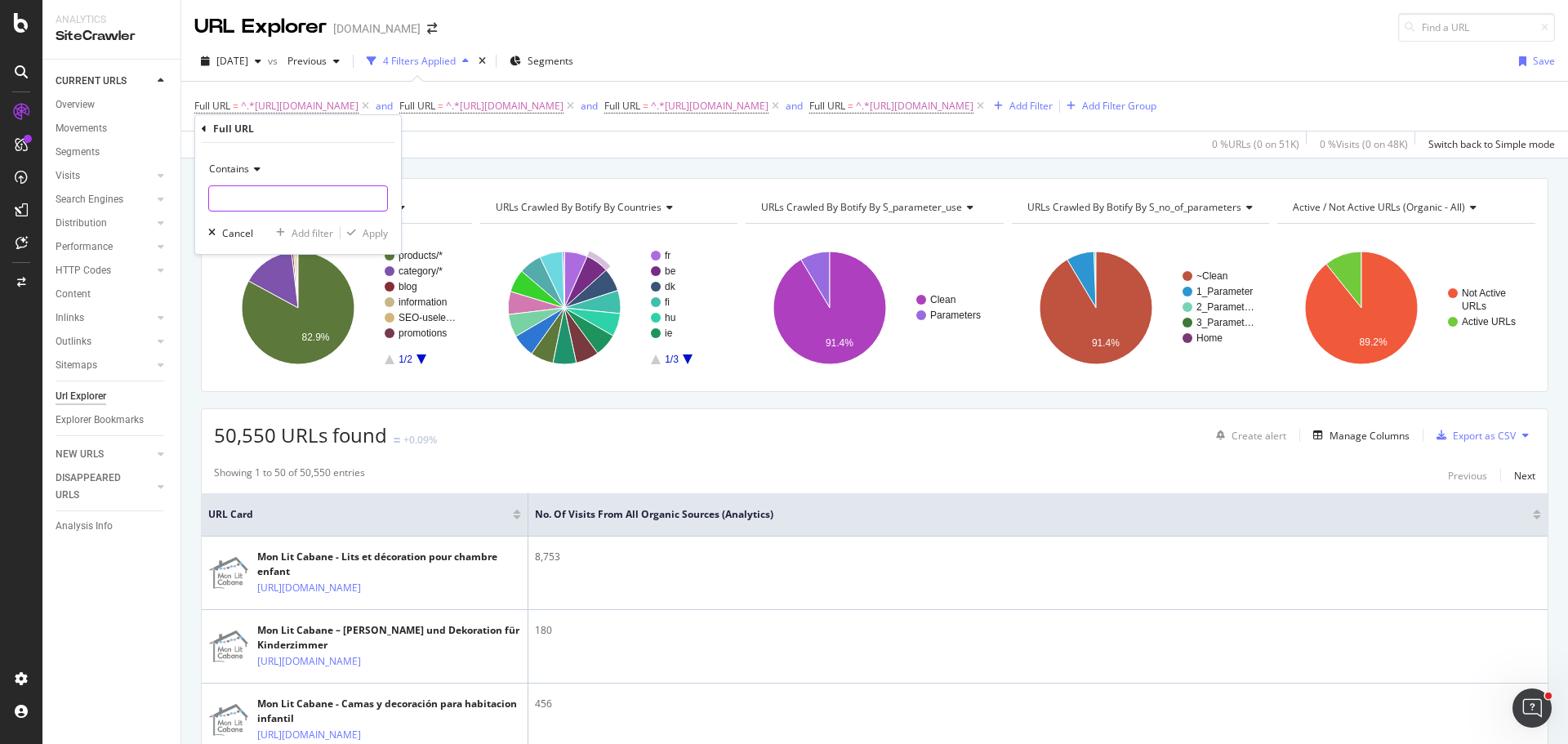
click at [317, 202] on input "text" at bounding box center [298, 198] width 178 height 26
paste input "[URL][DOMAIN_NAME]"
type input "[URL][DOMAIN_NAME]"
drag, startPoint x: 308, startPoint y: 233, endPoint x: 298, endPoint y: 236, distance: 10.4
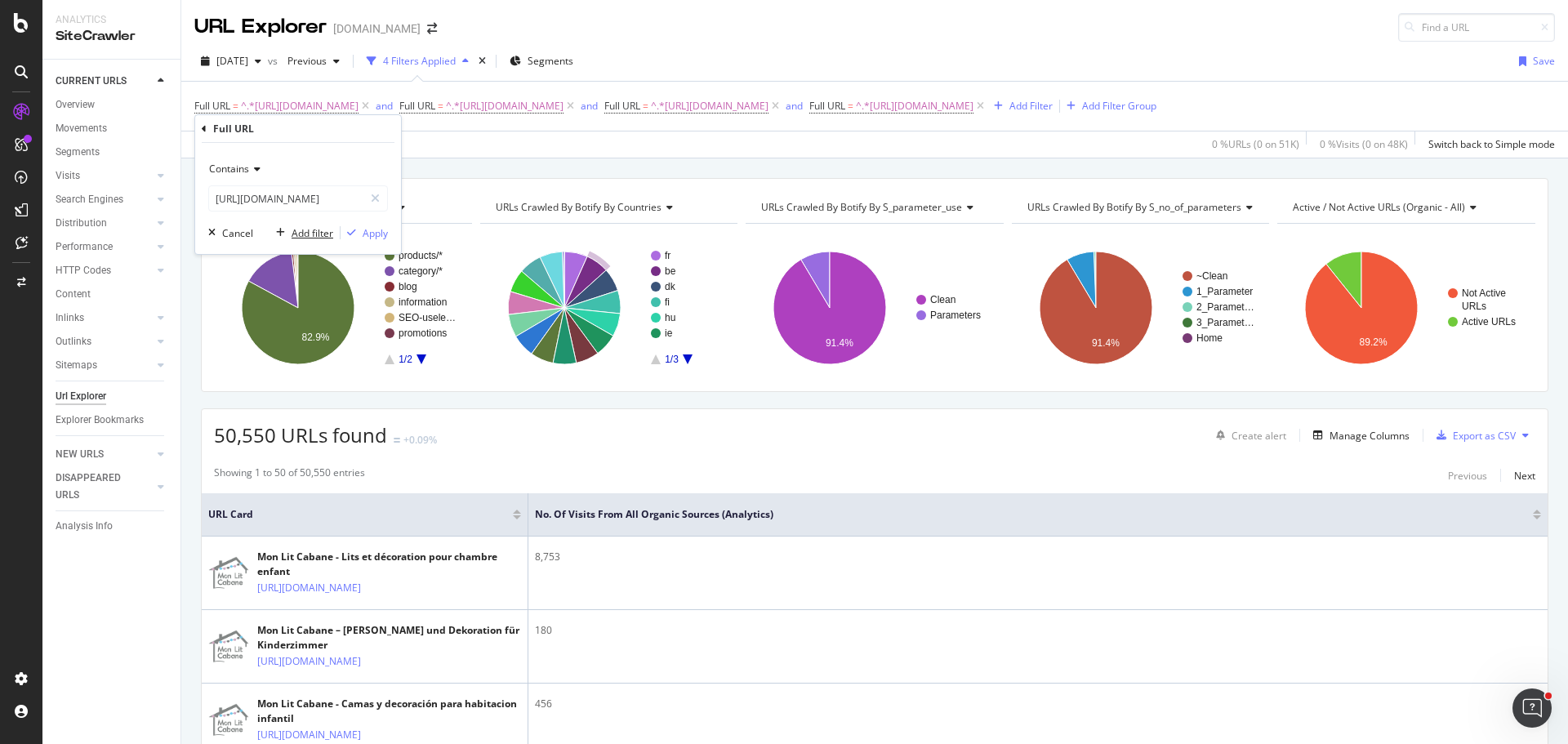
click at [308, 233] on div "Add filter" at bounding box center [313, 233] width 42 height 14
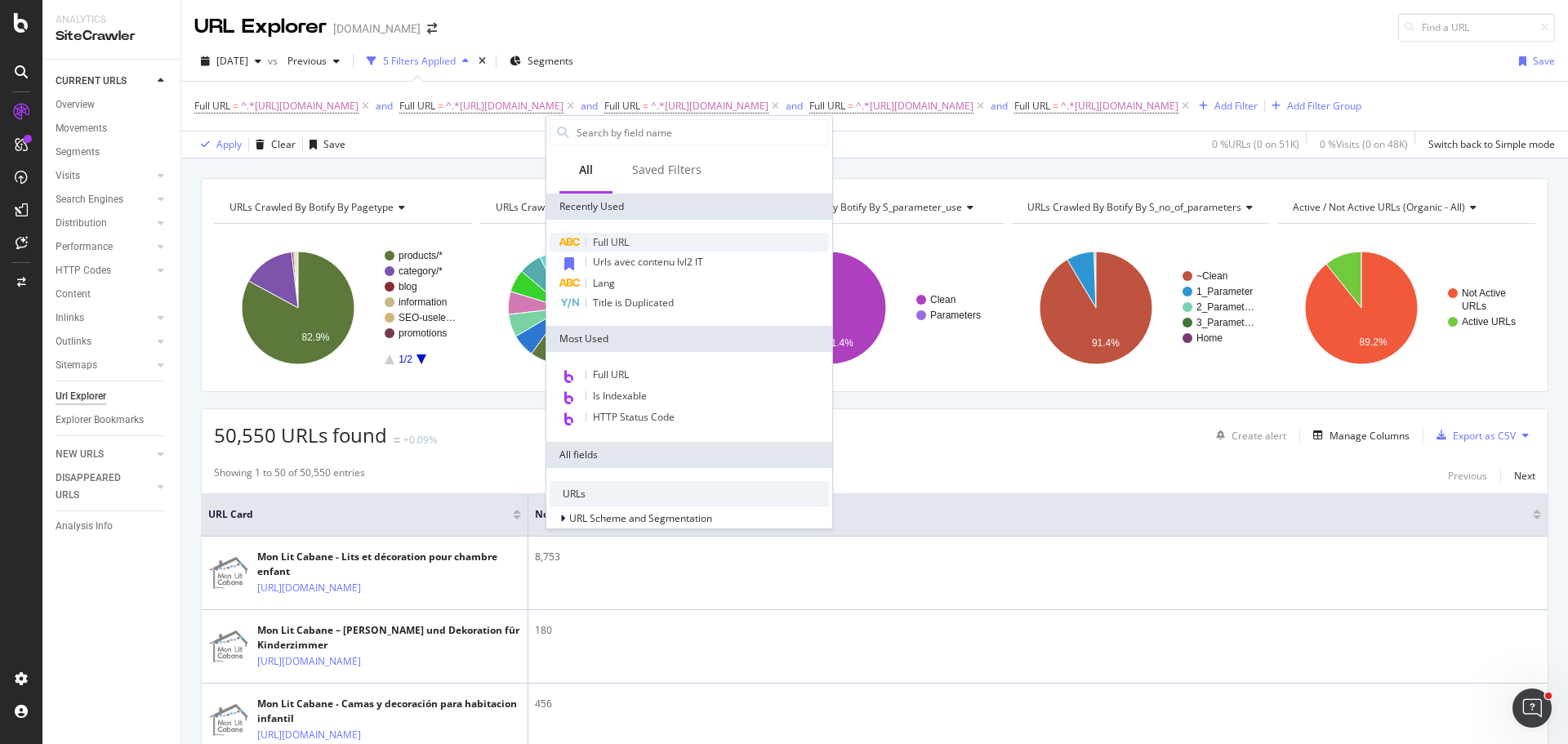
click at [623, 238] on span "Full URL" at bounding box center [611, 242] width 36 height 14
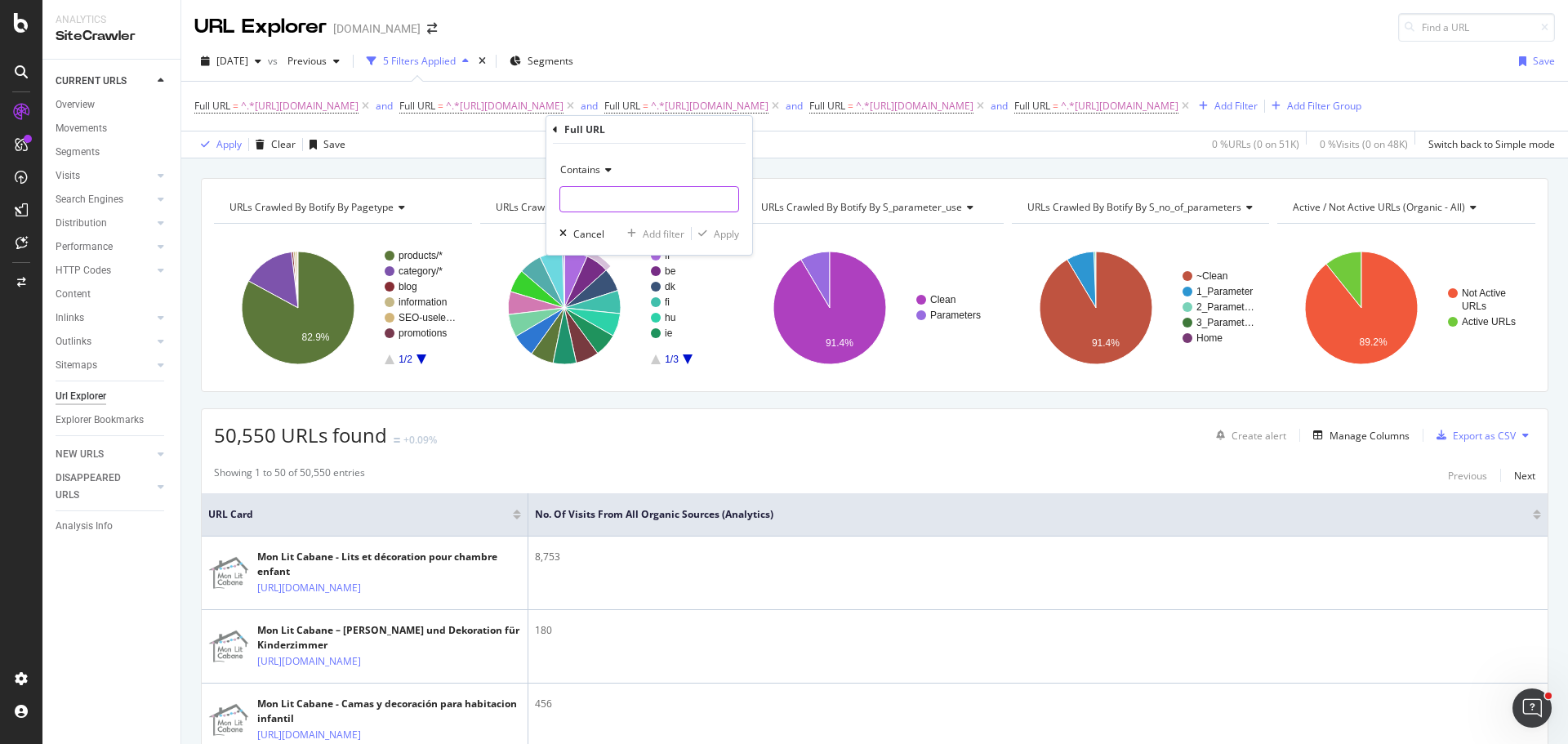
click at [624, 200] on input "text" at bounding box center [649, 199] width 178 height 26
paste input "[URL][DOMAIN_NAME]"
type input "[URL][DOMAIN_NAME]"
click at [638, 237] on div "button" at bounding box center [632, 233] width 22 height 10
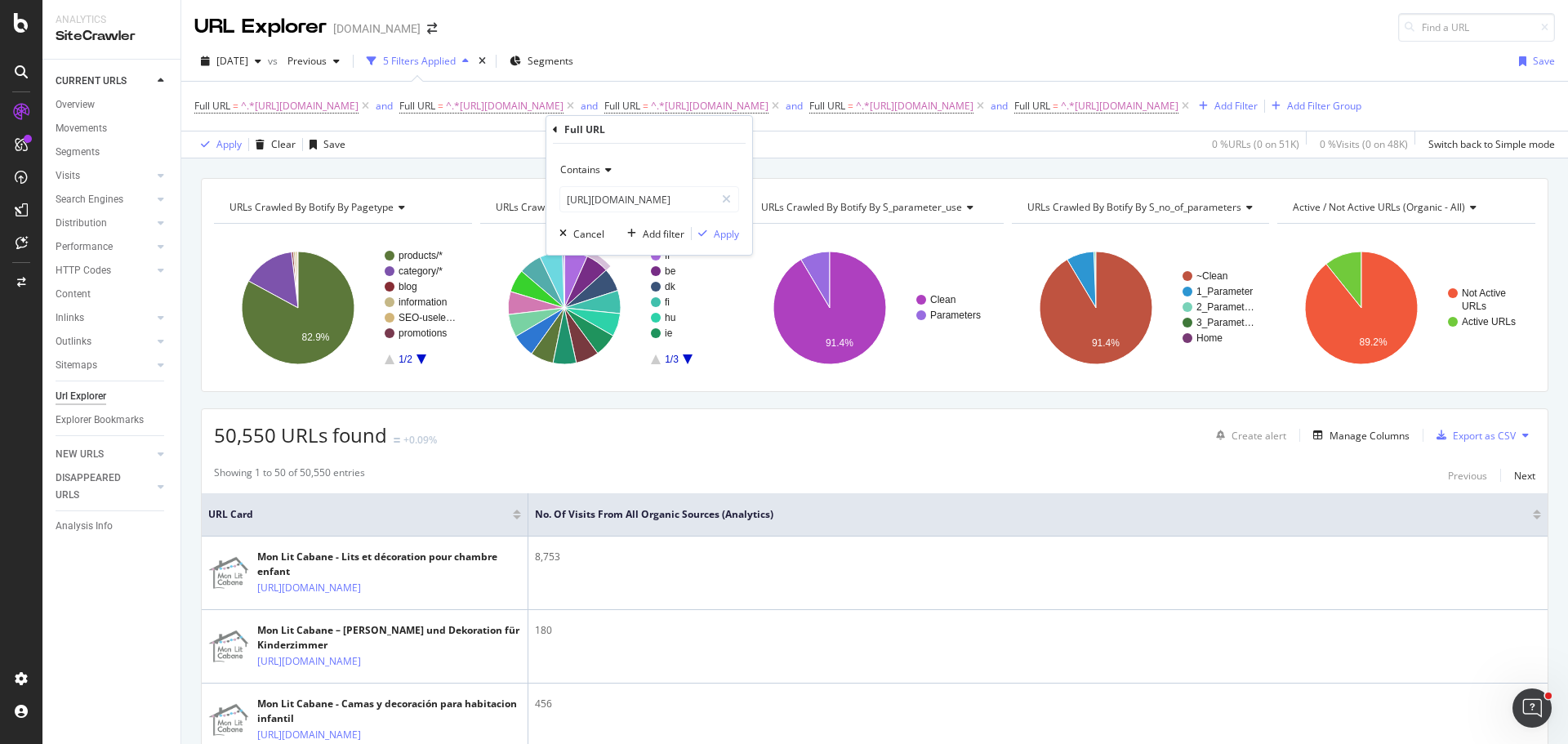
scroll to position [0, 0]
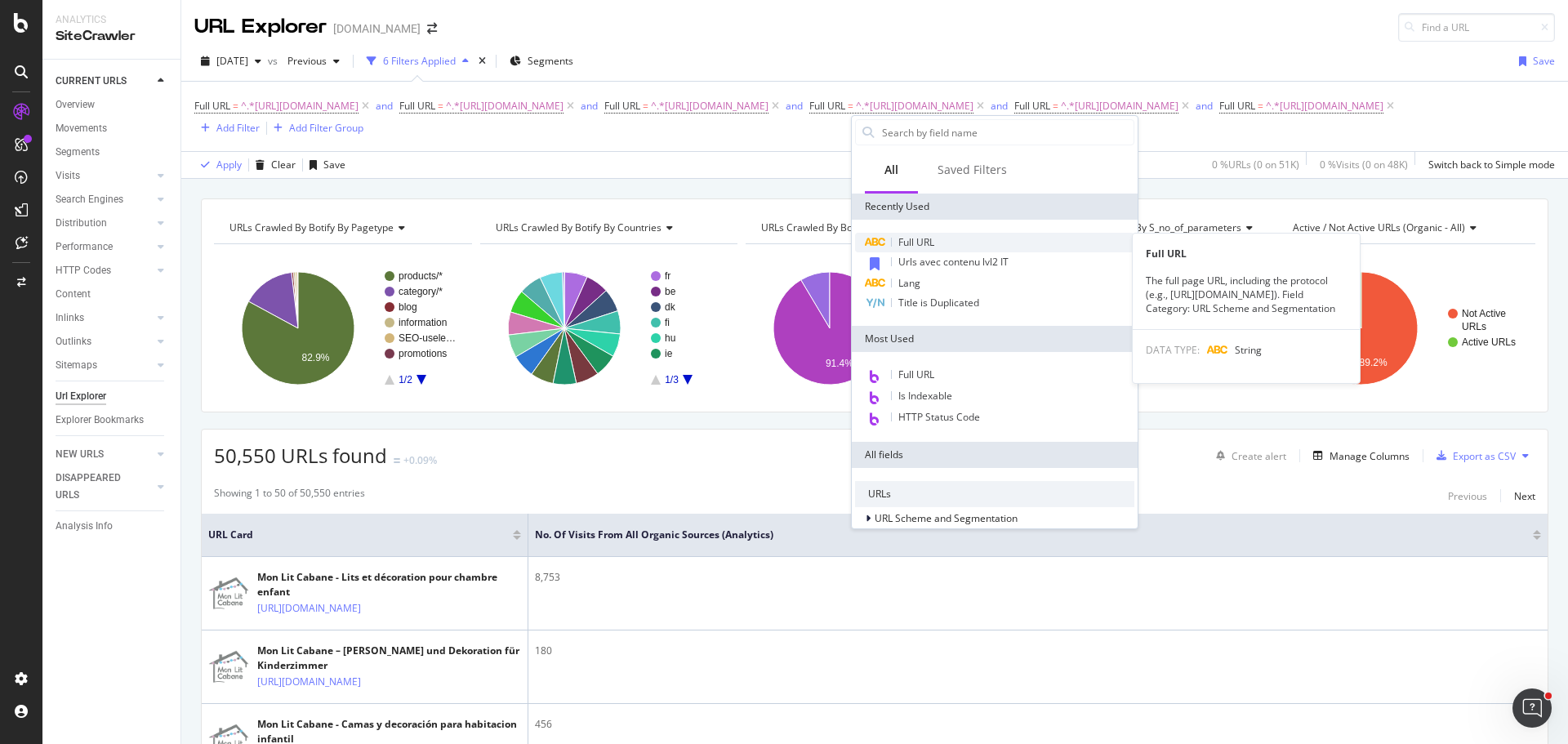
click at [929, 240] on span "Full URL" at bounding box center [917, 242] width 36 height 14
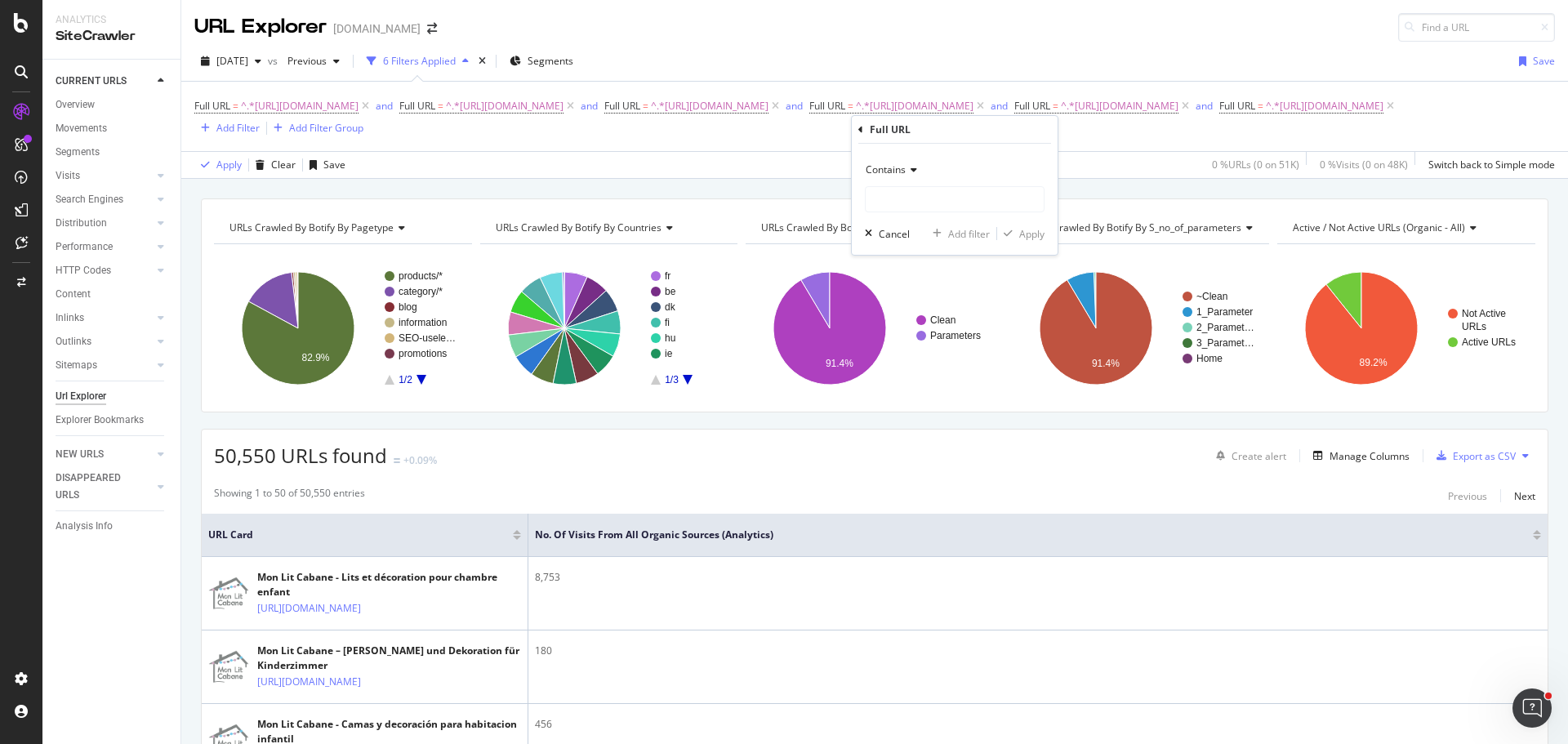
click at [923, 185] on div "Contains" at bounding box center [955, 184] width 180 height 55
click at [941, 198] on input "text" at bounding box center [955, 199] width 178 height 26
paste input "[URL][DOMAIN_NAME]"
type input "[URL][DOMAIN_NAME]"
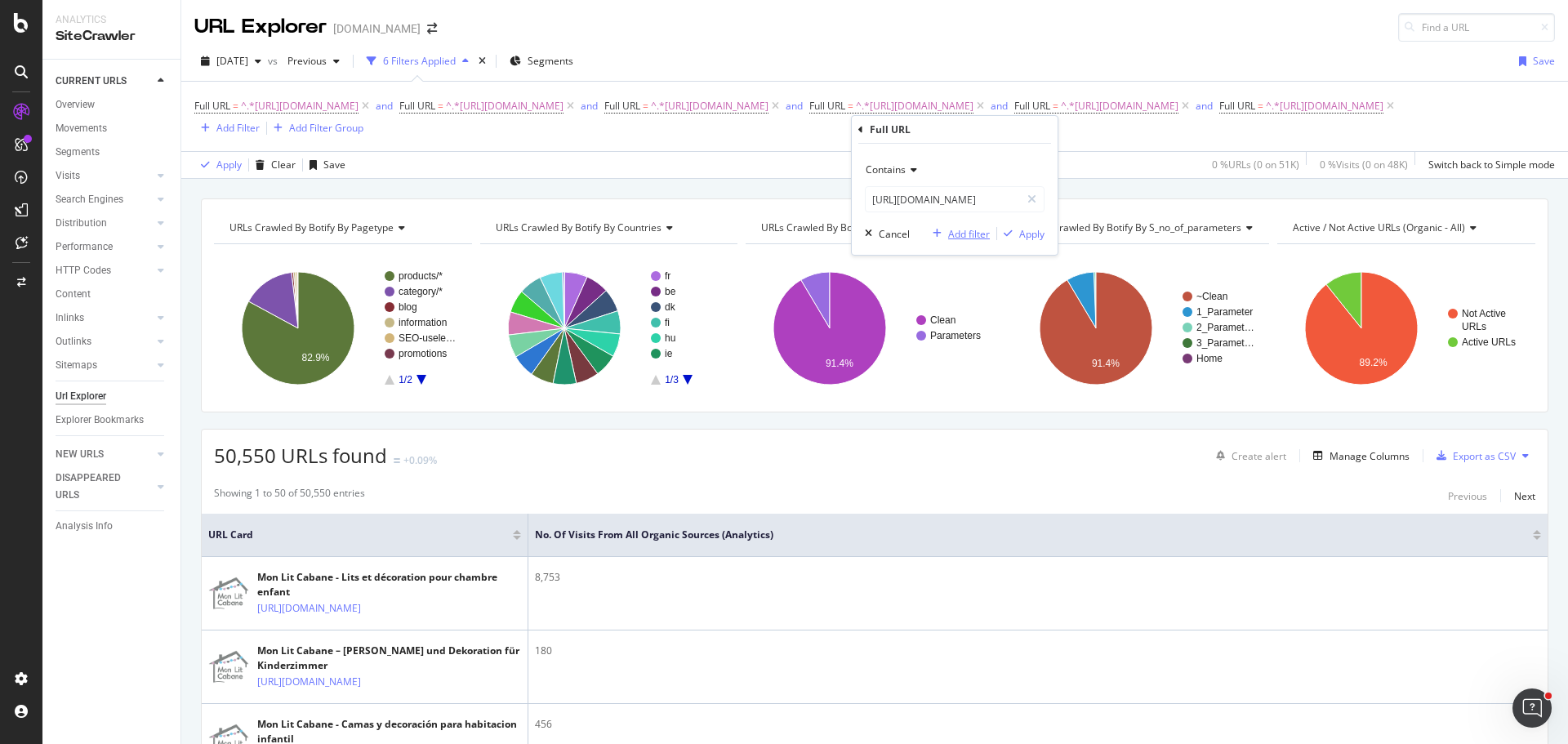
click at [962, 236] on div "Add filter" at bounding box center [970, 234] width 42 height 14
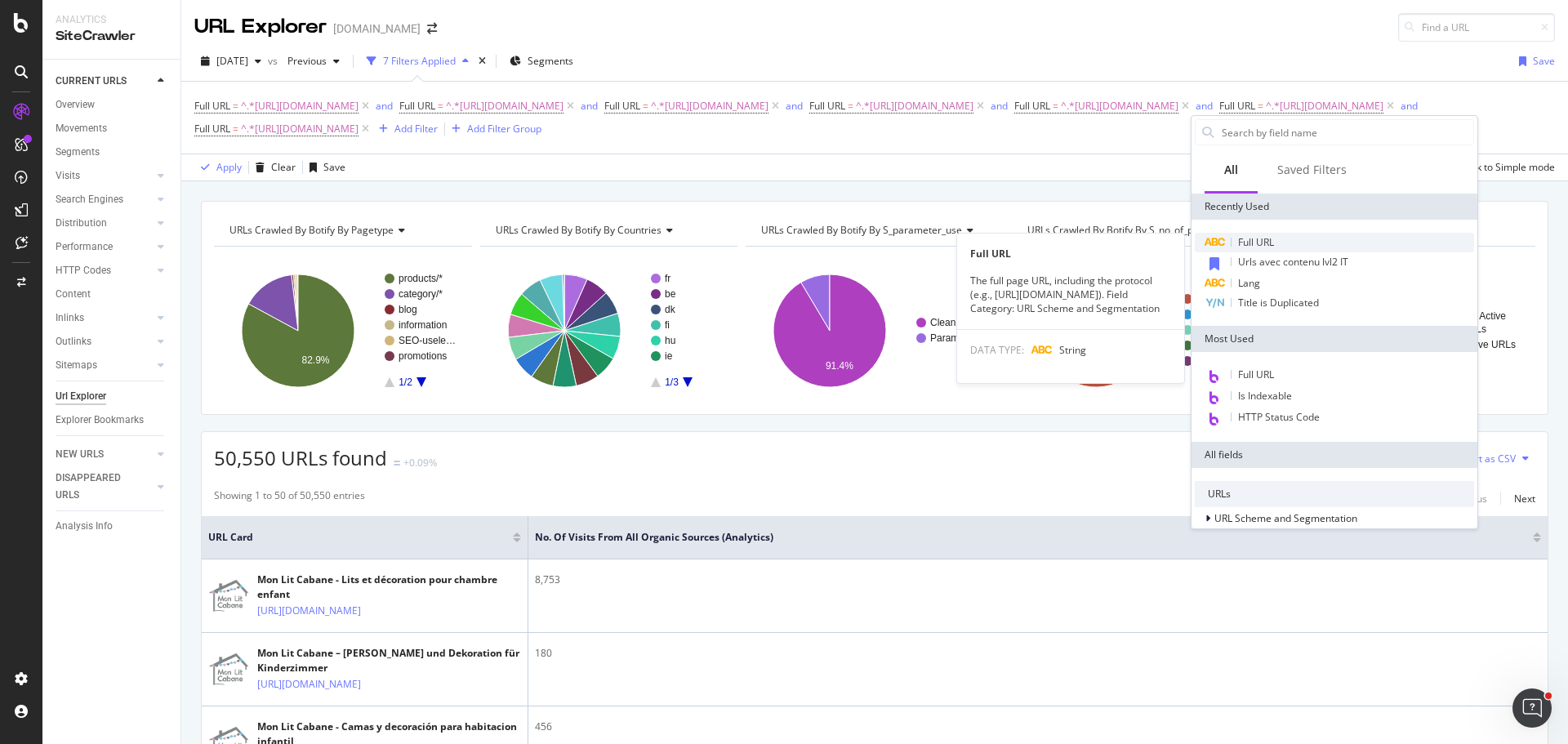
click at [1274, 245] on span "Full URL" at bounding box center [1257, 242] width 36 height 14
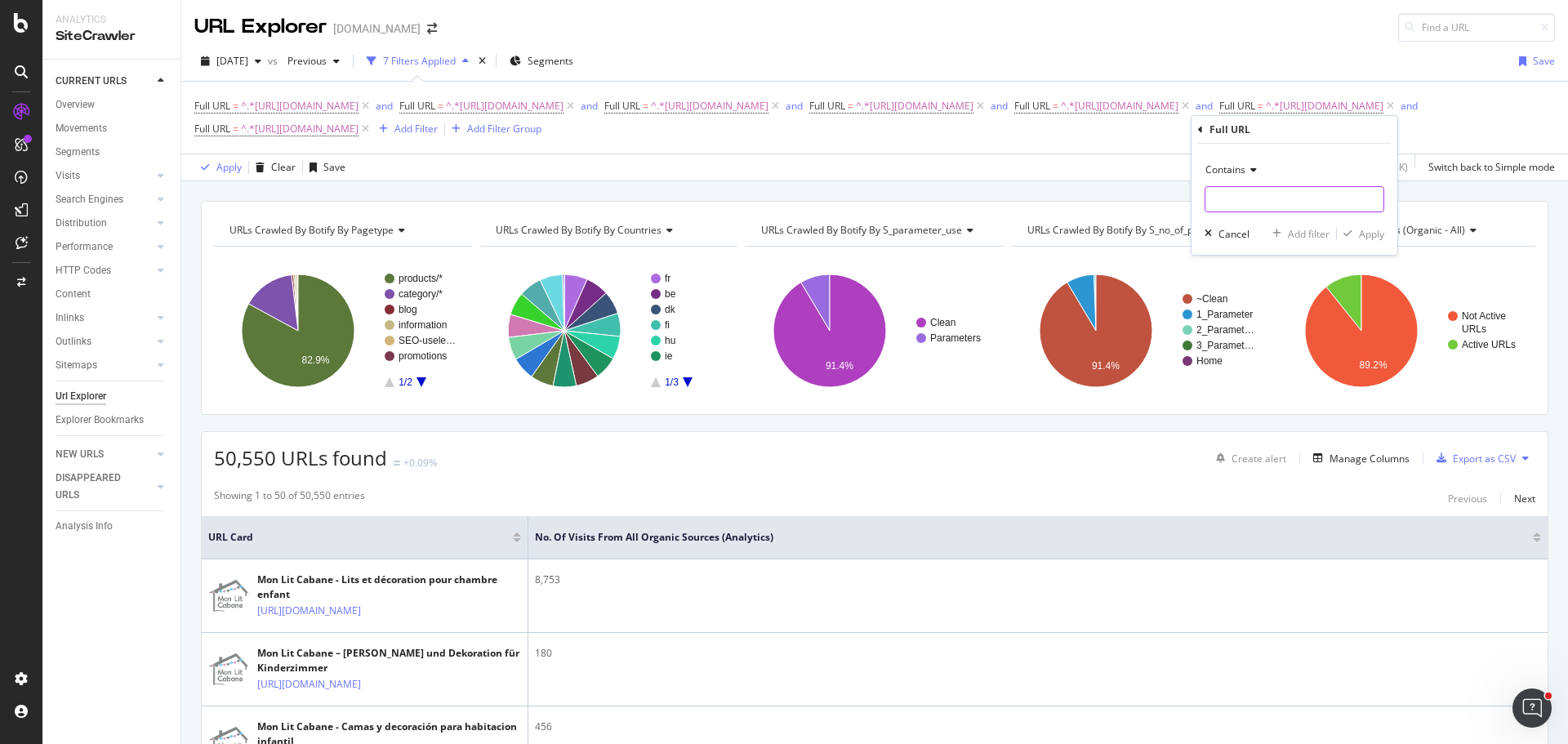
click at [1254, 186] on input "text" at bounding box center [1295, 199] width 178 height 26
paste input "[URL][DOMAIN_NAME]"
type input "[URL][DOMAIN_NAME]"
click at [1296, 227] on div "Add filter" at bounding box center [1309, 234] width 42 height 14
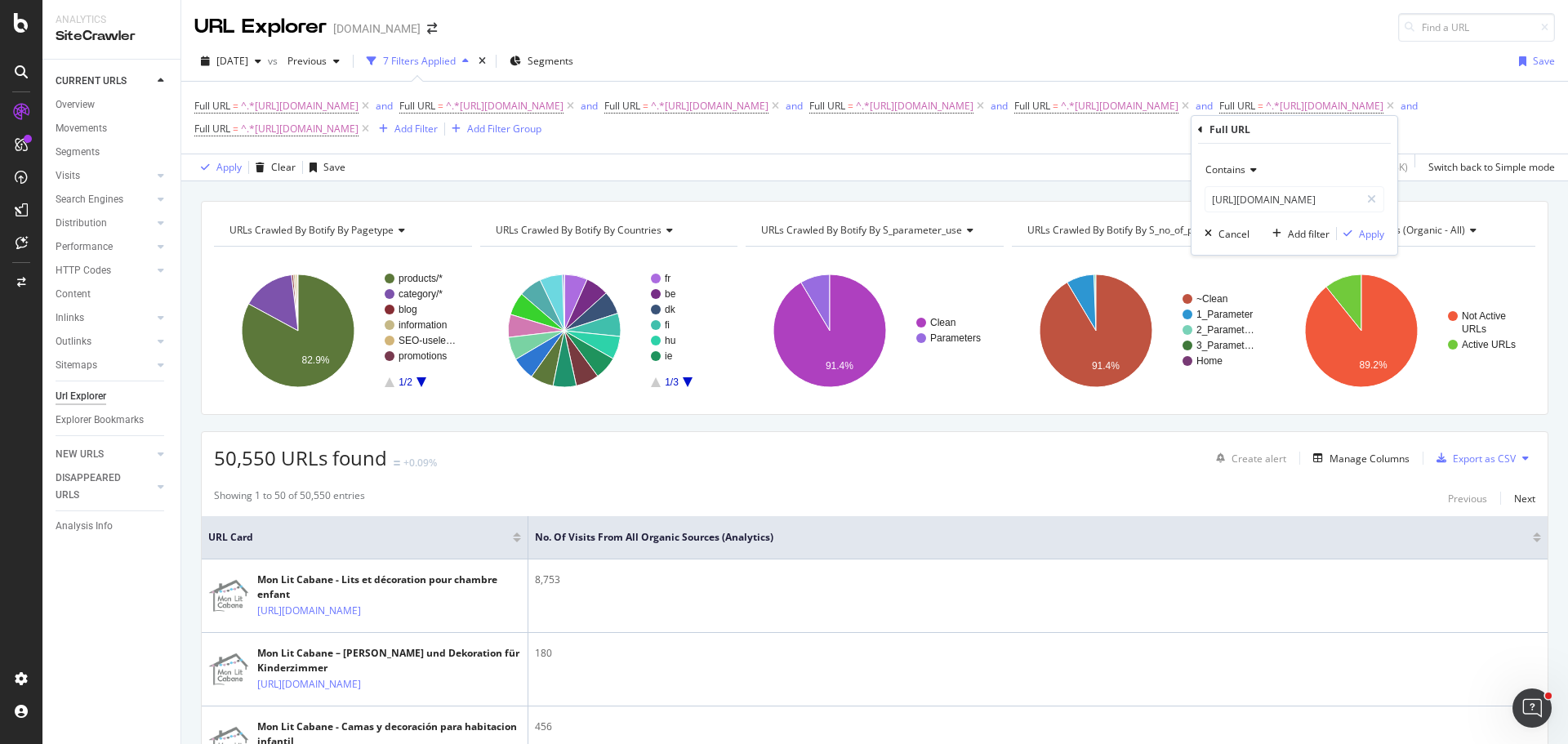
scroll to position [0, 0]
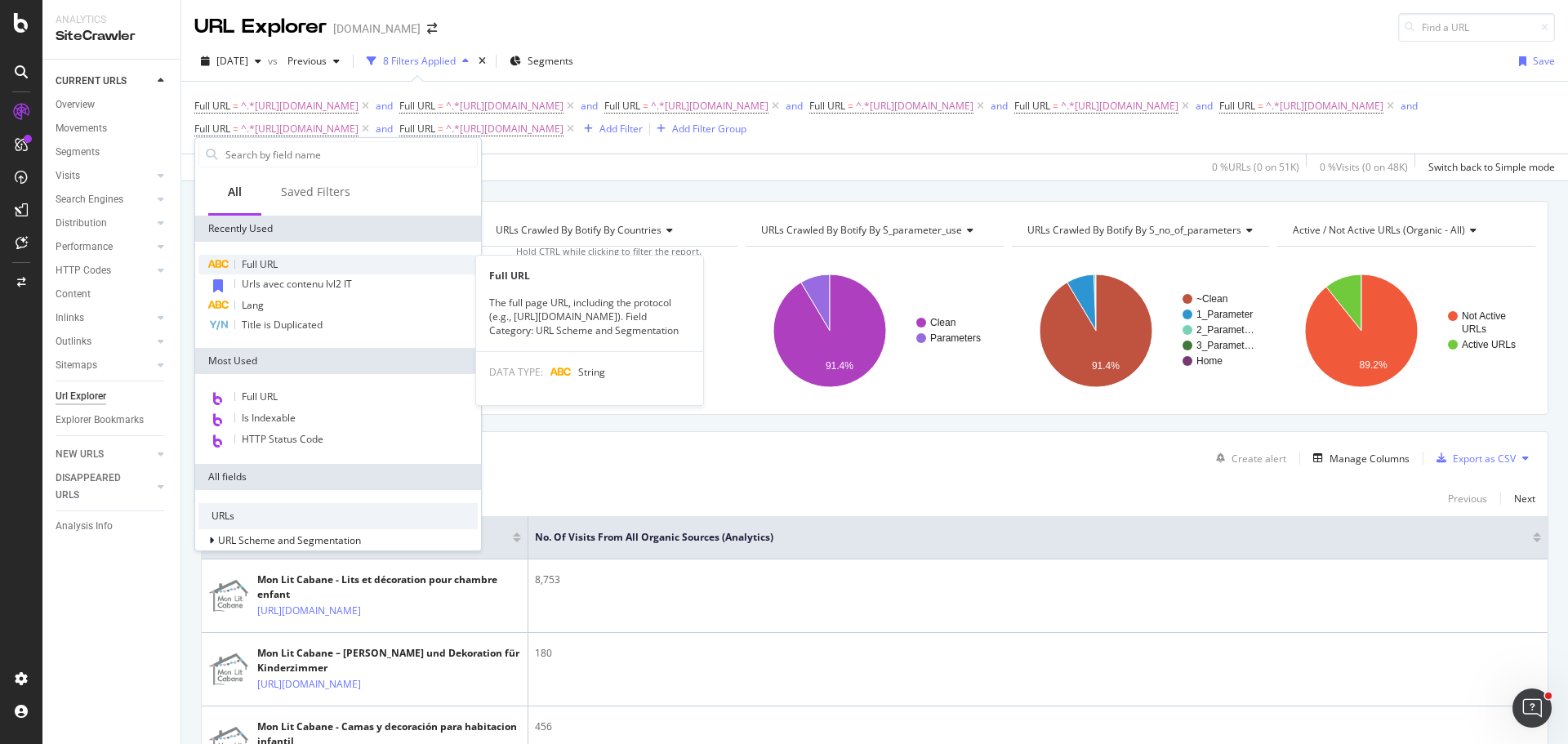
click at [301, 265] on div "Full URL" at bounding box center [337, 265] width 279 height 20
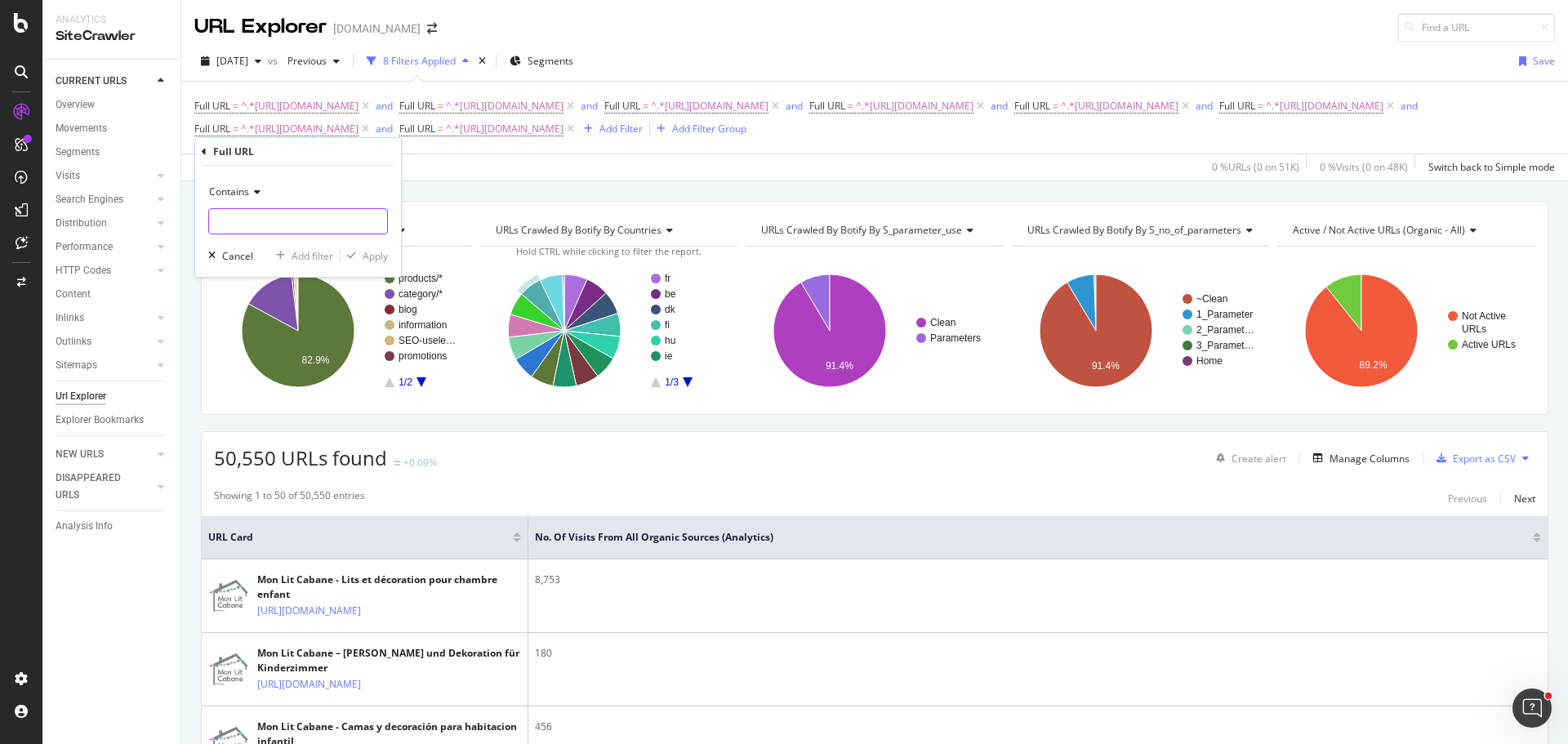
click at [317, 226] on input "text" at bounding box center [298, 221] width 178 height 26
paste input "[URL][DOMAIN_NAME]"
type input "[URL][DOMAIN_NAME]"
click at [367, 253] on div "Apply" at bounding box center [376, 256] width 25 height 14
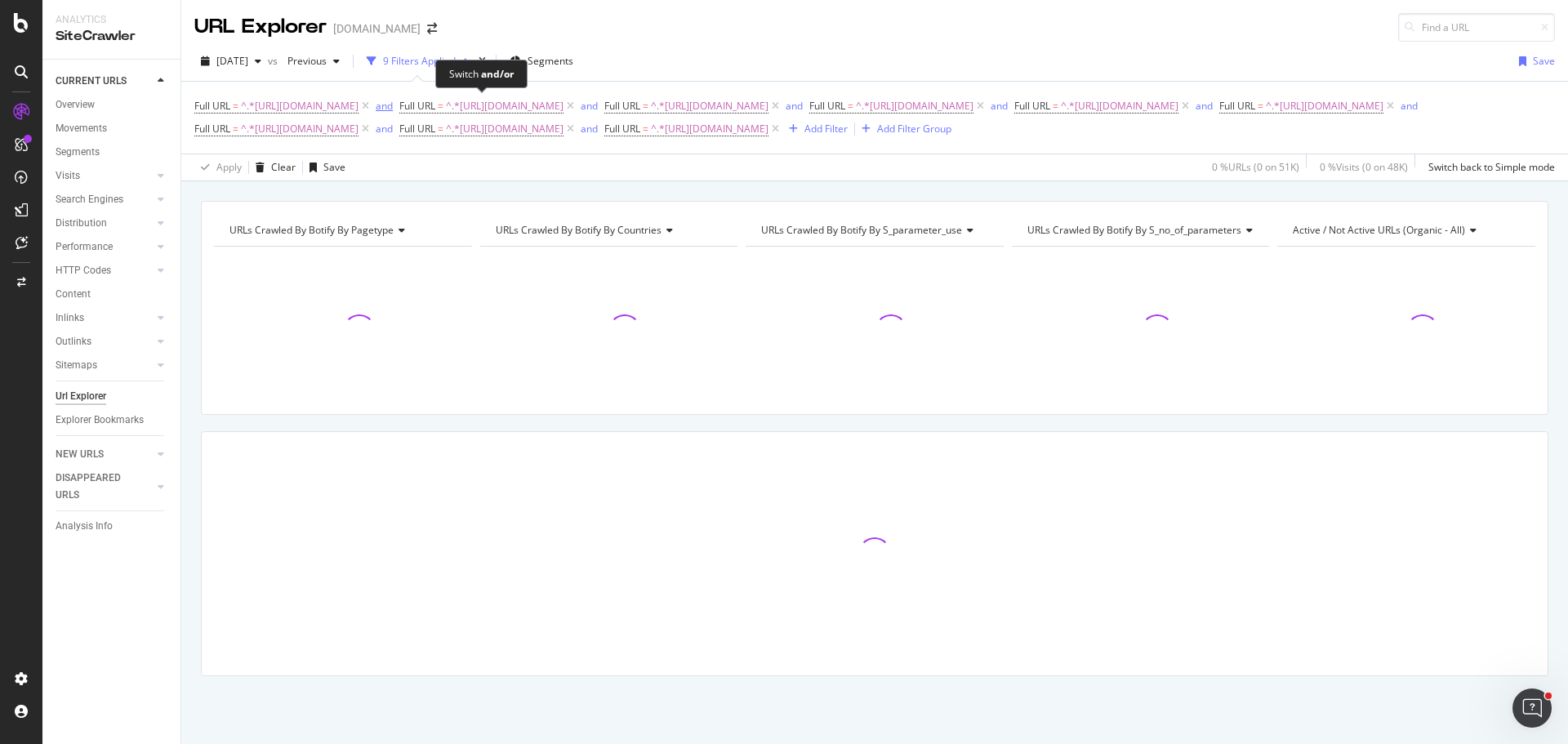
click at [393, 103] on div "and" at bounding box center [384, 106] width 17 height 14
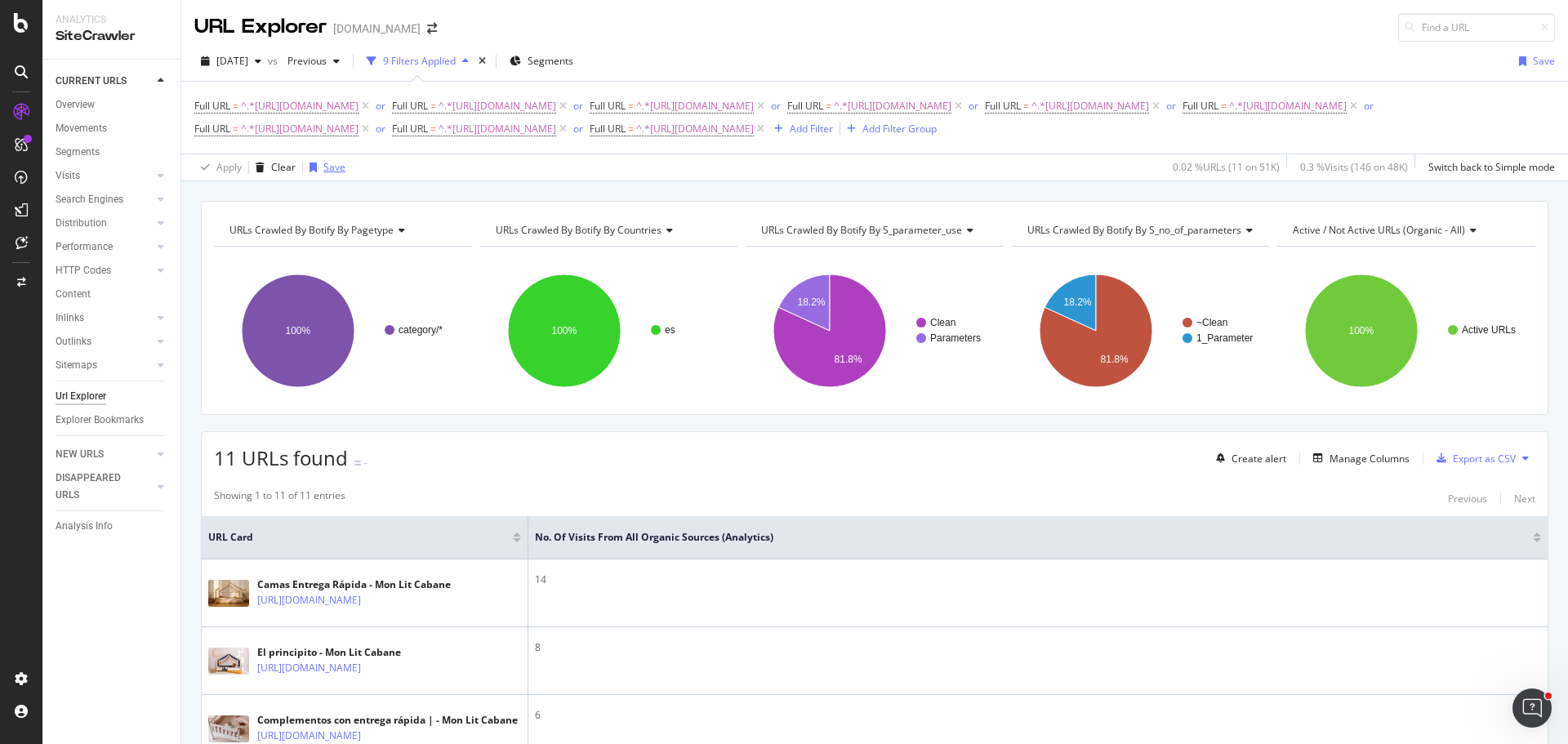
click at [325, 174] on div "Save" at bounding box center [335, 166] width 22 height 14
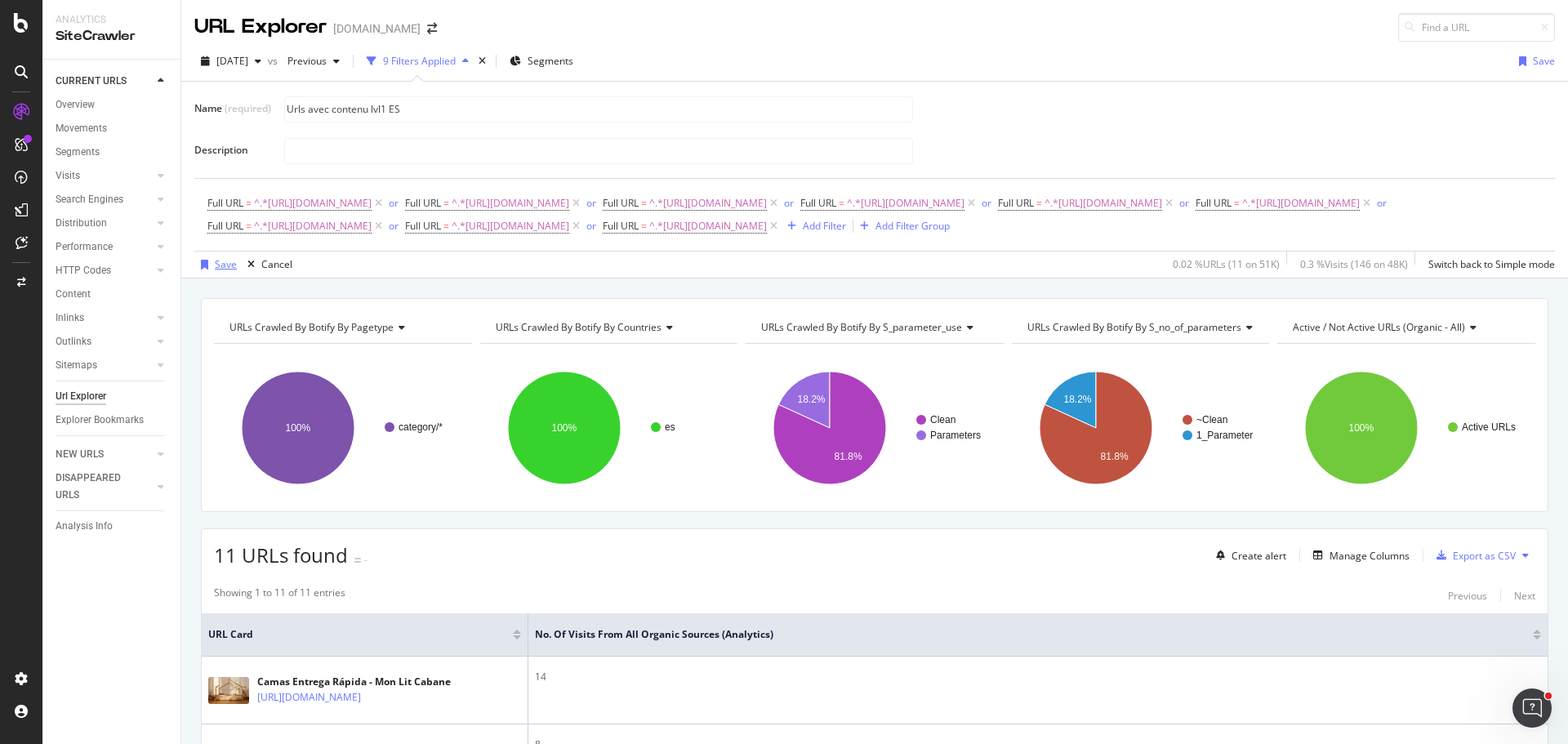
type input "Urls avec contenu lvl1 ES"
click at [226, 271] on div "Save" at bounding box center [226, 264] width 22 height 14
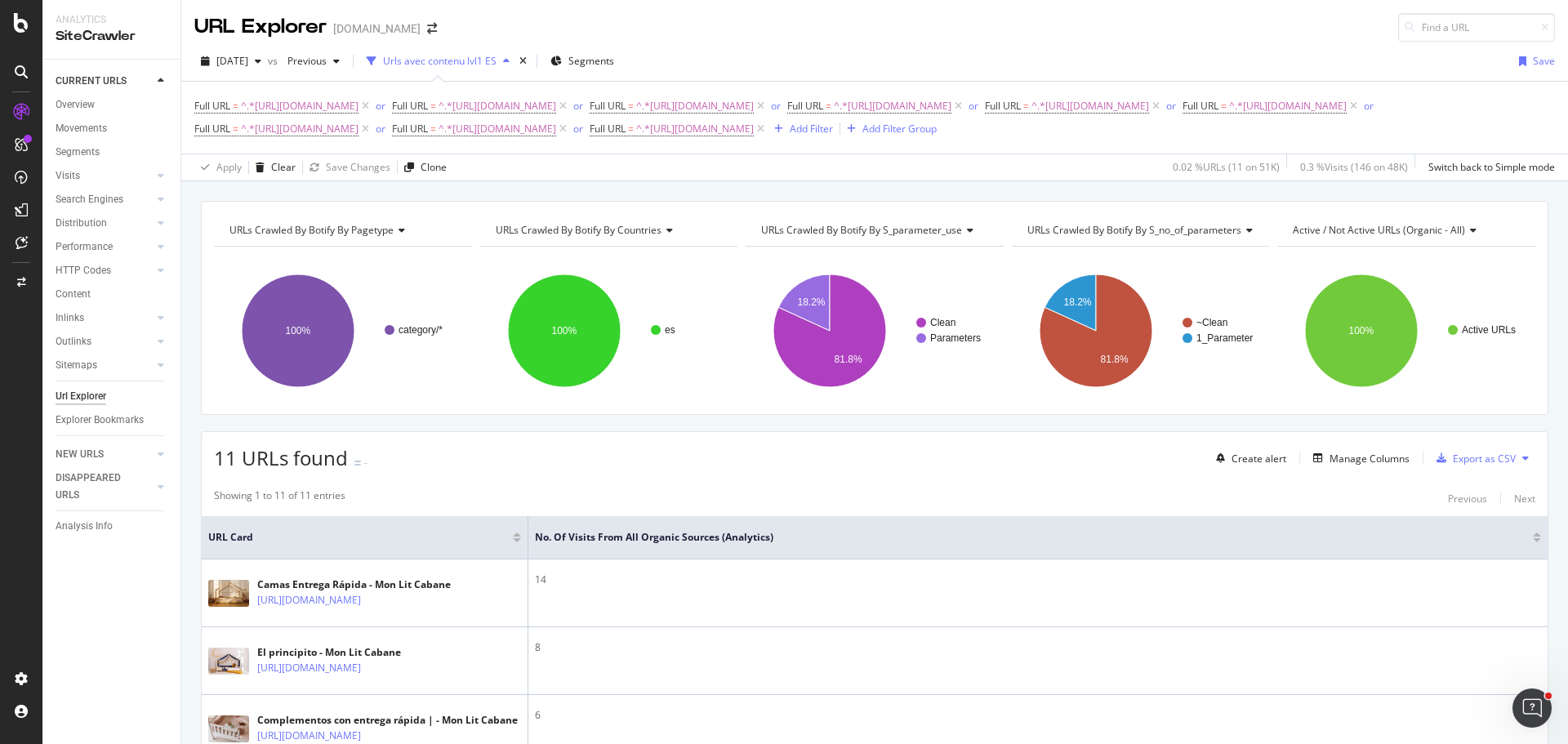
click at [686, 415] on div "URLs Crawled By Botify By pagetype Chart (by Value) Table Expand Export as CSV …" at bounding box center [875, 307] width 1348 height 214
click at [283, 174] on div "Clear" at bounding box center [283, 166] width 25 height 14
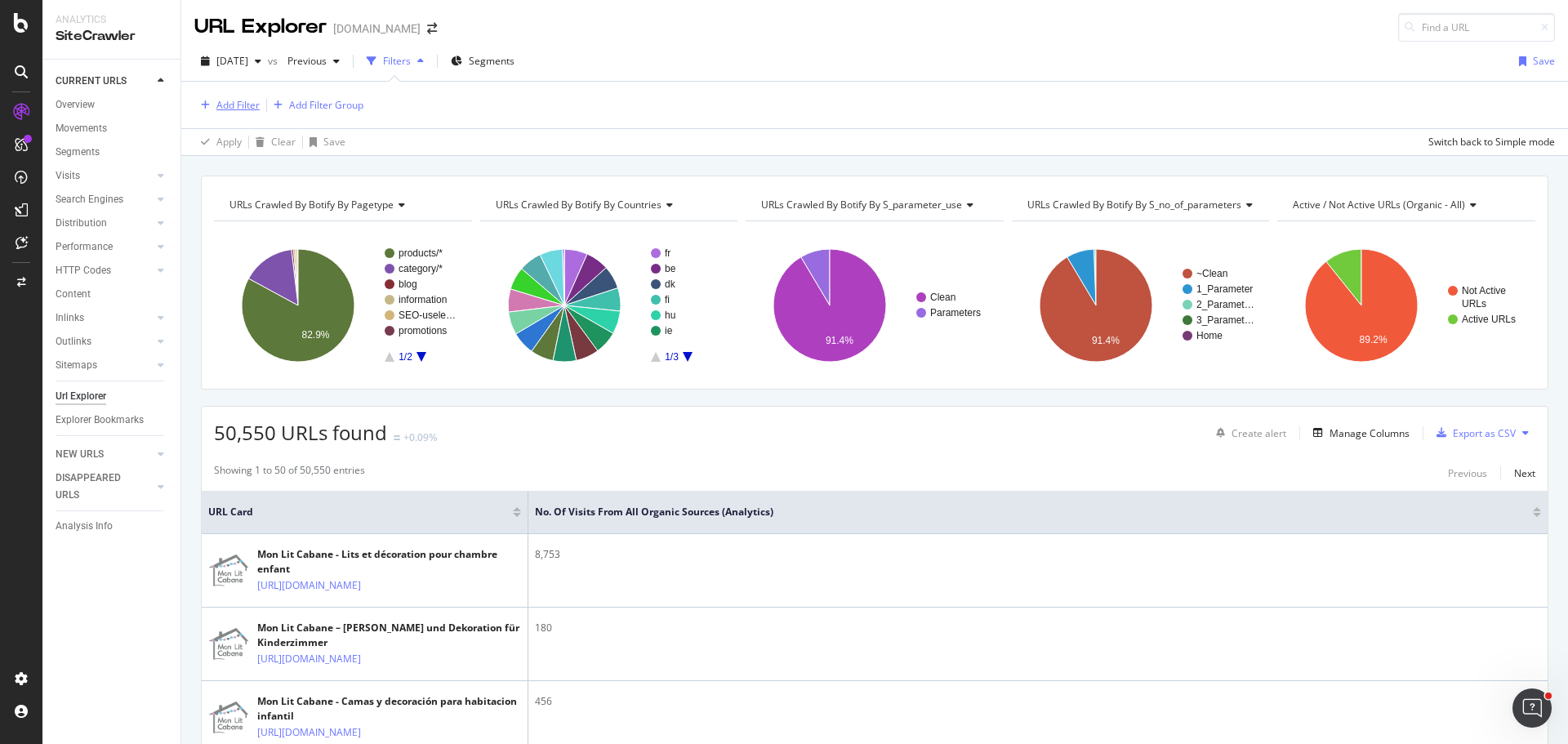
click at [240, 106] on div "Add Filter" at bounding box center [238, 105] width 44 height 14
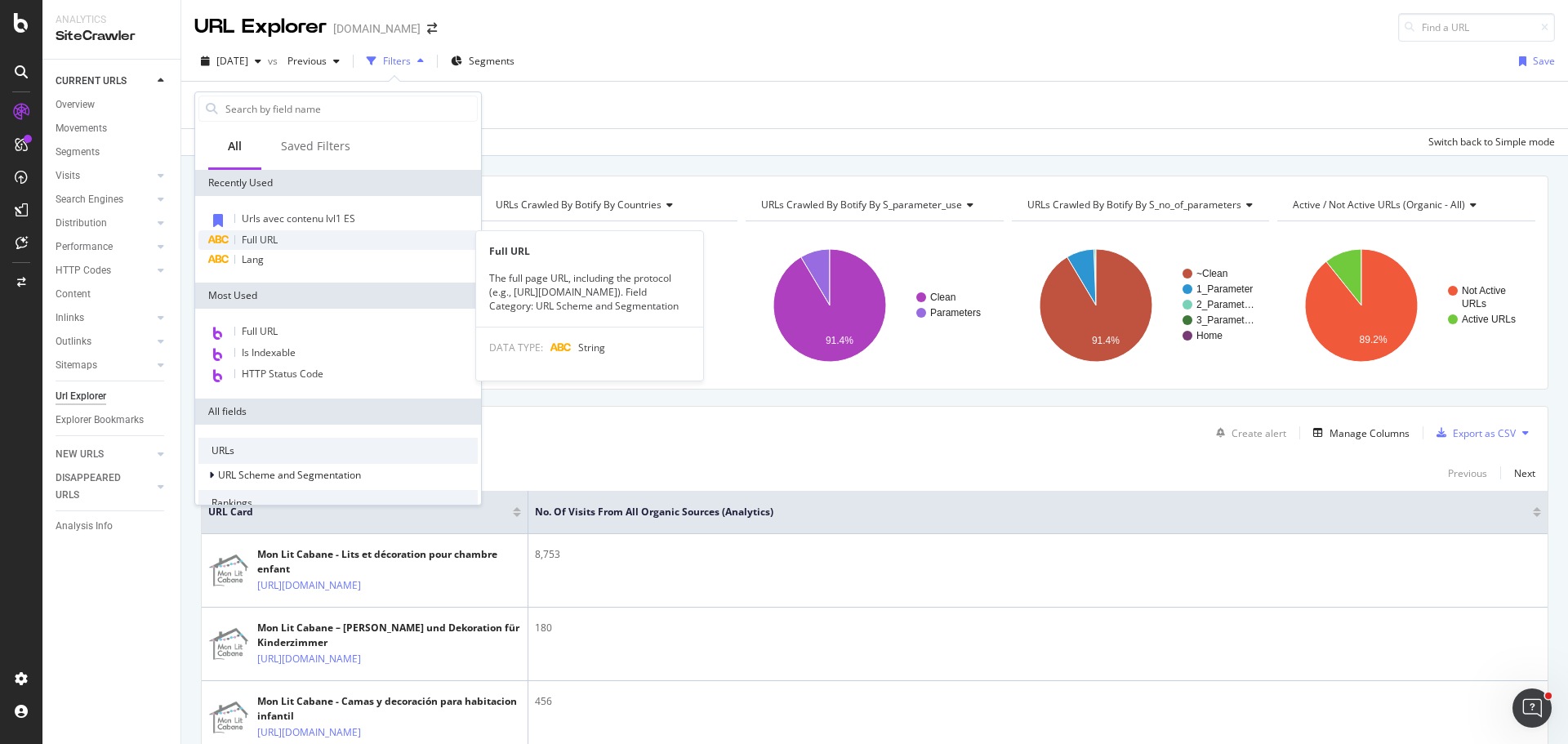
click at [276, 237] on span "Full URL" at bounding box center [260, 239] width 36 height 14
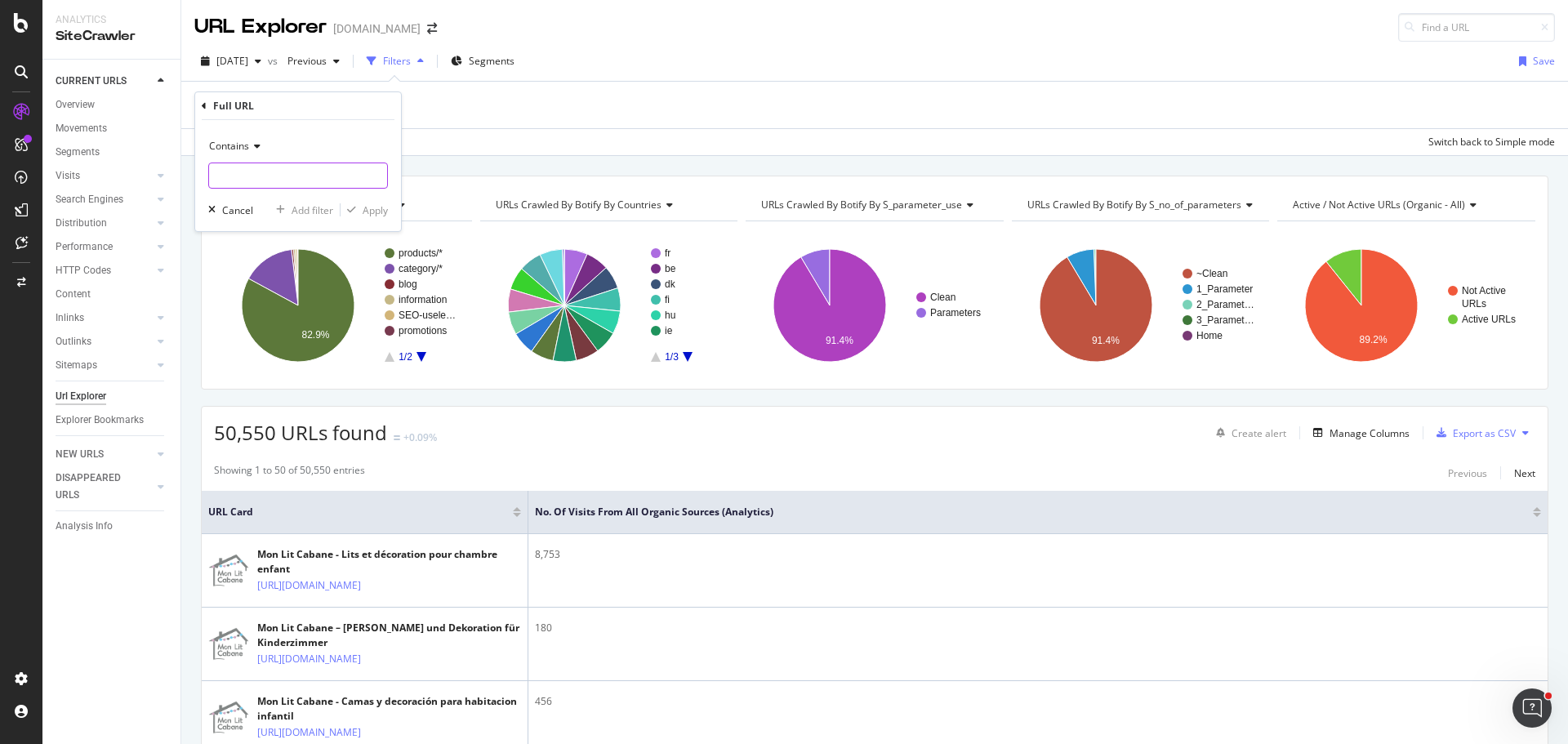
click at [271, 176] on input "text" at bounding box center [298, 176] width 178 height 26
click at [313, 172] on input "text" at bounding box center [298, 176] width 178 height 26
paste input "[URL][DOMAIN_NAME]"
type input "[URL][DOMAIN_NAME]"
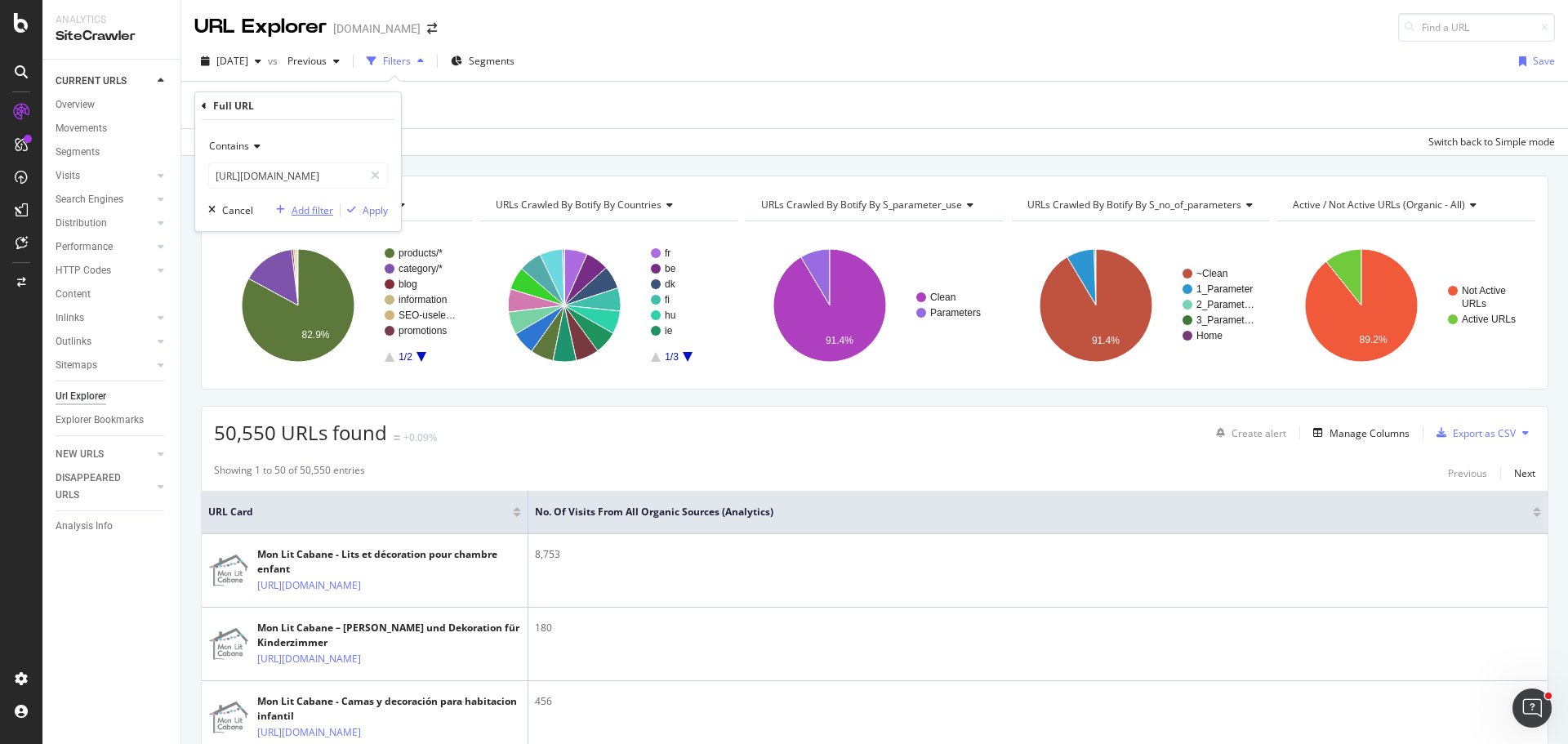
click at [324, 211] on div "Add filter" at bounding box center [313, 210] width 42 height 14
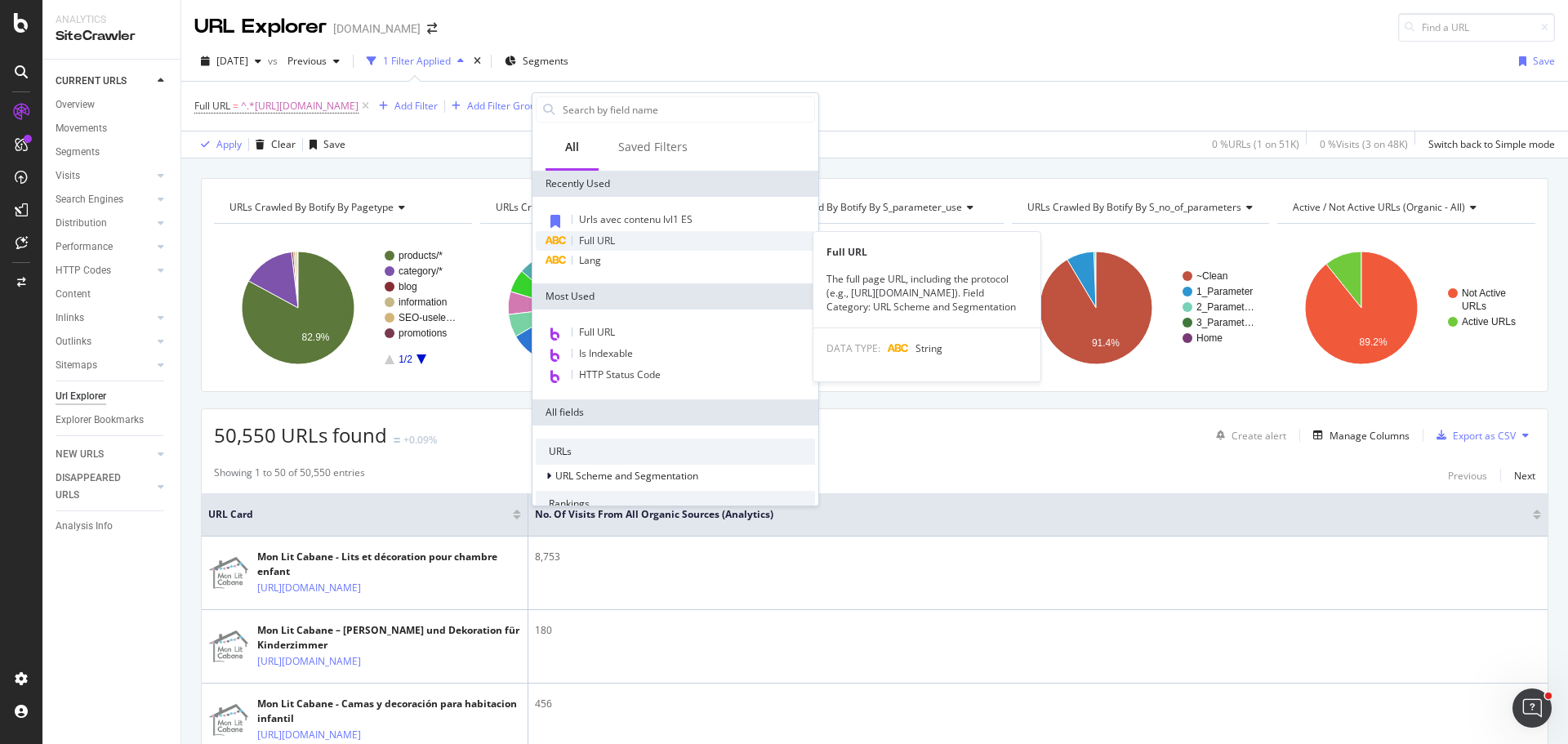
click at [614, 242] on span "Full URL" at bounding box center [598, 240] width 36 height 14
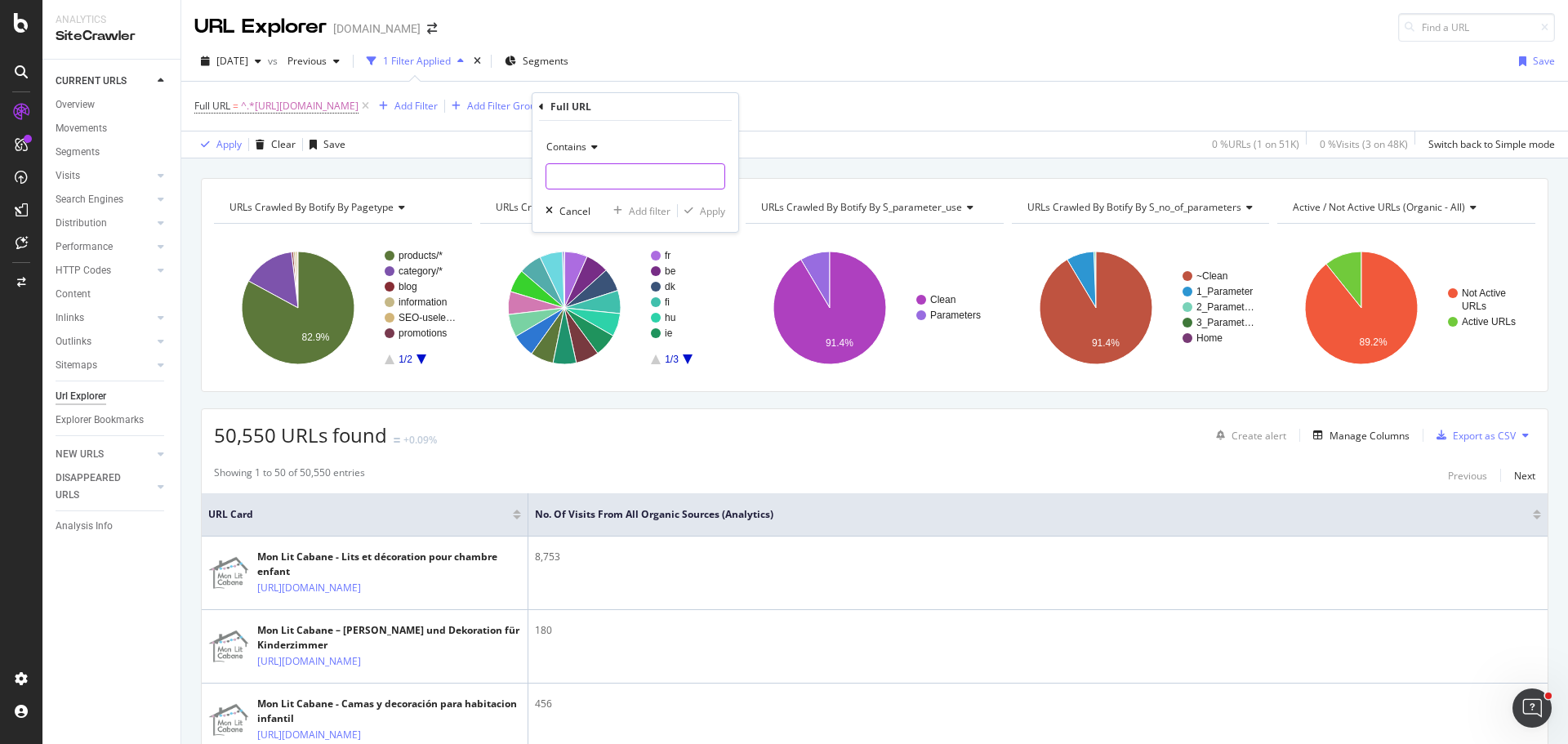
click at [638, 177] on input "text" at bounding box center [636, 176] width 178 height 26
paste input "[URL][DOMAIN_NAME]"
type input "[URL][DOMAIN_NAME]"
click at [655, 213] on div "Add filter" at bounding box center [650, 211] width 42 height 14
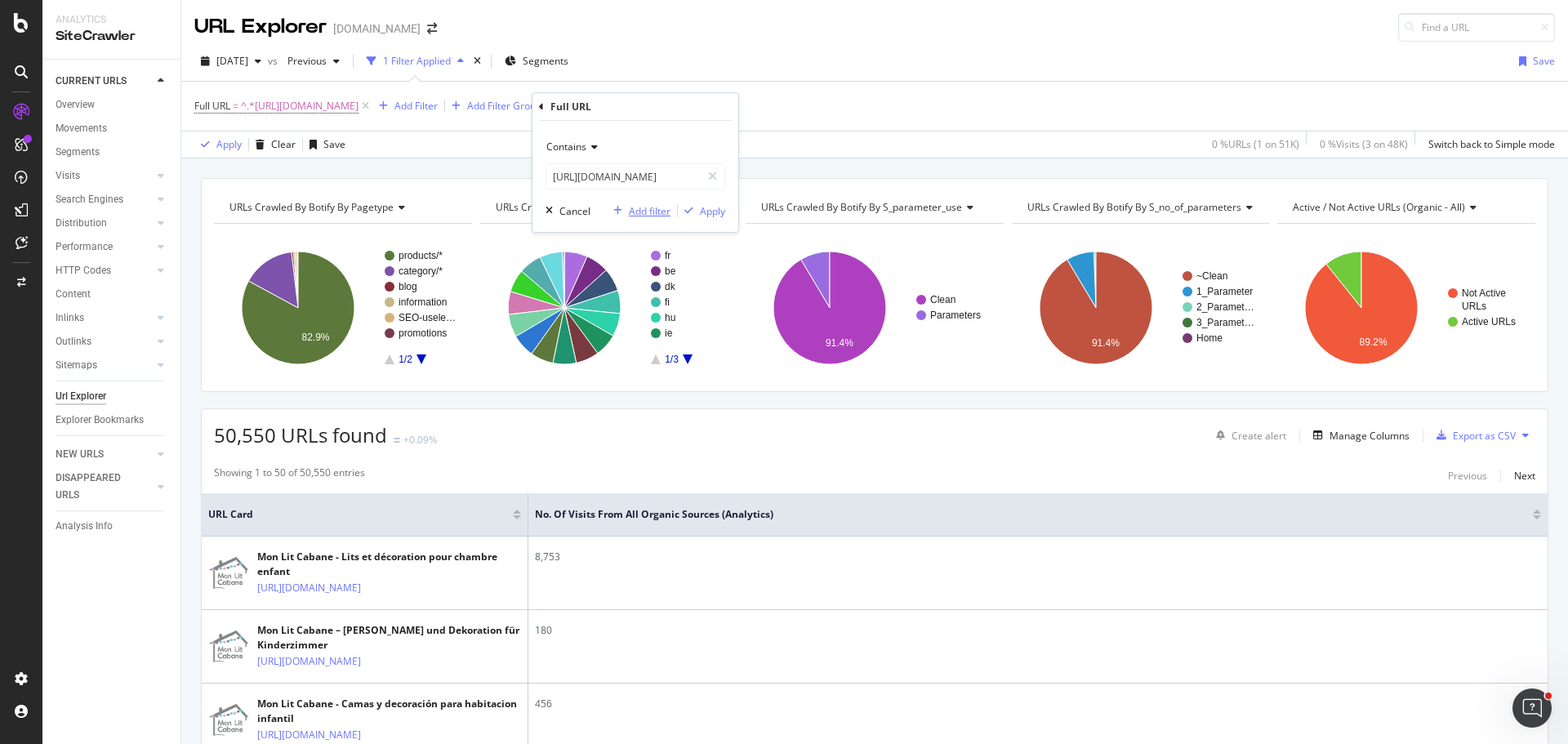
scroll to position [0, 0]
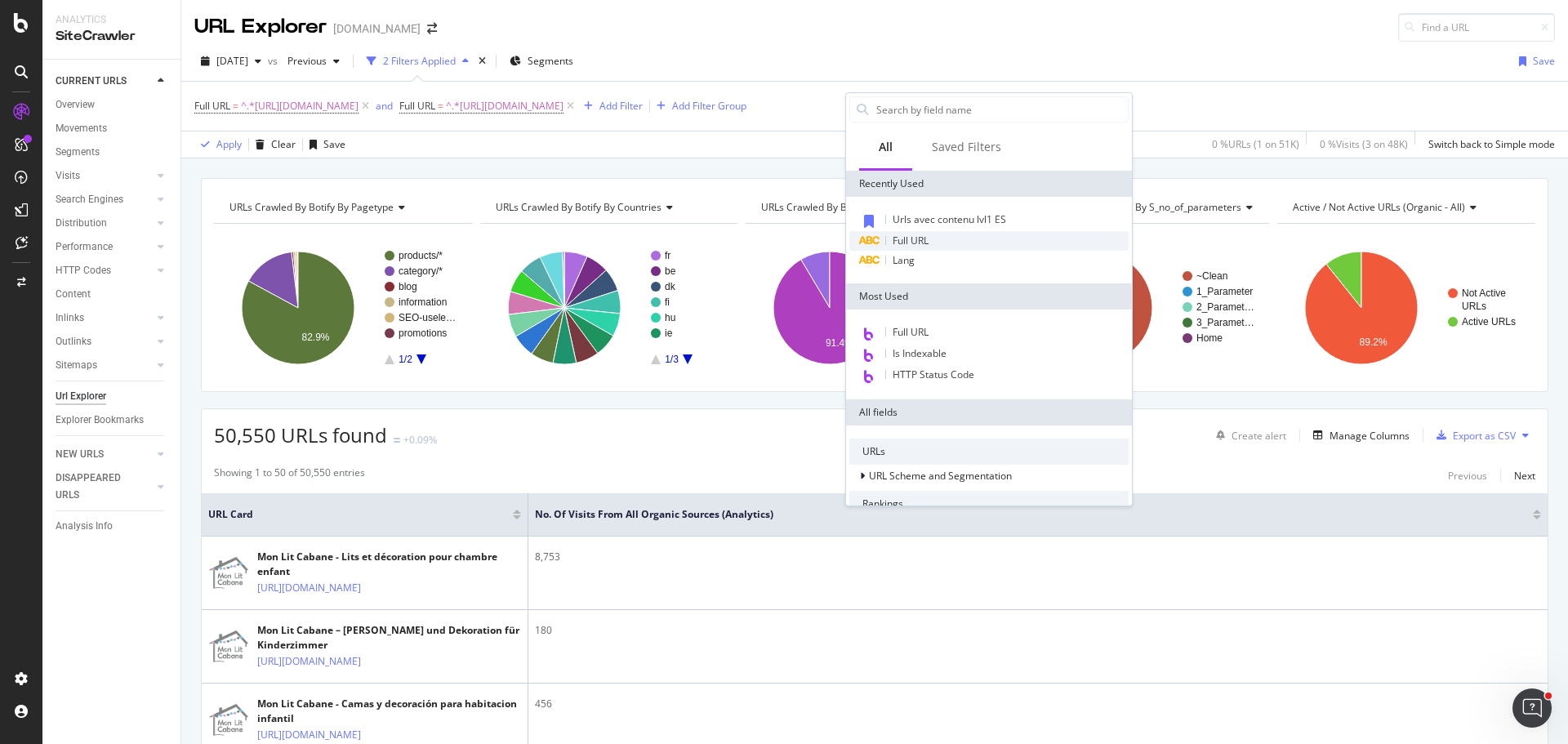
click at [927, 237] on span "Full URL" at bounding box center [911, 240] width 36 height 14
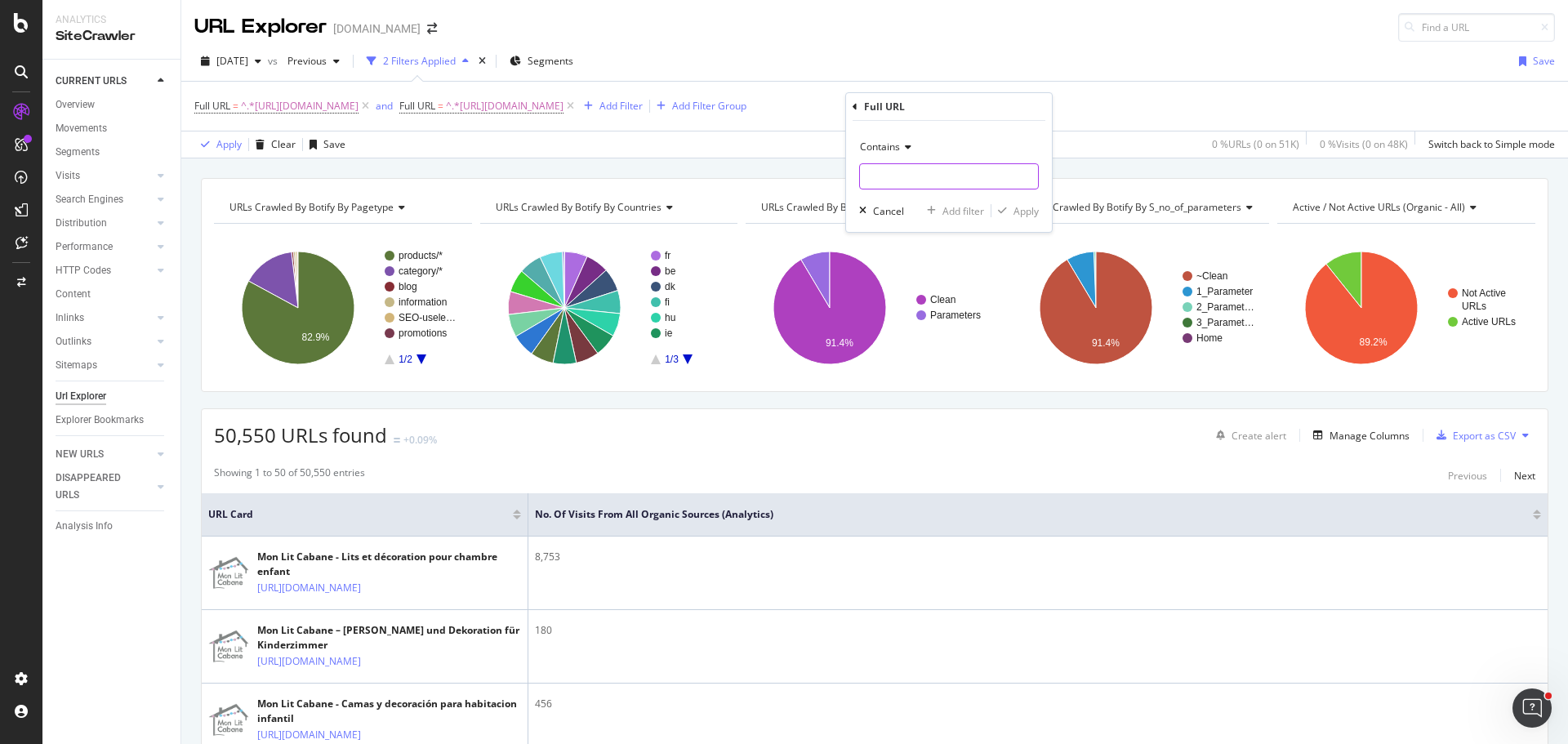
click at [930, 176] on input "text" at bounding box center [950, 176] width 178 height 26
paste input "[URL][DOMAIN_NAME]"
type input "[URL][DOMAIN_NAME]"
click at [952, 206] on div "Add filter" at bounding box center [963, 211] width 42 height 14
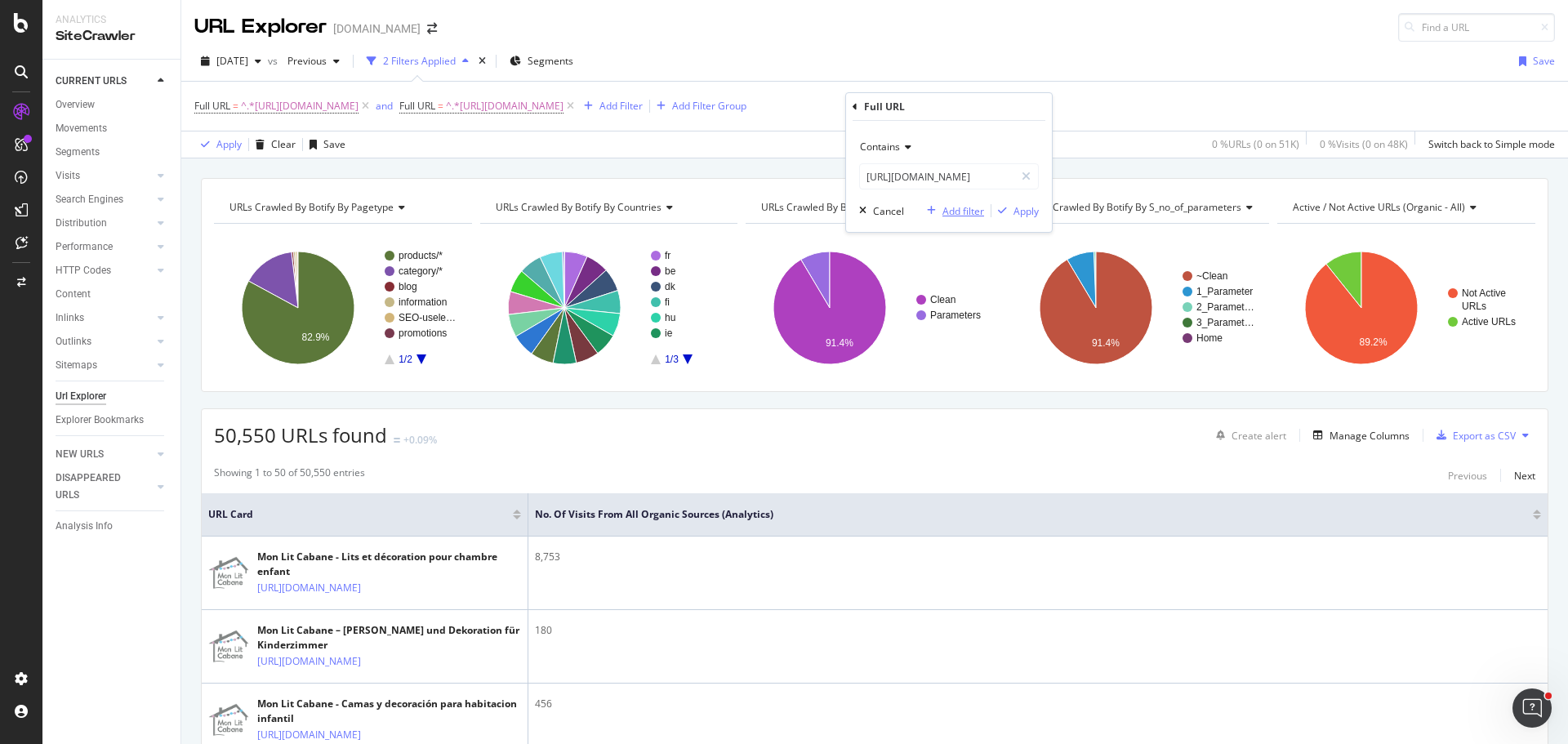
scroll to position [0, 0]
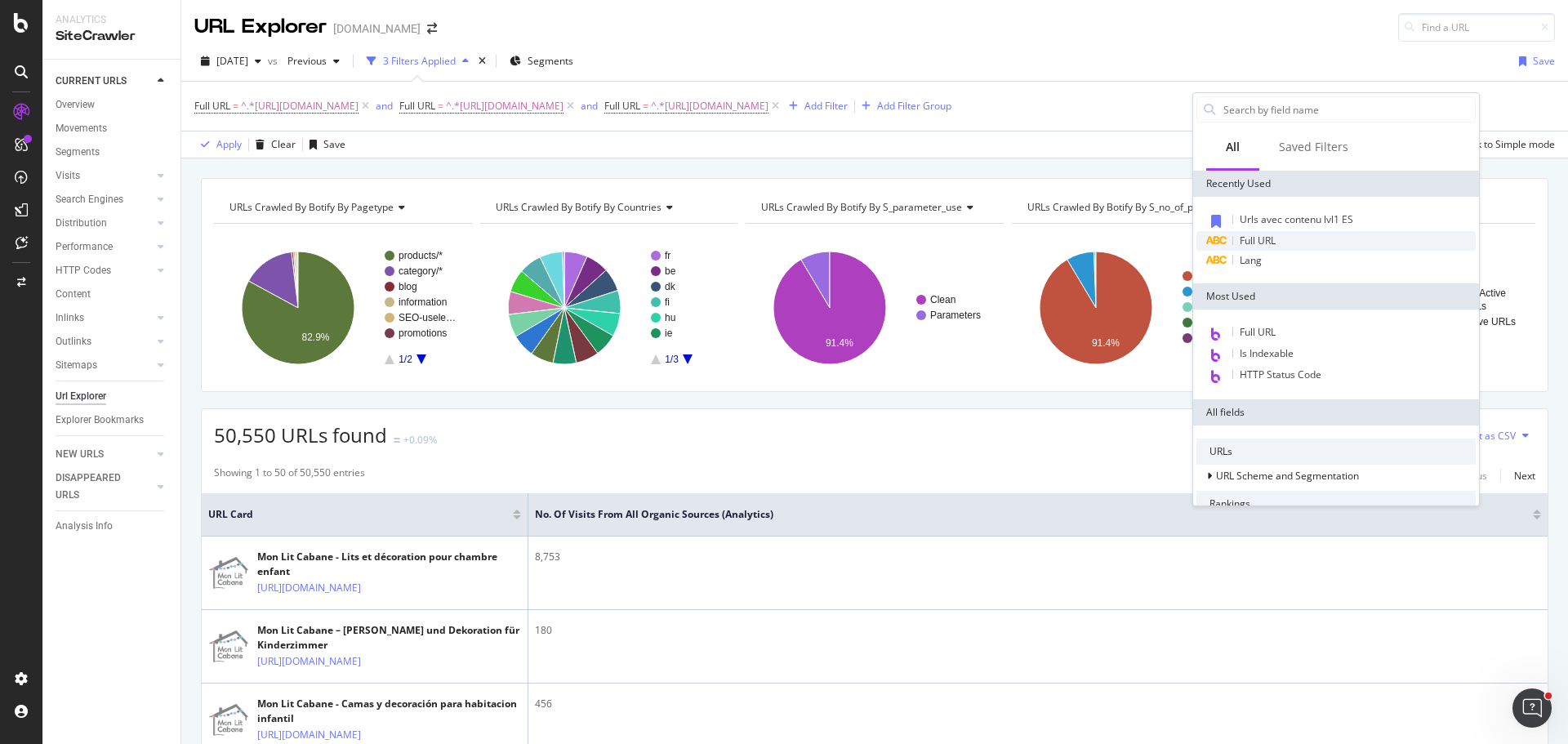
click at [1273, 236] on span "Full URL" at bounding box center [1258, 240] width 36 height 14
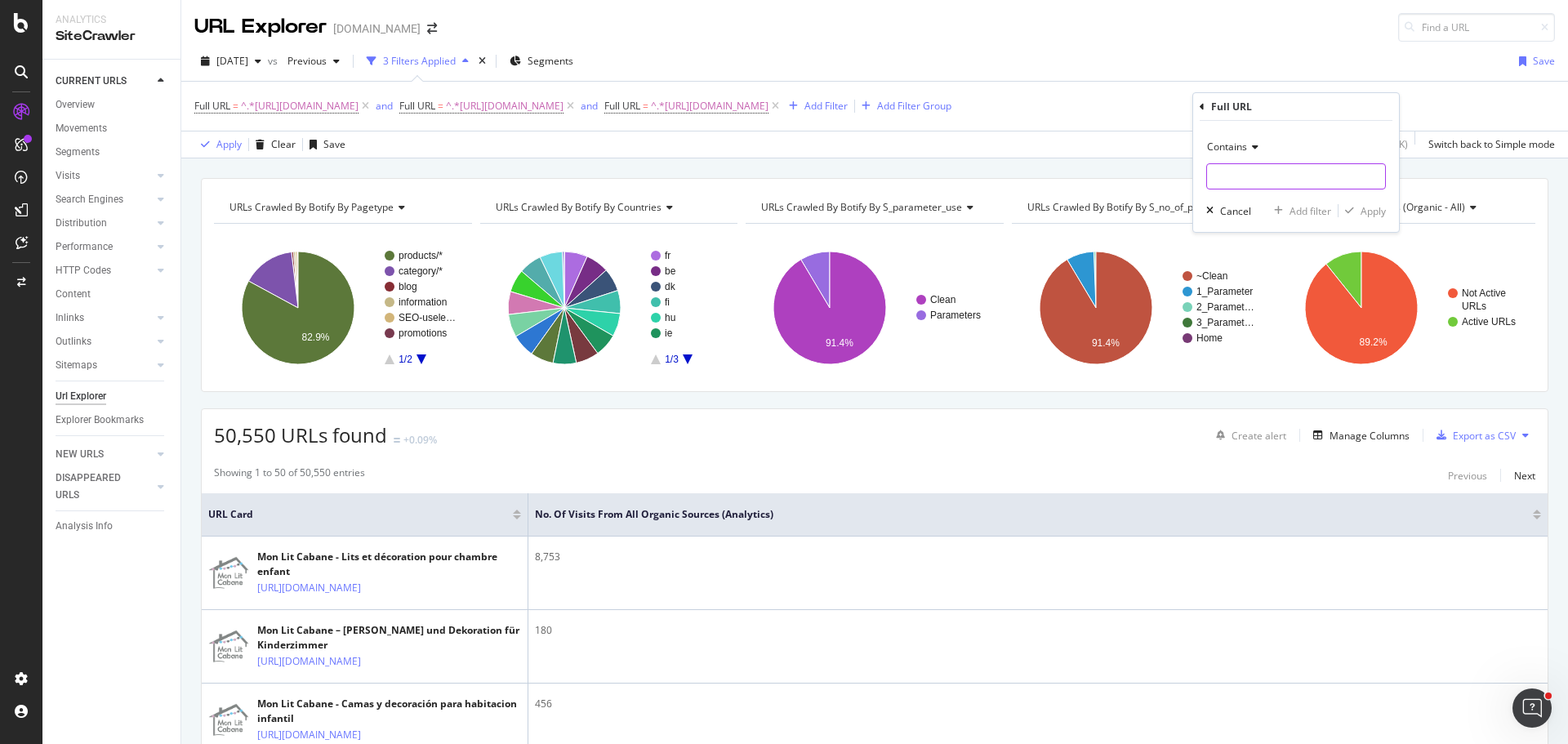
click at [1228, 176] on input "text" at bounding box center [1296, 176] width 178 height 26
paste input "[URL][DOMAIN_NAME]"
type input "[URL][DOMAIN_NAME]"
click at [1310, 208] on div "Add filter" at bounding box center [1311, 211] width 42 height 14
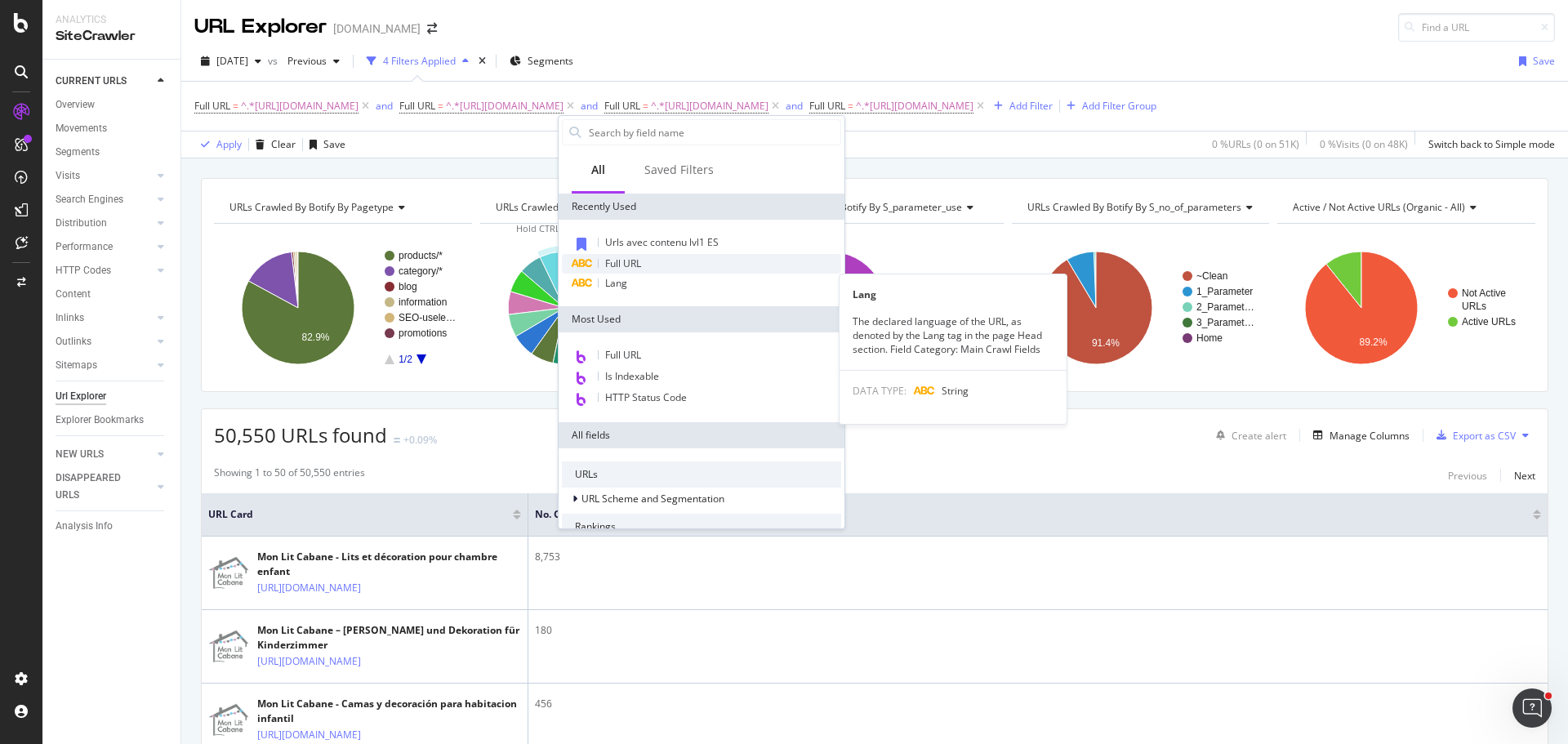
click at [645, 266] on div "Full URL" at bounding box center [701, 264] width 279 height 20
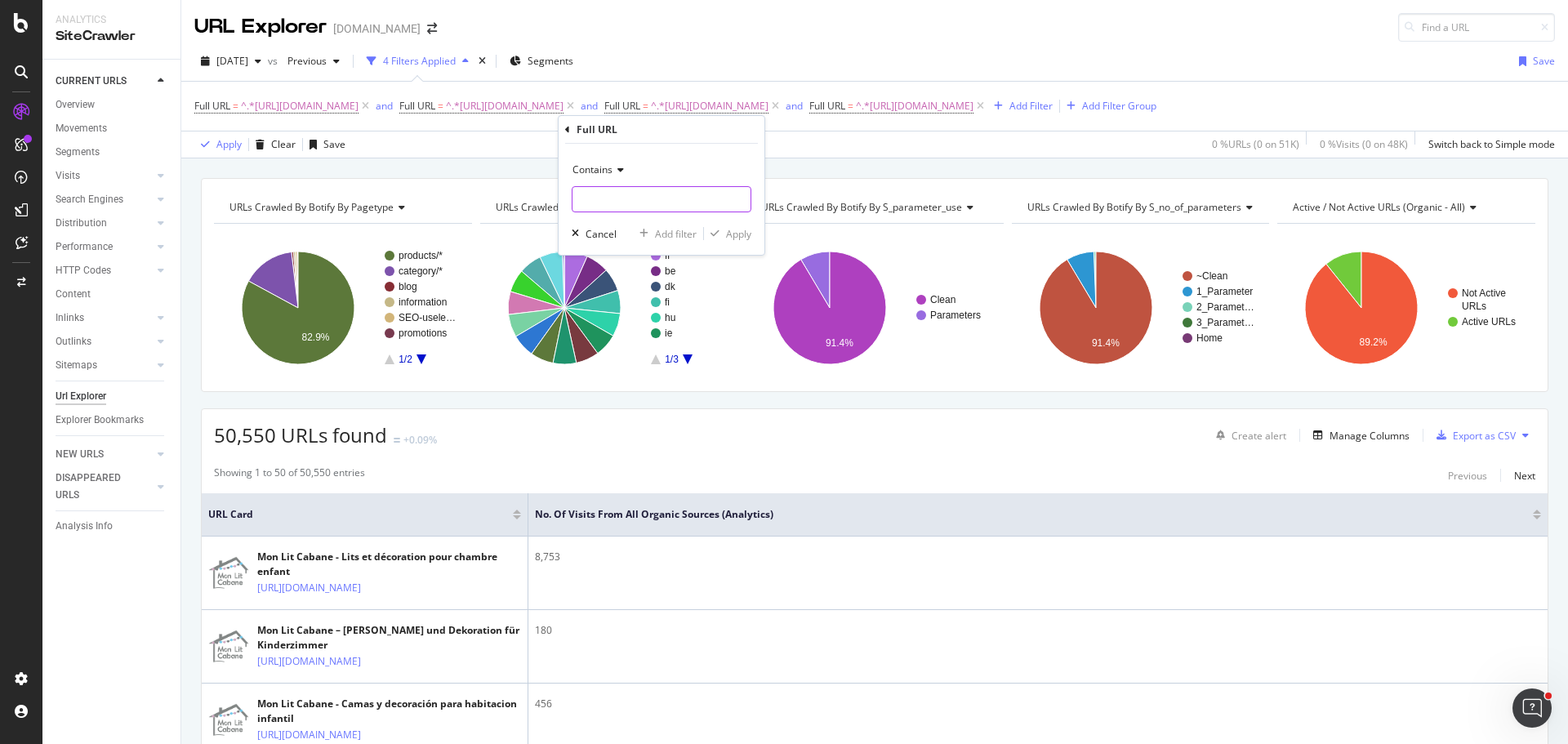
click at [656, 201] on input "text" at bounding box center [662, 199] width 178 height 26
paste input "[URL][DOMAIN_NAME]"
type input "[URL][DOMAIN_NAME]"
click at [675, 237] on div "Add filter" at bounding box center [676, 234] width 42 height 14
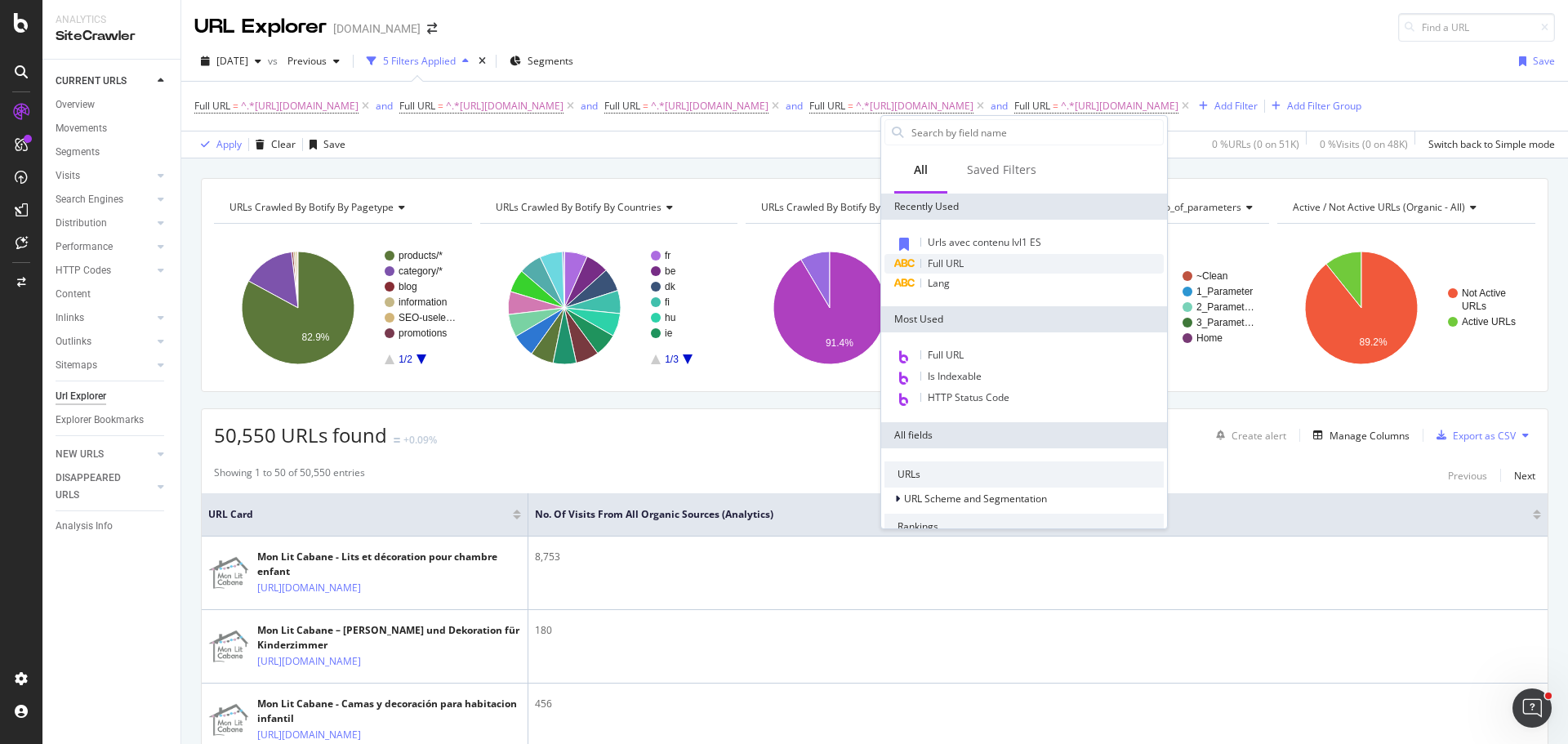
click at [976, 258] on div "Full URL" at bounding box center [1024, 264] width 279 height 20
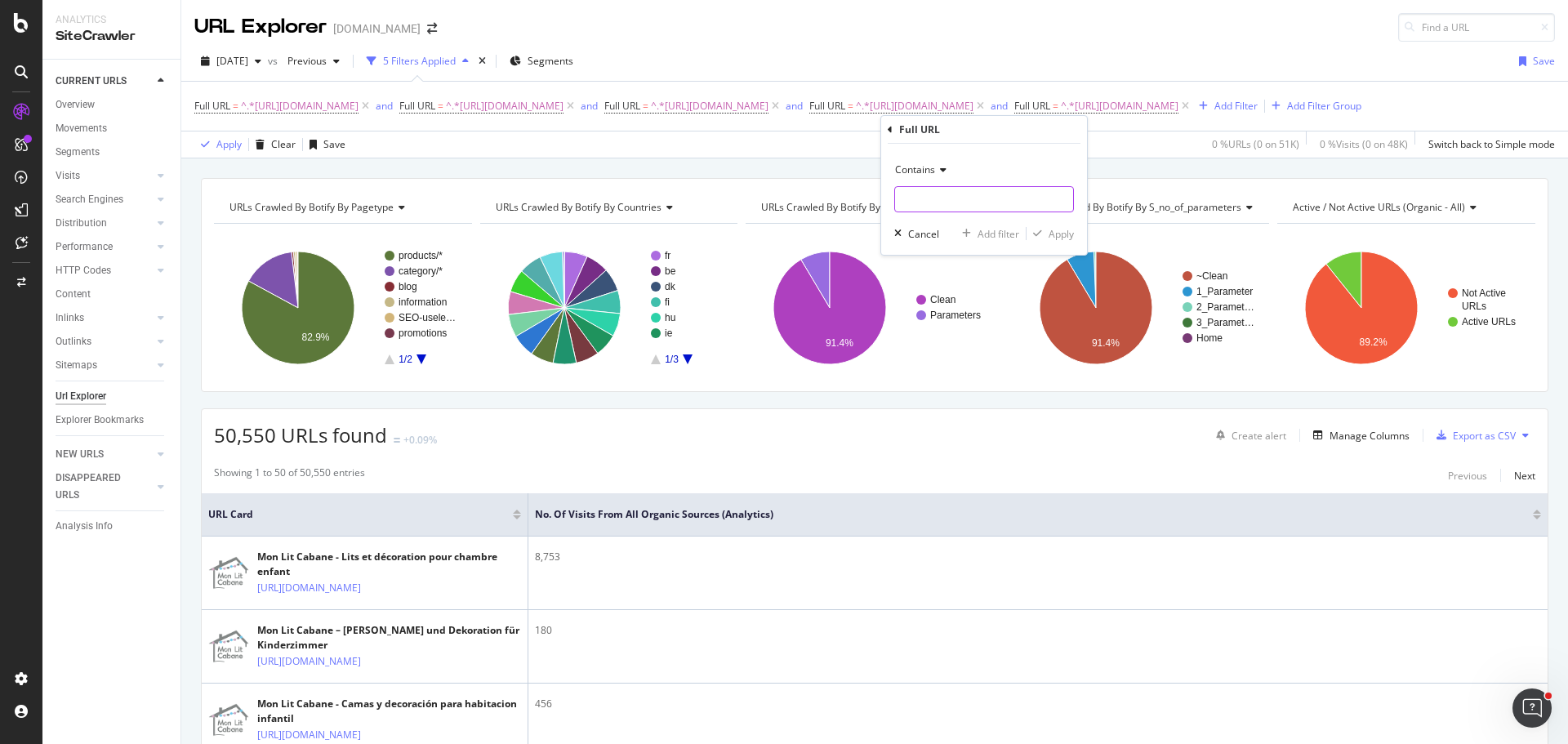
click at [934, 204] on input "text" at bounding box center [984, 199] width 178 height 26
paste input "[URL][DOMAIN_NAME]"
type input "[URL][DOMAIN_NAME]"
click at [978, 229] on div "Add filter" at bounding box center [999, 234] width 42 height 14
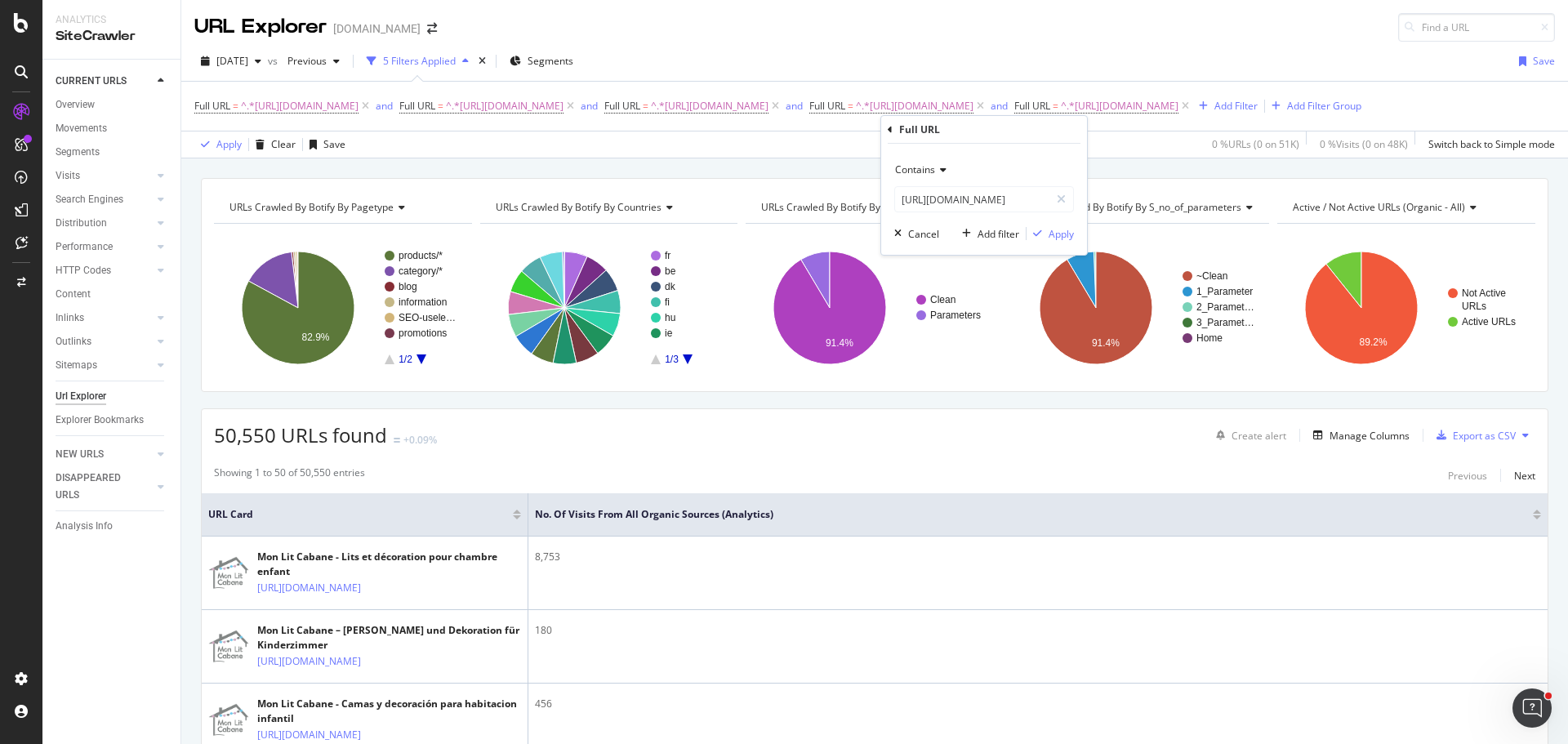
scroll to position [0, 0]
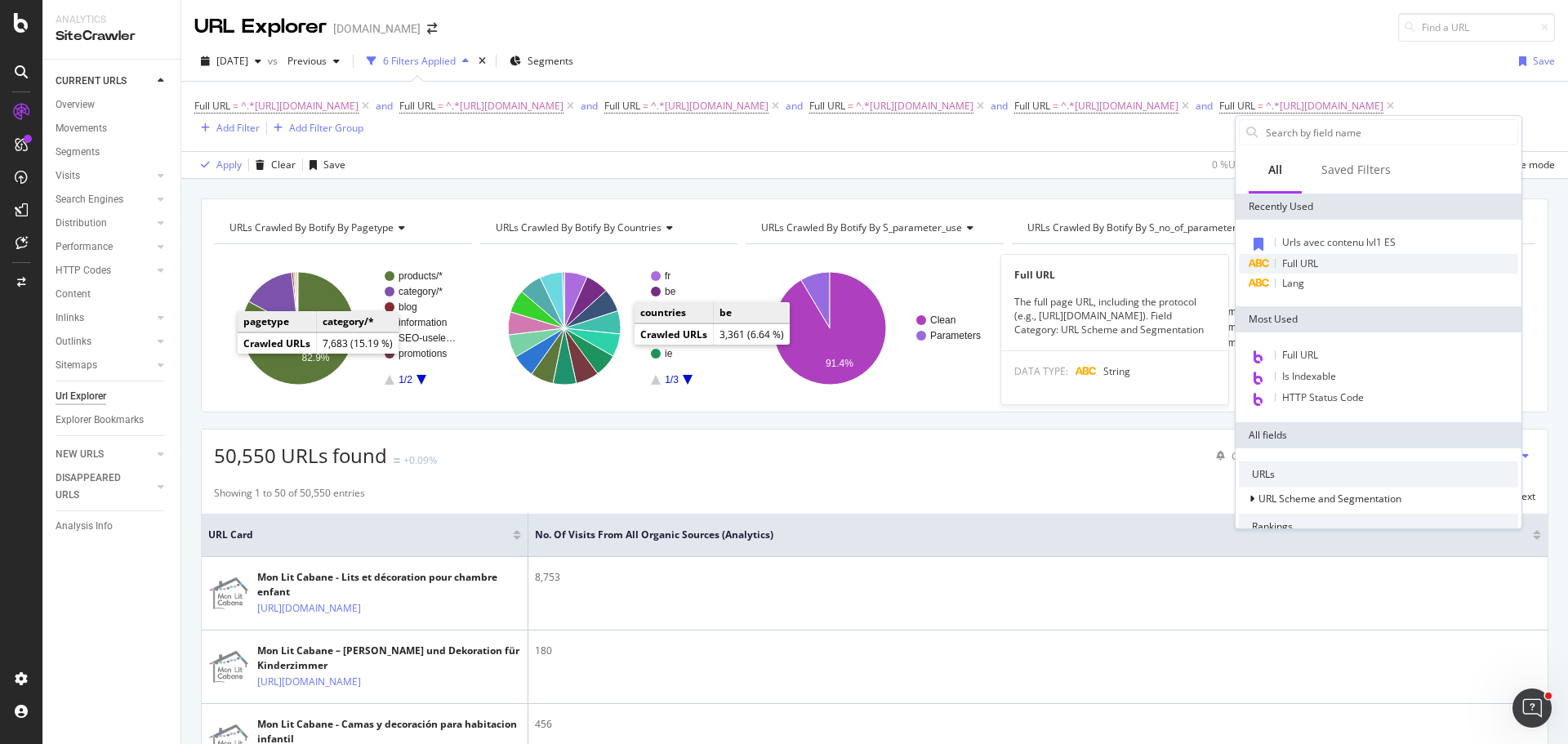
click at [1328, 265] on div "Full URL" at bounding box center [1378, 264] width 279 height 20
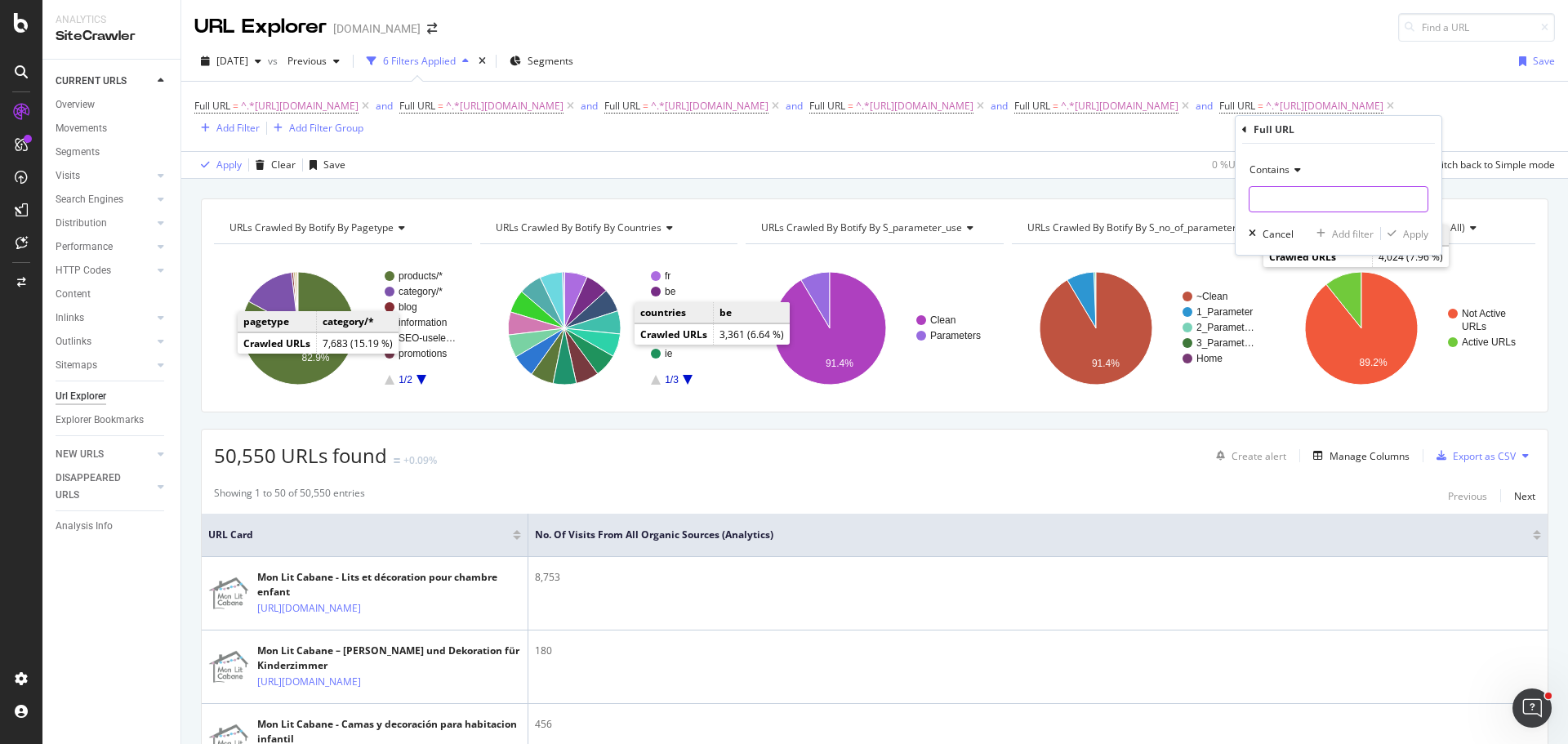
click at [1267, 205] on input "text" at bounding box center [1339, 199] width 178 height 26
paste input "[URL][DOMAIN_NAME]"
type input "[URL][DOMAIN_NAME]"
click at [1359, 239] on div "Add filter" at bounding box center [1353, 234] width 42 height 14
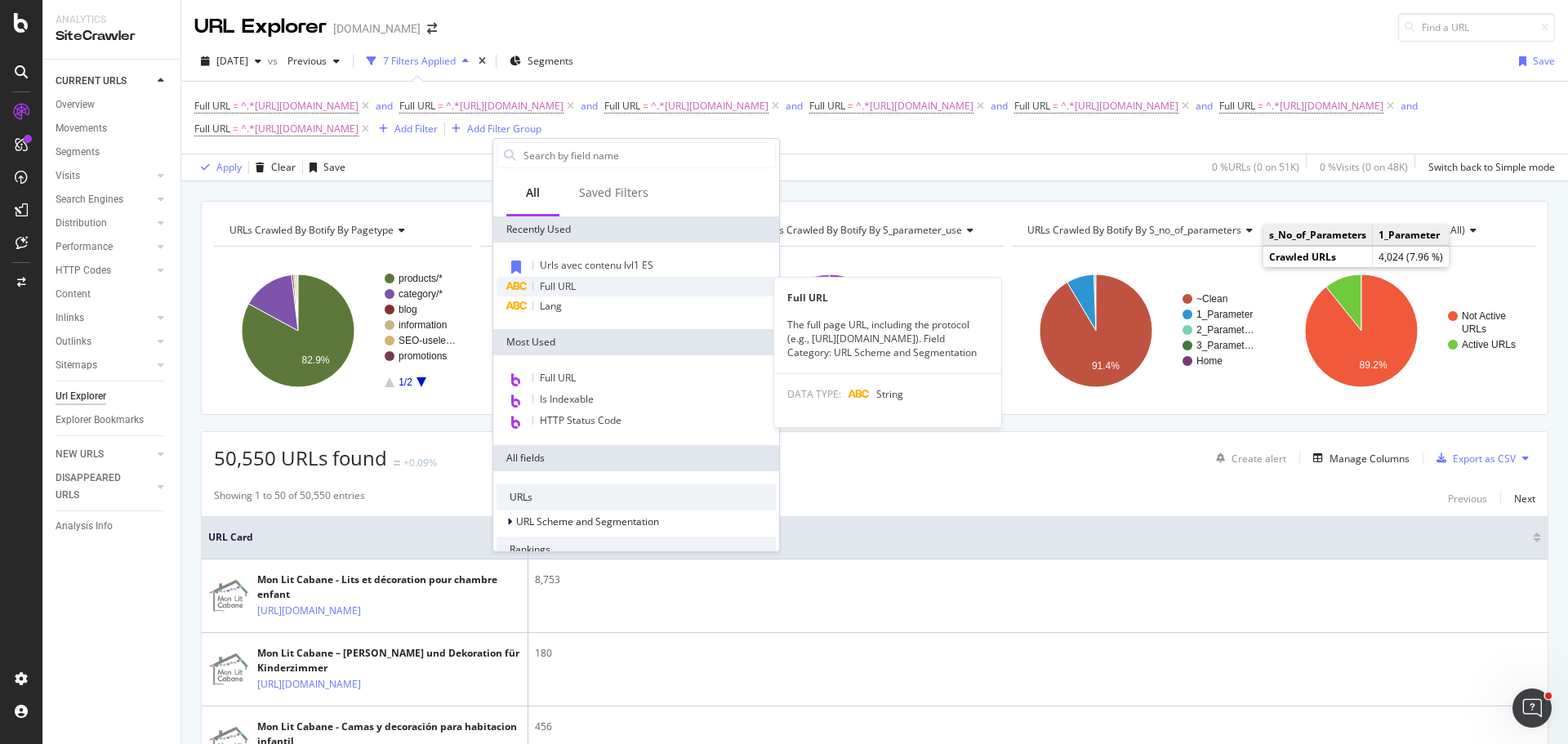
click at [563, 287] on span "Full URL" at bounding box center [558, 286] width 36 height 14
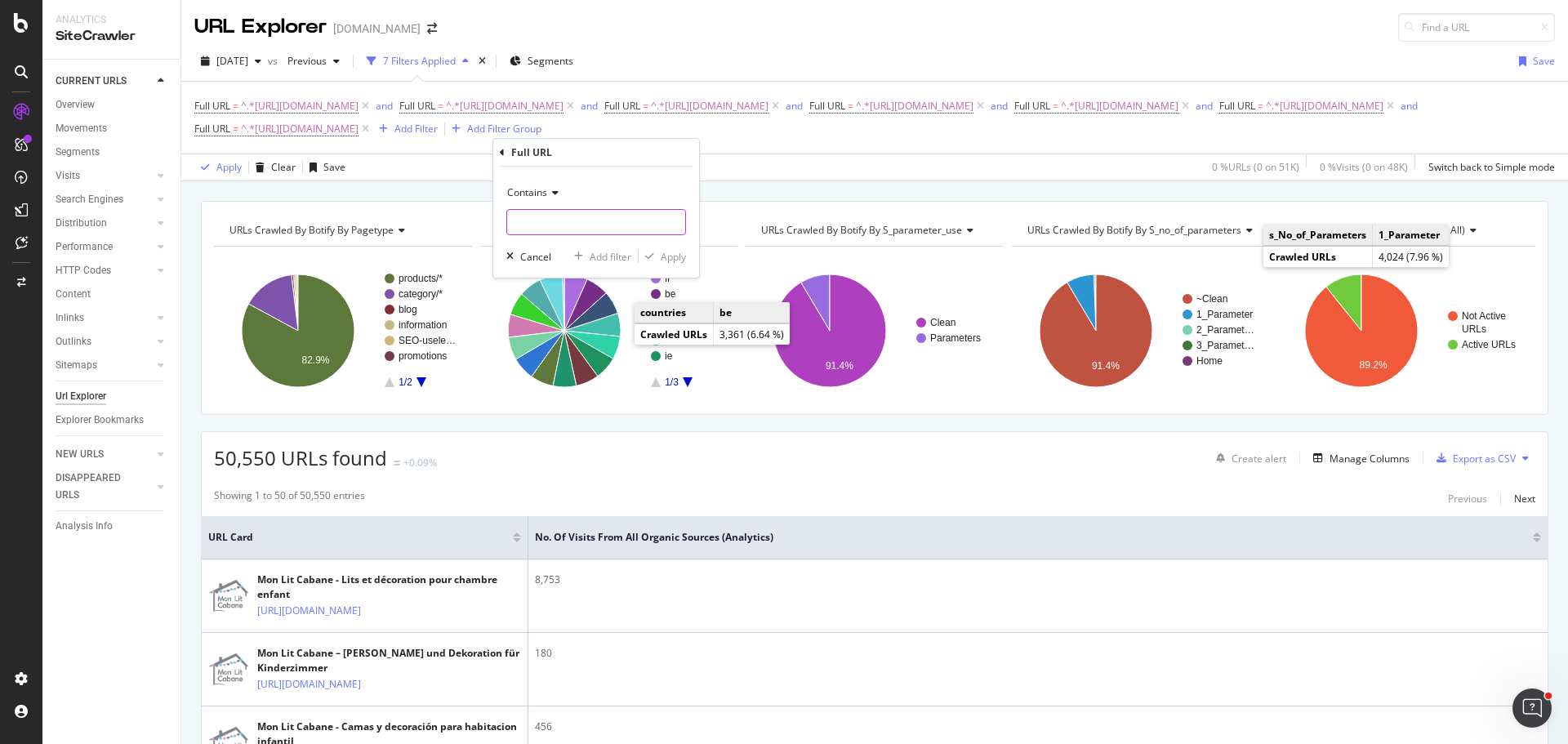
click at [585, 236] on div "Contains Cancel Add filter Apply" at bounding box center [596, 222] width 206 height 111
click at [586, 228] on input "text" at bounding box center [597, 222] width 178 height 26
paste input "[URL][DOMAIN_NAME]"
type input "[URL][DOMAIN_NAME]"
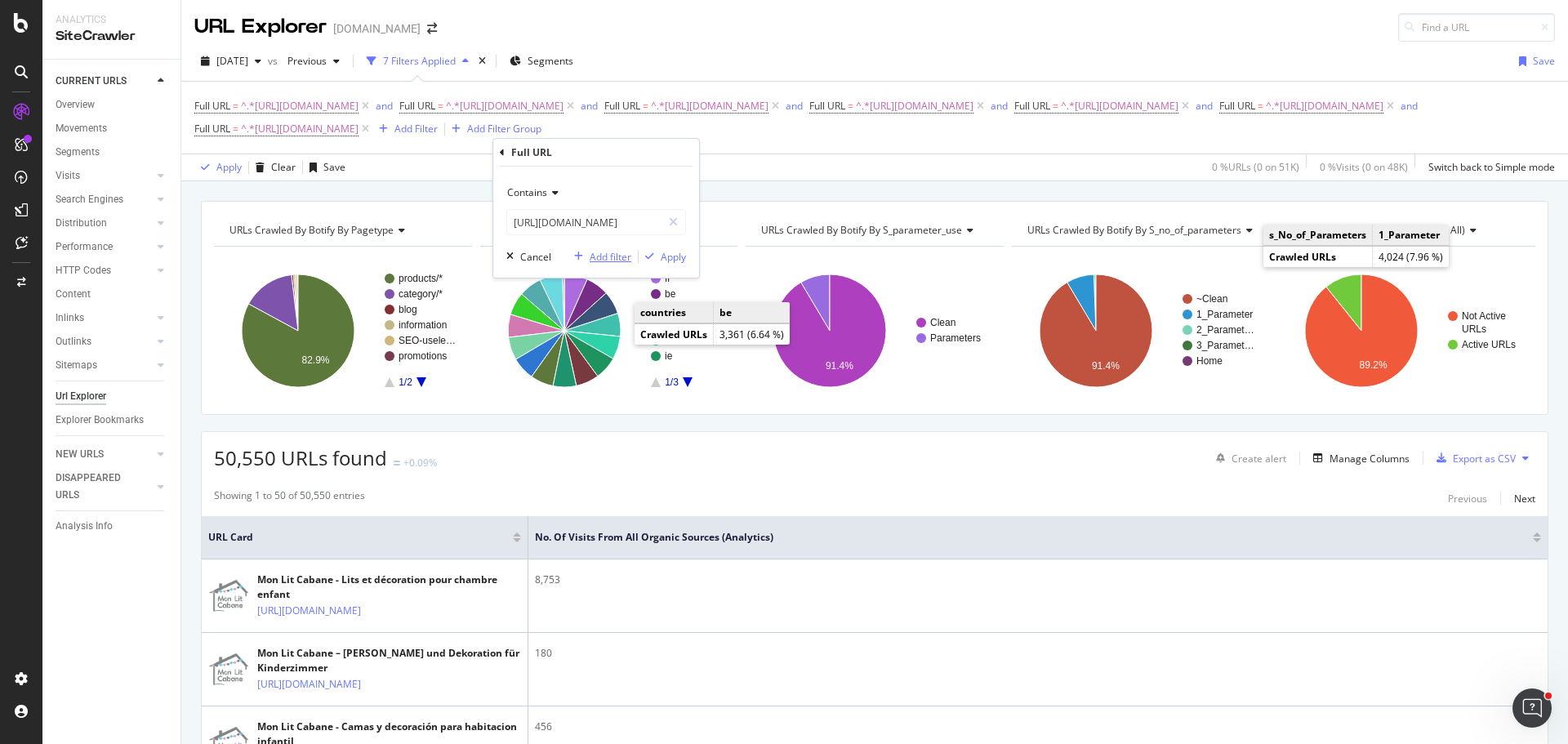
click at [611, 253] on div "Add filter" at bounding box center [610, 256] width 42 height 14
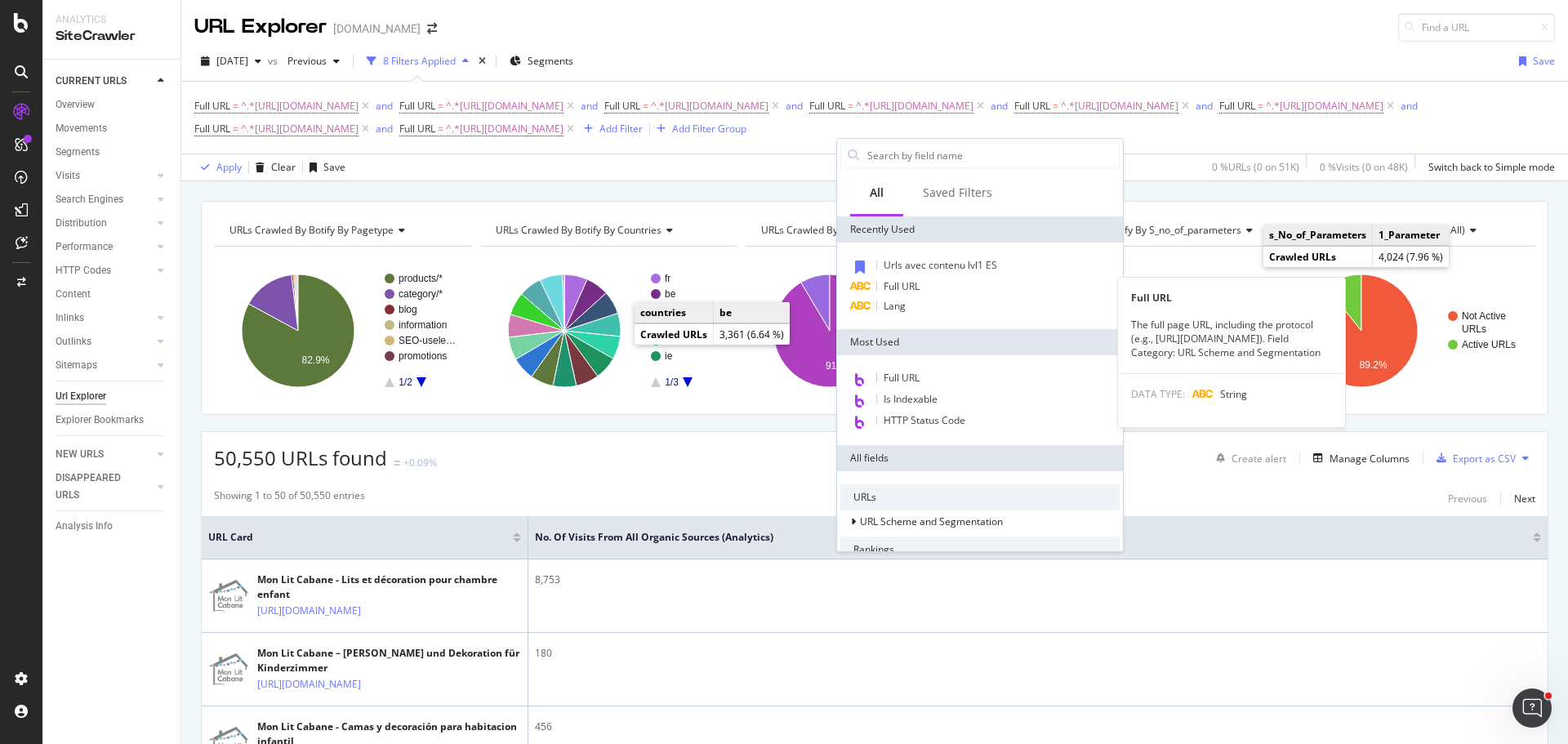
drag, startPoint x: 926, startPoint y: 290, endPoint x: 926, endPoint y: 279, distance: 11.0
click at [926, 290] on div "Full URL" at bounding box center [980, 287] width 279 height 20
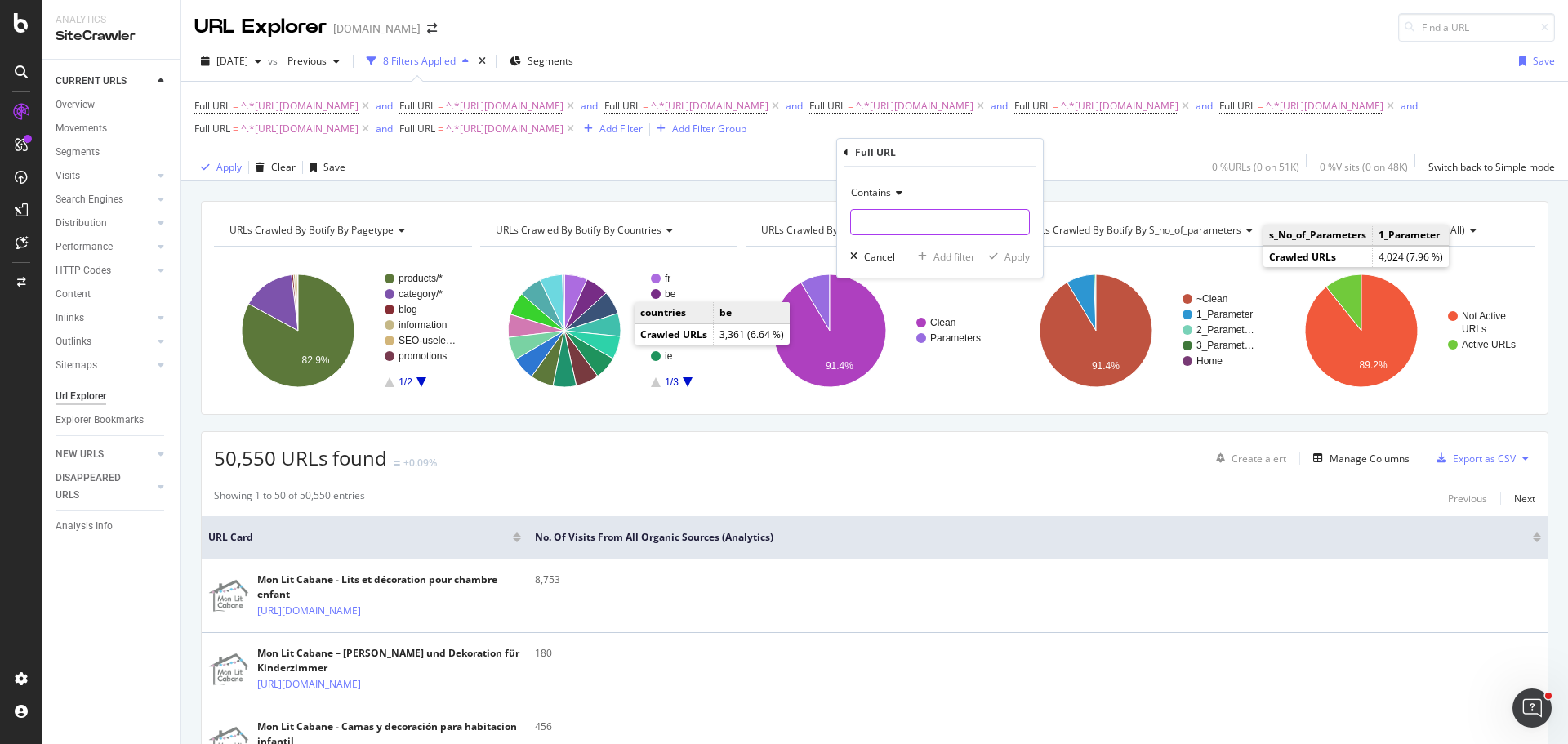
click at [923, 216] on input "text" at bounding box center [940, 222] width 178 height 26
paste input "[URL][DOMAIN_NAME]"
type input "[URL][DOMAIN_NAME]"
click at [951, 253] on div "Add filter" at bounding box center [955, 256] width 42 height 14
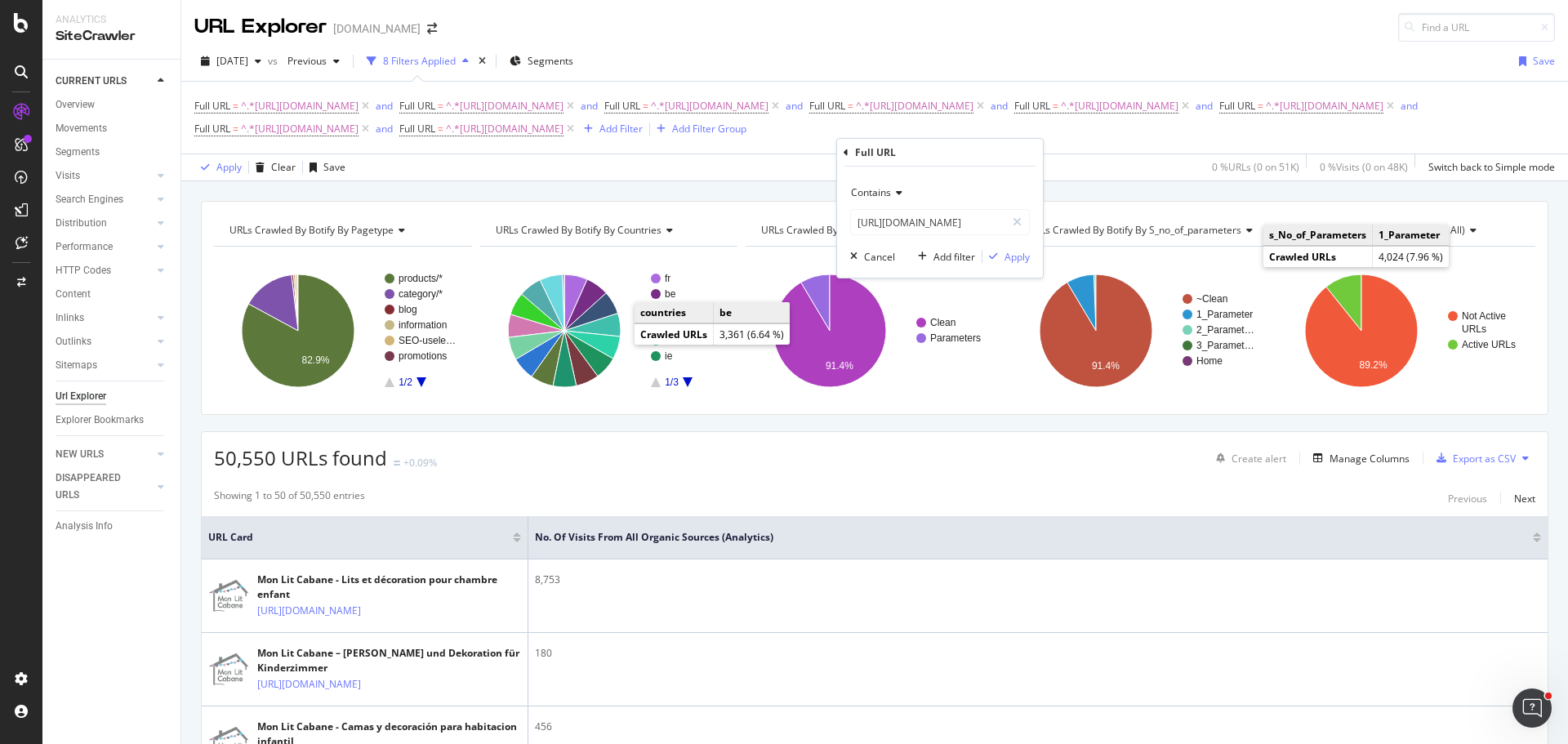
scroll to position [0, 0]
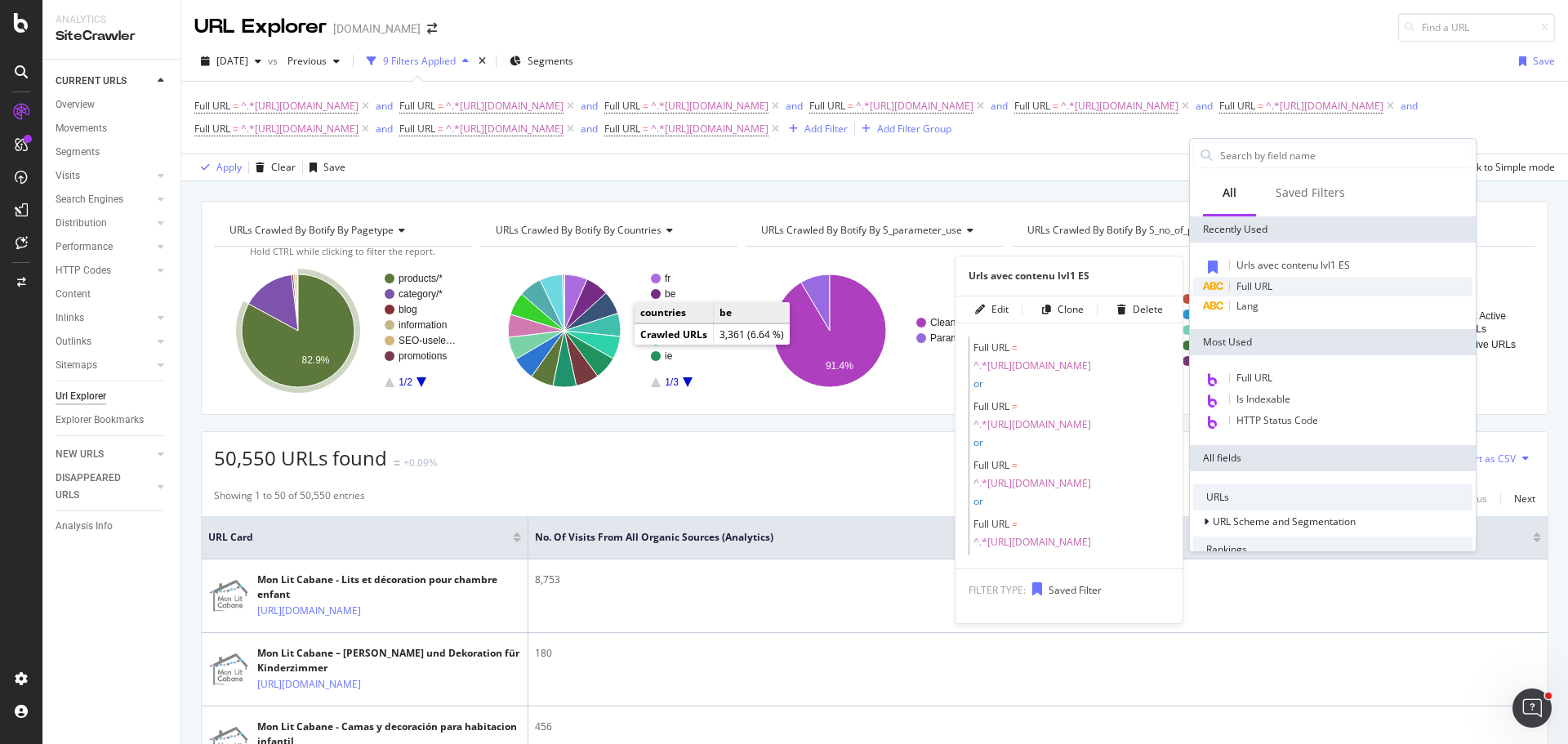
click at [1261, 278] on div "Full URL" at bounding box center [1332, 287] width 279 height 20
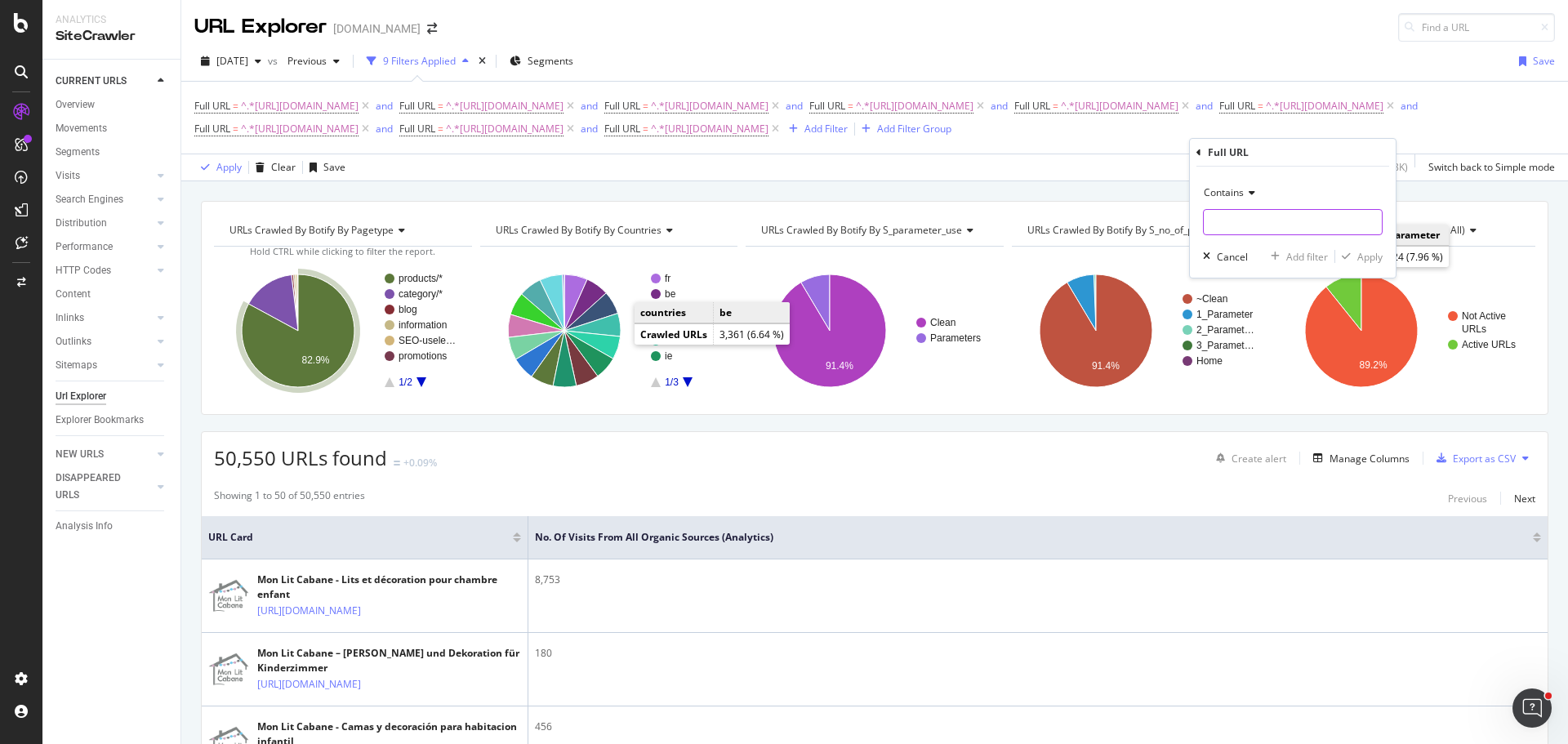
click at [1235, 220] on input "text" at bounding box center [1293, 222] width 178 height 26
paste input "[URL][DOMAIN_NAME]"
type input "[URL][DOMAIN_NAME]"
click at [1299, 256] on div "Add filter" at bounding box center [1308, 256] width 42 height 14
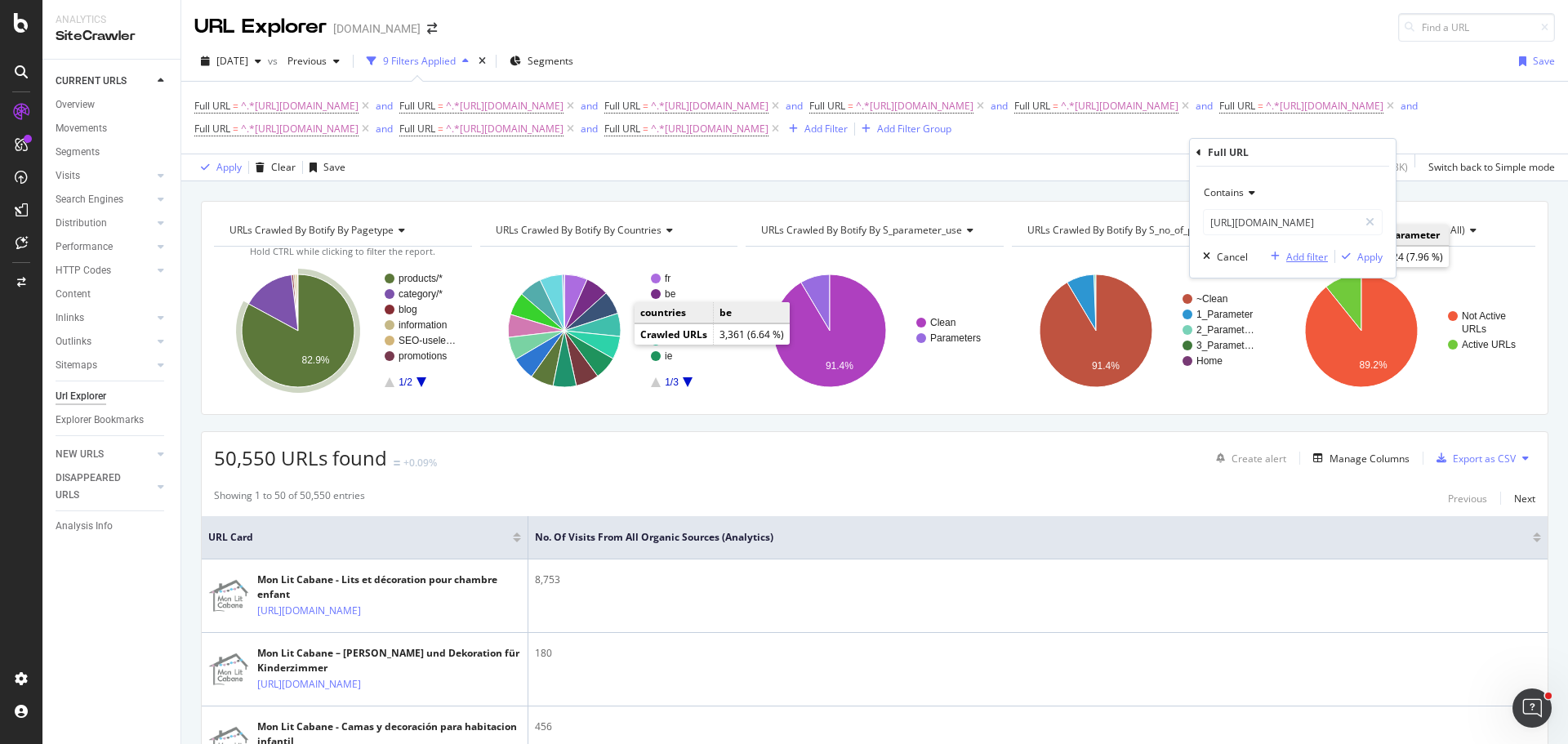
scroll to position [0, 0]
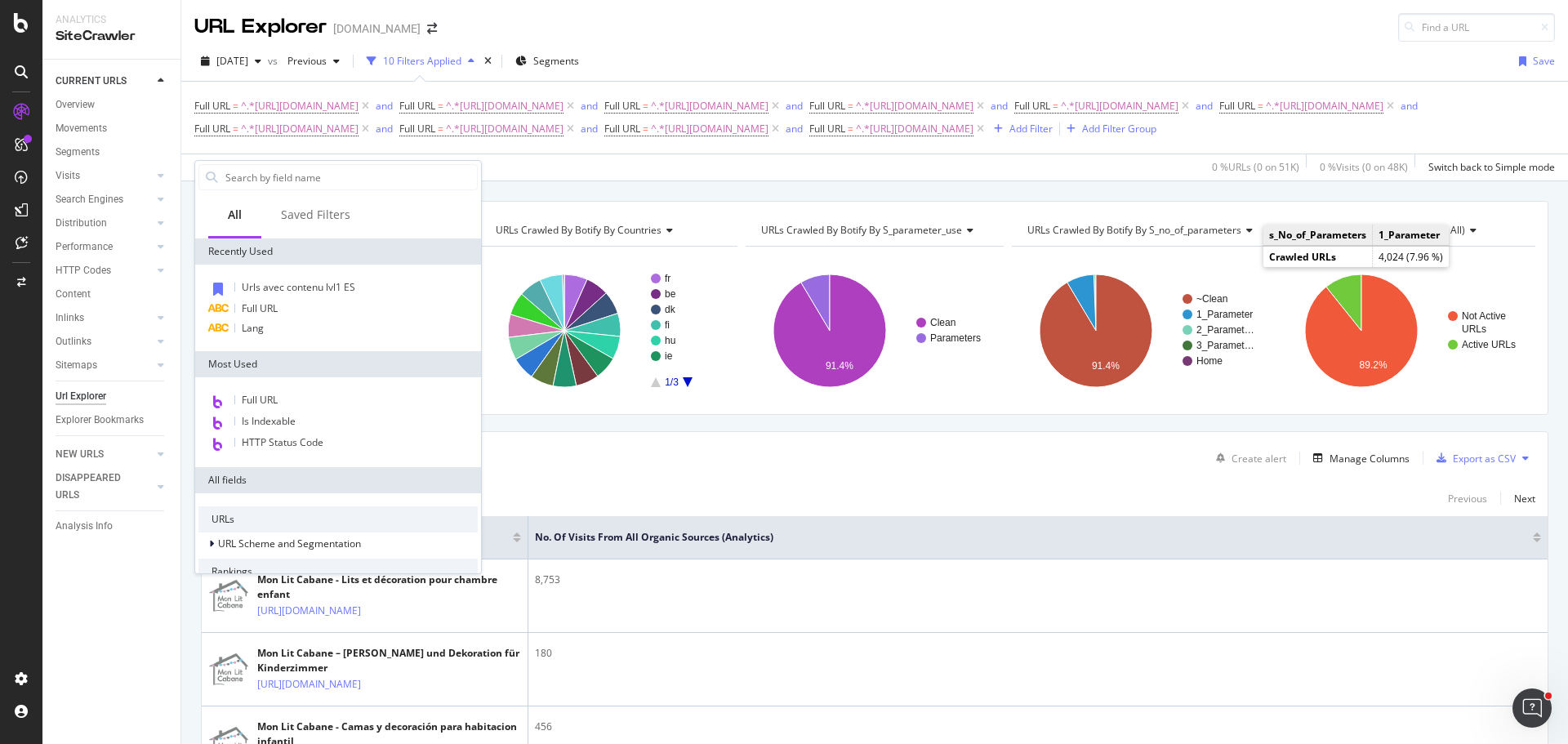
drag, startPoint x: 308, startPoint y: 303, endPoint x: 317, endPoint y: 303, distance: 9.0
click at [308, 303] on div "Full URL" at bounding box center [337, 309] width 279 height 20
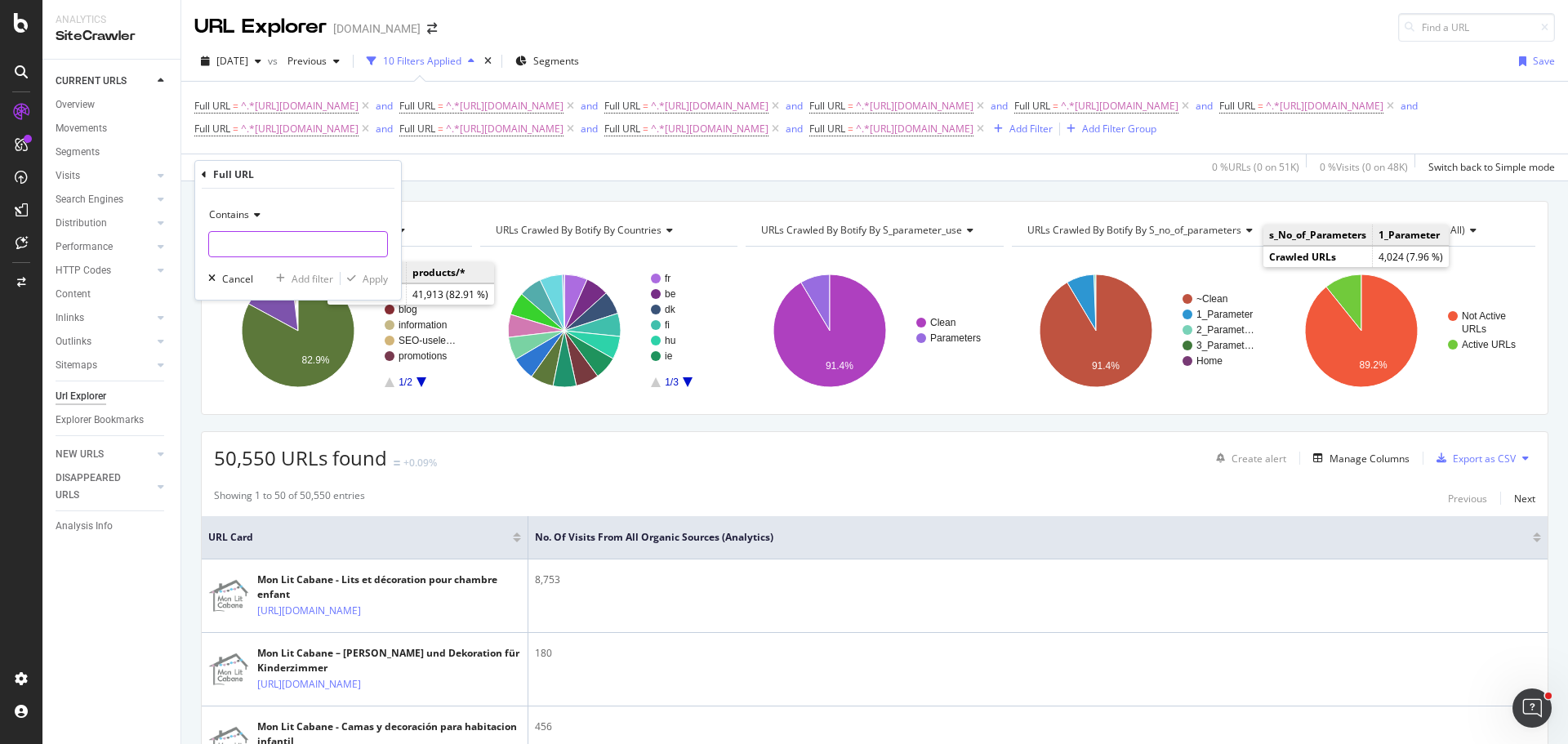
click at [317, 251] on input "text" at bounding box center [298, 244] width 178 height 26
paste input "[URL][DOMAIN_NAME]"
type input "[URL][DOMAIN_NAME]"
click at [311, 274] on div "Add filter" at bounding box center [313, 278] width 42 height 14
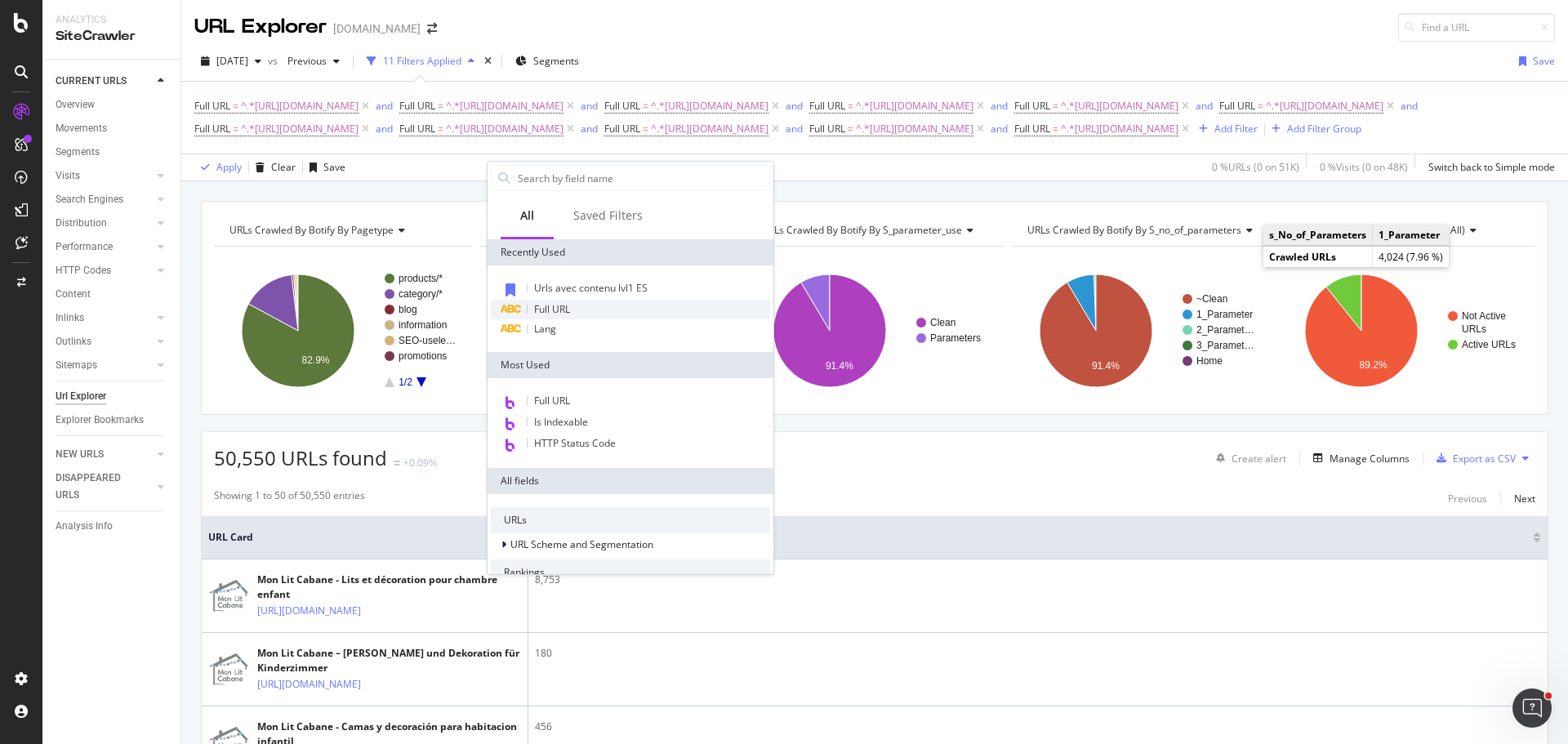
click at [567, 307] on span "Full URL" at bounding box center [552, 308] width 36 height 14
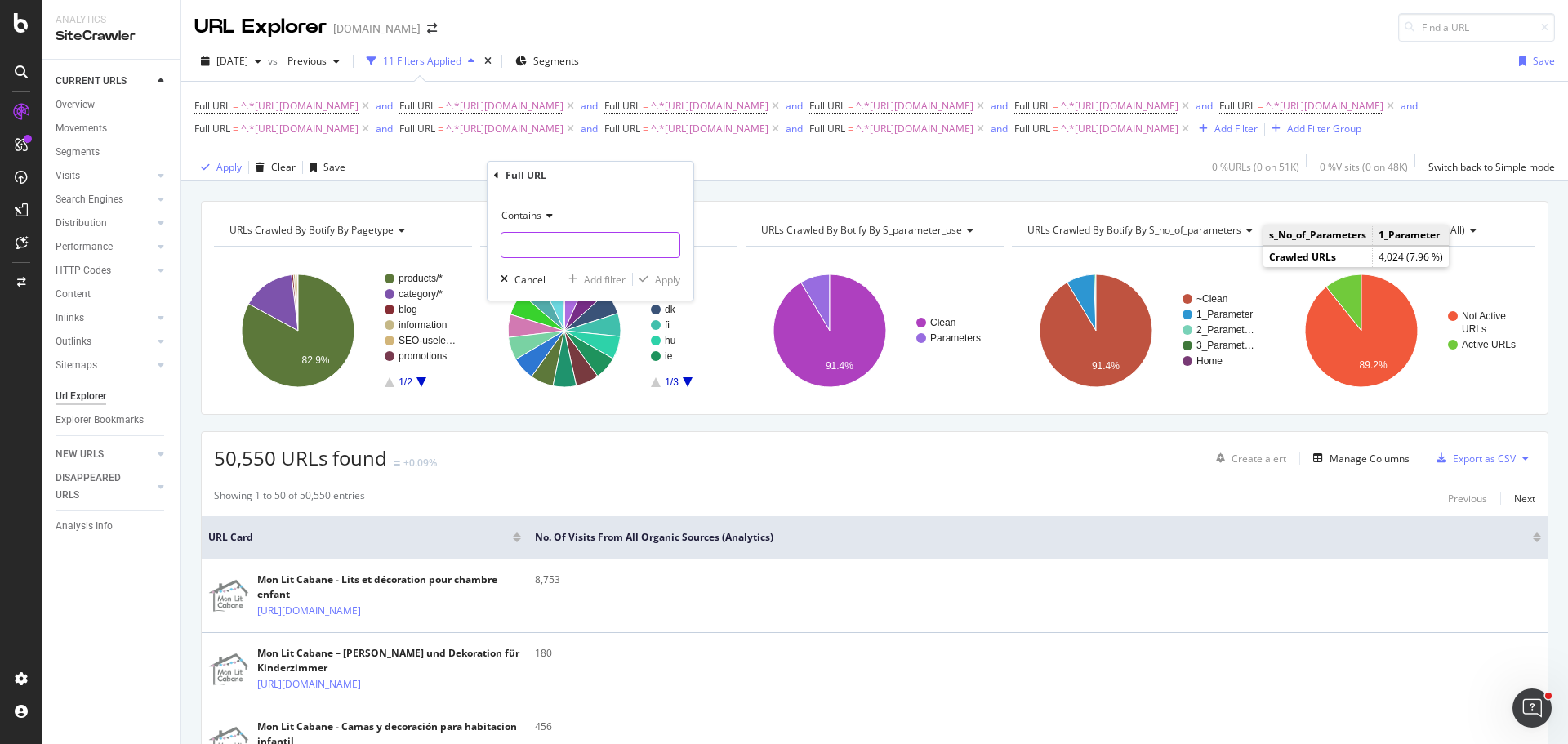
click at [571, 247] on input "text" at bounding box center [590, 245] width 178 height 26
paste input "[URL][DOMAIN_NAME]"
type input "[URL][DOMAIN_NAME]"
click at [604, 281] on div "Add filter" at bounding box center [605, 279] width 42 height 14
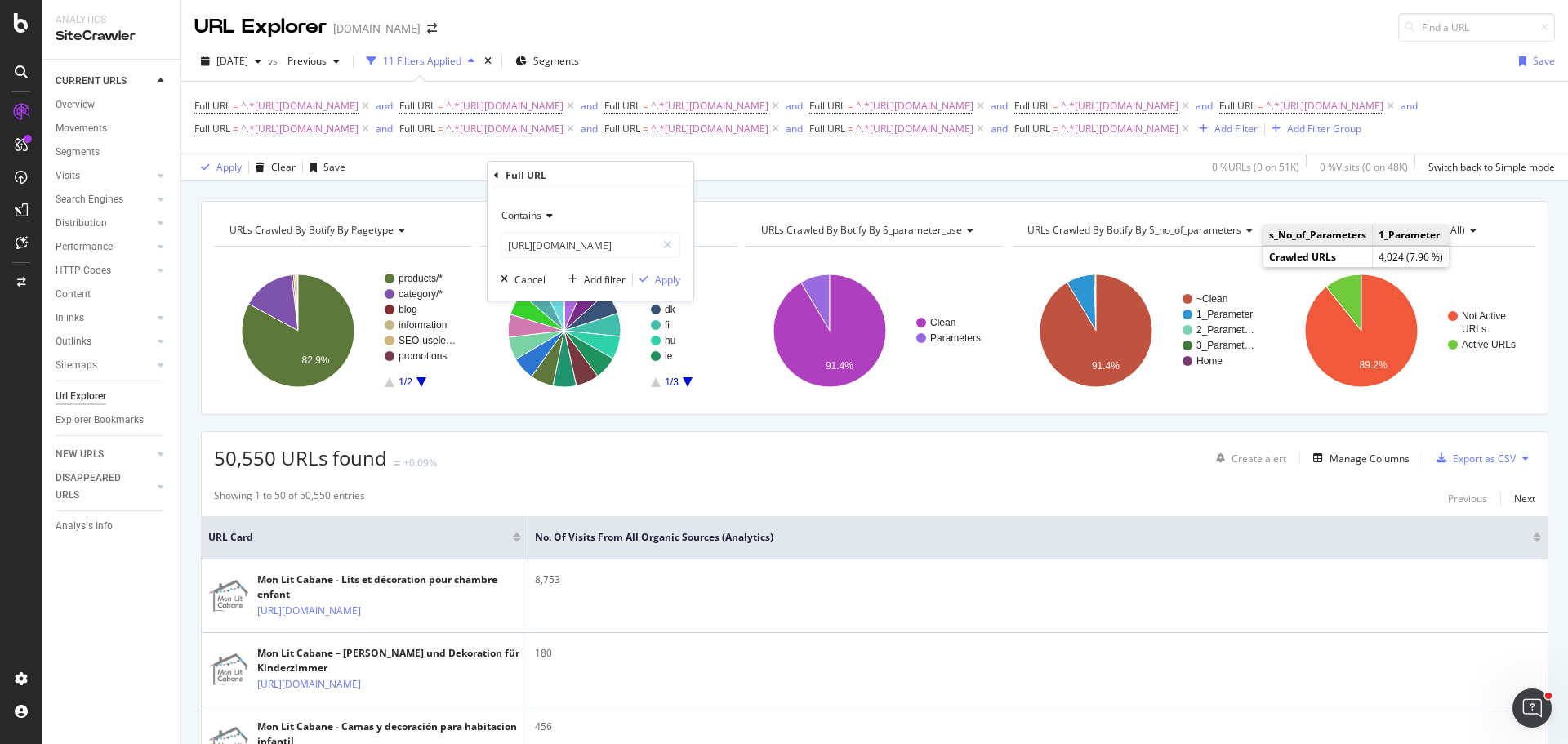
scroll to position [0, 0]
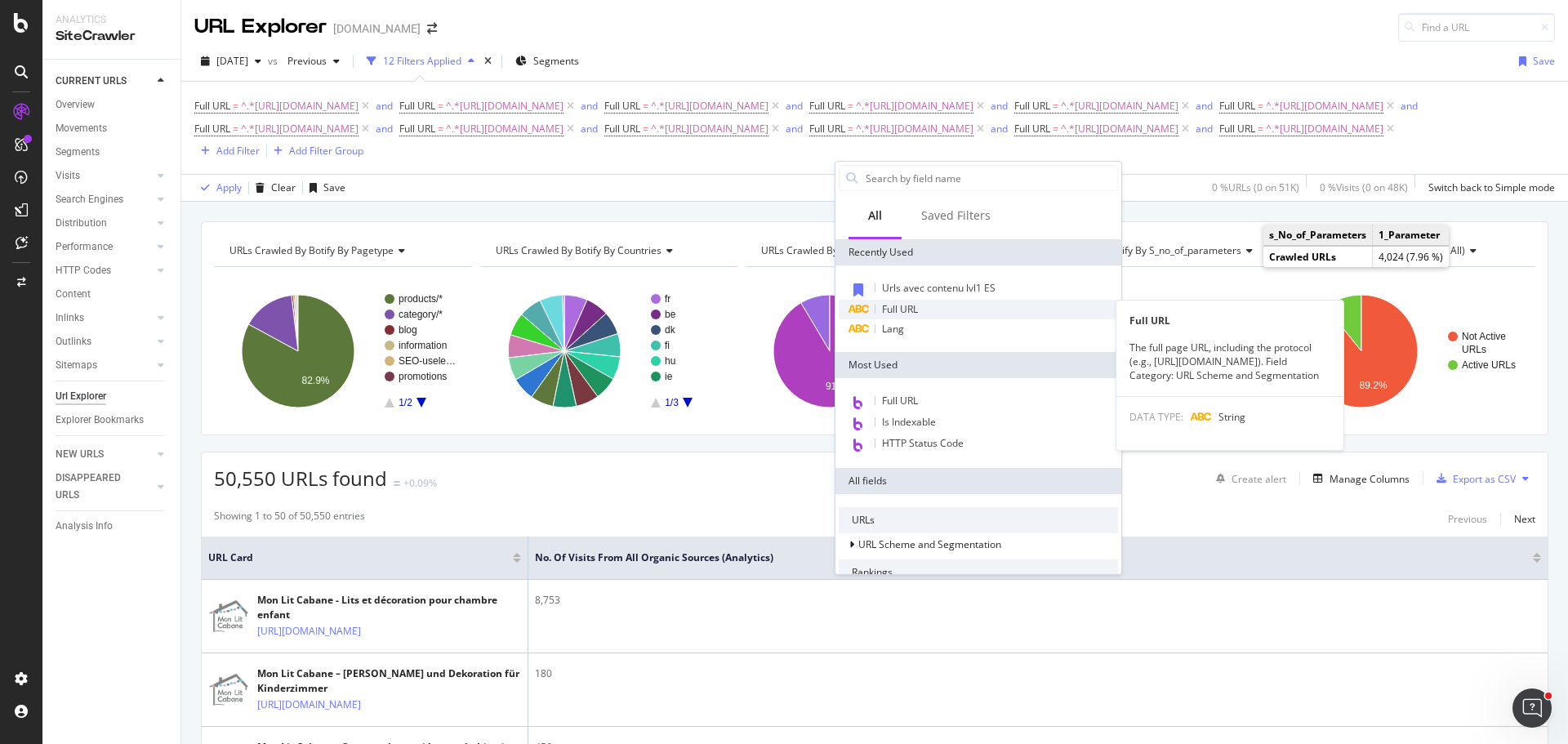
click at [891, 311] on span "Full URL" at bounding box center [900, 308] width 36 height 14
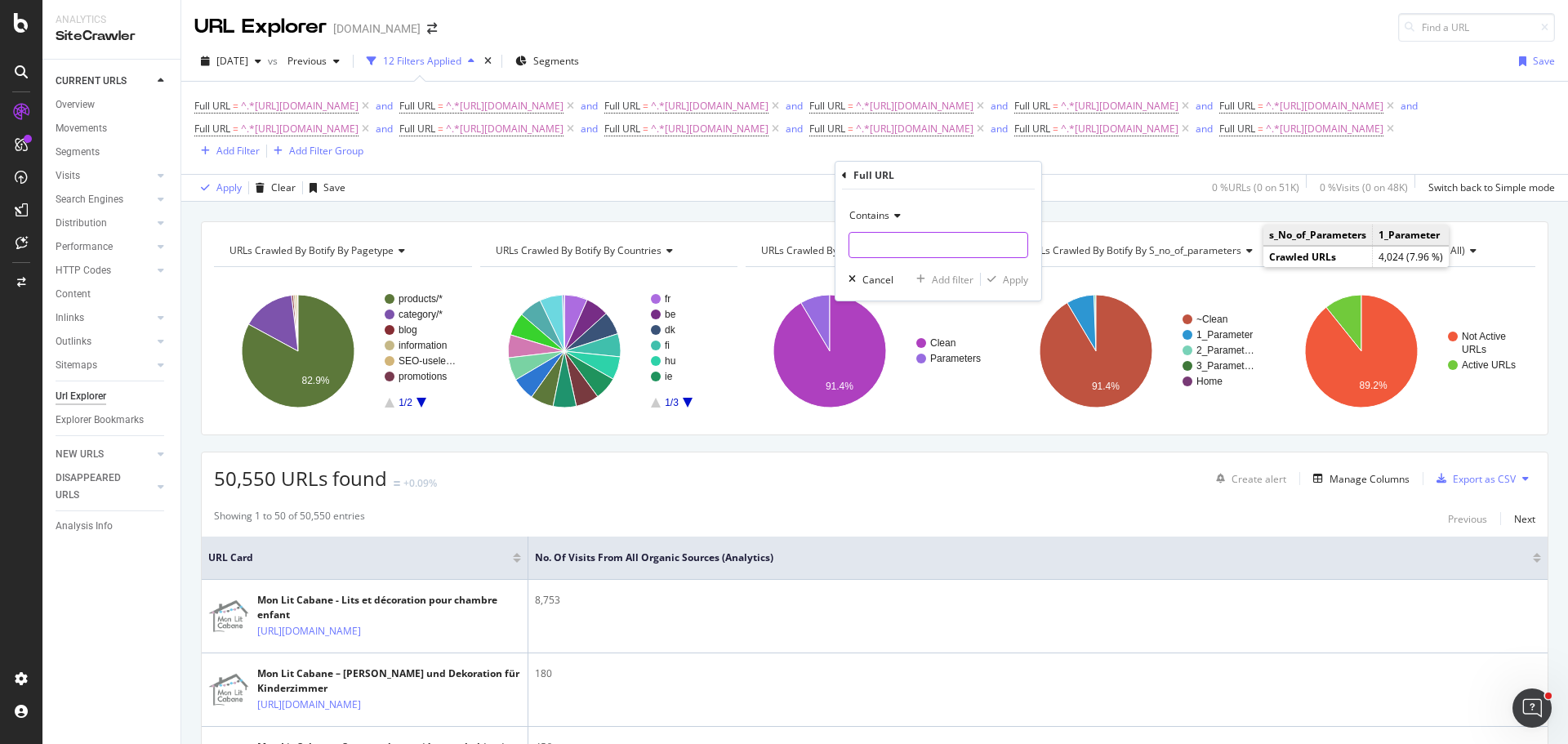
click at [896, 245] on input "text" at bounding box center [939, 245] width 178 height 26
paste input "[URL][DOMAIN_NAME]"
type input "[URL][DOMAIN_NAME]"
click at [953, 275] on div "Add filter" at bounding box center [953, 279] width 42 height 14
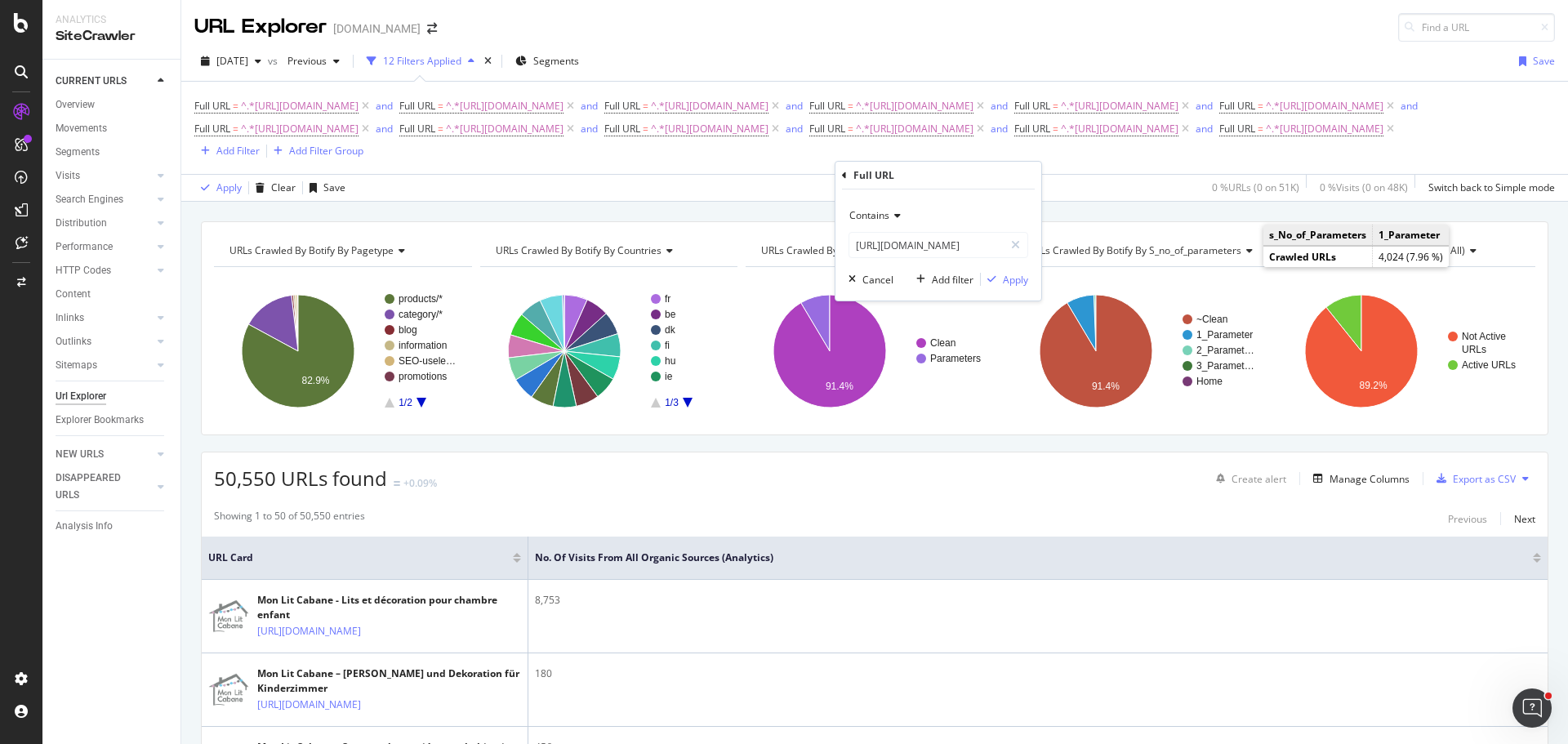
scroll to position [0, 0]
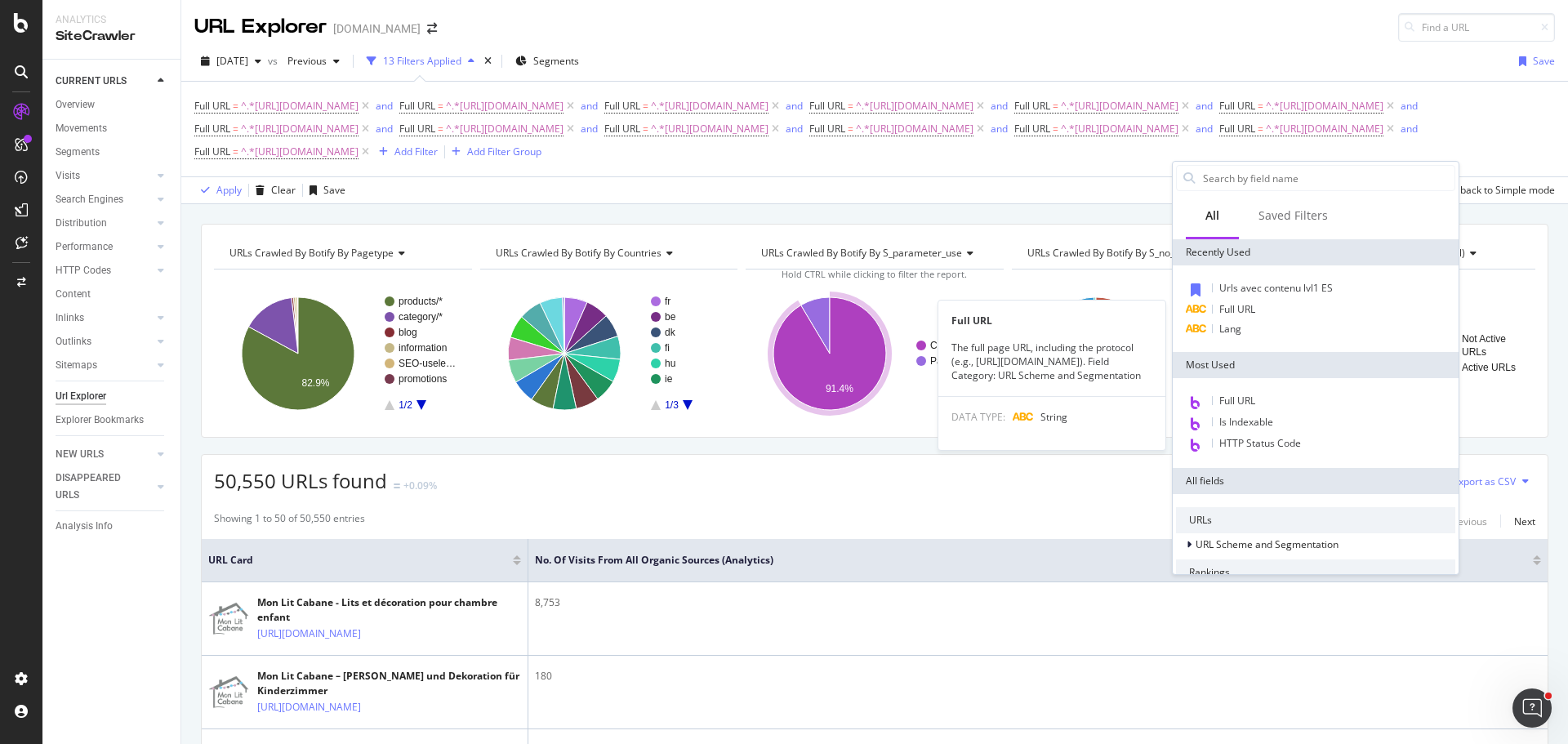
drag, startPoint x: 1351, startPoint y: 316, endPoint x: 1279, endPoint y: 316, distance: 72.0
click at [1351, 316] on div "Full URL" at bounding box center [1315, 310] width 279 height 20
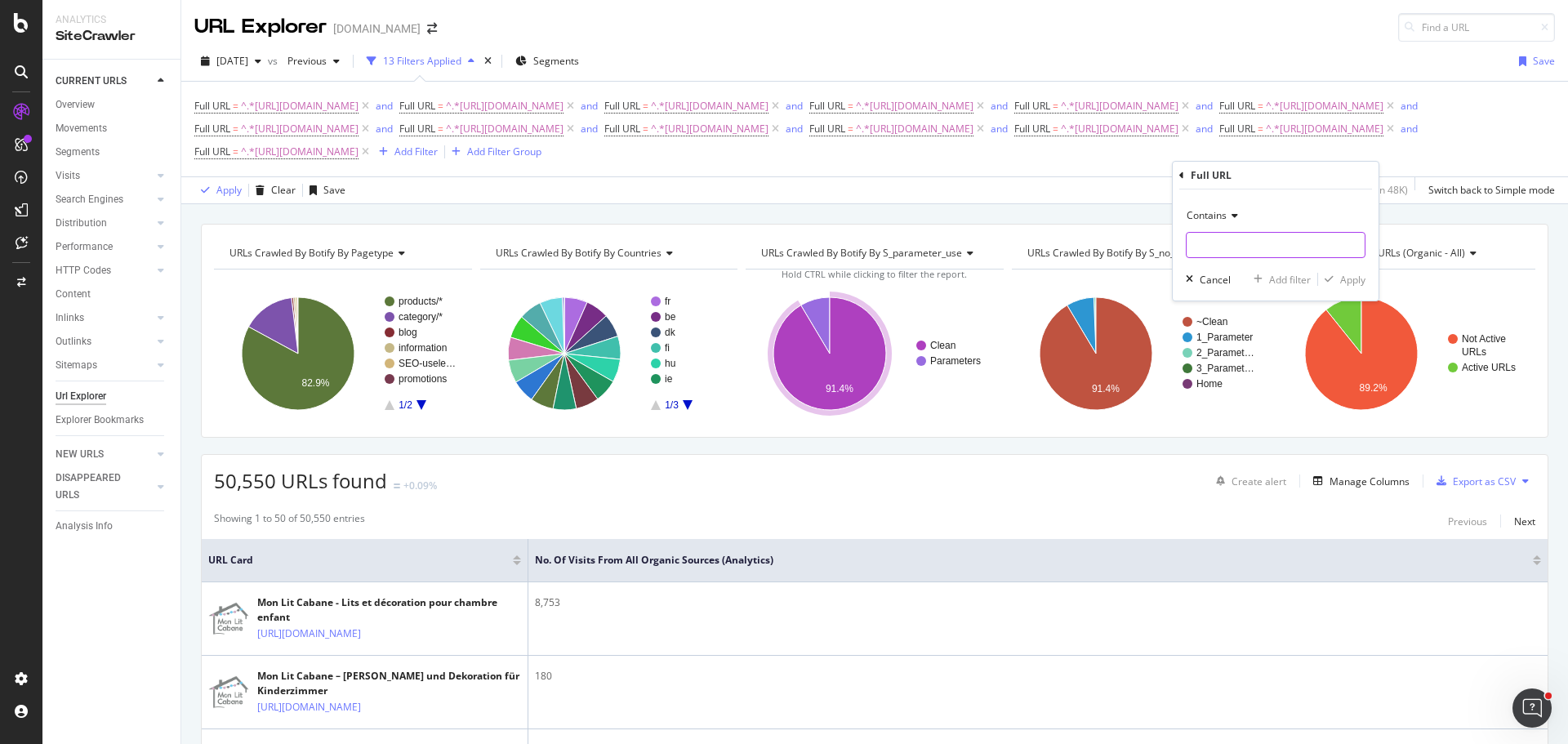
click at [1236, 242] on input "text" at bounding box center [1276, 245] width 178 height 26
paste input "[URL][DOMAIN_NAME]"
type input "[URL][DOMAIN_NAME]"
click at [1300, 282] on div "Add filter" at bounding box center [1291, 279] width 42 height 14
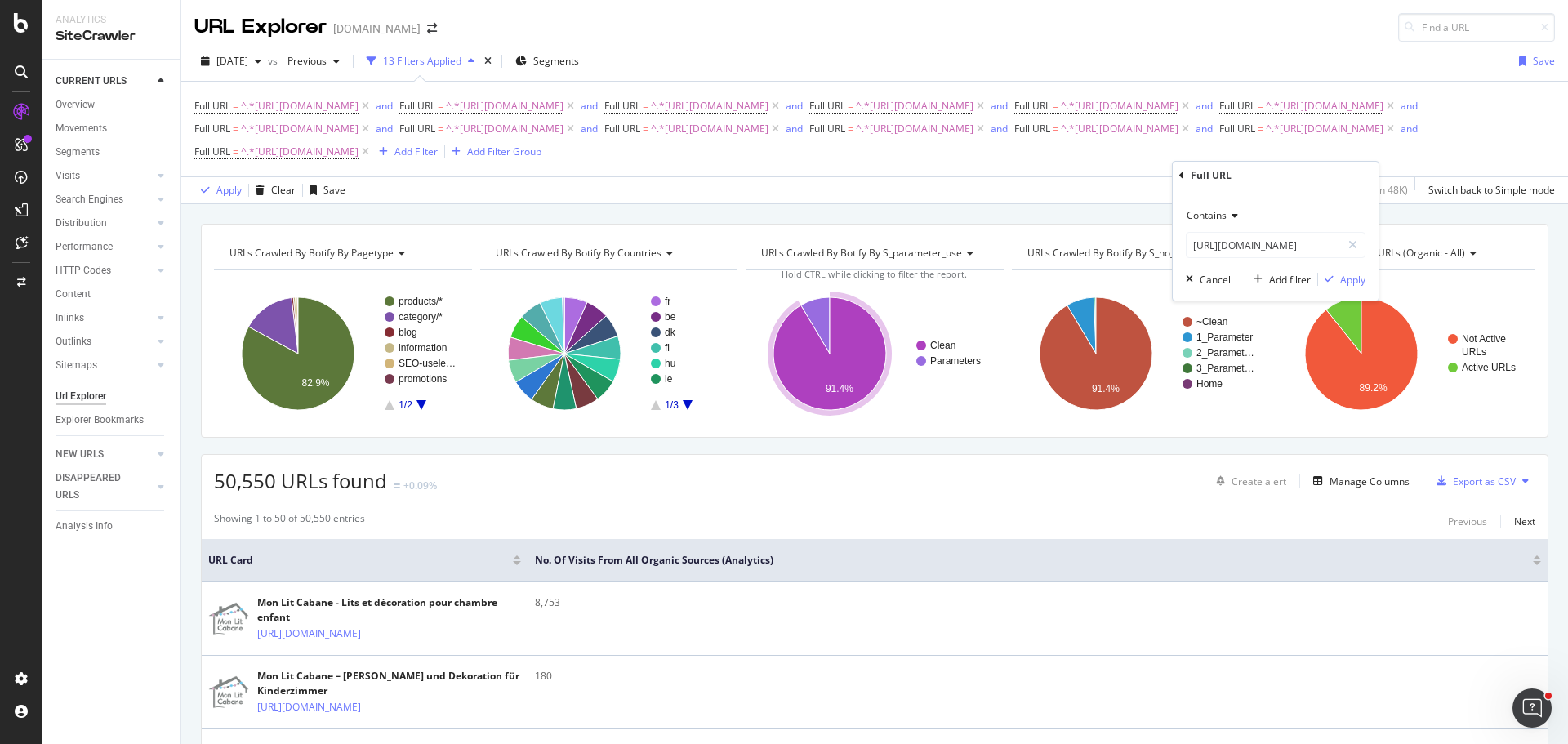
scroll to position [0, 0]
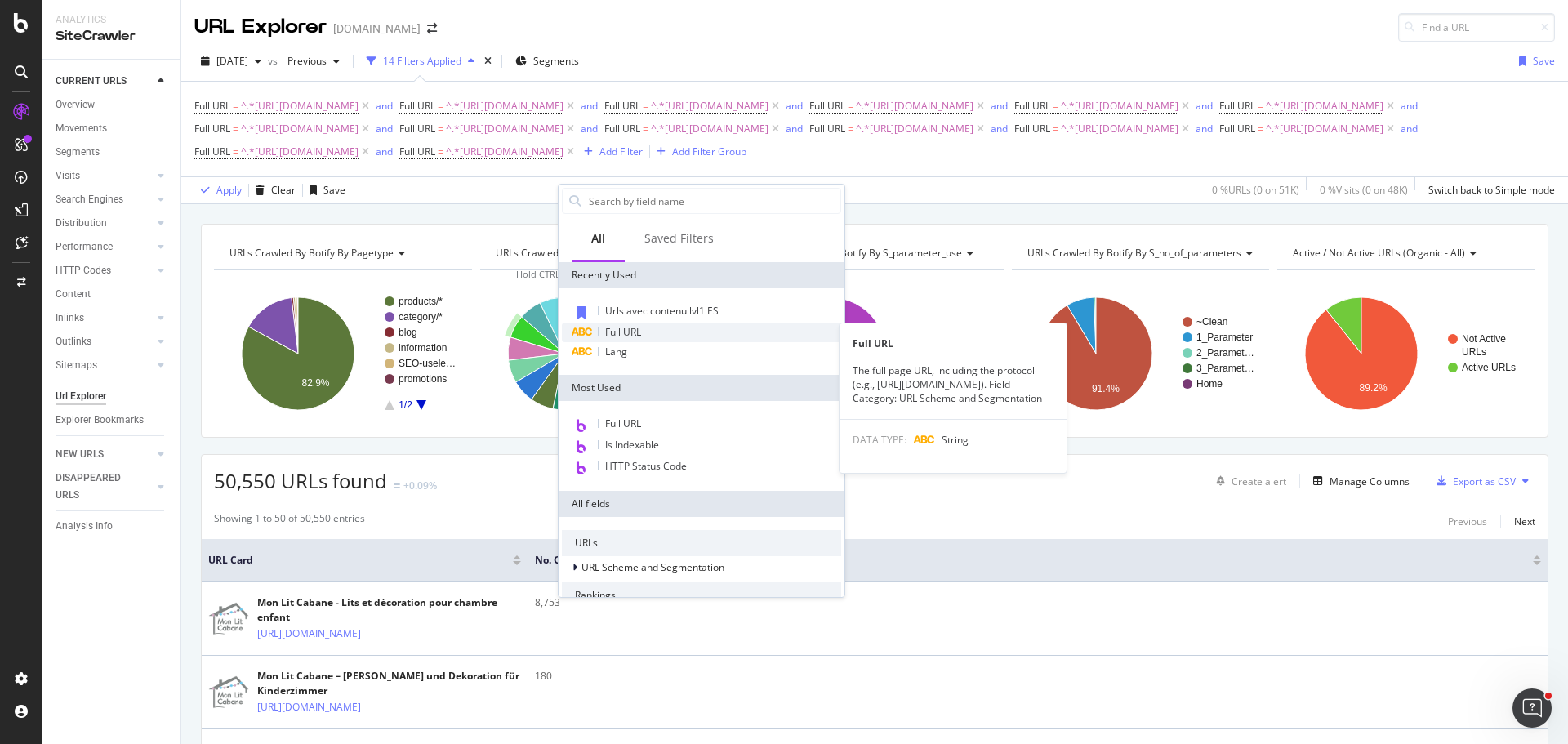
click at [667, 329] on div "Full URL" at bounding box center [701, 333] width 279 height 20
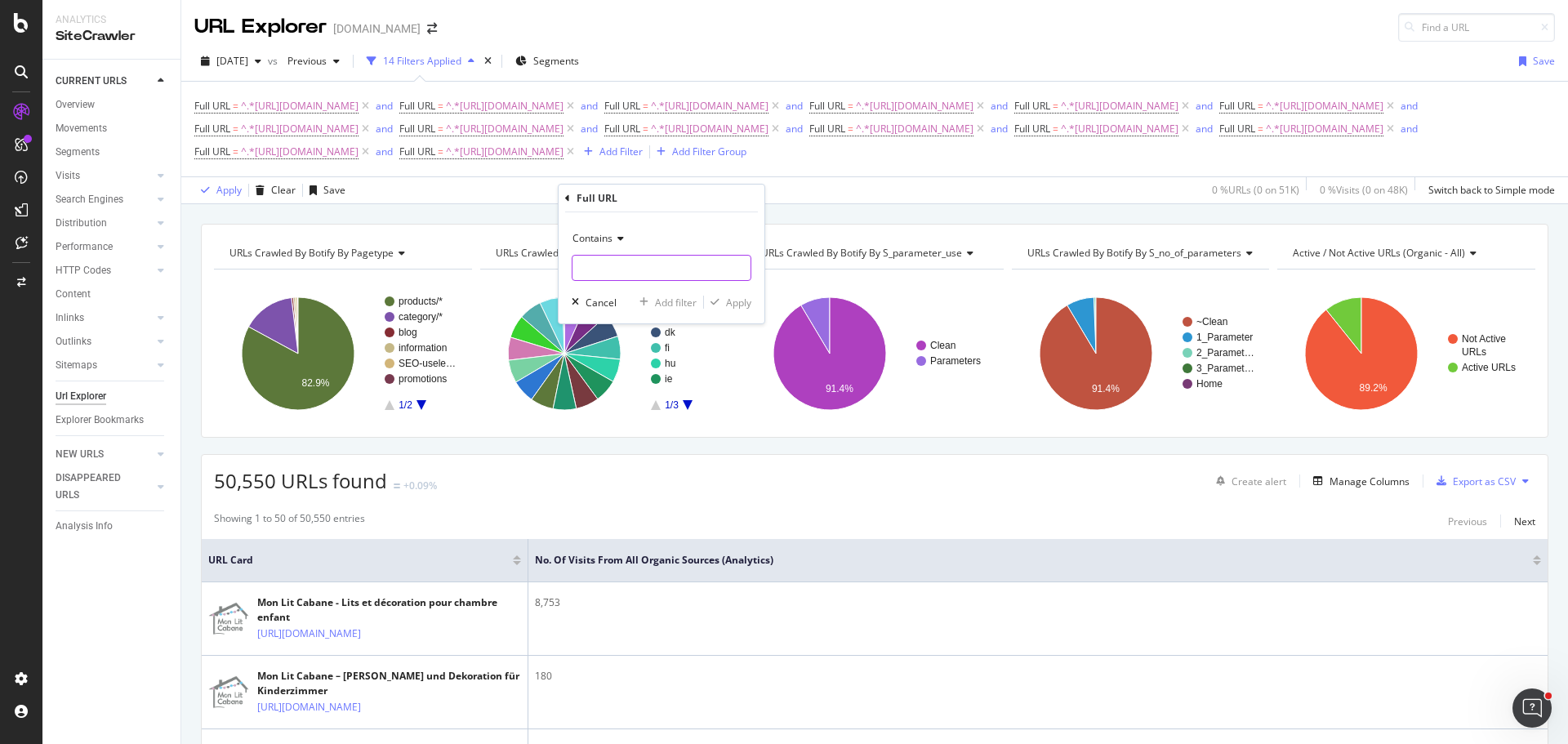
click at [702, 272] on input "text" at bounding box center [662, 267] width 178 height 26
paste input "[URL][DOMAIN_NAME]"
type input "[URL][DOMAIN_NAME]"
click at [678, 306] on div "Add filter" at bounding box center [676, 302] width 42 height 14
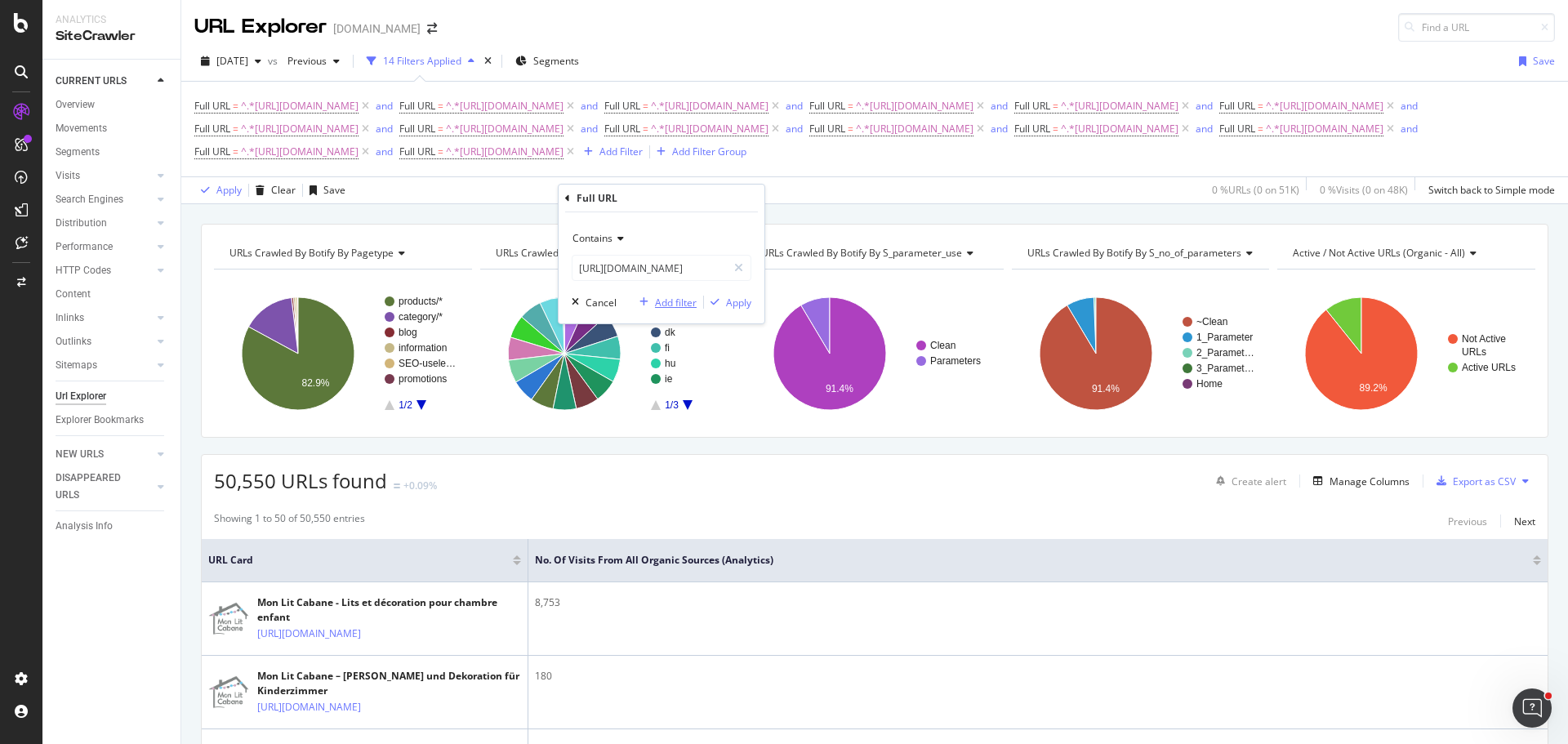
scroll to position [0, 0]
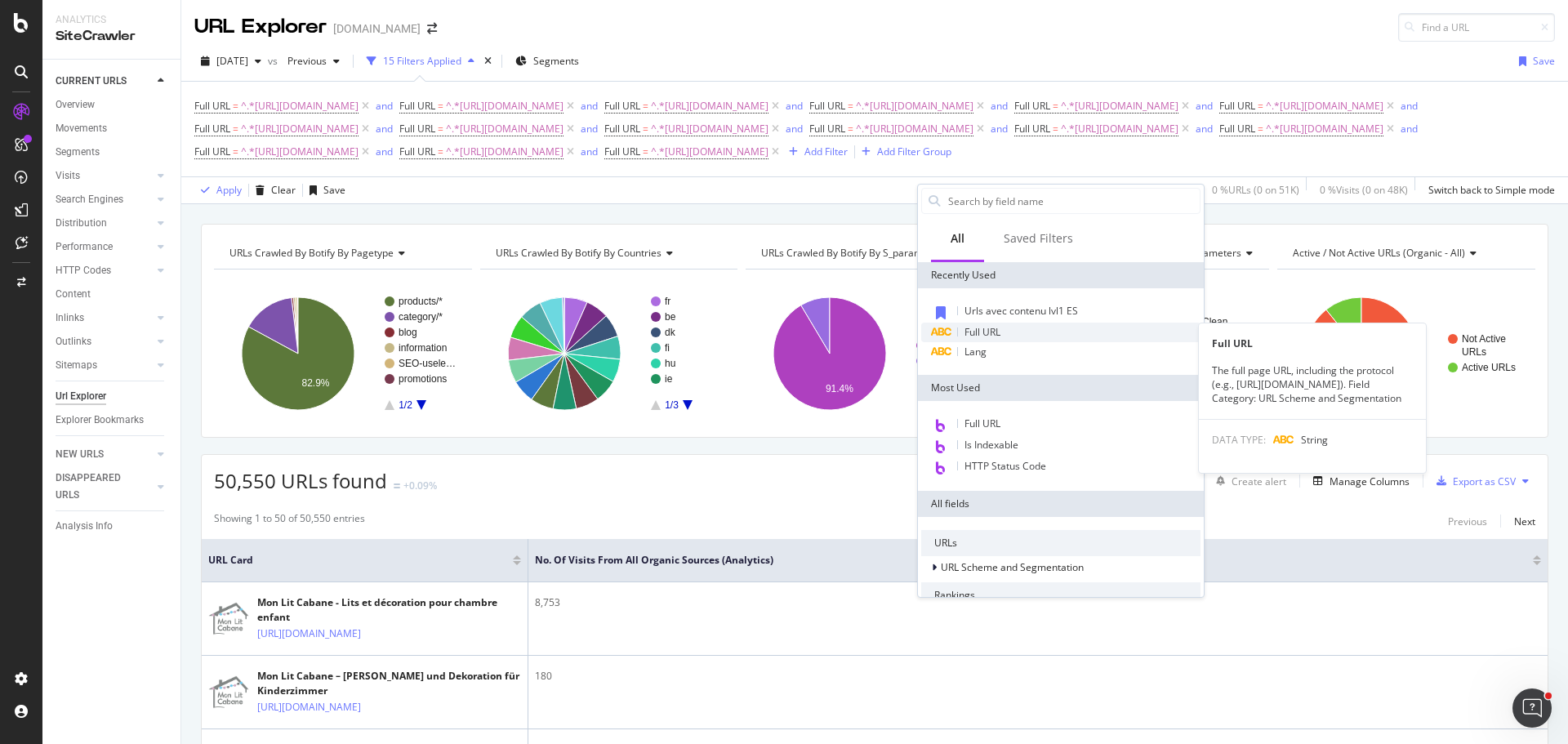
click at [1015, 333] on div "Full URL" at bounding box center [1060, 333] width 279 height 20
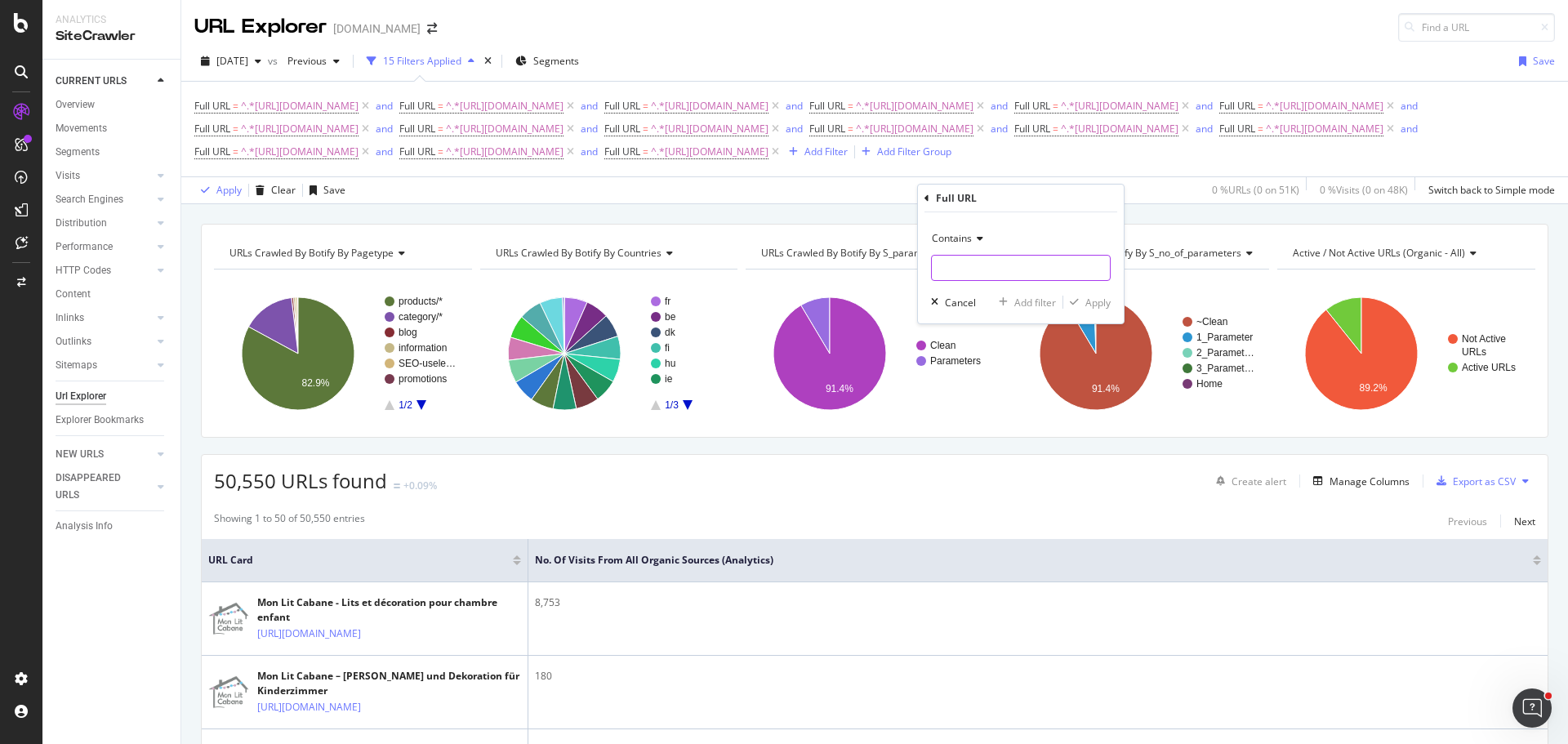
click at [988, 276] on input "text" at bounding box center [1021, 267] width 178 height 26
paste input "[URL][DOMAIN_NAME]"
type input "[URL][DOMAIN_NAME]"
click at [1024, 297] on div "Add filter" at bounding box center [1035, 302] width 42 height 14
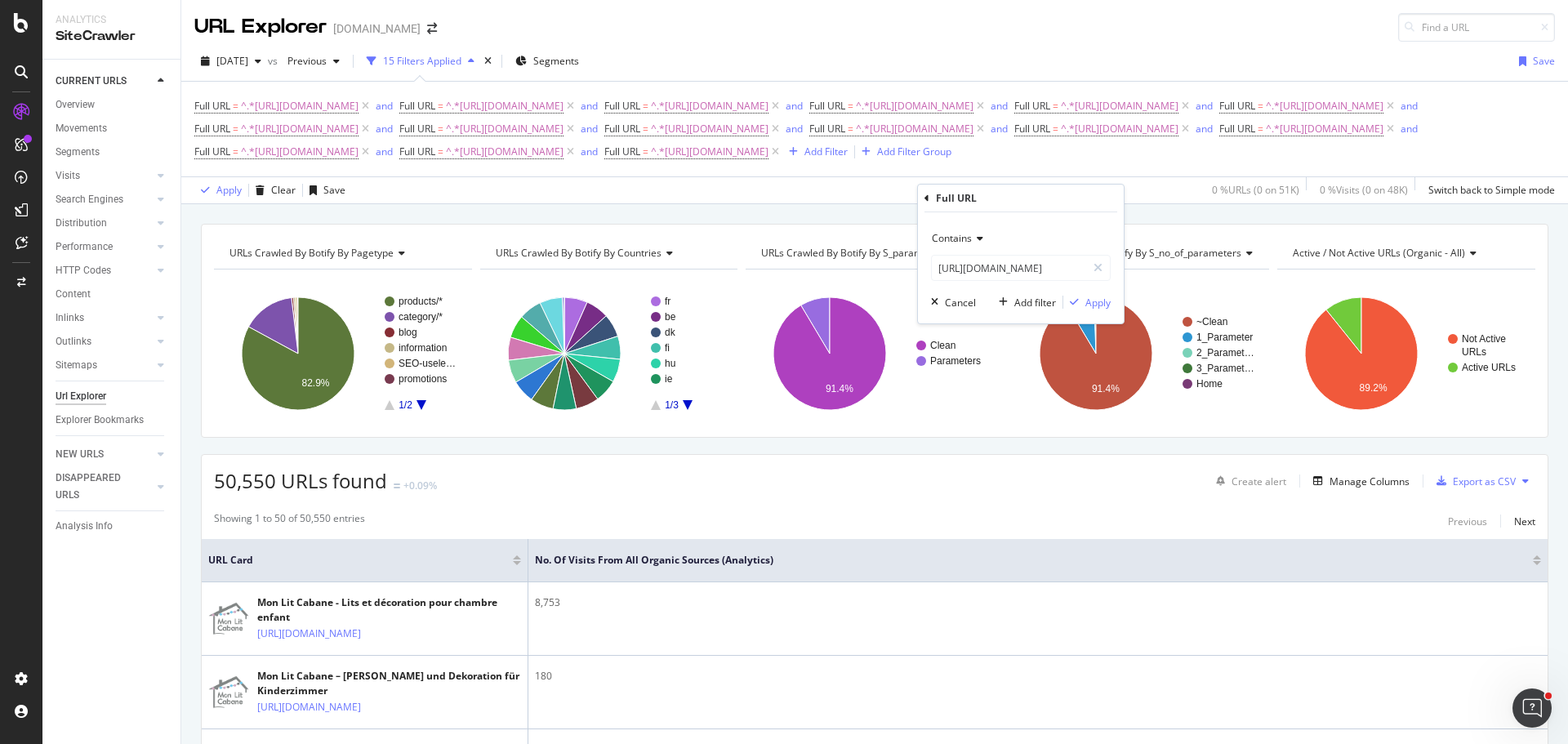
scroll to position [0, 0]
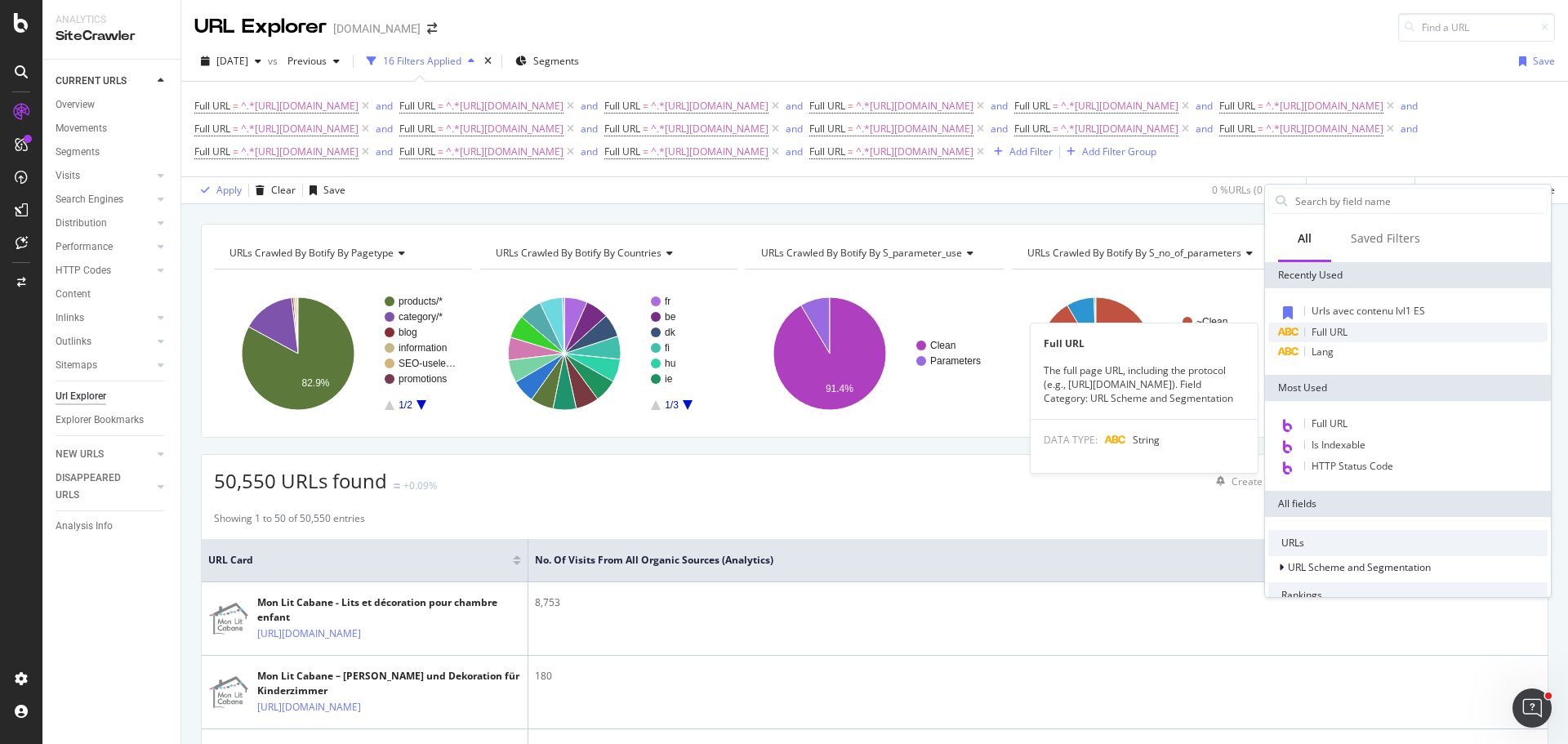
click at [1361, 327] on div "Full URL" at bounding box center [1408, 333] width 279 height 20
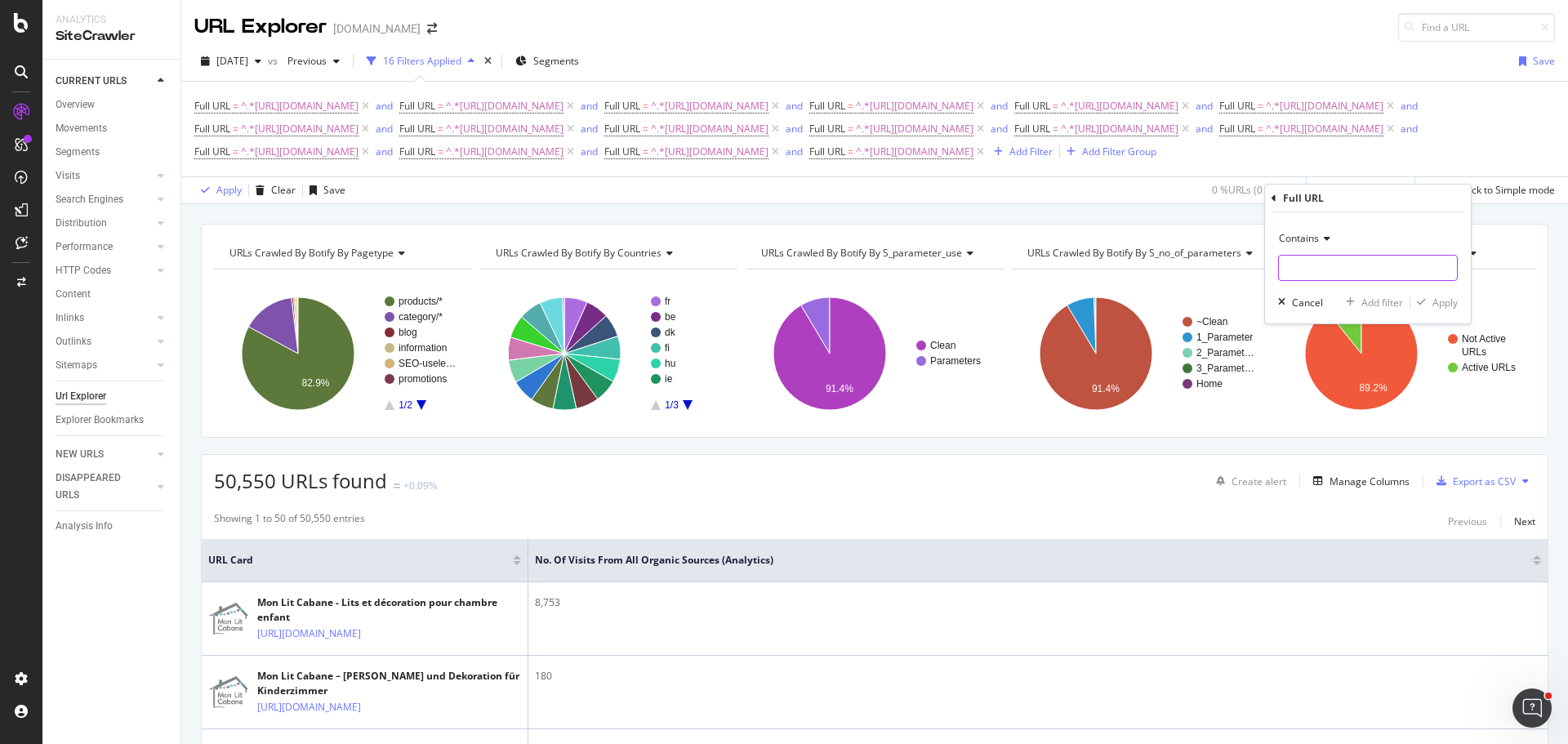
click at [1317, 261] on input "text" at bounding box center [1368, 267] width 178 height 26
paste input "[URL][DOMAIN_NAME]"
type input "[URL][DOMAIN_NAME]"
click at [1369, 304] on div "Add filter" at bounding box center [1382, 302] width 42 height 14
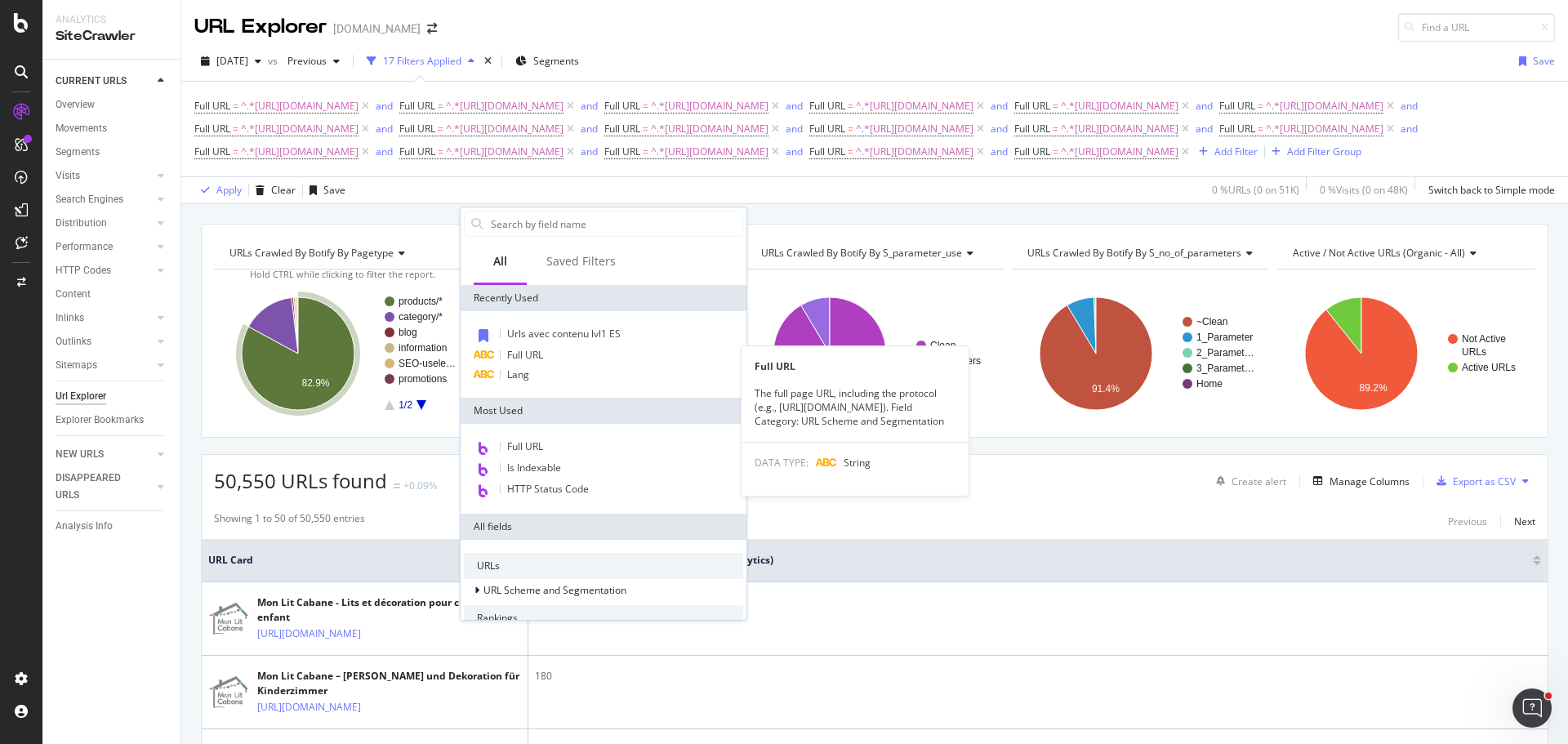
drag, startPoint x: 543, startPoint y: 359, endPoint x: 581, endPoint y: 373, distance: 40.5
click at [543, 359] on span "Full URL" at bounding box center [526, 355] width 36 height 14
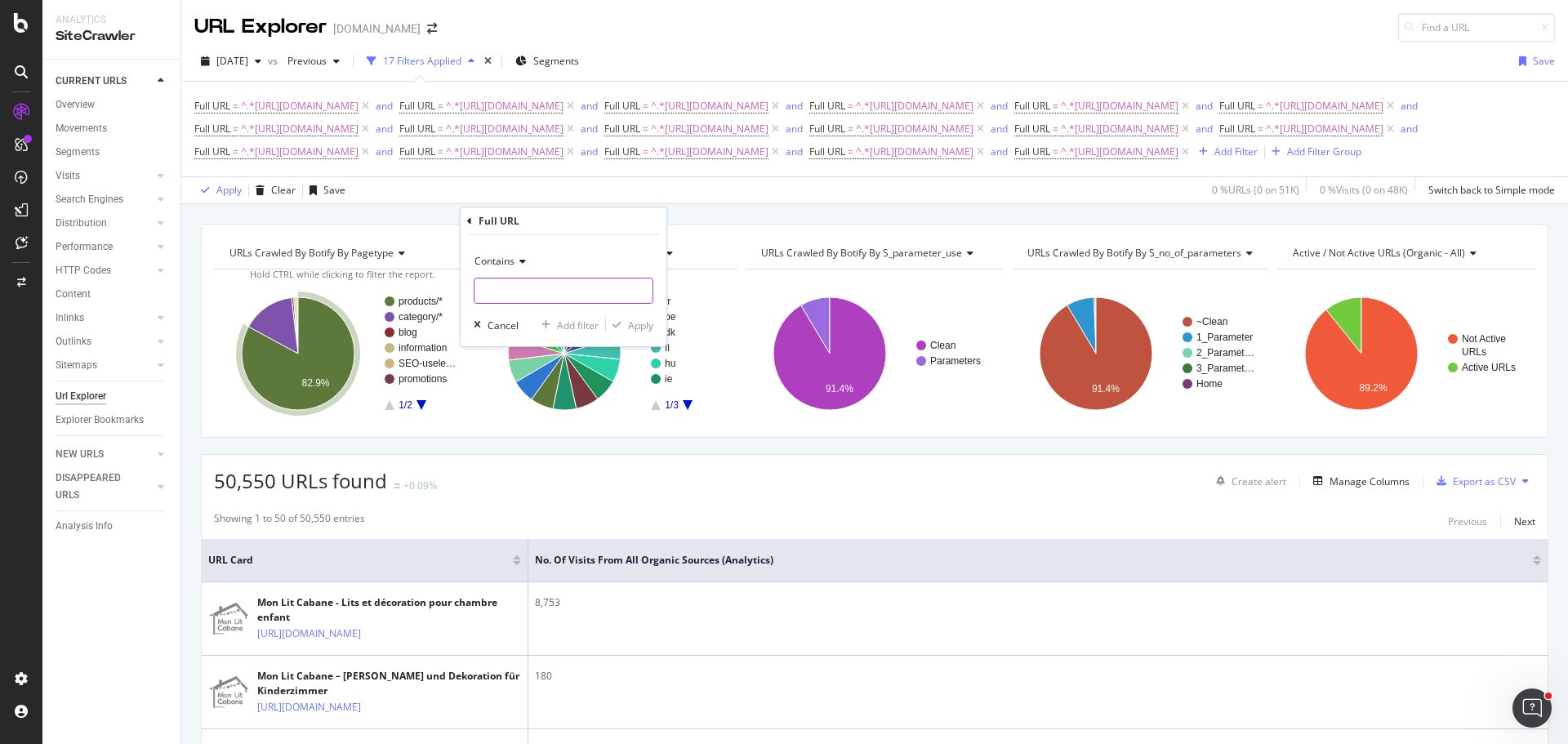
click at [563, 293] on input "text" at bounding box center [564, 290] width 178 height 26
paste input "[URL][DOMAIN_NAME]"
type input "[URL][DOMAIN_NAME]"
click at [559, 325] on div "Add filter" at bounding box center [578, 325] width 42 height 14
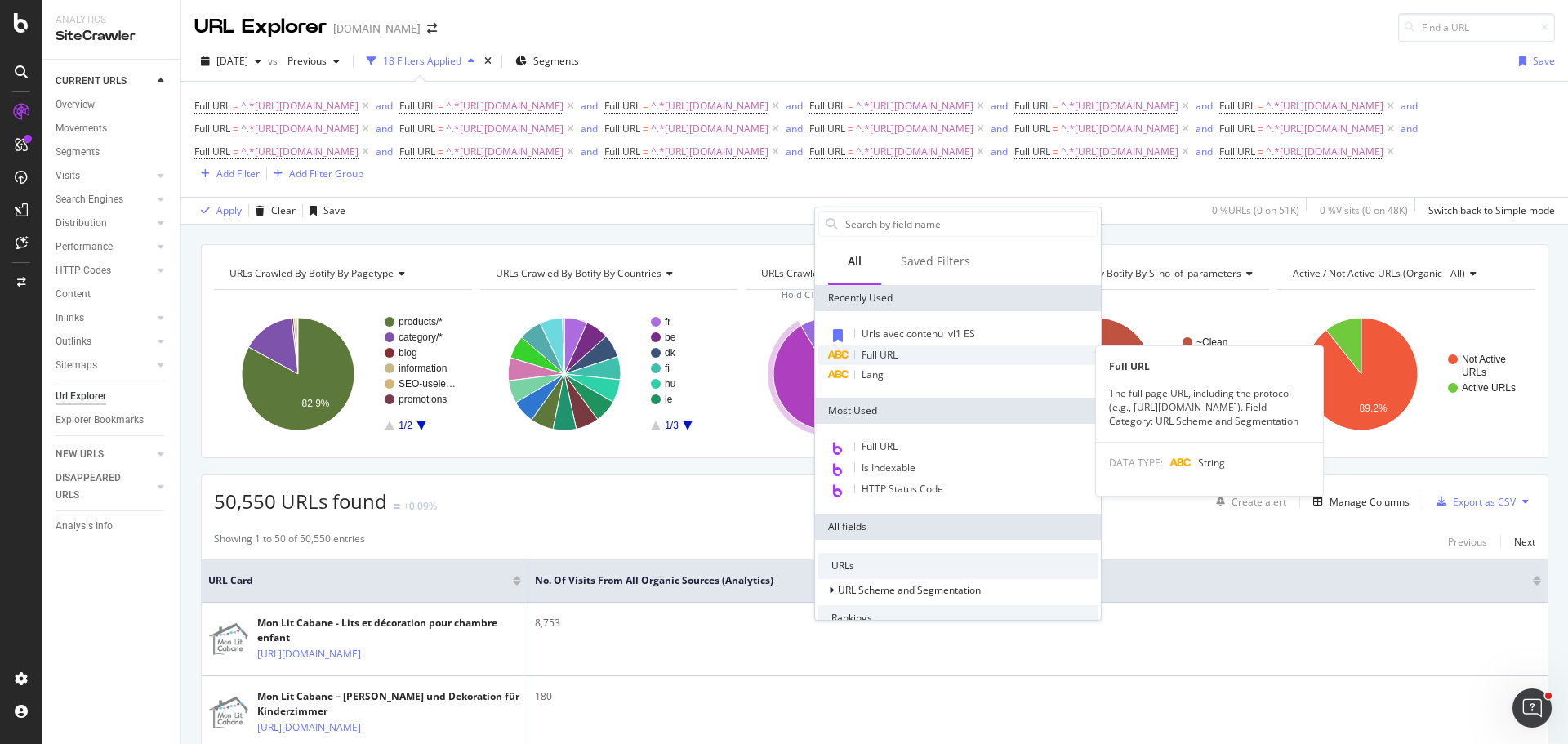
click at [904, 356] on div "Full URL" at bounding box center [958, 356] width 279 height 20
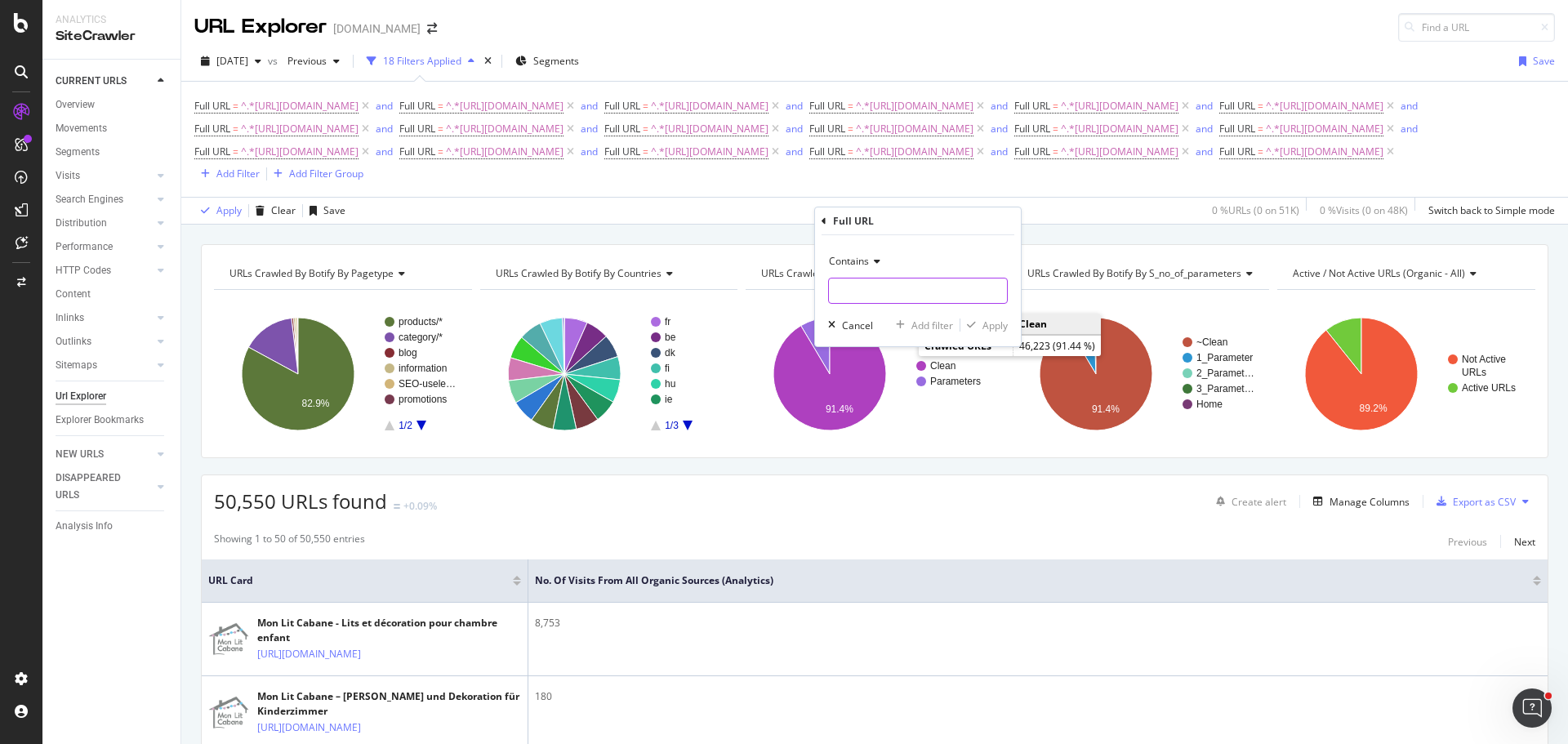
click at [901, 296] on input "text" at bounding box center [919, 290] width 178 height 26
paste input "[URL][DOMAIN_NAME]"
type input "[URL][DOMAIN_NAME]"
click at [918, 325] on div "Add filter" at bounding box center [932, 325] width 42 height 14
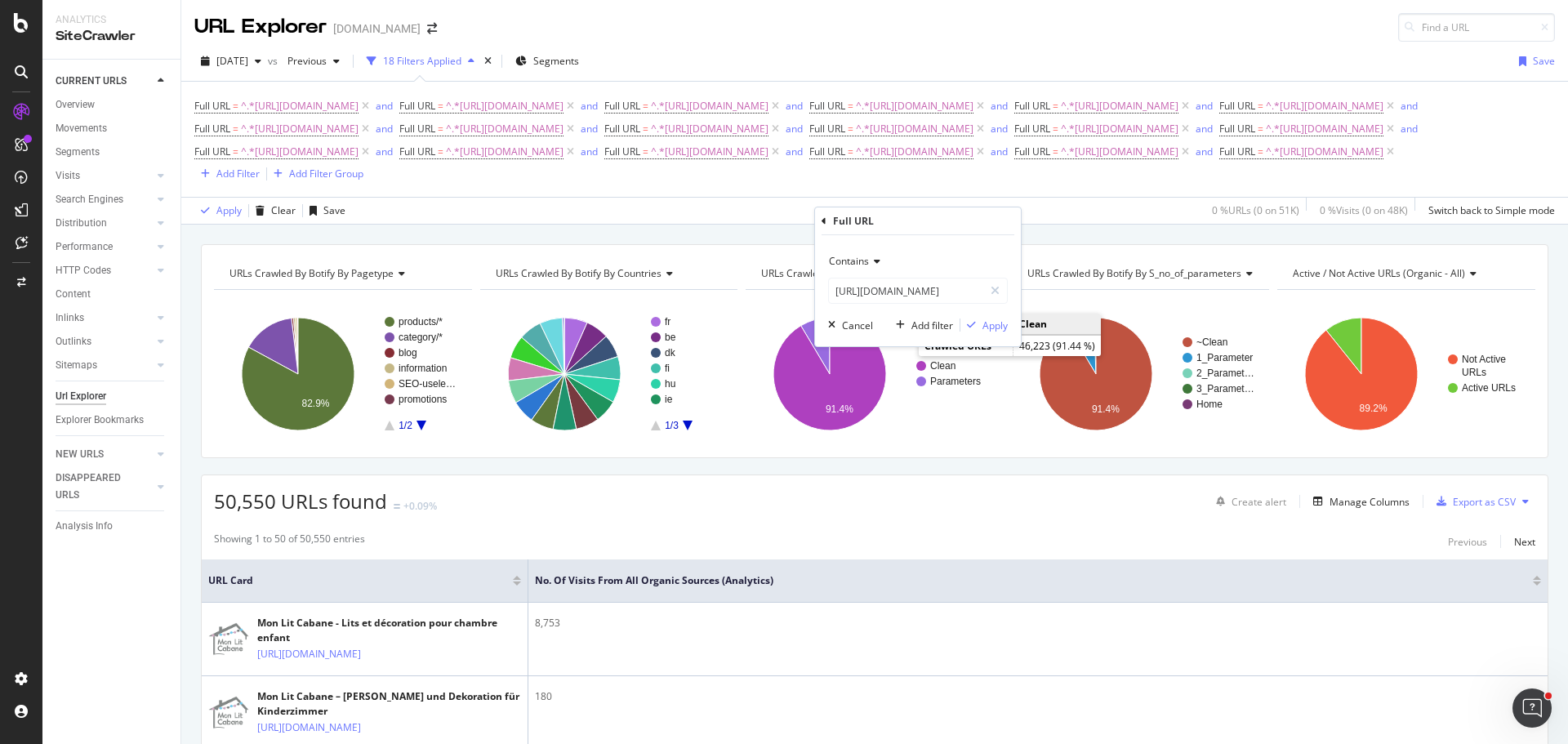
scroll to position [0, 0]
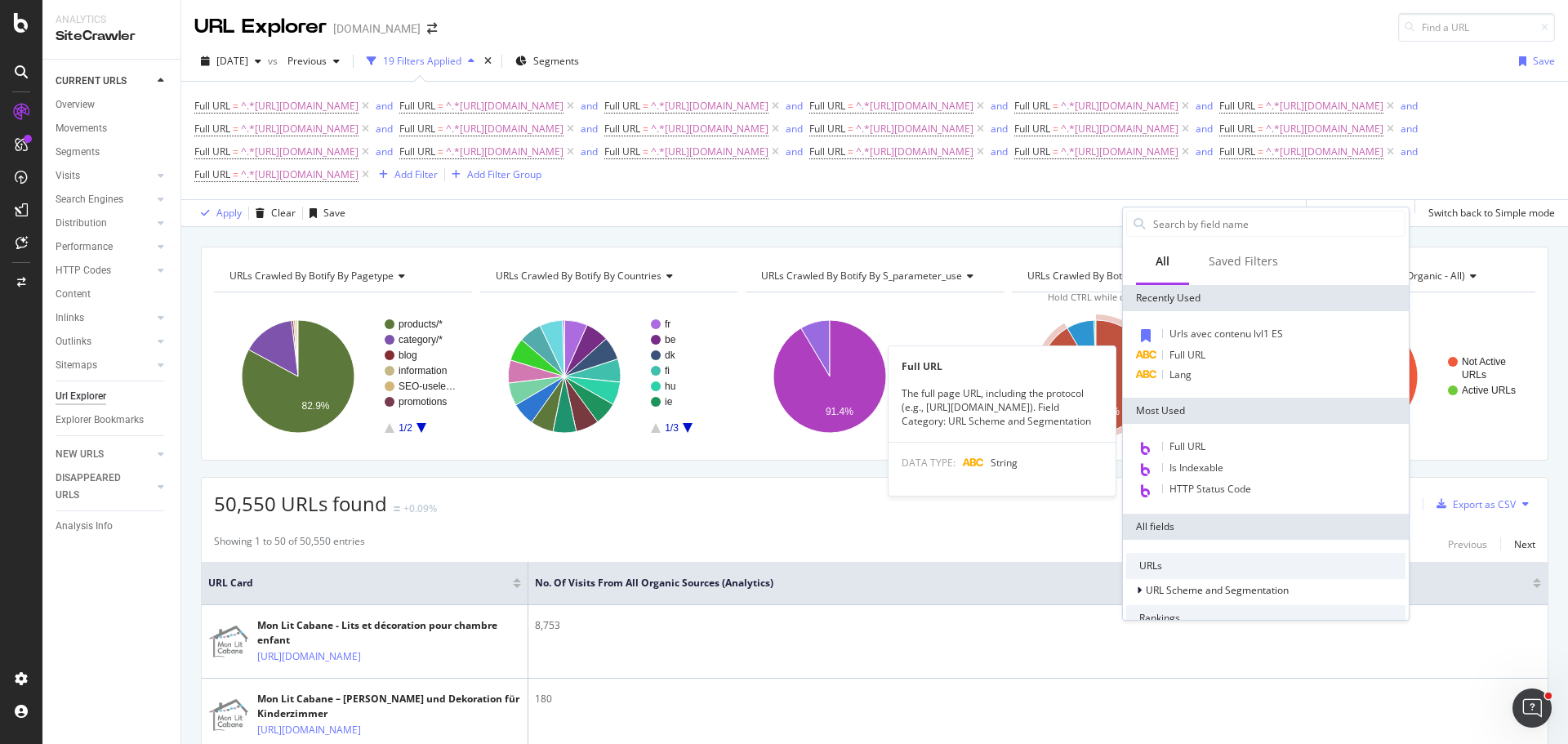
click at [1228, 352] on div "Full URL" at bounding box center [1265, 356] width 279 height 20
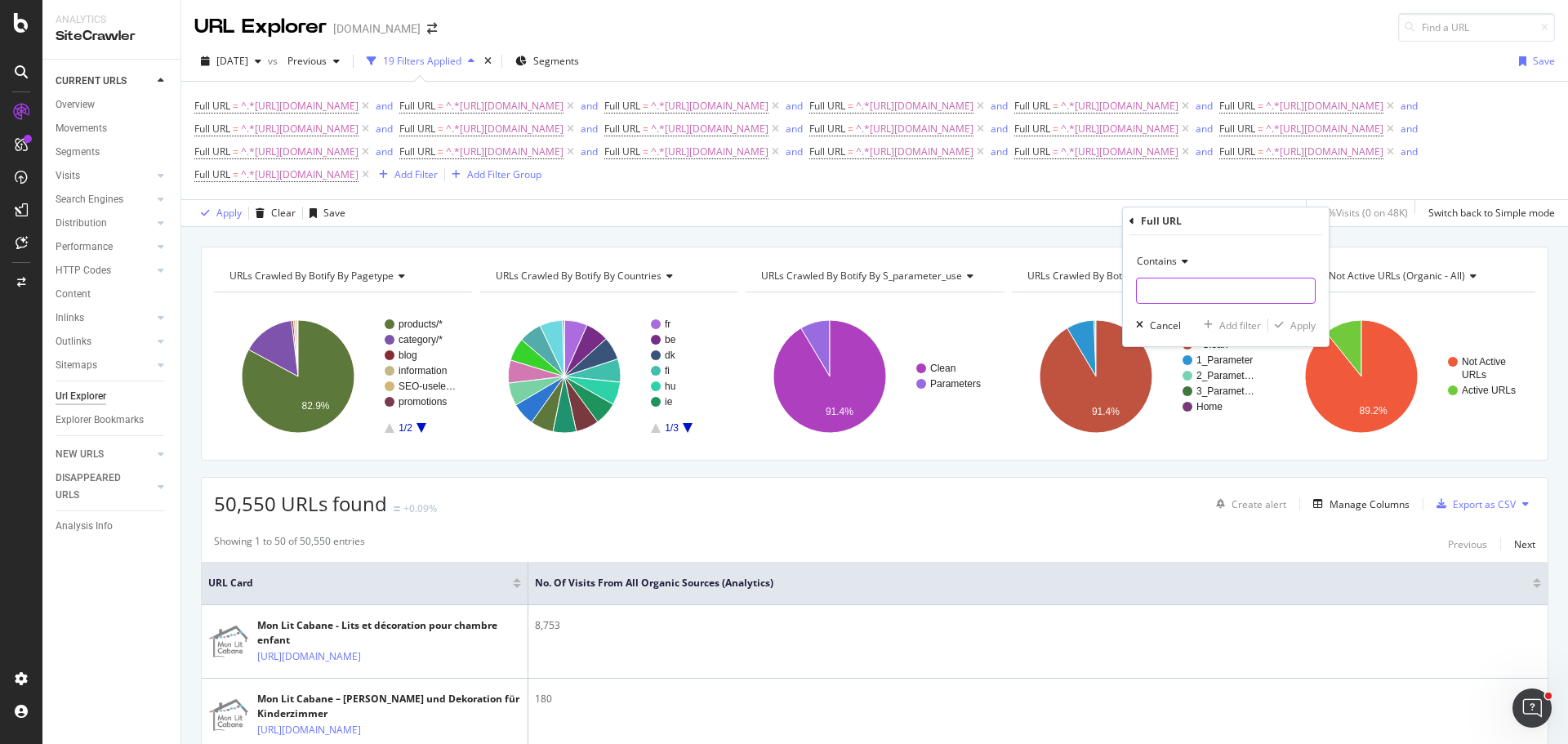
click at [1176, 290] on input "text" at bounding box center [1226, 290] width 178 height 26
paste input "[URL][DOMAIN_NAME]"
type input "[URL][DOMAIN_NAME]"
click at [1231, 318] on div "Add filter" at bounding box center [1241, 325] width 42 height 14
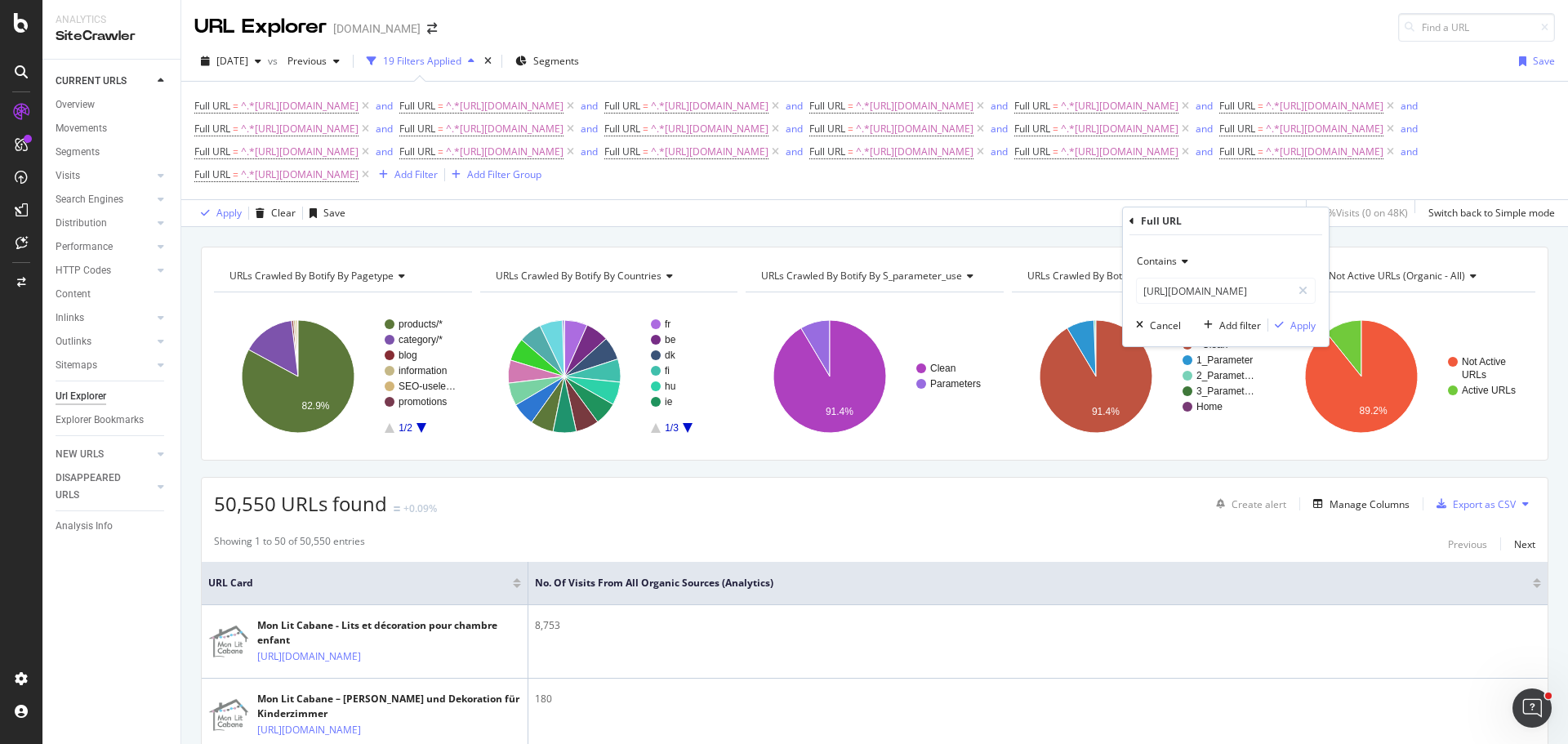
scroll to position [0, 0]
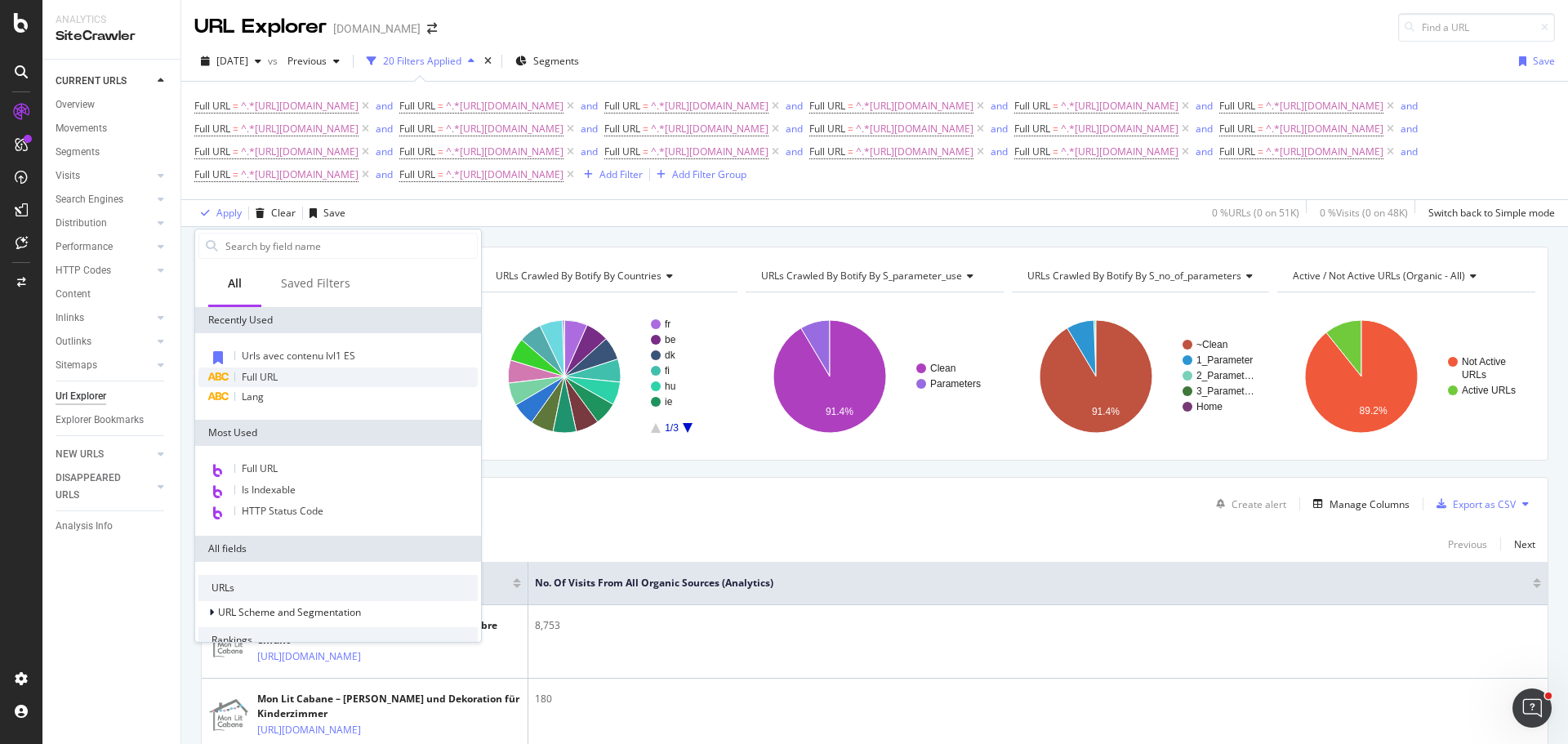
click at [286, 377] on div "Full URL" at bounding box center [337, 377] width 279 height 20
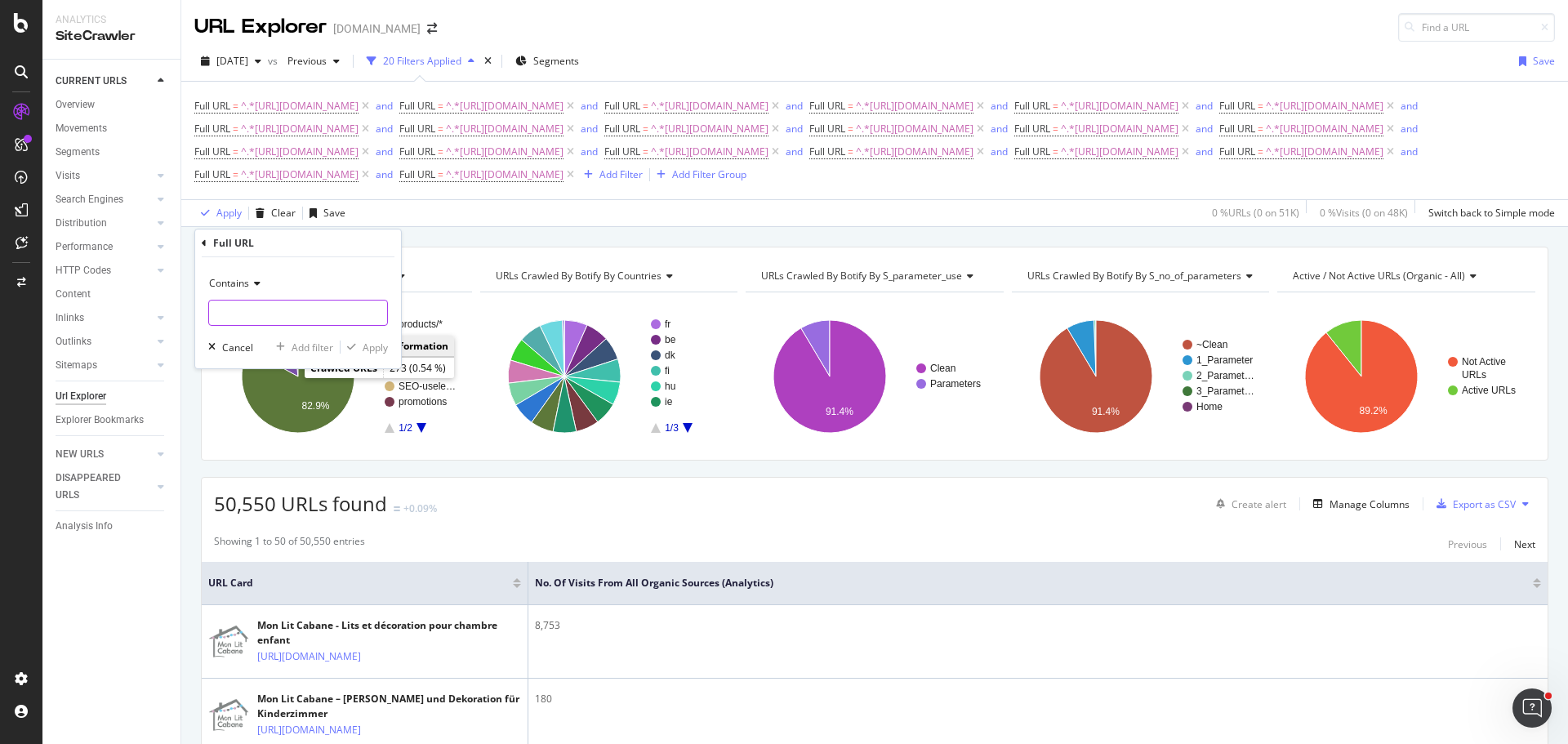
click at [328, 308] on input "text" at bounding box center [298, 313] width 178 height 26
paste input "[URL][DOMAIN_NAME]"
type input "[URL][DOMAIN_NAME]"
click at [315, 343] on div "Add filter" at bounding box center [313, 347] width 42 height 14
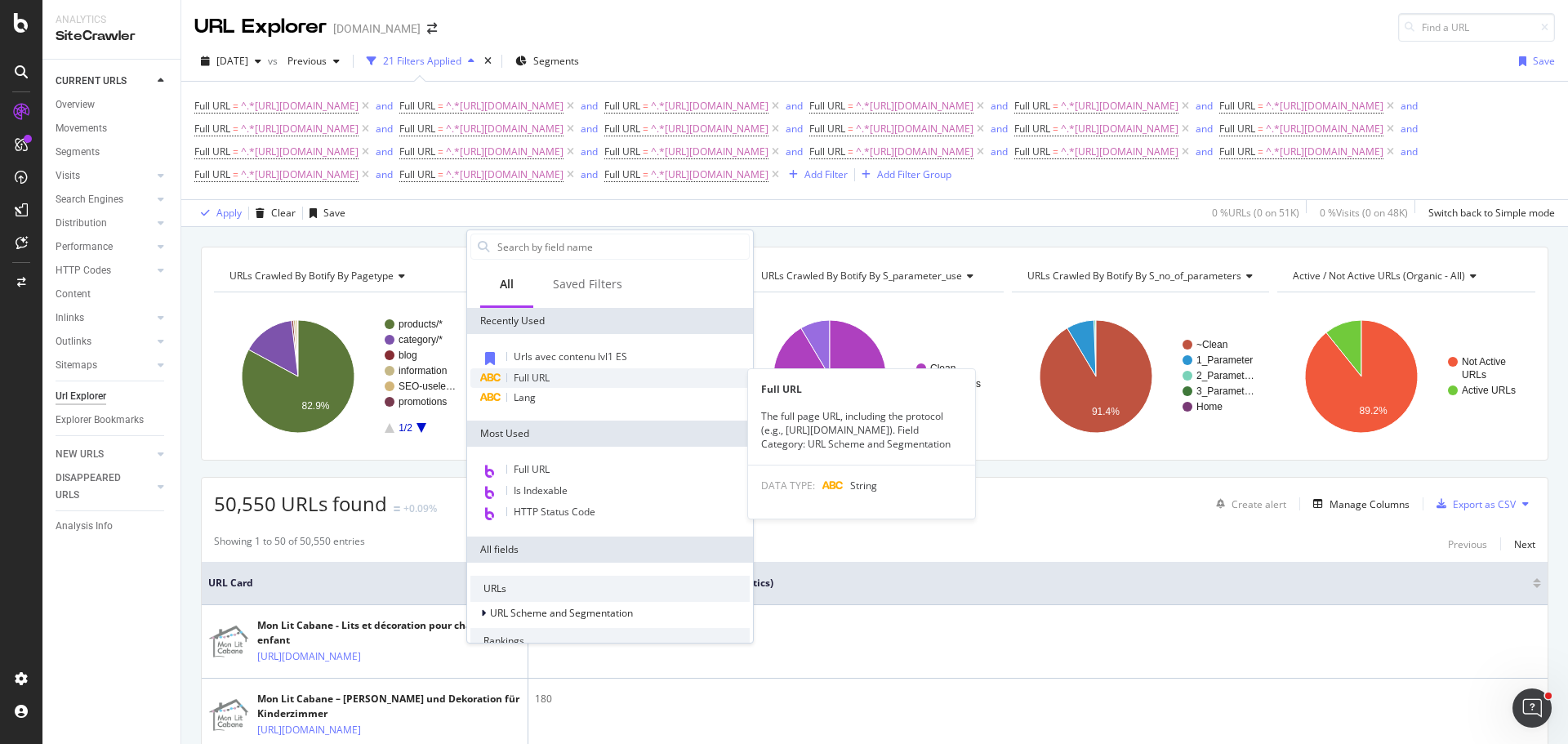
click at [558, 380] on div "Full URL" at bounding box center [609, 378] width 279 height 20
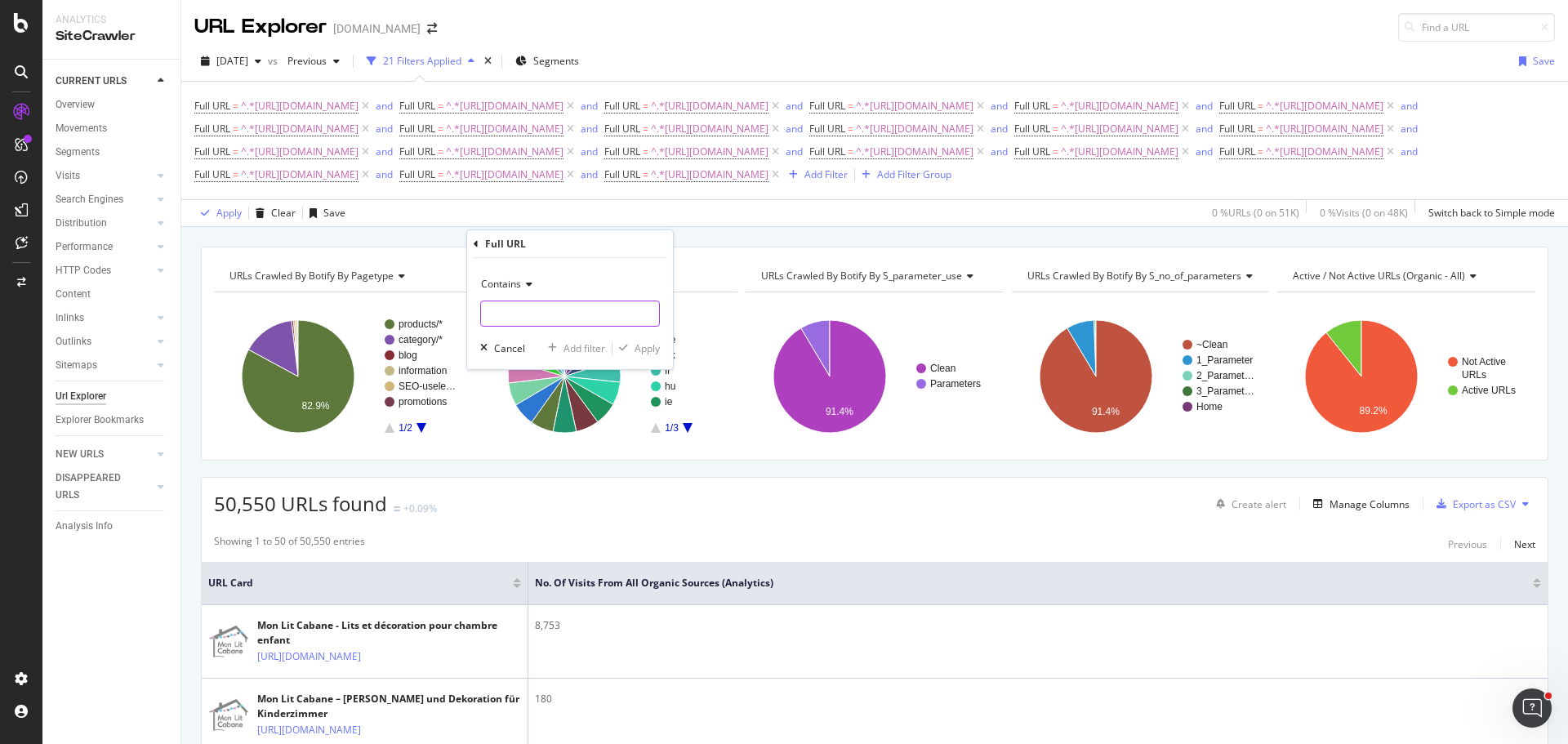
click at [555, 307] on input "text" at bounding box center [570, 313] width 178 height 26
paste input "[URL][DOMAIN_NAME]"
type input "[URL][DOMAIN_NAME]"
click at [579, 347] on div "Add filter" at bounding box center [585, 347] width 42 height 14
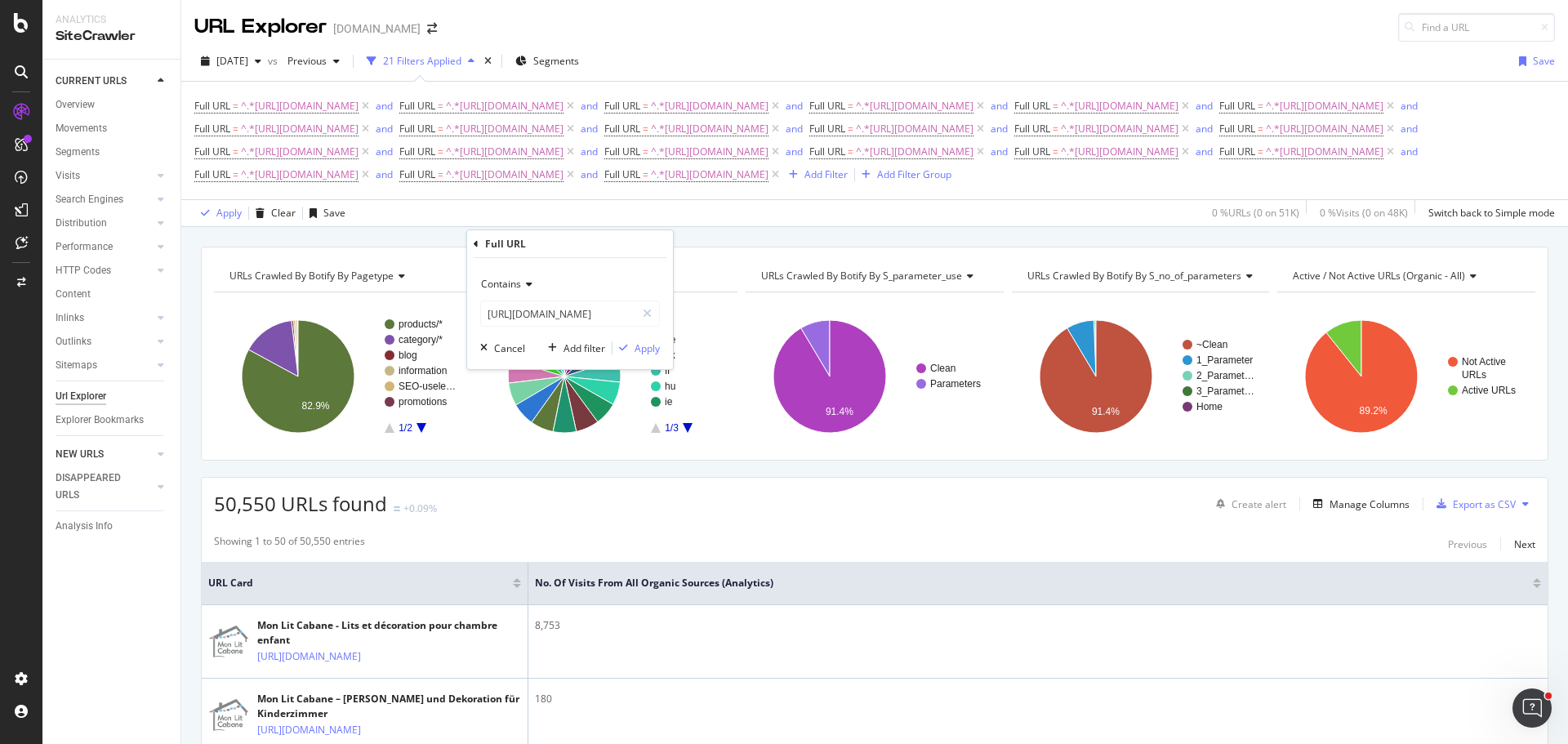
scroll to position [0, 0]
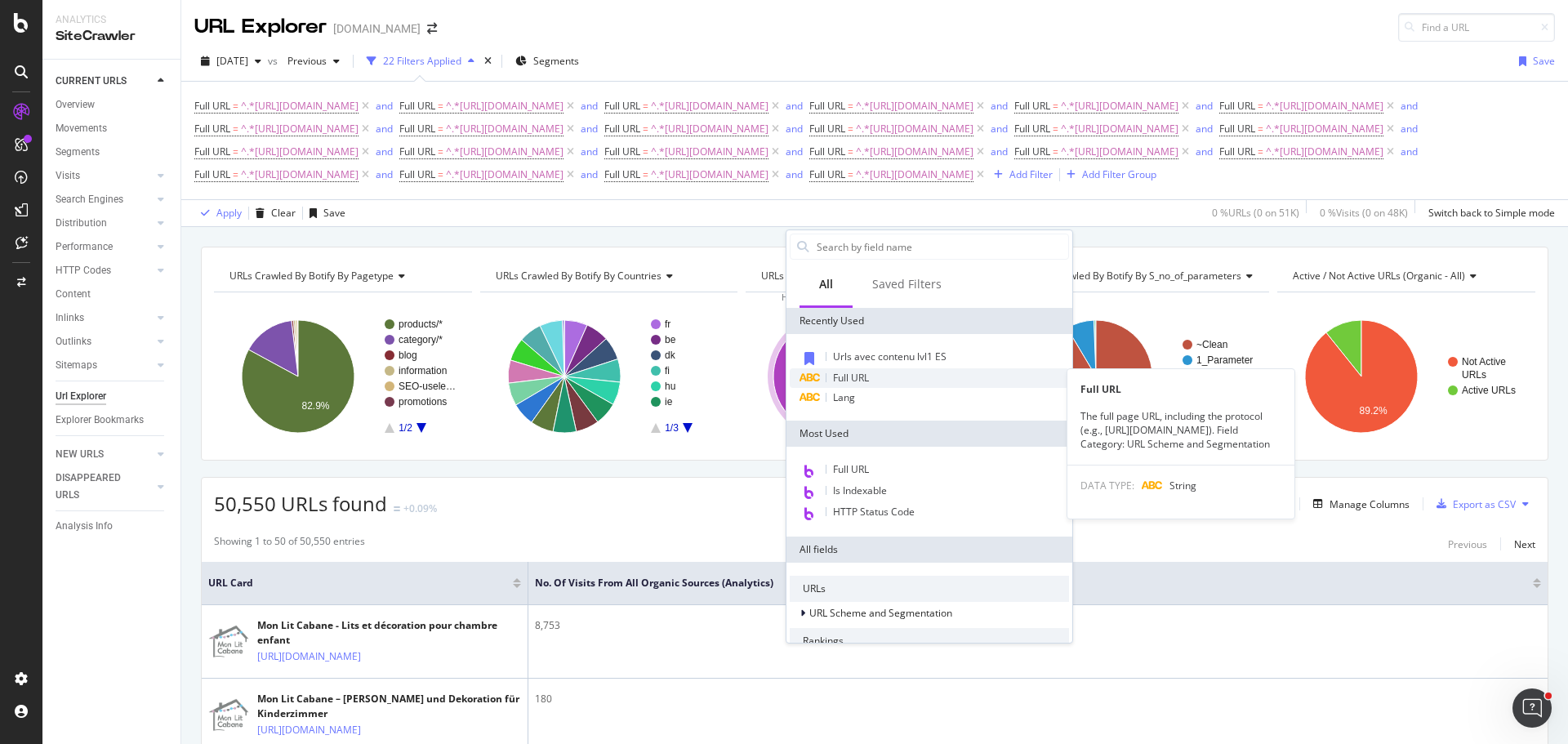
click at [879, 377] on div "Full URL" at bounding box center [929, 378] width 279 height 20
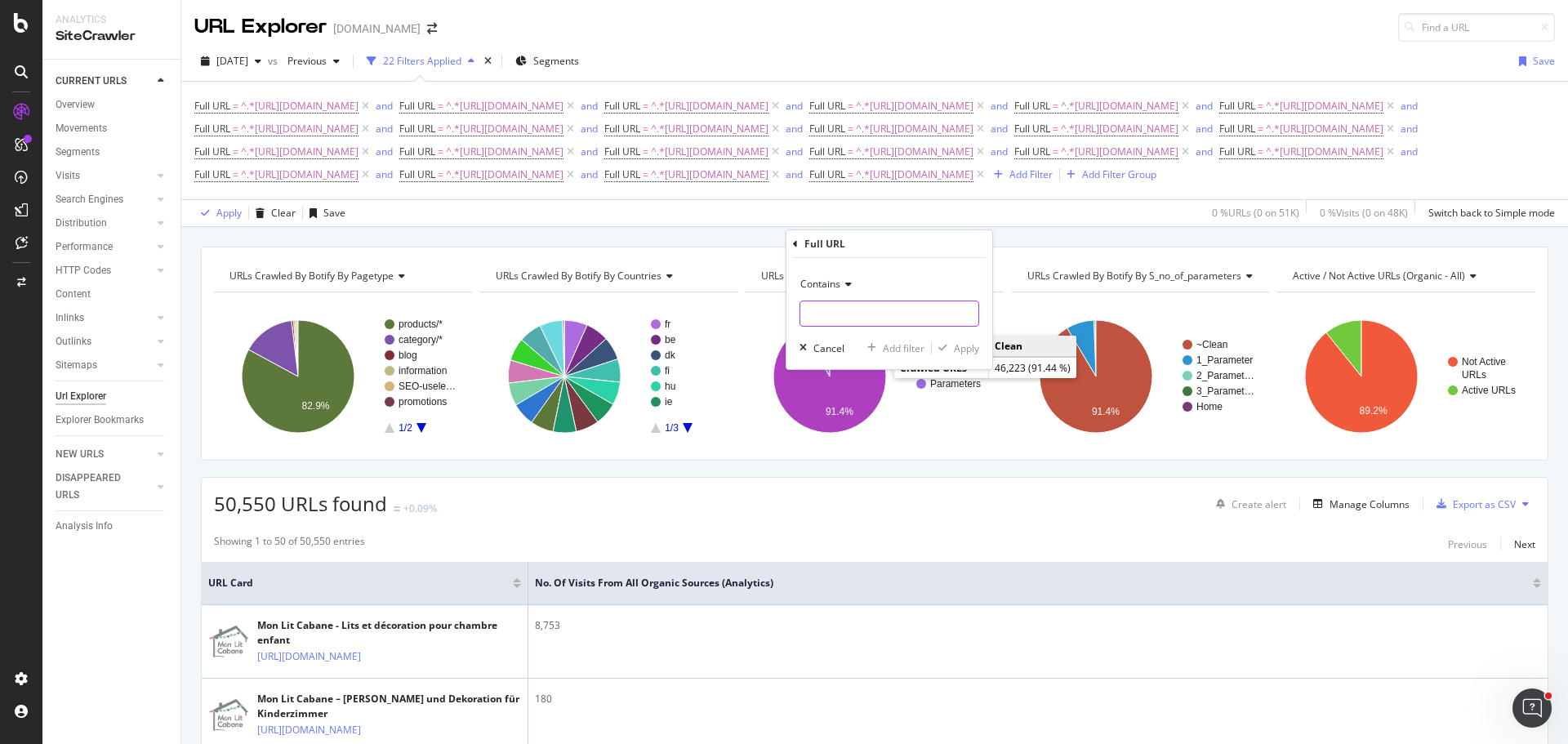
click at [870, 317] on input "text" at bounding box center [890, 313] width 178 height 26
paste input "[URL][DOMAIN_NAME]"
type input "[URL][DOMAIN_NAME]"
click at [902, 349] on div "Add filter" at bounding box center [904, 347] width 42 height 14
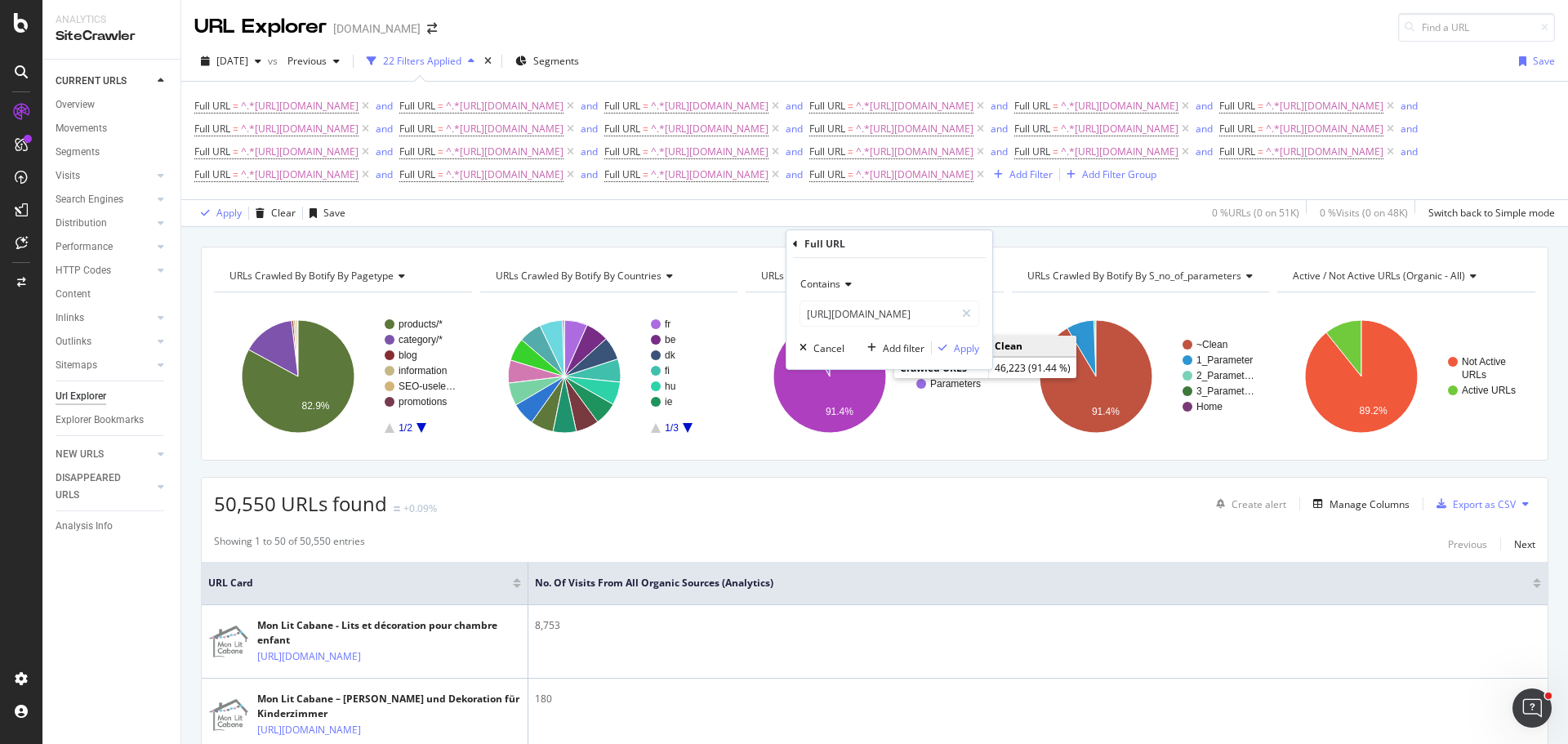
scroll to position [0, 0]
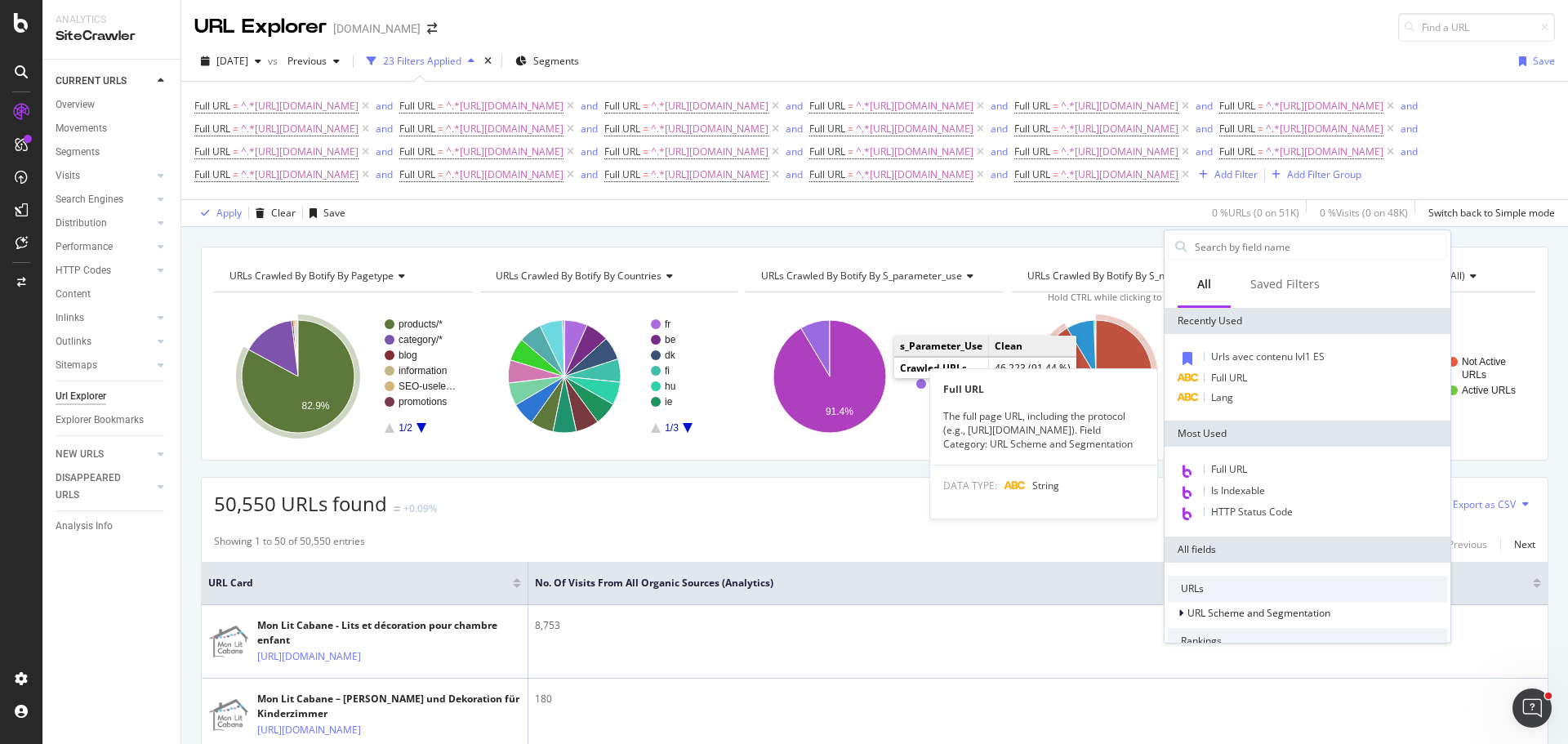
drag, startPoint x: 1327, startPoint y: 377, endPoint x: 1300, endPoint y: 377, distance: 27.0
click at [1327, 377] on div "Full URL" at bounding box center [1307, 378] width 279 height 20
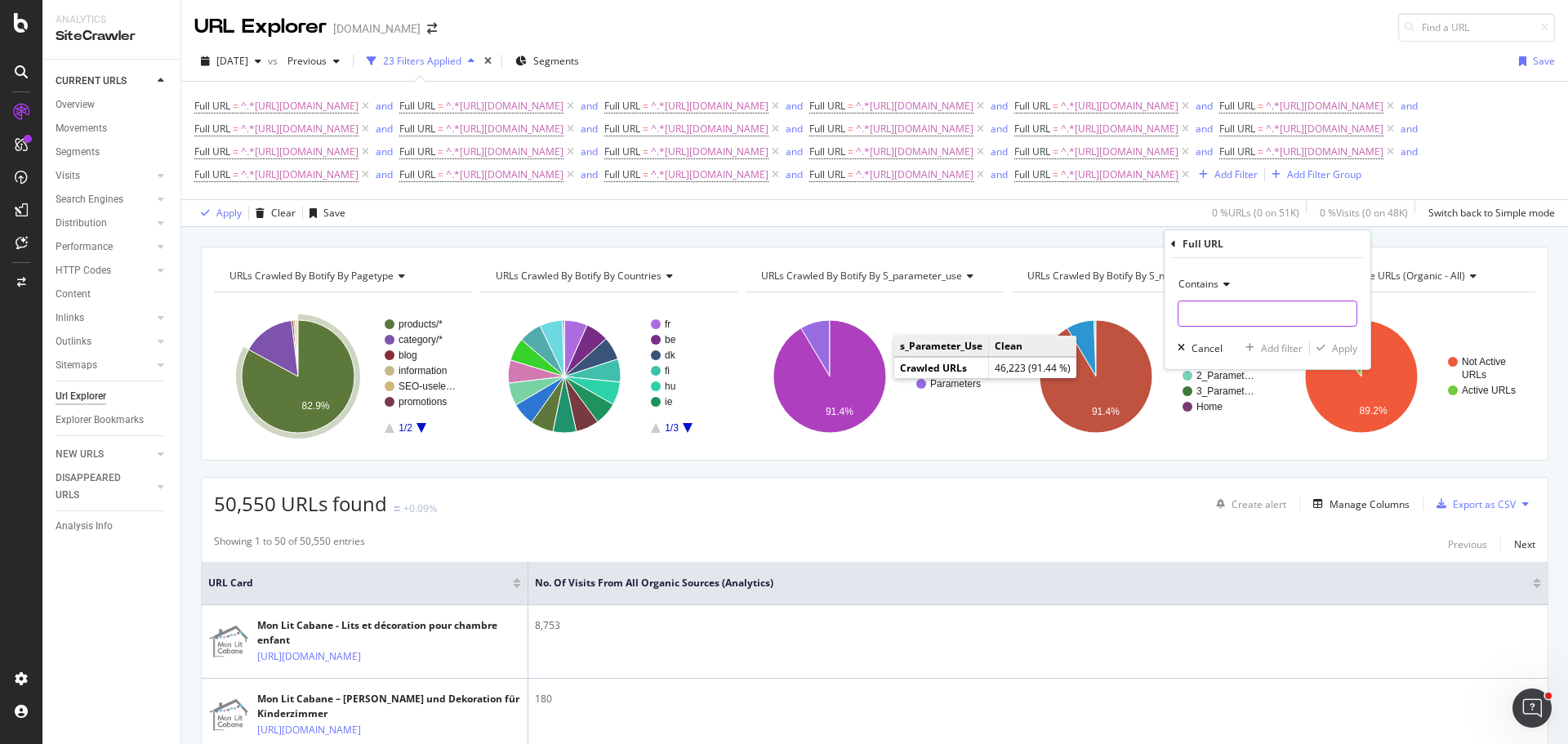
click at [1239, 322] on input "text" at bounding box center [1268, 313] width 178 height 26
paste input "[URL][DOMAIN_NAME]"
type input "[URL][DOMAIN_NAME]"
click at [1266, 345] on div "Add filter" at bounding box center [1282, 347] width 42 height 14
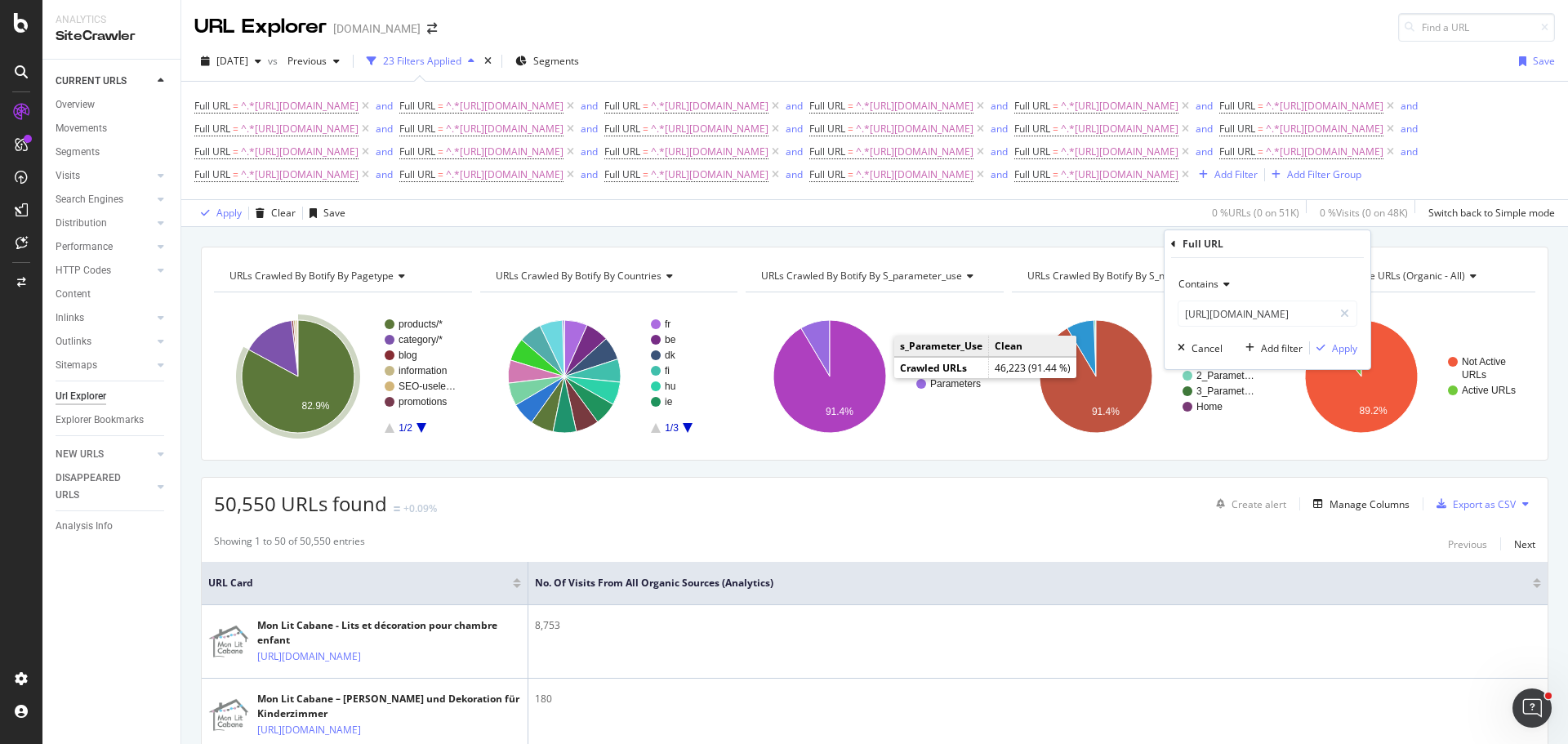
scroll to position [0, 0]
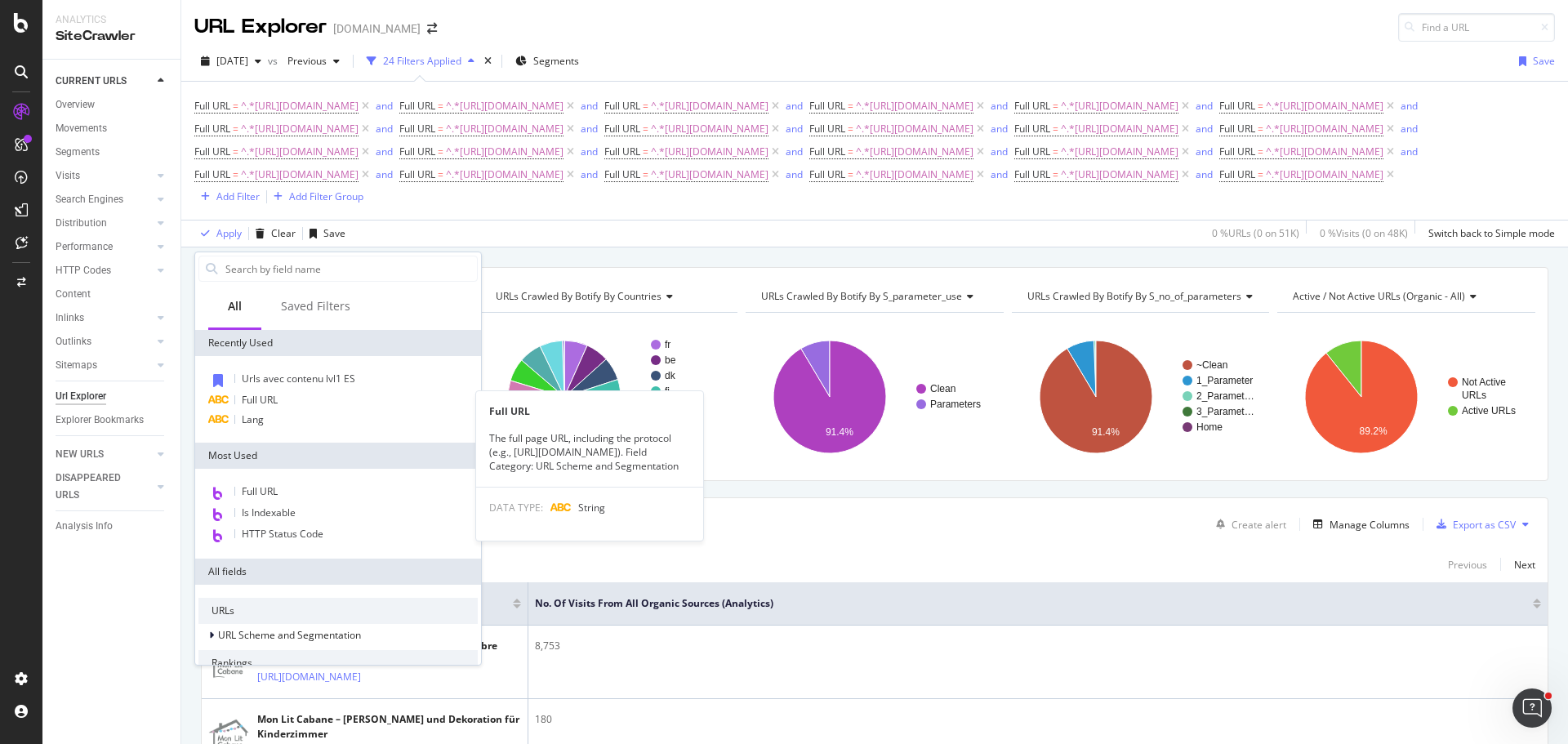
click at [367, 404] on div "Full URL" at bounding box center [337, 400] width 279 height 20
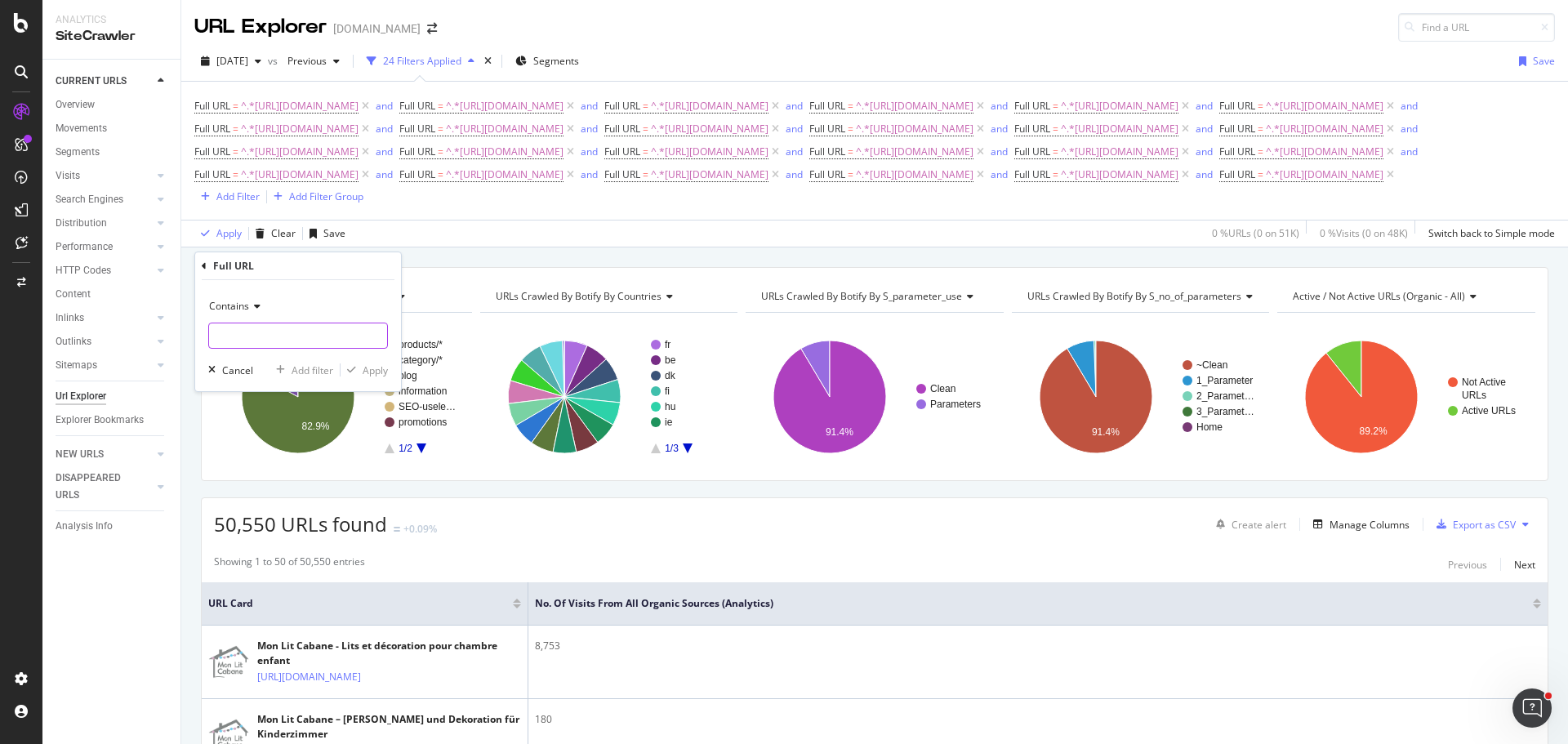
click at [321, 330] on input "text" at bounding box center [298, 336] width 178 height 26
paste input "[URL][DOMAIN_NAME]"
type input "[URL][DOMAIN_NAME]"
click at [311, 365] on div "Add filter" at bounding box center [313, 370] width 42 height 14
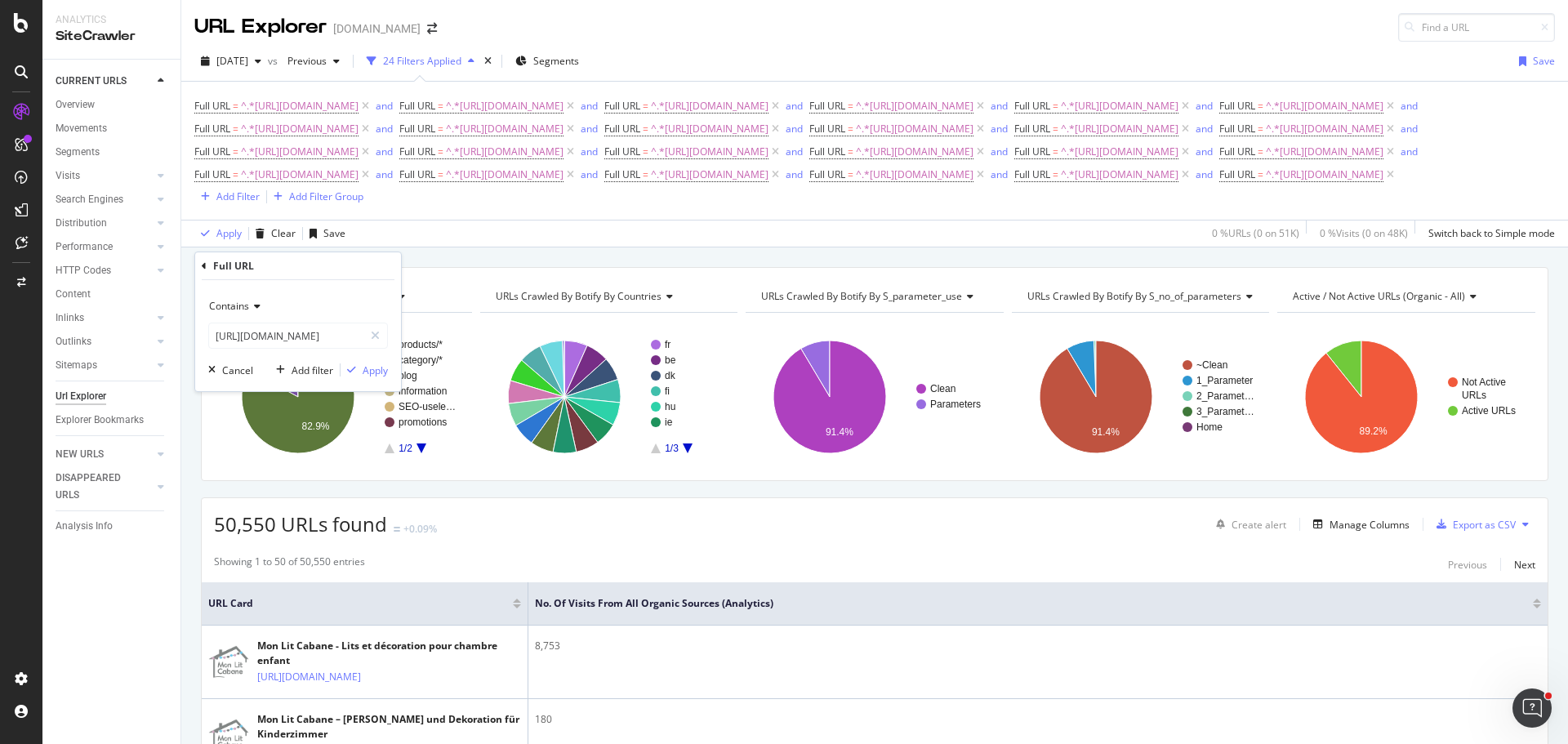
scroll to position [0, 0]
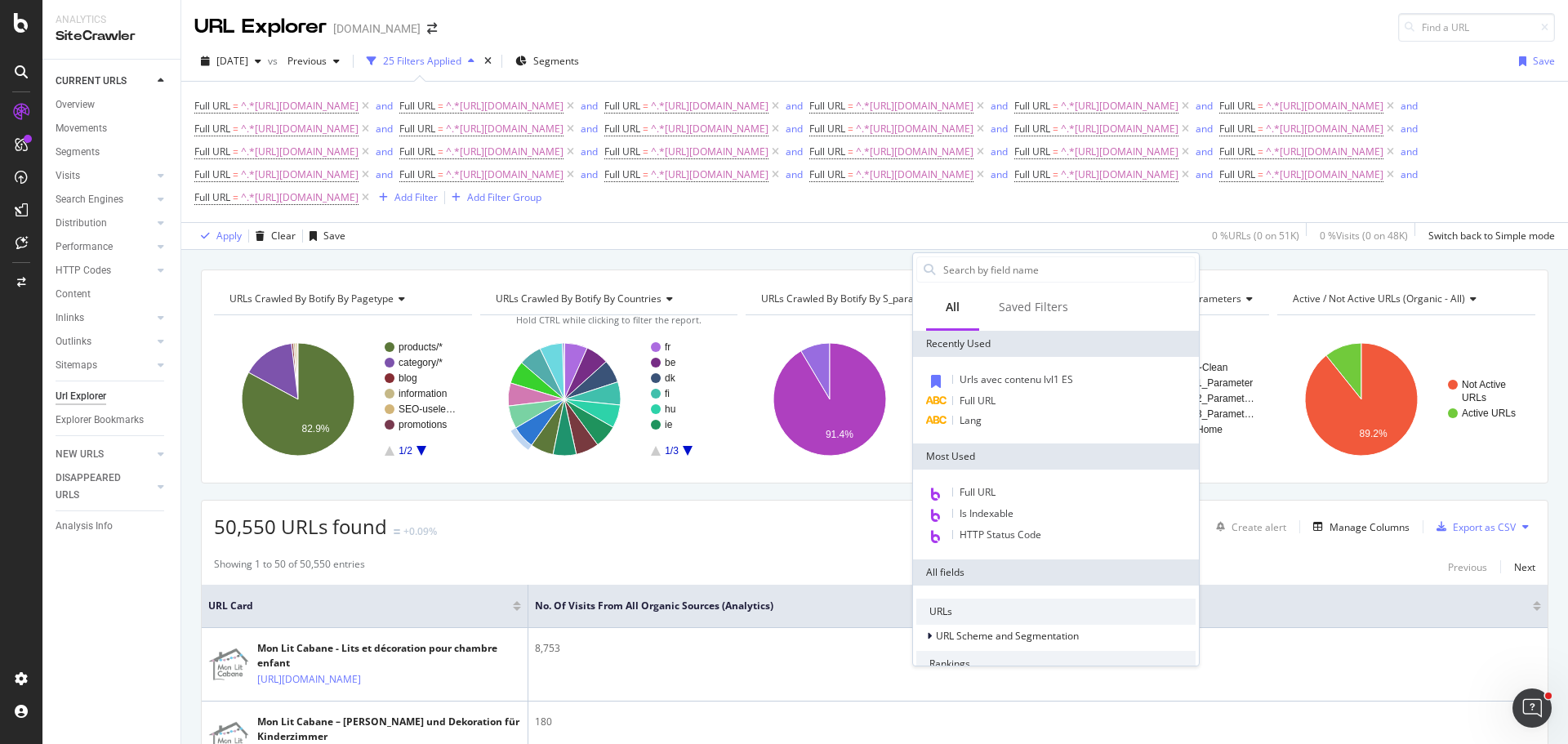
click at [1029, 402] on div "Full URL" at bounding box center [1056, 401] width 279 height 20
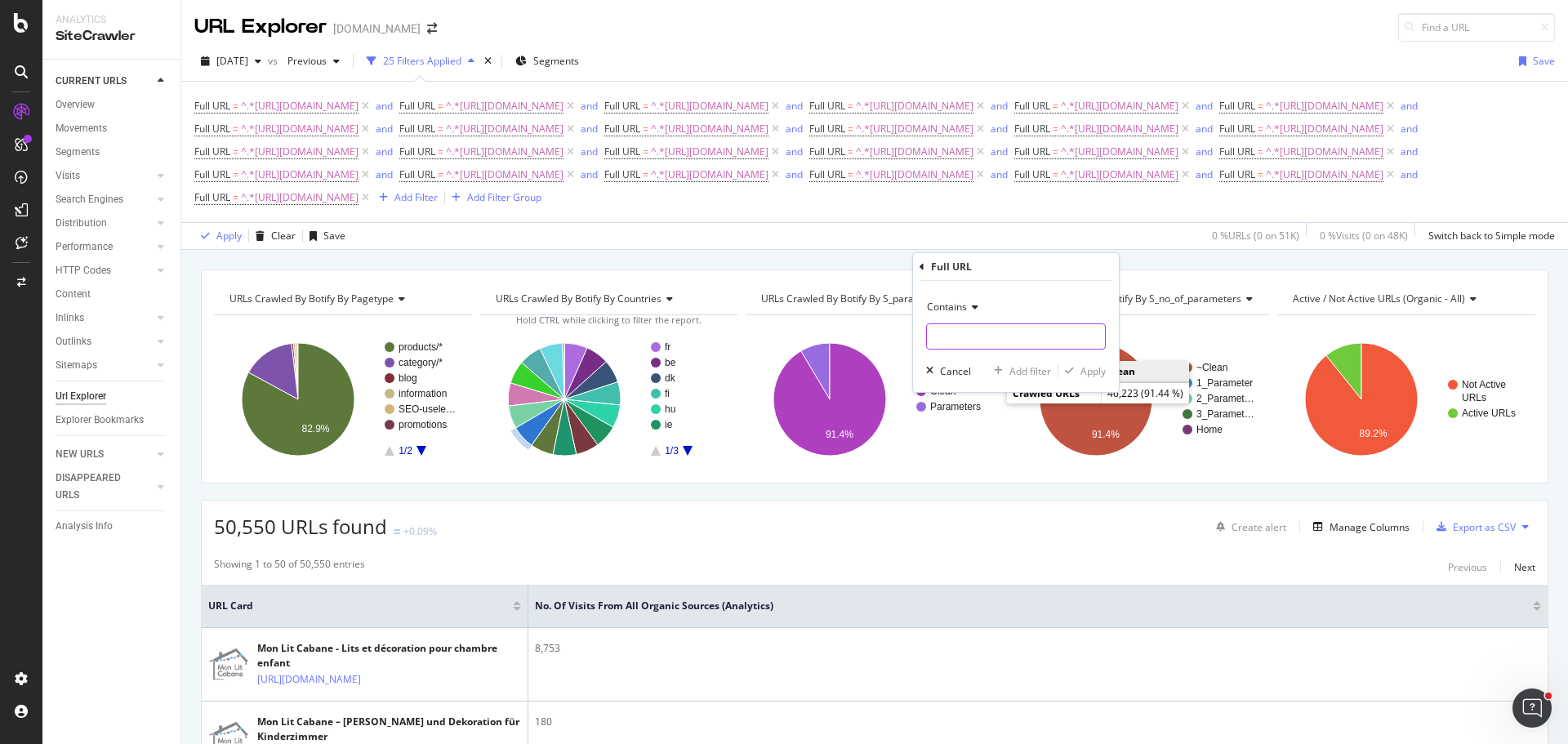
click at [1000, 348] on input "text" at bounding box center [1016, 337] width 178 height 26
paste input "[URL][DOMAIN_NAME]"
type input "[URL][DOMAIN_NAME]"
click at [1017, 365] on div "Add filter" at bounding box center [1030, 371] width 42 height 14
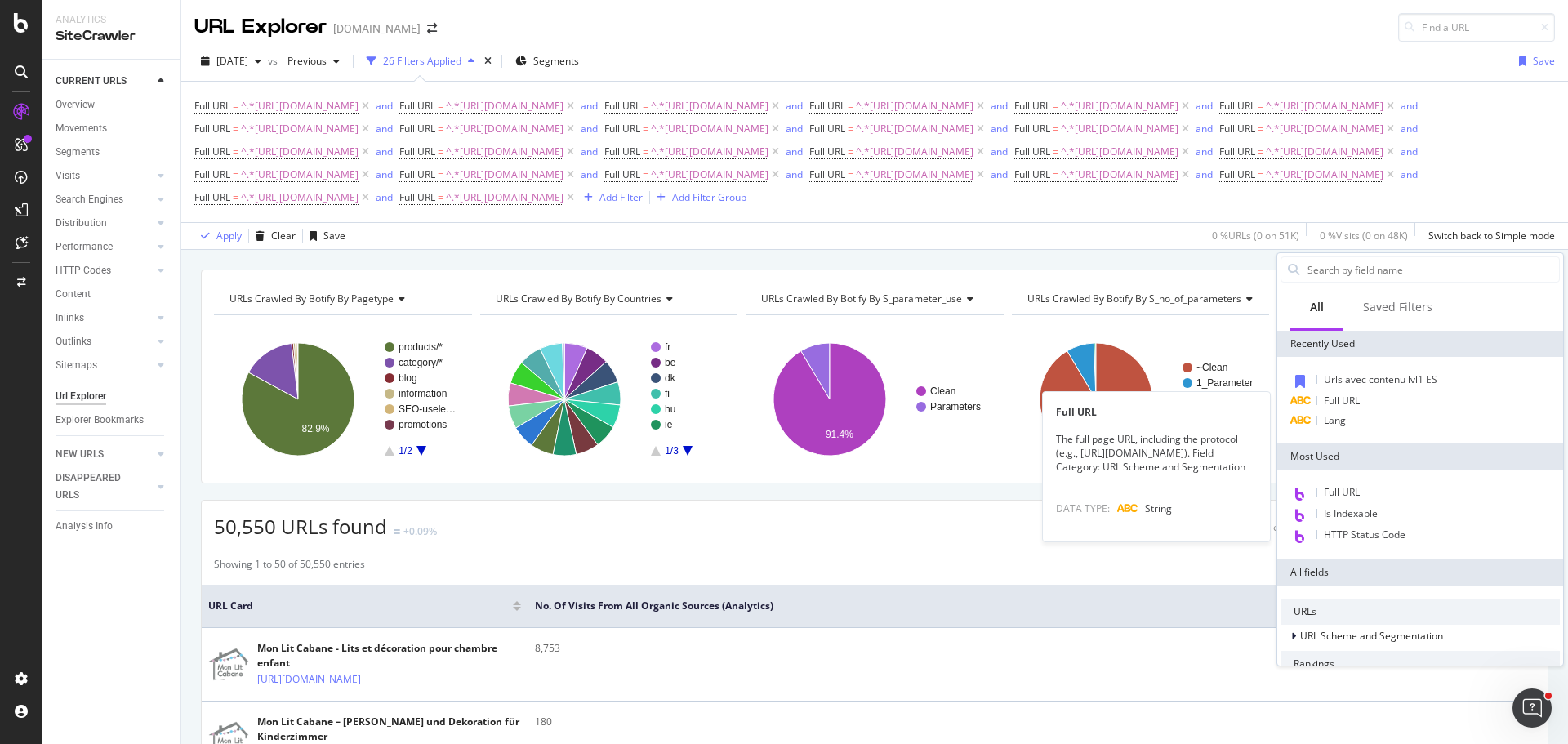
drag, startPoint x: 1417, startPoint y: 405, endPoint x: 1388, endPoint y: 405, distance: 29.0
click at [1417, 405] on div "Full URL" at bounding box center [1420, 401] width 279 height 20
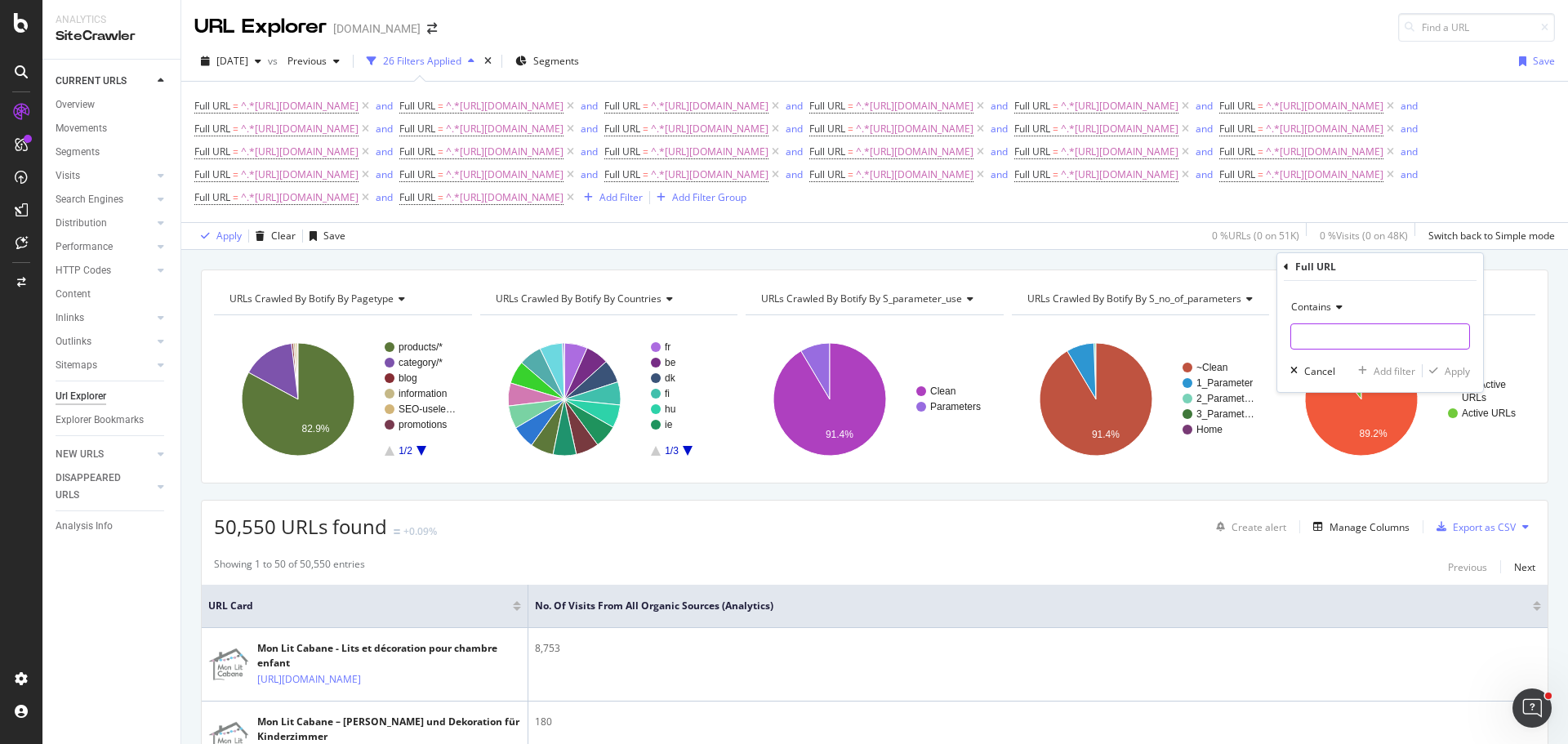
click at [1322, 332] on input "text" at bounding box center [1381, 337] width 178 height 26
paste input "[URL][DOMAIN_NAME]"
type input "[URL][DOMAIN_NAME]"
click at [1393, 370] on div "Add filter" at bounding box center [1395, 371] width 42 height 14
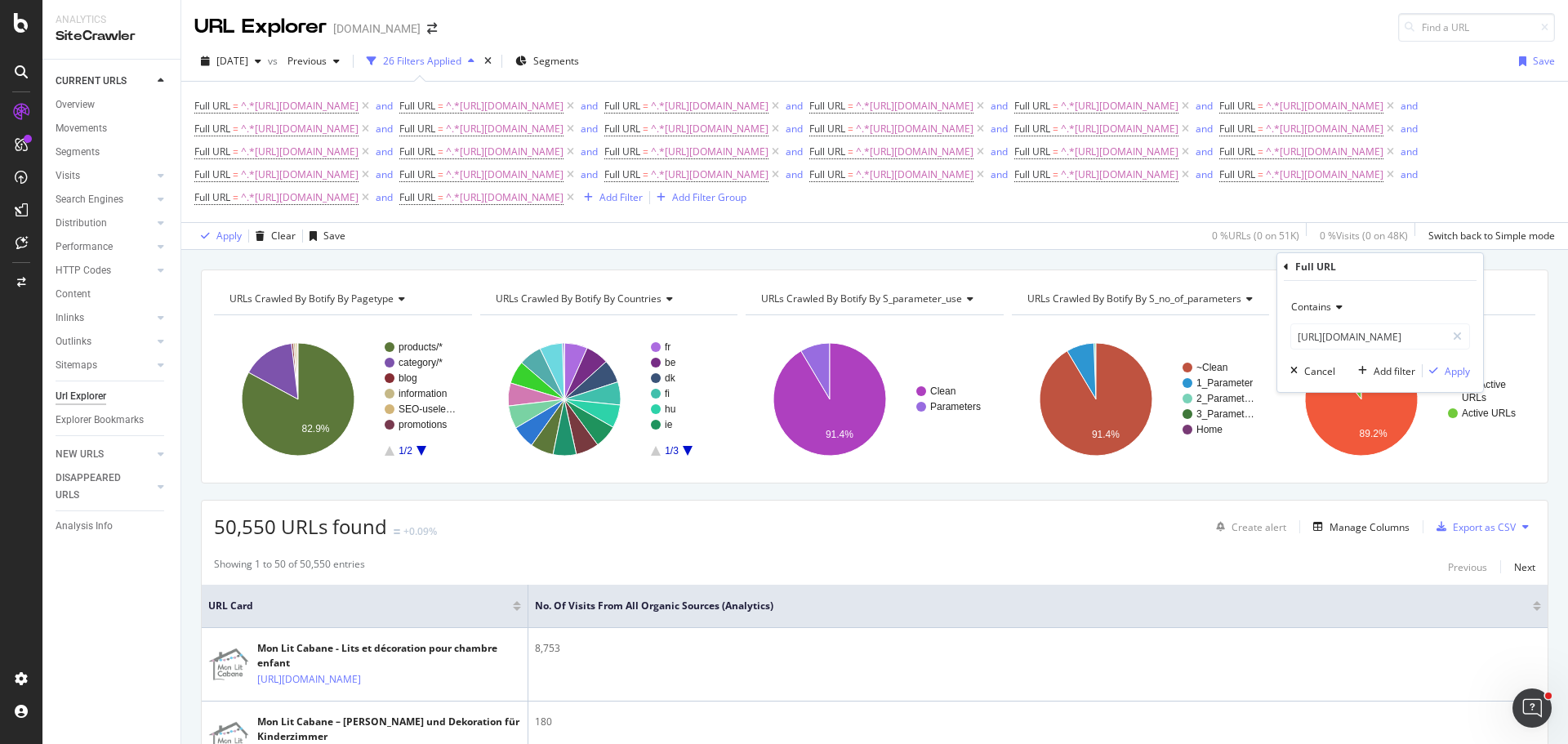
scroll to position [0, 0]
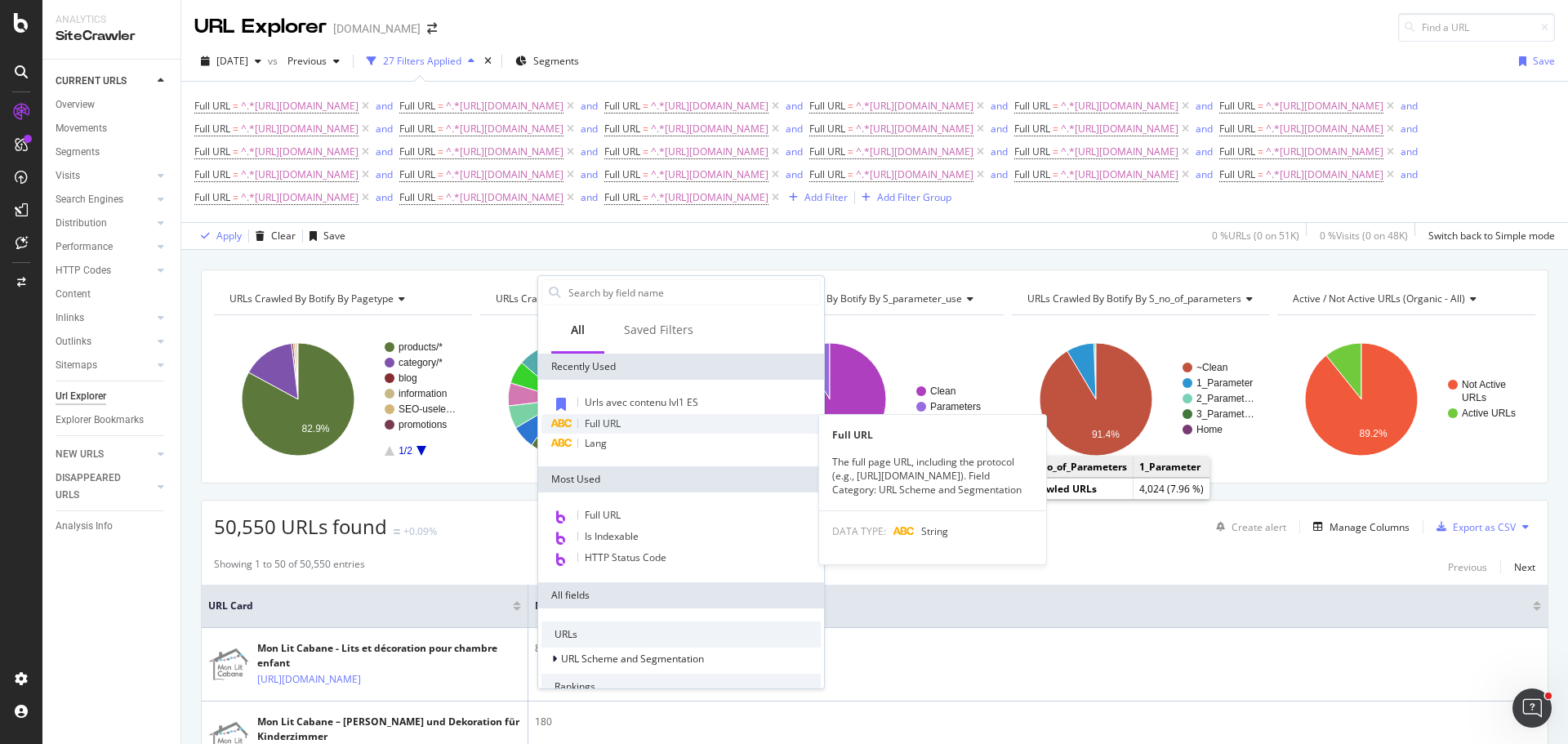
click at [706, 427] on div "Full URL" at bounding box center [680, 424] width 279 height 20
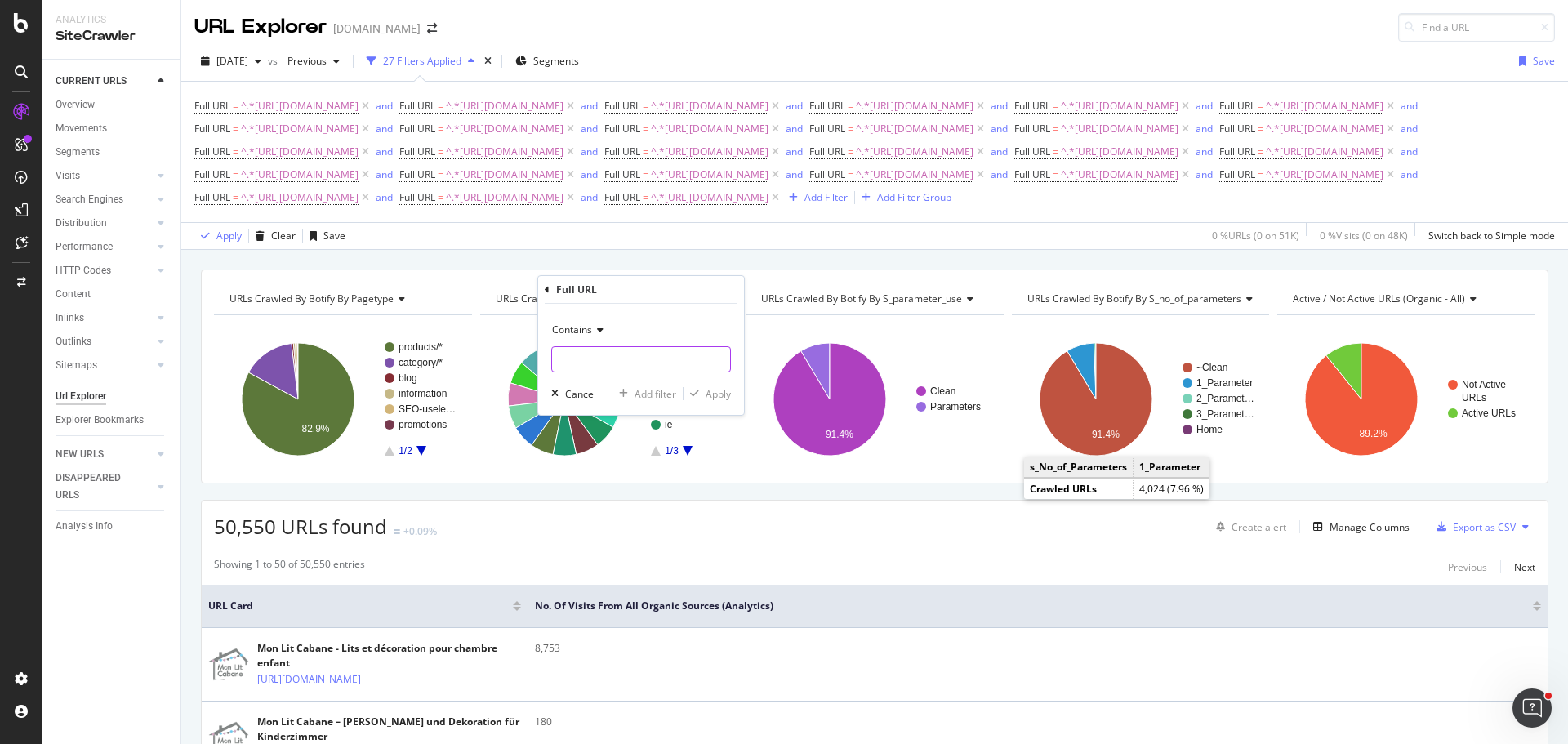
click at [671, 358] on input "text" at bounding box center [641, 359] width 178 height 26
paste input "[URL][DOMAIN_NAME]"
type input "[URL][DOMAIN_NAME]"
click at [657, 390] on div "Add filter" at bounding box center [656, 394] width 42 height 14
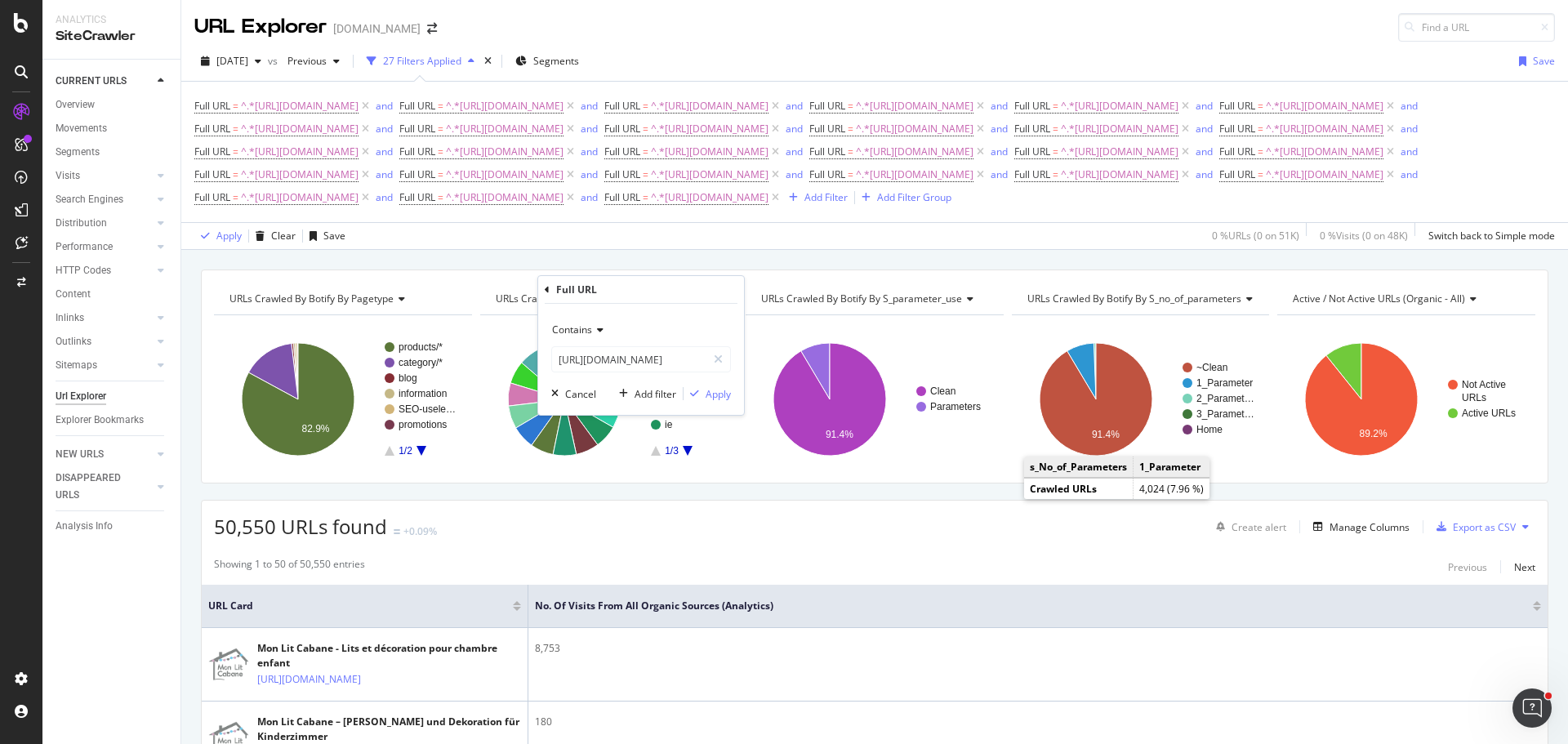
scroll to position [0, 0]
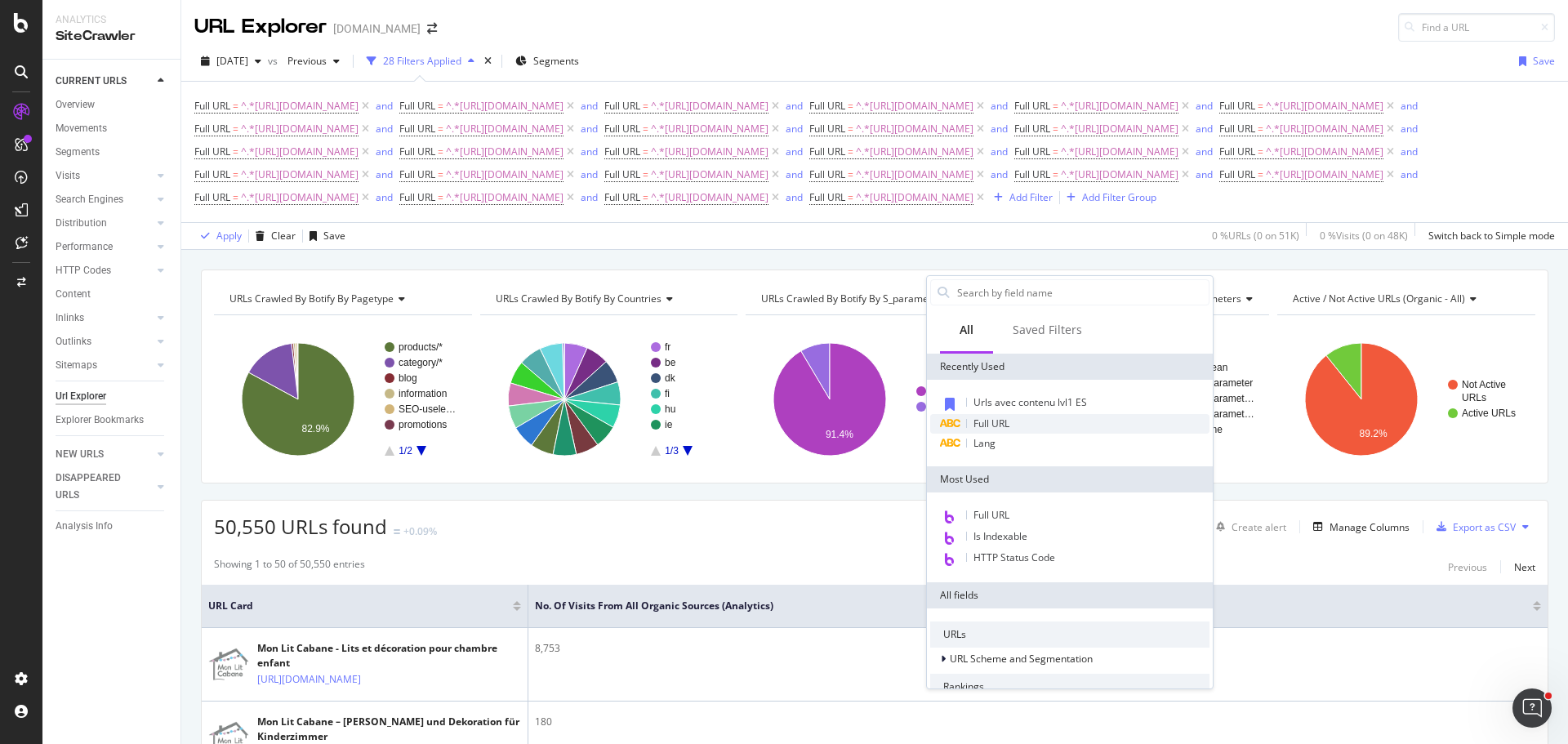
click at [1045, 416] on div "Full URL" at bounding box center [1070, 424] width 279 height 20
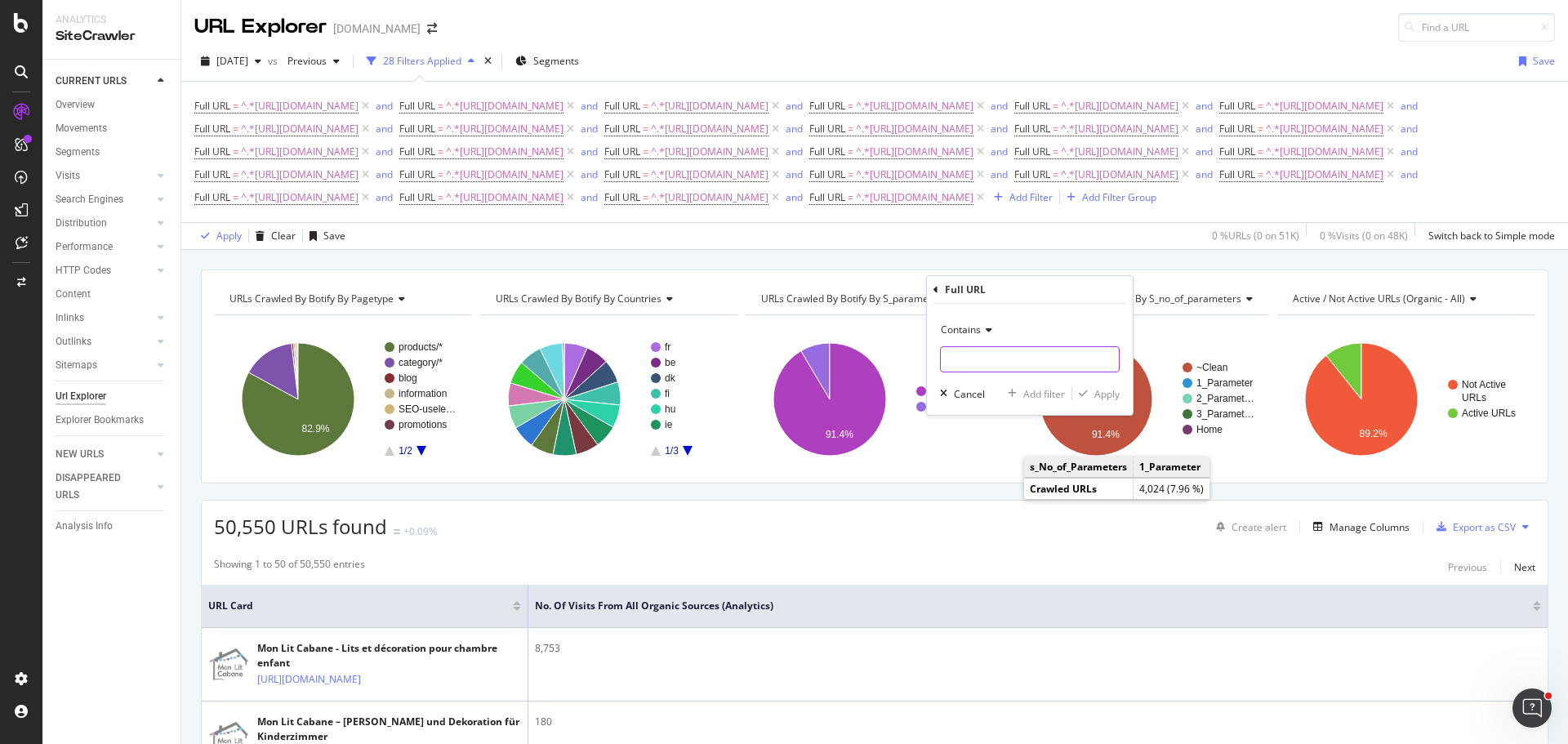
click at [1006, 357] on input "text" at bounding box center [1030, 359] width 178 height 26
paste input "[URL][DOMAIN_NAME]"
type input "[URL][DOMAIN_NAME]"
click at [1032, 381] on div "Contains [URL][DOMAIN_NAME] Cancel Add filter Apply" at bounding box center [1030, 359] width 206 height 111
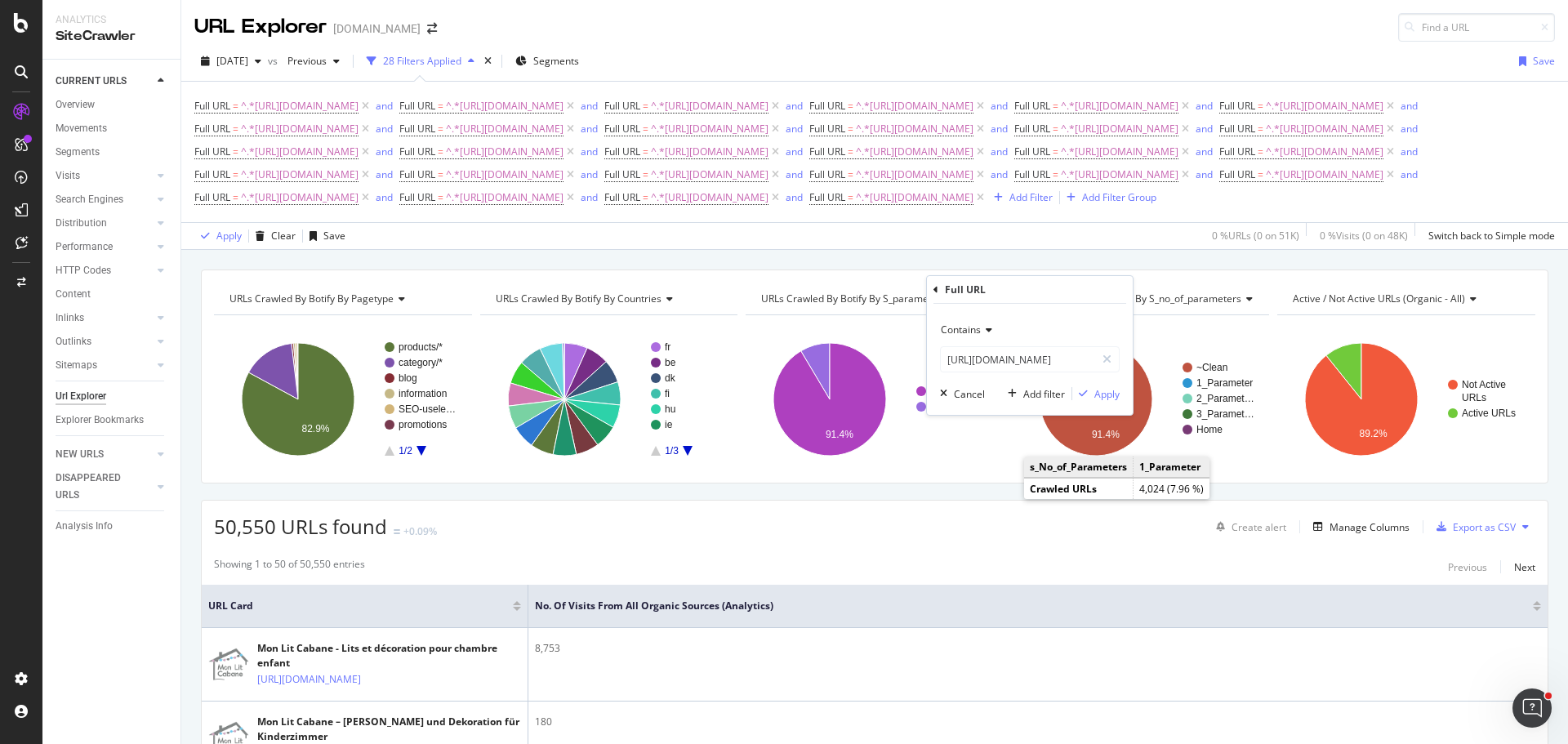
scroll to position [0, 0]
click at [1052, 391] on div "Add filter" at bounding box center [1044, 394] width 42 height 14
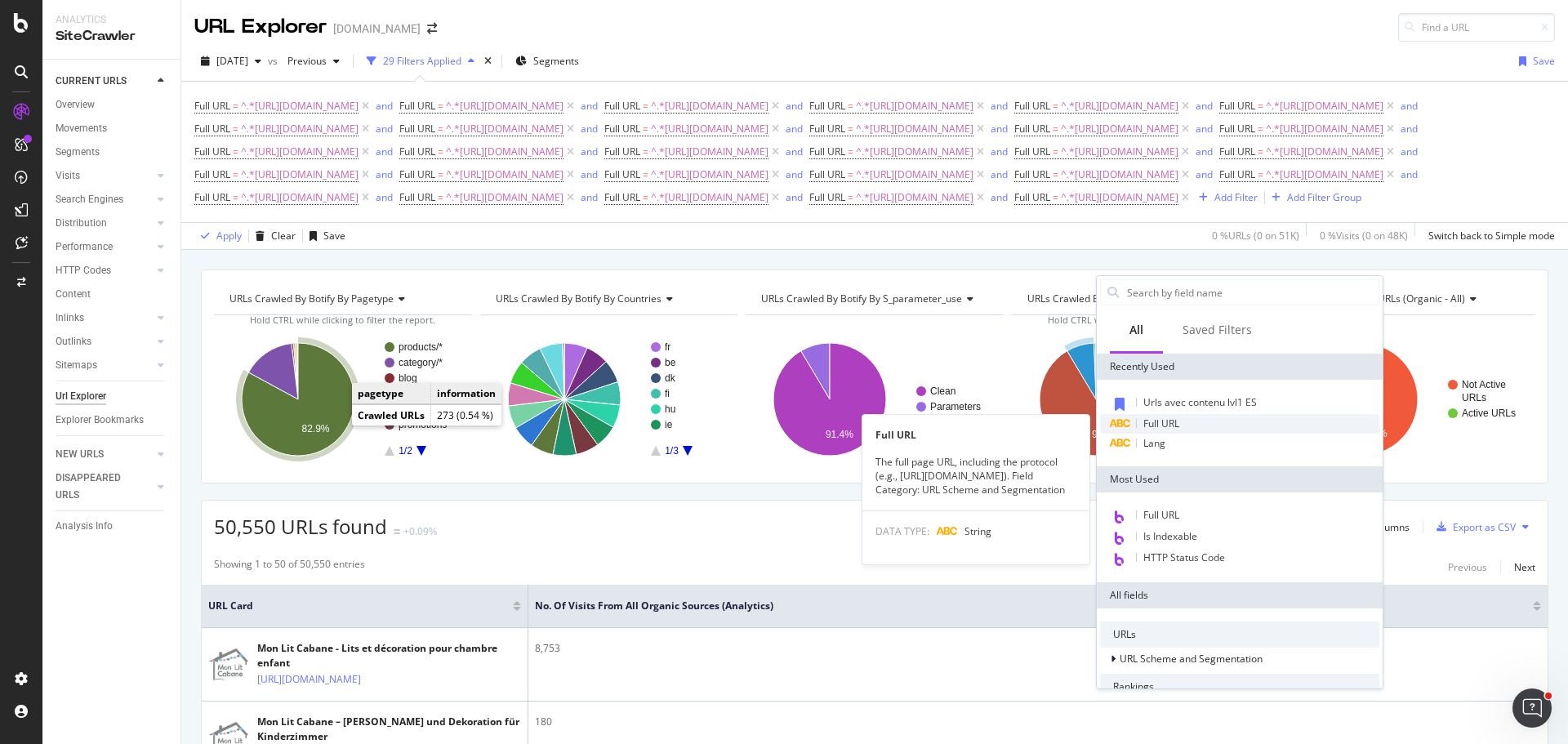
click at [1152, 421] on span "Full URL" at bounding box center [1161, 423] width 36 height 14
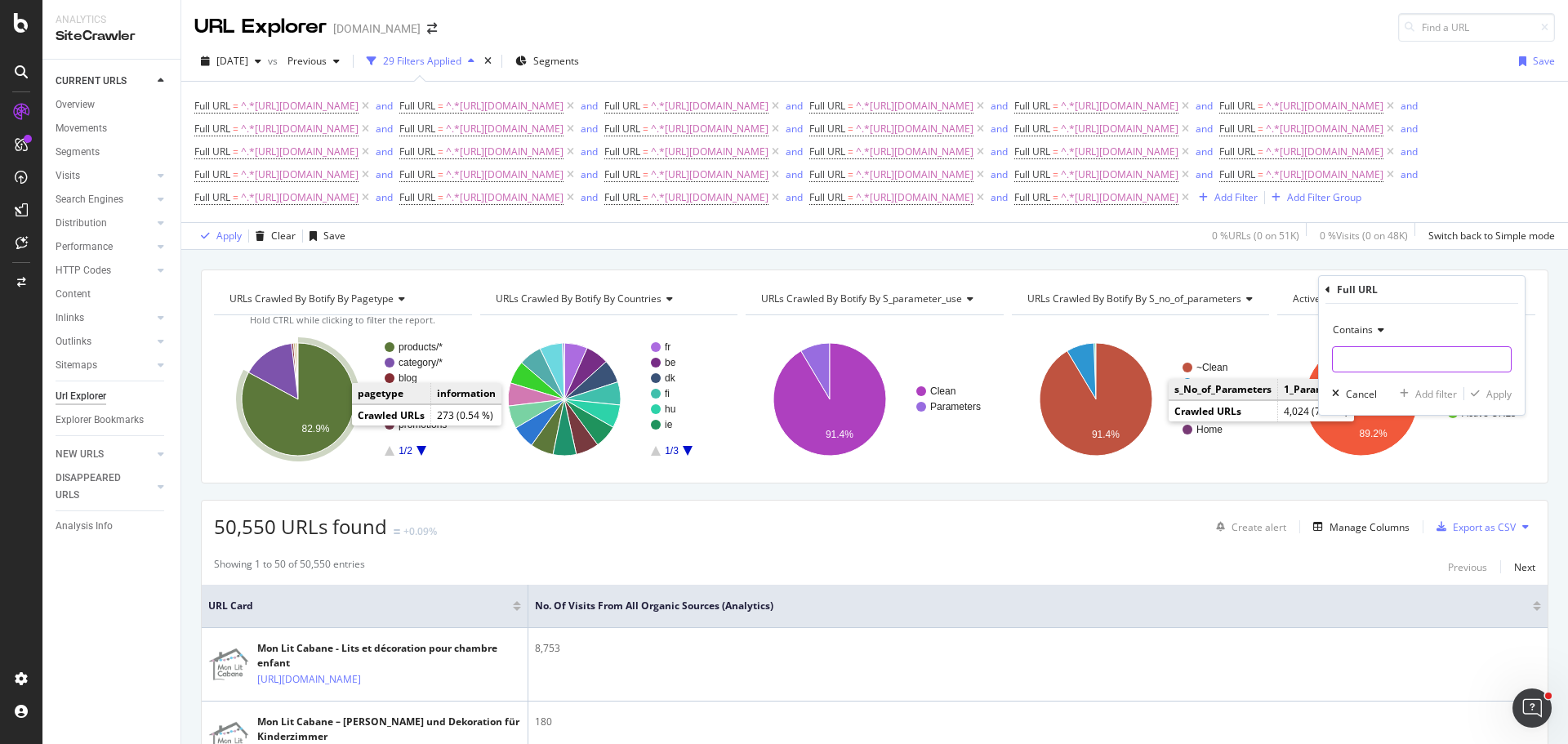
click at [1379, 365] on input "text" at bounding box center [1422, 359] width 178 height 26
paste input "[URL][DOMAIN_NAME]"
type input "[URL][DOMAIN_NAME]"
click at [1423, 385] on div "Contains [URL][DOMAIN_NAME] Cancel Add filter Apply" at bounding box center [1422, 359] width 206 height 111
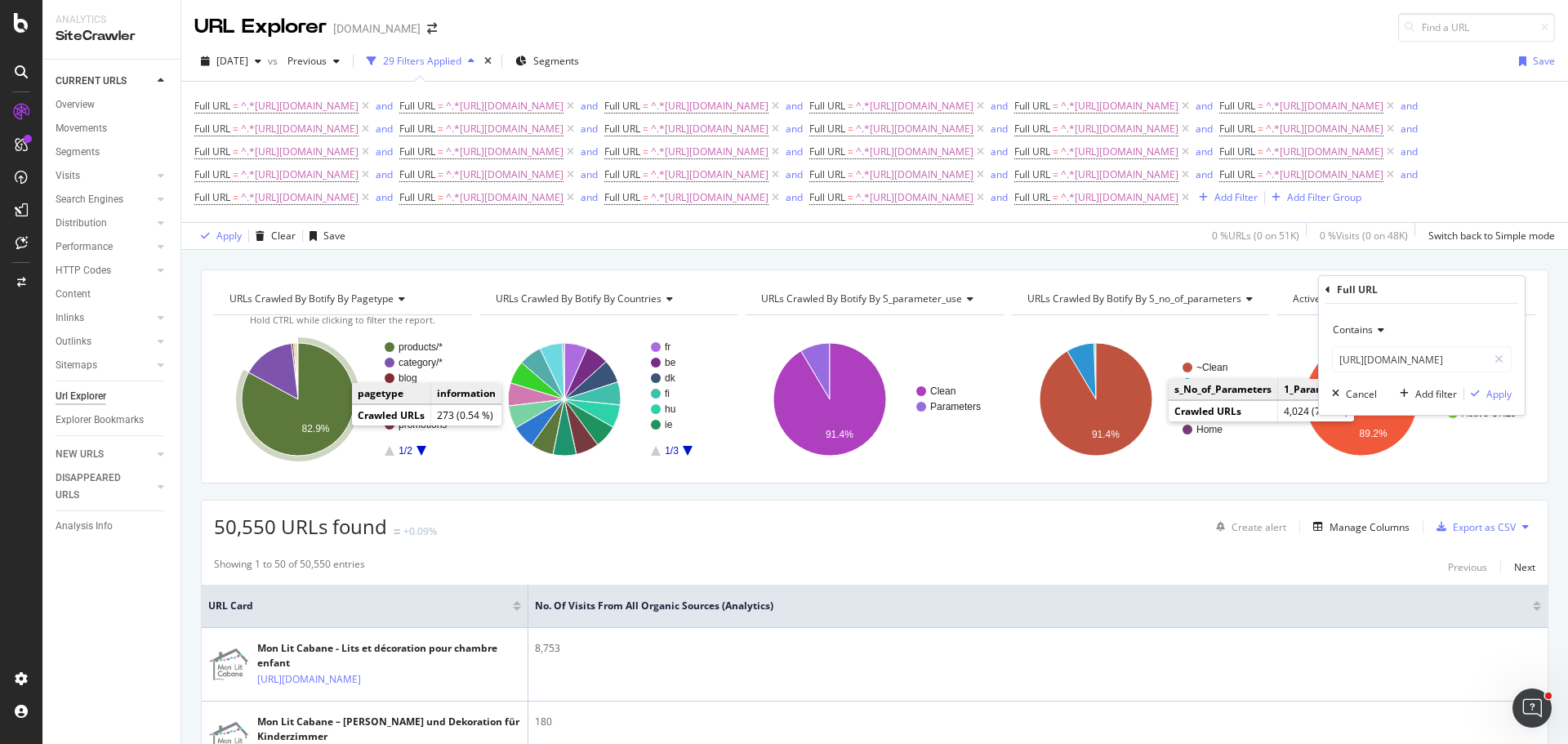
scroll to position [0, 0]
click at [1425, 393] on div "Add filter" at bounding box center [1436, 394] width 42 height 14
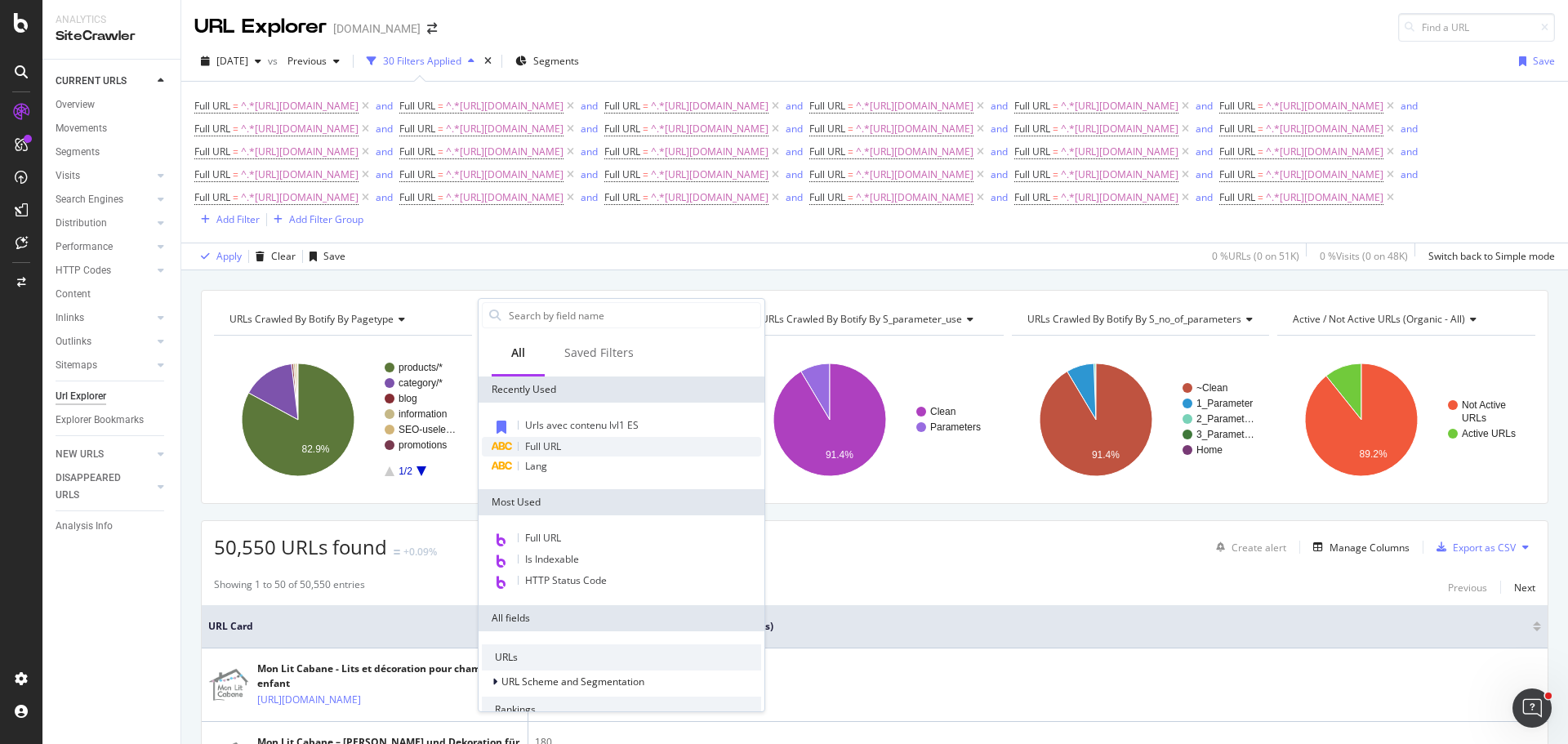
click at [632, 447] on div "Full URL" at bounding box center [621, 447] width 279 height 20
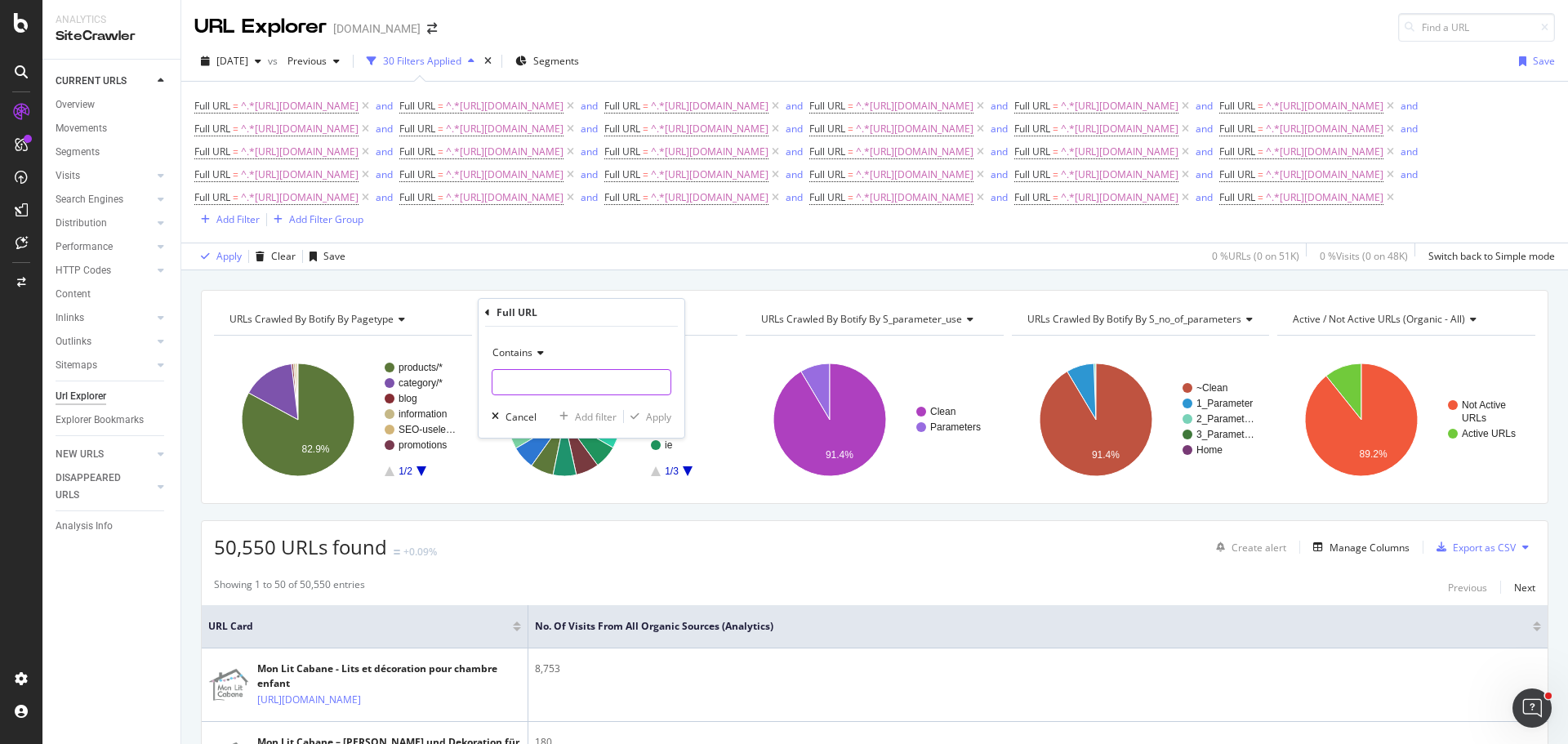
click at [597, 373] on input "text" at bounding box center [582, 382] width 178 height 26
paste input "[URL][DOMAIN_NAME]"
type input "[URL][DOMAIN_NAME]"
click at [604, 417] on div "Add filter" at bounding box center [596, 417] width 42 height 14
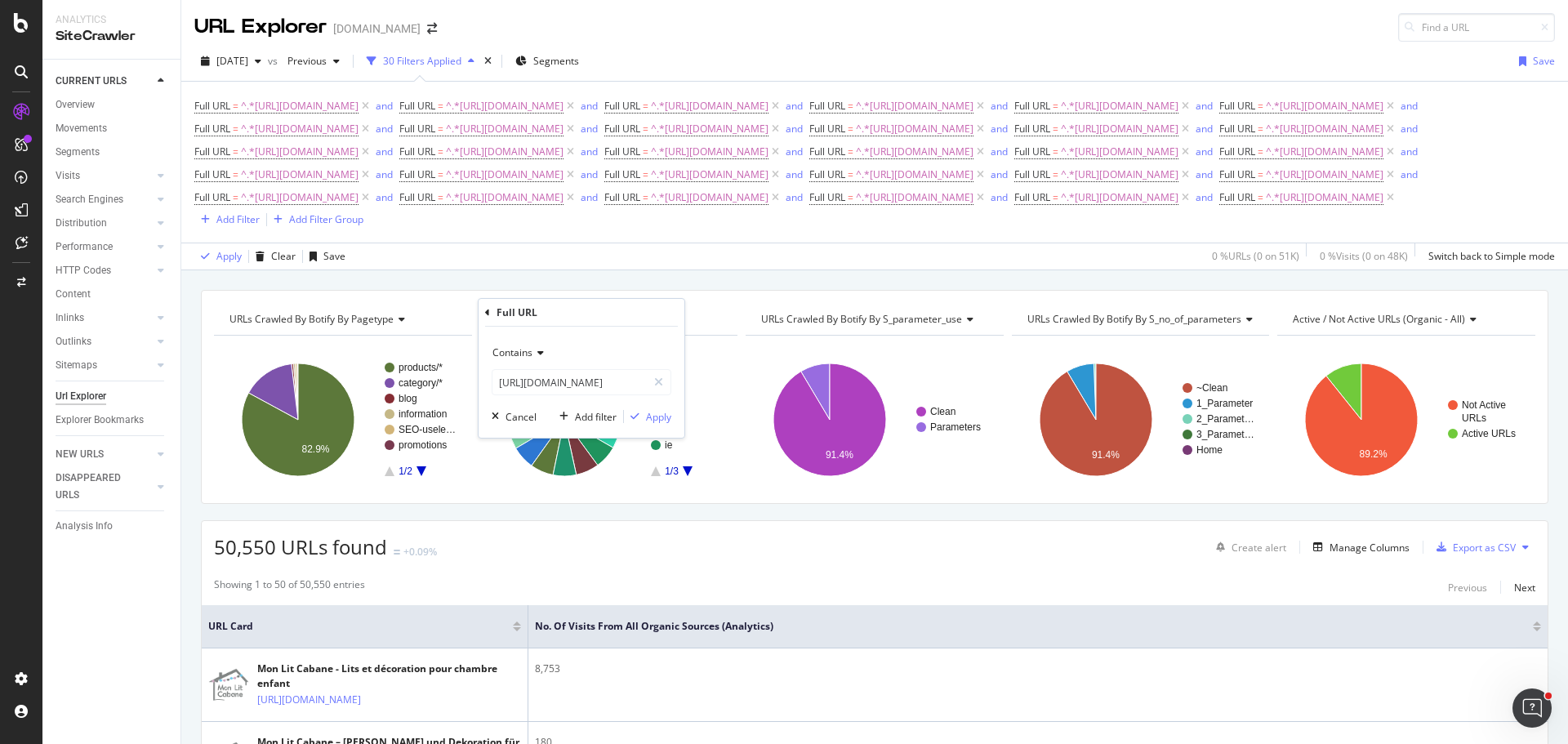
scroll to position [0, 0]
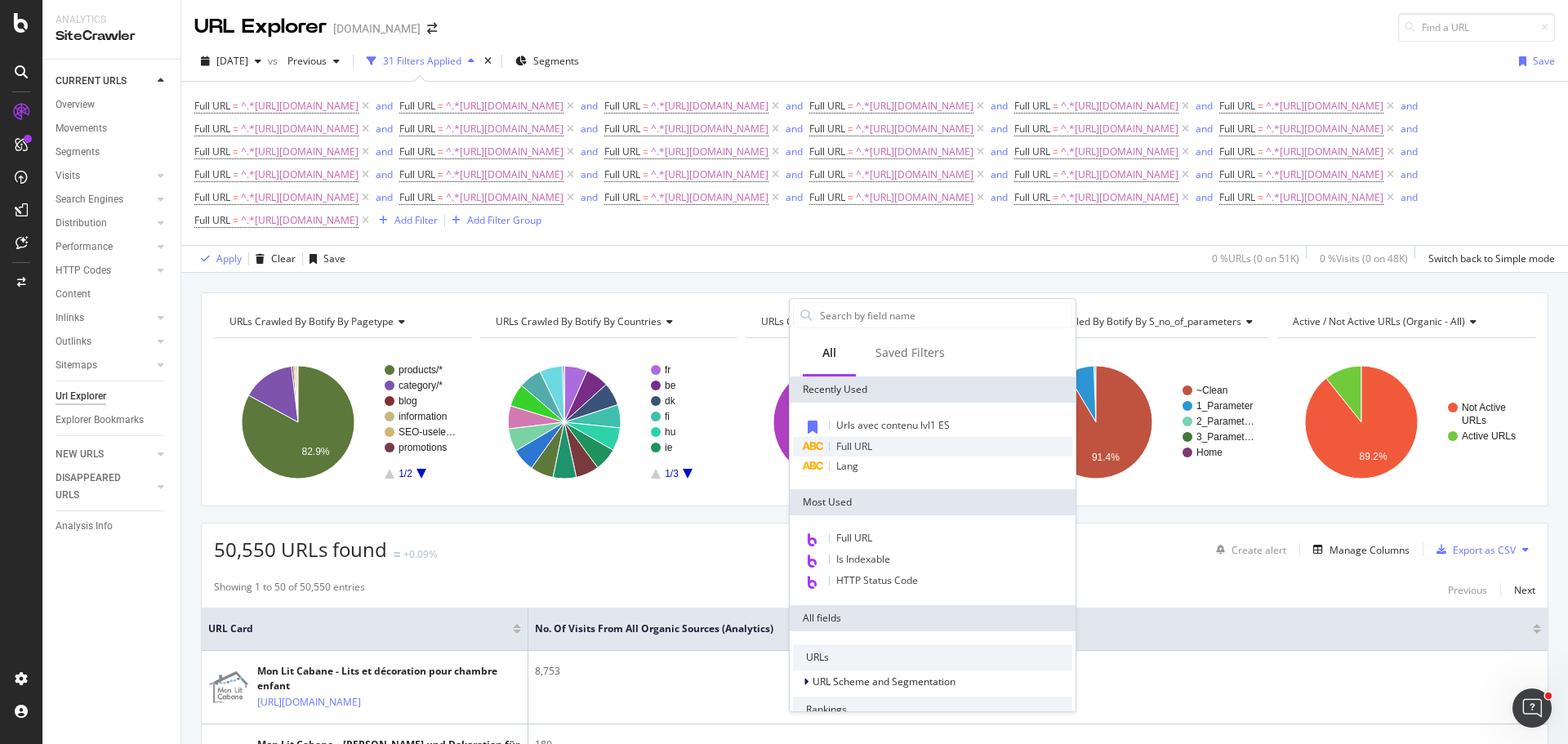
click at [934, 451] on div "Full URL" at bounding box center [932, 447] width 279 height 20
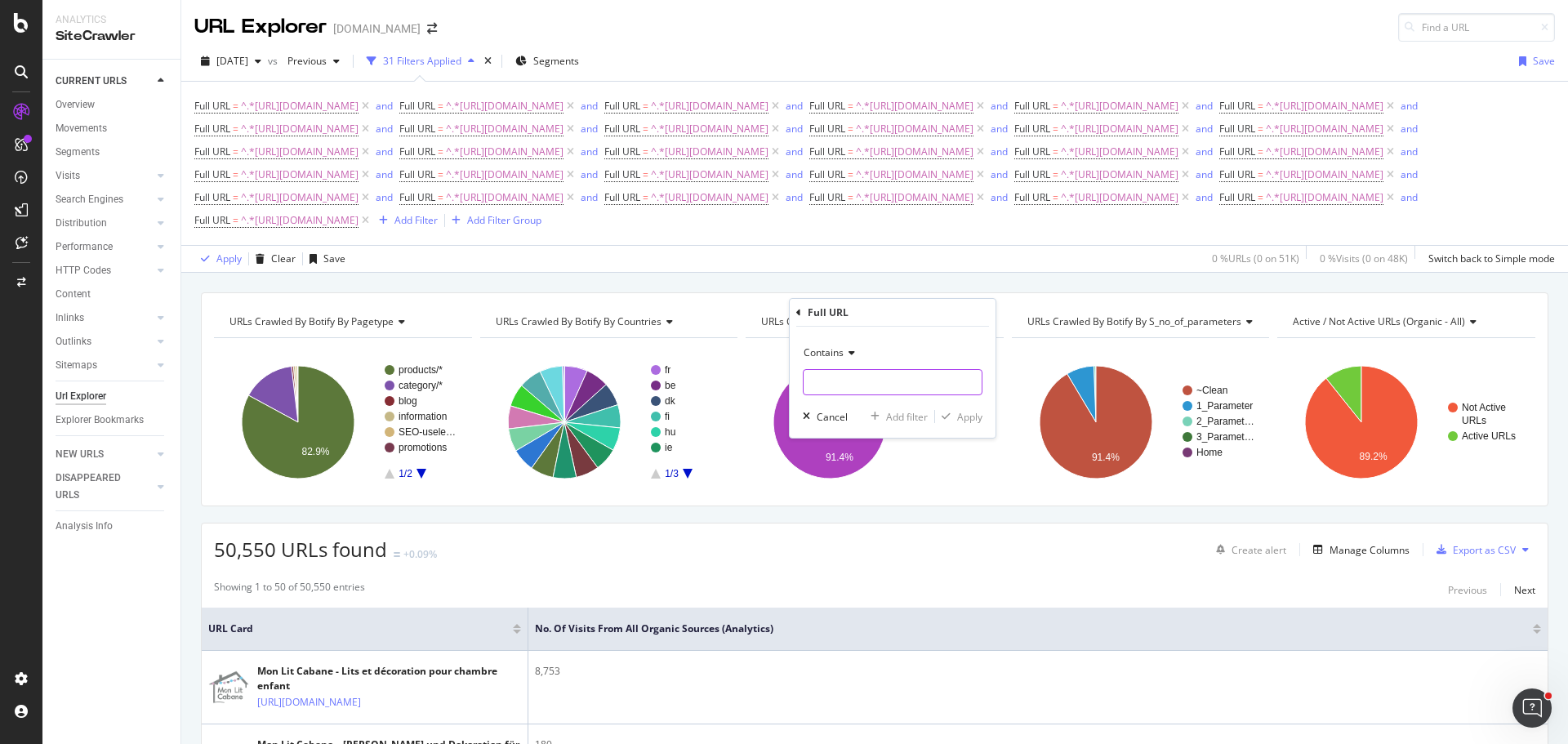
click at [910, 390] on input "text" at bounding box center [893, 382] width 178 height 26
paste input "[URL][DOMAIN_NAME]"
type input "[URL][DOMAIN_NAME]"
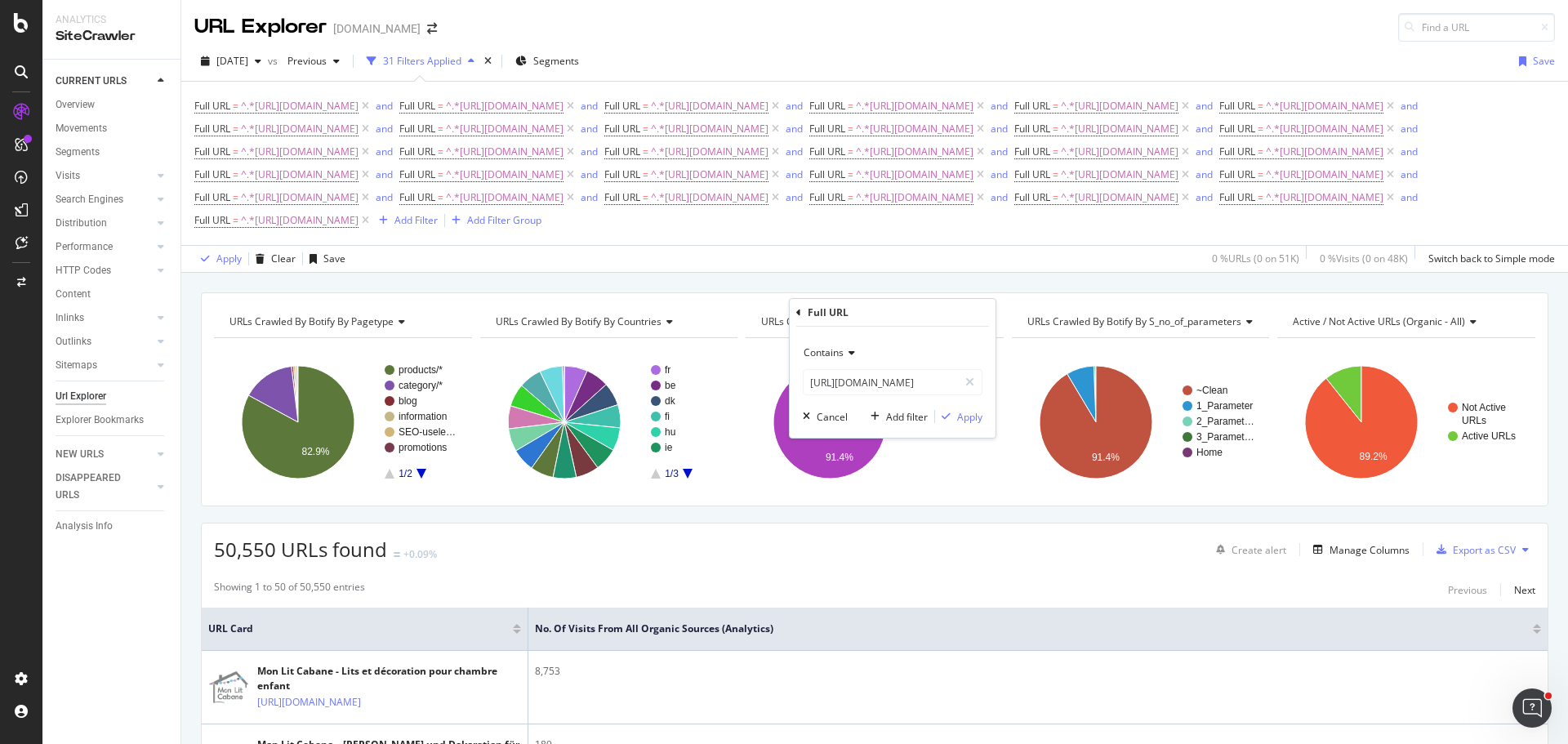
click at [905, 426] on div "Contains [URL][DOMAIN_NAME] Cancel Add filter Apply" at bounding box center [892, 382] width 206 height 111
drag, startPoint x: 902, startPoint y: 418, endPoint x: 880, endPoint y: 432, distance: 26.1
click at [901, 418] on div "Add filter" at bounding box center [907, 417] width 42 height 14
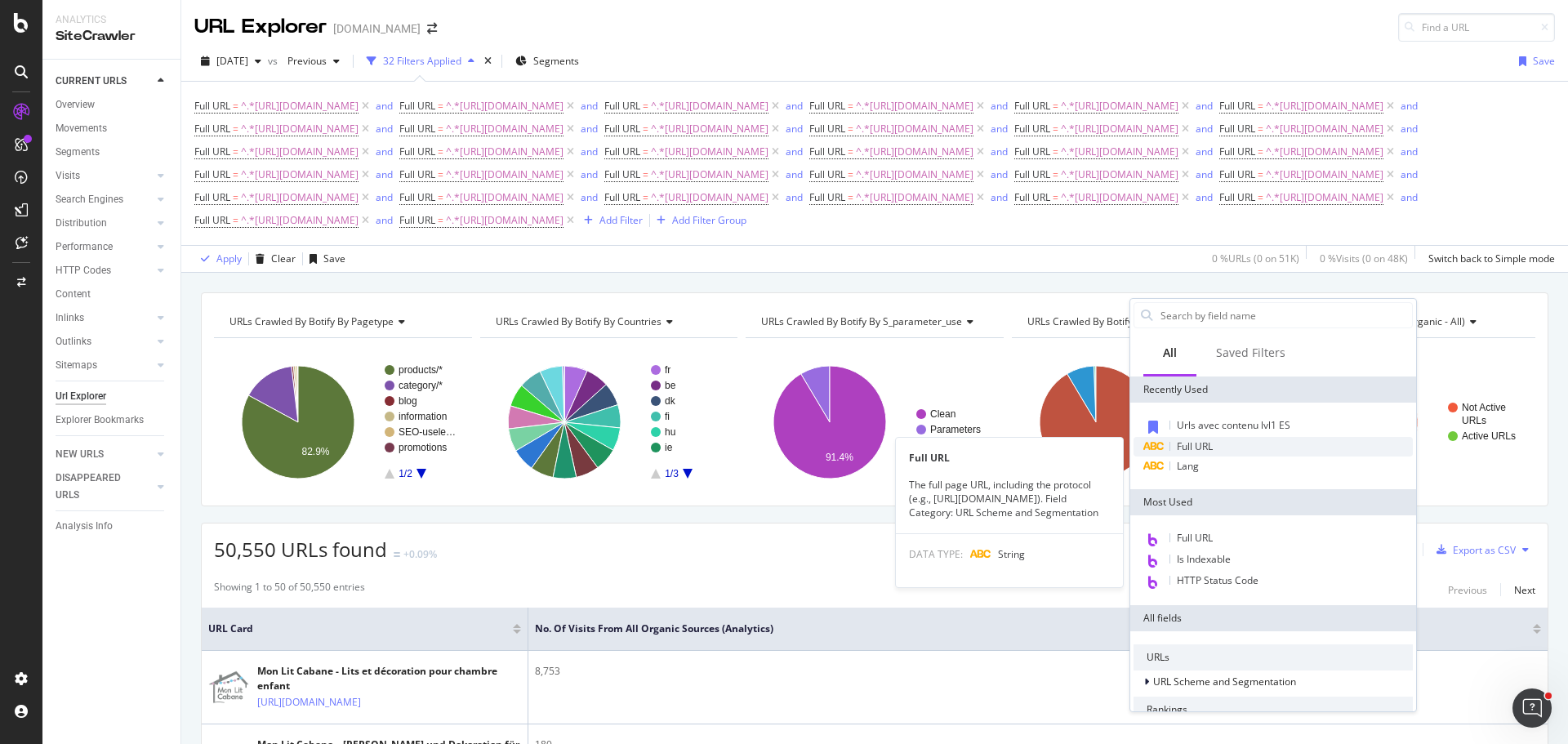
click at [1209, 438] on div "Full URL" at bounding box center [1273, 447] width 279 height 20
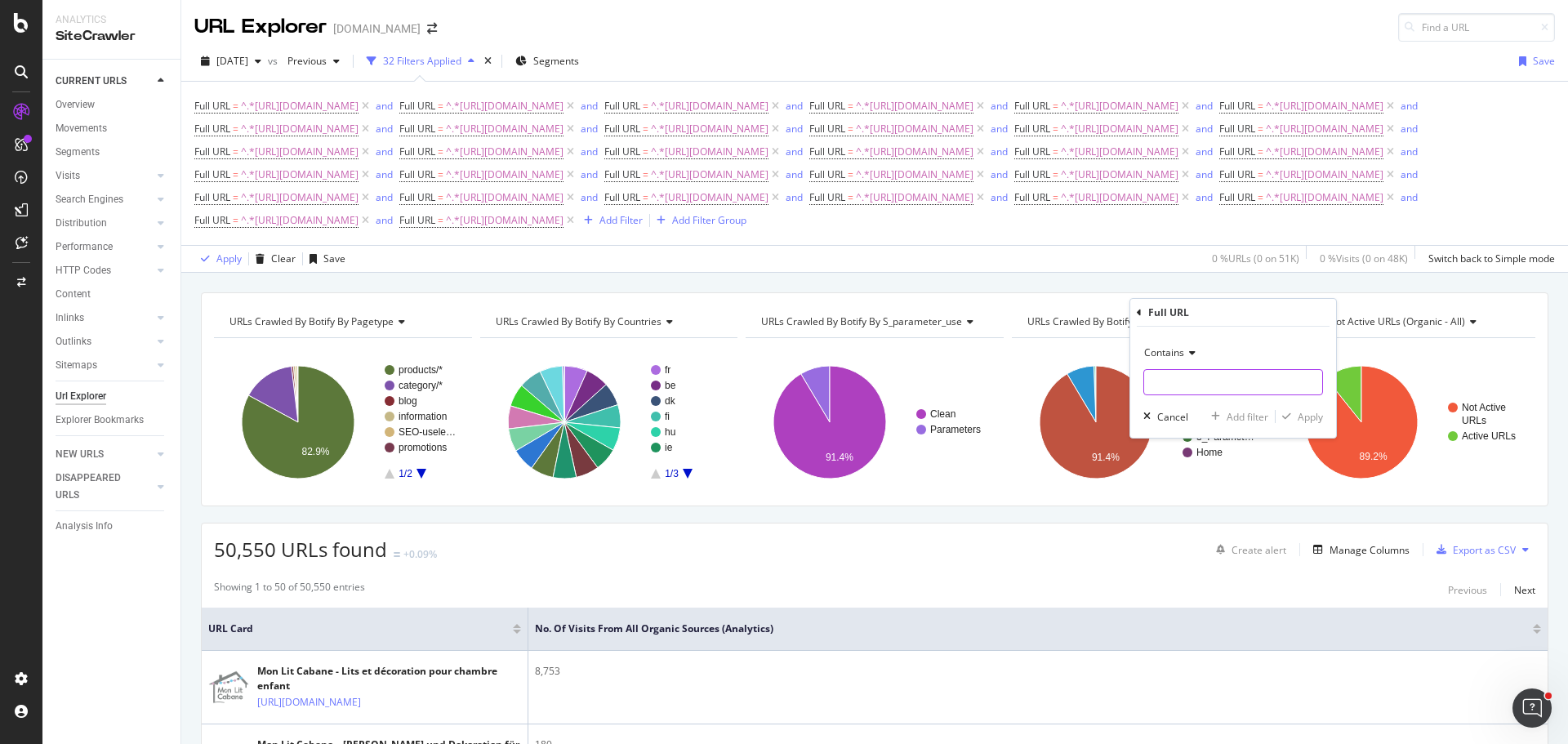
click at [1191, 383] on input "text" at bounding box center [1233, 382] width 178 height 26
paste input "[URL][DOMAIN_NAME]"
type input "[URL][DOMAIN_NAME]"
drag, startPoint x: 1244, startPoint y: 414, endPoint x: 1110, endPoint y: 437, distance: 136.0
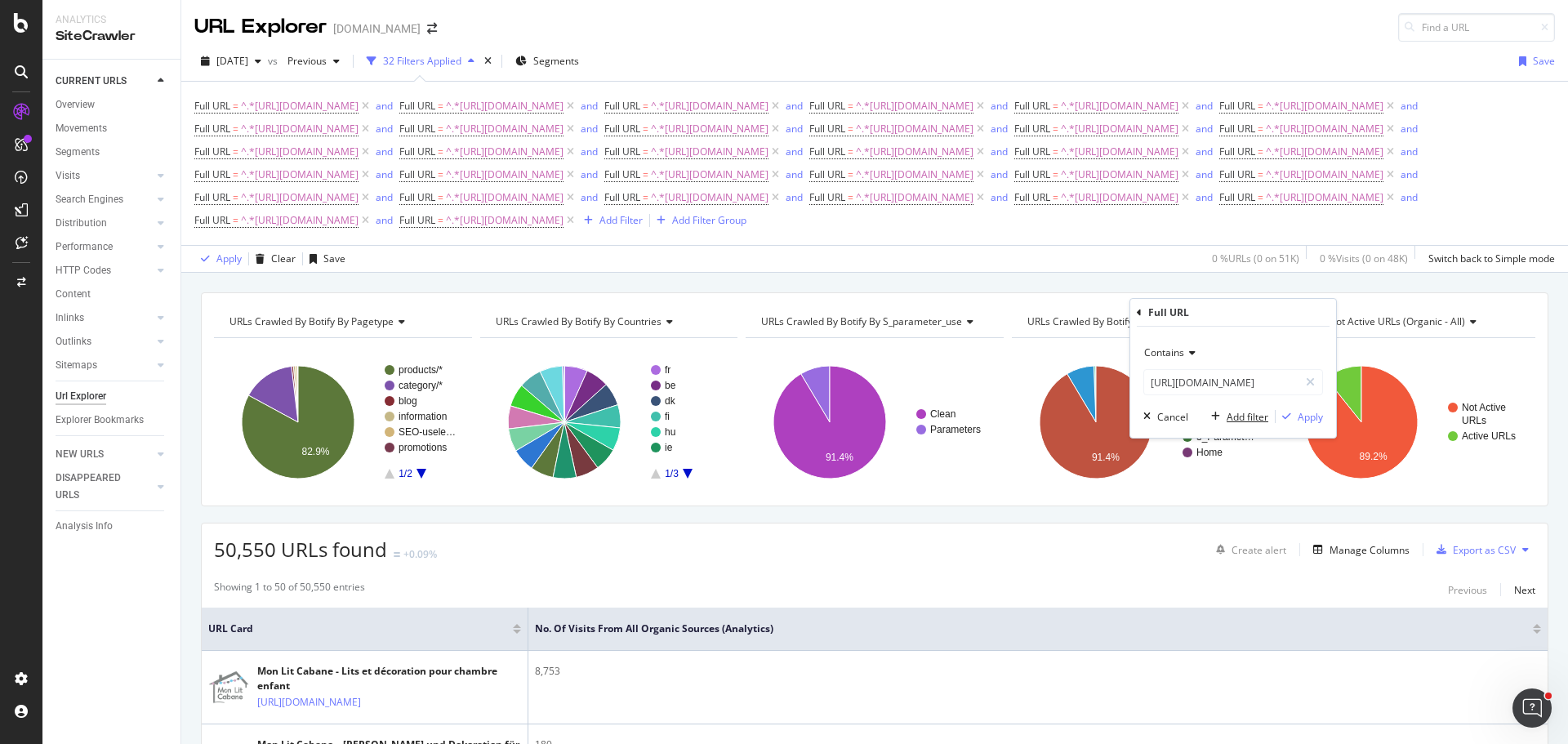
click at [1244, 415] on div "Add filter" at bounding box center [1248, 417] width 42 height 14
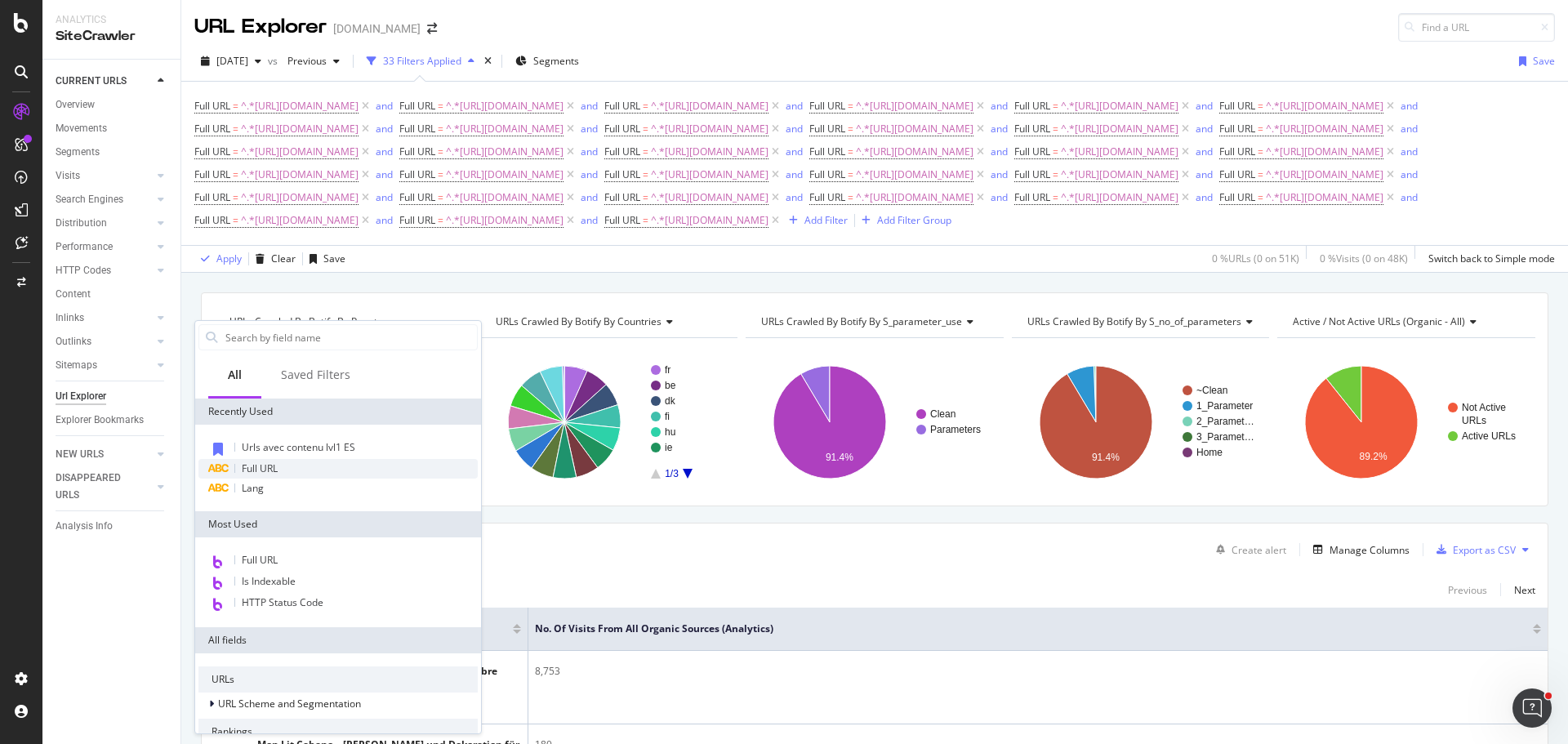
click at [281, 473] on div "Full URL" at bounding box center [337, 469] width 279 height 20
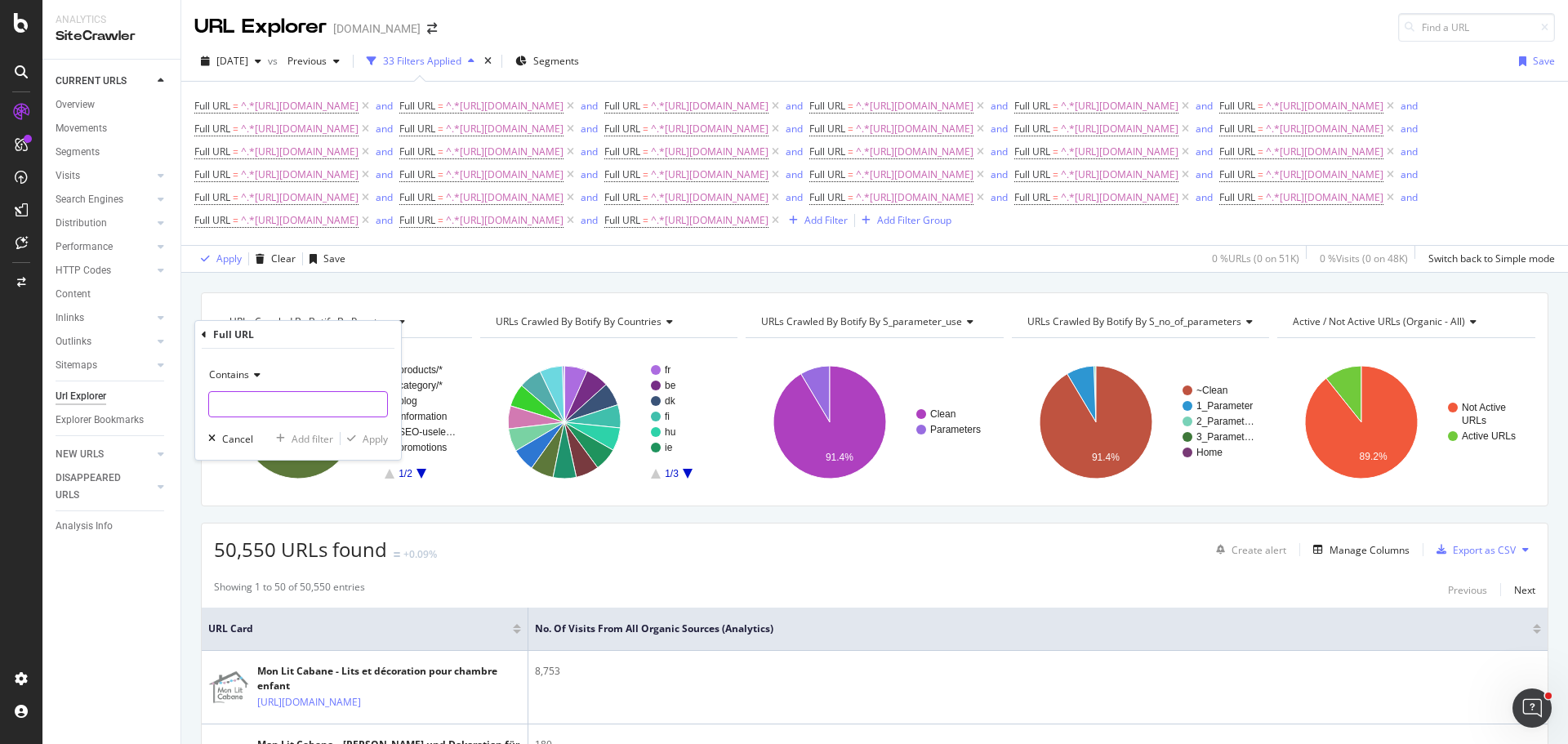
click at [314, 412] on input "text" at bounding box center [298, 404] width 178 height 26
paste input "[URL][DOMAIN_NAME]"
type input "[URL][DOMAIN_NAME]"
click at [314, 445] on div "Add filter" at bounding box center [313, 438] width 42 height 14
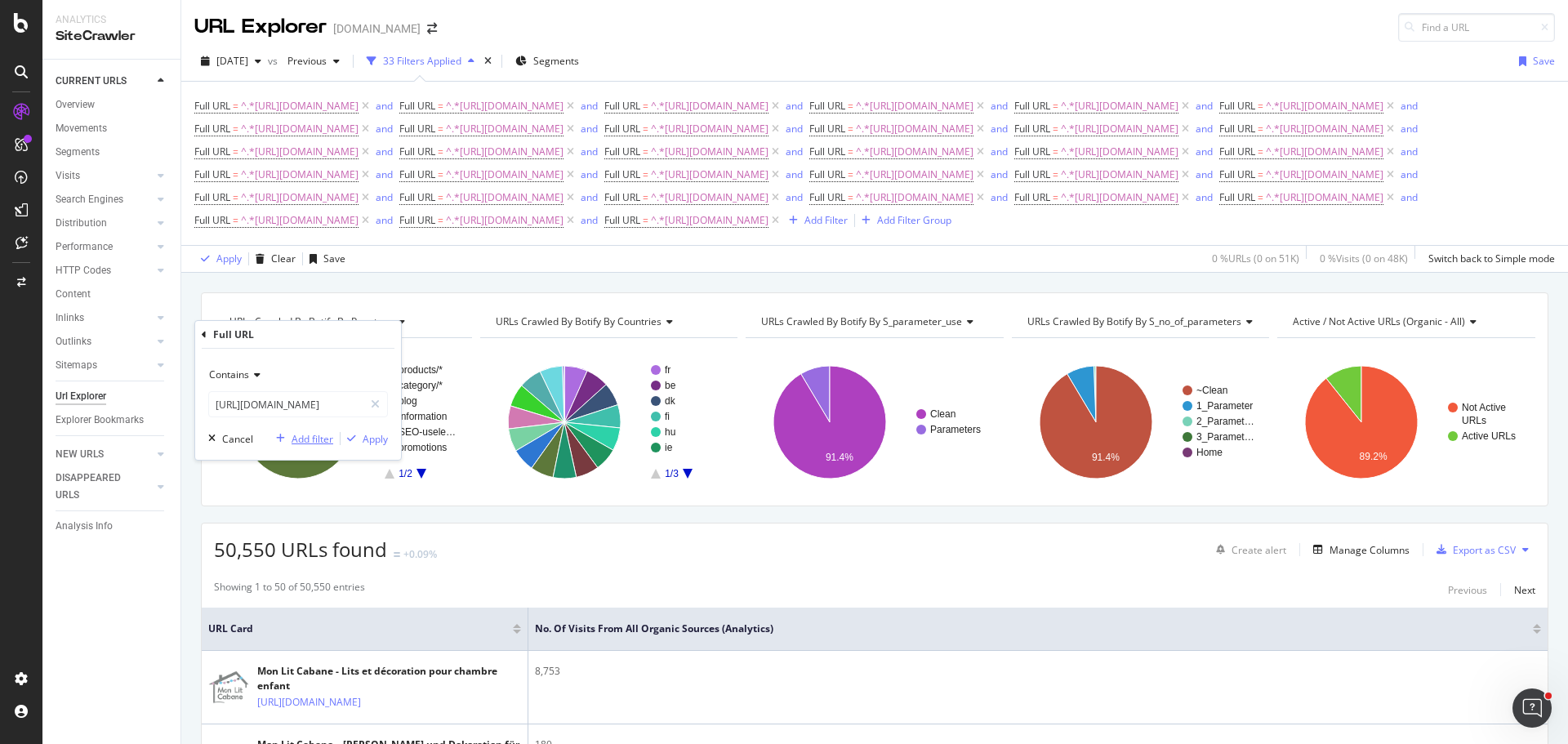
scroll to position [0, 0]
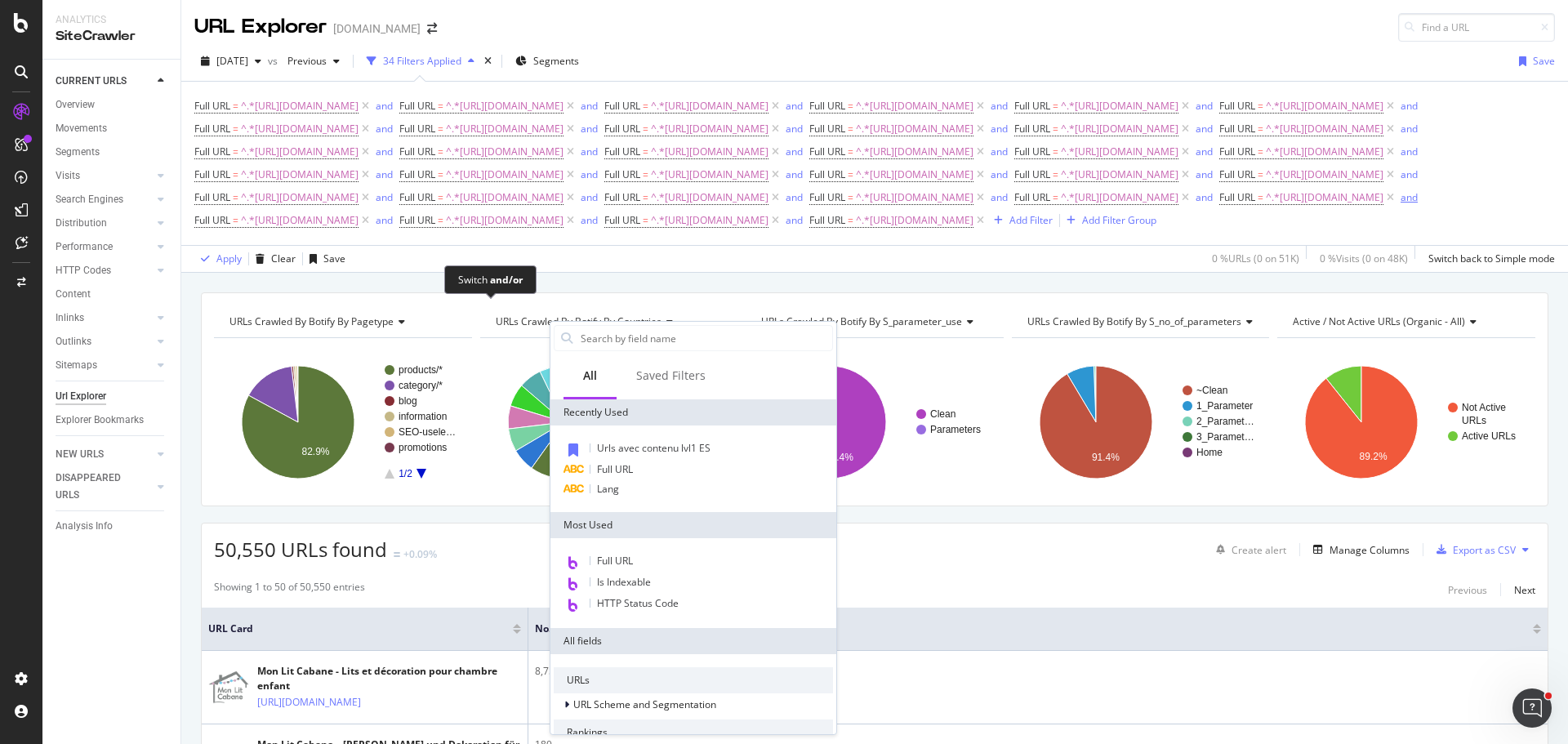
click at [1401, 205] on div "and" at bounding box center [1409, 196] width 17 height 14
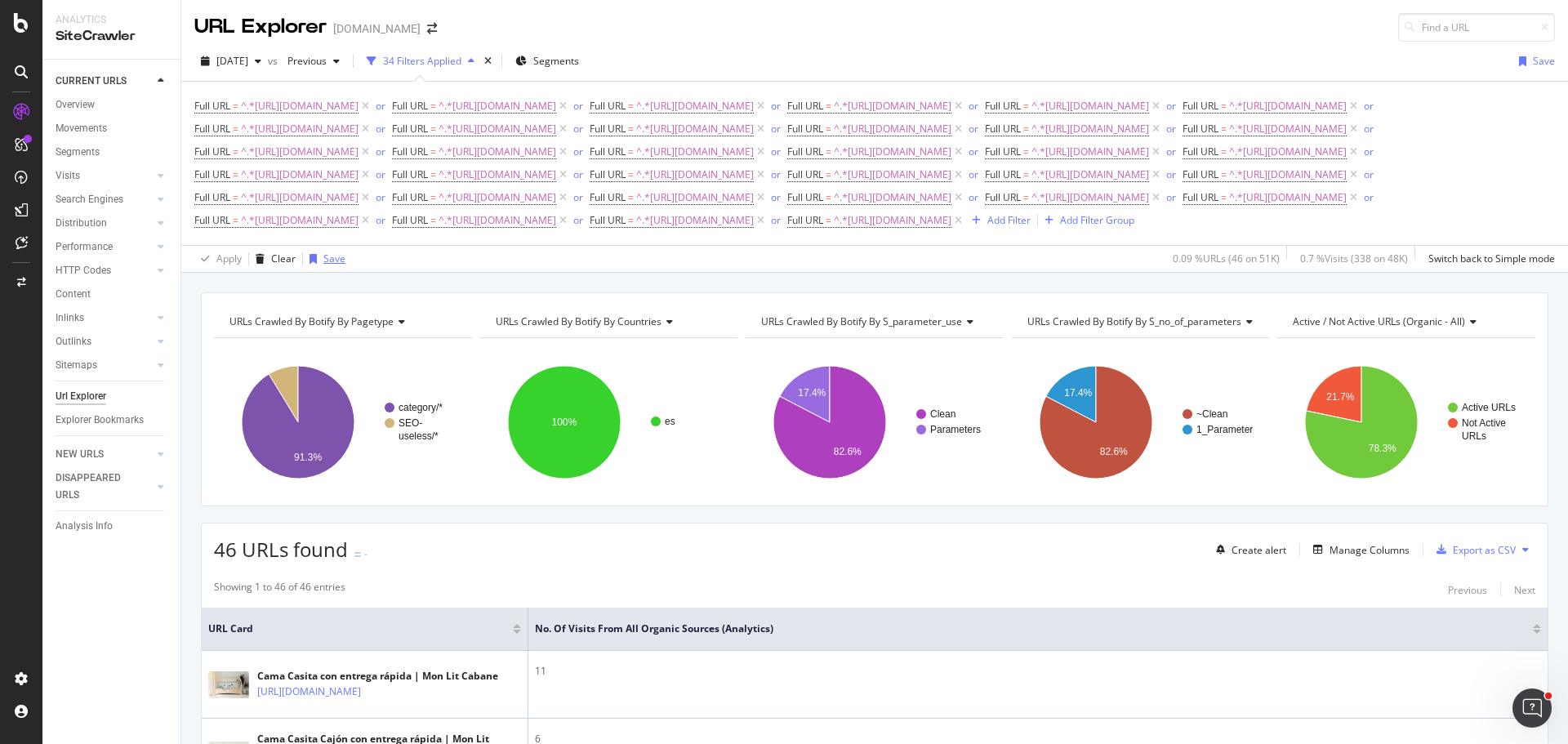
click at [338, 266] on div "Save" at bounding box center [335, 258] width 22 height 14
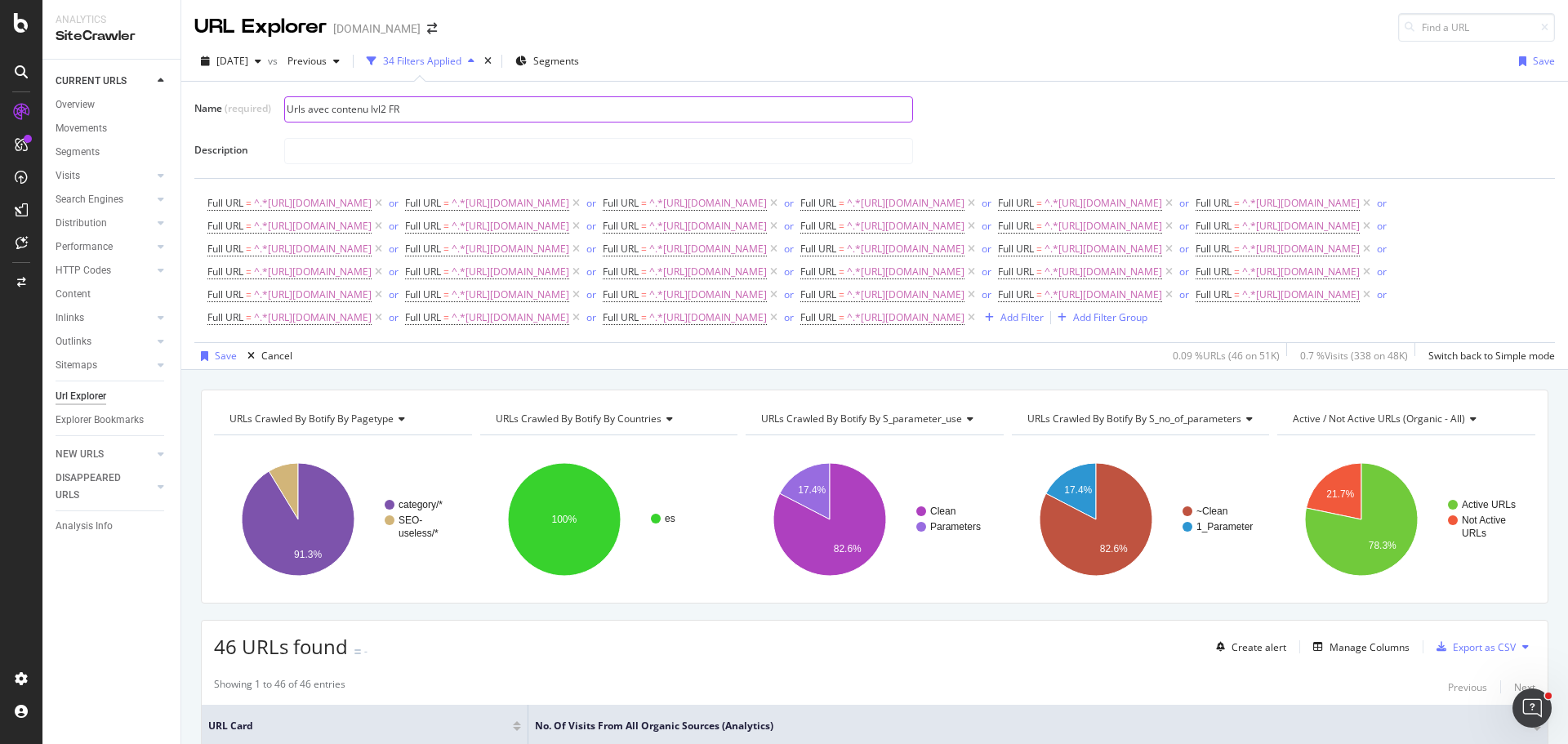
click at [395, 112] on input "Urls avec contenu lvl2 FR" at bounding box center [598, 109] width 628 height 25
type input "Urls avec contenu lvl2 ES"
click at [231, 363] on div "Save" at bounding box center [226, 355] width 22 height 14
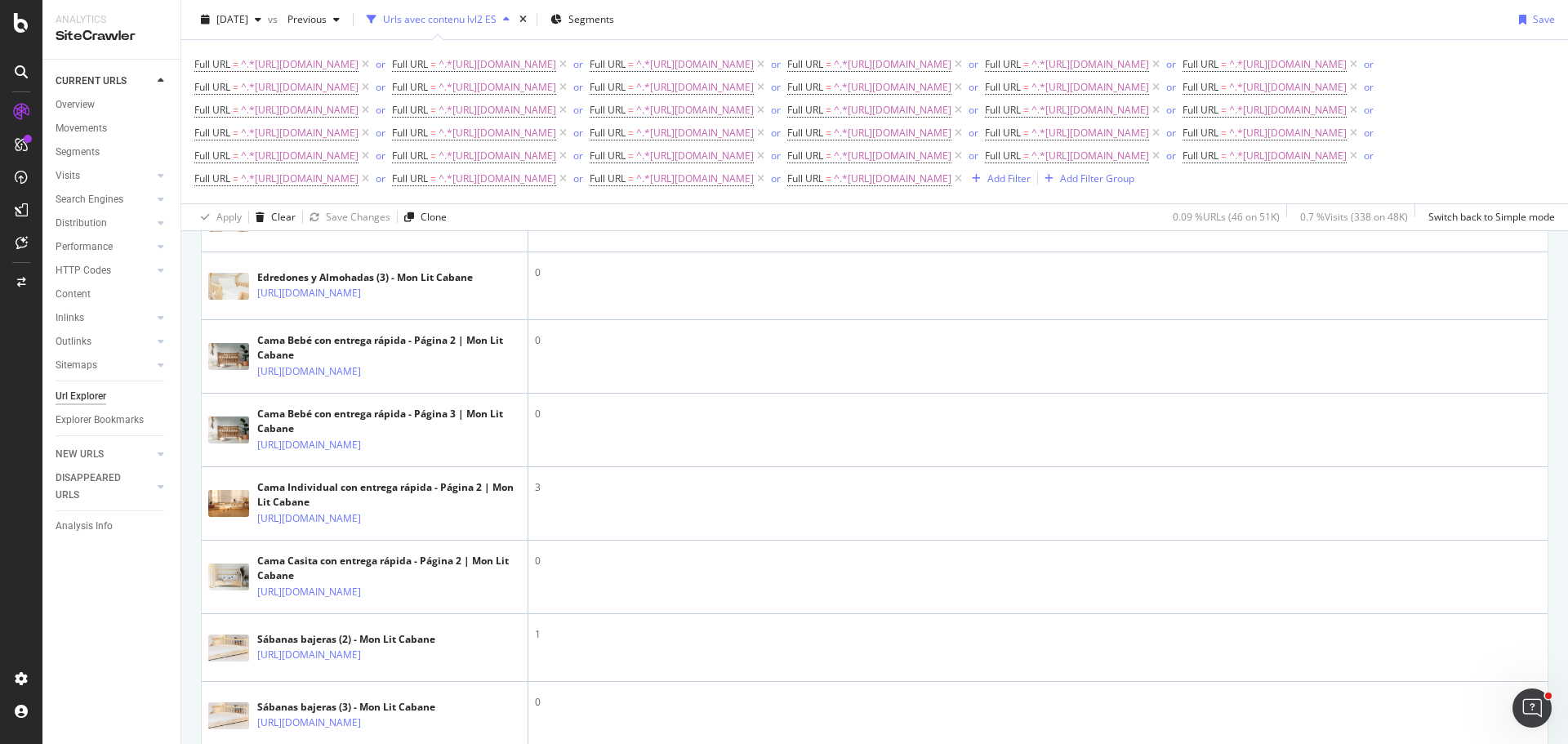
scroll to position [2778, 0]
